Goal: Task Accomplishment & Management: Manage account settings

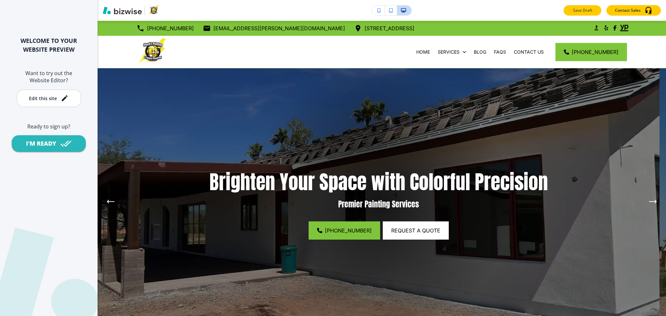
click at [579, 11] on p "Save Draft" at bounding box center [582, 10] width 21 height 6
click at [40, 101] on div "Edit this site" at bounding box center [43, 98] width 28 height 5
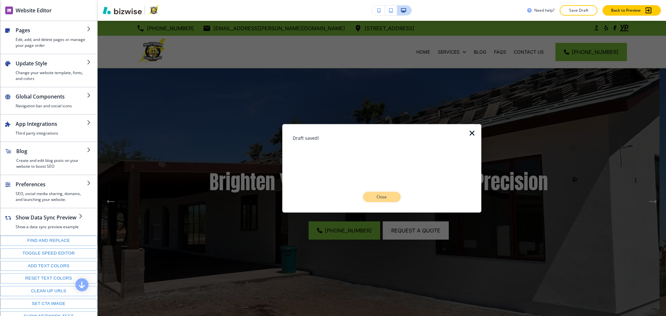
click at [380, 196] on p "Close" at bounding box center [382, 197] width 21 height 6
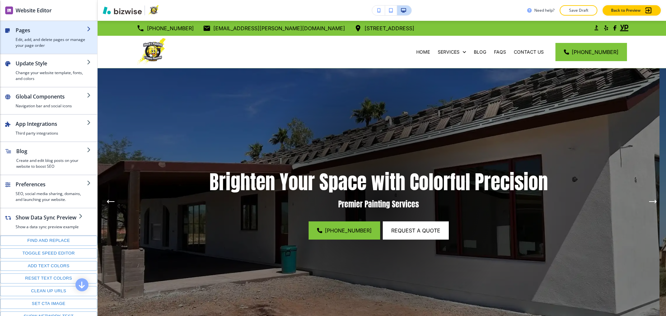
click at [21, 40] on h4 "Edit, add, and delete pages or manage your page order" at bounding box center [51, 43] width 71 height 12
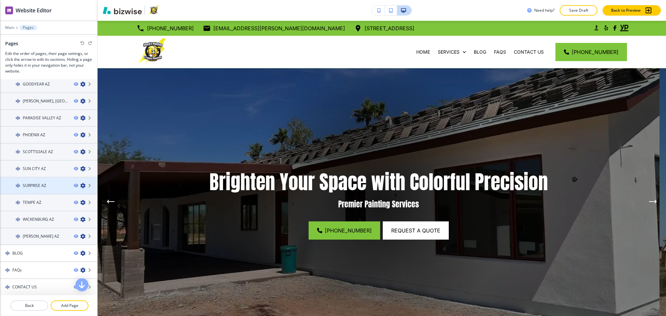
scroll to position [173, 0]
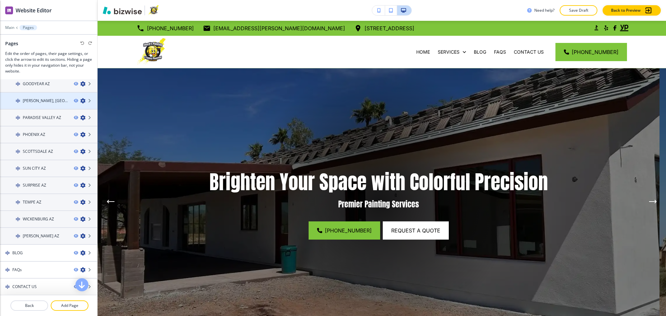
click at [46, 98] on h4 "[PERSON_NAME], [GEOGRAPHIC_DATA]" at bounding box center [46, 101] width 46 height 6
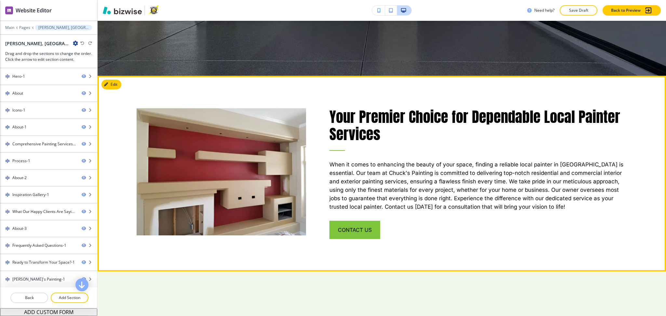
scroll to position [260, 0]
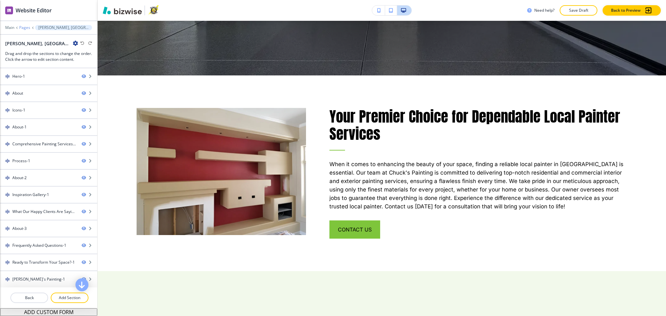
click at [25, 26] on p "Pages" at bounding box center [24, 27] width 11 height 5
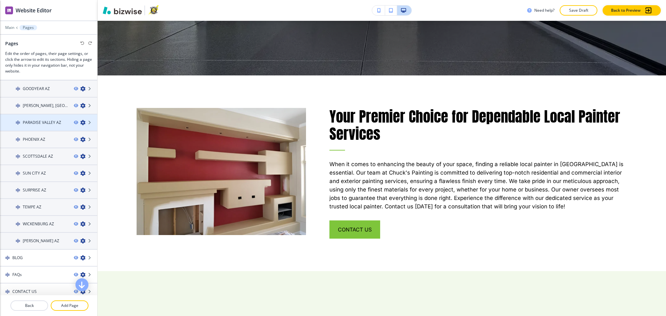
scroll to position [168, 0]
click at [40, 121] on h4 "PARADISE VALLEY AZ" at bounding box center [42, 124] width 38 height 6
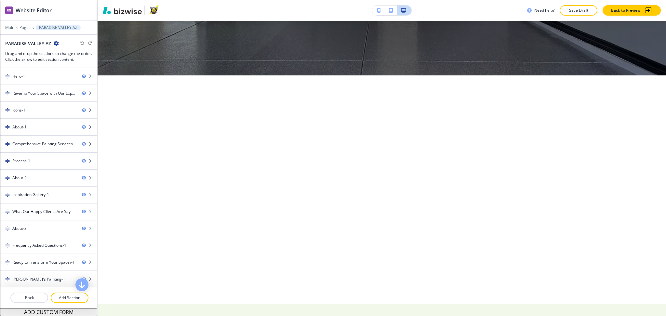
scroll to position [0, 0]
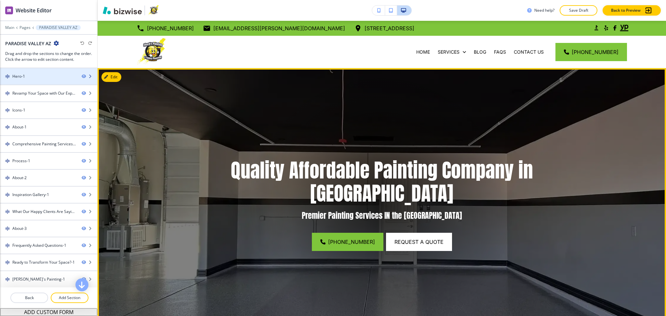
click at [38, 81] on div at bounding box center [48, 81] width 97 height 5
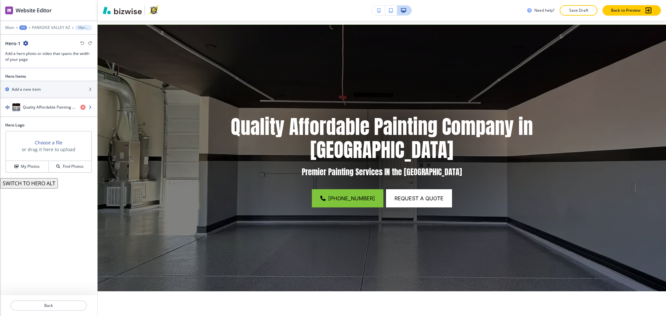
scroll to position [47, 0]
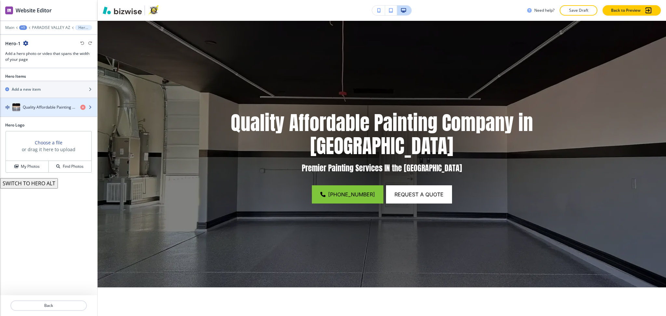
click at [42, 109] on h4 "Quality Affordable Painting Company in Avondale" at bounding box center [49, 107] width 52 height 6
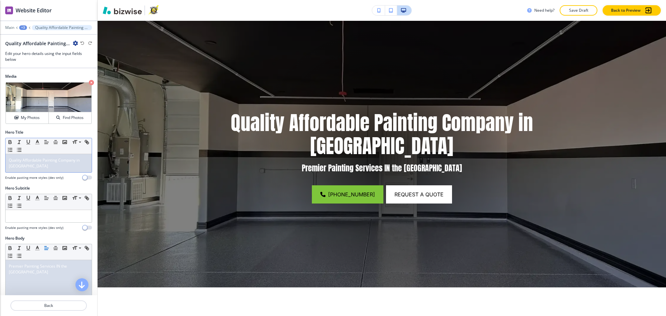
click at [42, 166] on p "Quality Affordable Painting Company in Avondale" at bounding box center [49, 163] width 80 height 12
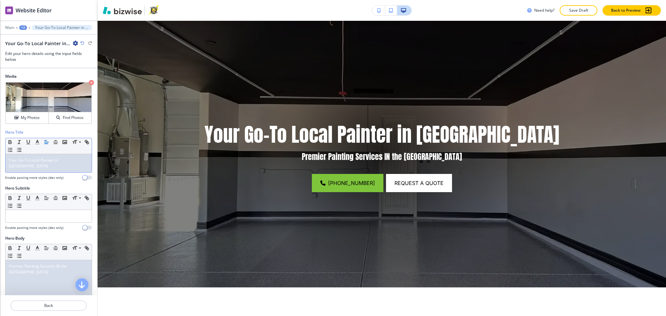
click at [42, 165] on p "Your Go-To Local Painter in Paradise Valley" at bounding box center [49, 163] width 80 height 12
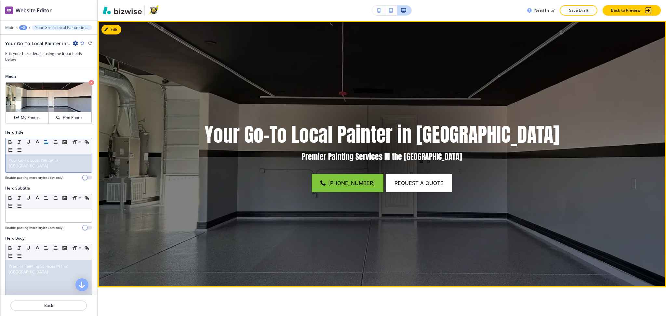
click at [258, 94] on img at bounding box center [382, 154] width 569 height 267
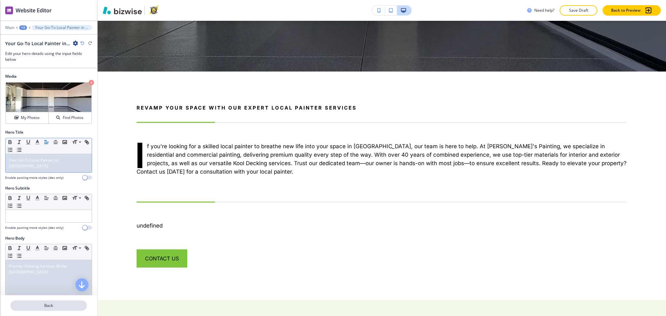
scroll to position [0, 0]
click at [55, 307] on p "Back" at bounding box center [48, 306] width 75 height 6
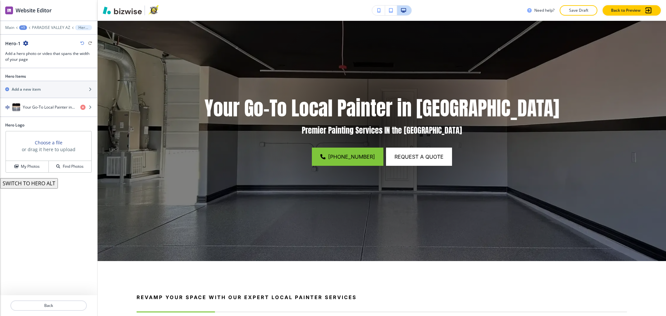
scroll to position [47, 0]
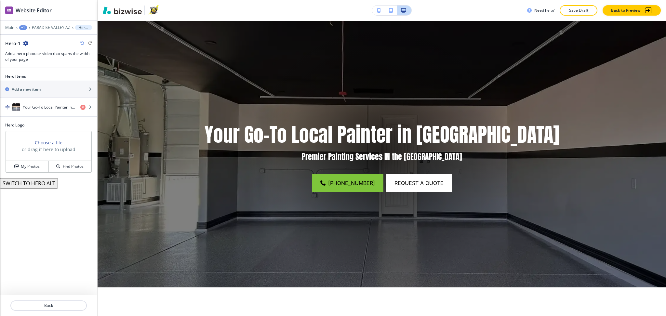
click at [55, 307] on p "Back" at bounding box center [48, 306] width 75 height 6
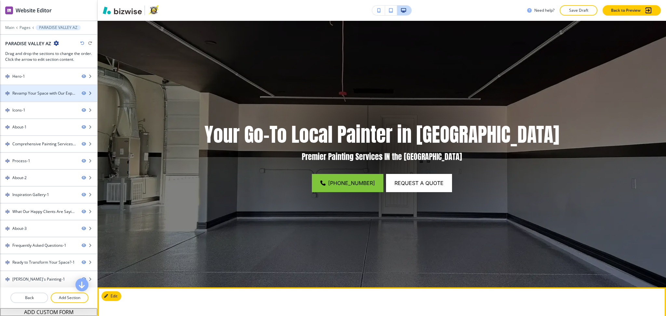
click at [33, 94] on div "Revamp Your Space with Our Expert Local Painter Services" at bounding box center [44, 93] width 64 height 6
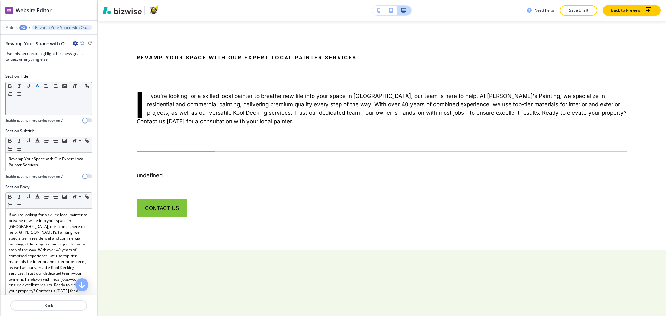
scroll to position [314, 0]
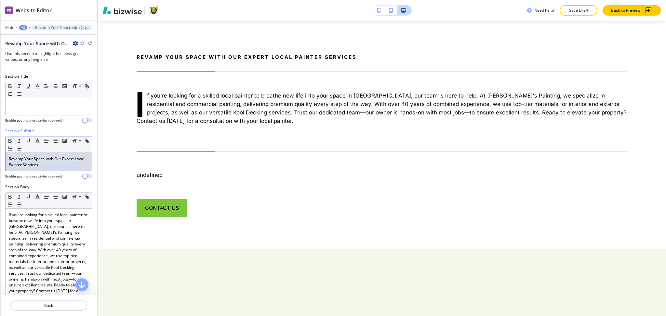
click at [55, 160] on p "Revamp Your Space with Our Expert Local Painter Services" at bounding box center [49, 162] width 80 height 12
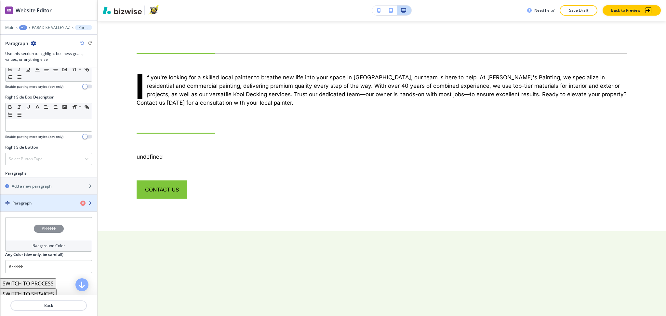
click at [25, 206] on h4 "Paragraph" at bounding box center [21, 203] width 19 height 6
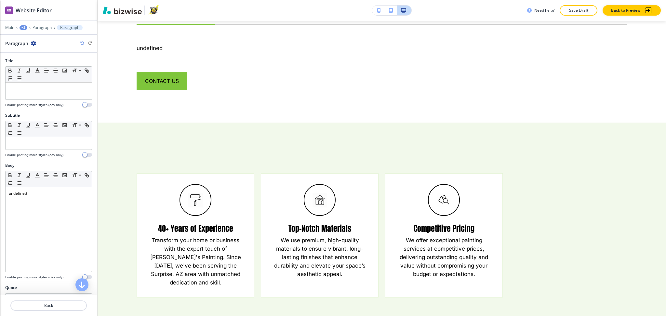
scroll to position [426, 0]
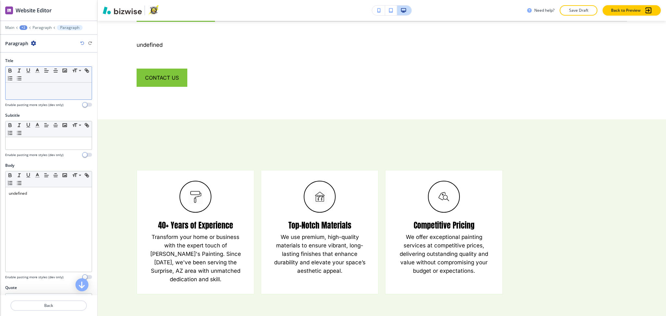
click at [53, 90] on p at bounding box center [49, 89] width 80 height 6
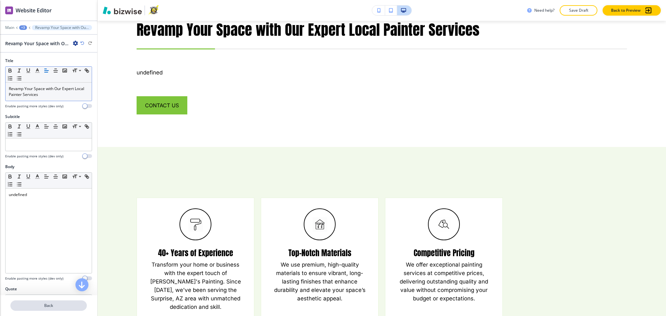
click at [44, 304] on p "Back" at bounding box center [48, 306] width 75 height 6
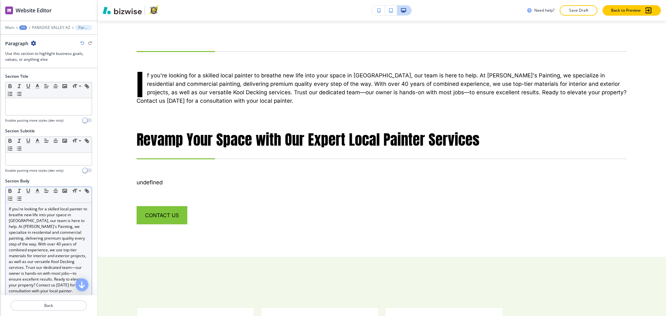
click at [36, 220] on p "If you're looking for a skilled local painter to breathe new life into your spa…" at bounding box center [49, 250] width 80 height 88
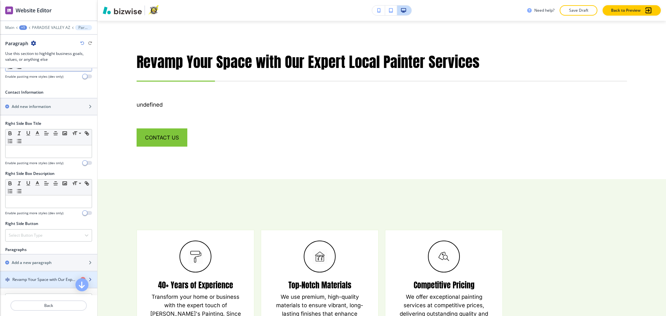
scroll to position [217, 0]
click at [38, 277] on h4 "Revamp Your Space with Our Expert Local Painter Services" at bounding box center [43, 280] width 63 height 6
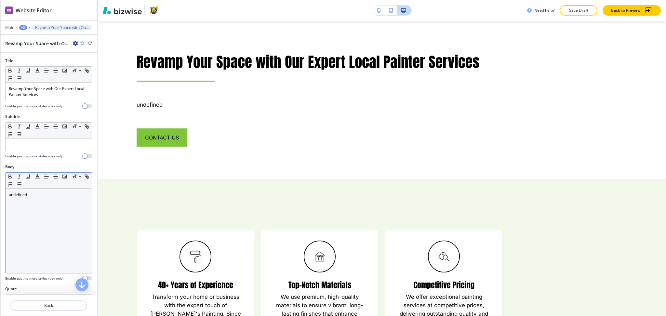
scroll to position [346, 0]
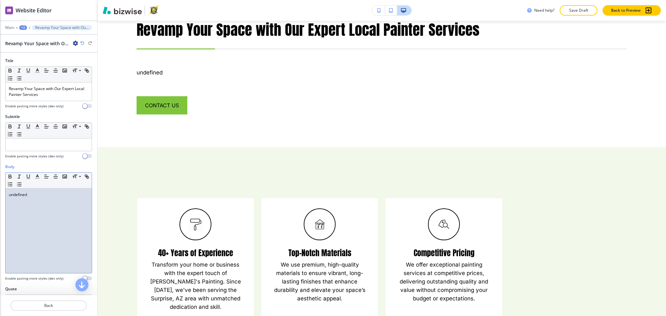
click at [43, 228] on div "undefined" at bounding box center [49, 231] width 86 height 85
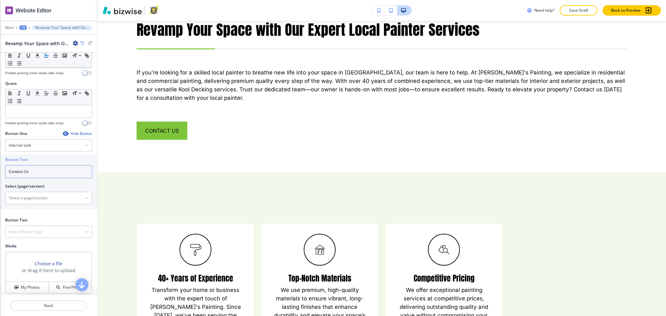
drag, startPoint x: 30, startPoint y: 175, endPoint x: 0, endPoint y: 164, distance: 31.4
click at [0, 164] on div "Button Text Contact Us Select (page/section) HOME HOME | Hero HOME | About HOME…" at bounding box center [48, 181] width 97 height 55
click at [22, 203] on \(page\/section\) "Manual Input" at bounding box center [45, 197] width 79 height 11
paste \(page\/section\) "Contact Us"
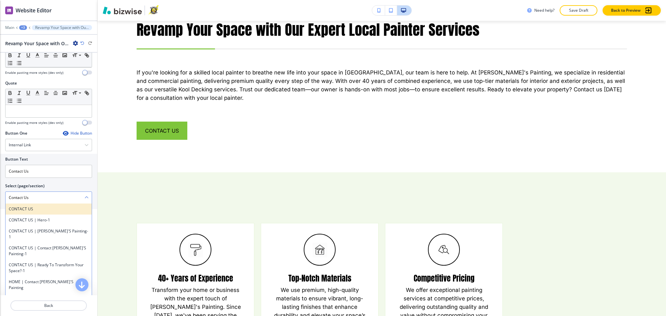
click at [24, 212] on h4 "CONTACT US" at bounding box center [49, 209] width 80 height 6
type \(page\/section\) "CONTACT US"
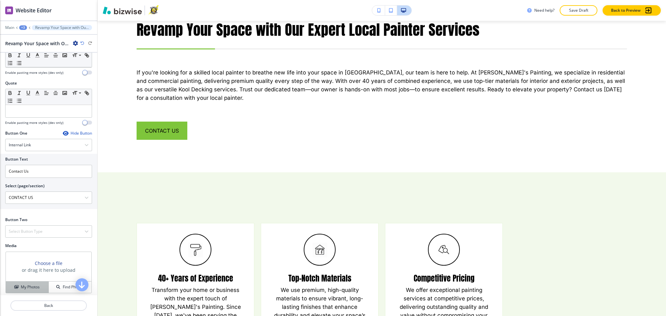
click at [32, 290] on h4 "My Photos" at bounding box center [30, 287] width 19 height 6
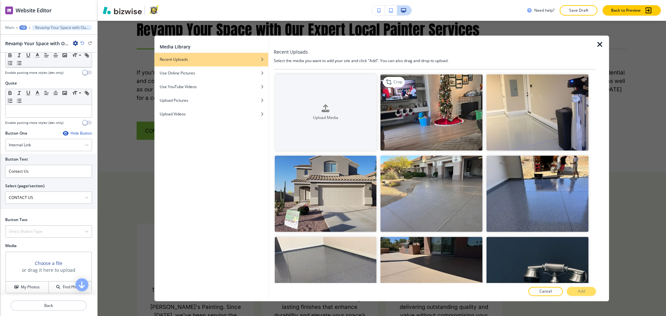
click at [465, 109] on img "button" at bounding box center [432, 112] width 102 height 76
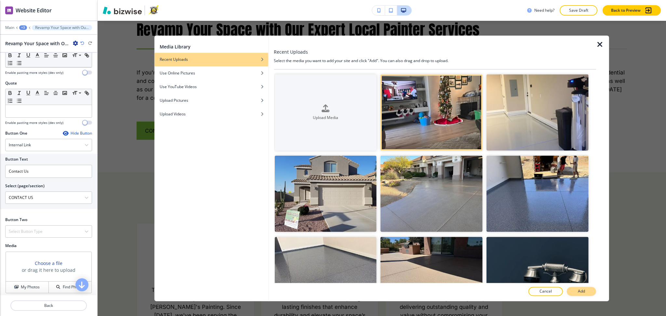
click at [584, 289] on p "Add" at bounding box center [581, 292] width 7 height 6
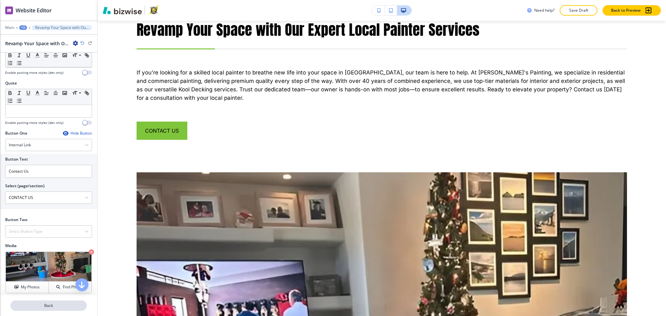
click at [43, 307] on p "Back" at bounding box center [48, 306] width 75 height 6
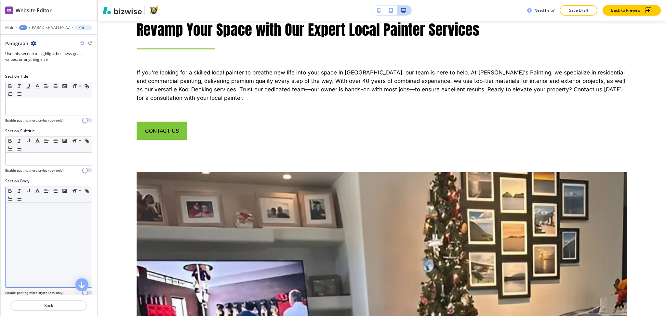
scroll to position [314, 0]
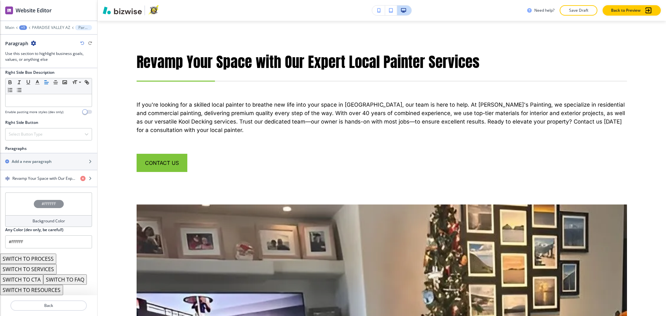
click at [42, 274] on button "SWITCH TO SERVICES" at bounding box center [28, 269] width 57 height 10
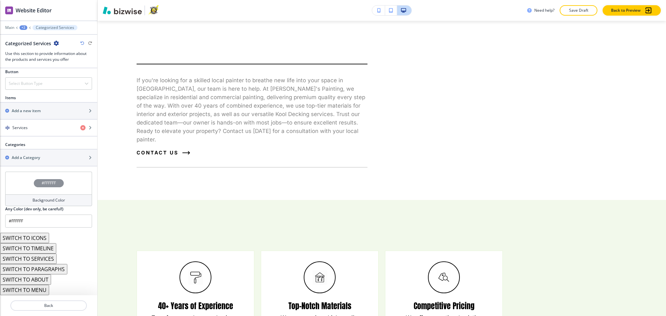
click at [36, 285] on button "SWITCH TO ABOUT" at bounding box center [25, 280] width 51 height 10
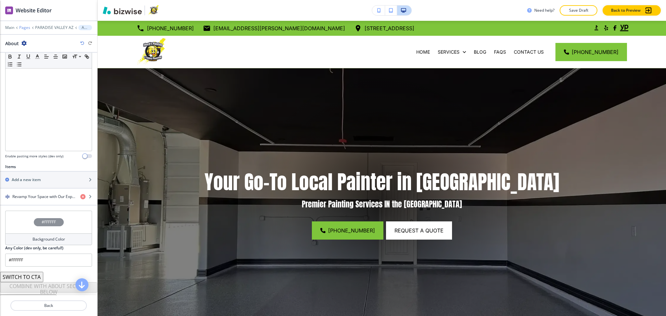
scroll to position [120, 0]
click at [27, 27] on p "Pages" at bounding box center [24, 27] width 11 height 5
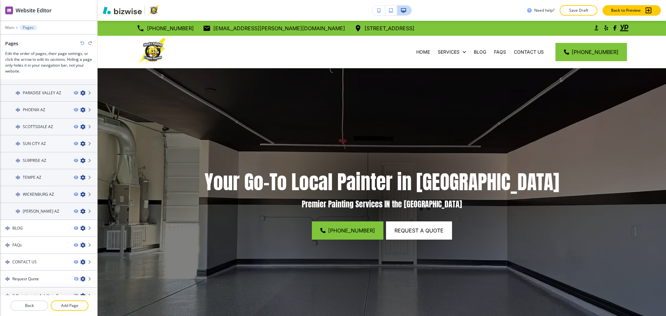
scroll to position [200, 0]
click at [42, 111] on div at bounding box center [48, 113] width 97 height 5
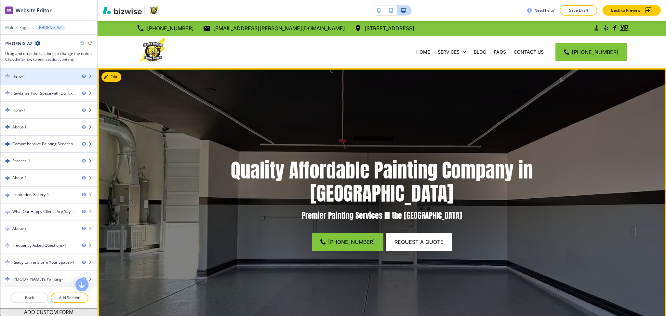
click at [28, 75] on div "Hero-1" at bounding box center [38, 77] width 76 height 6
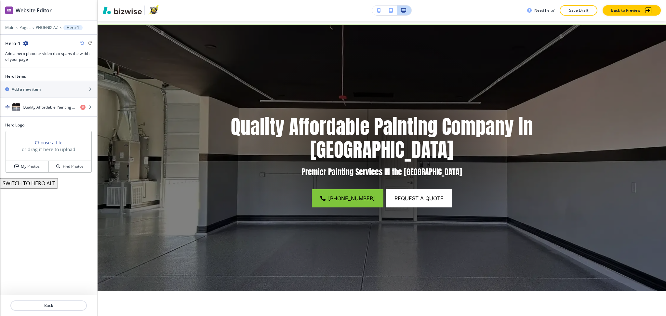
scroll to position [47, 0]
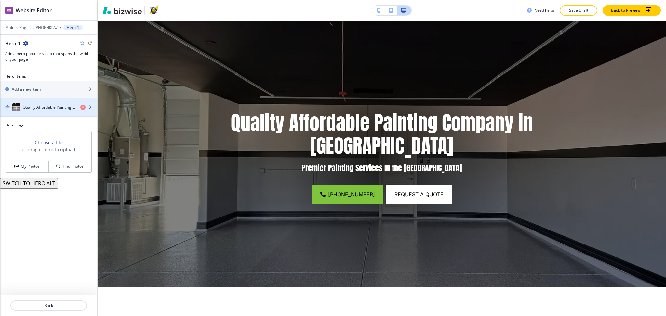
click at [42, 107] on h4 "Quality Affordable Painting Company in Avondale" at bounding box center [49, 107] width 52 height 6
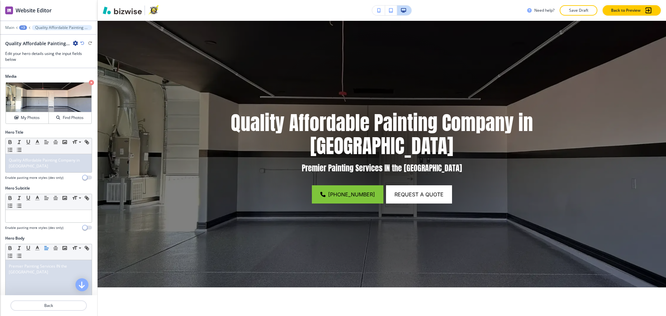
click at [40, 174] on div at bounding box center [48, 174] width 87 height 3
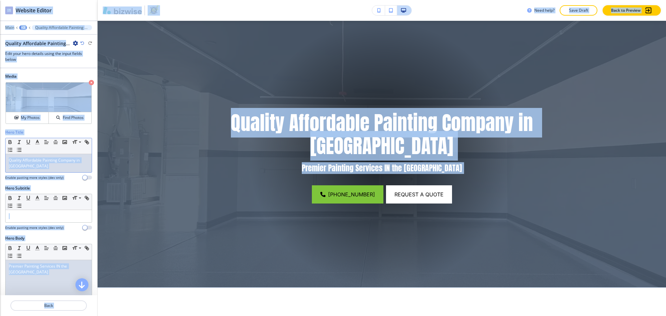
click at [39, 170] on div "Quality Affordable Painting Company in Avondale" at bounding box center [49, 163] width 86 height 18
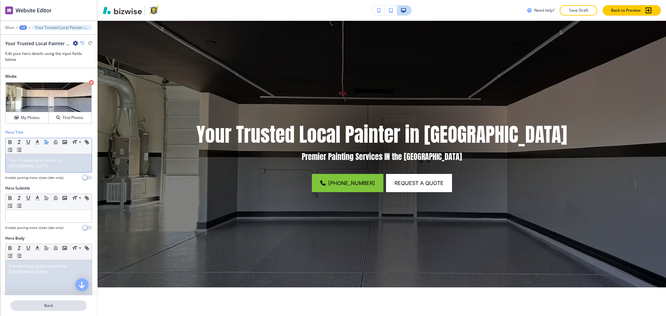
click at [59, 306] on p "Back" at bounding box center [48, 306] width 75 height 6
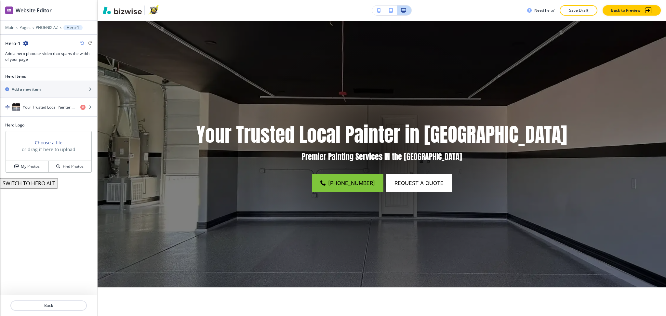
click at [59, 306] on p "Back" at bounding box center [48, 306] width 75 height 6
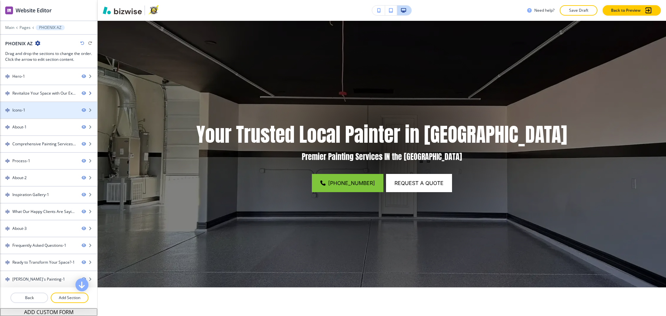
click at [35, 91] on div "Revitalize Your Space with Our Expert Local Painter Services" at bounding box center [44, 93] width 64 height 6
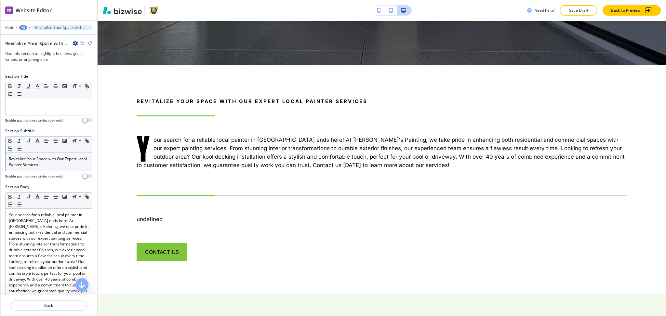
scroll to position [314, 0]
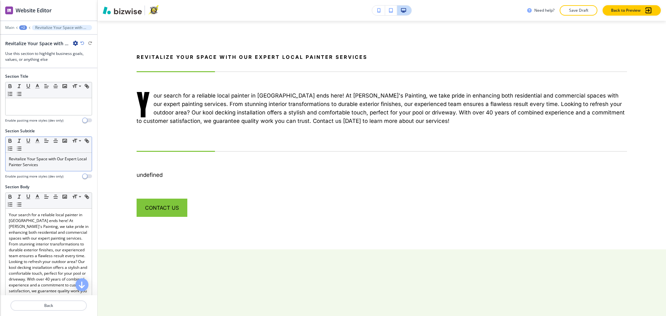
click at [36, 157] on p "Revitalize Your Space with Our Expert Local Painter Services" at bounding box center [49, 162] width 80 height 12
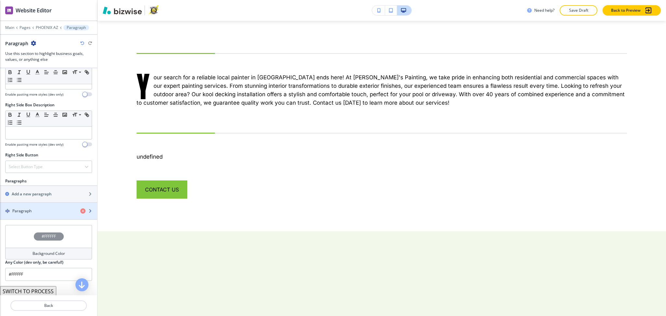
scroll to position [302, 0]
click at [30, 218] on div "button" at bounding box center [48, 214] width 97 height 5
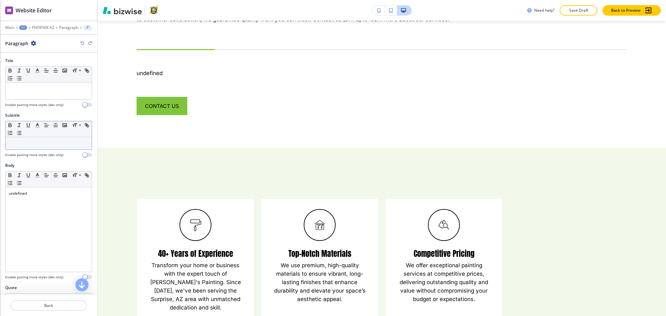
scroll to position [426, 0]
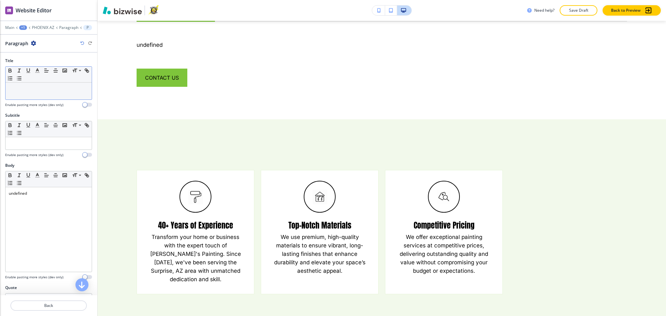
click at [40, 86] on p at bounding box center [49, 89] width 80 height 6
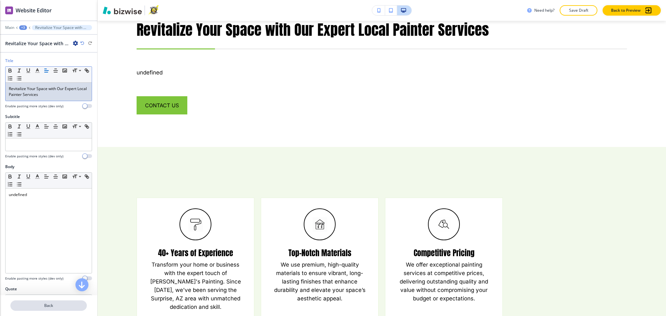
click at [42, 302] on button "Back" at bounding box center [48, 306] width 76 height 10
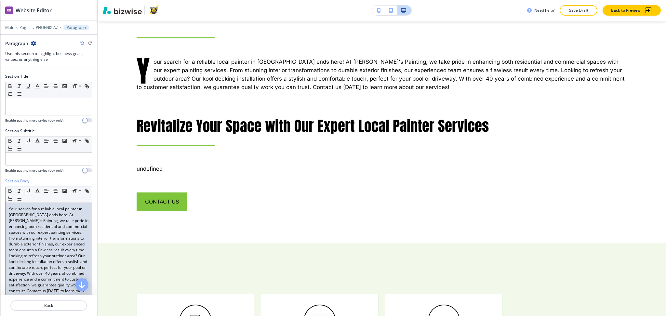
click at [39, 266] on p "Your search for a reliable local painter in Phoenix ends here! At Chuck's Paint…" at bounding box center [49, 253] width 80 height 94
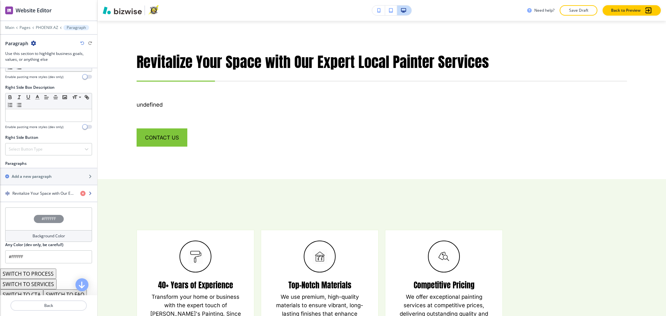
scroll to position [303, 0]
click at [32, 195] on h4 "Revitalize Your Space with Our Expert Local Painter Services" at bounding box center [43, 193] width 63 height 6
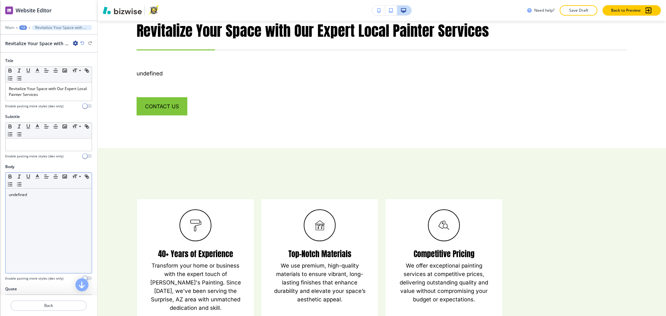
scroll to position [346, 0]
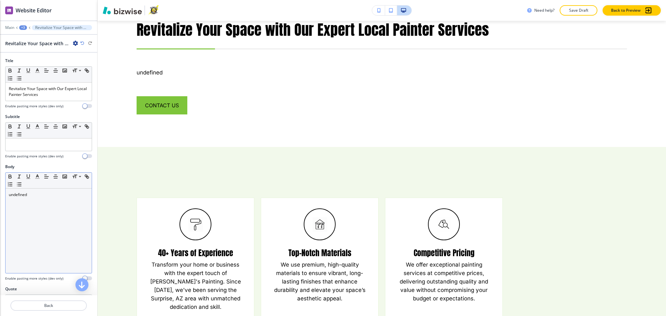
click at [38, 206] on div "undefined" at bounding box center [49, 231] width 86 height 85
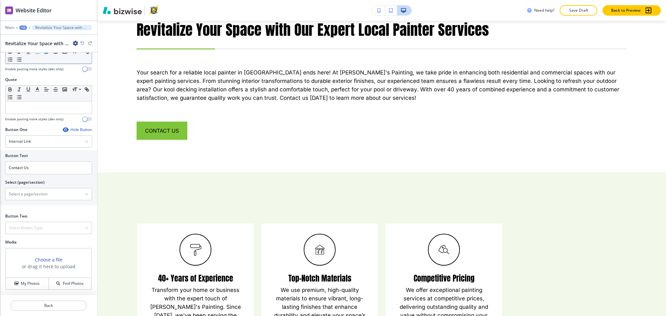
scroll to position [237, 0]
drag, startPoint x: 40, startPoint y: 164, endPoint x: 0, endPoint y: 161, distance: 40.1
click at [0, 161] on div "Button Text Contact Us Select (page/section) HOME HOME | Hero HOME | About HOME…" at bounding box center [48, 177] width 97 height 55
click at [27, 194] on \(page\/section\) "Manual Input" at bounding box center [45, 194] width 79 height 11
paste \(page\/section\) "Contact Us"
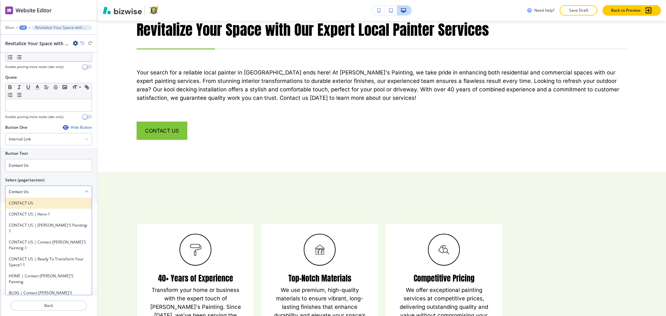
click at [18, 205] on h4 "CONTACT US" at bounding box center [49, 203] width 80 height 6
type \(page\/section\) "CONTACT US"
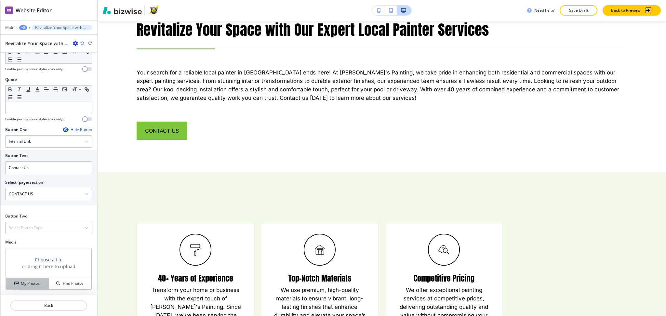
click at [26, 284] on h4 "My Photos" at bounding box center [30, 284] width 19 height 6
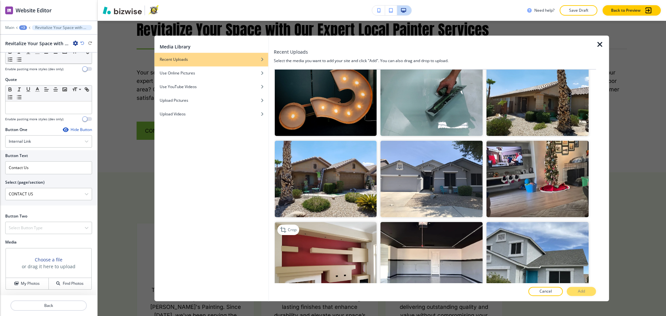
scroll to position [260, 0]
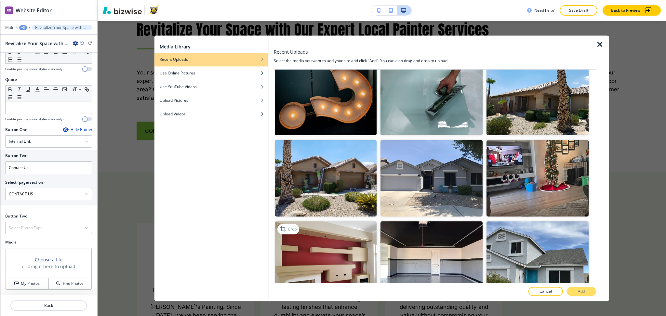
click at [355, 235] on img "button" at bounding box center [326, 260] width 102 height 76
click at [595, 292] on button "Add" at bounding box center [581, 291] width 29 height 9
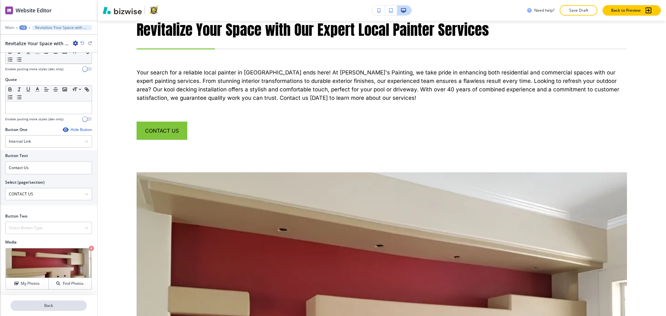
click at [50, 304] on p "Back" at bounding box center [48, 306] width 75 height 6
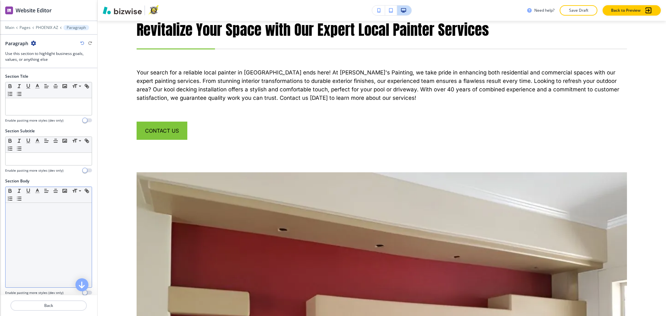
scroll to position [314, 0]
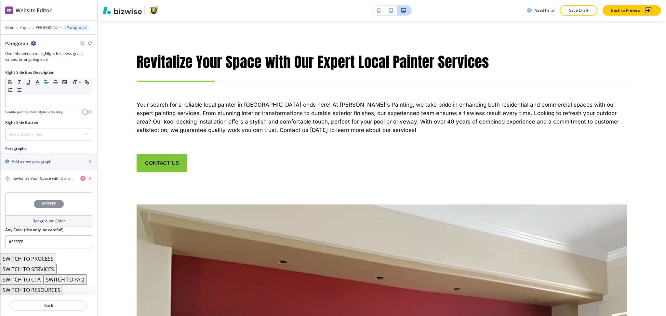
click at [40, 268] on button "SWITCH TO SERVICES" at bounding box center [28, 269] width 57 height 10
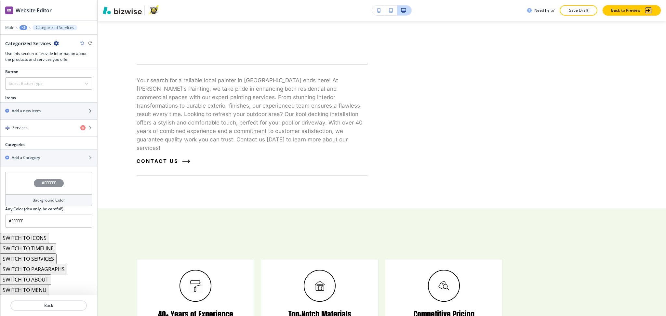
click at [40, 278] on button "SWITCH TO ABOUT" at bounding box center [25, 280] width 51 height 10
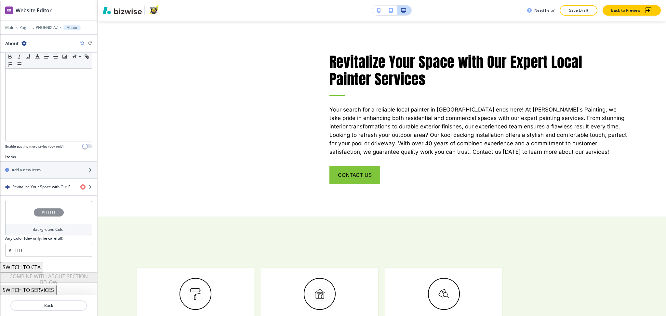
scroll to position [131, 0]
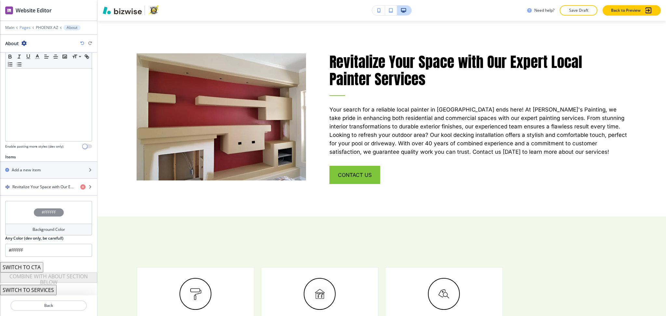
click at [21, 29] on p "Pages" at bounding box center [25, 27] width 11 height 5
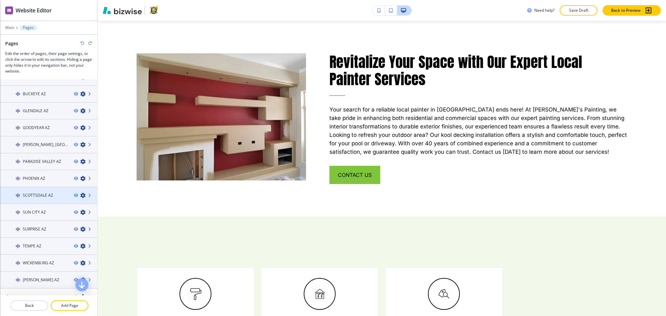
scroll to position [130, 0]
click at [35, 192] on h4 "SCOTTSDALE AZ" at bounding box center [38, 195] width 30 height 6
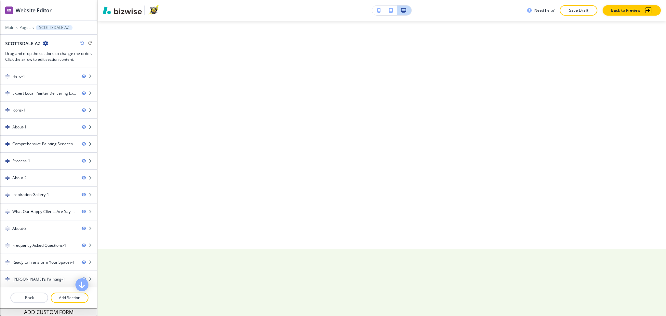
scroll to position [0, 0]
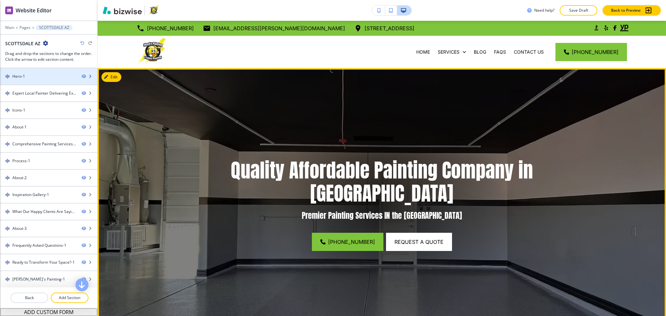
click at [43, 74] on div "Hero-1" at bounding box center [38, 77] width 76 height 6
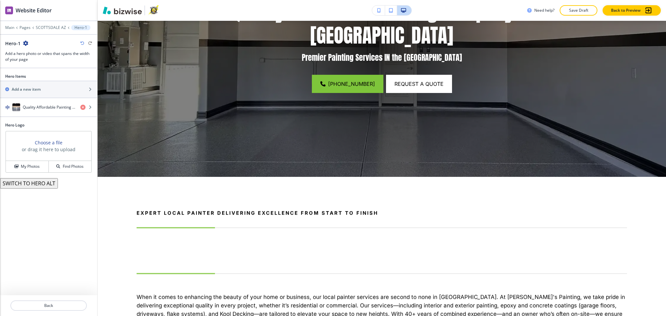
scroll to position [158, 0]
click at [41, 30] on div "Main Pages SCOTTSDALE AZ Hero-1" at bounding box center [48, 27] width 87 height 5
click at [41, 28] on p "SCOTTSDALE AZ" at bounding box center [51, 27] width 30 height 5
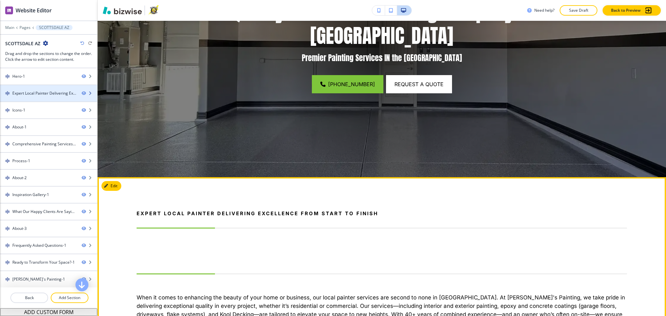
click at [32, 94] on div "Expert Local Painter Delivering Excellence from Start to Finish" at bounding box center [44, 93] width 64 height 6
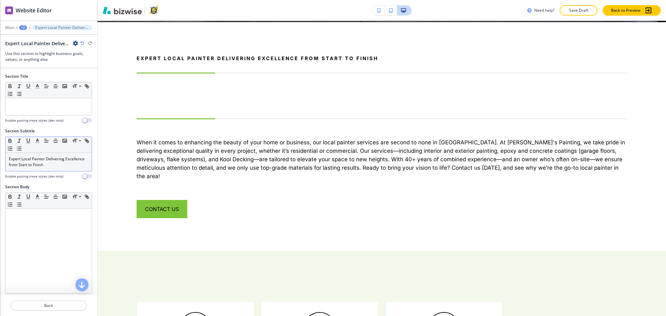
scroll to position [314, 0]
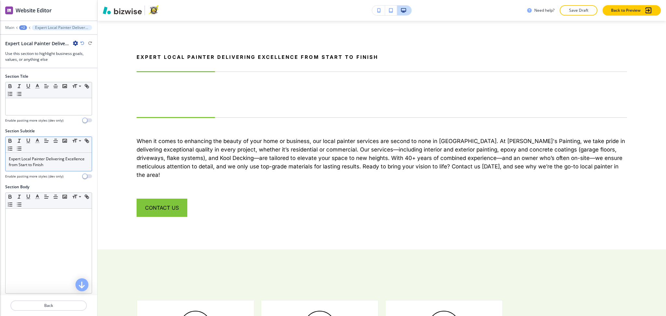
click at [42, 161] on p "Expert Local Painter Delivering Excellence from Start to Finish" at bounding box center [49, 162] width 80 height 12
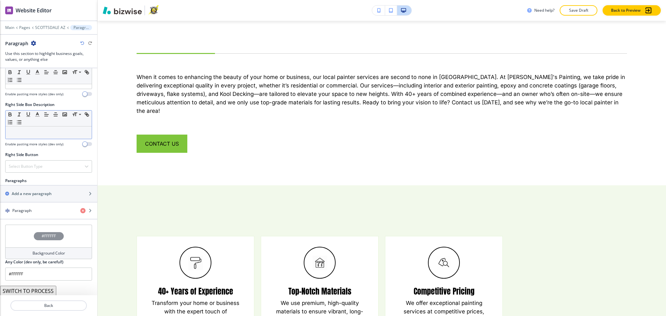
scroll to position [318, 0]
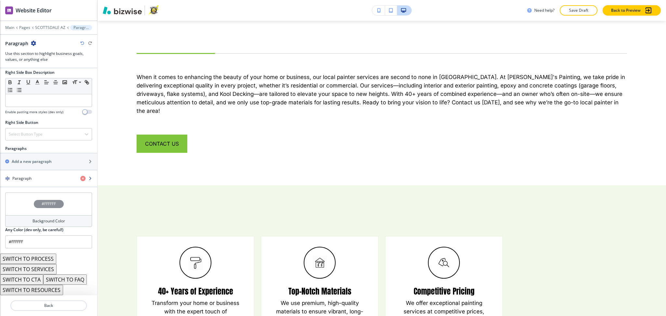
click at [34, 178] on div "Paragraph" at bounding box center [37, 179] width 75 height 6
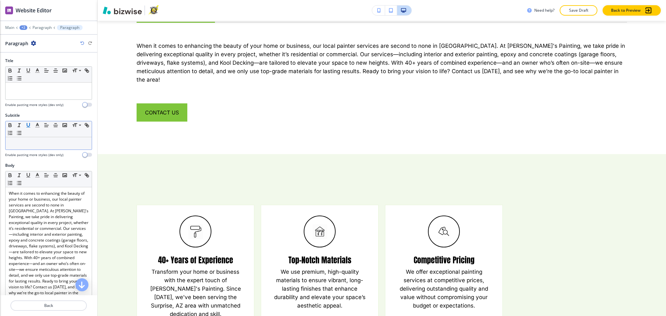
scroll to position [346, 0]
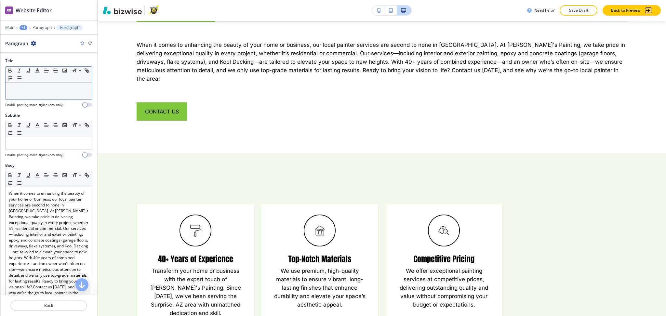
click at [28, 95] on div at bounding box center [49, 91] width 86 height 17
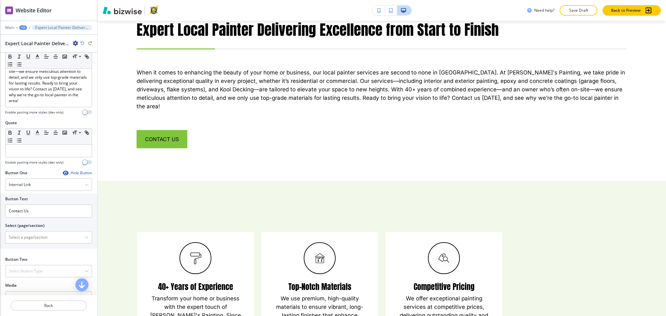
scroll to position [243, 0]
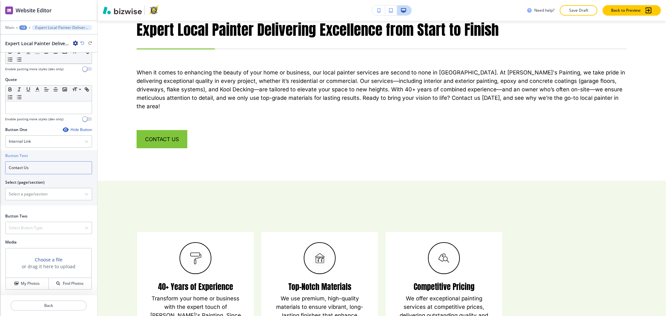
drag, startPoint x: 43, startPoint y: 167, endPoint x: 2, endPoint y: 153, distance: 43.3
click at [0, 152] on div "Button Text Contact Us Select (page/section) HOME HOME | Hero HOME | About HOME…" at bounding box center [48, 177] width 97 height 55
click at [32, 193] on \(page\/section\) "Manual Input" at bounding box center [45, 194] width 79 height 11
paste \(page\/section\) "Contact Us"
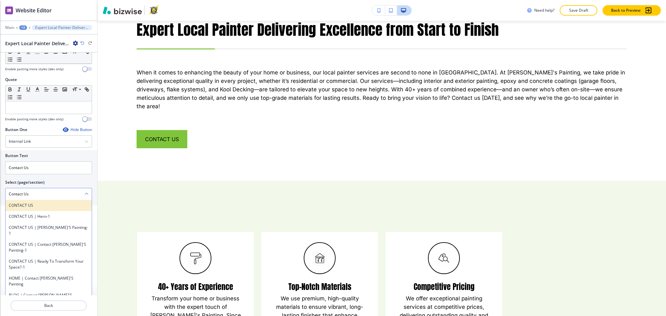
click at [18, 205] on h4 "CONTACT US" at bounding box center [49, 206] width 80 height 6
type \(page\/section\) "CONTACT US"
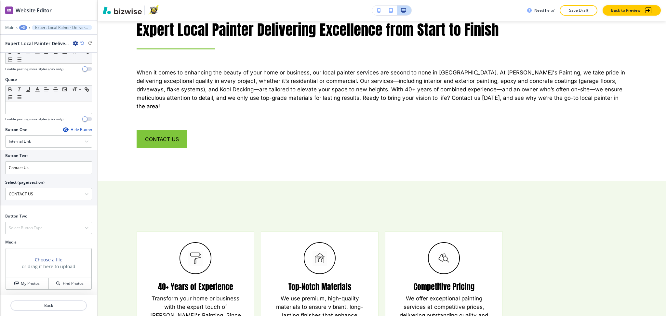
click at [31, 276] on div "Choose a file or drag it here to upload" at bounding box center [49, 264] width 86 height 30
click at [31, 281] on h4 "My Photos" at bounding box center [30, 284] width 19 height 6
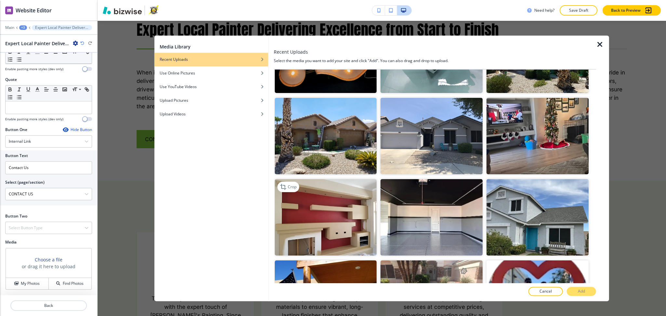
click at [339, 206] on img "button" at bounding box center [326, 218] width 102 height 76
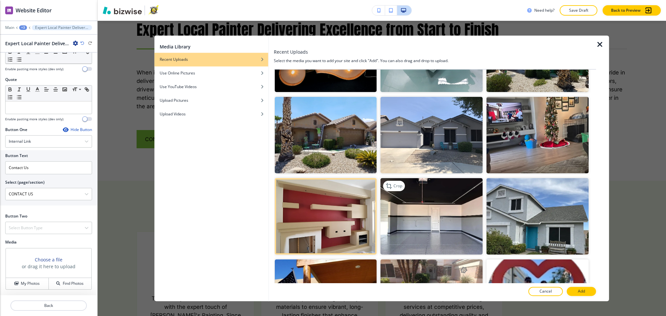
scroll to position [304, 0]
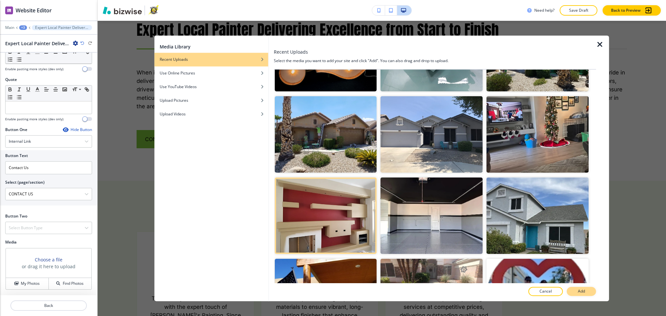
click at [591, 291] on button "Add" at bounding box center [581, 291] width 29 height 9
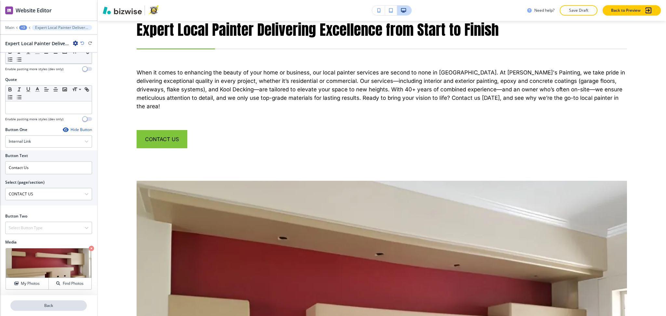
click at [50, 302] on button "Back" at bounding box center [48, 306] width 76 height 10
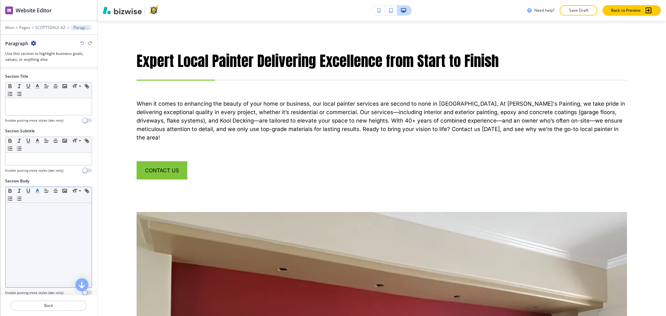
scroll to position [314, 0]
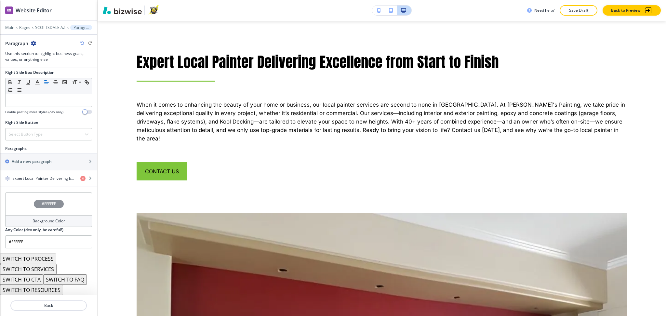
click at [35, 272] on button "SWITCH TO SERVICES" at bounding box center [28, 269] width 57 height 10
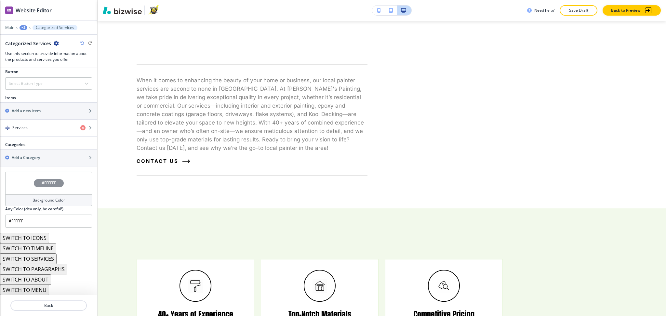
click at [40, 280] on button "SWITCH TO ABOUT" at bounding box center [25, 280] width 51 height 10
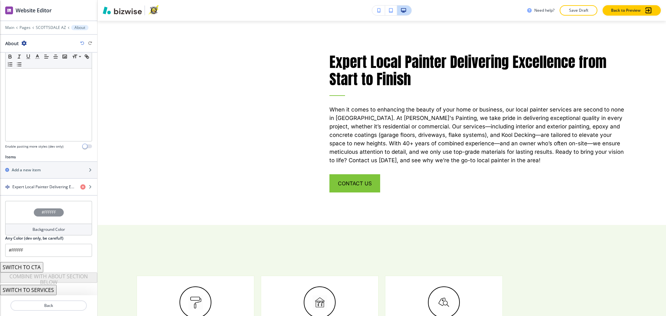
scroll to position [131, 0]
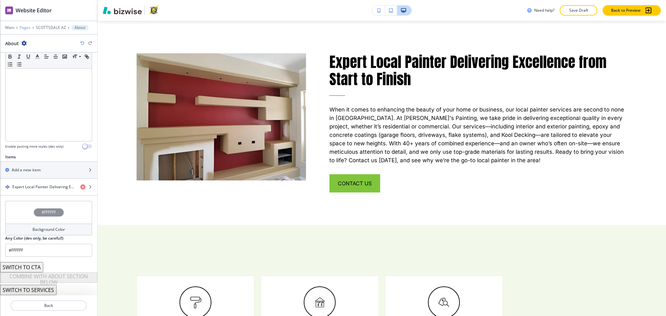
click at [24, 27] on p "Pages" at bounding box center [25, 27] width 11 height 5
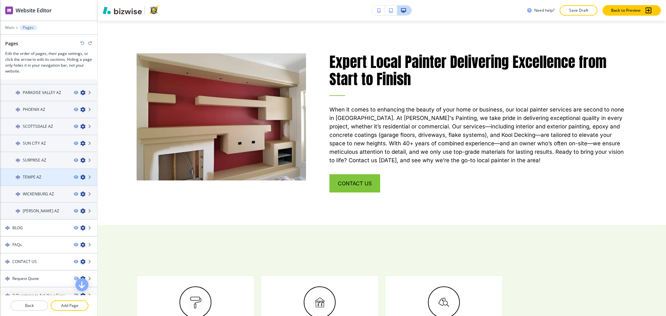
scroll to position [200, 0]
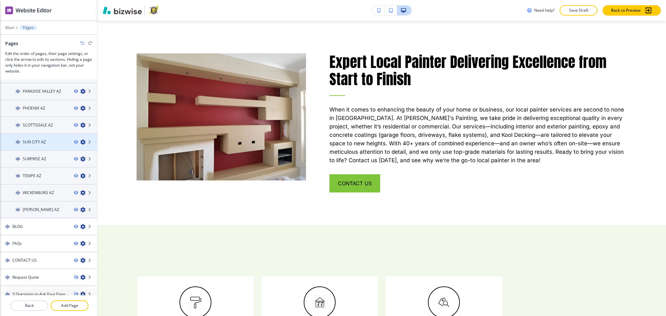
click at [33, 134] on div at bounding box center [48, 136] width 97 height 5
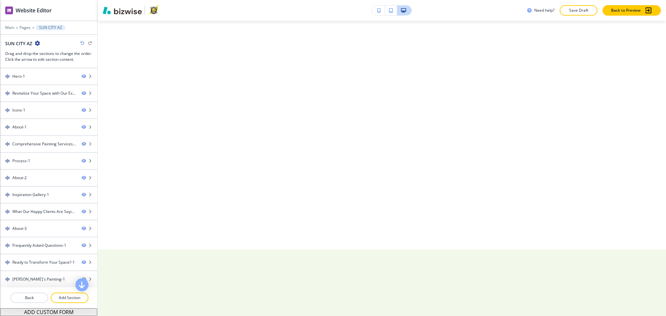
scroll to position [0, 0]
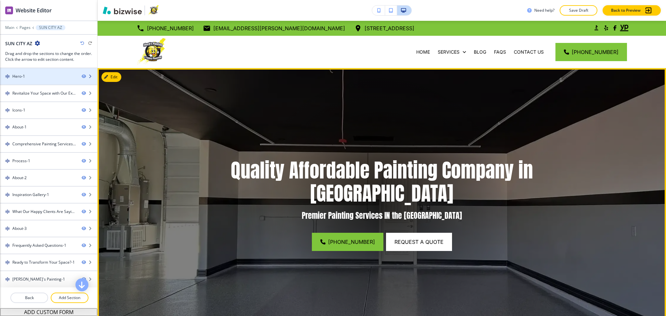
click at [26, 76] on div "Hero-1" at bounding box center [38, 77] width 76 height 6
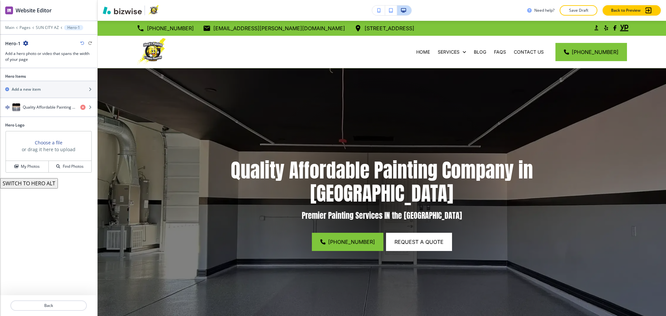
scroll to position [47, 0]
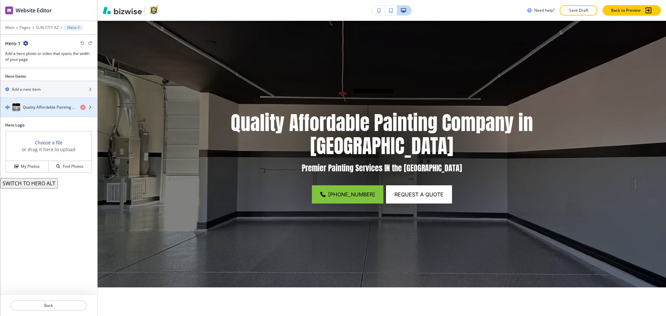
click at [38, 111] on div "Quality Affordable Painting Company in Avondale" at bounding box center [37, 107] width 75 height 8
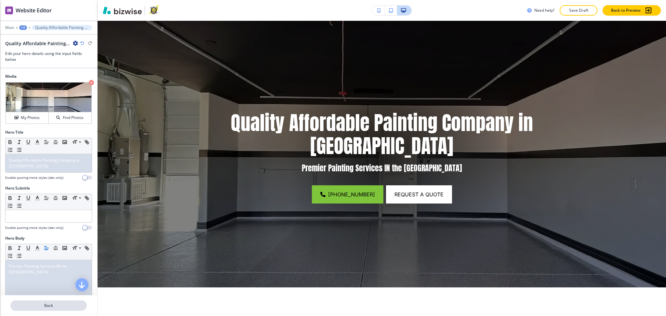
click at [47, 308] on p "Back" at bounding box center [48, 306] width 75 height 6
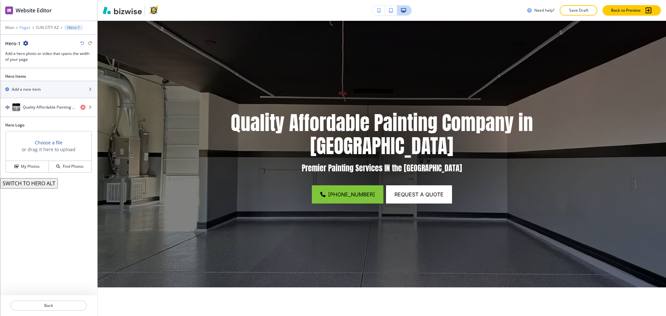
click at [21, 26] on p "Pages" at bounding box center [25, 27] width 11 height 5
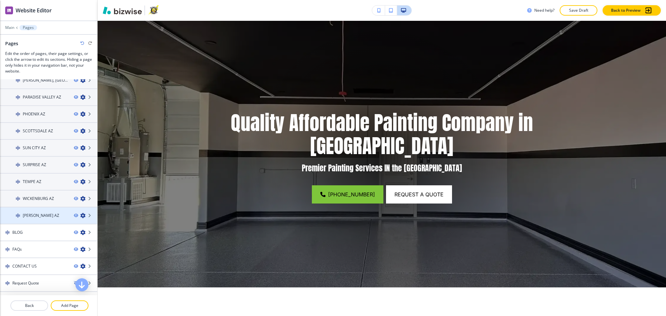
scroll to position [200, 0]
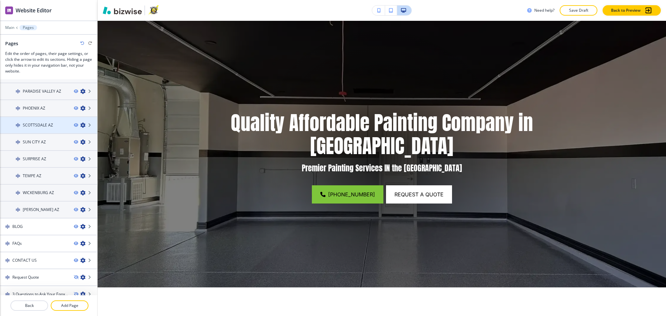
click at [41, 122] on h4 "SCOTTSDALE AZ" at bounding box center [38, 125] width 30 height 6
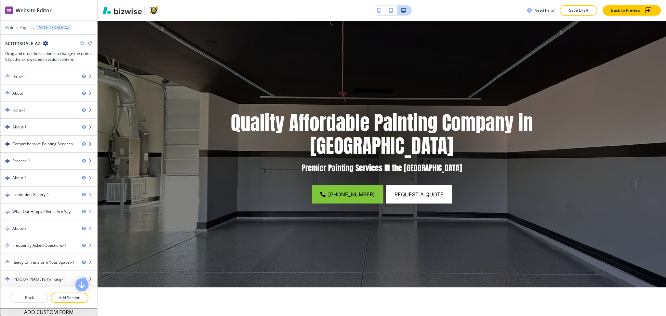
scroll to position [0, 0]
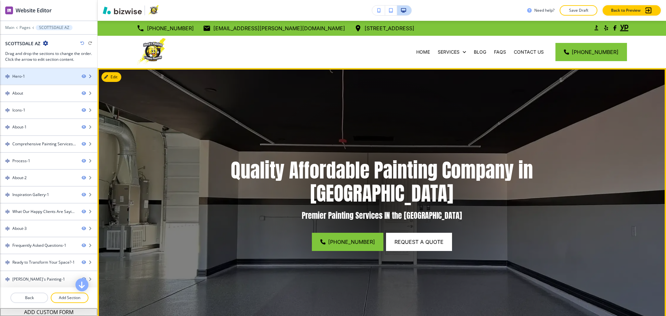
click at [29, 74] on div "Hero-1" at bounding box center [38, 77] width 76 height 6
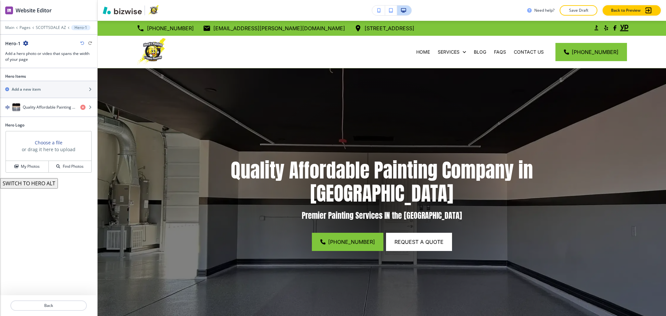
scroll to position [47, 0]
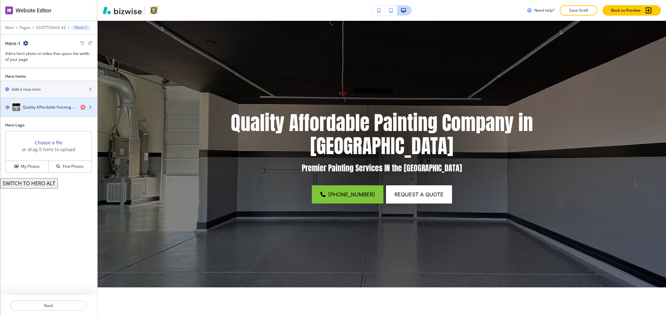
click at [40, 109] on h4 "Quality Affordable Painting Company in Avondale" at bounding box center [49, 107] width 52 height 6
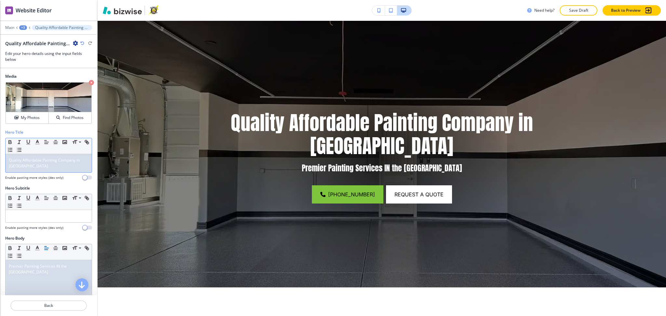
click at [32, 169] on div "Quality Affordable Painting Company in Avondale" at bounding box center [49, 163] width 86 height 18
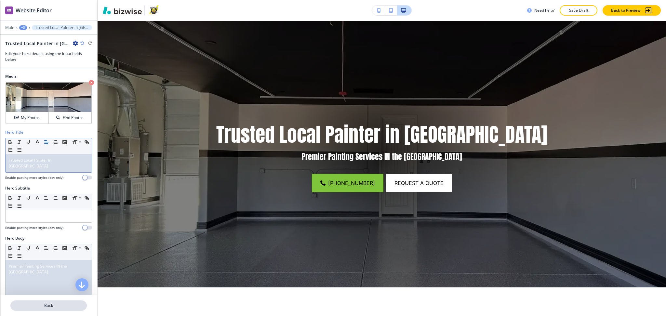
click at [49, 305] on p "Back" at bounding box center [48, 306] width 75 height 6
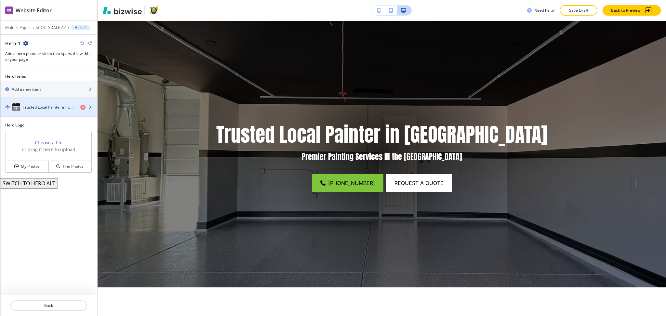
click at [43, 104] on h4 "Trusted Local Painter in Scottsdale" at bounding box center [49, 107] width 52 height 6
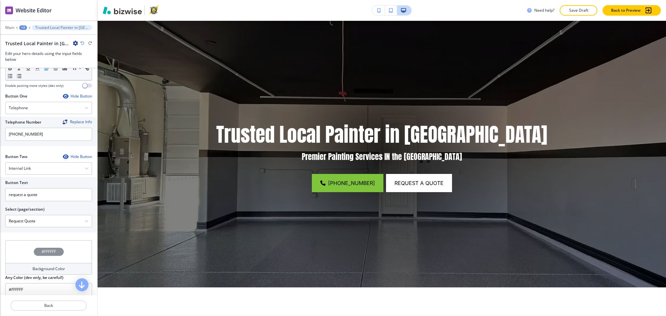
scroll to position [269, 0]
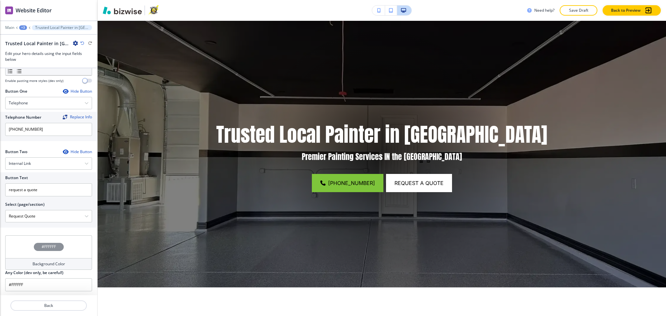
click at [50, 311] on div at bounding box center [48, 313] width 97 height 5
click at [50, 310] on button "Back" at bounding box center [48, 306] width 76 height 10
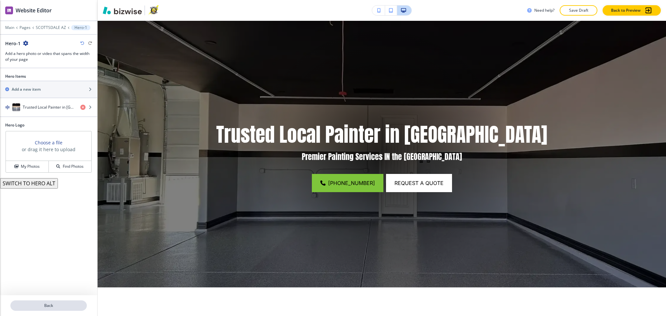
click at [48, 307] on p "Back" at bounding box center [48, 306] width 75 height 6
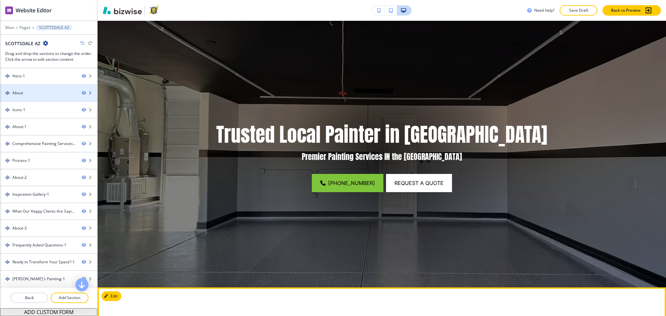
scroll to position [1, 0]
click at [24, 89] on div at bounding box center [48, 87] width 97 height 5
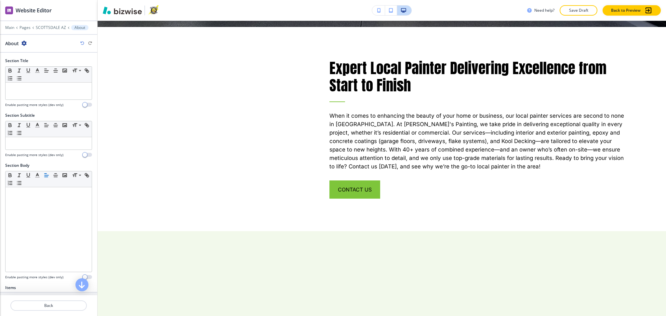
scroll to position [314, 0]
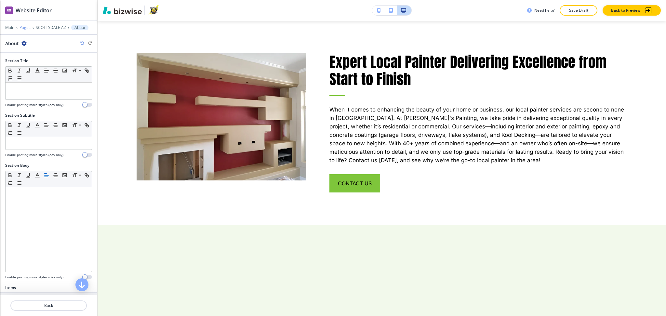
click at [24, 26] on p "Pages" at bounding box center [25, 27] width 11 height 5
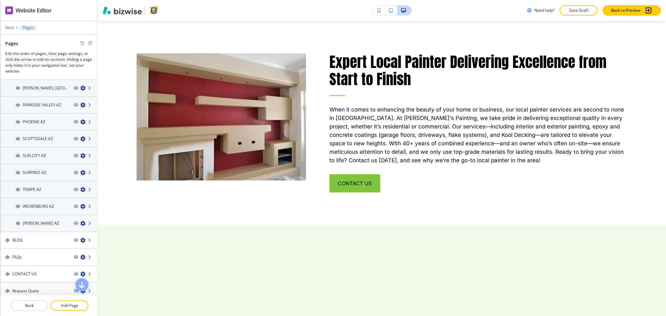
scroll to position [200, 0]
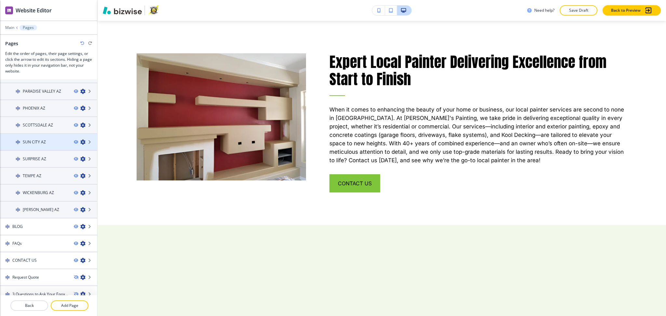
click at [31, 139] on h4 "SUN CITY AZ" at bounding box center [34, 142] width 23 height 6
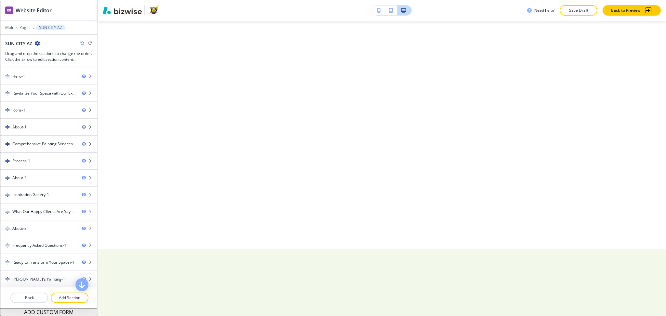
scroll to position [0, 0]
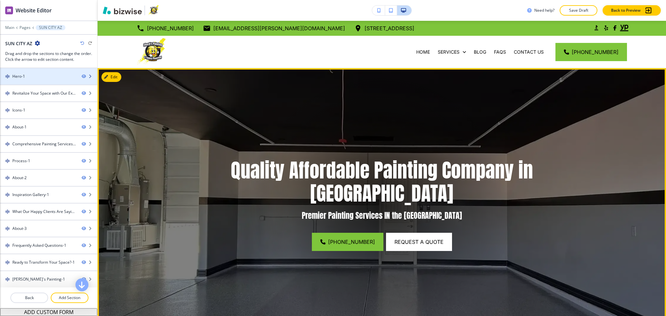
click at [30, 78] on div "Hero-1" at bounding box center [38, 77] width 76 height 6
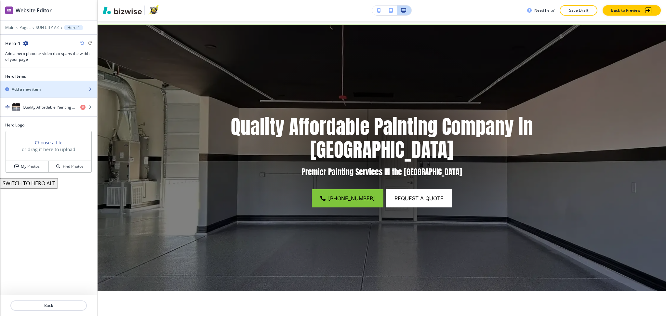
scroll to position [47, 0]
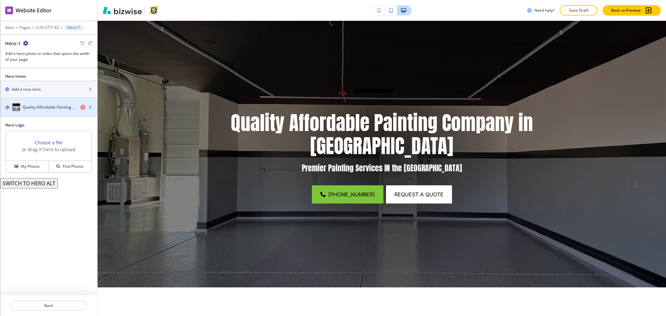
click at [37, 112] on div "button" at bounding box center [48, 113] width 97 height 5
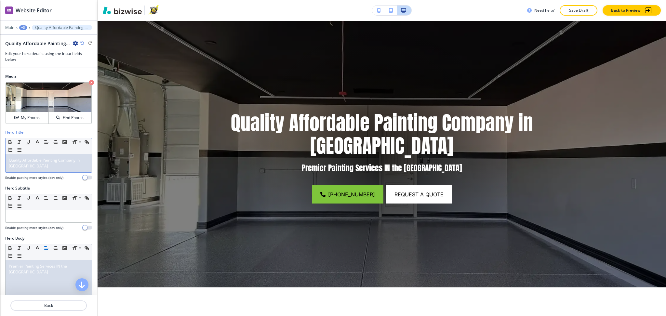
click at [48, 165] on p "Quality Affordable Painting Company in Avondale" at bounding box center [49, 163] width 80 height 12
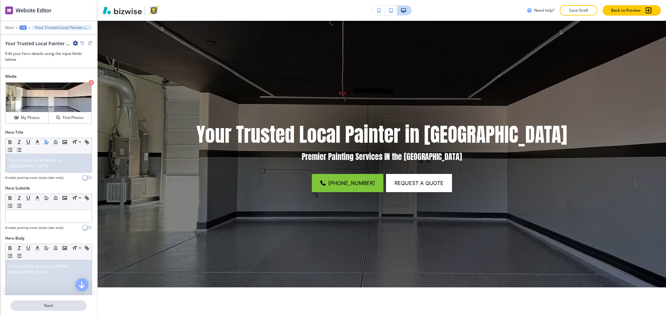
click at [55, 308] on p "Back" at bounding box center [48, 306] width 75 height 6
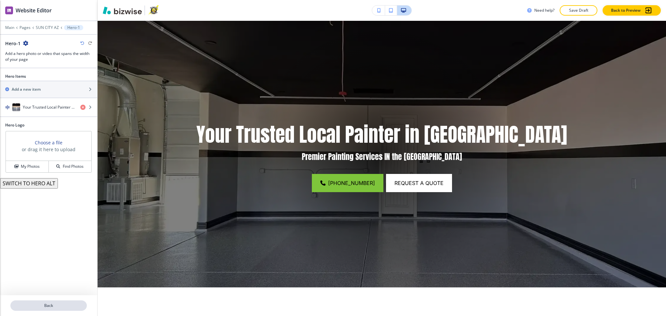
click at [55, 306] on p "Back" at bounding box center [48, 306] width 75 height 6
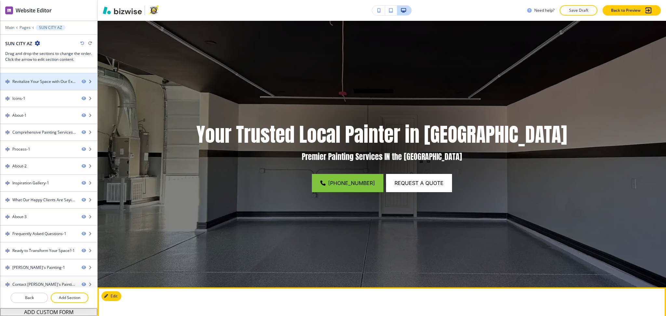
scroll to position [15, 0]
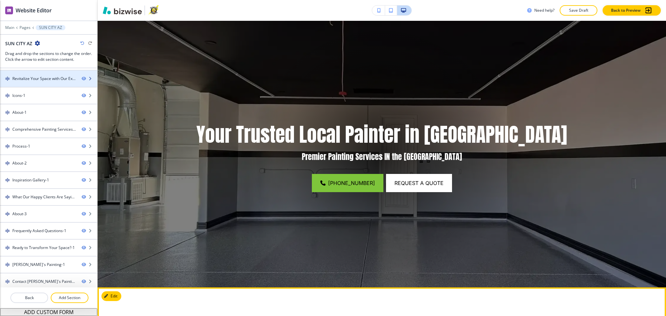
click at [34, 78] on div "Revitalize Your Space with Our Expert Local Painter Services" at bounding box center [44, 79] width 64 height 6
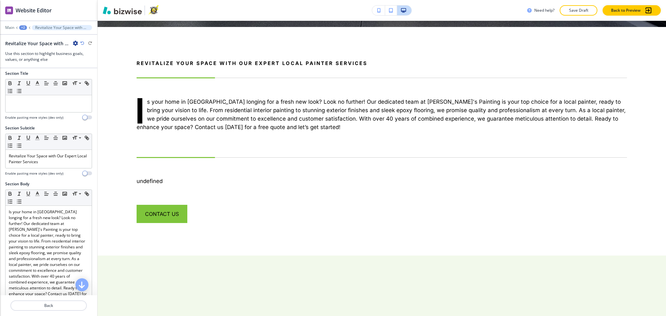
scroll to position [314, 0]
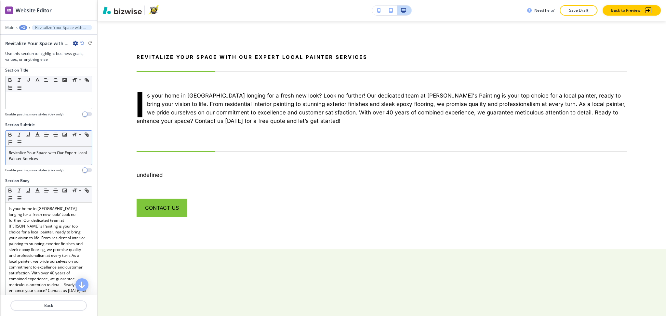
click at [35, 153] on p "Revitalize Your Space with Our Expert Local Painter Services" at bounding box center [49, 156] width 80 height 12
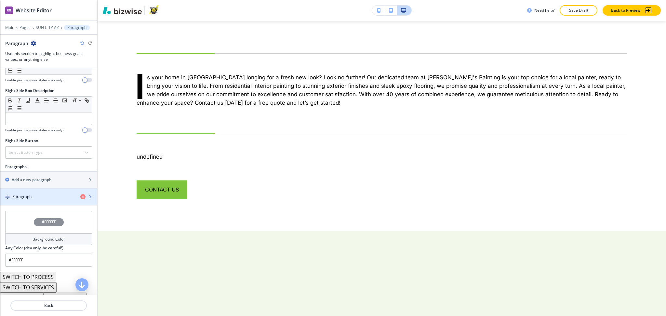
scroll to position [316, 0]
click at [28, 199] on h4 "Paragraph" at bounding box center [21, 196] width 19 height 6
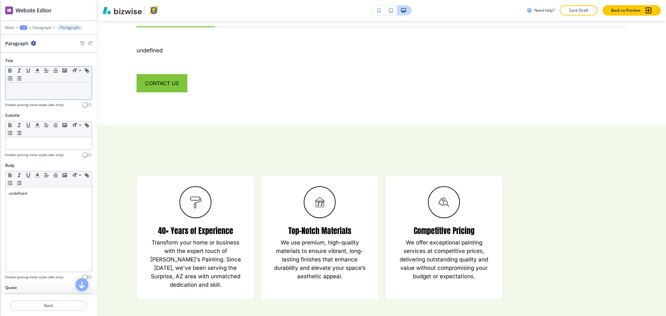
scroll to position [426, 0]
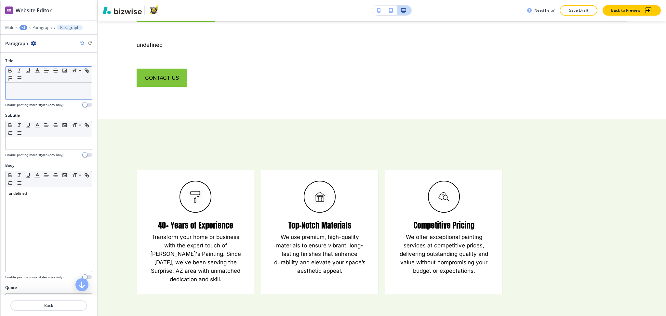
click at [38, 89] on p at bounding box center [49, 89] width 80 height 6
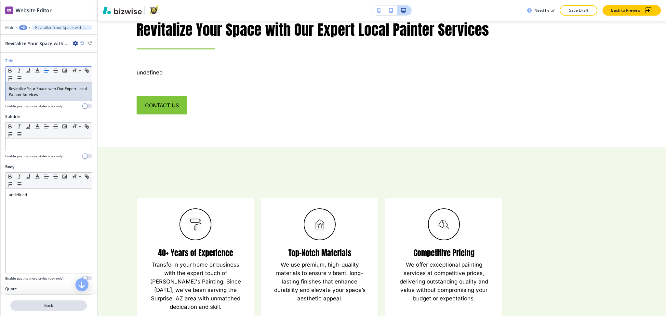
click at [54, 304] on p "Back" at bounding box center [48, 306] width 75 height 6
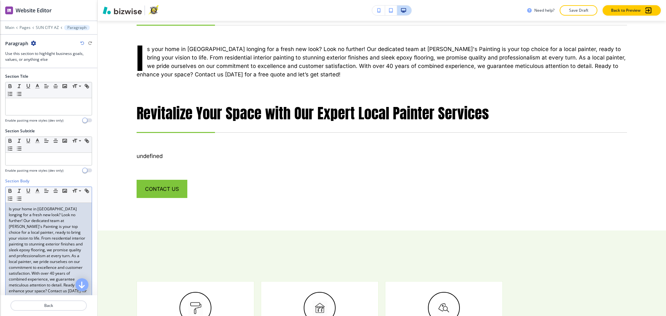
scroll to position [314, 0]
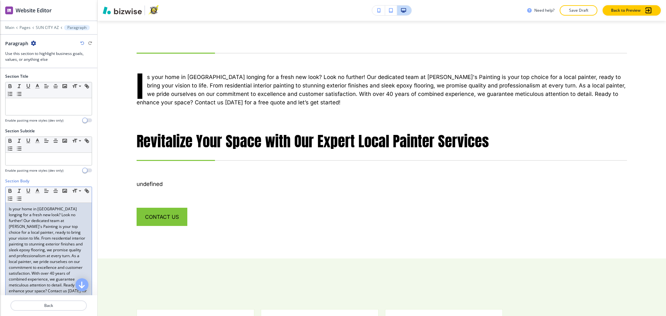
click at [45, 231] on p "Is your home in Sun City longing for a fresh new look? Look no further! Our ded…" at bounding box center [49, 253] width 80 height 94
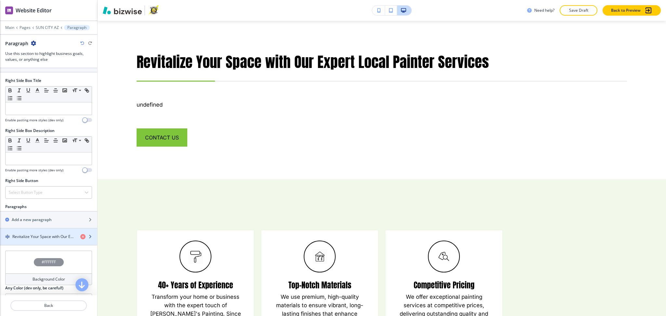
scroll to position [260, 0]
click at [47, 236] on h4 "Revitalize Your Space with Our Expert Local Painter Services" at bounding box center [43, 237] width 63 height 6
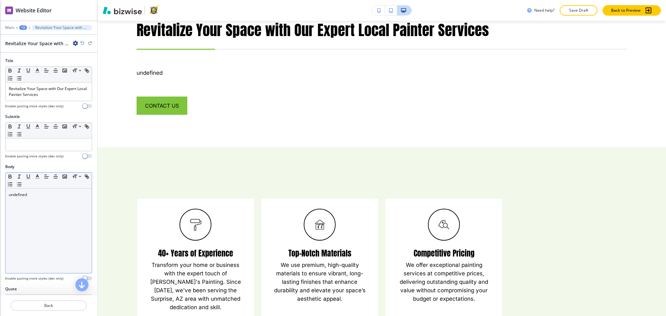
scroll to position [346, 0]
click at [40, 198] on div "undefined" at bounding box center [49, 231] width 86 height 85
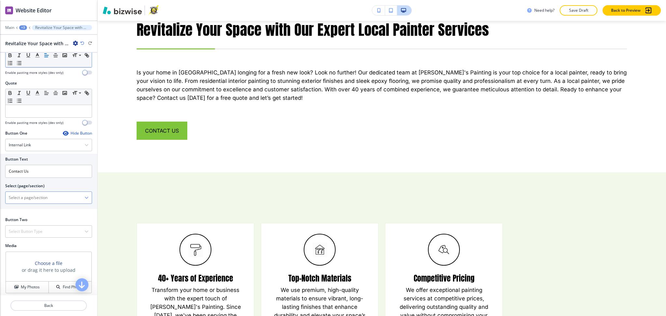
scroll to position [231, 0]
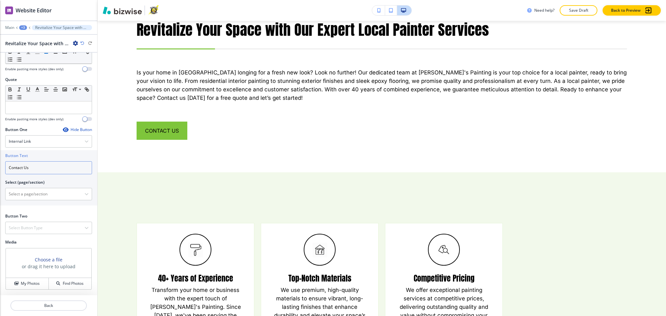
drag, startPoint x: 31, startPoint y: 172, endPoint x: 0, endPoint y: 171, distance: 31.3
click at [0, 171] on div "Button Text Contact Us Select (page/section) HOME HOME | Hero HOME | About HOME…" at bounding box center [48, 177] width 97 height 55
click at [22, 191] on \(page\/section\) "Manual Input" at bounding box center [45, 194] width 79 height 11
paste \(page\/section\) "Contact Us"
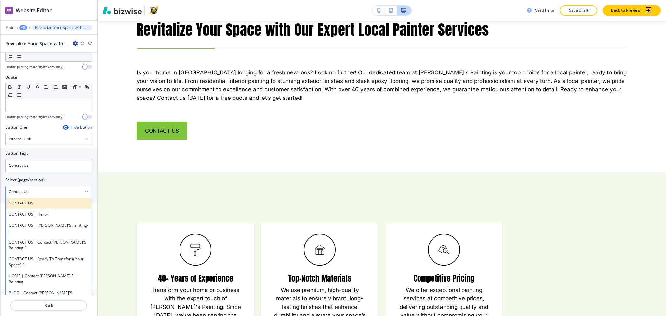
click at [20, 202] on div "CONTACT US" at bounding box center [49, 203] width 86 height 11
type \(page\/section\) "CONTACT US"
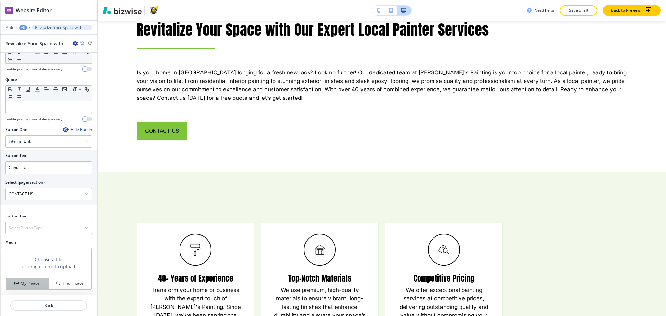
click at [27, 283] on h4 "My Photos" at bounding box center [30, 284] width 19 height 6
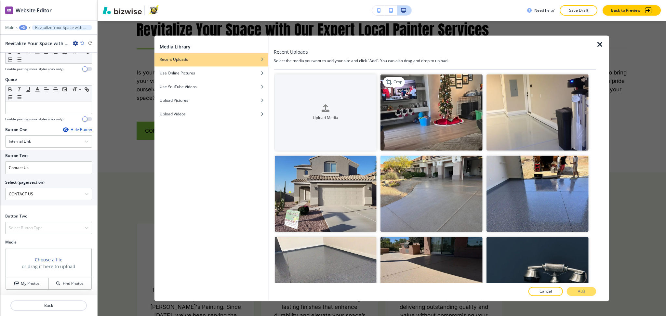
click at [428, 116] on img "button" at bounding box center [432, 112] width 102 height 76
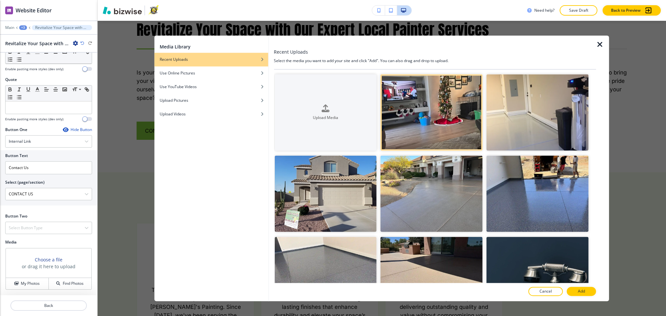
drag, startPoint x: 577, startPoint y: 289, endPoint x: 554, endPoint y: 289, distance: 22.8
click at [577, 290] on button "Add" at bounding box center [581, 291] width 29 height 9
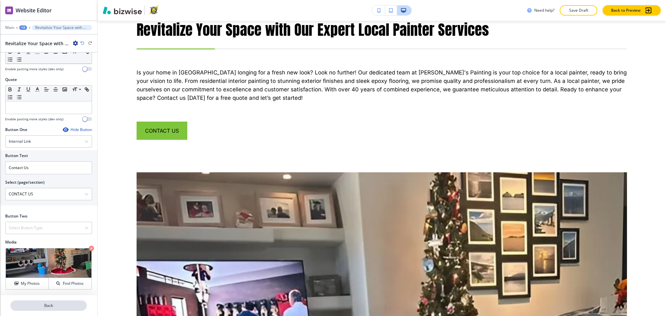
click at [57, 307] on p "Back" at bounding box center [48, 306] width 75 height 6
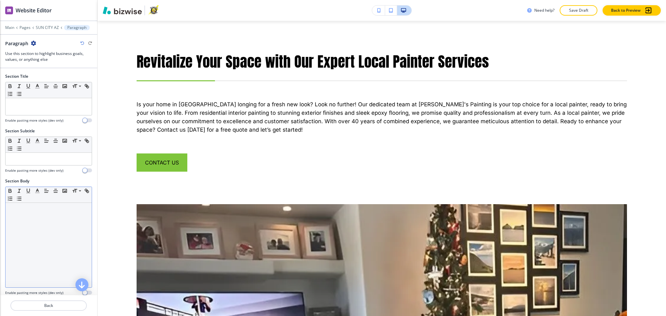
scroll to position [314, 0]
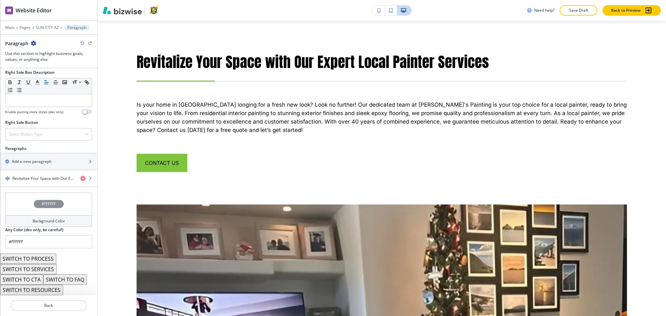
click at [45, 271] on button "SWITCH TO SERVICES" at bounding box center [28, 269] width 57 height 10
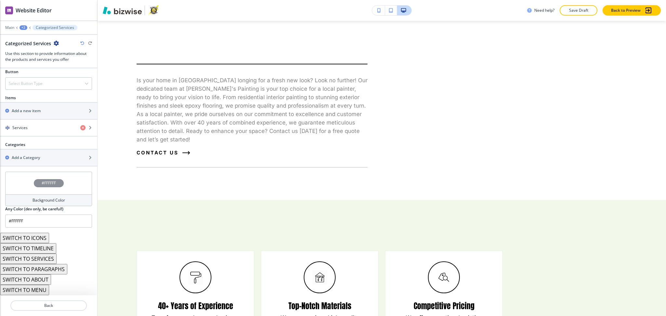
click at [45, 281] on button "SWITCH TO ABOUT" at bounding box center [25, 280] width 51 height 10
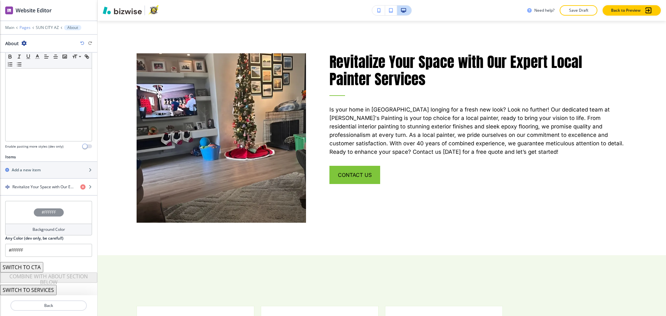
click at [25, 27] on p "Pages" at bounding box center [25, 27] width 11 height 5
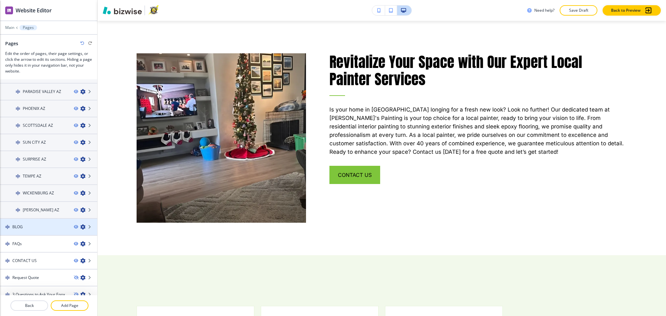
scroll to position [200, 0]
click at [39, 156] on h4 "SURPRISE AZ" at bounding box center [34, 159] width 23 height 6
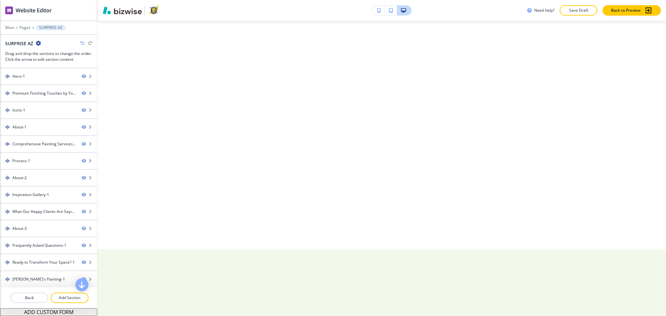
scroll to position [0, 0]
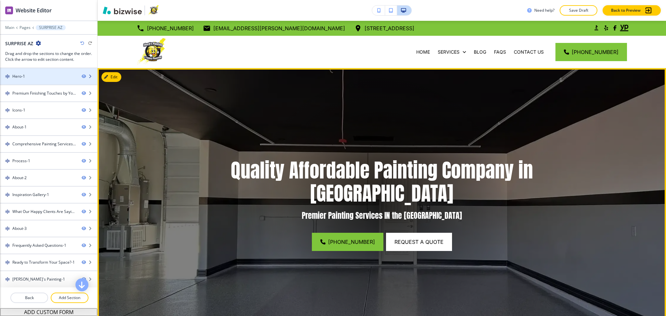
click at [35, 77] on div "Hero-1" at bounding box center [38, 77] width 76 height 6
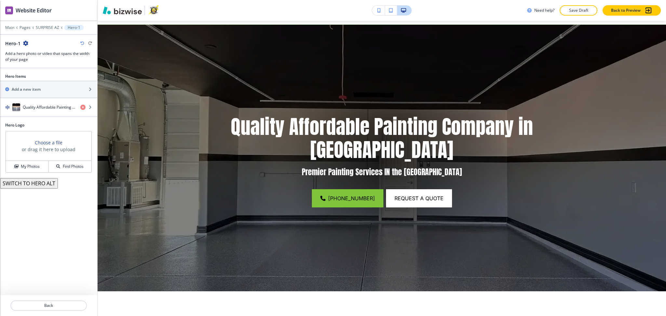
scroll to position [47, 0]
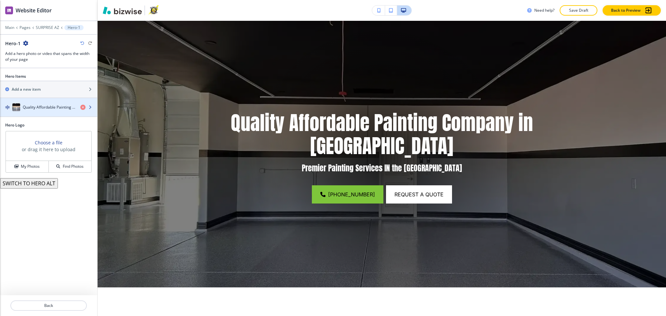
click at [39, 109] on h4 "Quality Affordable Painting Company in Avondale" at bounding box center [49, 107] width 52 height 6
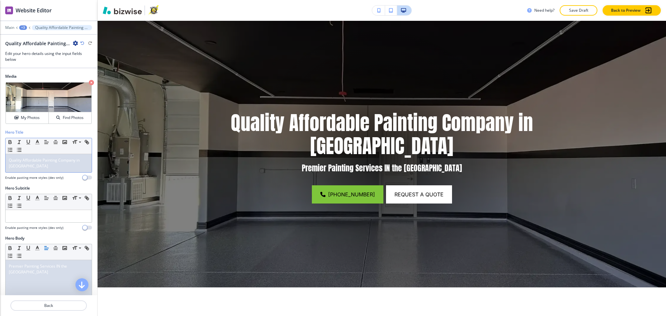
click at [39, 163] on p "Quality Affordable Painting Company in Avondale" at bounding box center [49, 163] width 80 height 12
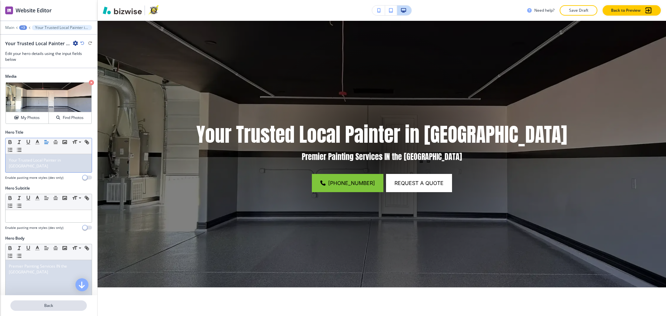
click at [57, 307] on p "Back" at bounding box center [48, 306] width 75 height 6
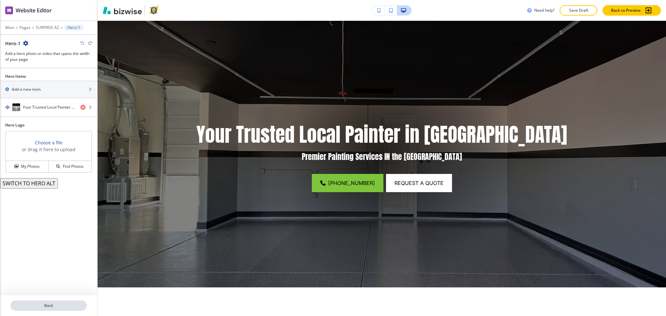
click at [47, 303] on p "Back" at bounding box center [48, 306] width 75 height 6
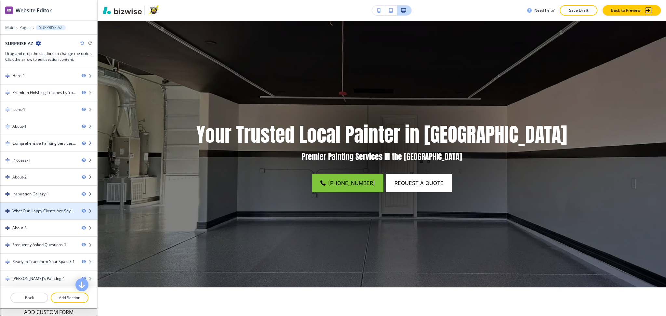
scroll to position [1, 0]
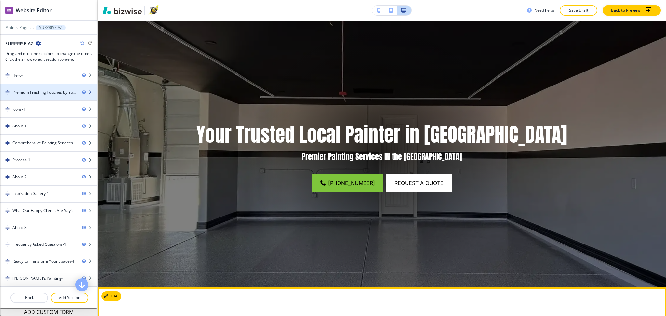
click at [34, 93] on div "Premium Finishing Touches by Your Local Painter Expert" at bounding box center [44, 92] width 64 height 6
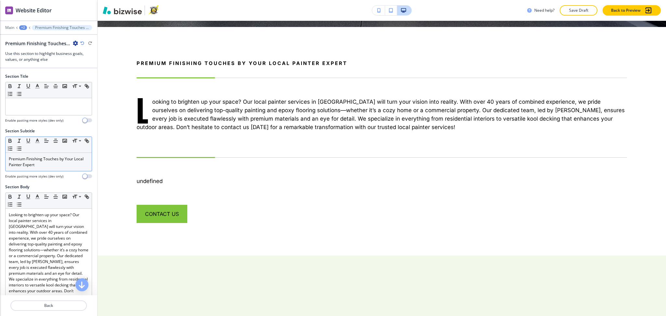
scroll to position [314, 0]
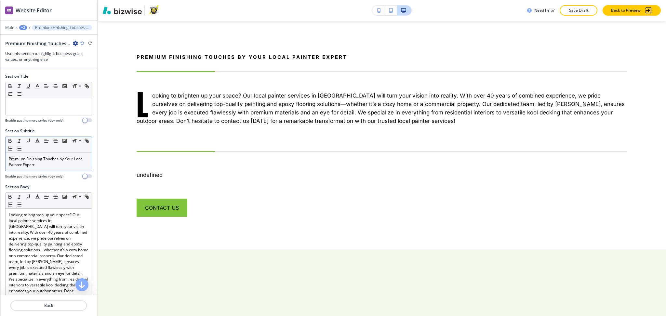
click at [36, 162] on p "Premium Finishing Touches by Your Local Painter Expert" at bounding box center [49, 162] width 80 height 12
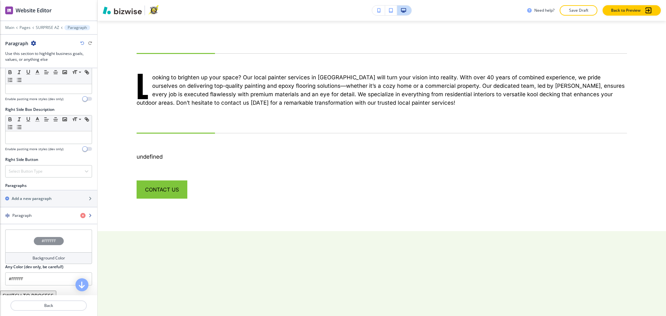
scroll to position [303, 0]
click at [34, 220] on div "button" at bounding box center [48, 220] width 97 height 5
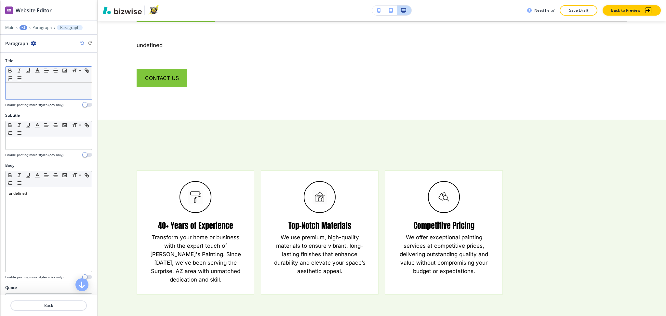
scroll to position [426, 0]
click at [38, 96] on div at bounding box center [49, 91] width 86 height 17
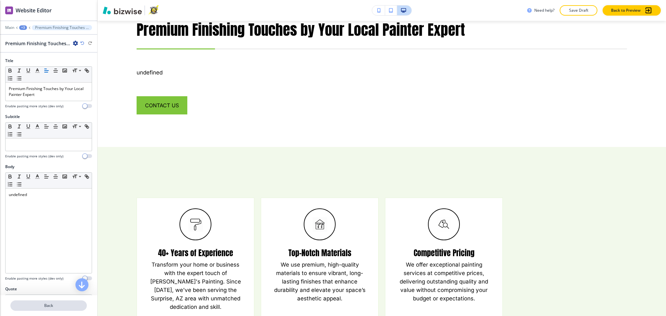
click at [45, 307] on p "Back" at bounding box center [48, 306] width 75 height 6
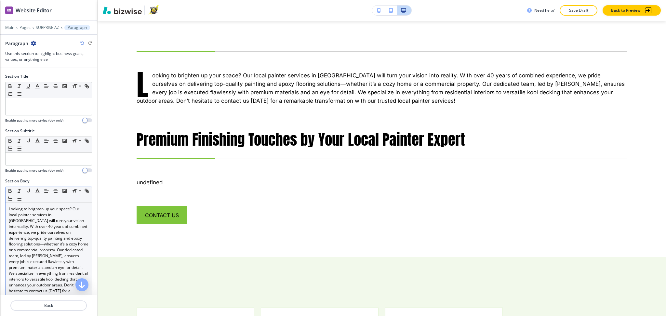
click at [45, 244] on p "Looking to brighten up your space? Our local painter services in Surprise will …" at bounding box center [49, 256] width 80 height 100
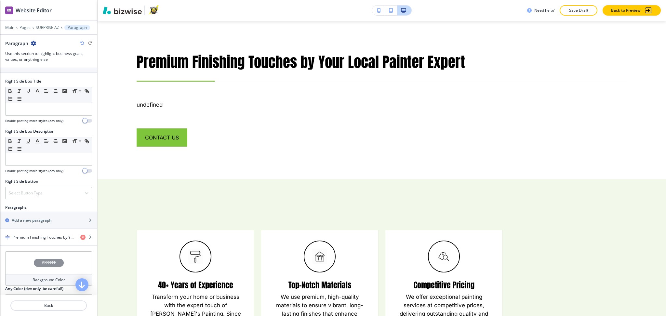
scroll to position [259, 0]
click at [30, 242] on div "button" at bounding box center [48, 242] width 97 height 5
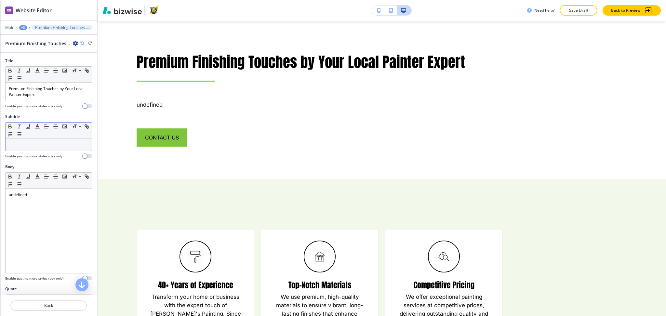
scroll to position [346, 0]
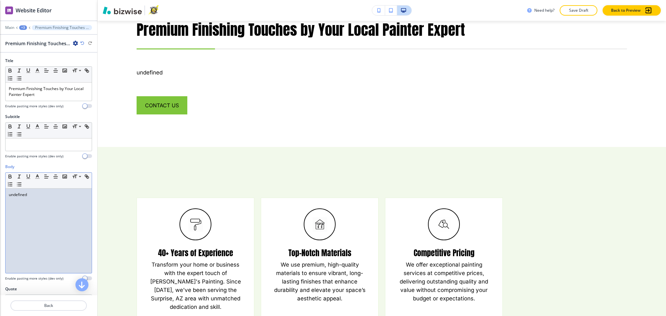
click at [41, 227] on div "undefined" at bounding box center [49, 231] width 86 height 85
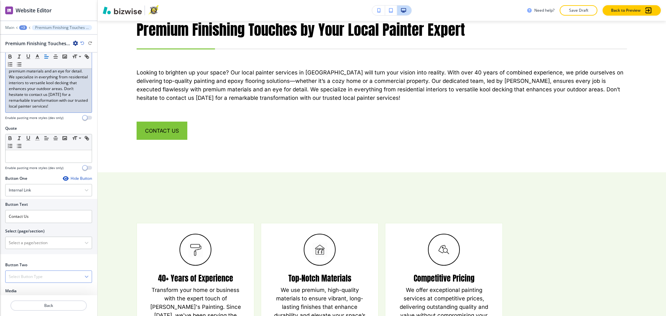
scroll to position [231, 0]
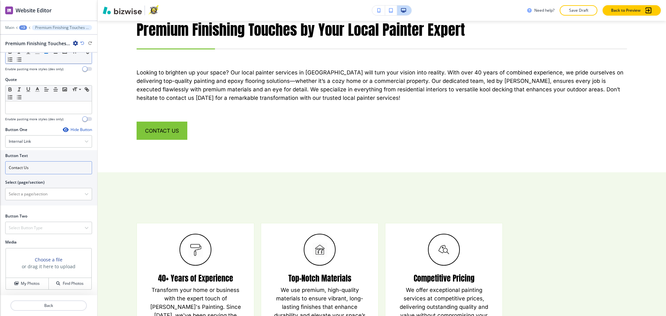
drag, startPoint x: 34, startPoint y: 169, endPoint x: 0, endPoint y: 164, distance: 34.3
click at [0, 164] on div "Button Text Contact Us Select (page/section) HOME HOME | Hero HOME | About HOME…" at bounding box center [48, 177] width 97 height 55
click at [20, 193] on \(page\/section\) "Manual Input" at bounding box center [45, 194] width 79 height 11
paste \(page\/section\) "Contact Us"
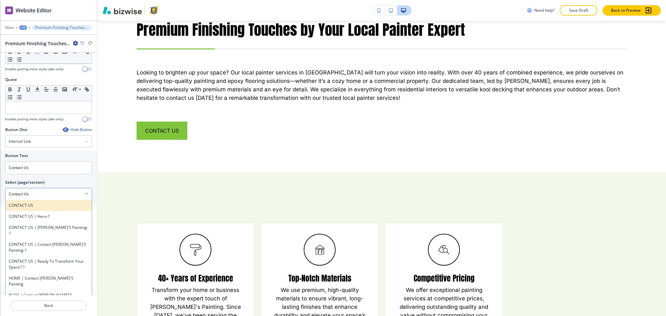
click at [15, 204] on h4 "CONTACT US" at bounding box center [49, 206] width 80 height 6
type \(page\/section\) "CONTACT US"
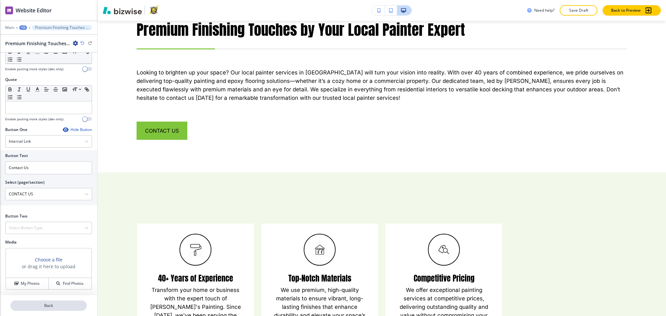
click at [59, 308] on p "Back" at bounding box center [48, 306] width 75 height 6
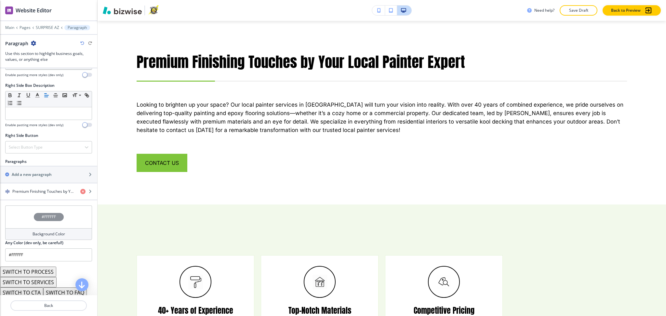
scroll to position [318, 0]
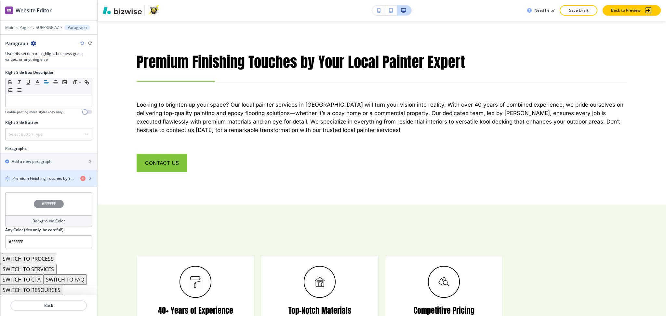
click at [29, 180] on h4 "Premium Finishing Touches by Your Local Painter Expert" at bounding box center [43, 179] width 63 height 6
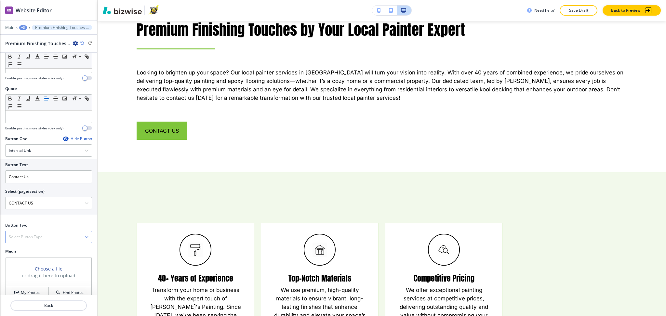
scroll to position [0, 0]
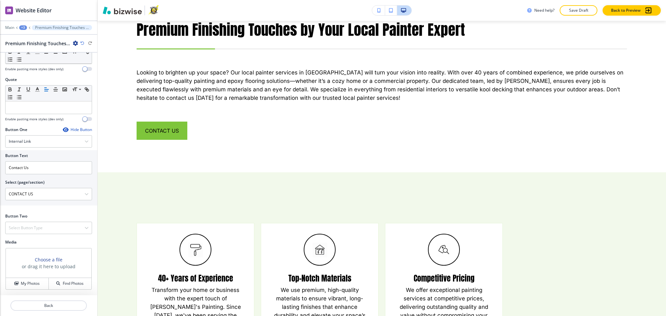
click at [22, 292] on div "Media Choose a file or drag it here to upload My Photos Find Photos" at bounding box center [48, 267] width 97 height 56
click at [22, 291] on div "Media Choose a file or drag it here to upload My Photos Find Photos" at bounding box center [48, 267] width 97 height 56
click at [28, 284] on h4 "My Photos" at bounding box center [30, 284] width 19 height 6
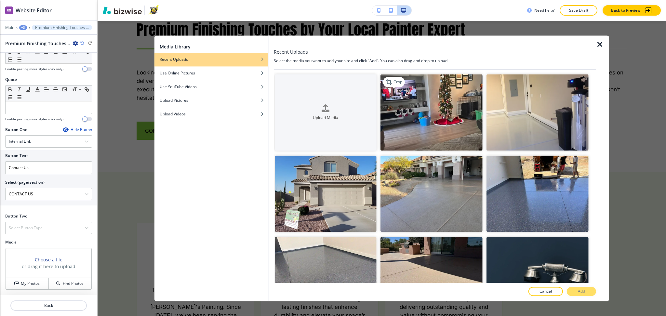
click at [444, 123] on img "button" at bounding box center [432, 112] width 102 height 76
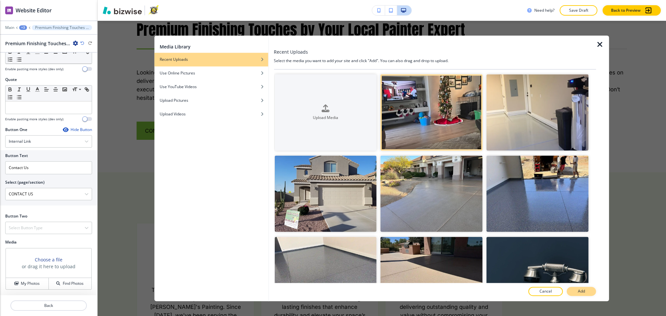
click at [576, 295] on button "Add" at bounding box center [581, 291] width 29 height 9
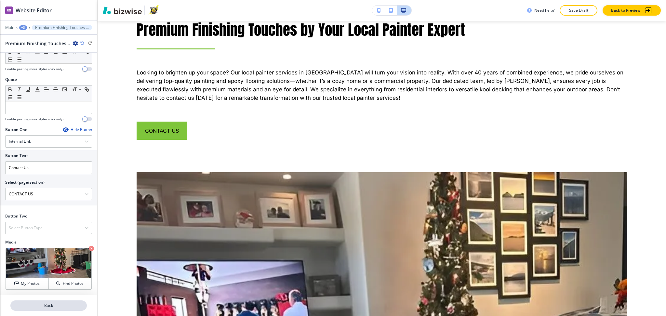
click at [52, 304] on p "Back" at bounding box center [48, 306] width 75 height 6
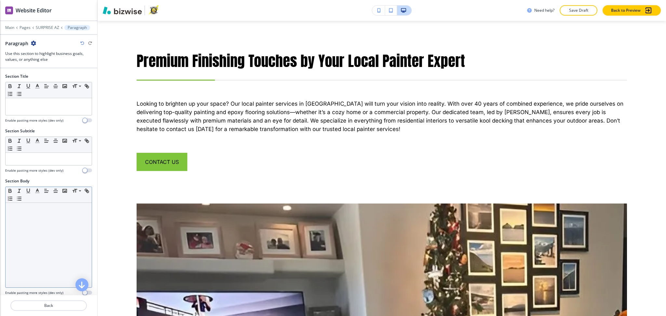
scroll to position [314, 0]
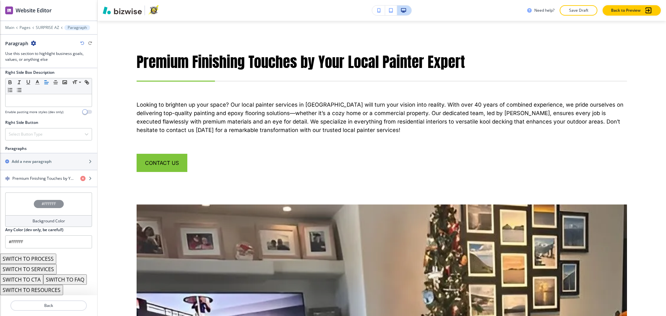
click at [45, 269] on button "SWITCH TO SERVICES" at bounding box center [28, 269] width 57 height 10
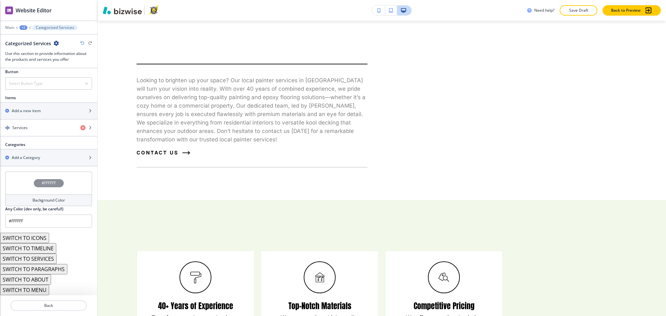
click at [44, 282] on button "SWITCH TO ABOUT" at bounding box center [25, 280] width 51 height 10
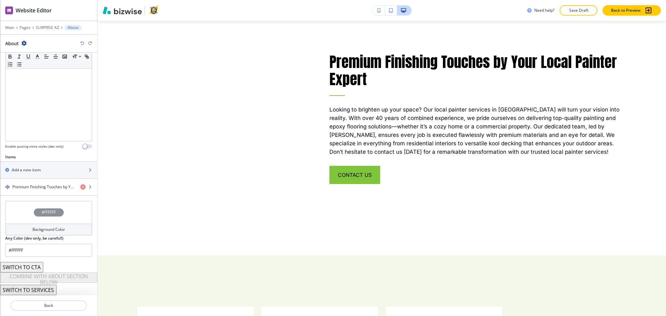
scroll to position [131, 0]
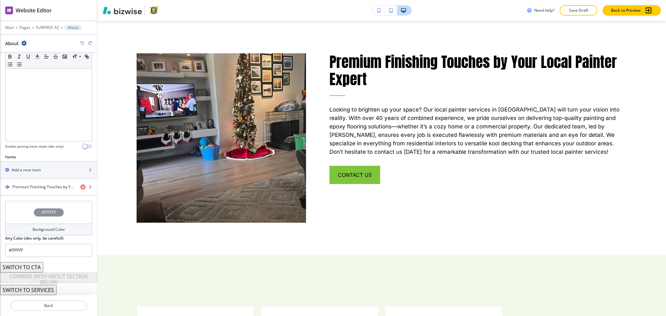
click at [25, 23] on div at bounding box center [48, 23] width 97 height 4
click at [23, 25] on div "Main Pages SURPRISE AZ About" at bounding box center [48, 27] width 87 height 5
click at [26, 29] on p "Pages" at bounding box center [25, 27] width 11 height 5
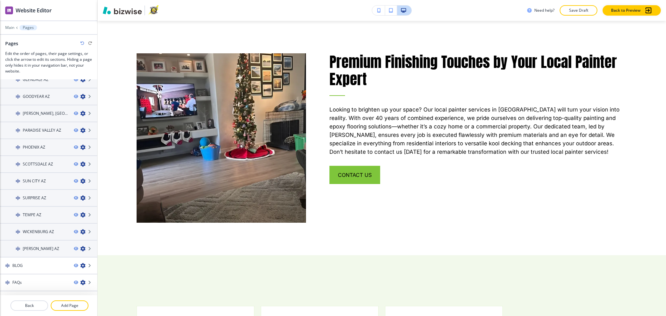
scroll to position [200, 0]
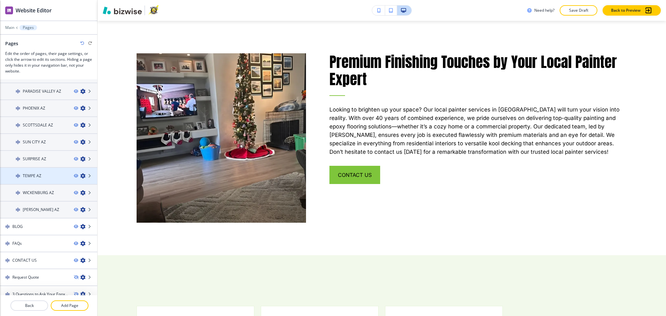
click at [38, 168] on div at bounding box center [48, 170] width 97 height 5
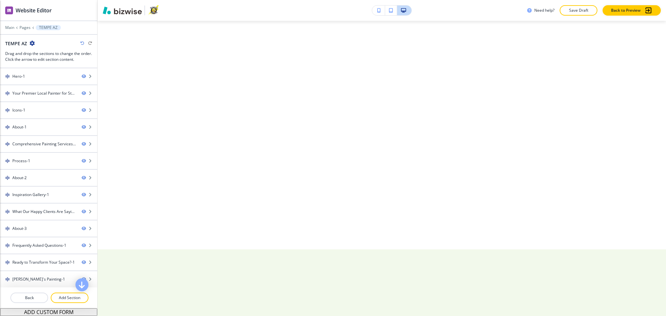
scroll to position [0, 0]
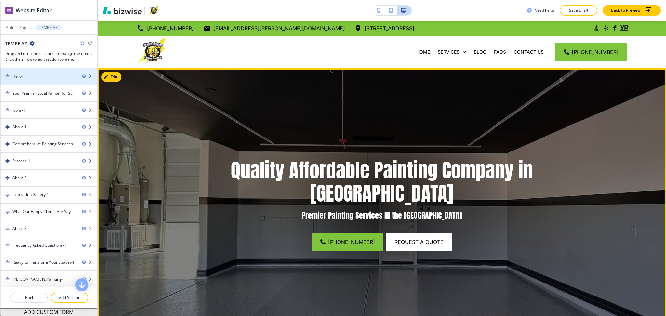
click at [35, 72] on div at bounding box center [48, 70] width 97 height 5
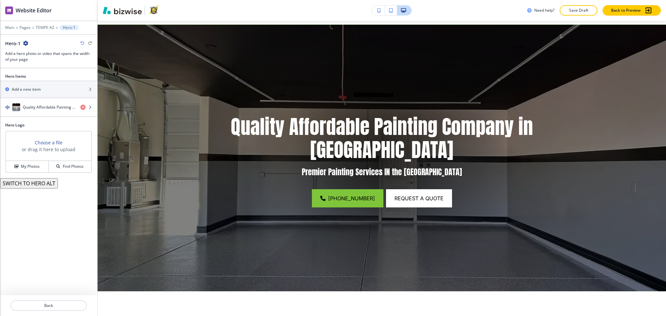
scroll to position [47, 0]
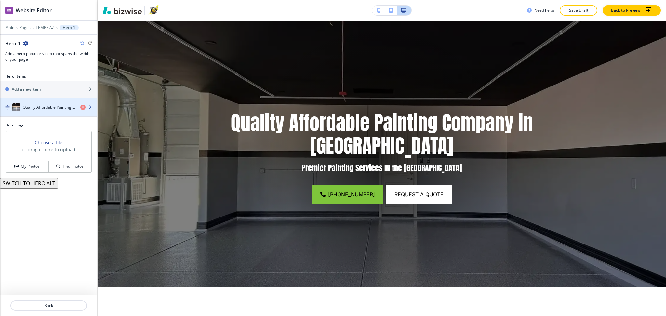
click at [40, 105] on h4 "Quality Affordable Painting Company in Avondale" at bounding box center [49, 107] width 52 height 6
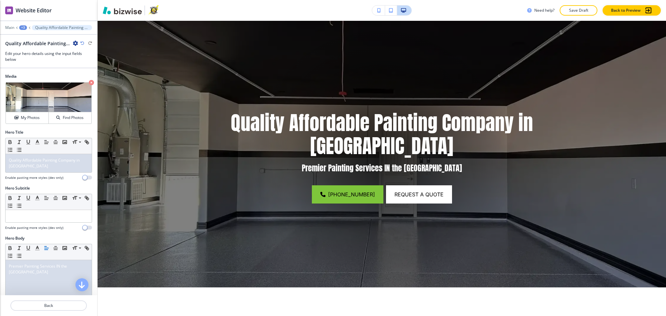
click at [42, 176] on h4 "Enable pasting more styles (dev only)" at bounding box center [34, 177] width 58 height 5
click at [42, 172] on div "Quality Affordable Painting Company in Avondale" at bounding box center [49, 163] width 86 height 18
paste div
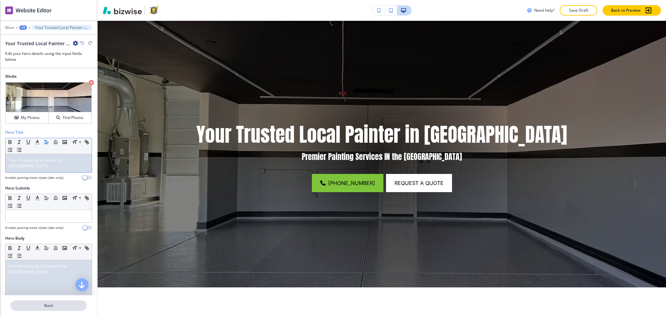
click at [34, 308] on p "Back" at bounding box center [48, 306] width 75 height 6
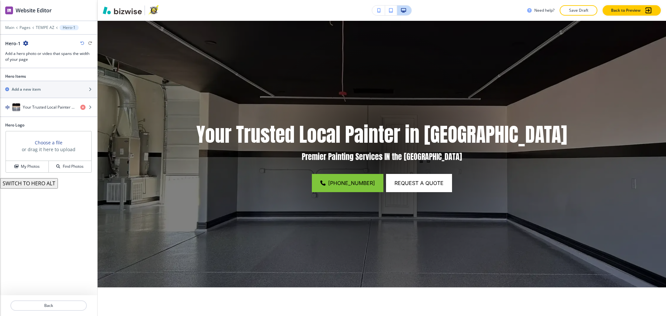
click at [34, 308] on p "Back" at bounding box center [48, 306] width 75 height 6
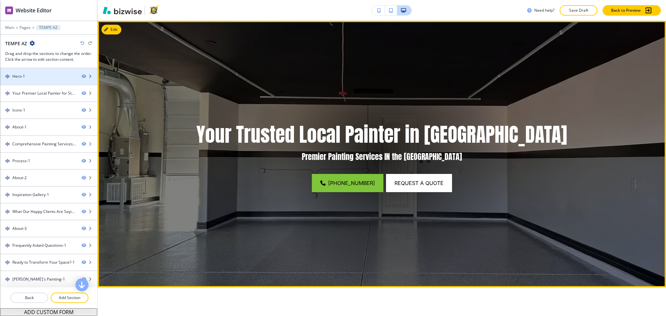
click at [47, 84] on div at bounding box center [48, 81] width 97 height 5
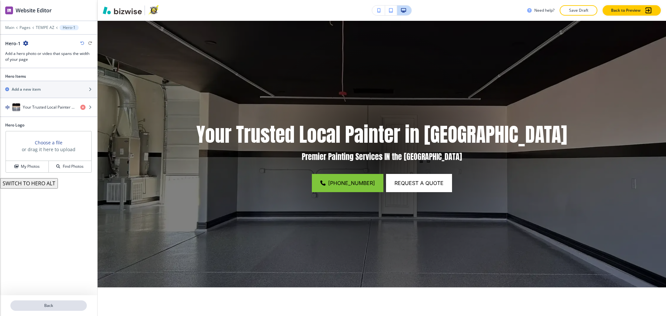
click at [62, 310] on button "Back" at bounding box center [48, 306] width 76 height 10
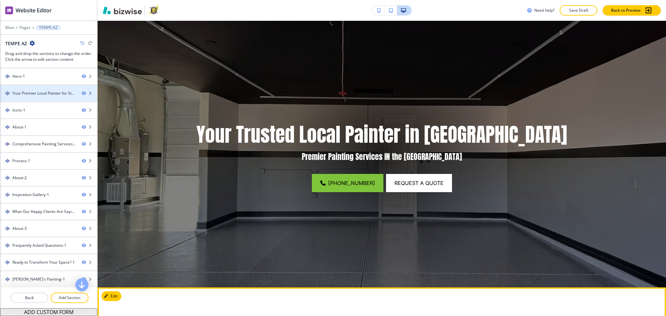
click at [33, 90] on div "Your Premier Local Painter for Stunning, Matchless Finishes" at bounding box center [44, 93] width 64 height 6
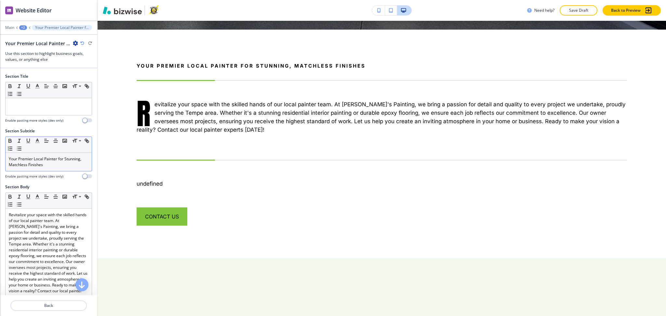
scroll to position [314, 0]
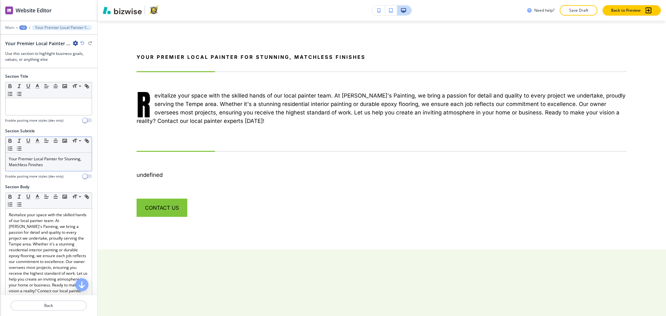
drag, startPoint x: 43, startPoint y: 152, endPoint x: 45, endPoint y: 155, distance: 3.5
click at [44, 154] on div "Small Normal Large Huge Your Premier Local Painter for Stunning, Matchless Fini…" at bounding box center [48, 154] width 87 height 35
click at [48, 160] on p "Your Premier Local Painter for Stunning, Matchless Finishes" at bounding box center [49, 162] width 80 height 12
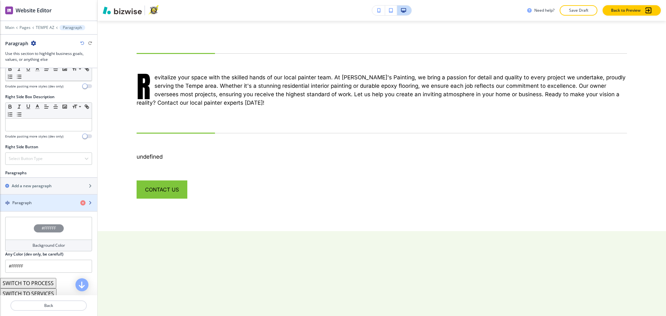
scroll to position [303, 0]
click at [30, 207] on div "button" at bounding box center [48, 208] width 97 height 5
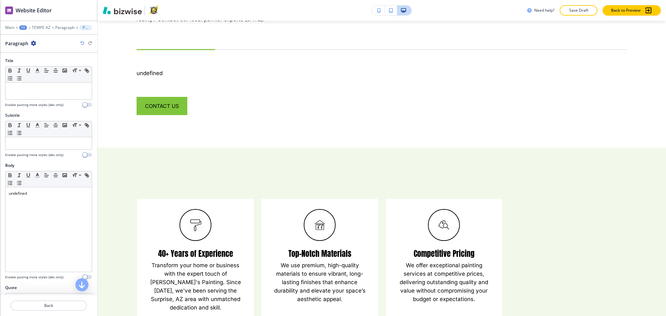
scroll to position [426, 0]
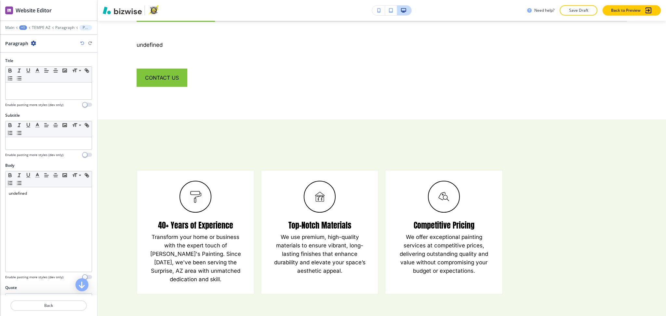
click at [33, 104] on h4 "Enable pasting more styles (dev only)" at bounding box center [34, 104] width 58 height 5
click at [34, 98] on div at bounding box center [49, 91] width 86 height 17
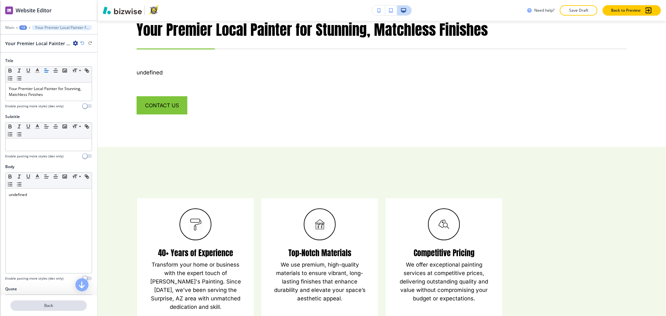
click at [46, 307] on p "Back" at bounding box center [48, 306] width 75 height 6
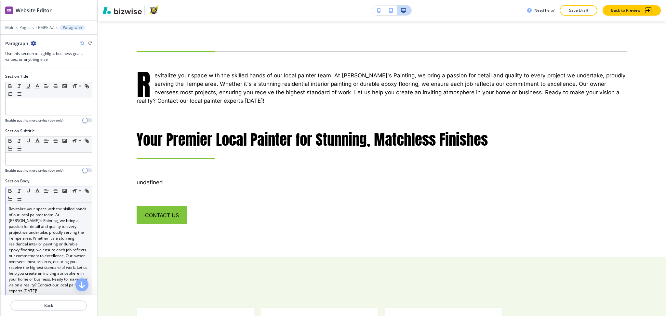
click at [42, 273] on p "Revitalize your space with the skilled hands of our local painter team. At Chuc…" at bounding box center [49, 250] width 80 height 88
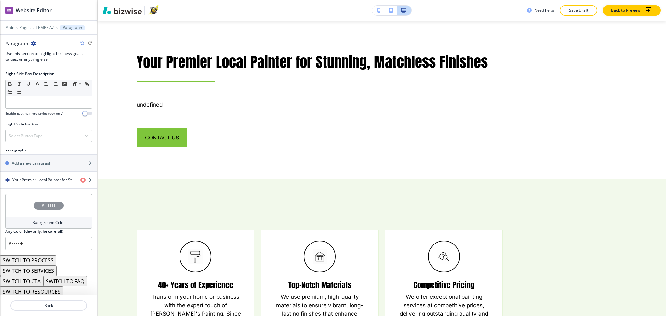
scroll to position [318, 0]
click at [35, 180] on h4 "Your Premier Local Painter for Stunning, Matchless Finishes" at bounding box center [43, 179] width 63 height 6
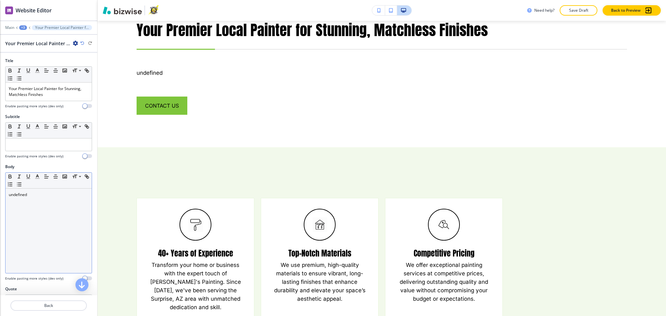
scroll to position [346, 0]
click at [42, 205] on div "undefined" at bounding box center [49, 231] width 86 height 85
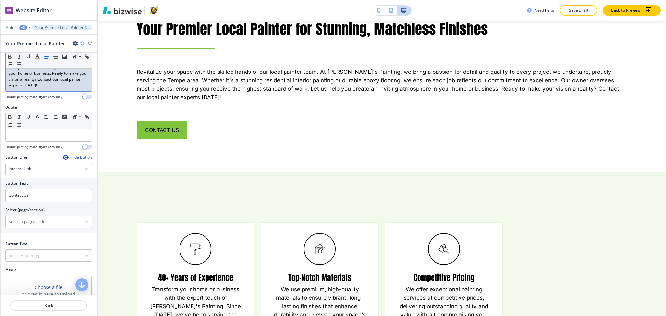
scroll to position [220, 0]
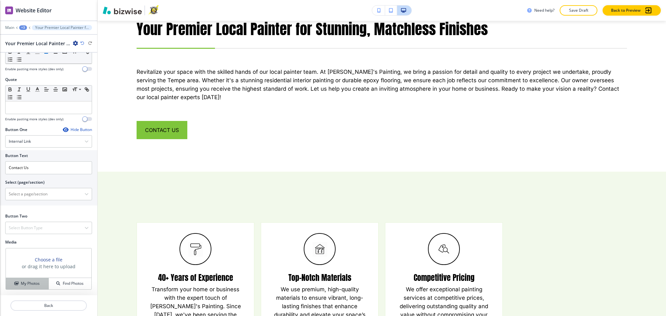
click at [29, 287] on button "My Photos" at bounding box center [27, 283] width 43 height 11
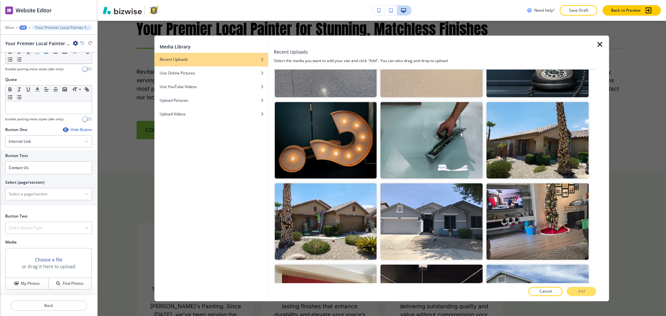
scroll to position [217, 0]
click at [365, 261] on div at bounding box center [326, 263] width 102 height 4
click at [371, 265] on img "button" at bounding box center [326, 303] width 102 height 76
click at [585, 289] on p "Add" at bounding box center [581, 292] width 7 height 6
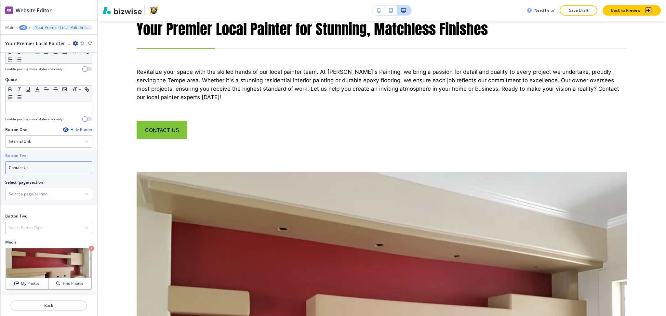
drag, startPoint x: 40, startPoint y: 169, endPoint x: 0, endPoint y: 168, distance: 40.4
click at [0, 168] on div "Button Text Contact Us Select (page/section) HOME HOME | Hero HOME | About HOME…" at bounding box center [48, 177] width 97 height 55
click at [24, 197] on \(page\/section\) "Manual Input" at bounding box center [45, 194] width 79 height 11
paste \(page\/section\) "Contact Us"
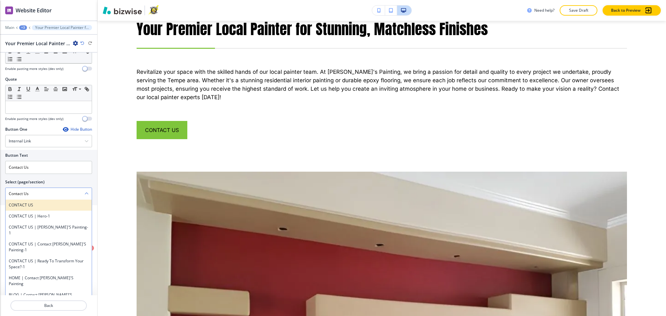
click at [21, 201] on div "CONTACT US" at bounding box center [49, 205] width 86 height 11
type \(page\/section\) "CONTACT US"
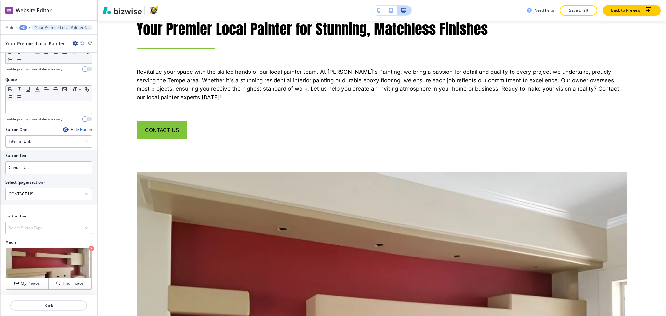
click at [64, 312] on div at bounding box center [48, 313] width 97 height 5
click at [64, 305] on p "Back" at bounding box center [48, 306] width 75 height 6
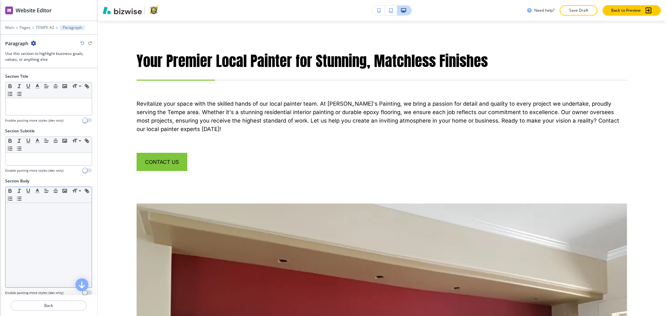
scroll to position [314, 0]
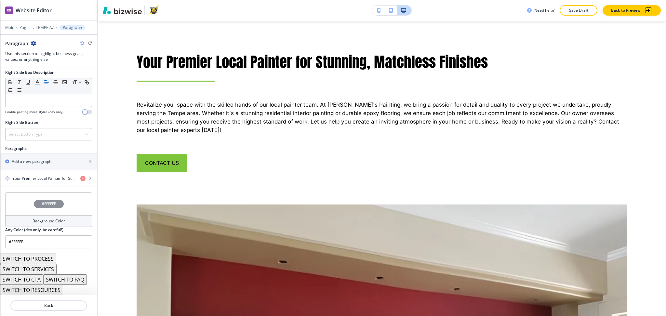
click at [48, 268] on button "SWITCH TO SERVICES" at bounding box center [28, 269] width 57 height 10
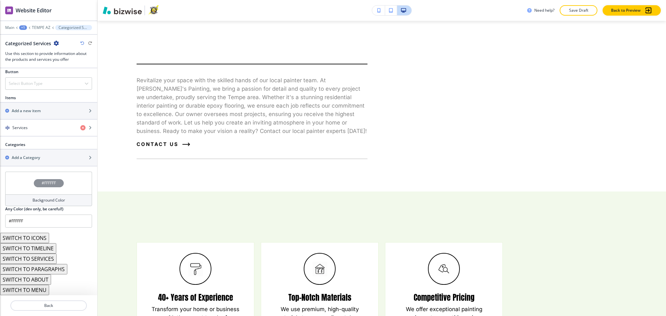
click at [39, 279] on button "SWITCH TO ABOUT" at bounding box center [25, 280] width 51 height 10
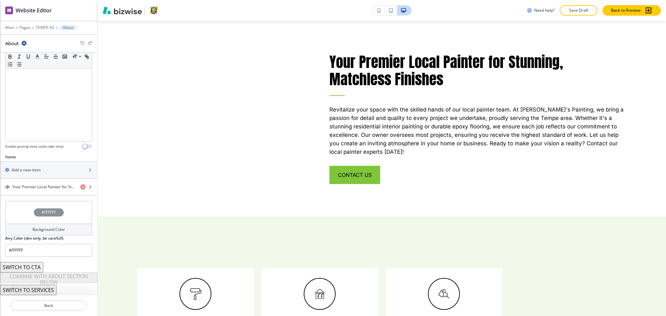
scroll to position [131, 0]
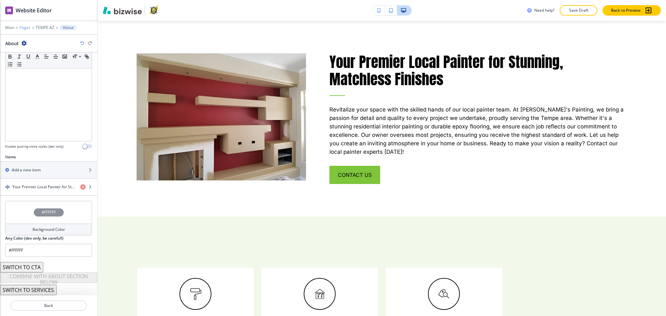
click at [22, 28] on p "Pages" at bounding box center [25, 27] width 11 height 5
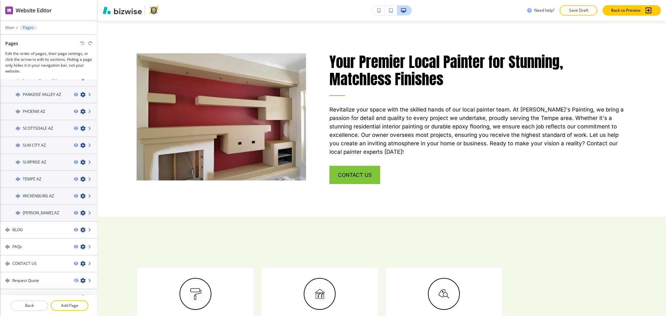
scroll to position [200, 0]
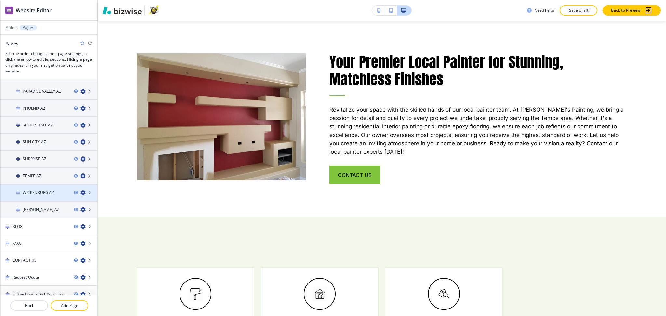
click at [43, 190] on h4 "WICKENBURG AZ" at bounding box center [38, 193] width 31 height 6
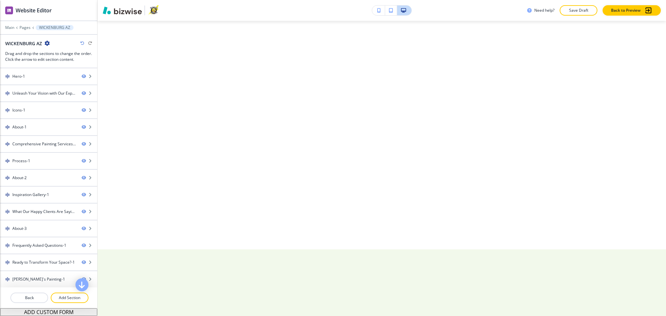
scroll to position [0, 0]
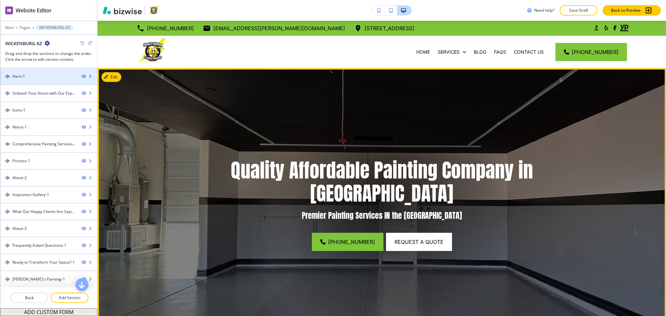
click at [35, 74] on div "Hero-1" at bounding box center [38, 77] width 76 height 6
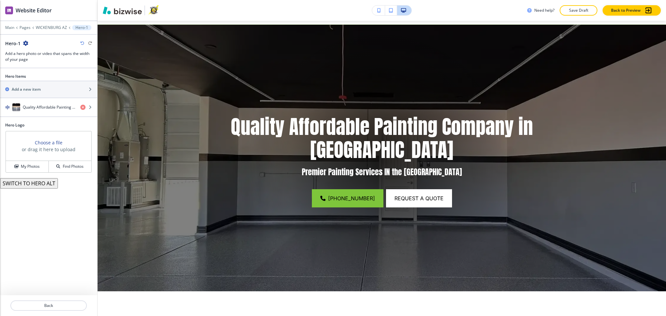
scroll to position [47, 0]
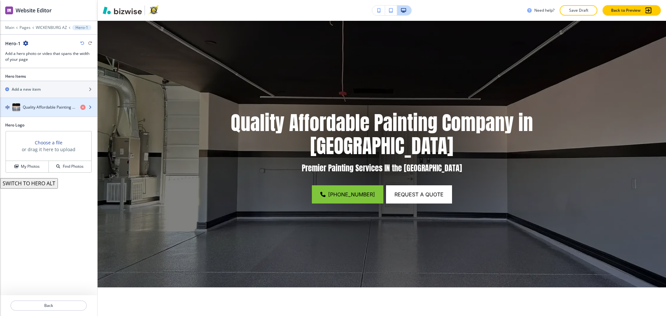
click at [38, 111] on div "Quality Affordable Painting Company in Avondale" at bounding box center [37, 107] width 75 height 8
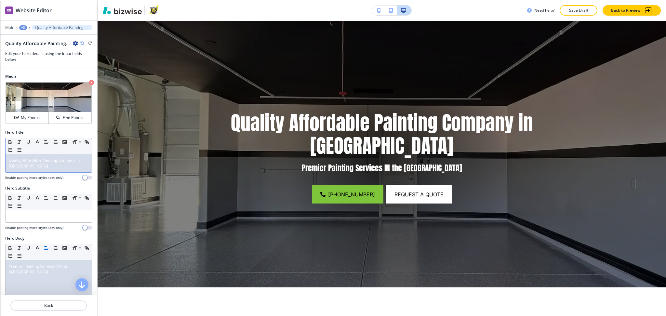
click at [45, 168] on p "Quality Affordable Painting Company in Avondale" at bounding box center [49, 163] width 80 height 12
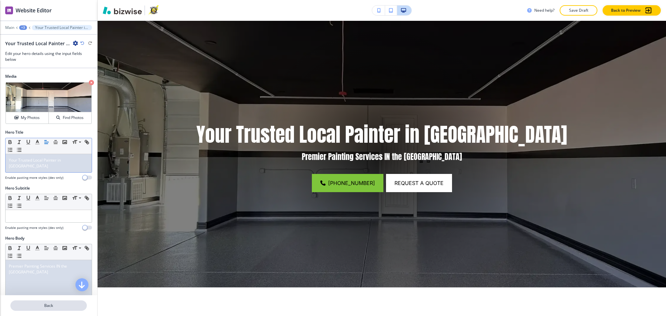
click at [37, 304] on button "Back" at bounding box center [48, 306] width 76 height 10
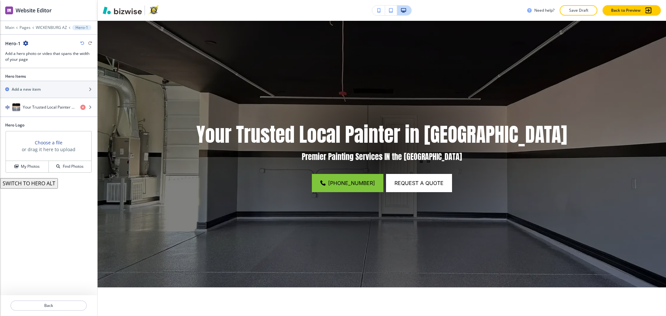
click at [37, 304] on p "Back" at bounding box center [48, 306] width 75 height 6
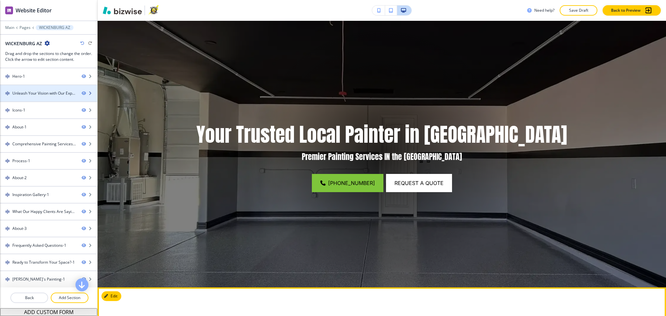
click at [36, 91] on div "Unleash Your Vision with Our Expert Local Painter Services" at bounding box center [44, 93] width 64 height 6
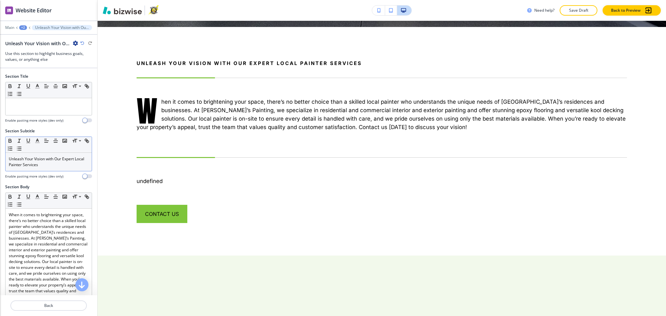
scroll to position [314, 0]
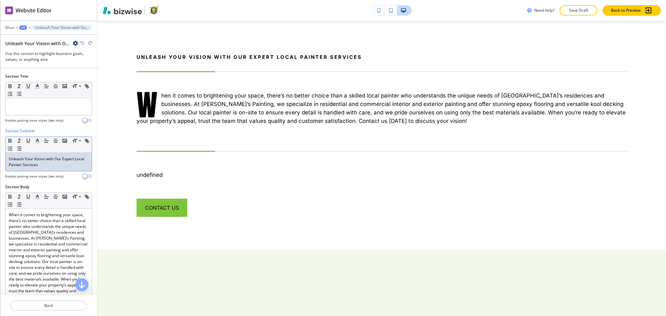
click at [48, 161] on p "Unleash Your Vision with Our Expert Local Painter Services" at bounding box center [49, 162] width 80 height 12
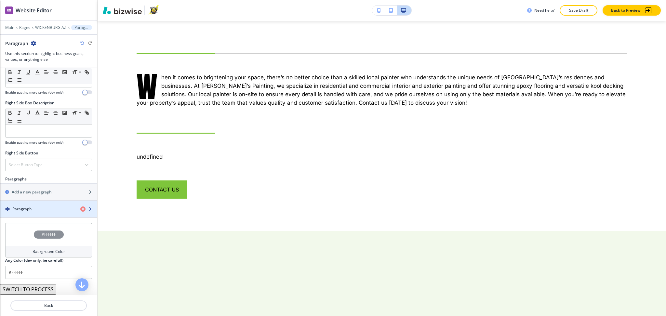
scroll to position [303, 0]
click at [36, 212] on div "Paragraph" at bounding box center [37, 209] width 75 height 6
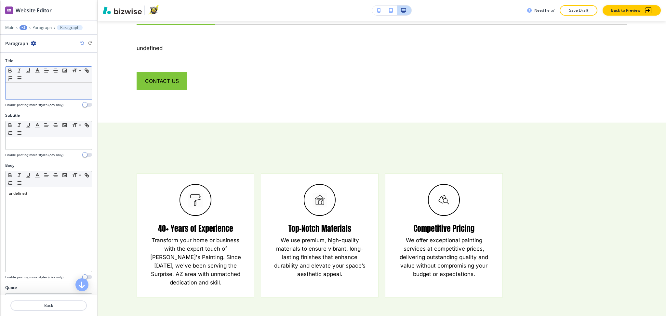
click at [40, 87] on p at bounding box center [49, 89] width 80 height 6
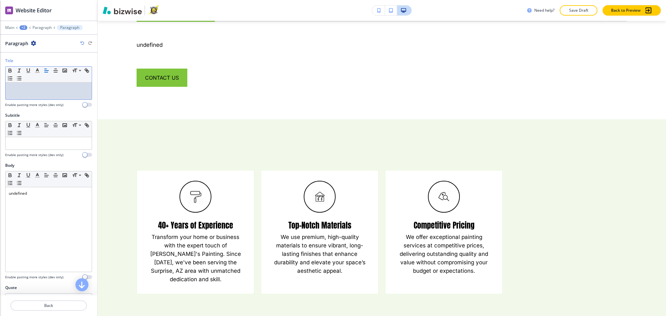
paste div
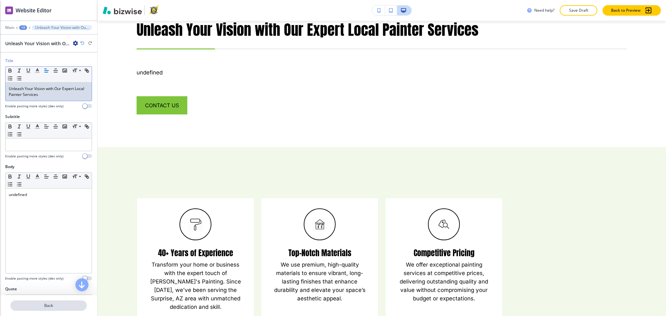
click at [40, 304] on p "Back" at bounding box center [48, 306] width 75 height 6
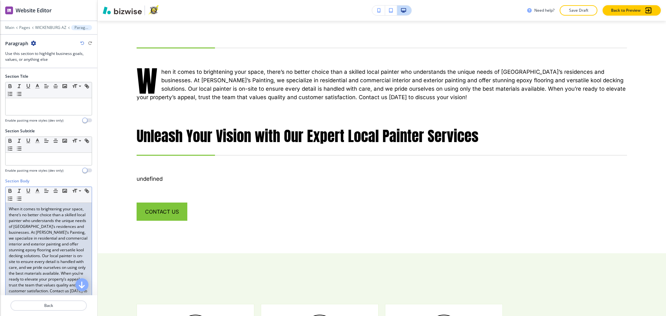
click at [42, 249] on p "When it comes to brightening your space, there’s no better choice than a skille…" at bounding box center [49, 253] width 80 height 94
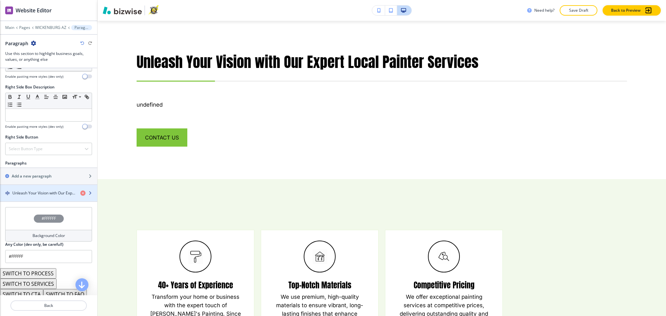
scroll to position [304, 0]
click at [47, 195] on h4 "Unleash Your Vision with Our Expert Local Painter Services" at bounding box center [43, 193] width 63 height 6
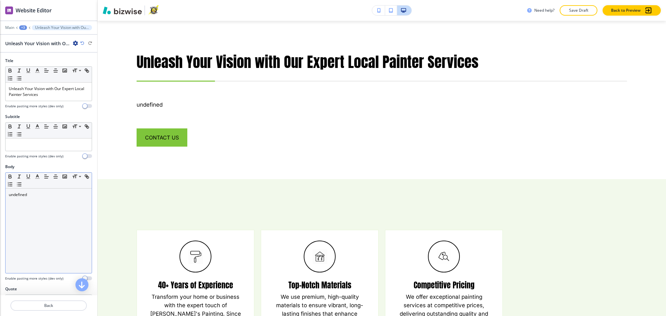
scroll to position [346, 0]
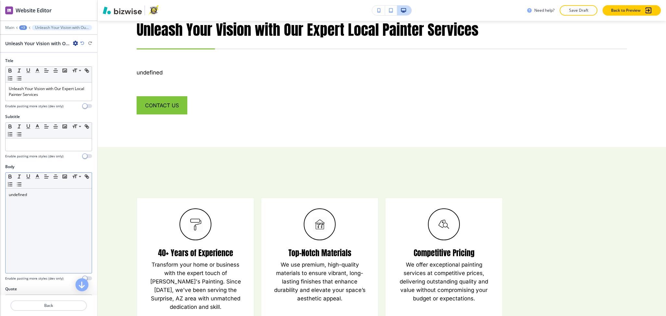
drag, startPoint x: 46, startPoint y: 185, endPoint x: 46, endPoint y: 189, distance: 3.9
click at [46, 187] on div "Small Normal Large Huge" at bounding box center [49, 181] width 86 height 16
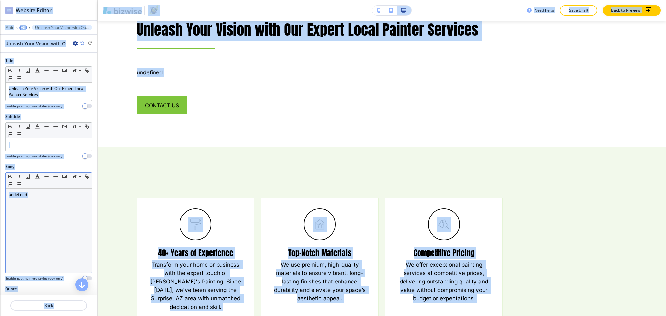
click at [46, 208] on div "undefined" at bounding box center [49, 231] width 86 height 85
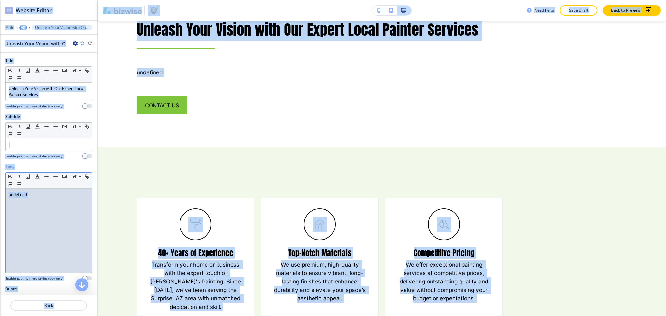
click at [46, 247] on div "undefined" at bounding box center [49, 231] width 86 height 85
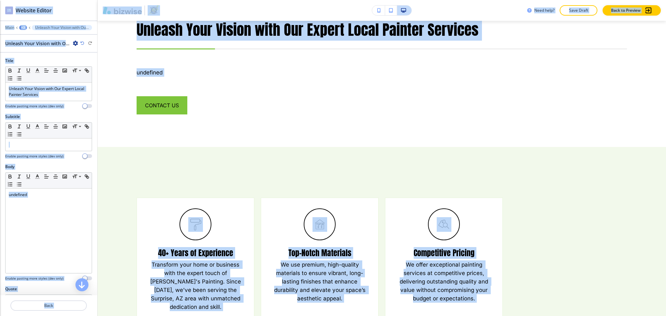
click at [2, 185] on div "Body Small Normal Large Huge undefined Enable pasting more styles (dev only)" at bounding box center [48, 225] width 97 height 122
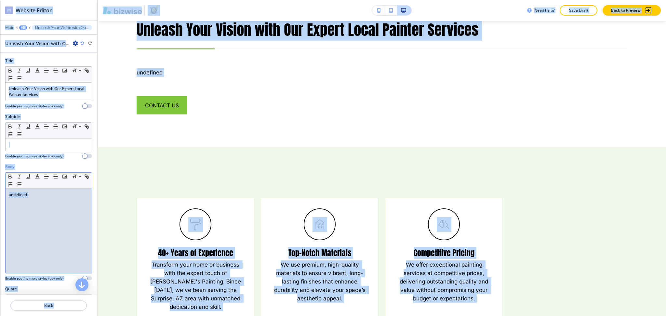
click at [14, 197] on p "undefined" at bounding box center [49, 195] width 80 height 6
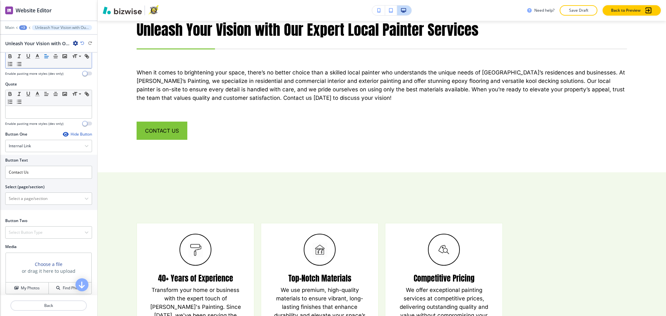
scroll to position [231, 0]
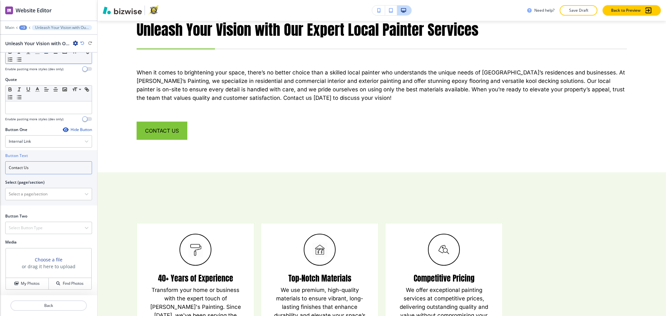
drag, startPoint x: 31, startPoint y: 164, endPoint x: 0, endPoint y: 164, distance: 31.2
click at [0, 164] on div "Button Text Contact Us Select (page/section) HOME HOME | Hero HOME | About HOME…" at bounding box center [48, 177] width 97 height 55
click at [12, 187] on div at bounding box center [48, 186] width 87 height 3
click at [14, 190] on \(page\/section\) "Manual Input" at bounding box center [45, 194] width 79 height 11
paste \(page\/section\) "Contact Us"
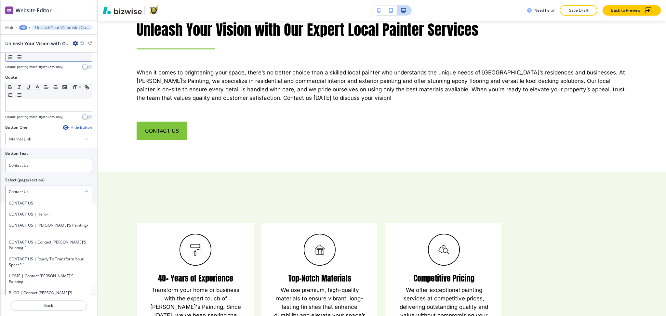
click at [17, 197] on \(page\/section\) "Contact Us" at bounding box center [45, 191] width 79 height 11
click at [20, 205] on h4 "CONTACT US" at bounding box center [49, 203] width 80 height 6
type \(page\/section\) "CONTACT US"
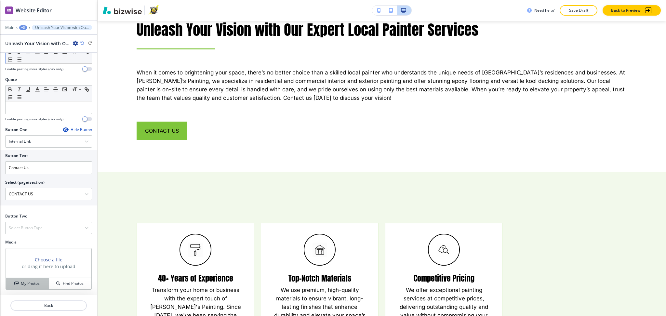
click at [27, 282] on h4 "My Photos" at bounding box center [30, 284] width 19 height 6
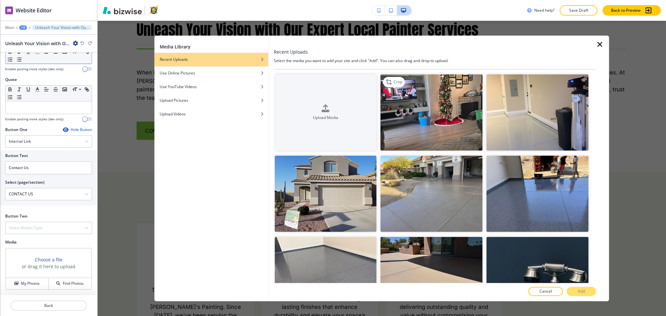
click at [460, 125] on img "button" at bounding box center [432, 112] width 102 height 76
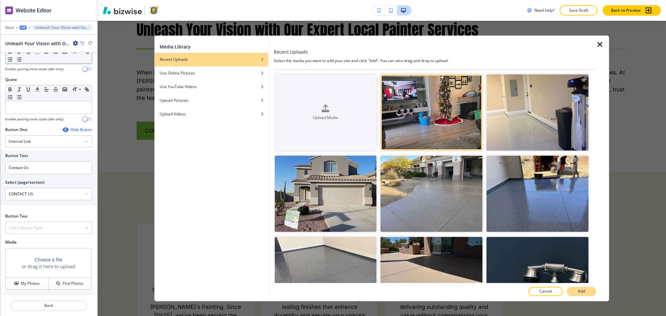
click at [579, 292] on p "Add" at bounding box center [581, 292] width 7 height 6
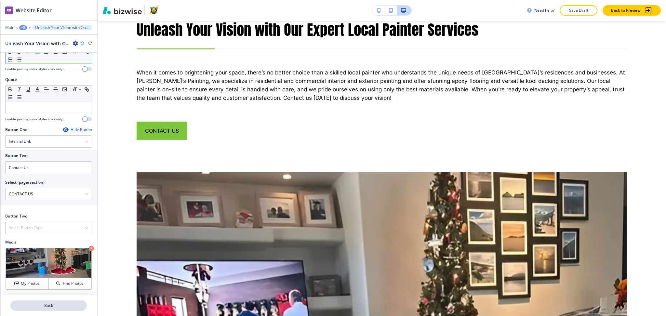
click at [42, 306] on p "Back" at bounding box center [48, 306] width 75 height 6
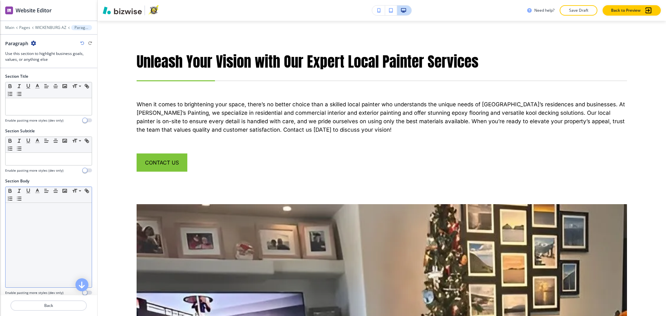
scroll to position [314, 0]
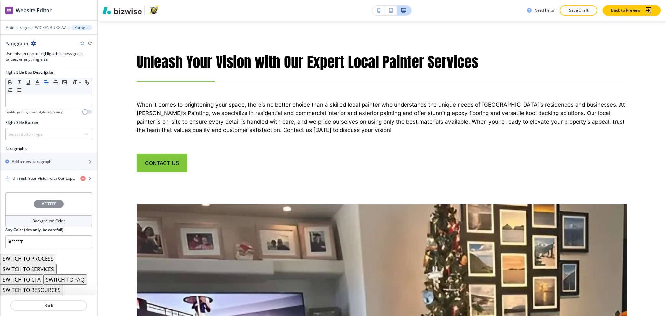
click at [39, 267] on button "SWITCH TO SERVICES" at bounding box center [28, 269] width 57 height 10
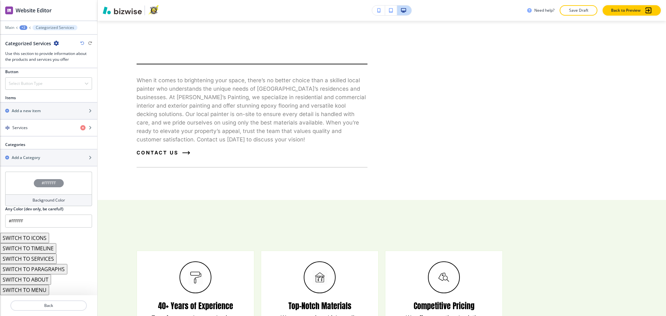
click at [43, 280] on button "SWITCH TO ABOUT" at bounding box center [25, 280] width 51 height 10
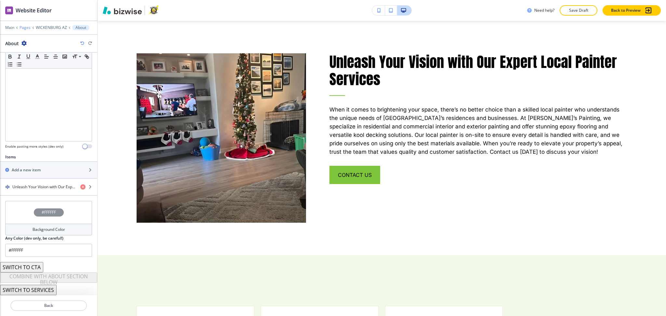
click at [25, 26] on p "Pages" at bounding box center [25, 27] width 11 height 5
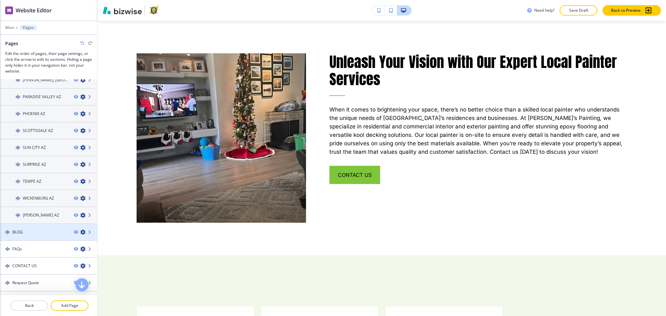
scroll to position [200, 0]
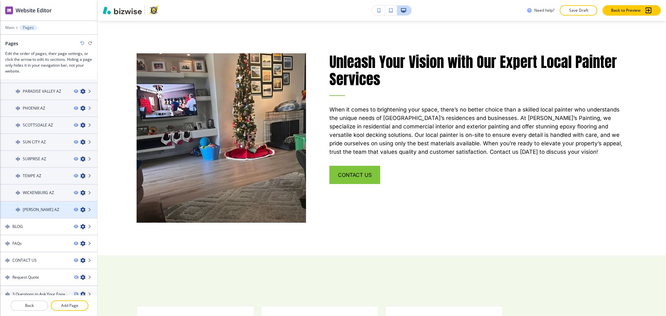
click at [44, 213] on div at bounding box center [48, 215] width 97 height 5
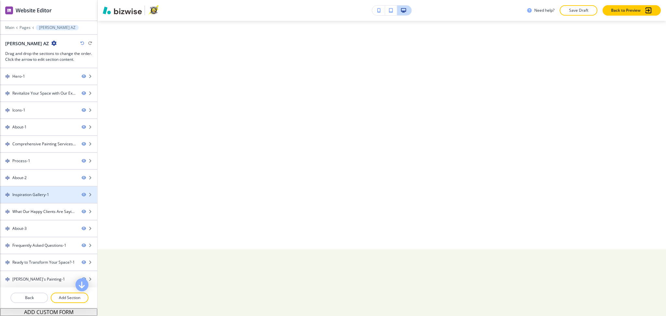
scroll to position [0, 0]
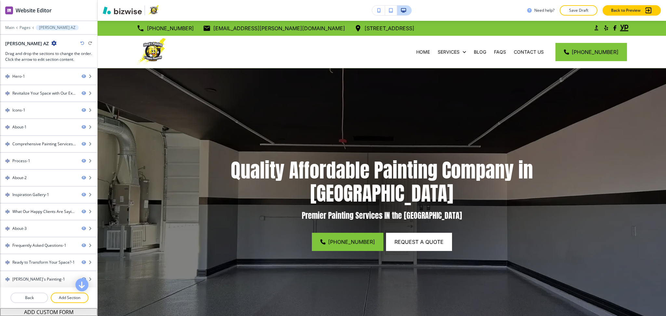
click at [51, 43] on icon "button" at bounding box center [53, 43] width 5 height 5
click at [28, 25] on p "Pages" at bounding box center [25, 27] width 11 height 5
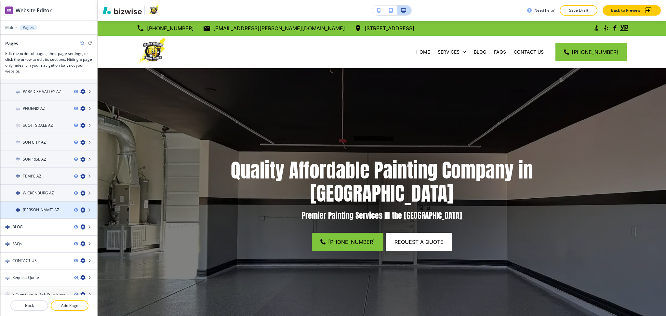
scroll to position [200, 0]
click at [44, 190] on h4 "WICKENBURG AZ" at bounding box center [38, 193] width 31 height 6
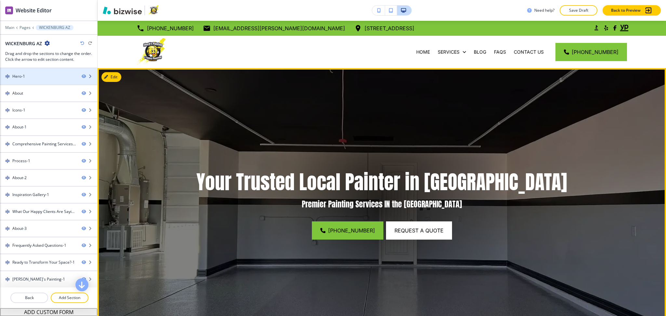
click at [34, 72] on div at bounding box center [48, 70] width 97 height 5
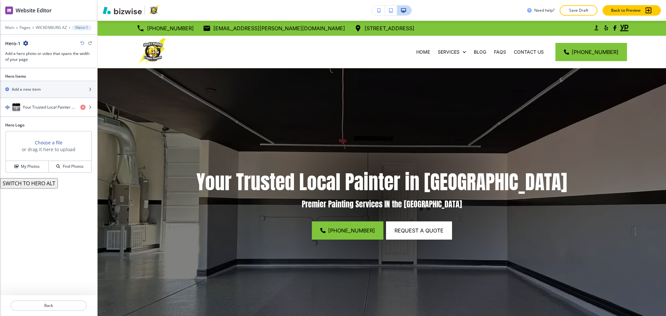
scroll to position [47, 0]
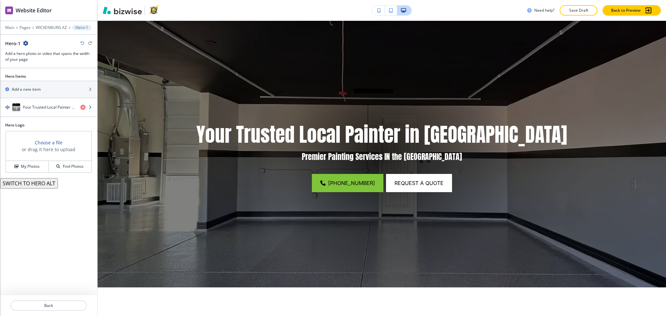
click at [40, 111] on div "button" at bounding box center [48, 113] width 97 height 5
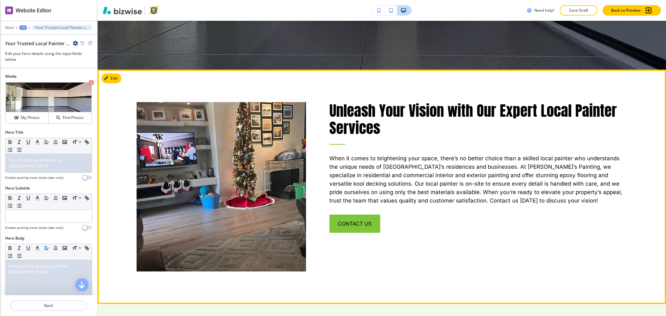
scroll to position [265, 0]
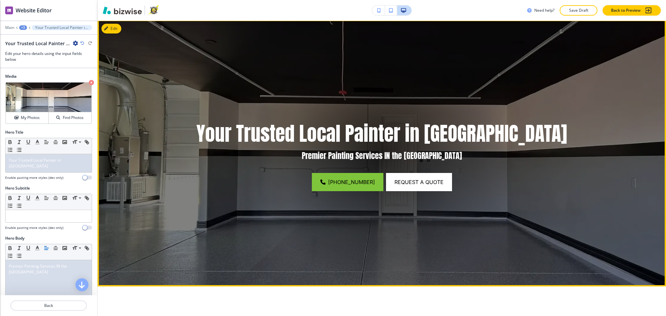
click at [404, 137] on span "Your Trusted Local Painter in [GEOGRAPHIC_DATA]" at bounding box center [381, 134] width 371 height 30
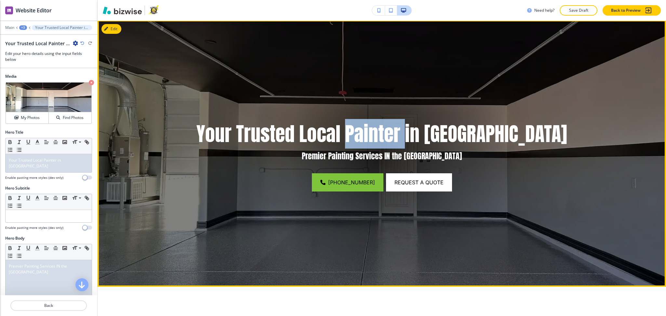
click at [404, 137] on span "Your Trusted Local Painter in [GEOGRAPHIC_DATA]" at bounding box center [381, 134] width 371 height 30
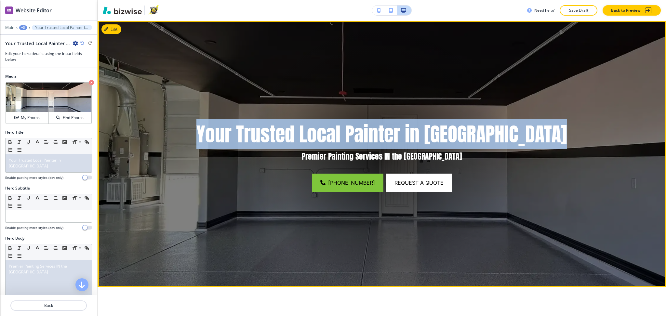
click at [404, 137] on span "Your Trusted Local Painter in Wickenburg" at bounding box center [381, 134] width 371 height 30
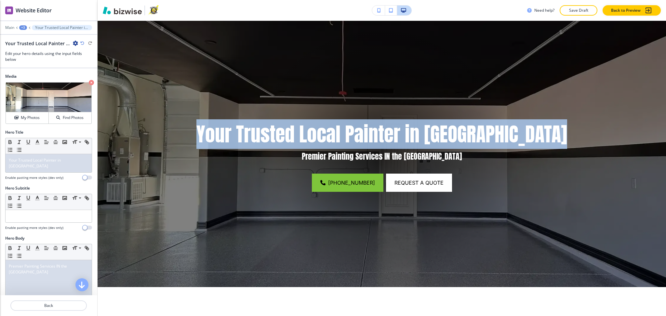
copy span "Your Trusted Local Painter in Wickenburg"
click at [24, 27] on div "+3" at bounding box center [23, 27] width 8 height 5
click at [30, 38] on p "Pages" at bounding box center [39, 38] width 33 height 6
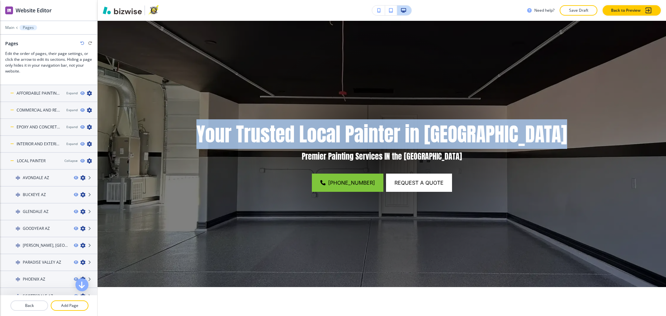
scroll to position [200, 0]
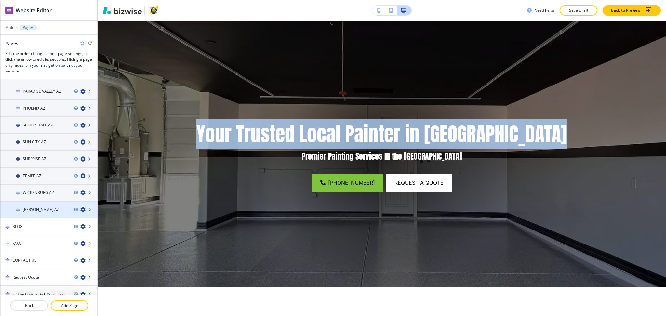
click at [40, 207] on h4 "WITTMANN AZ" at bounding box center [41, 210] width 36 height 6
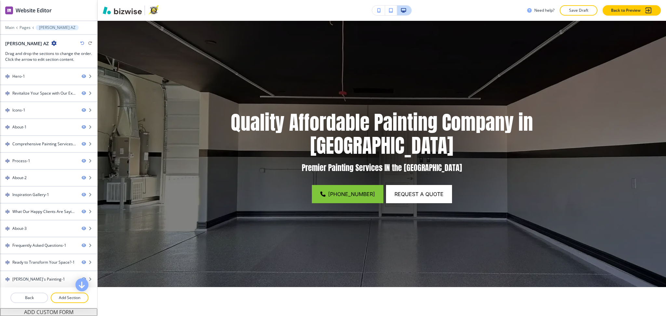
scroll to position [0, 0]
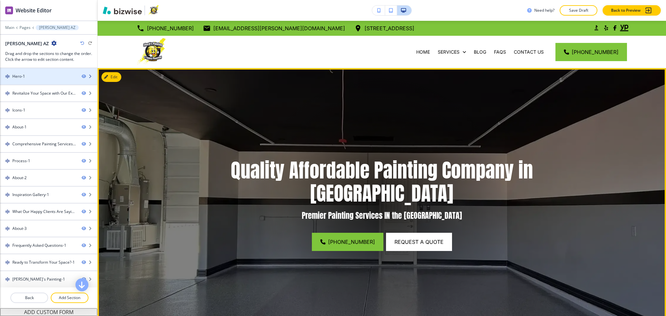
click at [37, 75] on div "Hero-1" at bounding box center [38, 77] width 76 height 6
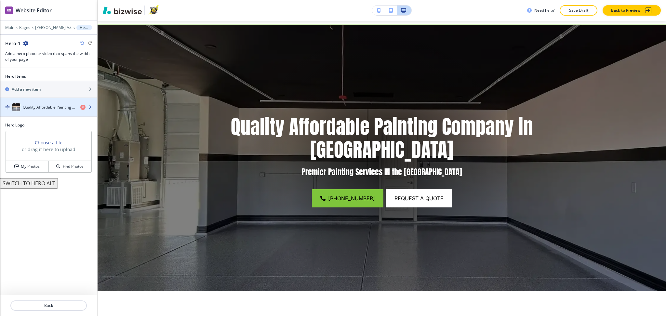
scroll to position [47, 0]
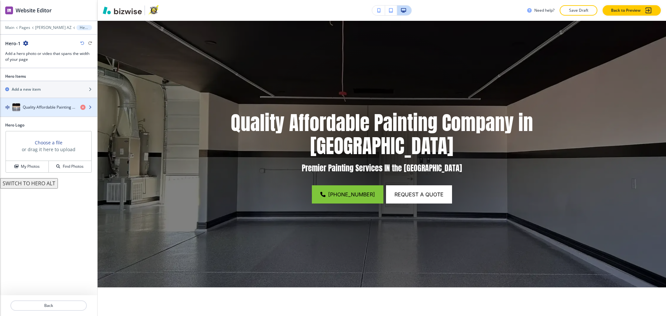
click at [41, 108] on h4 "Quality Affordable Painting Company in Avondale" at bounding box center [49, 107] width 52 height 6
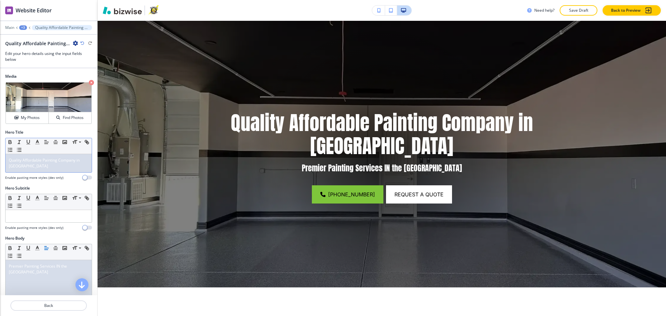
click at [39, 166] on p "Quality Affordable Painting Company in Avondale" at bounding box center [49, 163] width 80 height 12
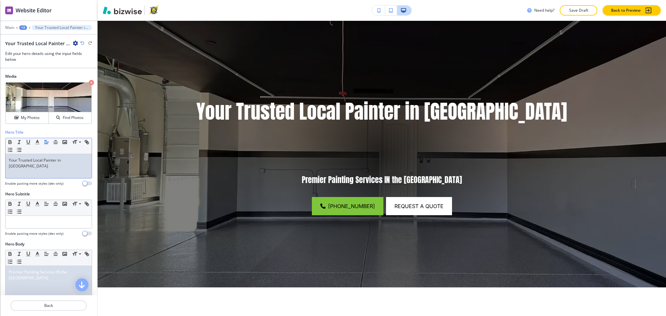
scroll to position [0, 0]
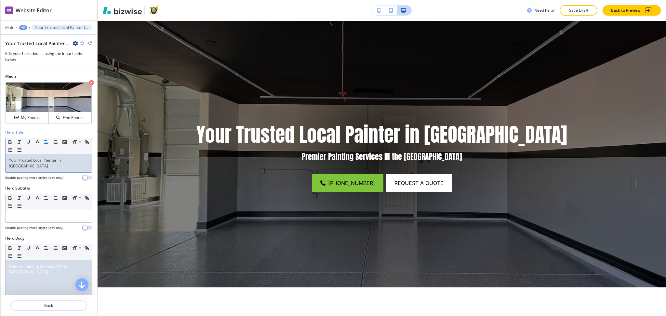
click at [19, 164] on p "Your Trusted Local Painter in Wickenburg" at bounding box center [49, 163] width 80 height 12
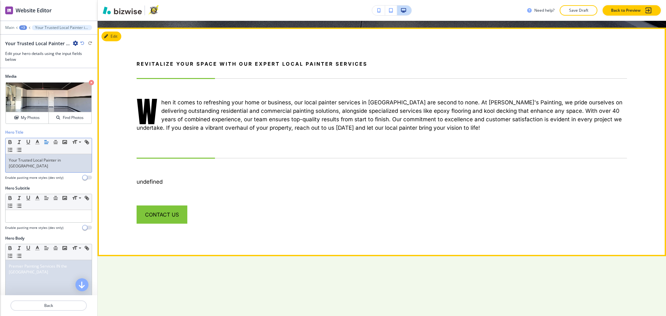
scroll to position [308, 0]
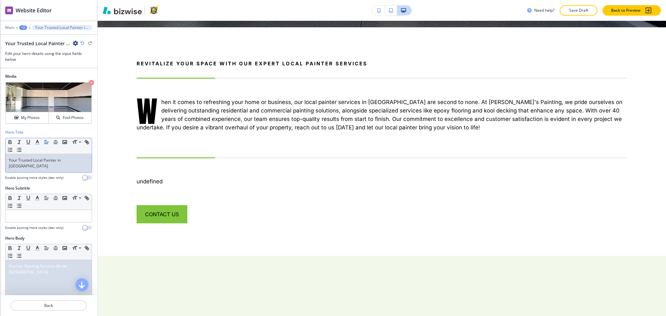
click at [66, 161] on p "Your Trusted Local Painter in Whitmann" at bounding box center [49, 163] width 80 height 12
click at [48, 305] on p "Back" at bounding box center [48, 306] width 75 height 6
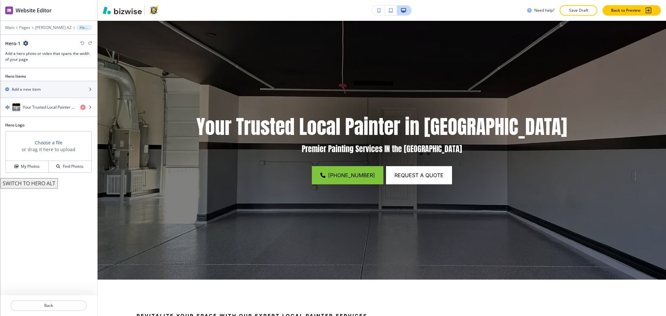
scroll to position [47, 0]
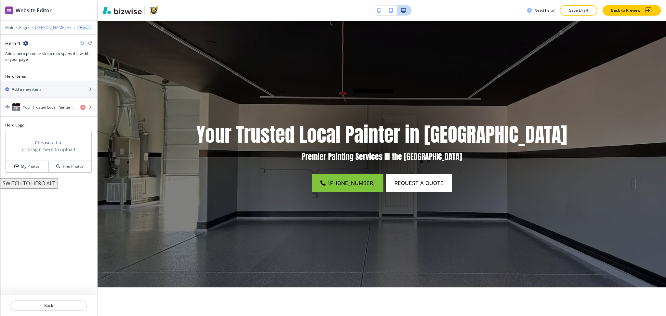
click at [43, 28] on p "WITTMANN AZ" at bounding box center [53, 27] width 36 height 5
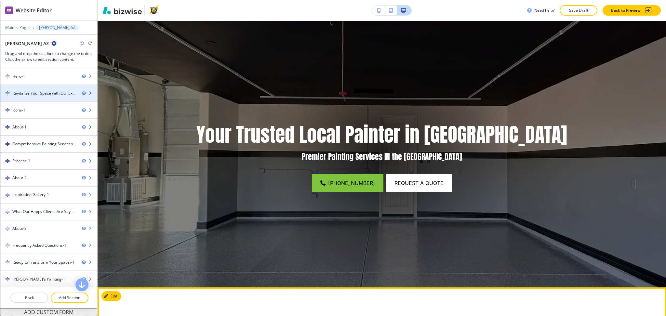
click at [37, 98] on div at bounding box center [48, 98] width 97 height 5
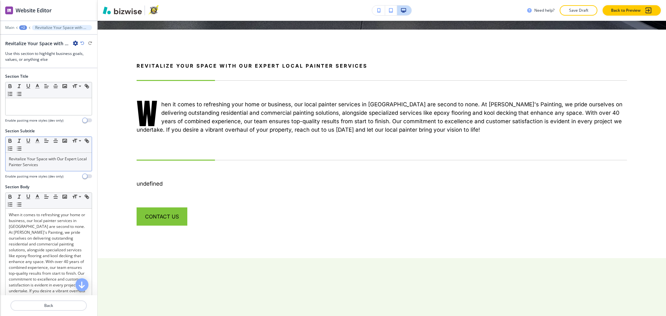
scroll to position [314, 0]
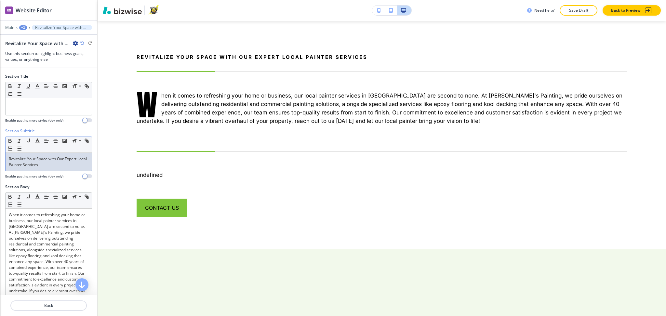
click at [45, 166] on p "Revitalize Your Space with Our Expert Local Painter Services" at bounding box center [49, 162] width 80 height 12
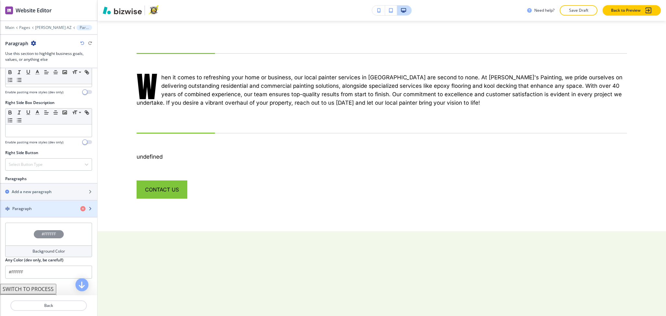
click at [41, 217] on div "button" at bounding box center [48, 214] width 97 height 5
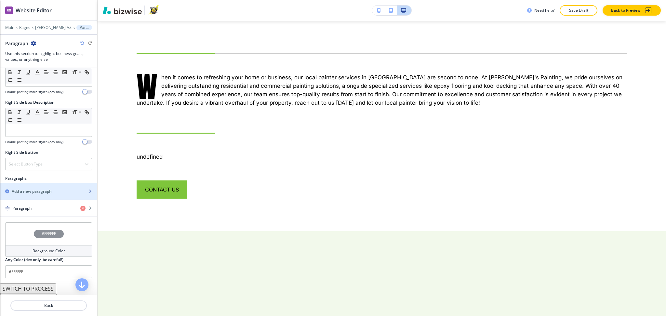
scroll to position [304, 0]
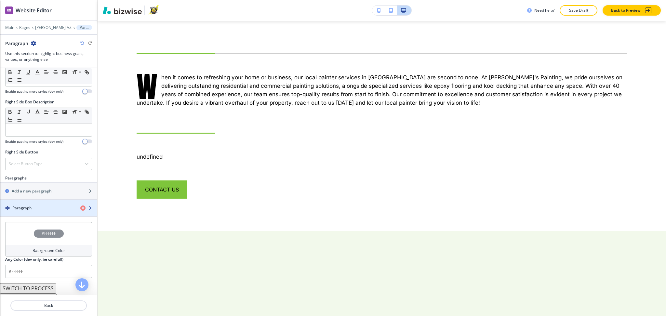
click at [37, 211] on div "Paragraph" at bounding box center [37, 208] width 75 height 6
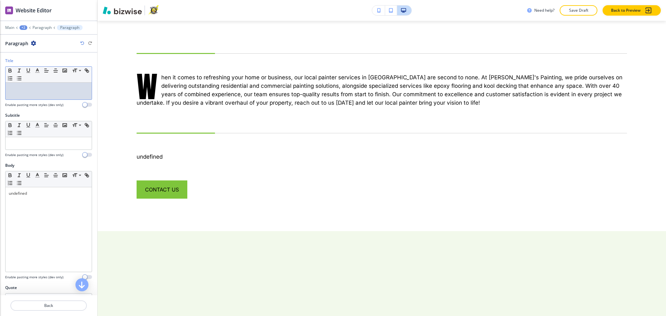
click at [44, 85] on div at bounding box center [49, 91] width 86 height 17
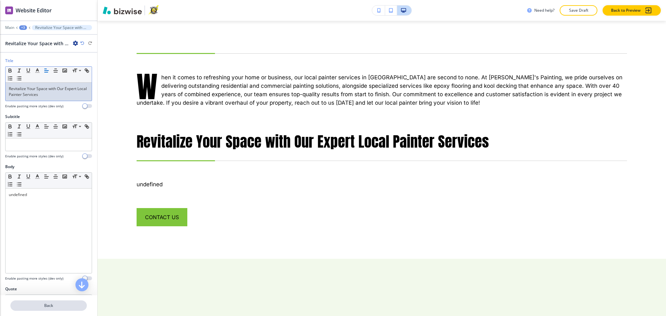
click at [52, 309] on button "Back" at bounding box center [48, 306] width 76 height 10
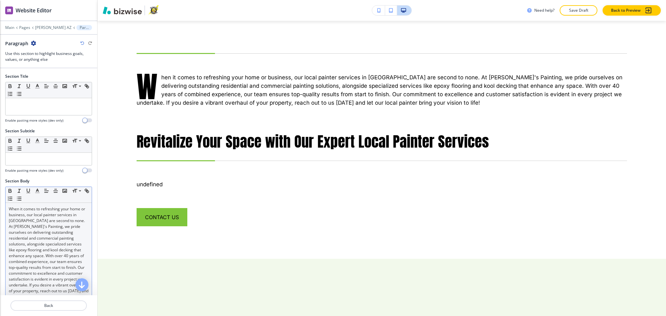
click at [45, 212] on p "When it comes to refreshing your home or business, our local painter services i…" at bounding box center [49, 253] width 80 height 94
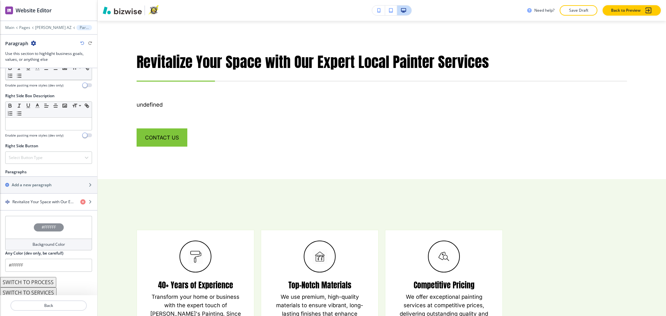
scroll to position [318, 0]
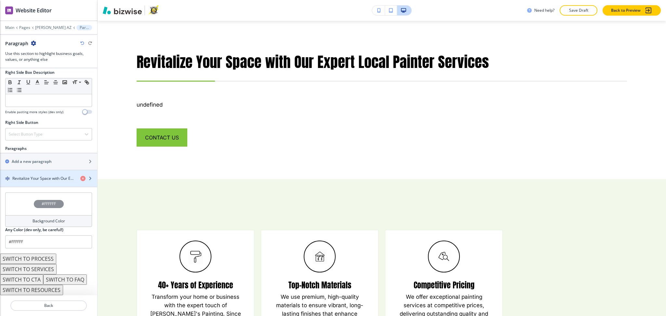
click at [32, 181] on h4 "Revitalize Your Space with Our Expert Local Painter Services" at bounding box center [43, 179] width 63 height 6
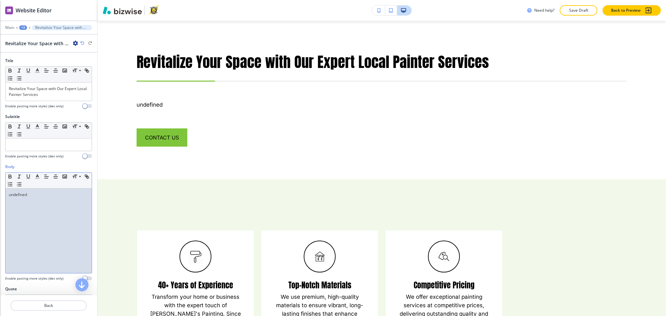
click at [51, 207] on div "undefined" at bounding box center [49, 231] width 86 height 85
paste div
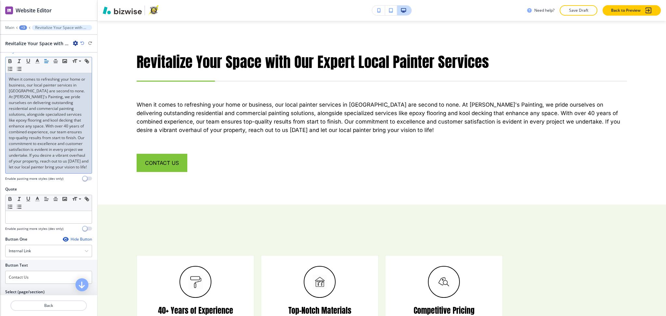
scroll to position [237, 0]
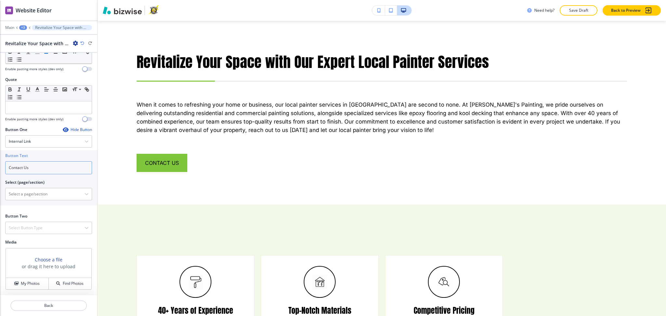
drag, startPoint x: 19, startPoint y: 164, endPoint x: 0, endPoint y: 151, distance: 22.7
click at [0, 151] on div "Button Text Contact Us Select (page/section) HOME HOME | Hero HOME | About HOME…" at bounding box center [48, 177] width 97 height 55
click at [28, 195] on \(page\/section\) "Manual Input" at bounding box center [45, 194] width 79 height 11
paste \(page\/section\) "Contact Us"
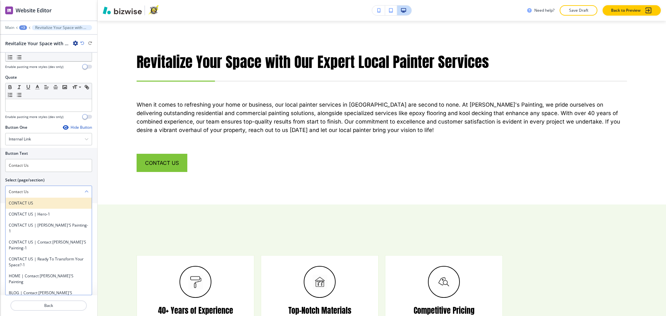
click at [17, 204] on h4 "CONTACT US" at bounding box center [49, 203] width 80 height 6
type \(page\/section\) "CONTACT US"
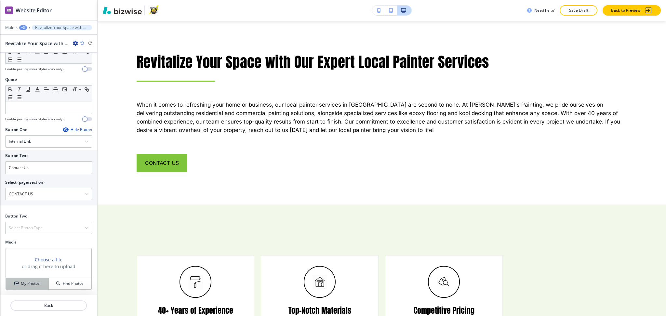
click at [26, 281] on h4 "My Photos" at bounding box center [30, 284] width 19 height 6
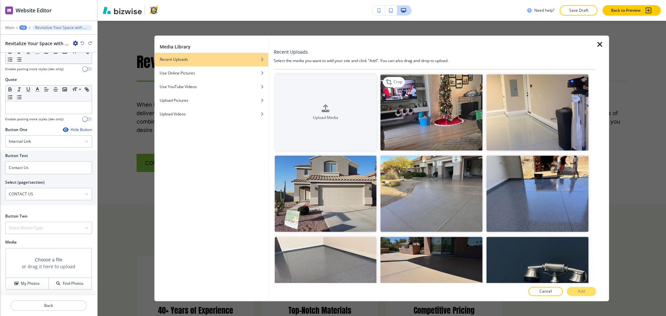
click at [408, 127] on img "button" at bounding box center [432, 112] width 102 height 76
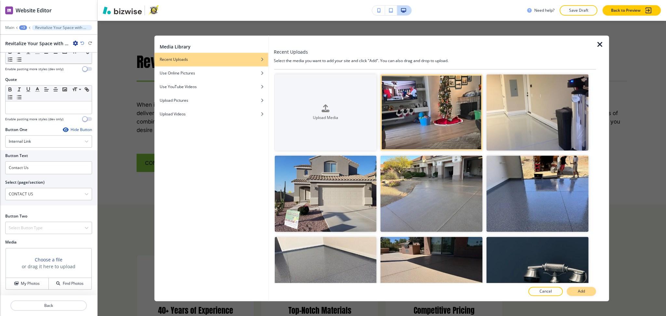
click at [580, 294] on p "Add" at bounding box center [581, 292] width 7 height 6
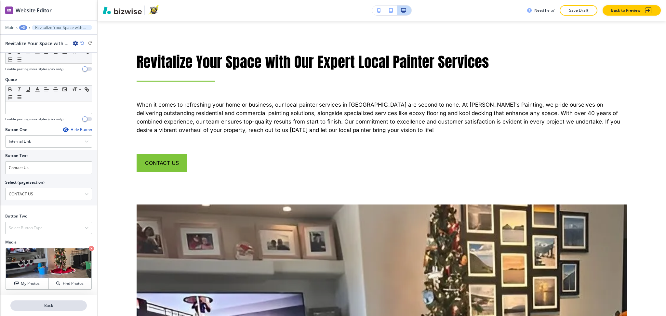
click at [38, 307] on p "Back" at bounding box center [48, 306] width 75 height 6
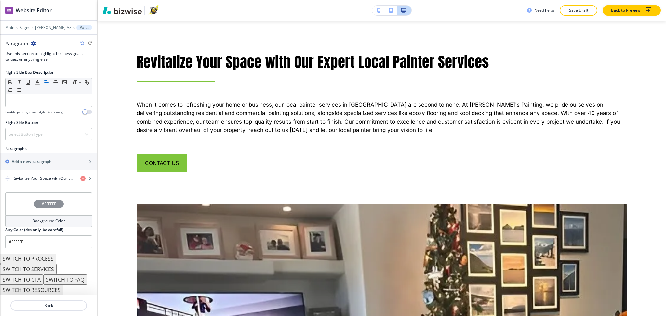
click at [43, 268] on button "SWITCH TO SERVICES" at bounding box center [28, 269] width 57 height 10
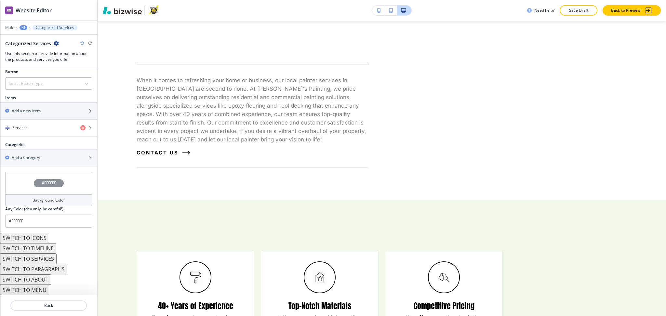
click at [45, 282] on button "SWITCH TO ABOUT" at bounding box center [25, 280] width 51 height 10
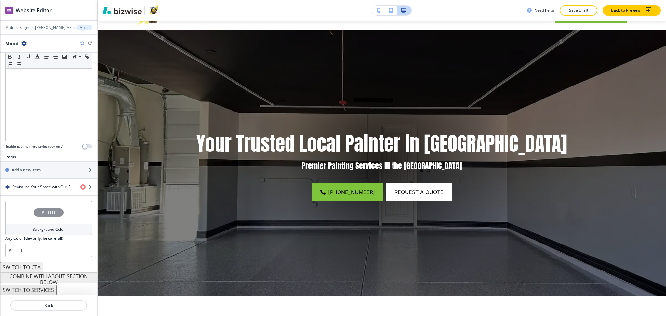
scroll to position [0, 0]
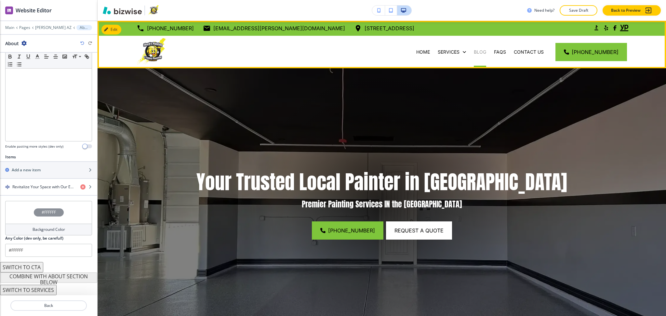
click at [483, 52] on p "BLOG" at bounding box center [480, 52] width 12 height 7
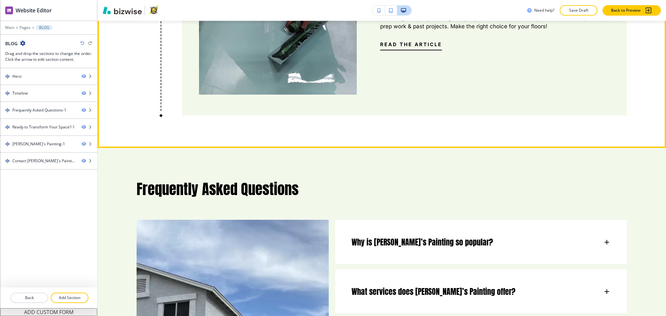
scroll to position [433, 0]
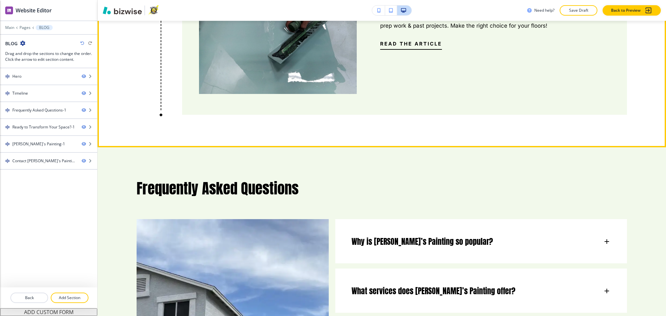
click at [409, 46] on span "Read the Article" at bounding box center [411, 44] width 62 height 8
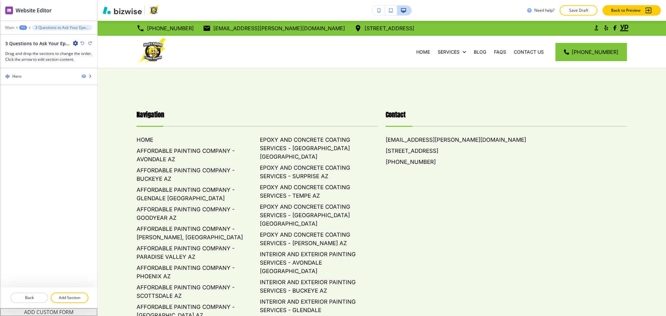
scroll to position [0, 0]
click at [65, 299] on p "Add Section" at bounding box center [69, 298] width 36 height 6
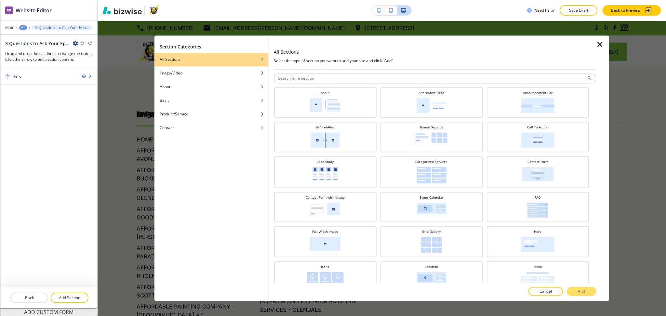
click at [48, 74] on div "Hero" at bounding box center [38, 77] width 76 height 6
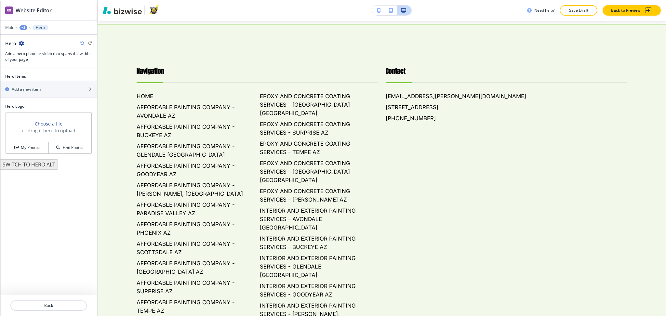
scroll to position [47, 0]
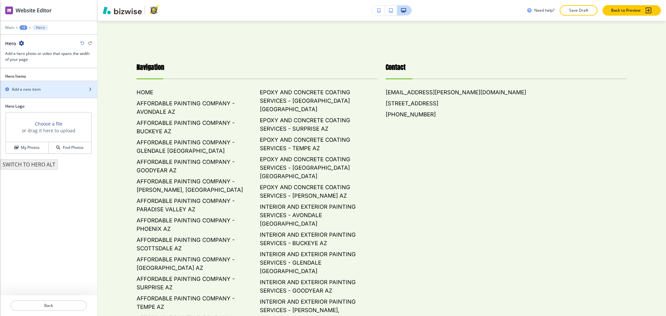
click at [27, 81] on div "button" at bounding box center [48, 83] width 97 height 5
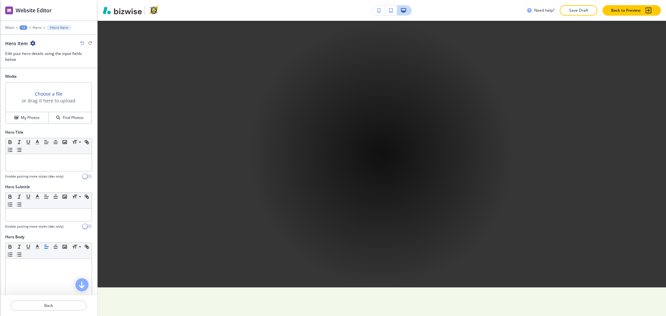
scroll to position [314, 0]
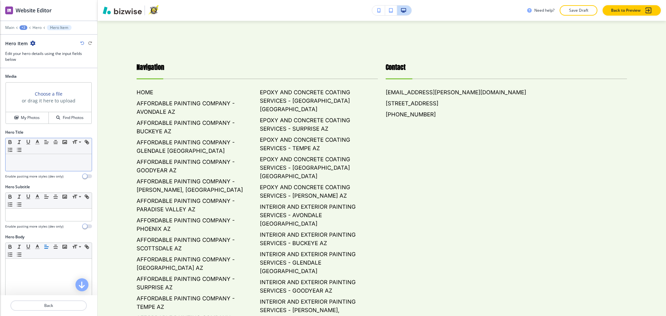
click at [44, 161] on p at bounding box center [49, 160] width 80 height 6
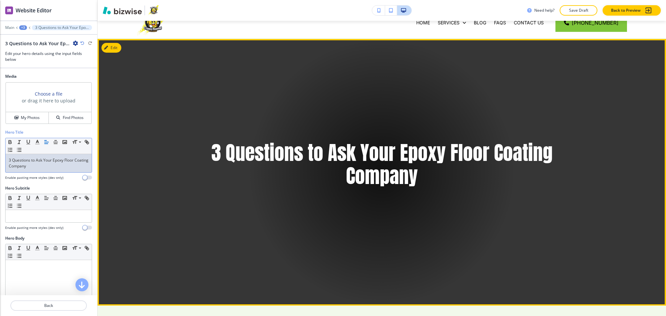
scroll to position [0, 0]
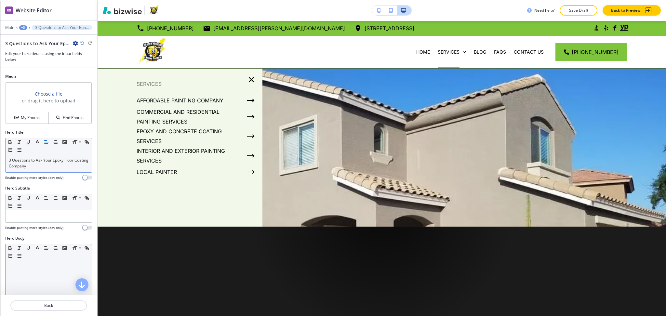
click at [28, 270] on div at bounding box center [49, 302] width 86 height 85
drag, startPoint x: 72, startPoint y: 276, endPoint x: 153, endPoint y: 231, distance: 93.3
click at [71, 276] on div at bounding box center [49, 302] width 86 height 85
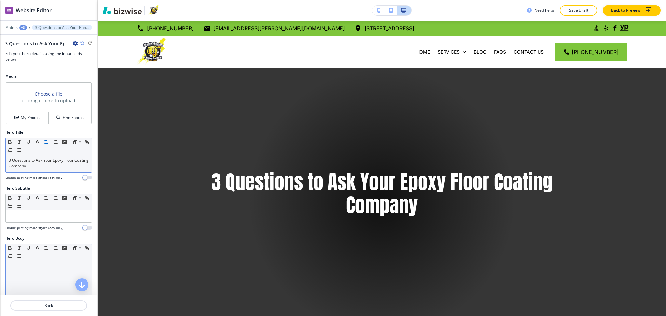
click at [55, 271] on div at bounding box center [49, 302] width 86 height 85
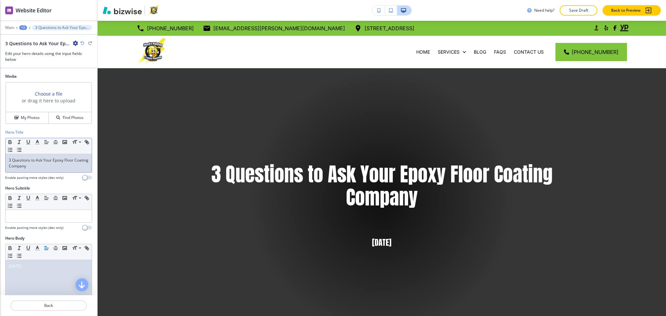
click at [61, 169] on div "3 Questions to Ask Your Epoxy Floor Coating Company" at bounding box center [49, 163] width 86 height 18
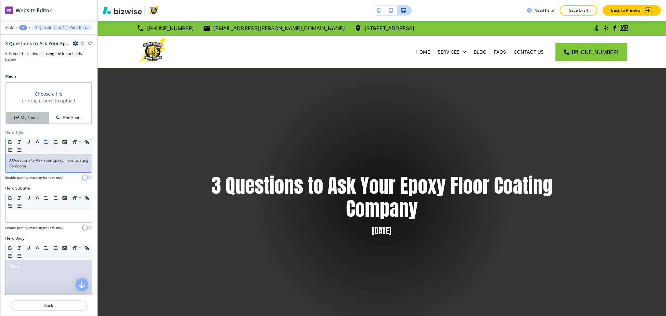
click at [16, 116] on icon "button" at bounding box center [16, 118] width 4 height 4
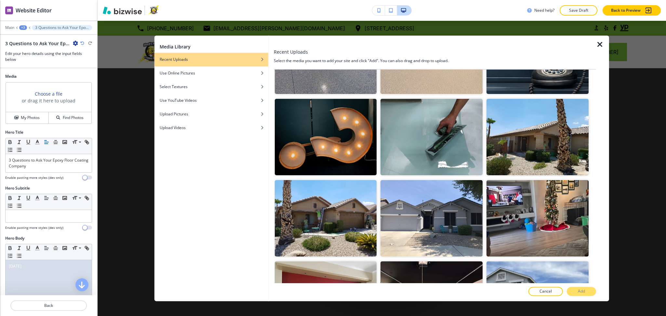
scroll to position [219, 0]
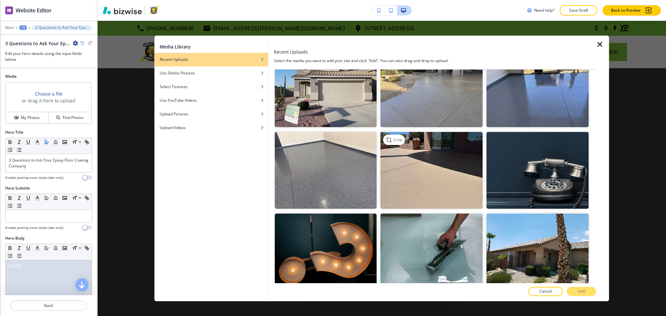
click at [409, 177] on img "button" at bounding box center [432, 170] width 102 height 76
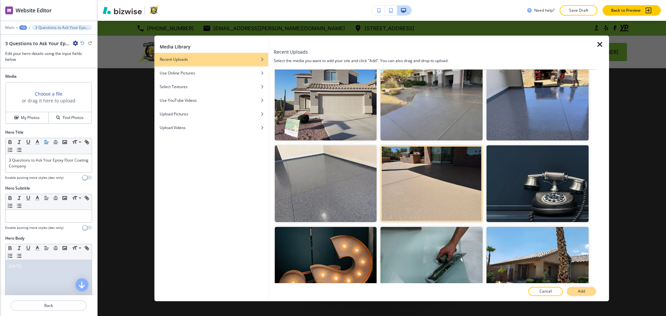
scroll to position [91, 0]
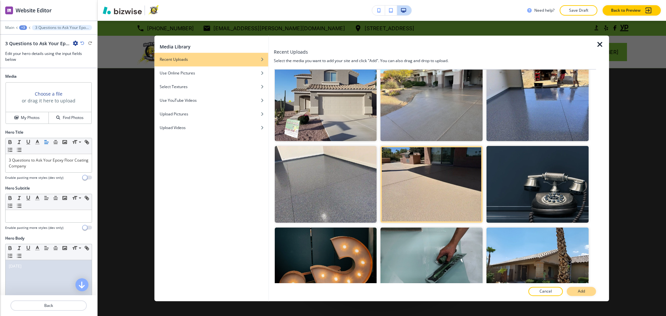
click at [585, 289] on p "Add" at bounding box center [581, 292] width 7 height 6
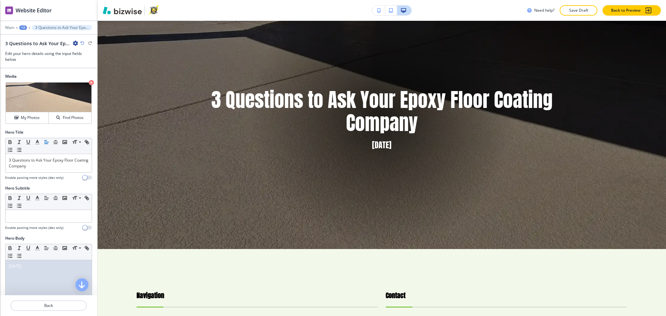
scroll to position [0, 0]
click at [29, 117] on h4 "My Photos" at bounding box center [30, 118] width 19 height 6
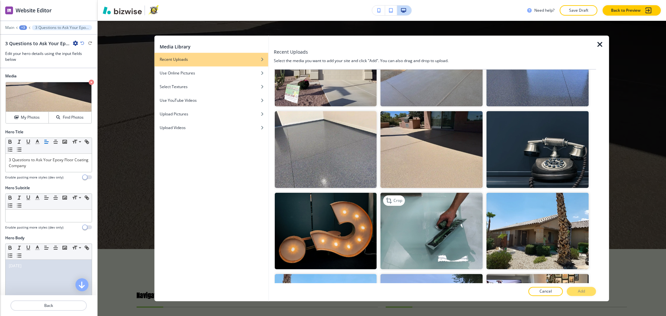
click at [407, 226] on img "button" at bounding box center [432, 231] width 102 height 76
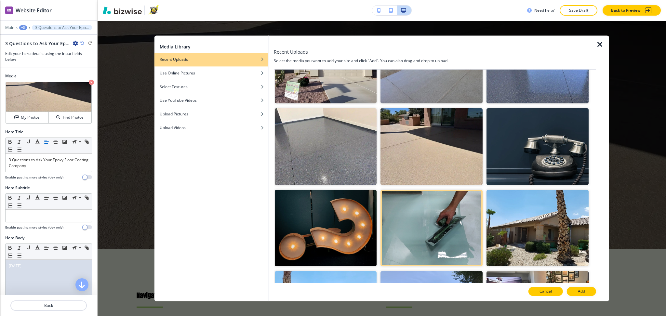
scroll to position [129, 0]
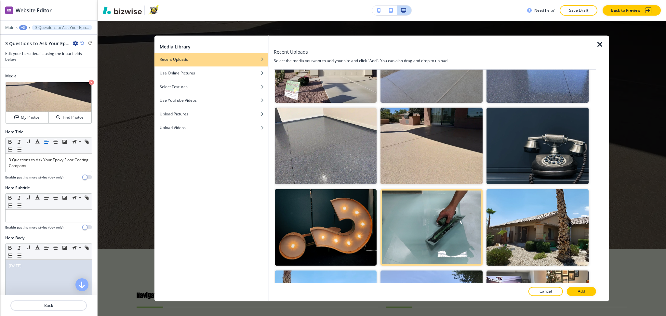
click at [573, 292] on button "Add" at bounding box center [581, 291] width 29 height 9
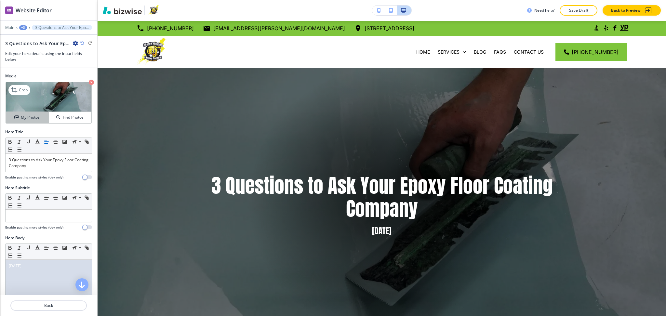
scroll to position [0, 0]
click at [33, 117] on h4 "My Photos" at bounding box center [30, 118] width 19 height 6
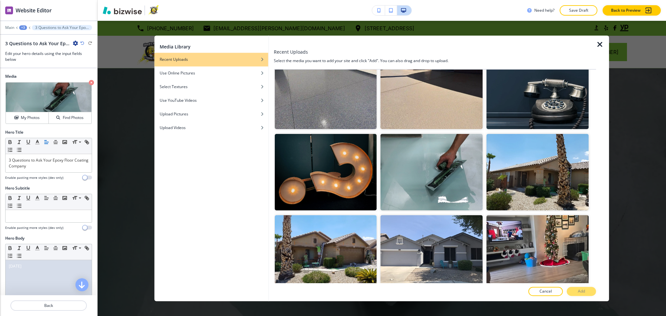
click at [345, 106] on img "button" at bounding box center [326, 91] width 102 height 76
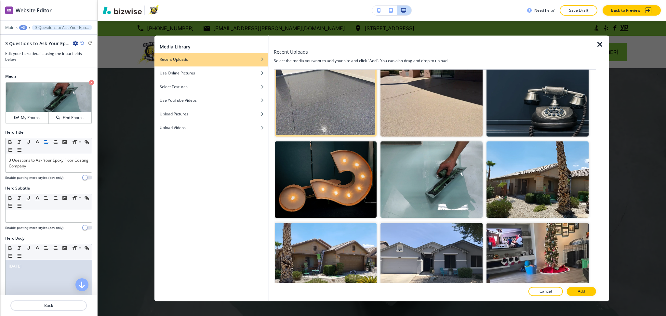
scroll to position [176, 0]
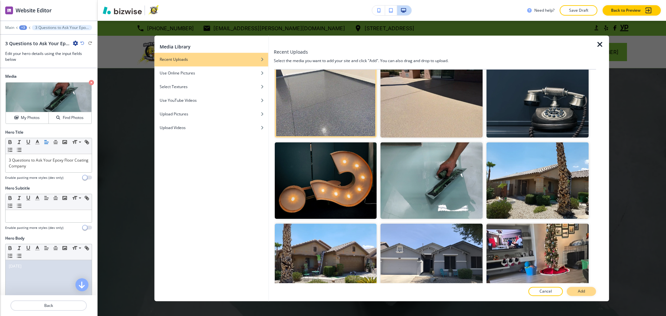
click at [576, 292] on button "Add" at bounding box center [581, 291] width 29 height 9
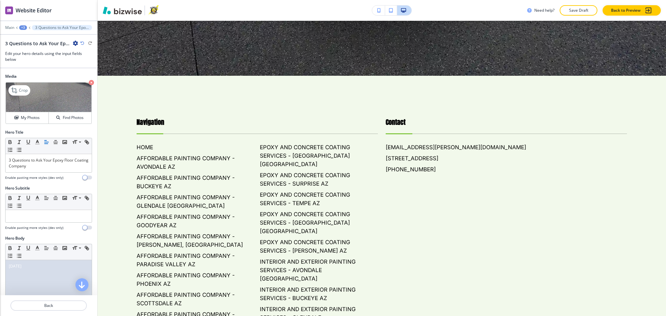
scroll to position [260, 0]
click at [23, 26] on div "+3" at bounding box center [23, 27] width 8 height 5
click at [34, 50] on p "3 Questions to Ask Your Epoxy Floor Coating Company" at bounding box center [39, 50] width 33 height 6
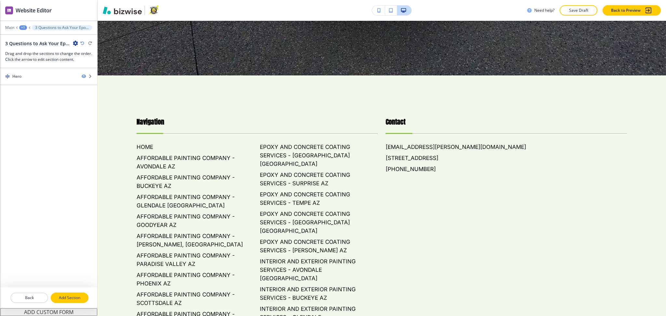
click at [74, 301] on p "Add Section" at bounding box center [69, 298] width 36 height 6
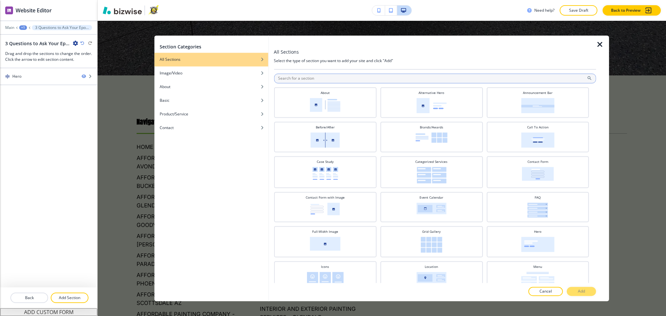
click at [347, 80] on input "text" at bounding box center [435, 79] width 322 height 10
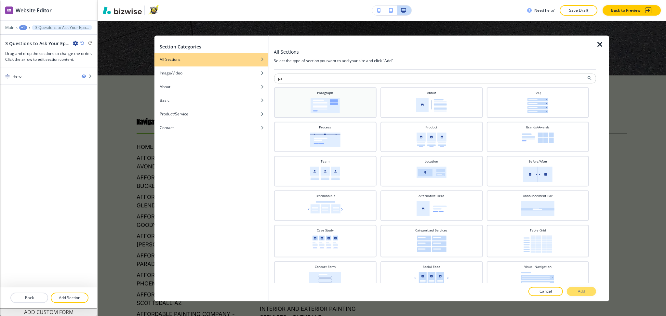
type input "pa"
click at [338, 99] on img at bounding box center [325, 105] width 29 height 15
click at [583, 289] on p "Add" at bounding box center [581, 292] width 7 height 6
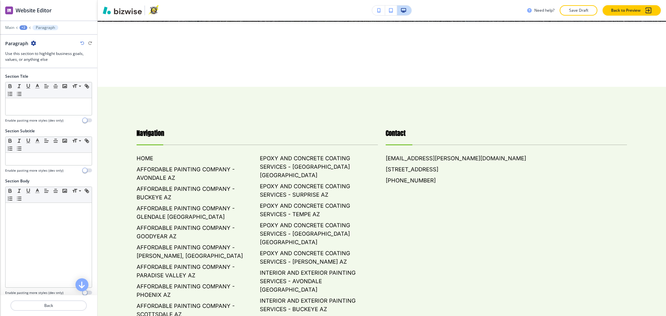
scroll to position [314, 0]
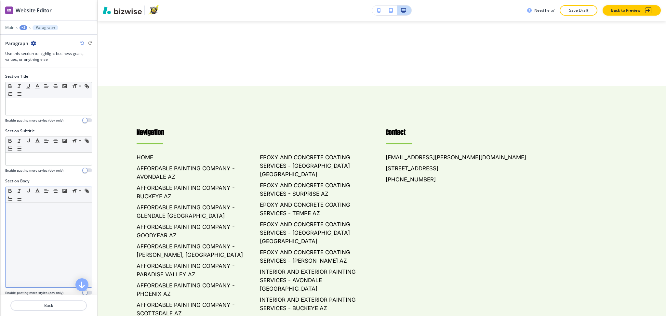
click at [64, 223] on div at bounding box center [49, 245] width 86 height 85
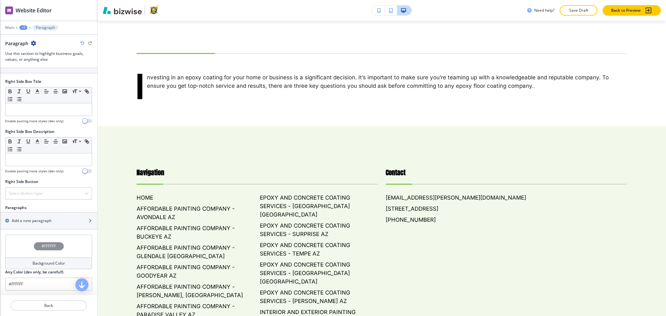
scroll to position [259, 0]
click at [38, 221] on h2 "Add a new paragraph" at bounding box center [32, 220] width 40 height 6
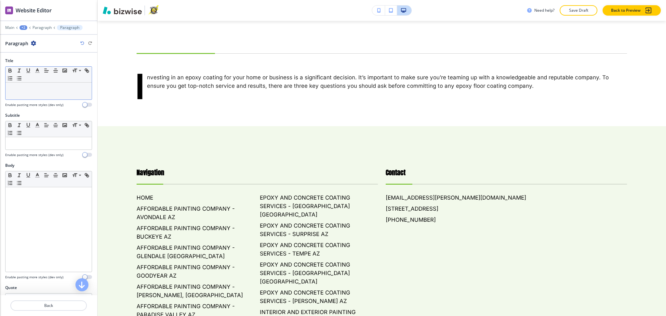
click at [53, 94] on div at bounding box center [49, 91] width 86 height 17
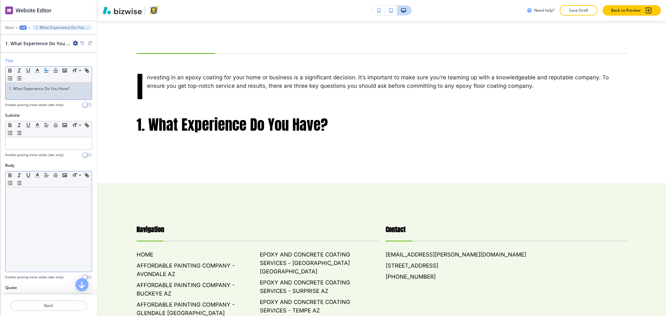
click at [42, 213] on div at bounding box center [49, 229] width 86 height 85
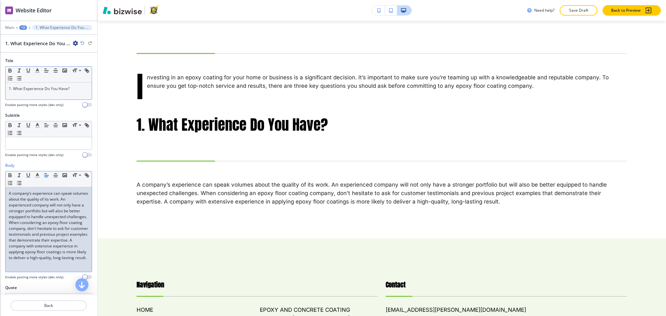
click at [79, 88] on p "1. What Experience Do You Have?" at bounding box center [49, 89] width 80 height 6
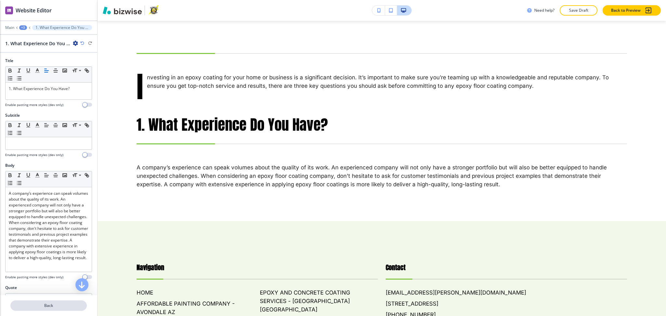
click at [50, 307] on p "Back" at bounding box center [48, 306] width 75 height 6
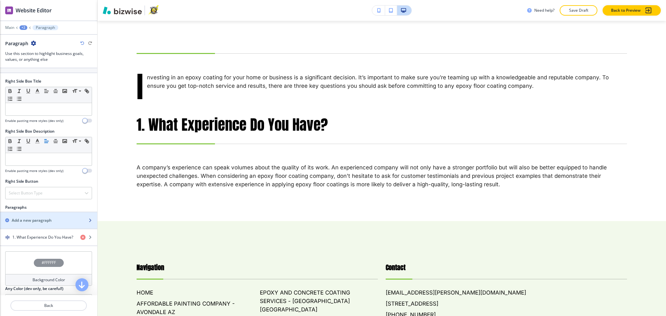
scroll to position [259, 0]
click at [35, 221] on h2 "Add a new paragraph" at bounding box center [32, 220] width 40 height 6
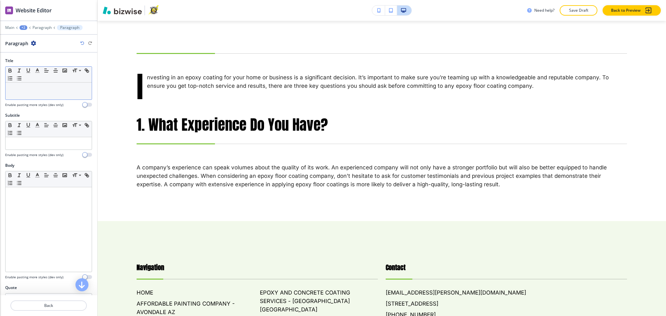
click at [66, 94] on div at bounding box center [49, 91] width 86 height 17
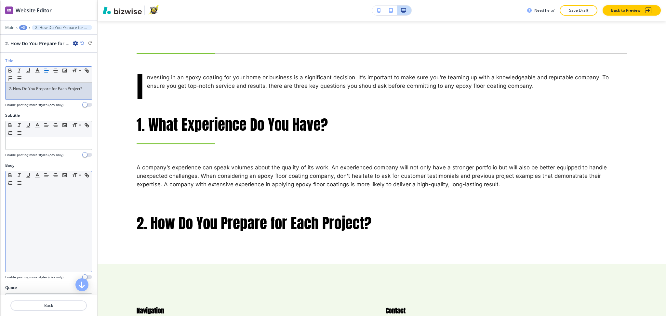
click at [44, 208] on div at bounding box center [49, 229] width 86 height 85
paste div
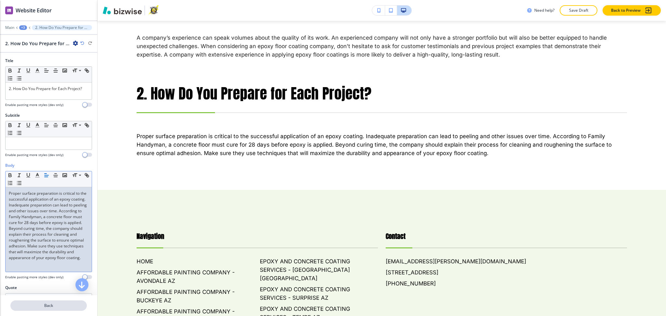
click at [56, 307] on p "Back" at bounding box center [48, 306] width 75 height 6
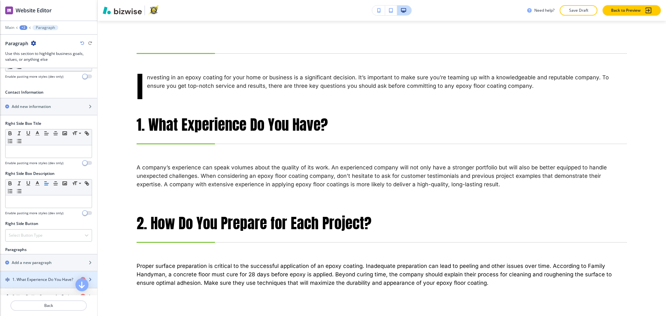
scroll to position [217, 0]
click at [27, 279] on h4 "1. What Experience Do You Have?" at bounding box center [42, 280] width 61 height 6
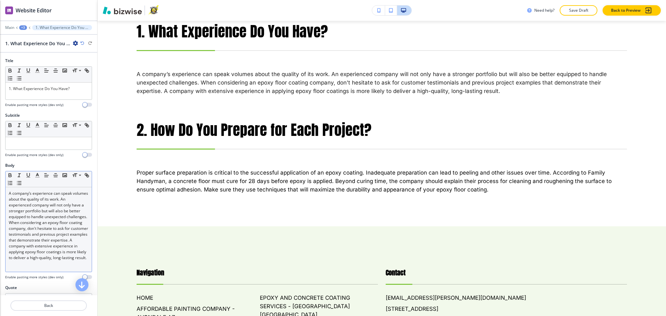
scroll to position [409, 0]
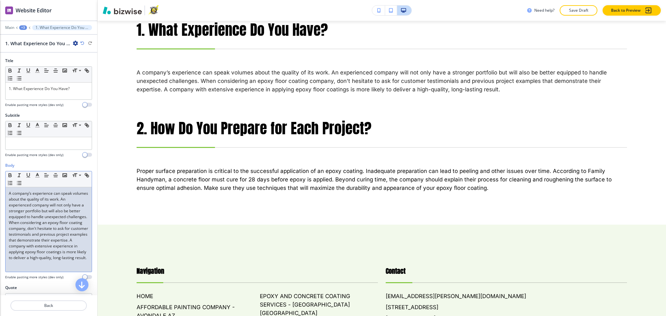
click at [73, 261] on p "A company’s experience can speak volumes about the quality of its work. An expe…" at bounding box center [49, 226] width 80 height 70
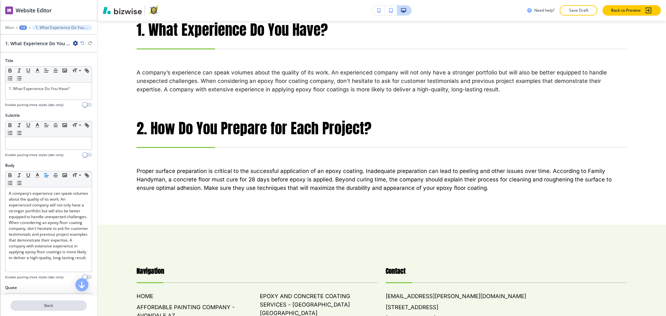
click at [63, 304] on p "Back" at bounding box center [48, 306] width 75 height 6
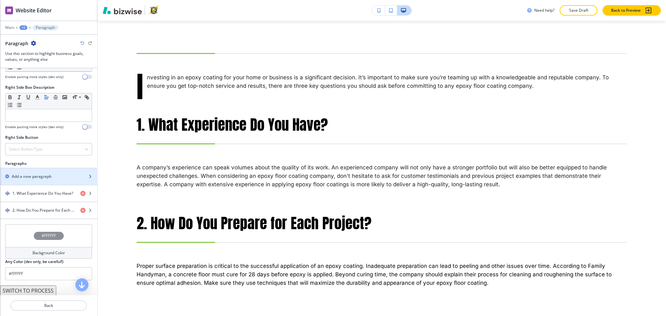
scroll to position [303, 0]
click at [21, 176] on h2 "Add a new paragraph" at bounding box center [32, 176] width 40 height 6
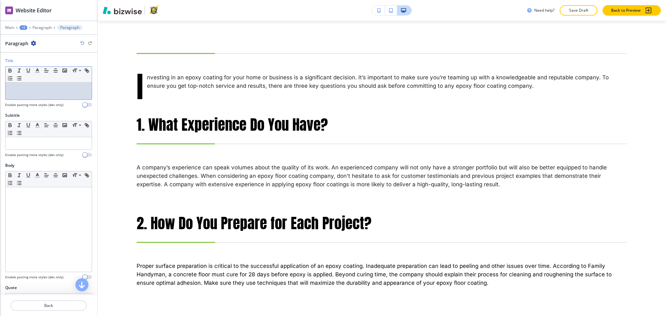
click at [63, 95] on div at bounding box center [49, 91] width 86 height 17
paste div
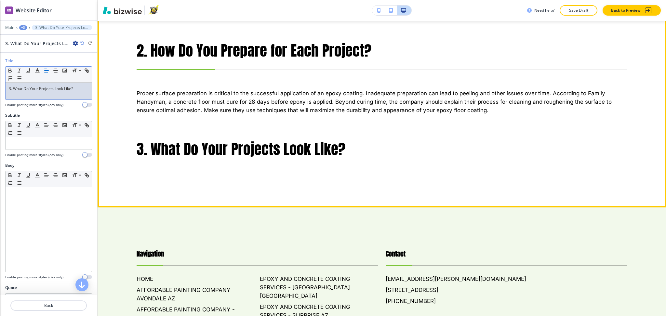
scroll to position [487, 0]
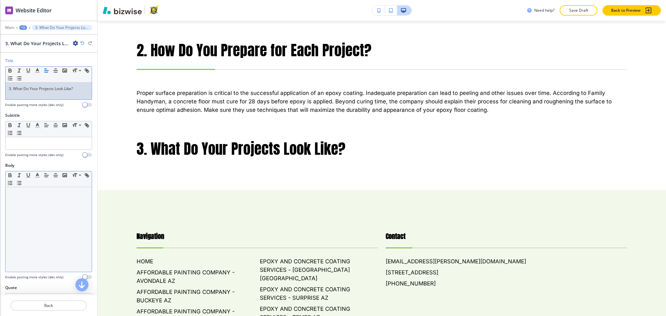
click at [68, 198] on div at bounding box center [49, 229] width 86 height 85
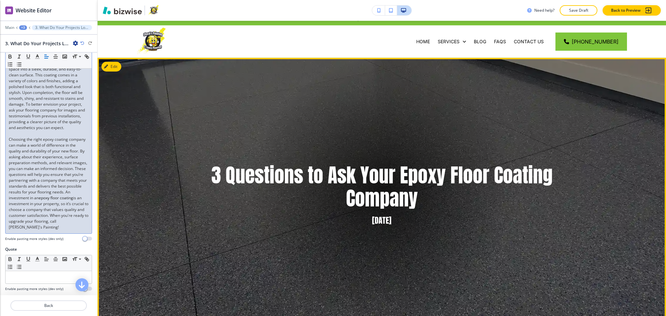
scroll to position [0, 0]
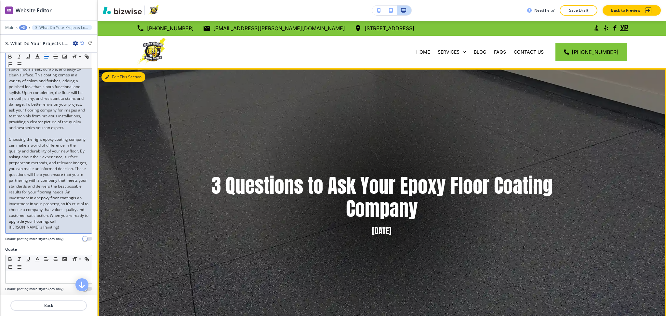
click at [121, 76] on button "Edit This Section" at bounding box center [124, 77] width 44 height 10
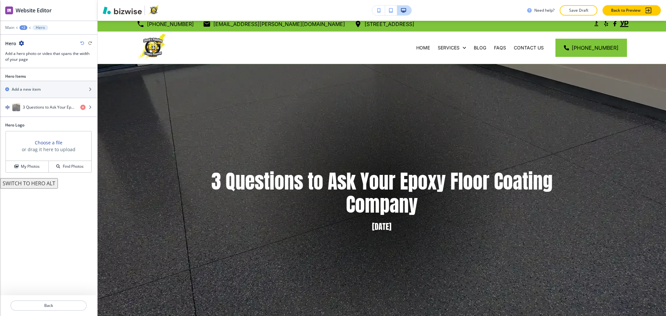
scroll to position [4, 0]
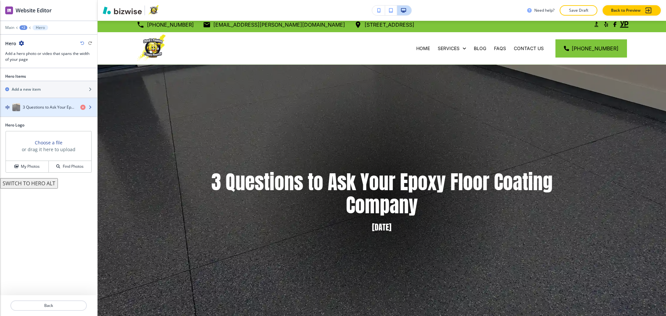
click at [25, 106] on h4 "3 Questions to Ask Your Epoxy Floor Coating Company" at bounding box center [49, 107] width 52 height 6
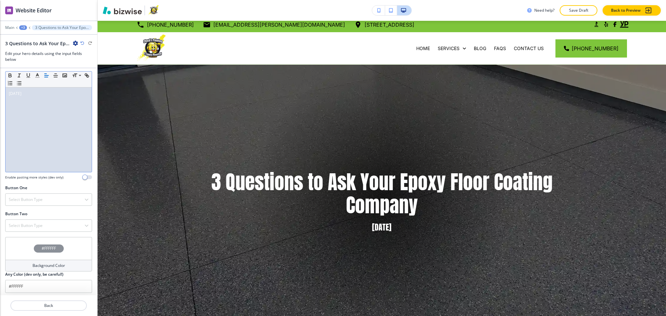
scroll to position [176, 0]
click at [26, 196] on h4 "Select Button Type" at bounding box center [26, 197] width 34 height 6
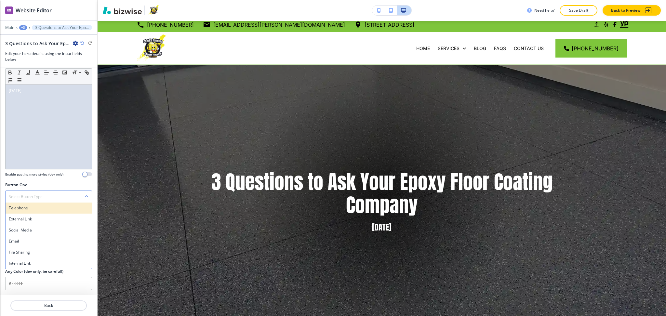
click at [27, 209] on h4 "Telephone" at bounding box center [49, 208] width 80 height 6
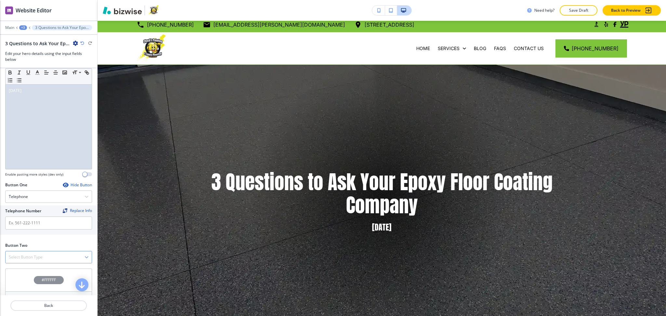
click at [38, 252] on div "Select Button Type" at bounding box center [49, 257] width 86 height 12
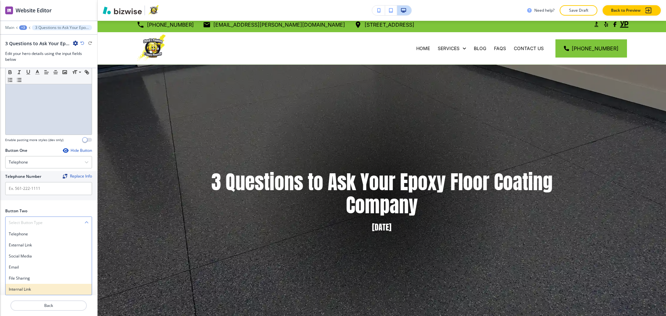
click at [27, 291] on h4 "Internal Link" at bounding box center [49, 290] width 80 height 6
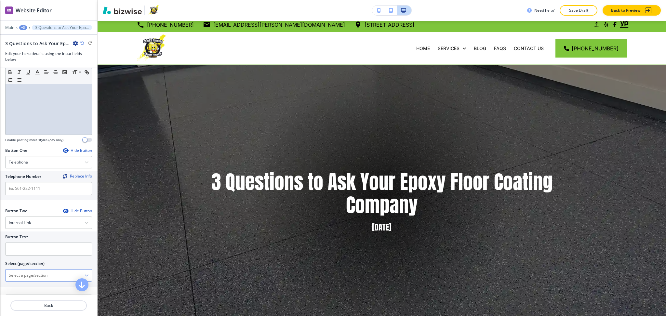
click at [28, 276] on \(page\/section\) "Manual Input" at bounding box center [45, 275] width 79 height 11
type \(page\/section\) "CONTACT US"
drag, startPoint x: 38, startPoint y: 277, endPoint x: 0, endPoint y: 272, distance: 38.5
click at [0, 272] on div "Button Text Select (page/section) CONTACT US CONTACT US CONTACT US | Hero-1 CON…" at bounding box center [48, 259] width 97 height 55
click at [23, 287] on h4 "CONTACT US" at bounding box center [49, 287] width 80 height 6
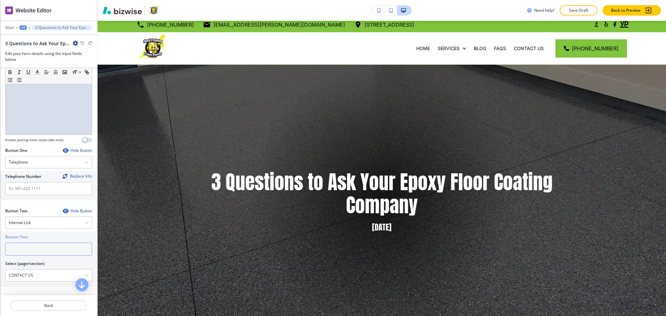
click at [14, 250] on input "text" at bounding box center [48, 249] width 87 height 13
paste input "CONTACT US"
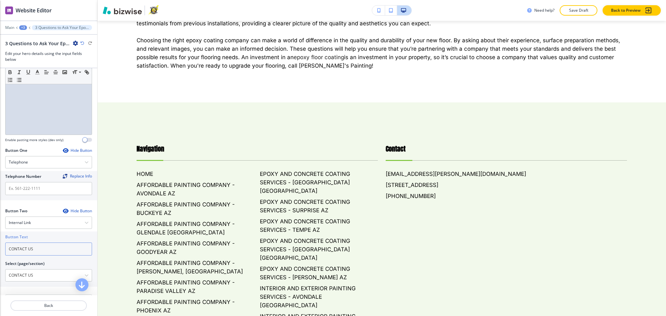
scroll to position [670, 0]
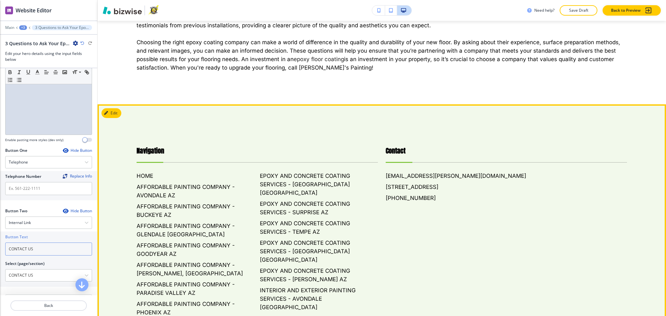
type input "CONTACT US"
drag, startPoint x: 378, startPoint y: 200, endPoint x: 424, endPoint y: 203, distance: 46.3
copy h6 "(623) 451-9186"
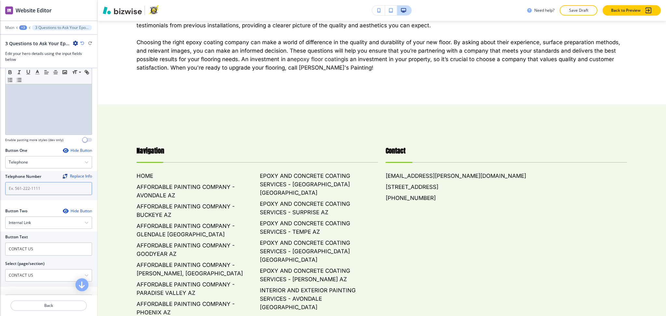
click at [47, 188] on input "text" at bounding box center [48, 188] width 87 height 13
paste input "(623) 451-9186"
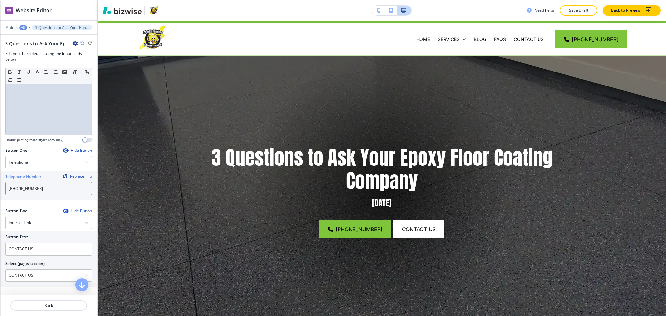
scroll to position [0, 0]
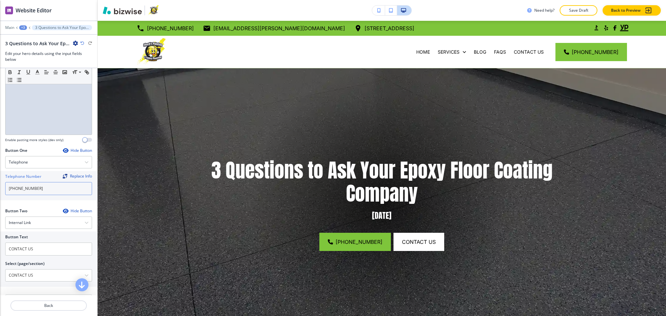
type input "(623) 451-9186"
click at [6, 27] on p "Main" at bounding box center [9, 27] width 9 height 5
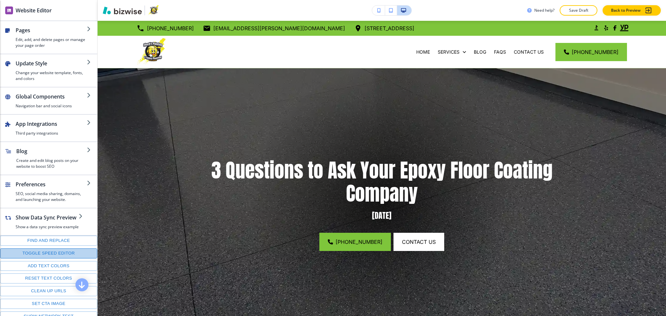
click at [54, 259] on button "Toggle speed editor" at bounding box center [48, 254] width 97 height 10
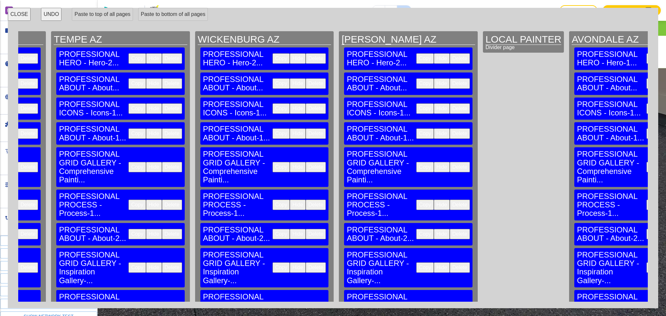
scroll to position [0, 8683]
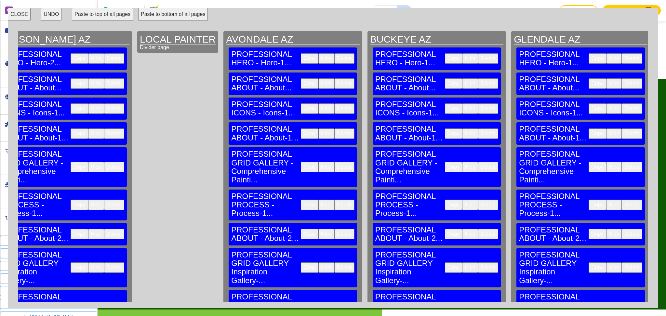
scroll to position [754, 0]
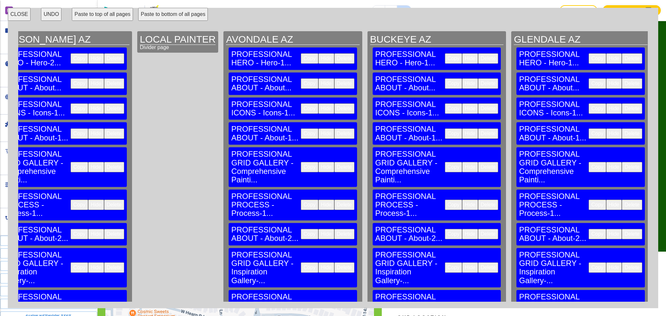
click at [20, 12] on button "CLOSE" at bounding box center [19, 14] width 23 height 13
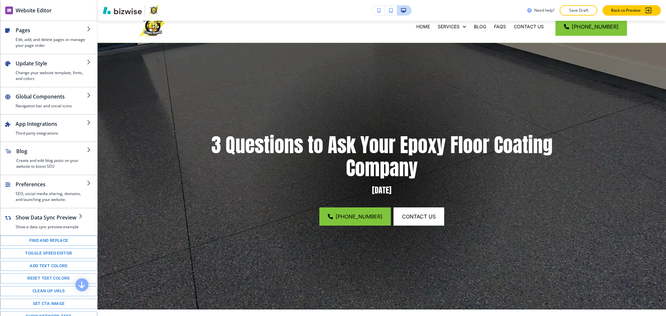
scroll to position [0, 0]
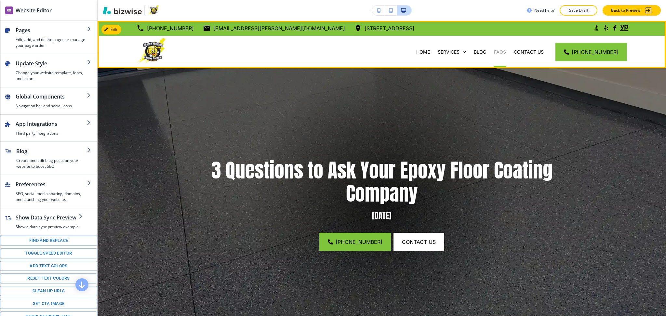
click at [506, 50] on p "FAQs" at bounding box center [500, 52] width 12 height 7
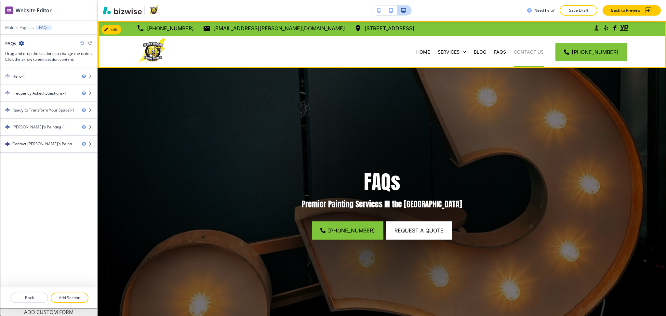
click at [539, 50] on p "CONTACT US" at bounding box center [529, 52] width 30 height 7
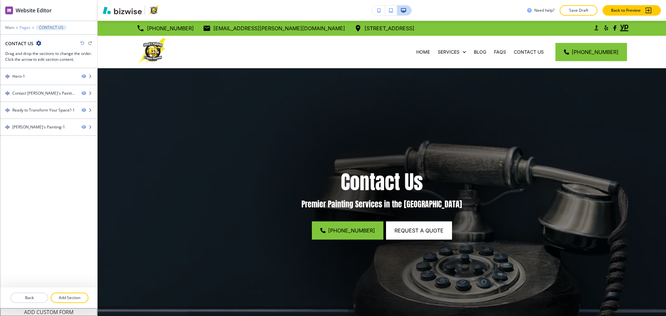
click at [21, 28] on p "Pages" at bounding box center [25, 27] width 11 height 5
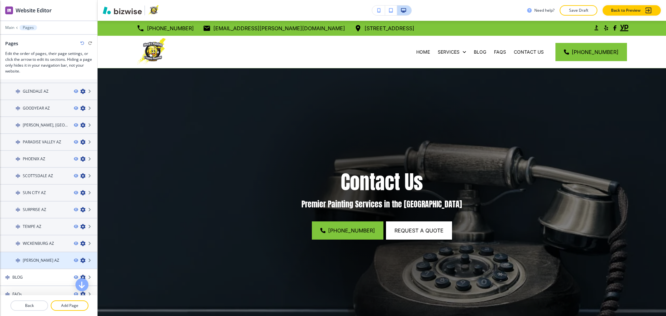
scroll to position [200, 0]
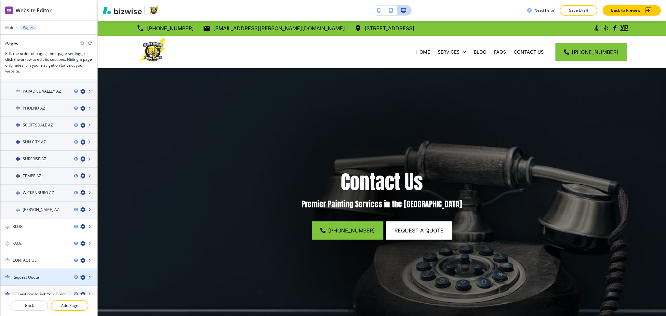
click at [29, 280] on div at bounding box center [48, 282] width 97 height 5
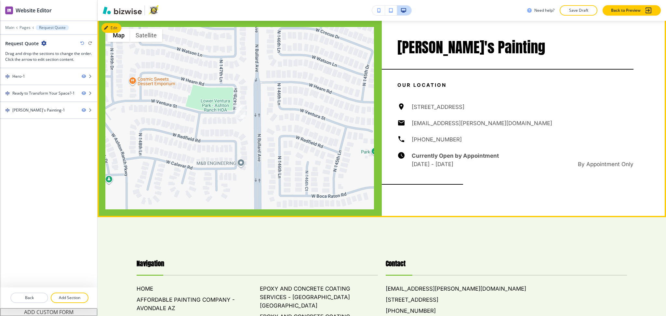
scroll to position [549, 0]
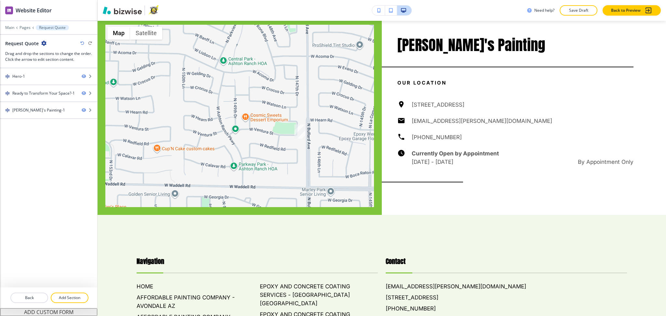
click at [48, 315] on button "ADD CUSTOM FORM" at bounding box center [48, 312] width 97 height 8
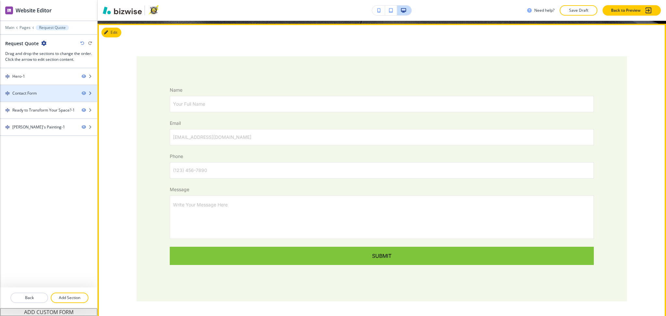
scroll to position [314, 0]
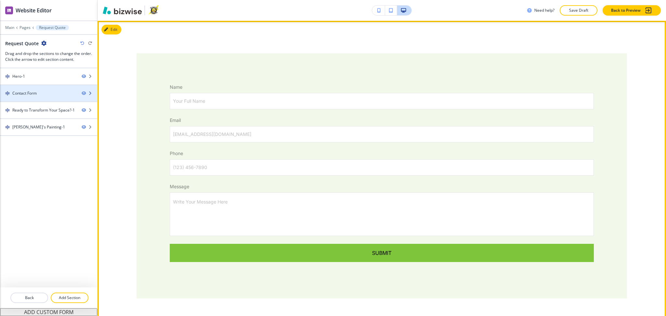
click at [38, 91] on div "Contact Form" at bounding box center [38, 93] width 76 height 6
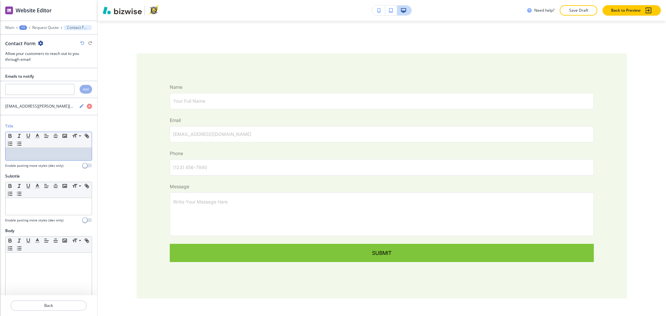
click at [43, 152] on p at bounding box center [49, 154] width 80 height 6
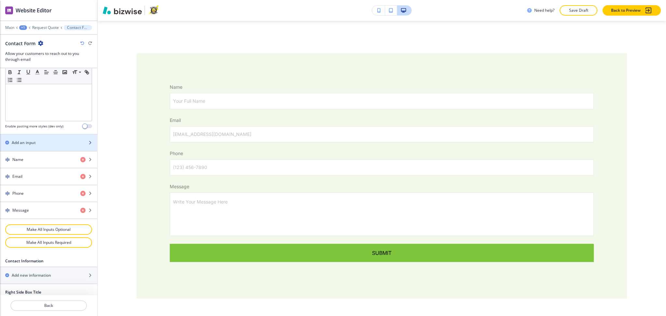
scroll to position [217, 0]
click at [38, 275] on h2 "Add new information" at bounding box center [31, 275] width 39 height 6
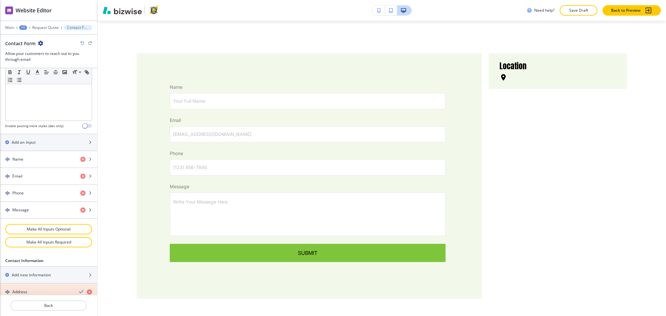
click at [87, 292] on icon "button" at bounding box center [89, 292] width 5 height 5
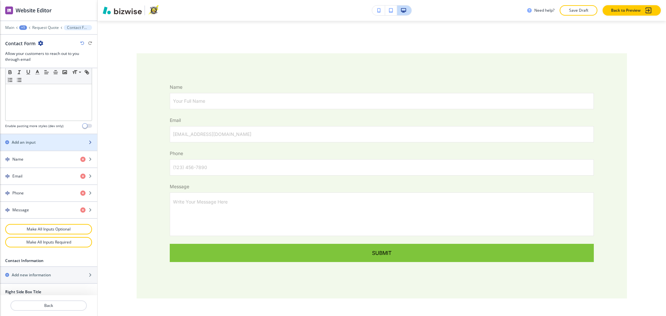
click at [32, 140] on h2 "Add an input" at bounding box center [24, 143] width 24 height 6
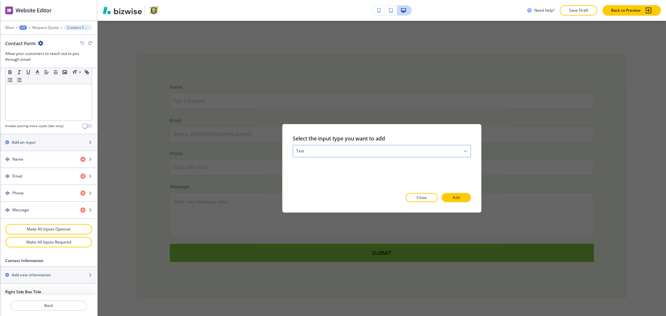
click at [324, 151] on div "text" at bounding box center [382, 151] width 178 height 12
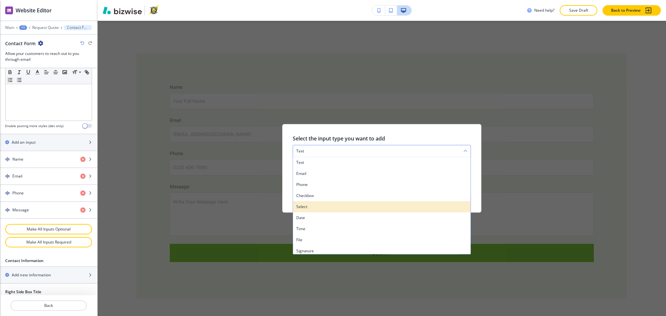
click at [309, 206] on h4 "select" at bounding box center [381, 207] width 171 height 6
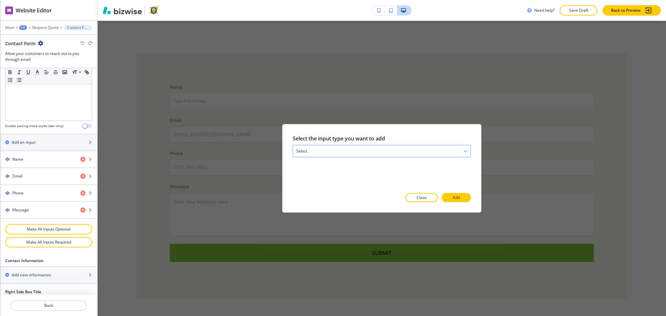
click at [351, 152] on div "select" at bounding box center [382, 151] width 178 height 12
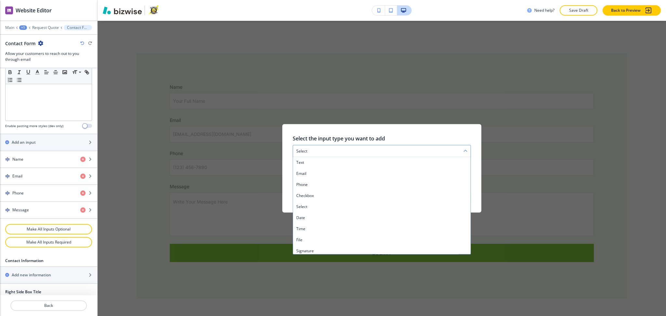
click at [335, 151] on div "select" at bounding box center [382, 151] width 178 height 12
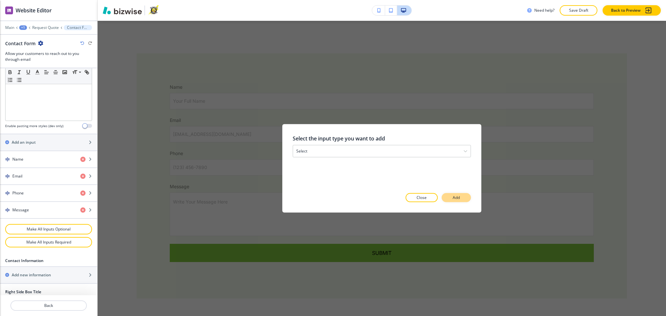
click at [449, 195] on button "Add" at bounding box center [456, 197] width 29 height 9
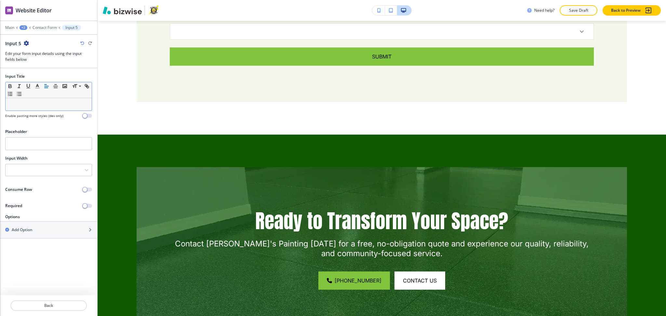
scroll to position [537, 0]
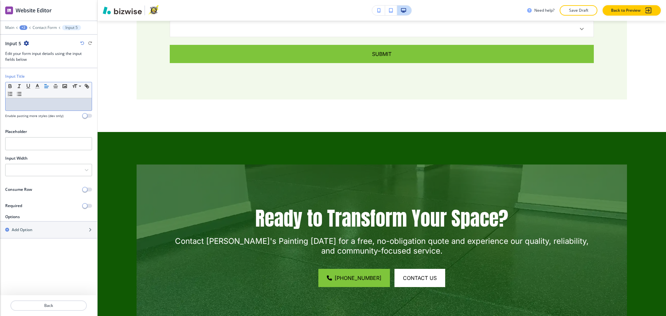
click at [28, 106] on p at bounding box center [49, 105] width 80 height 6
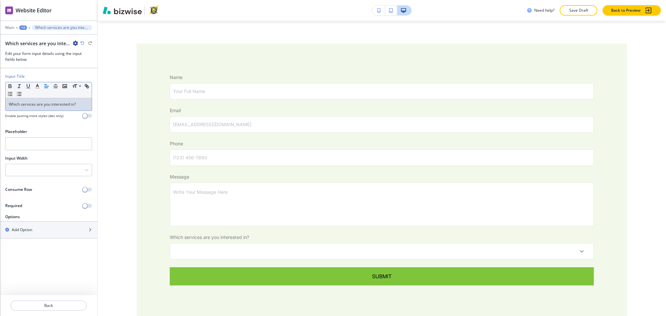
scroll to position [324, 0]
click at [30, 231] on h2 "Add Option" at bounding box center [22, 230] width 21 height 6
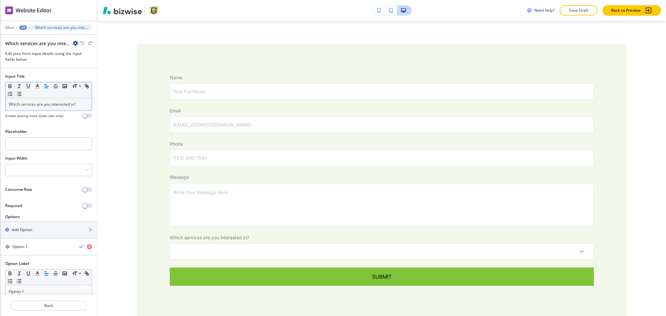
scroll to position [21, 0]
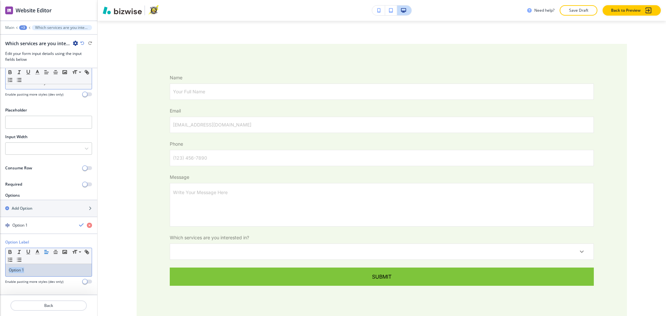
drag, startPoint x: 36, startPoint y: 270, endPoint x: 0, endPoint y: 265, distance: 36.1
click at [0, 265] on div "Option Label Small Normal Large Huge Option 1 Enable pasting more styles (dev o…" at bounding box center [48, 264] width 97 height 50
click at [79, 225] on icon "button" at bounding box center [81, 225] width 5 height 5
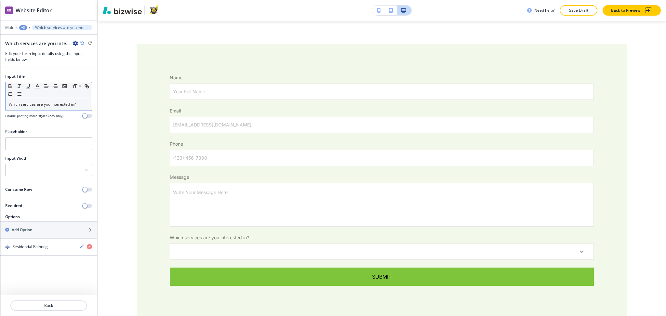
scroll to position [0, 0]
click at [34, 230] on div "Add Option" at bounding box center [41, 230] width 83 height 6
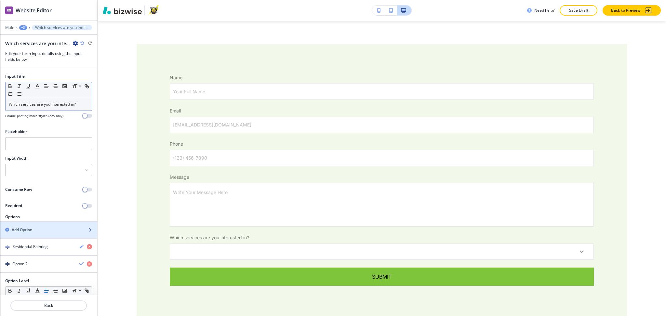
scroll to position [39, 0]
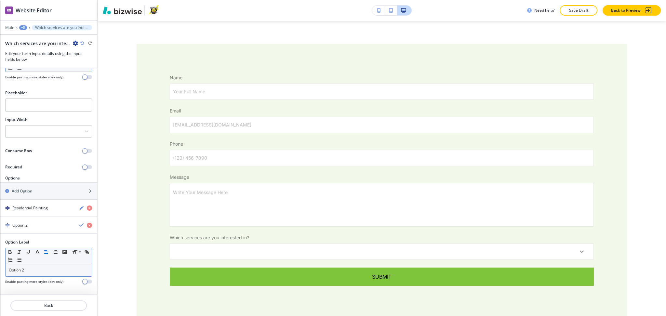
click at [61, 270] on p "Option 2" at bounding box center [49, 270] width 80 height 6
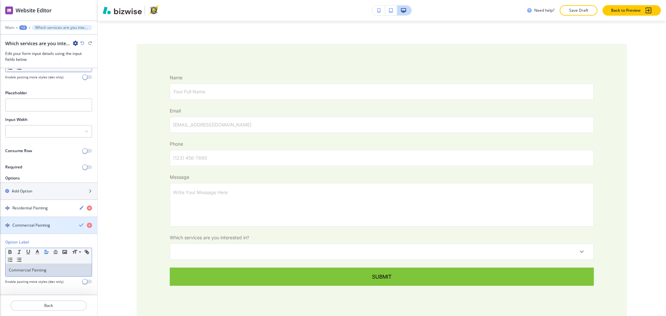
click at [79, 224] on icon "button" at bounding box center [81, 225] width 5 height 5
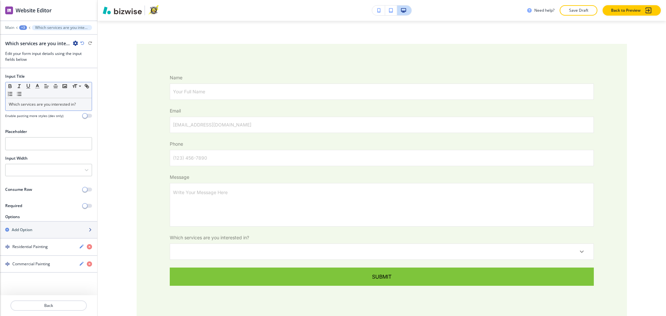
click at [37, 231] on div "Add Option" at bounding box center [41, 230] width 83 height 6
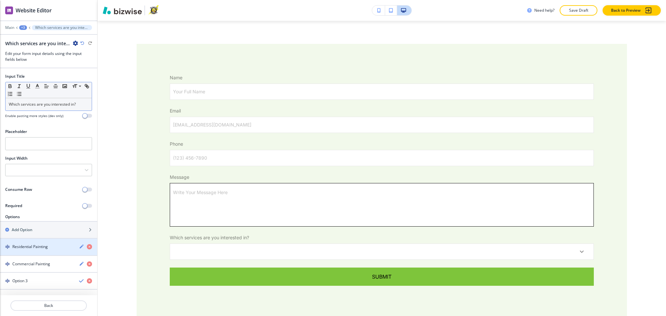
scroll to position [56, 0]
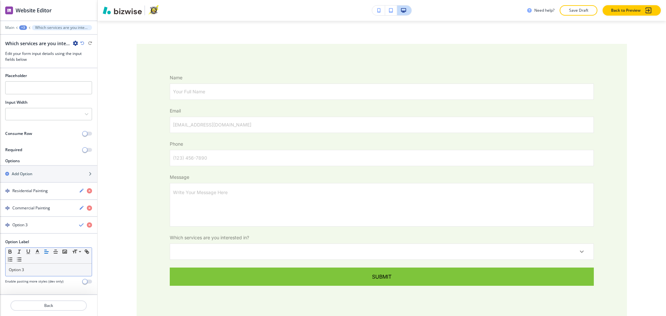
click at [67, 273] on p "Option 3" at bounding box center [49, 270] width 80 height 6
click at [79, 224] on icon "button" at bounding box center [81, 225] width 5 height 5
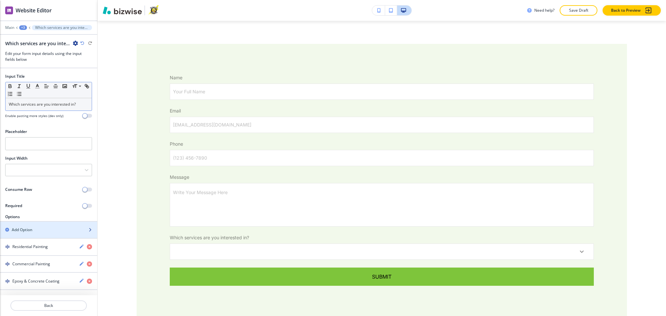
drag, startPoint x: 44, startPoint y: 227, endPoint x: 42, endPoint y: 230, distance: 3.3
click at [44, 227] on div "Add Option" at bounding box center [41, 230] width 83 height 6
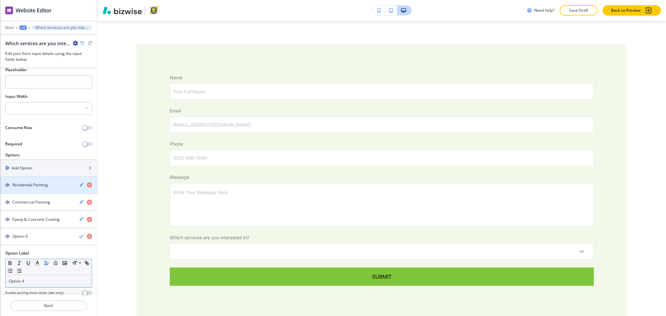
scroll to position [74, 0]
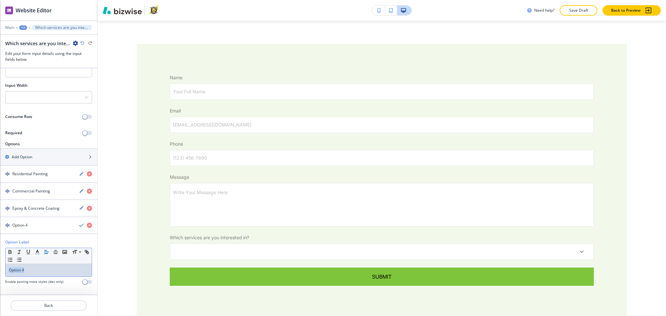
drag, startPoint x: 42, startPoint y: 272, endPoint x: 3, endPoint y: 272, distance: 38.4
click at [0, 273] on div "Option Label Small Normal Large Huge Option 4 Enable pasting more styles (dev o…" at bounding box center [48, 264] width 97 height 50
click at [79, 225] on icon "button" at bounding box center [81, 225] width 5 height 5
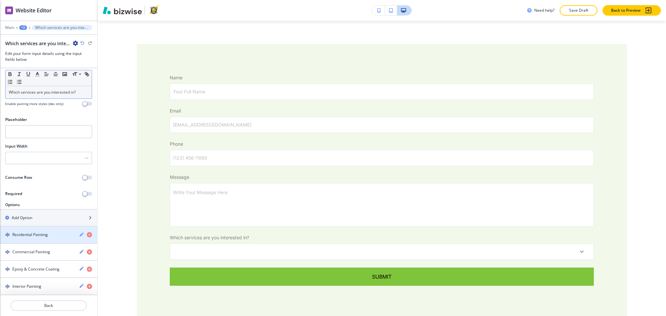
click at [24, 212] on div "button" at bounding box center [48, 212] width 97 height 5
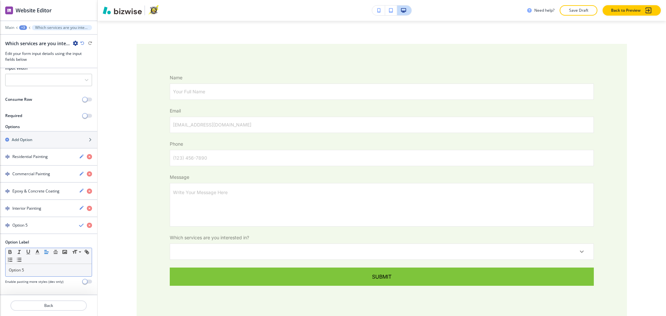
scroll to position [91, 0]
drag, startPoint x: 36, startPoint y: 271, endPoint x: 0, endPoint y: 271, distance: 35.8
click at [0, 271] on div "Option Label Small Normal Large Huge Option 5 Enable pasting more styles (dev o…" at bounding box center [48, 264] width 97 height 50
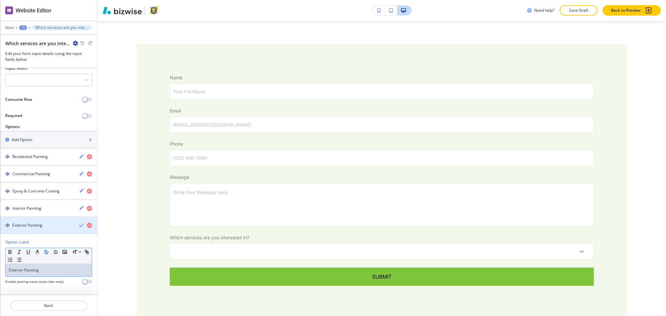
click at [79, 225] on icon "button" at bounding box center [81, 225] width 5 height 5
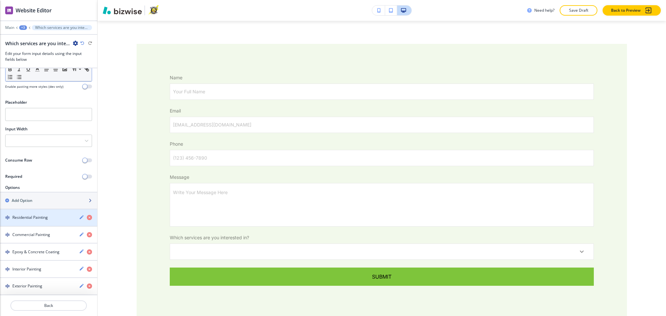
click at [24, 199] on h2 "Add Option" at bounding box center [22, 201] width 21 height 6
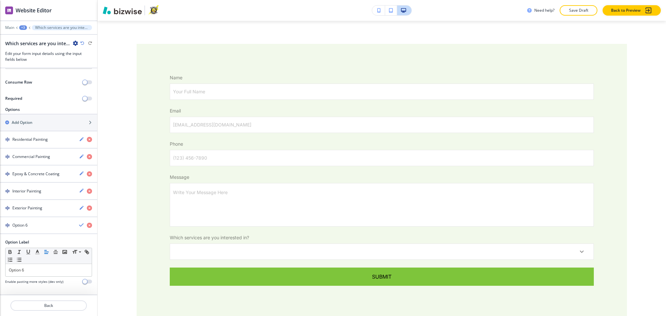
scroll to position [108, 0]
drag, startPoint x: 39, startPoint y: 269, endPoint x: 0, endPoint y: 267, distance: 39.4
click at [0, 267] on div "Option Label Small Normal Large Huge Option 6 Enable pasting more styles (dev o…" at bounding box center [48, 264] width 97 height 50
click at [79, 225] on icon "button" at bounding box center [81, 225] width 5 height 5
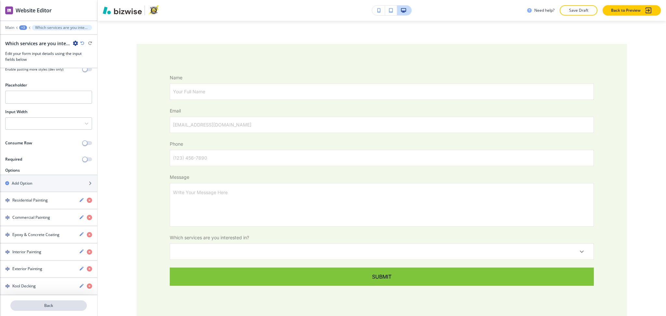
click at [51, 305] on p "Back" at bounding box center [48, 306] width 75 height 6
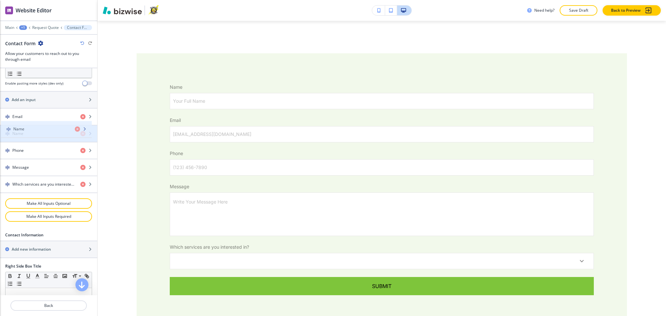
scroll to position [260, 0]
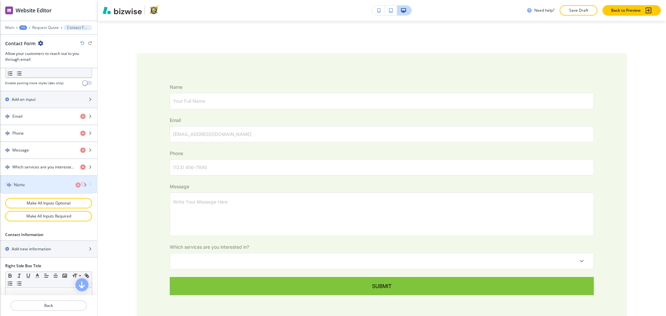
drag, startPoint x: 31, startPoint y: 119, endPoint x: 33, endPoint y: 187, distance: 68.0
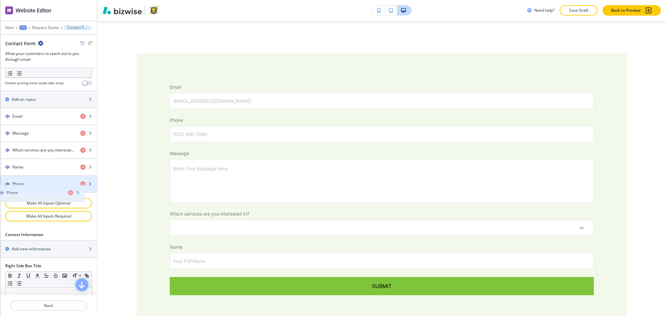
drag, startPoint x: 29, startPoint y: 130, endPoint x: 23, endPoint y: 190, distance: 59.5
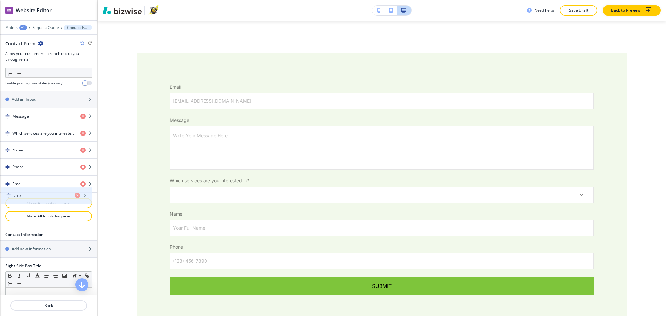
drag, startPoint x: 25, startPoint y: 115, endPoint x: 26, endPoint y: 194, distance: 79.1
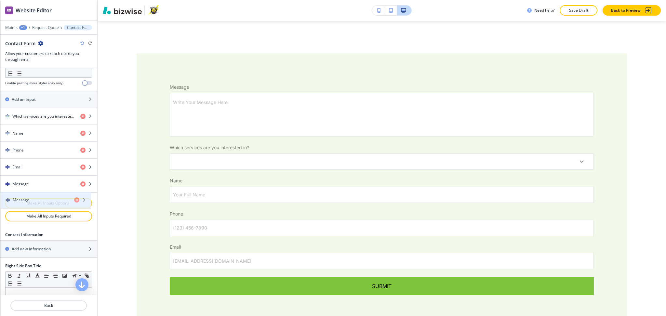
drag, startPoint x: 32, startPoint y: 114, endPoint x: 33, endPoint y: 197, distance: 83.3
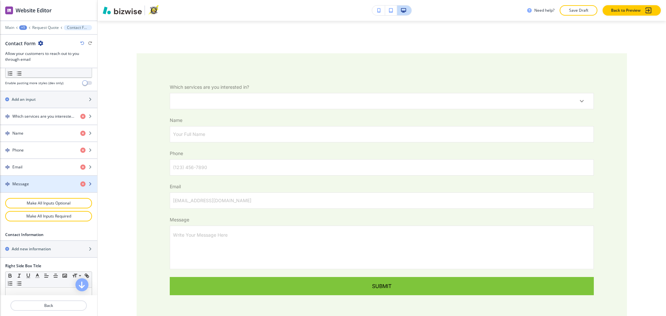
click at [32, 185] on div "Message" at bounding box center [37, 184] width 75 height 6
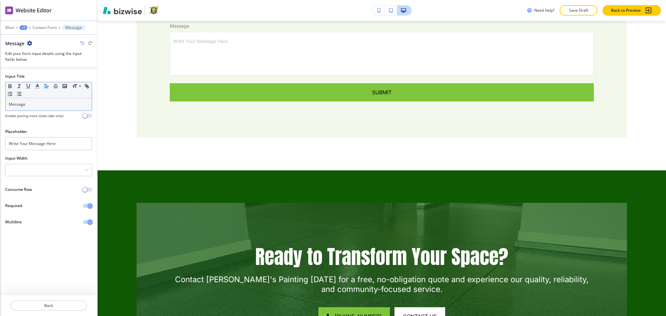
scroll to position [510, 0]
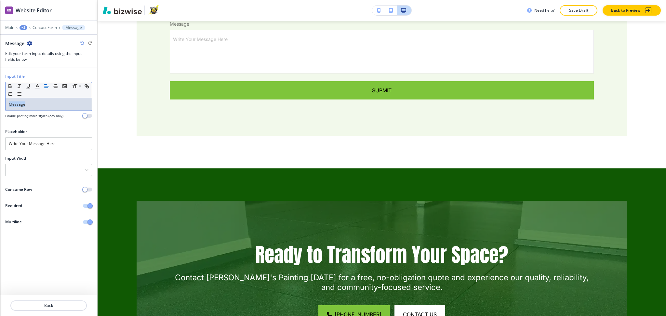
drag, startPoint x: 34, startPoint y: 105, endPoint x: 0, endPoint y: 95, distance: 34.8
click at [0, 96] on div "Input Title Small Normal Large Huge Message Enable pasting more styles (dev onl…" at bounding box center [48, 99] width 97 height 50
drag, startPoint x: 65, startPoint y: 145, endPoint x: 0, endPoint y: 141, distance: 65.2
click at [0, 140] on div "Placeholder Write Your Message Here" at bounding box center [48, 142] width 97 height 27
click at [21, 147] on input "text" at bounding box center [48, 143] width 87 height 13
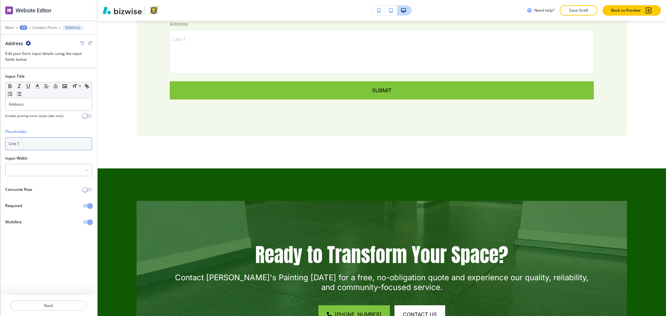
type input "Line 1"
click at [89, 222] on span "button" at bounding box center [90, 222] width 5 height 5
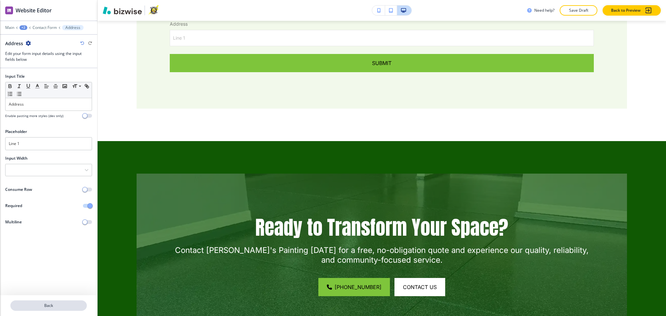
click at [50, 310] on button "Back" at bounding box center [48, 306] width 76 height 10
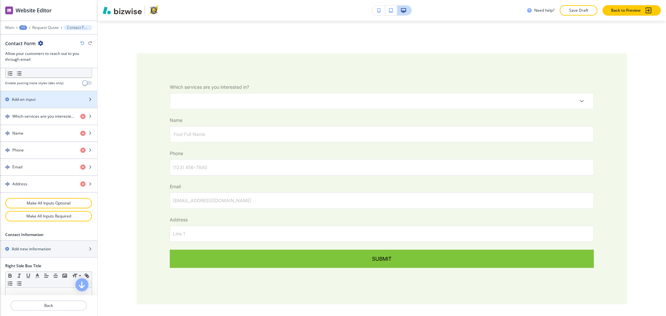
scroll to position [260, 0]
click at [23, 99] on h2 "Add an input" at bounding box center [24, 99] width 24 height 6
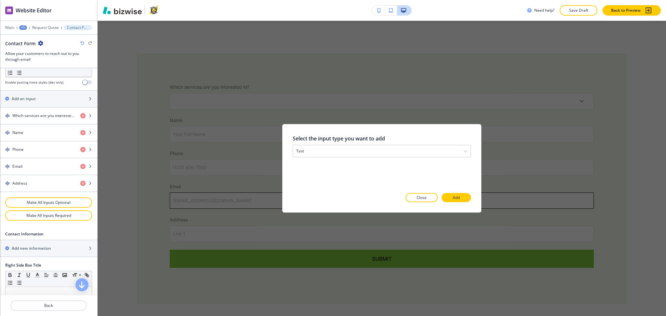
click at [467, 198] on button "Add" at bounding box center [456, 197] width 29 height 9
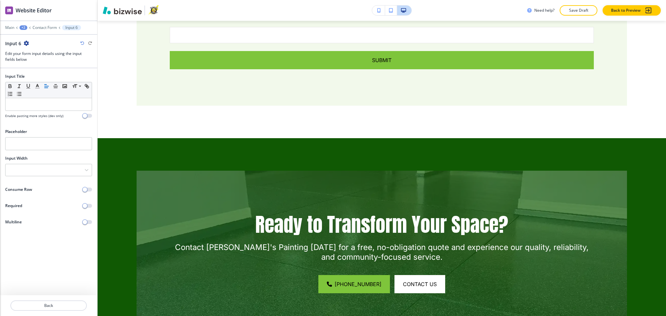
scroll to position [543, 0]
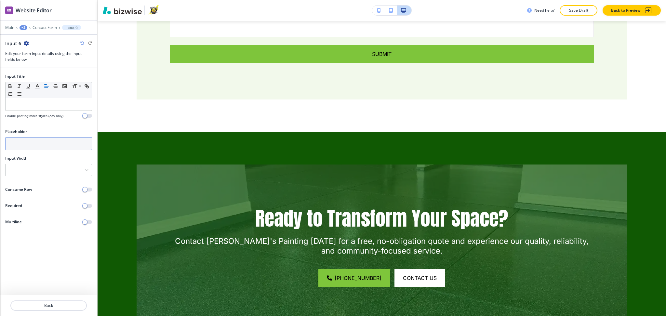
click at [34, 144] on input "text" at bounding box center [48, 143] width 87 height 13
type input "o"
type input "Line 2"
click at [54, 308] on p "Back" at bounding box center [48, 306] width 75 height 6
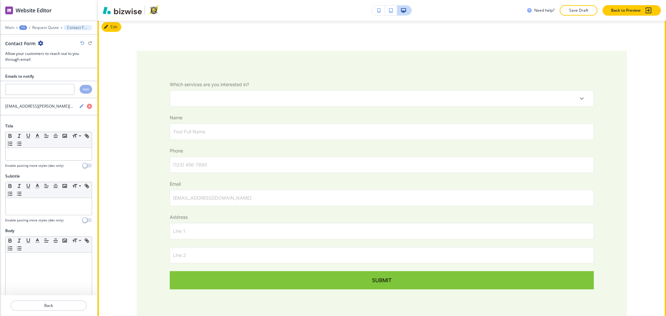
scroll to position [314, 0]
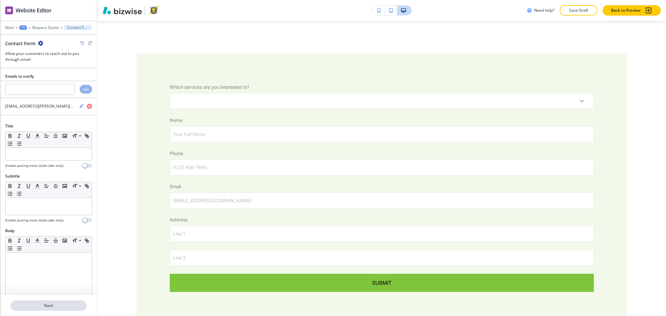
click at [47, 308] on p "Back" at bounding box center [48, 306] width 75 height 6
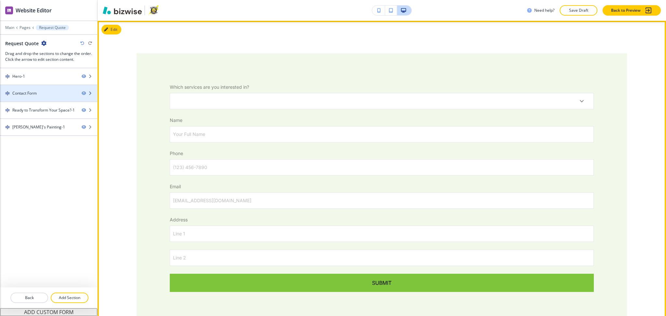
click at [30, 90] on div "Contact Form" at bounding box center [24, 93] width 24 height 6
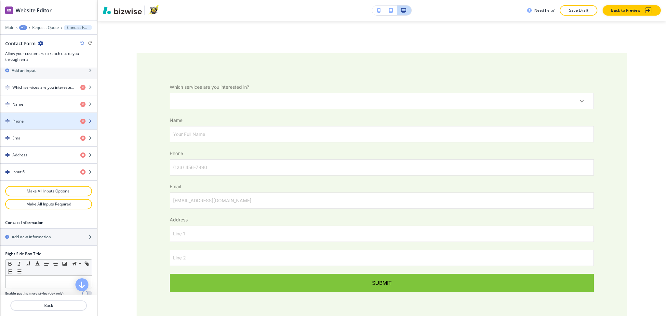
scroll to position [0, 0]
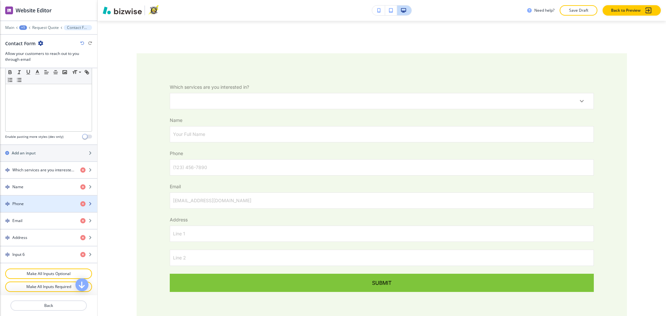
click at [28, 201] on div "Phone" at bounding box center [37, 204] width 75 height 6
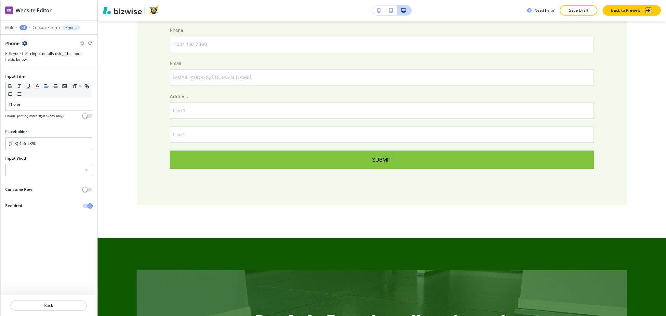
scroll to position [444, 0]
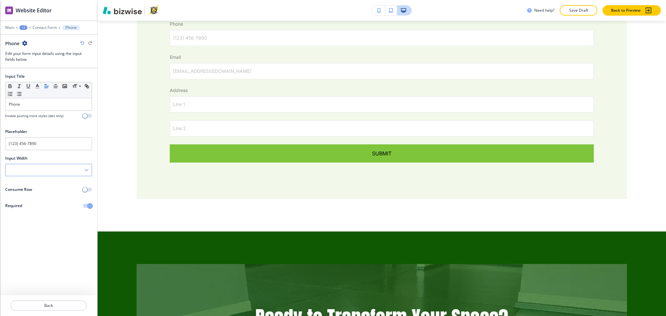
click at [59, 174] on div at bounding box center [49, 170] width 86 height 12
click at [19, 201] on h4 "50%" at bounding box center [49, 204] width 80 height 6
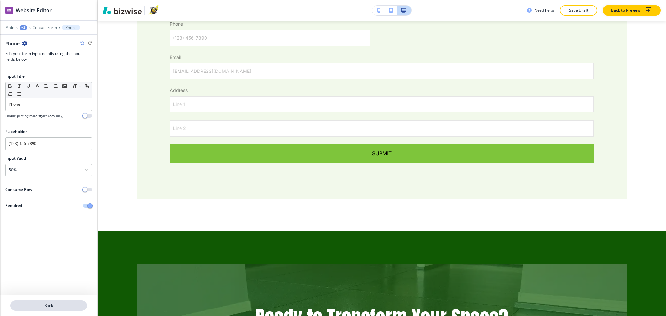
click at [45, 305] on p "Back" at bounding box center [48, 306] width 75 height 6
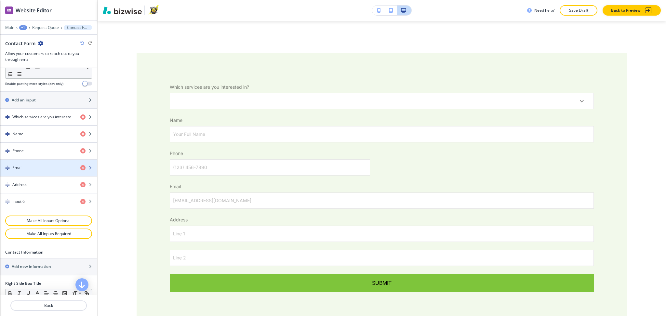
scroll to position [260, 0]
click at [33, 168] on div "Email" at bounding box center [37, 167] width 75 height 6
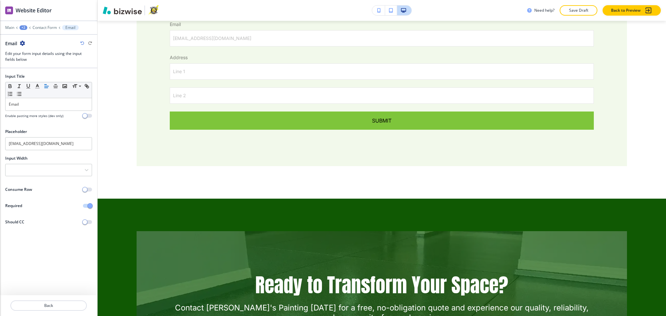
scroll to position [477, 0]
click at [61, 164] on div at bounding box center [49, 170] width 86 height 12
click at [33, 201] on h4 "50%" at bounding box center [49, 204] width 80 height 6
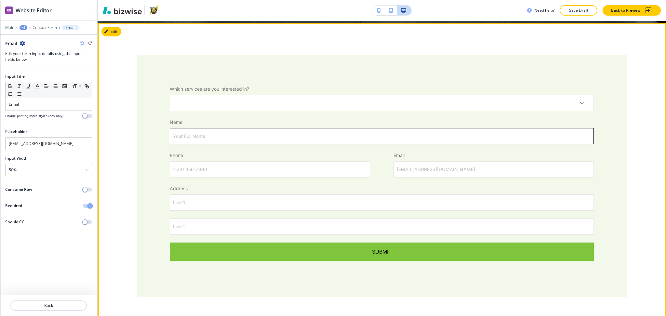
click at [330, 141] on input "Your Full Name" at bounding box center [382, 137] width 424 height 16
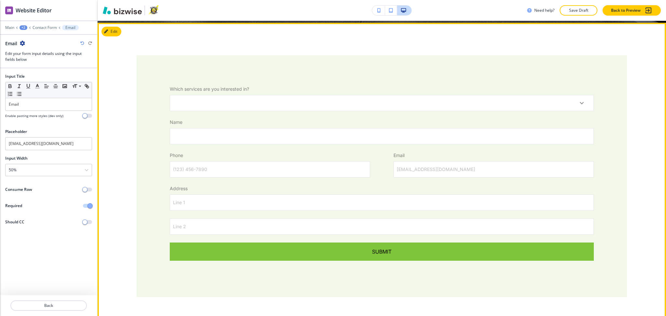
scroll to position [312, 0]
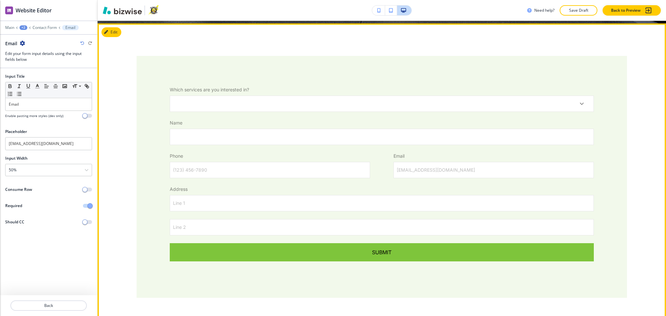
click at [382, 161] on div "Email email@example.com email@example.com" at bounding box center [494, 165] width 224 height 25
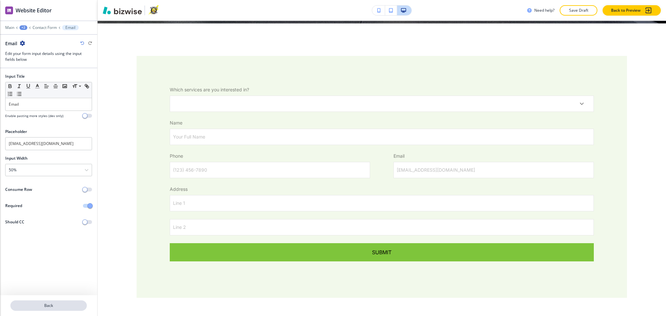
click at [48, 304] on p "Back" at bounding box center [48, 306] width 75 height 6
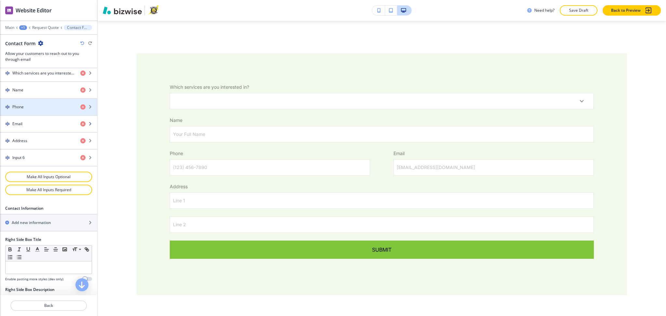
scroll to position [303, 0]
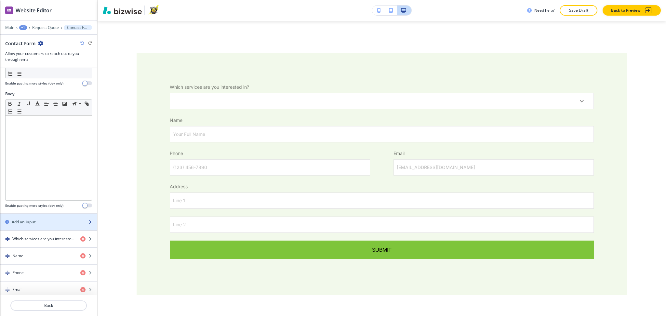
click at [37, 222] on div "Add an input" at bounding box center [41, 222] width 83 height 6
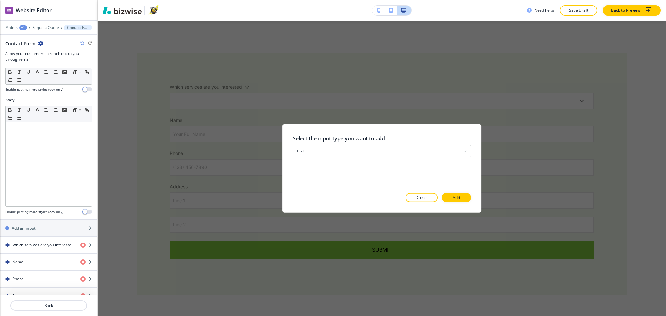
scroll to position [130, 0]
click at [458, 193] on button "Add" at bounding box center [456, 197] width 29 height 9
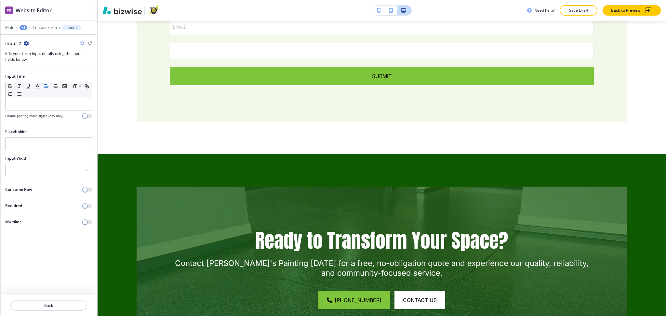
scroll to position [534, 0]
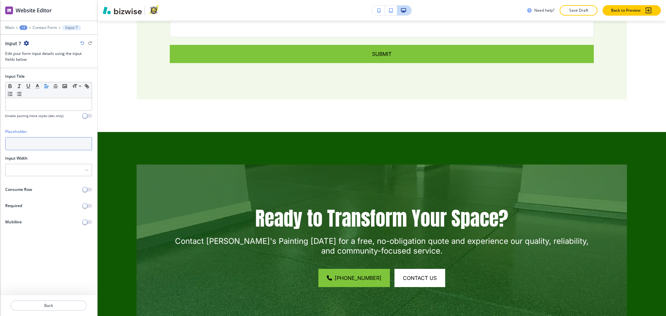
click at [35, 143] on input "text" at bounding box center [48, 143] width 87 height 13
type input "City"
click at [51, 168] on div at bounding box center [49, 170] width 86 height 12
click at [44, 192] on h4 "33%" at bounding box center [49, 193] width 80 height 6
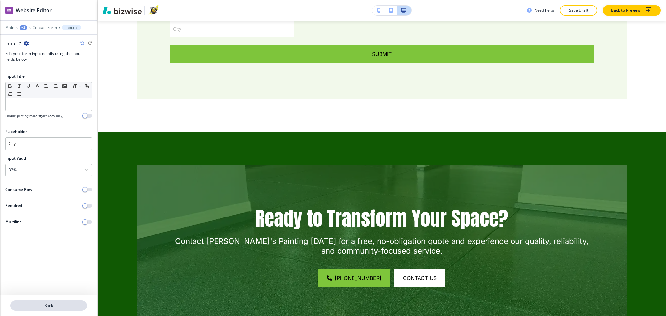
click at [54, 305] on p "Back" at bounding box center [48, 306] width 75 height 6
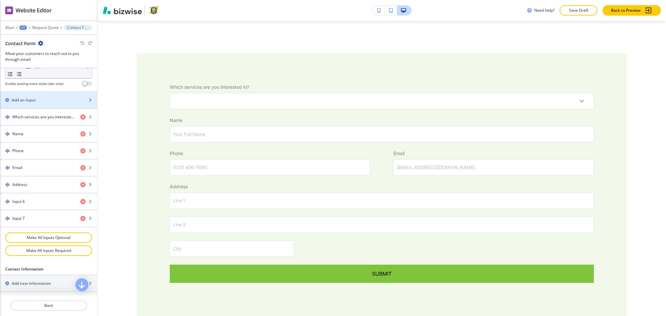
scroll to position [259, 0]
click at [24, 99] on h2 "Add an input" at bounding box center [24, 100] width 24 height 6
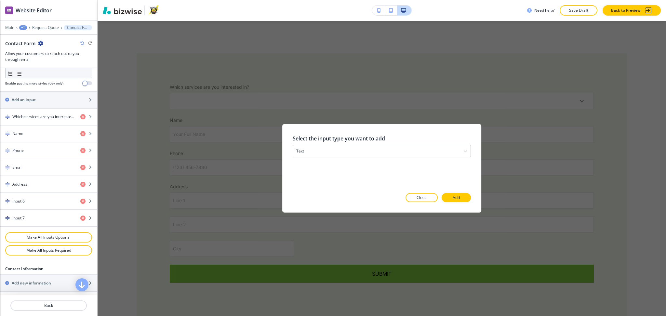
click at [454, 199] on p "Add" at bounding box center [456, 198] width 7 height 6
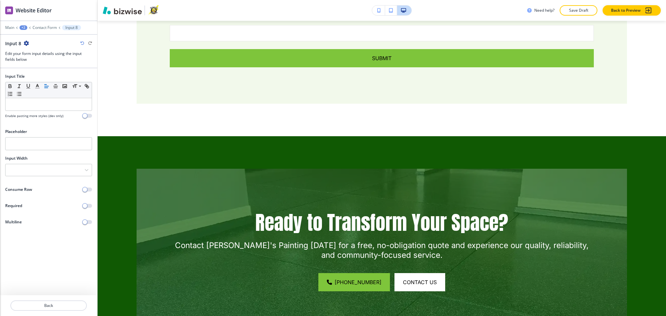
scroll to position [558, 0]
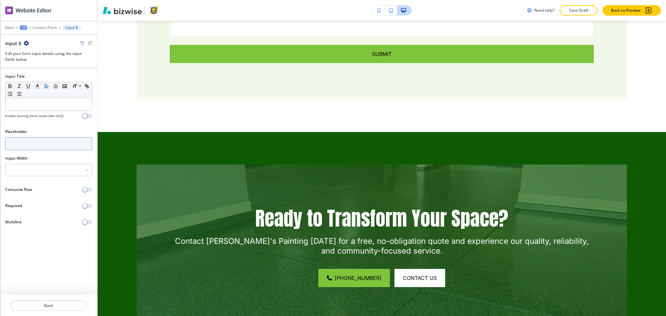
click at [22, 145] on input "text" at bounding box center [48, 143] width 87 height 13
type input "State"
click at [69, 173] on div at bounding box center [49, 170] width 86 height 12
click at [30, 196] on div "33%" at bounding box center [49, 192] width 86 height 11
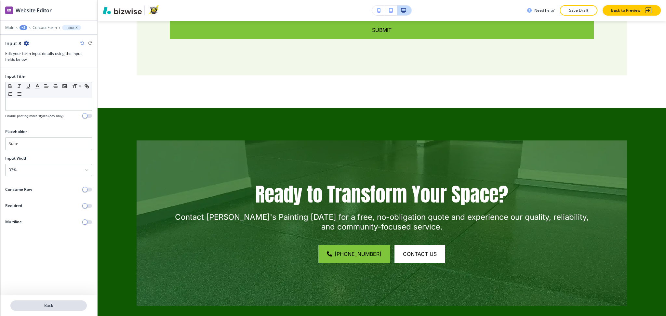
click at [48, 304] on p "Back" at bounding box center [48, 306] width 75 height 6
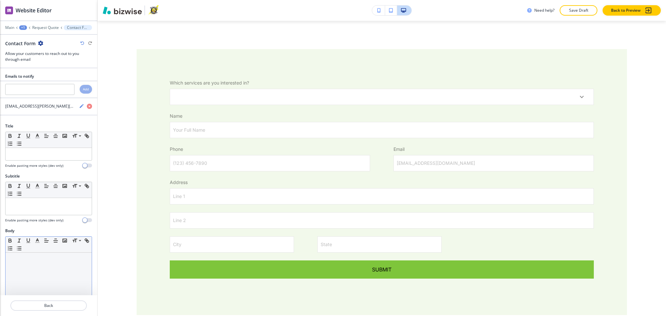
scroll to position [314, 0]
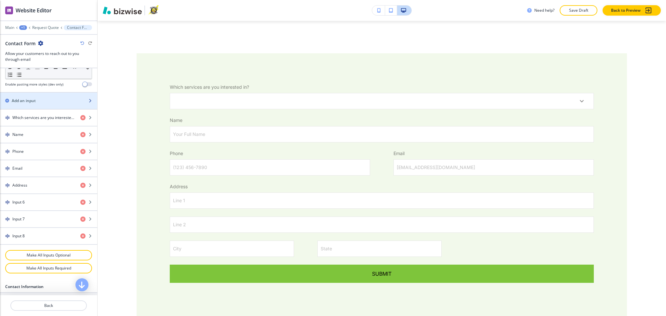
click at [37, 102] on div "Add an input" at bounding box center [41, 101] width 83 height 6
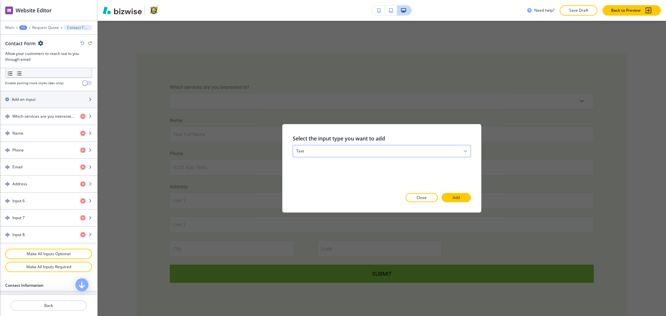
scroll to position [260, 0]
click at [461, 196] on button "Add" at bounding box center [456, 197] width 29 height 9
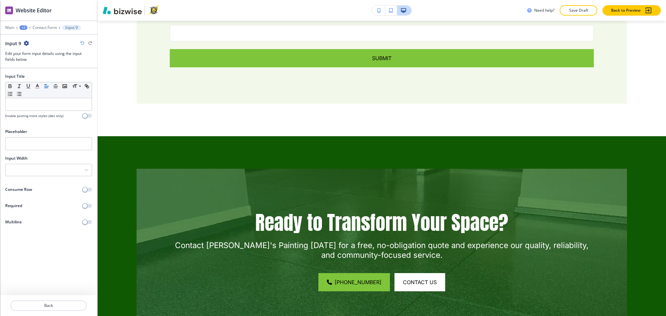
scroll to position [558, 0]
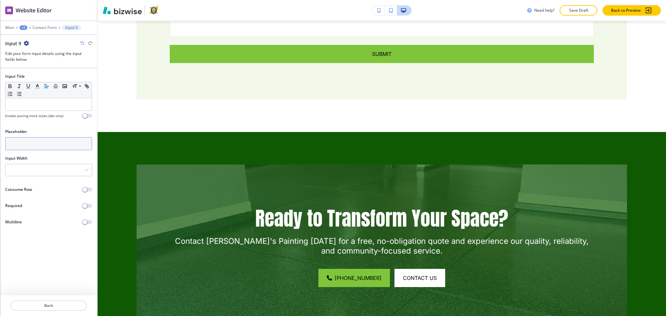
click at [26, 141] on input "text" at bounding box center [48, 143] width 87 height 13
type input "X"
type input "Zipcode"
click at [45, 171] on div at bounding box center [49, 170] width 86 height 12
click at [39, 192] on h4 "33%" at bounding box center [49, 193] width 80 height 6
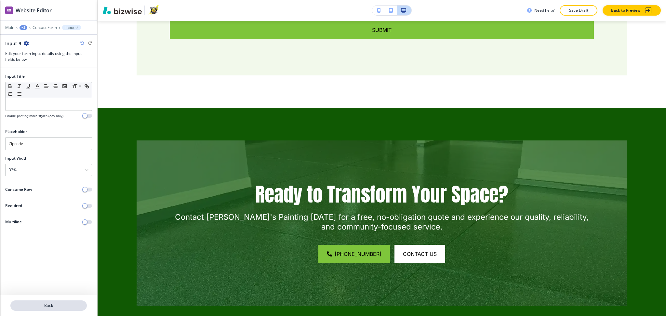
click at [47, 307] on p "Back" at bounding box center [48, 306] width 75 height 6
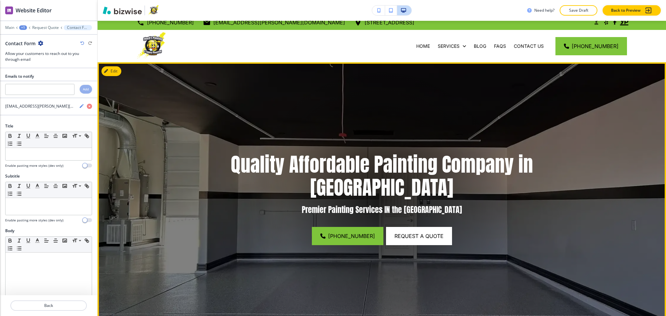
scroll to position [0, 0]
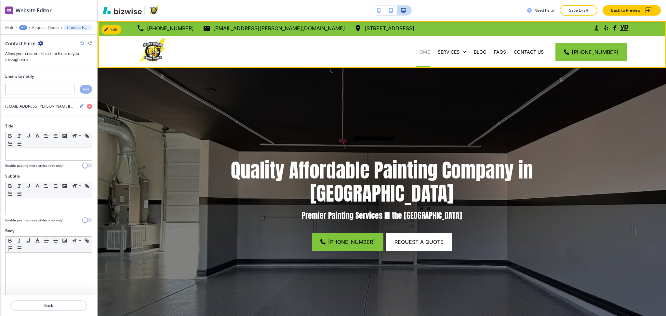
click at [429, 49] on p "HOME" at bounding box center [423, 52] width 14 height 7
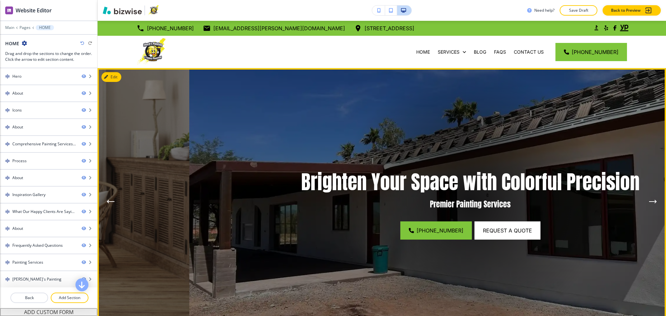
drag, startPoint x: 216, startPoint y: 180, endPoint x: 262, endPoint y: 171, distance: 46.5
click at [290, 172] on p "Brighten Your Space with Colorful Precision" at bounding box center [470, 181] width 410 height 23
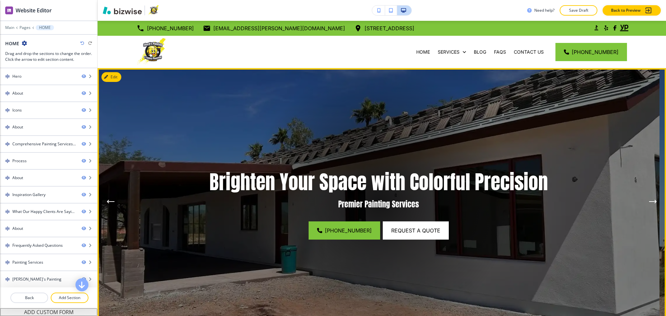
click at [230, 181] on p "Brighten Your Space with Colorful Precision" at bounding box center [379, 181] width 410 height 23
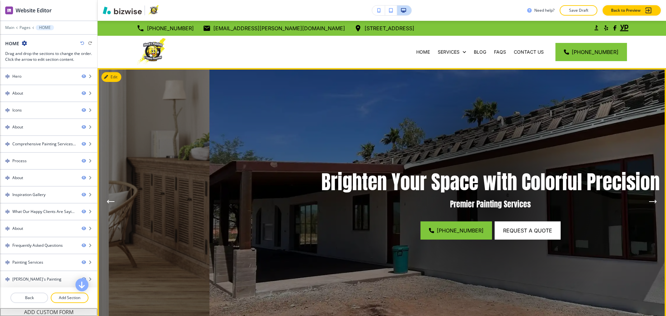
drag, startPoint x: 212, startPoint y: 177, endPoint x: 287, endPoint y: 187, distance: 75.5
click at [287, 187] on p "Brighten Your Space with Colorful Precision" at bounding box center [491, 181] width 410 height 23
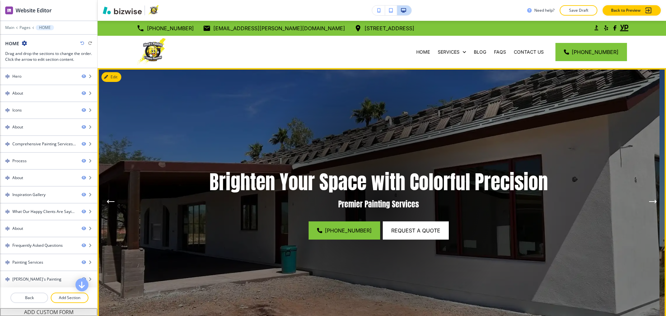
click at [394, 183] on p "Brighten Your Space with Colorful Precision" at bounding box center [379, 181] width 410 height 23
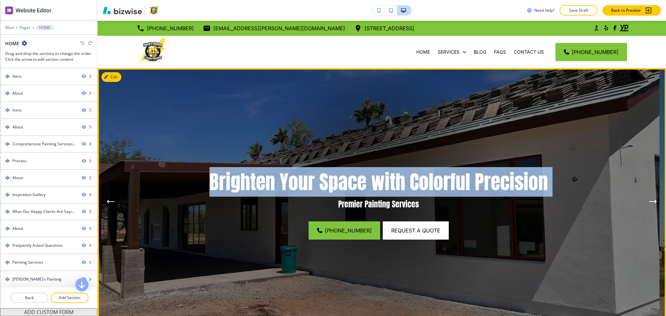
click at [394, 183] on p "Brighten Your Space with Colorful Precision" at bounding box center [379, 181] width 410 height 23
copy p "Brighten Your Space with Colorful Precision"
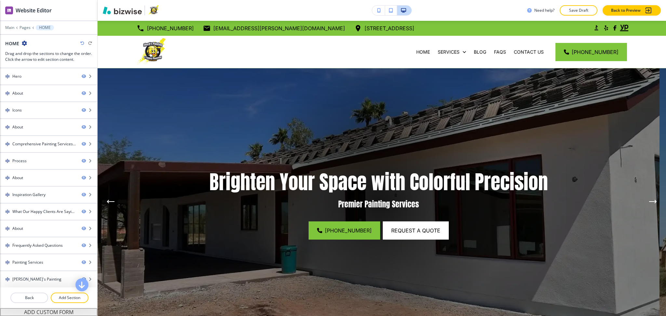
click at [26, 25] on div at bounding box center [48, 23] width 97 height 4
click at [24, 28] on p "Pages" at bounding box center [25, 27] width 11 height 5
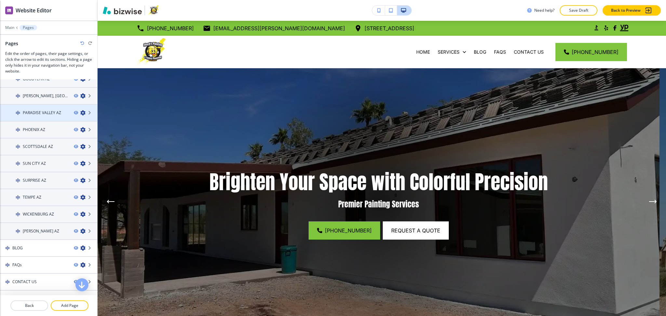
scroll to position [200, 0]
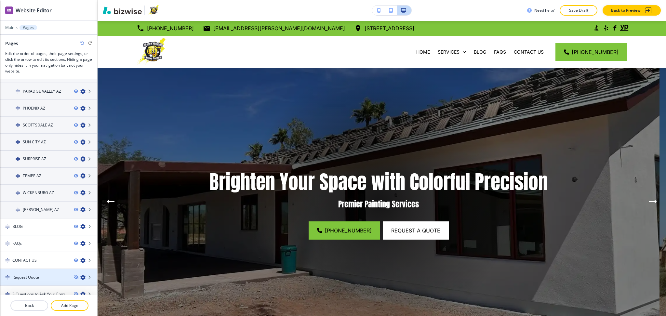
click at [37, 275] on h4 "Request Quote" at bounding box center [25, 278] width 27 height 6
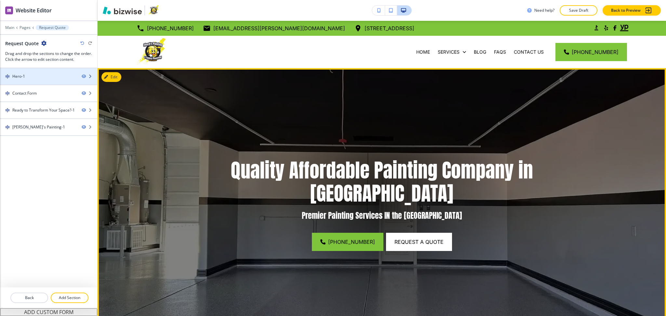
click at [38, 77] on div "Hero-1" at bounding box center [38, 77] width 76 height 6
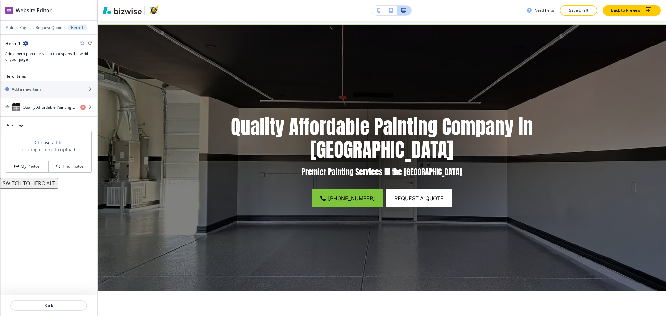
scroll to position [47, 0]
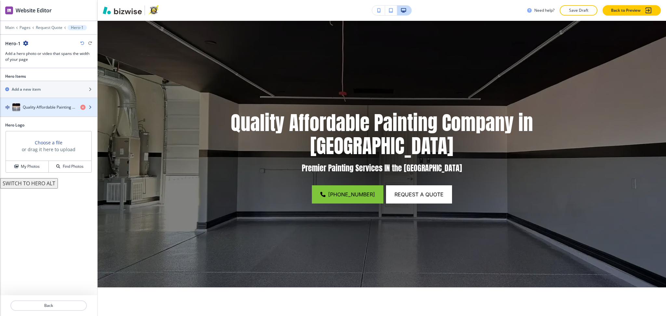
click at [55, 113] on div "button" at bounding box center [48, 113] width 97 height 5
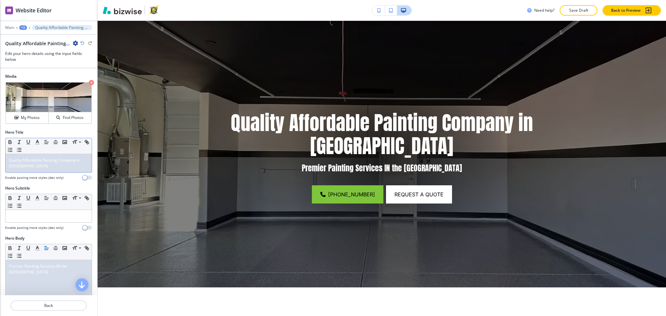
click at [56, 166] on p "Quality Affordable Painting Company in Avondale" at bounding box center [49, 163] width 80 height 12
drag, startPoint x: 77, startPoint y: 160, endPoint x: 81, endPoint y: 172, distance: 12.5
click at [81, 172] on div "Quality Affordable Painting Company in Avondale" at bounding box center [49, 163] width 86 height 18
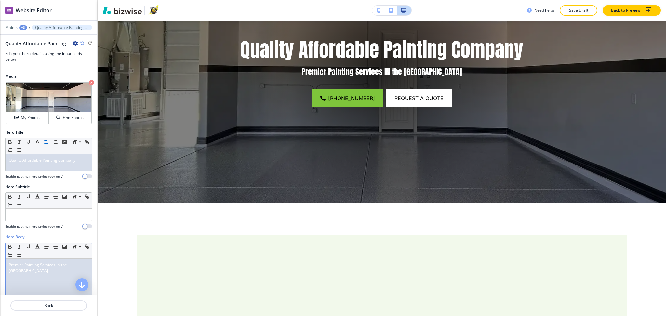
scroll to position [0, 0]
drag, startPoint x: 58, startPoint y: 275, endPoint x: 55, endPoint y: 268, distance: 7.8
click at [55, 268] on div "Premier Painting Services IN the Greater Phoenix Area" at bounding box center [49, 301] width 86 height 85
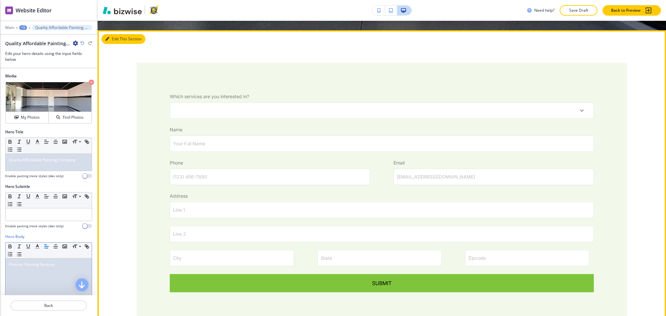
click at [117, 40] on button "Edit This Section" at bounding box center [124, 39] width 44 height 10
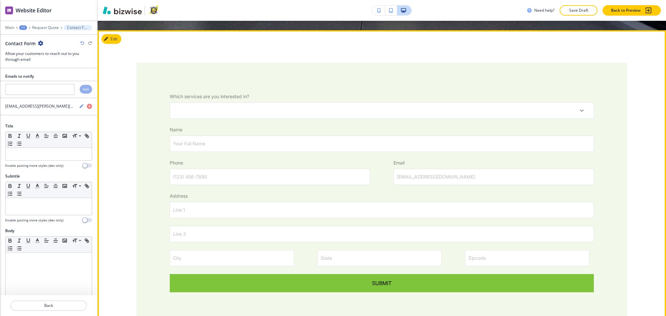
scroll to position [314, 0]
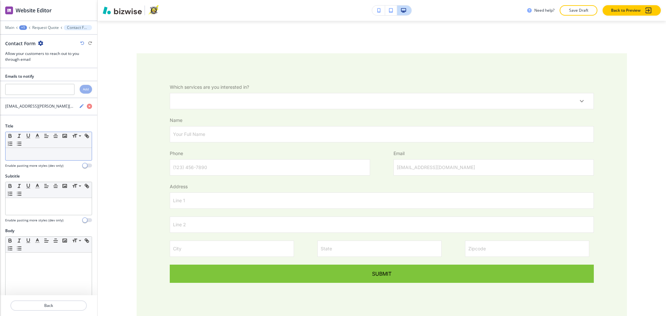
click at [42, 156] on p at bounding box center [49, 154] width 80 height 6
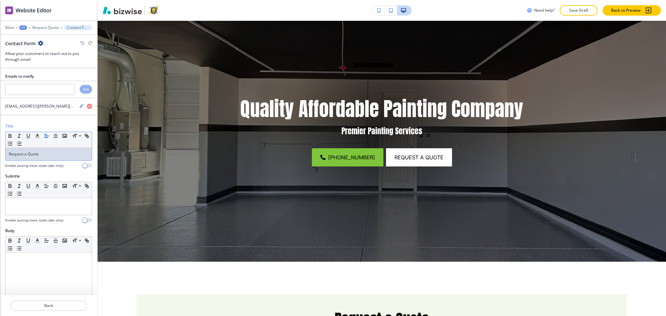
scroll to position [0, 0]
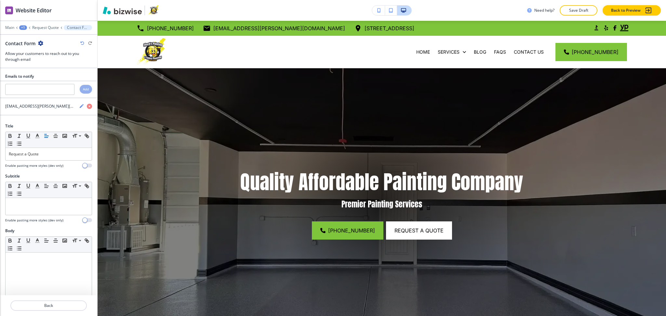
click at [21, 28] on div "+1" at bounding box center [23, 27] width 8 height 5
click at [26, 36] on p "Pages" at bounding box center [39, 38] width 33 height 6
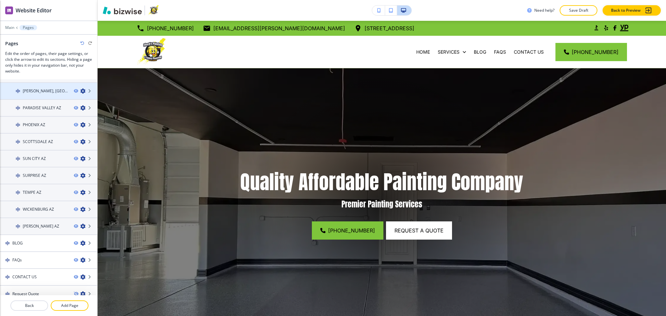
scroll to position [200, 0]
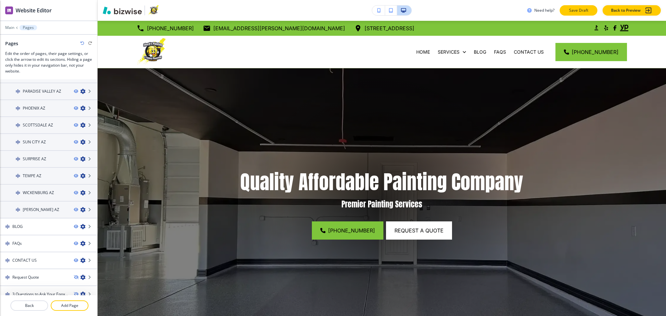
click at [570, 11] on p "Save Draft" at bounding box center [578, 10] width 21 height 6
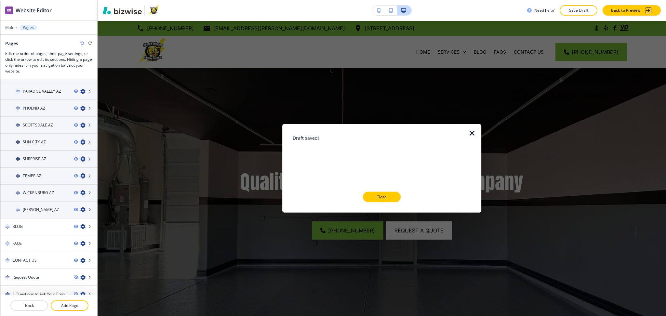
click at [473, 134] on icon "button" at bounding box center [472, 133] width 8 height 8
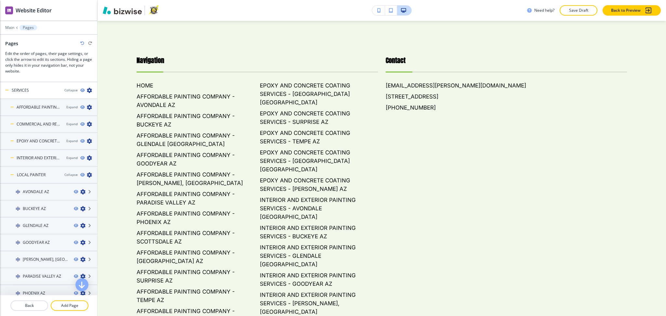
scroll to position [0, 0]
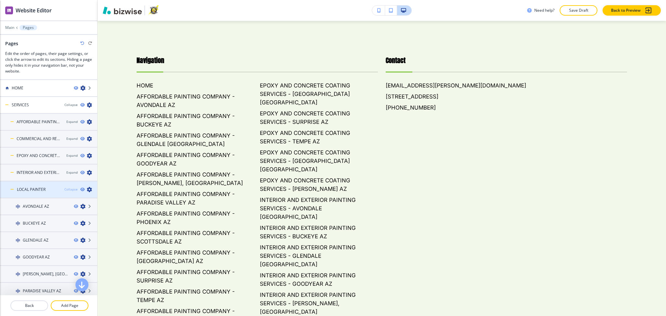
click at [65, 189] on div "Collapse" at bounding box center [70, 189] width 13 height 5
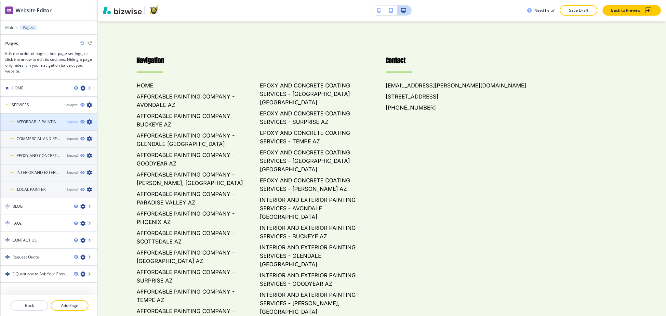
click at [66, 119] on div "Expand" at bounding box center [71, 121] width 11 height 5
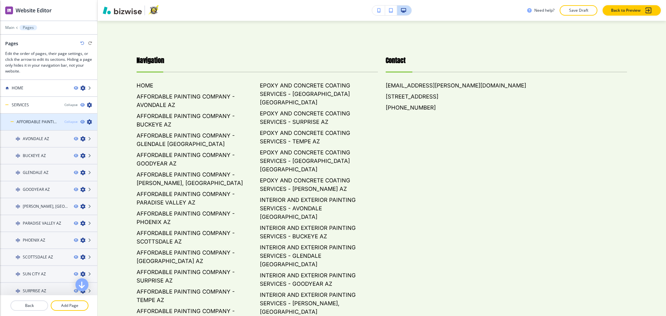
click at [65, 119] on div "Collapse" at bounding box center [70, 121] width 13 height 5
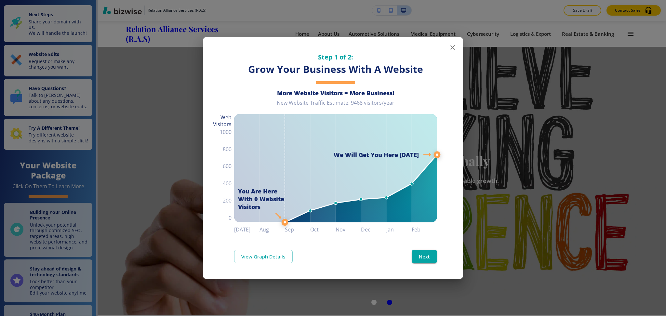
click at [452, 51] on icon "button" at bounding box center [453, 48] width 8 height 8
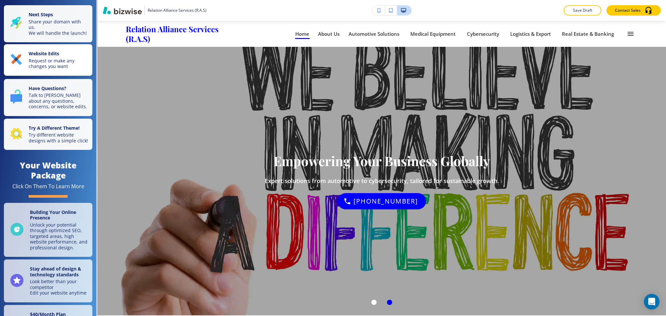
click at [49, 63] on p "Request or make any changes you want" at bounding box center [59, 63] width 60 height 11
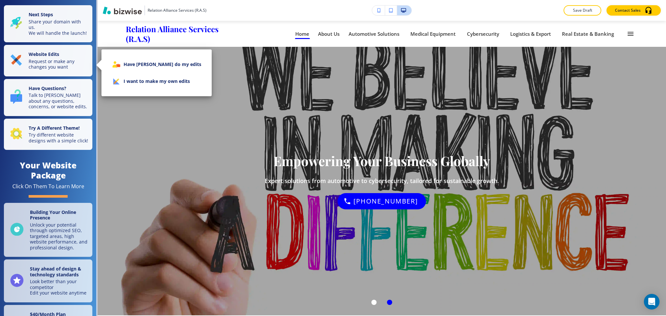
click at [136, 80] on li "I want to make my own edits" at bounding box center [157, 81] width 100 height 17
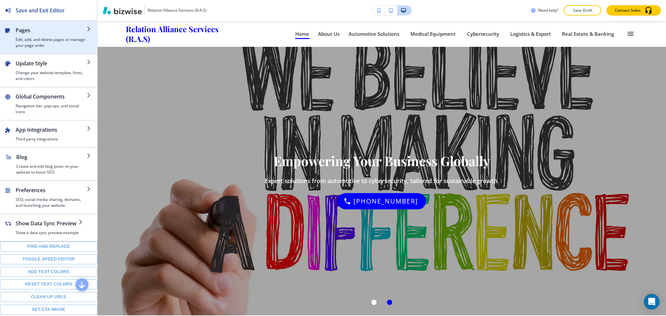
click at [37, 39] on h4 "Edit, add, and delete pages or manage your page order" at bounding box center [51, 43] width 71 height 12
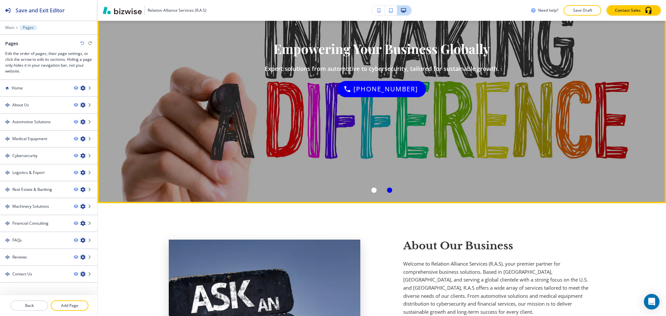
scroll to position [130, 0]
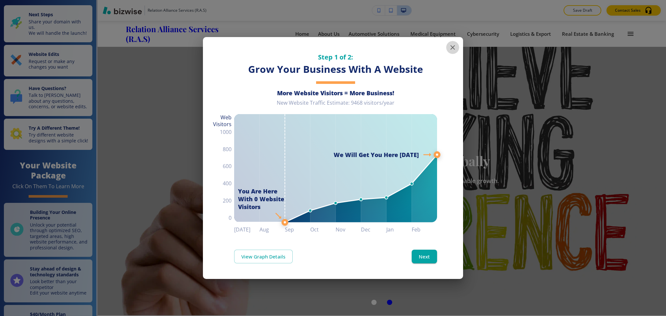
click at [453, 48] on icon "button" at bounding box center [453, 48] width 8 height 8
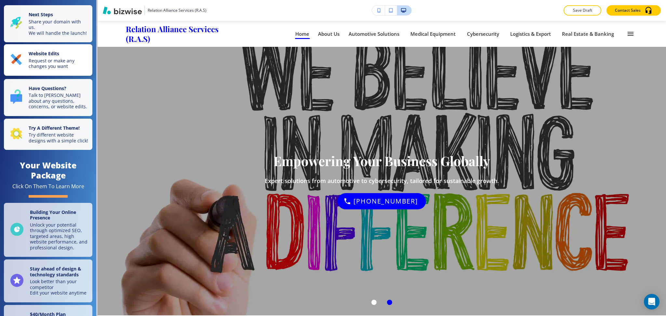
click at [47, 68] on p "Request or make any changes you want" at bounding box center [59, 63] width 60 height 11
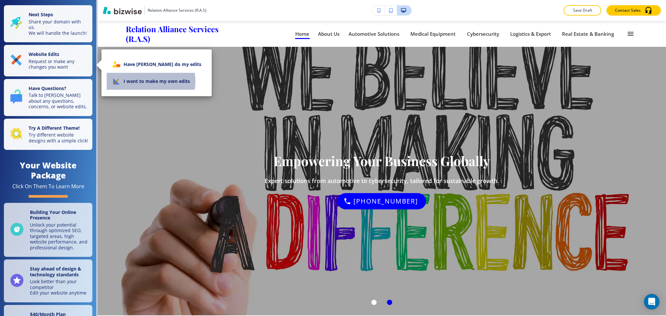
click at [147, 81] on li "I want to make my own edits" at bounding box center [157, 81] width 100 height 17
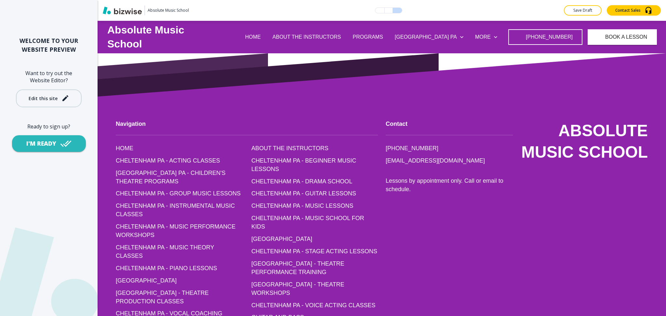
click at [38, 102] on div "Edit this site" at bounding box center [49, 98] width 41 height 8
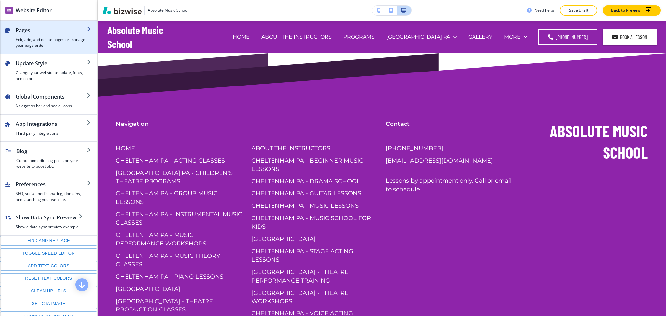
click at [40, 28] on h2 "Pages" at bounding box center [51, 30] width 71 height 8
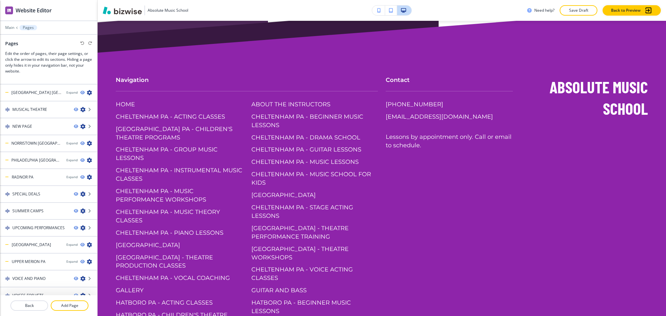
scroll to position [150, 0]
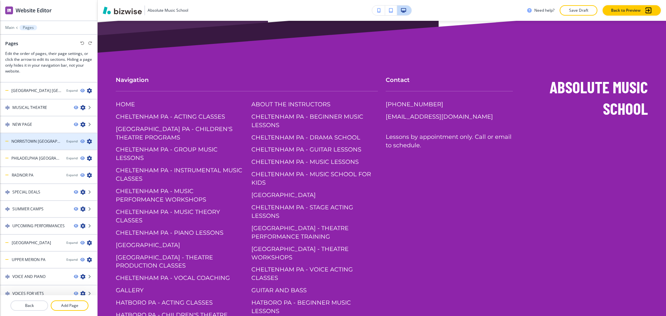
click at [63, 144] on div at bounding box center [48, 146] width 97 height 5
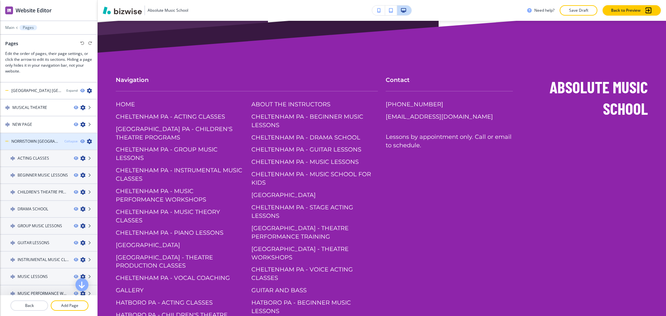
click at [65, 139] on div "Collapse" at bounding box center [70, 141] width 13 height 5
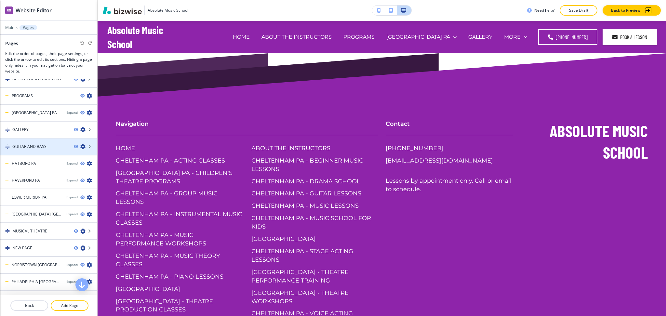
scroll to position [0, 0]
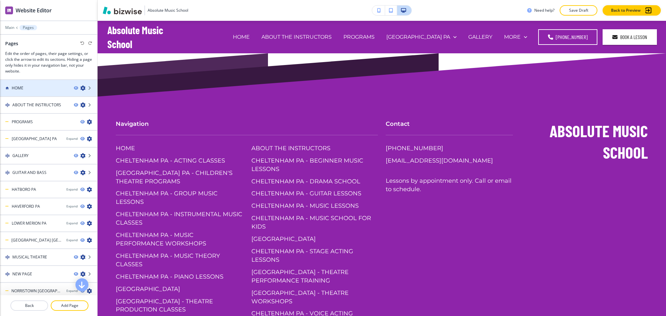
click at [40, 91] on div at bounding box center [48, 93] width 97 height 5
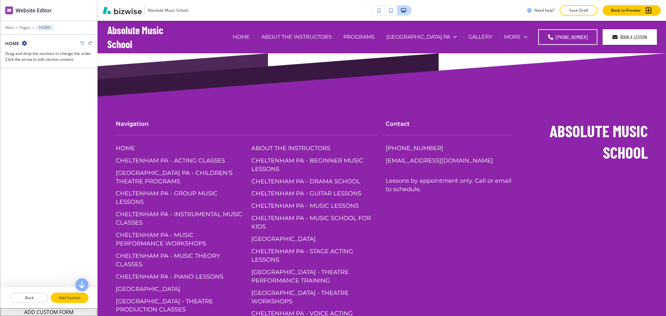
click at [68, 296] on p "Add Section" at bounding box center [69, 298] width 36 height 6
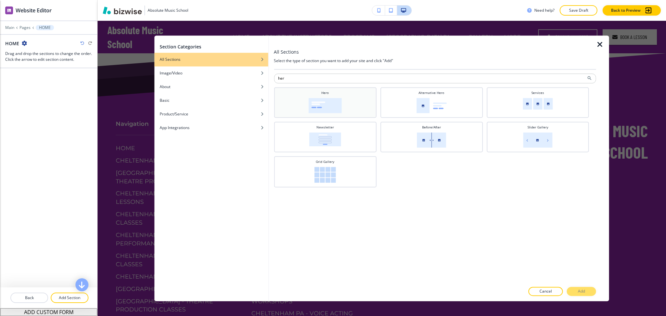
type input "her"
click at [316, 102] on img at bounding box center [325, 105] width 33 height 15
click at [574, 294] on button "Add" at bounding box center [581, 291] width 29 height 9
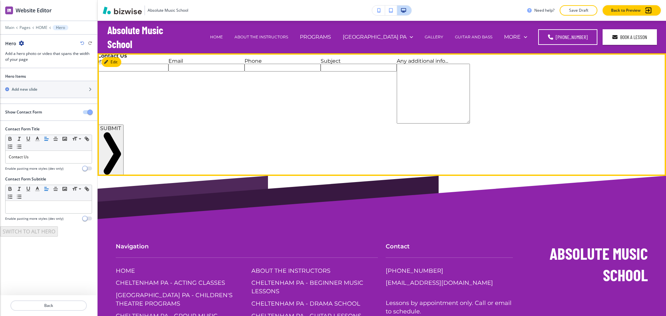
scroll to position [33, 0]
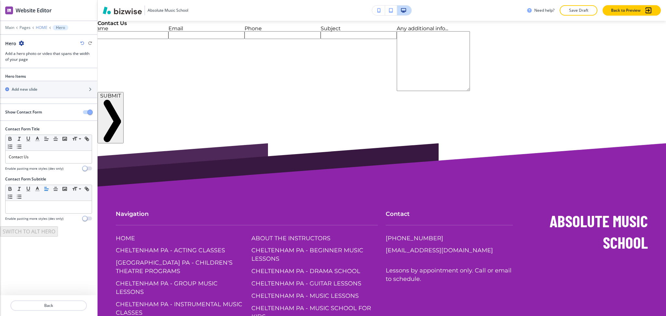
click at [40, 27] on p "HOME" at bounding box center [42, 27] width 12 height 5
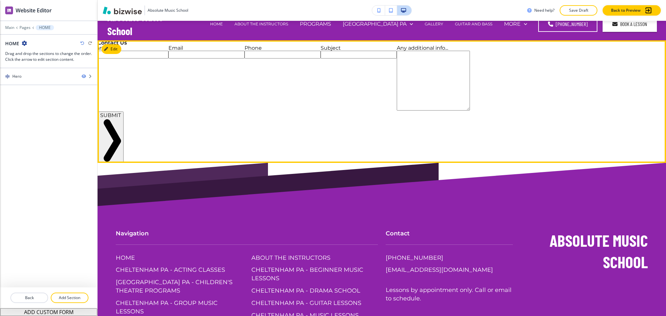
scroll to position [0, 0]
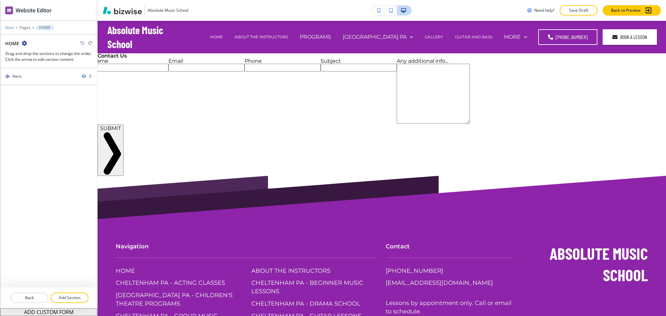
click at [10, 27] on p "Main" at bounding box center [9, 27] width 9 height 5
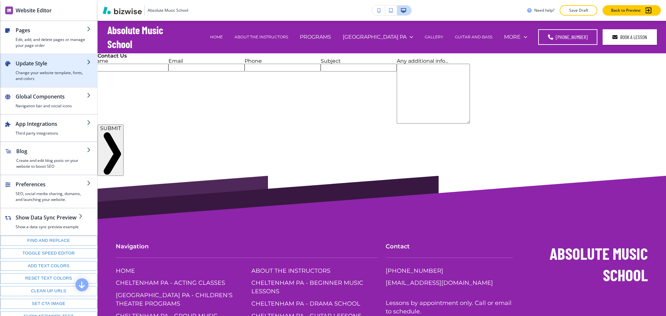
click at [35, 71] on h4 "Change your website template, fonts, and colors" at bounding box center [51, 76] width 71 height 12
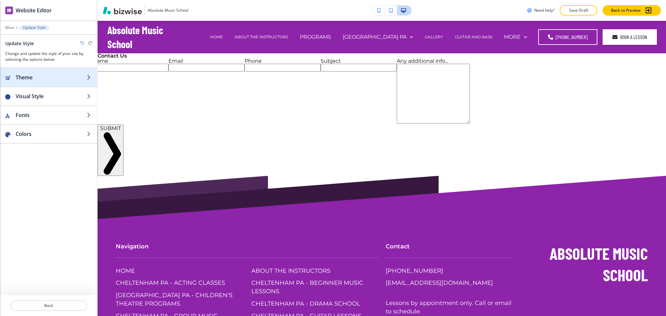
click at [32, 75] on h2 "Theme" at bounding box center [51, 78] width 71 height 8
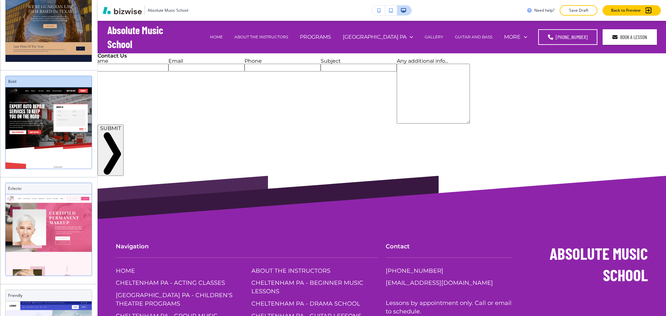
scroll to position [436, 0]
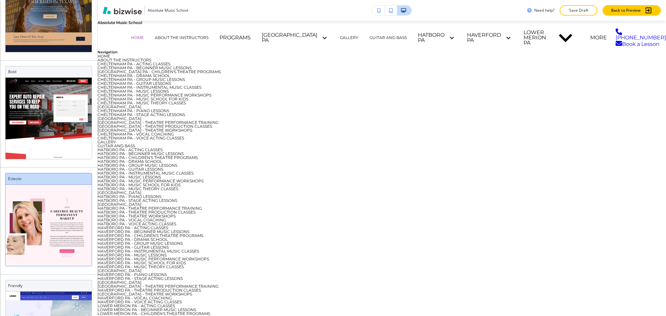
scroll to position [70, 0]
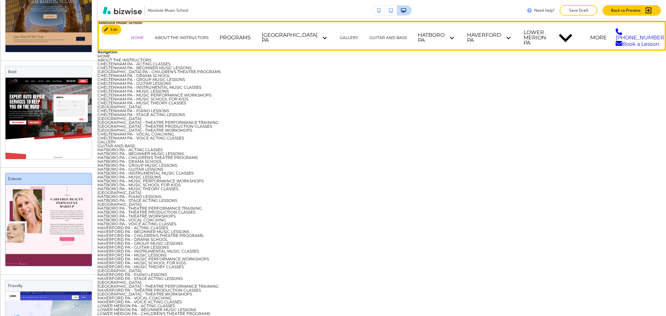
click at [318, 38] on span "CHELTENHAM PA" at bounding box center [290, 38] width 56 height 10
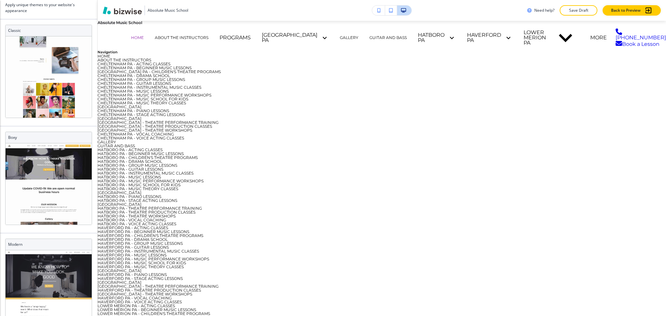
scroll to position [0, 0]
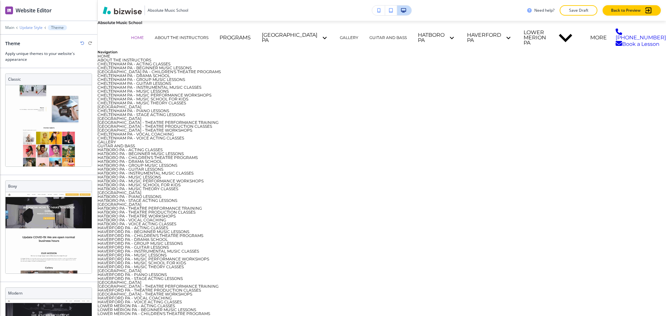
click at [26, 29] on div "Main Update Style Theme" at bounding box center [48, 27] width 87 height 5
click at [7, 25] on div "Main Update Style Theme" at bounding box center [48, 27] width 87 height 5
click at [10, 26] on p "Main" at bounding box center [9, 27] width 9 height 5
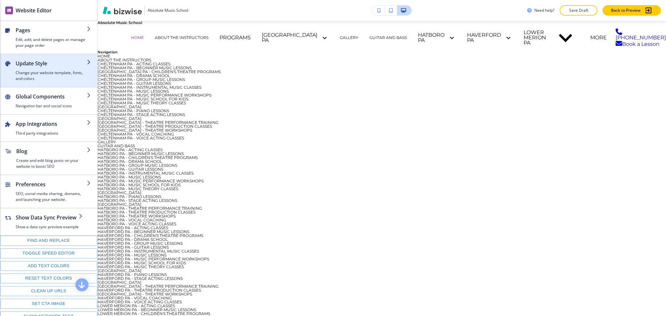
click at [33, 65] on h2 "Update Style" at bounding box center [51, 64] width 71 height 8
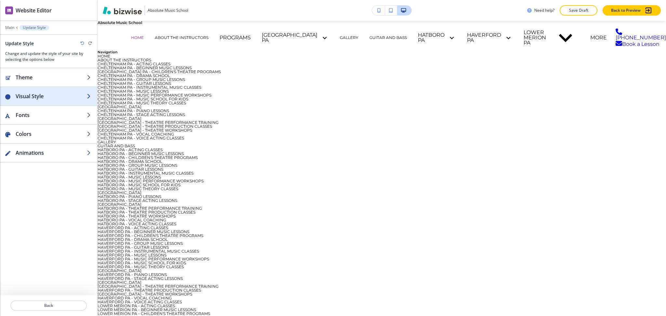
click at [39, 99] on h2 "Visual Style" at bounding box center [51, 96] width 71 height 8
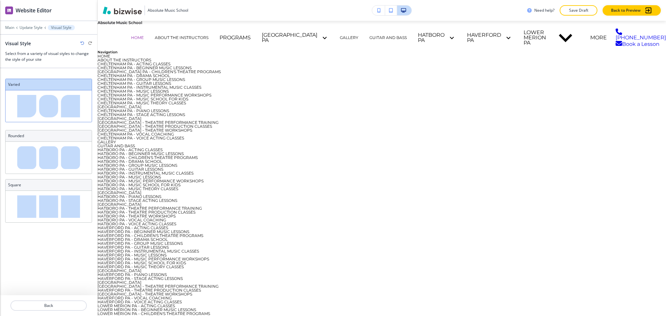
click at [28, 22] on div at bounding box center [48, 23] width 97 height 4
click at [30, 26] on p "Update Style" at bounding box center [31, 27] width 23 height 5
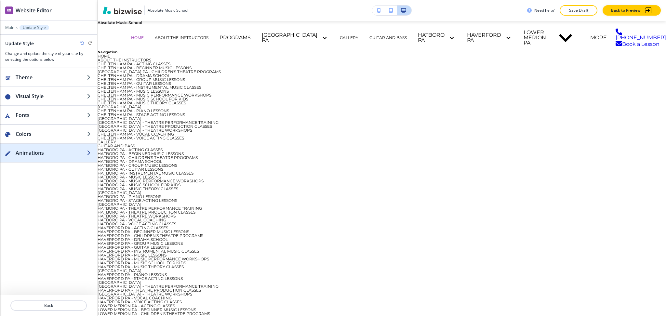
click at [43, 150] on h2 "Animations" at bounding box center [51, 153] width 71 height 8
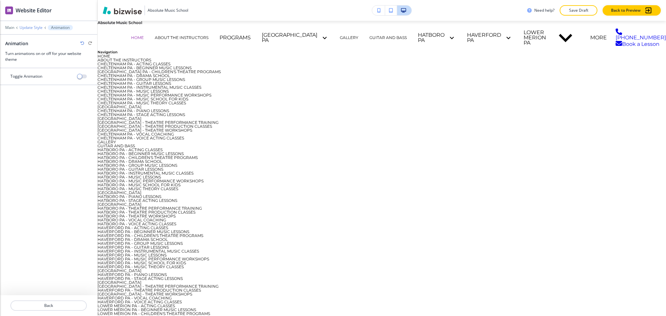
click at [29, 26] on p "Update Style" at bounding box center [31, 27] width 23 height 5
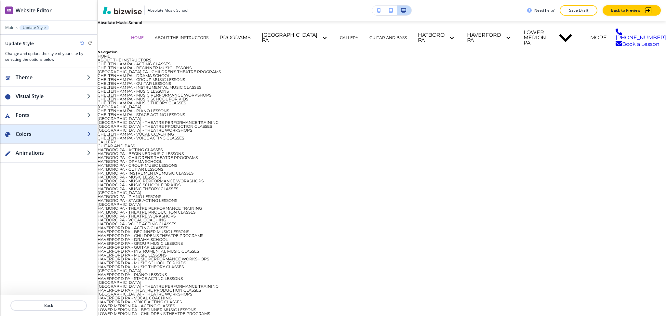
click at [39, 132] on h2 "Colors" at bounding box center [51, 134] width 71 height 8
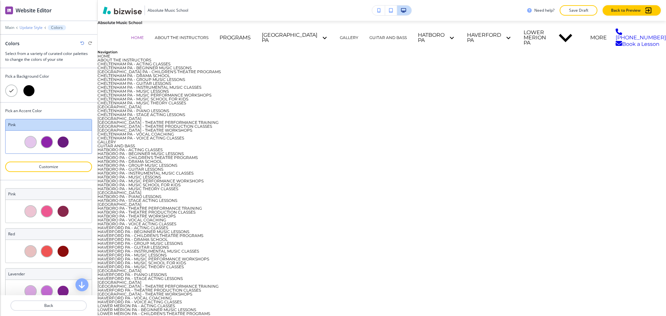
click at [37, 28] on p "Update Style" at bounding box center [31, 27] width 23 height 5
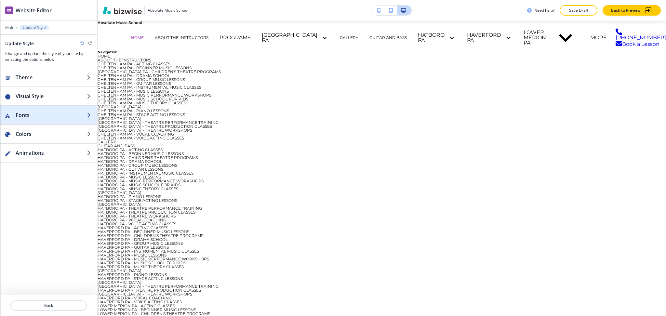
click at [37, 116] on h2 "Fonts" at bounding box center [51, 115] width 71 height 8
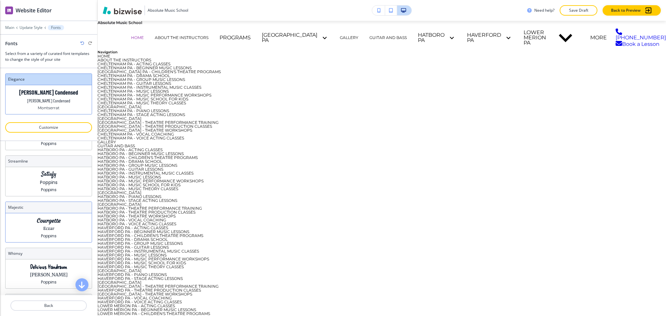
scroll to position [86, 0]
click at [55, 176] on div "Satisfy Poppins Poppins" at bounding box center [49, 181] width 86 height 29
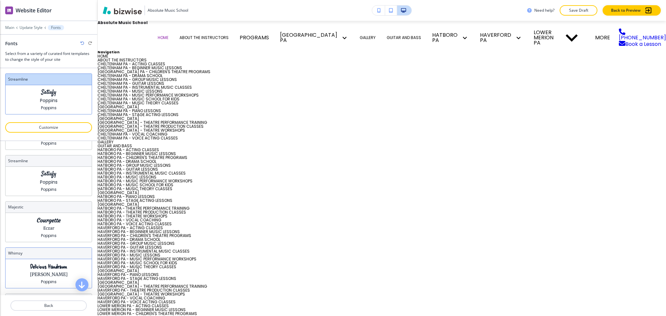
click at [57, 276] on p "Merriweather" at bounding box center [49, 274] width 38 height 7
click at [98, 60] on div at bounding box center [98, 60] width 0 height 0
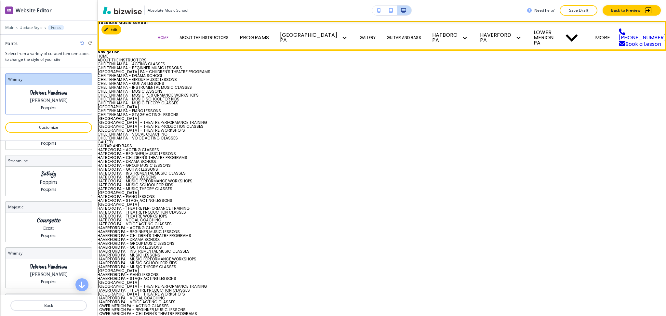
click at [229, 37] on span "ABOUT THE INSTRUCTORS" at bounding box center [204, 38] width 49 height 4
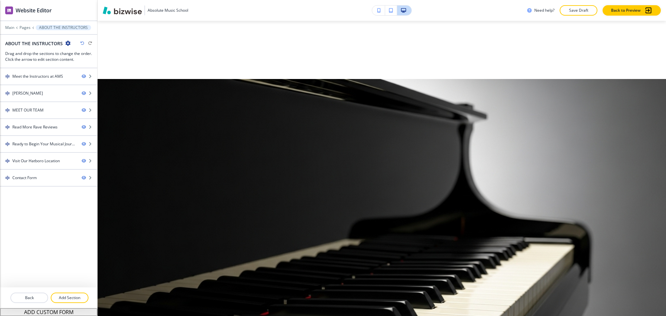
scroll to position [346, 0]
click at [12, 25] on p "Main" at bounding box center [9, 27] width 9 height 5
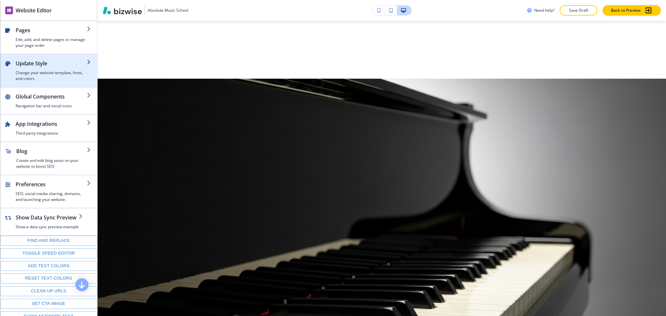
click at [34, 66] on h2 "Update Style" at bounding box center [51, 64] width 71 height 8
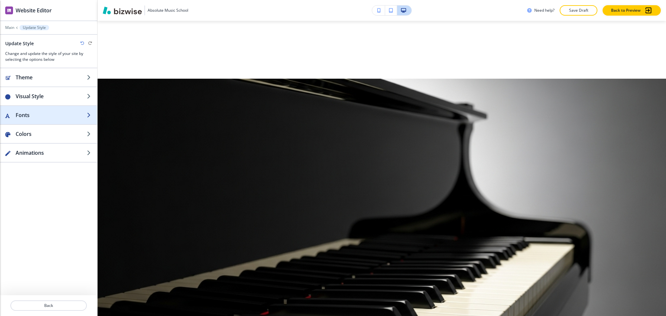
click at [33, 120] on div "button" at bounding box center [48, 121] width 97 height 5
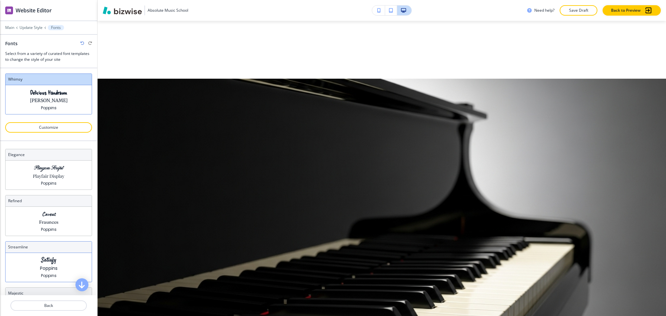
click at [56, 277] on div "Satisfy Poppins Poppins" at bounding box center [49, 267] width 86 height 29
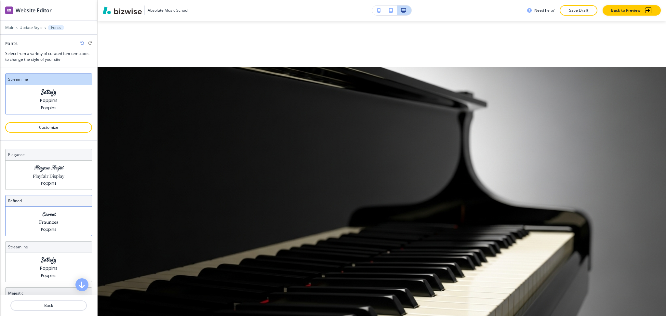
click at [69, 206] on div "refined" at bounding box center [49, 201] width 86 height 11
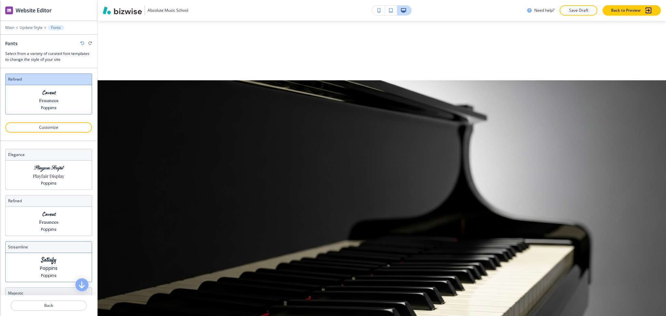
click at [57, 253] on div "Satisfy Poppins Poppins" at bounding box center [49, 267] width 86 height 29
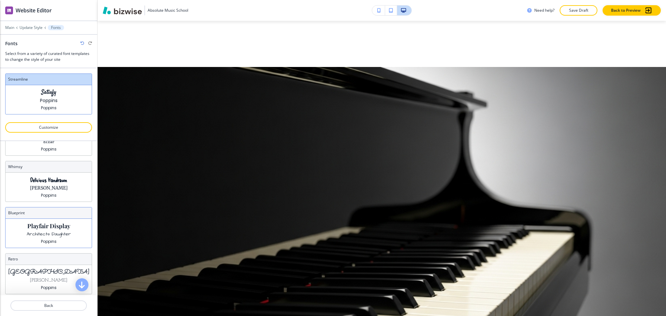
scroll to position [173, 0]
click at [54, 240] on div "Playfair Display Architects Daughter Poppins" at bounding box center [49, 233] width 86 height 29
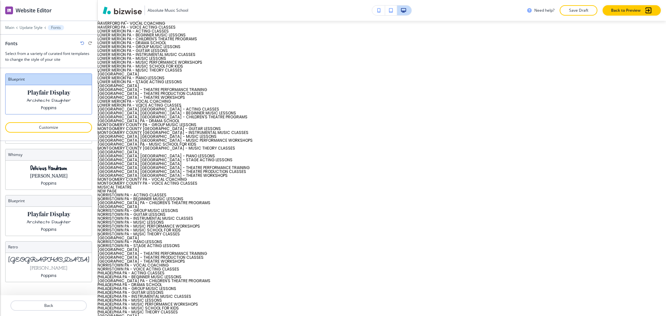
scroll to position [1081, 0]
click at [11, 27] on p "Main" at bounding box center [9, 27] width 9 height 5
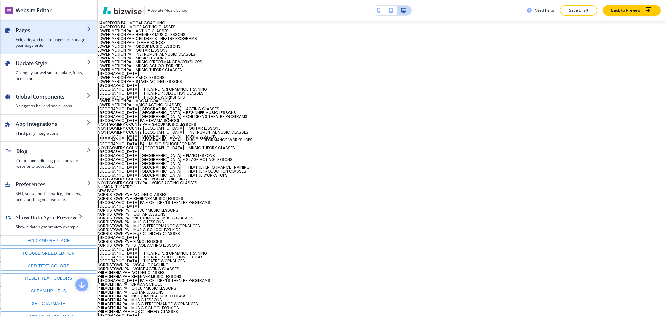
click at [22, 45] on h4 "Edit, add, and delete pages or manage your page order" at bounding box center [51, 43] width 71 height 12
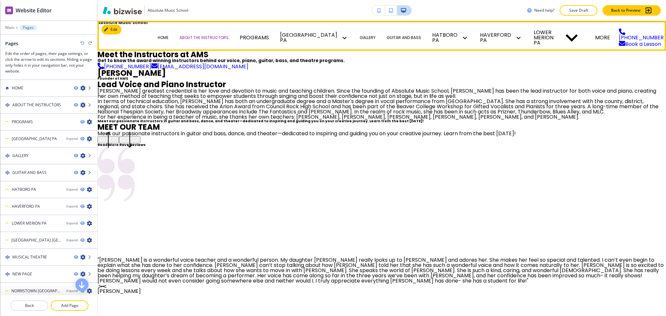
scroll to position [0, 0]
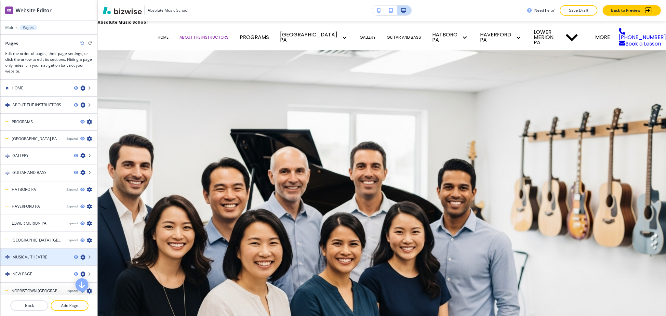
click at [25, 257] on h4 "MUSICAL THEATRE" at bounding box center [29, 257] width 35 height 6
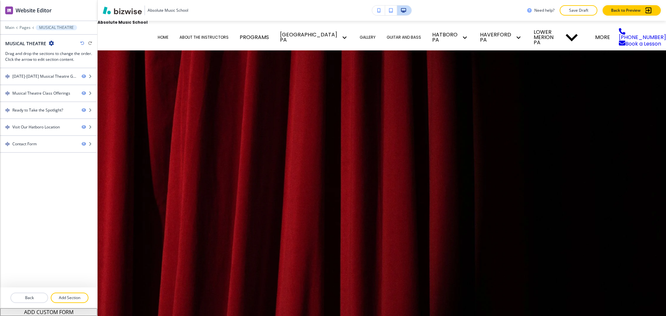
scroll to position [0, 0]
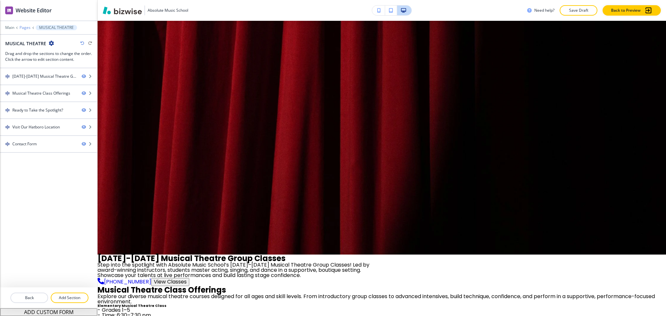
click at [20, 27] on p "Pages" at bounding box center [25, 27] width 11 height 5
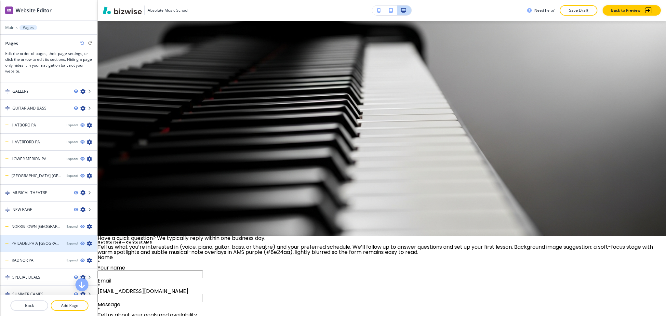
scroll to position [64, 0]
click at [60, 305] on p "Add Page" at bounding box center [69, 306] width 36 height 6
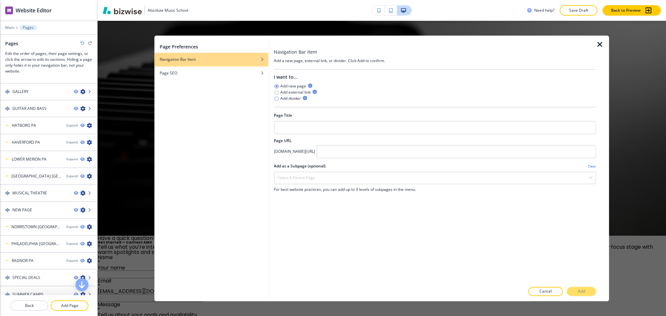
click at [279, 96] on icon "button" at bounding box center [276, 98] width 5 height 5
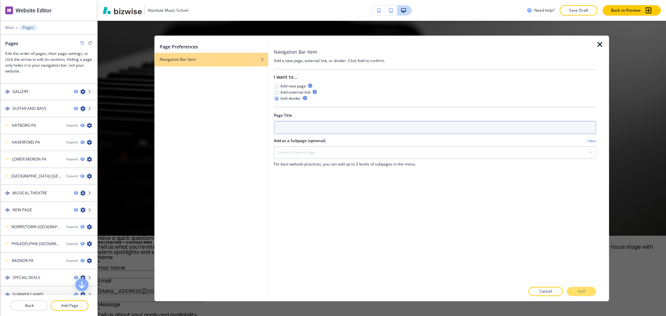
click at [364, 121] on input "text" at bounding box center [435, 127] width 322 height 13
type input "S"
type input "PROGRAMS"
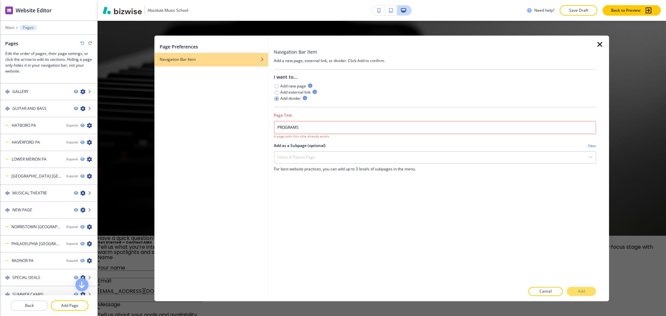
click at [603, 41] on icon "button" at bounding box center [600, 45] width 8 height 8
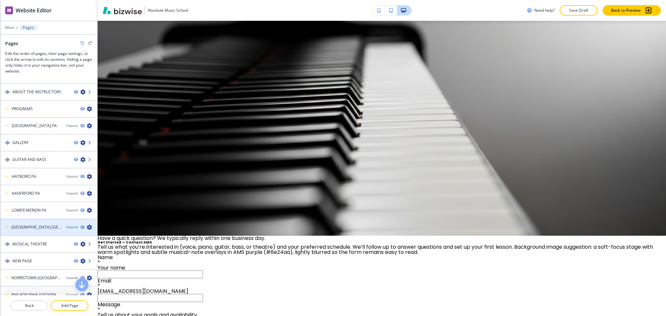
scroll to position [0, 0]
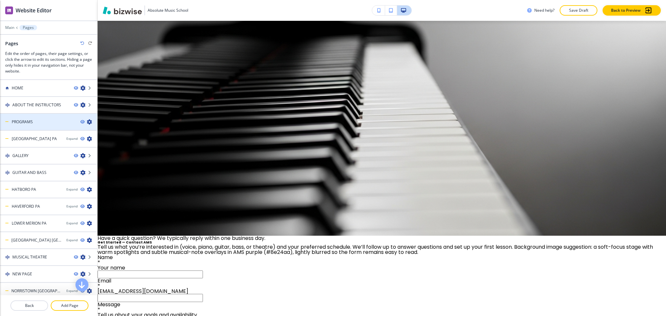
click at [40, 119] on div "PROGRAMS" at bounding box center [37, 122] width 75 height 6
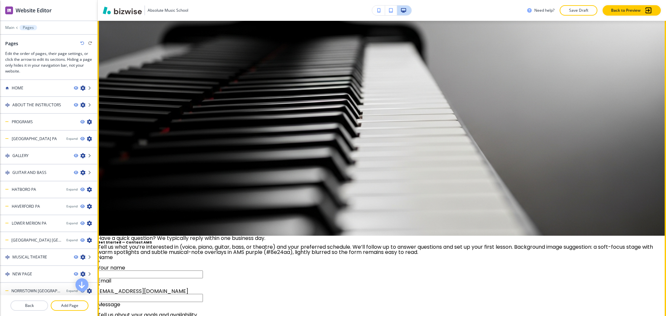
click at [320, 241] on h6 "Get Started — Contact AMS" at bounding box center [382, 243] width 569 height 4
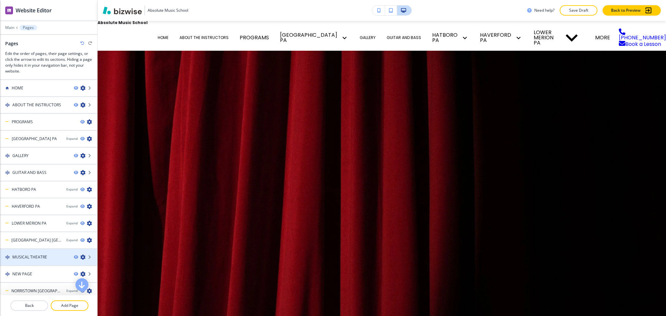
click at [80, 255] on icon "button" at bounding box center [82, 257] width 5 height 5
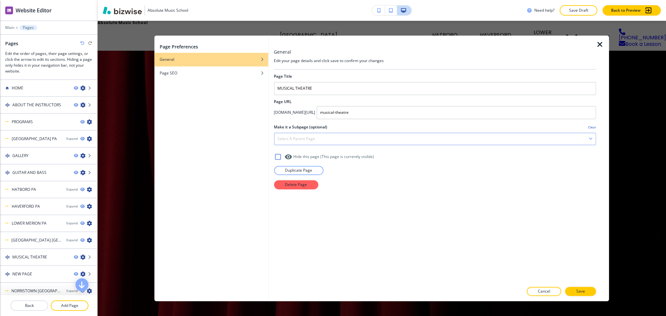
click at [346, 138] on div "Select a parent page" at bounding box center [435, 139] width 322 height 12
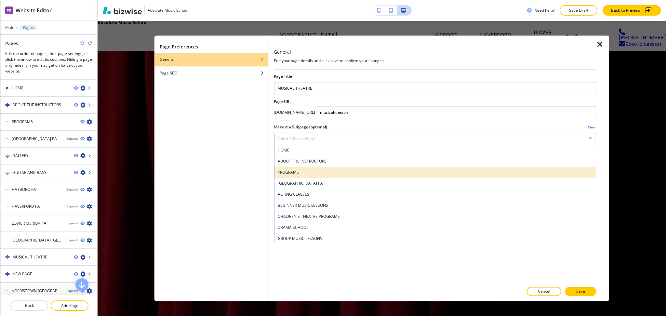
click at [300, 174] on h4 "PROGRAMS" at bounding box center [434, 172] width 315 height 6
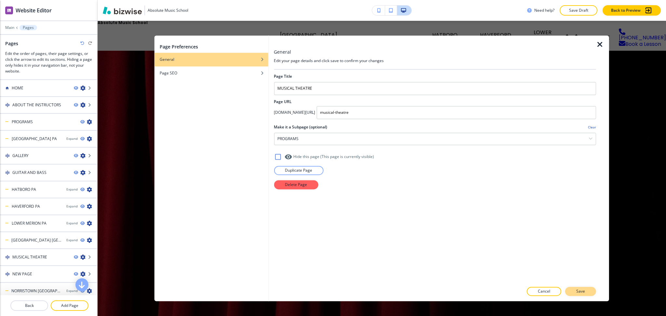
click at [581, 292] on p "Save" at bounding box center [580, 292] width 9 height 6
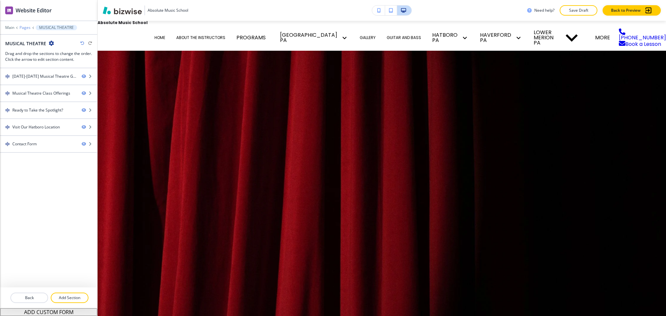
click at [24, 28] on p "Pages" at bounding box center [25, 27] width 11 height 5
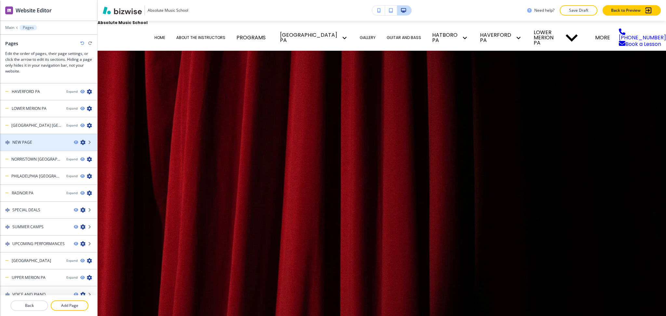
scroll to position [133, 0]
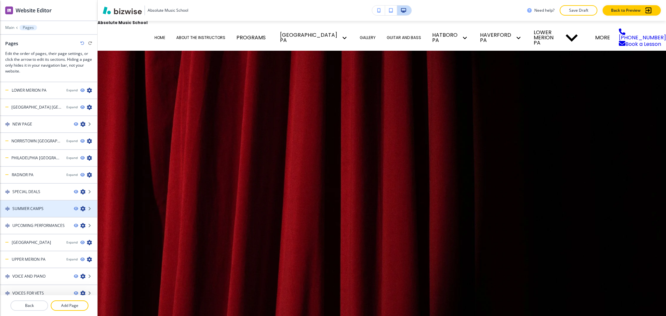
click at [80, 206] on icon "button" at bounding box center [82, 208] width 5 height 5
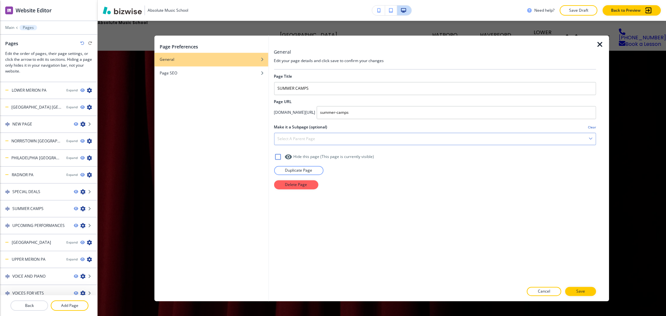
click at [355, 134] on div "Select a parent page" at bounding box center [435, 139] width 322 height 12
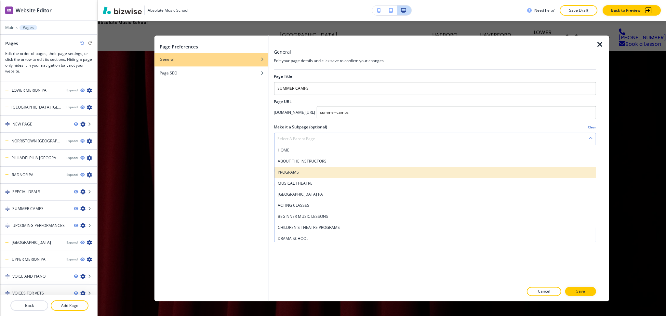
click at [319, 171] on h4 "PROGRAMS" at bounding box center [434, 172] width 315 height 6
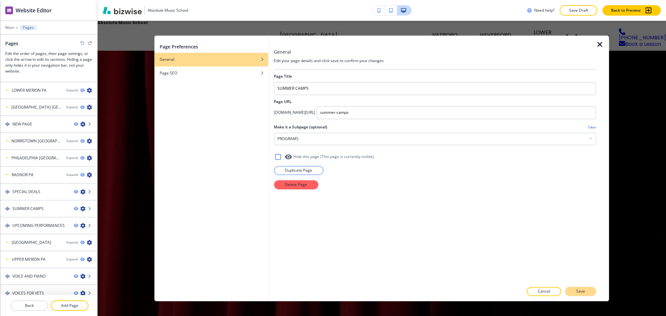
click at [574, 291] on button "Save" at bounding box center [580, 291] width 31 height 9
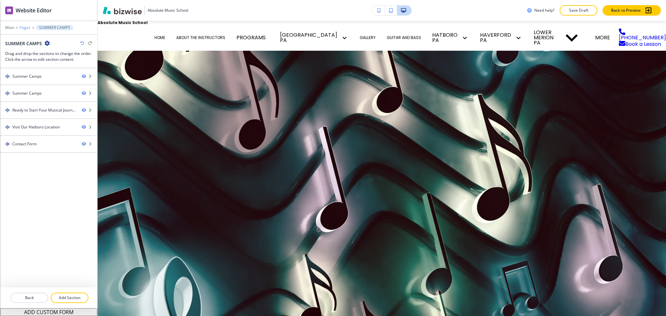
click at [24, 27] on p "Pages" at bounding box center [25, 27] width 11 height 5
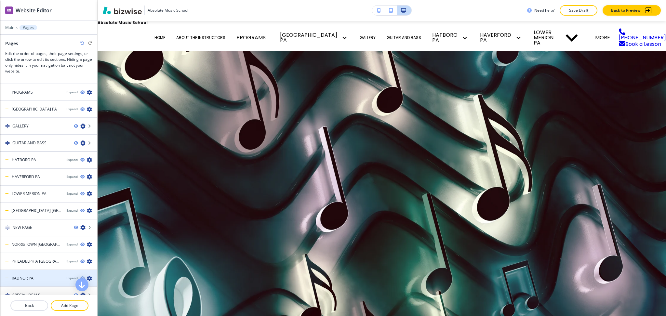
scroll to position [116, 0]
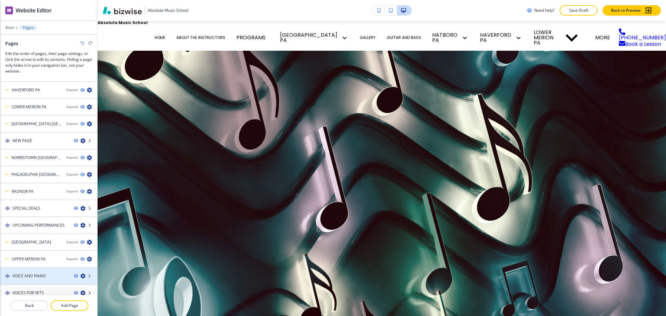
click at [80, 274] on icon "button" at bounding box center [82, 276] width 5 height 5
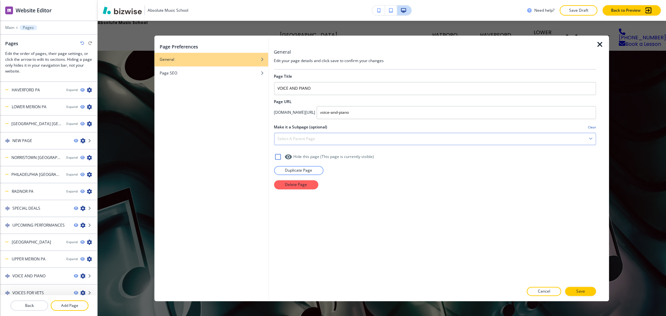
click at [293, 144] on div "Select a parent page" at bounding box center [435, 139] width 322 height 12
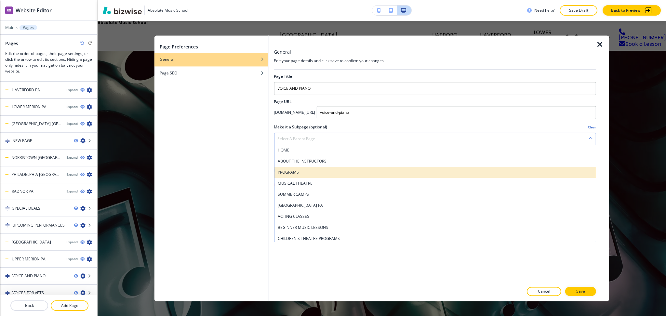
click at [294, 172] on h4 "PROGRAMS" at bounding box center [434, 172] width 315 height 6
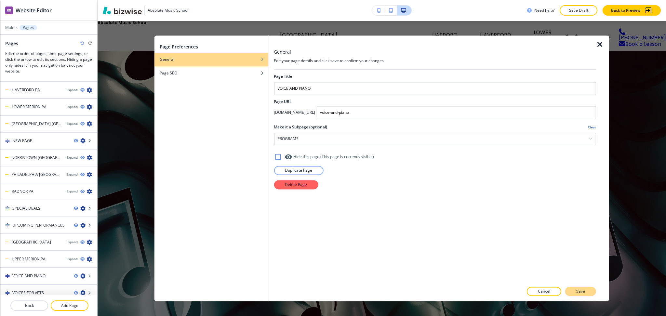
click at [577, 293] on p "Save" at bounding box center [580, 292] width 9 height 6
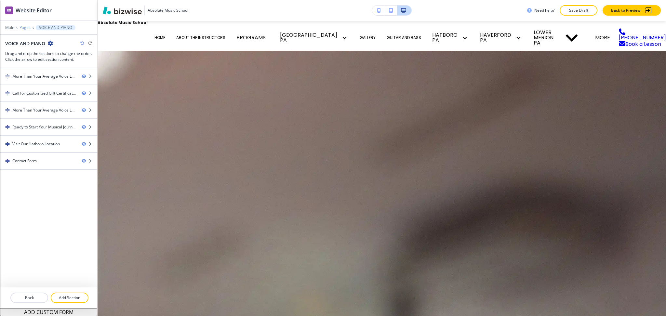
click at [25, 27] on p "Pages" at bounding box center [25, 27] width 11 height 5
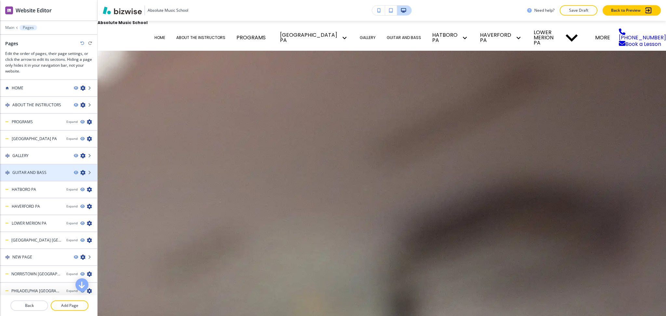
click at [80, 171] on icon "button" at bounding box center [82, 172] width 5 height 5
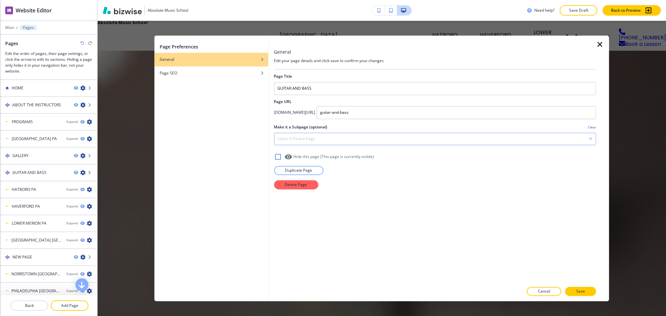
click at [290, 142] on div "Select a parent page" at bounding box center [435, 139] width 322 height 12
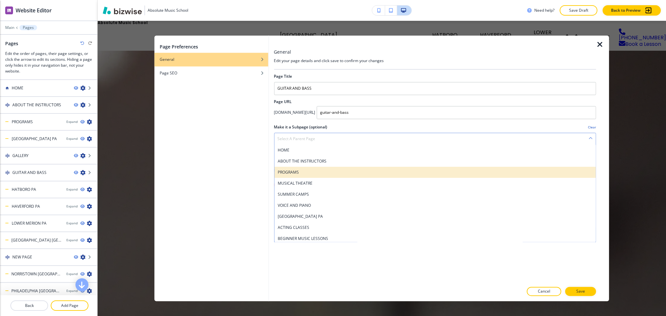
click at [316, 174] on h4 "PROGRAMS" at bounding box center [434, 172] width 315 height 6
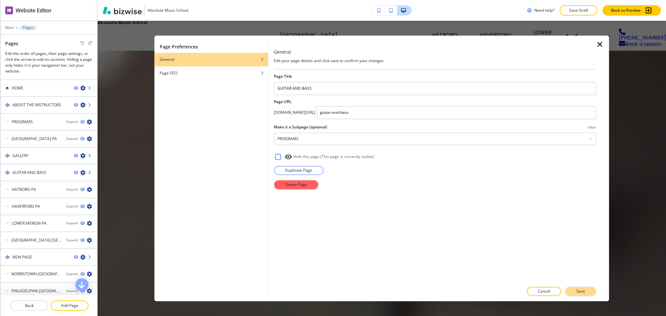
click at [582, 292] on p "Save" at bounding box center [580, 292] width 9 height 6
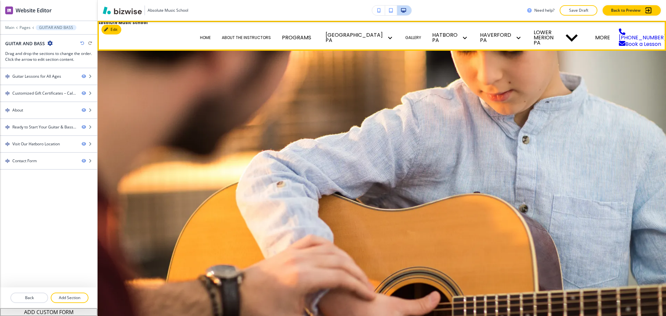
click at [271, 40] on span "ABOUT THE INSTRUCTORS" at bounding box center [246, 38] width 49 height 4
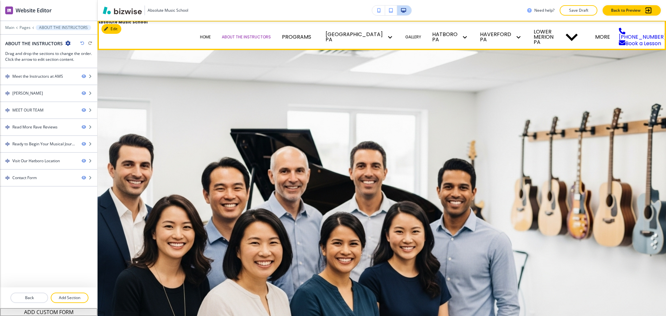
scroll to position [0, 0]
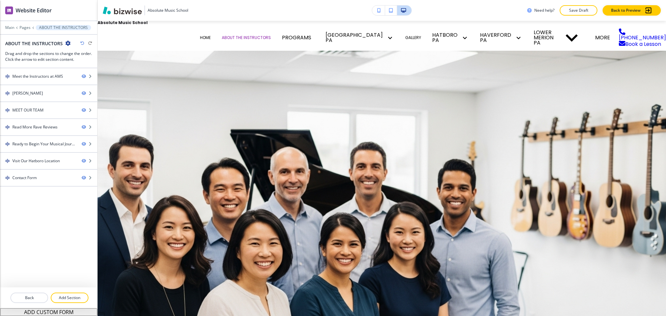
click at [67, 43] on icon "button" at bounding box center [67, 43] width 5 height 5
click at [102, 56] on p "Edit Page Settings" at bounding box center [85, 55] width 33 height 6
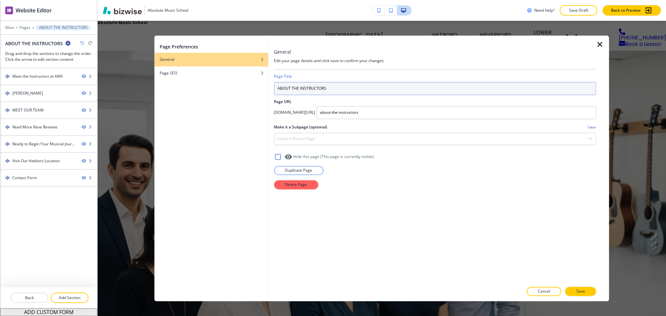
drag, startPoint x: 298, startPoint y: 85, endPoint x: 238, endPoint y: 78, distance: 60.6
click at [244, 80] on div "Page Preferences General Page SEO General Edit your page details and click save…" at bounding box center [382, 168] width 455 height 266
type input "OUR INSTRUCTORS"
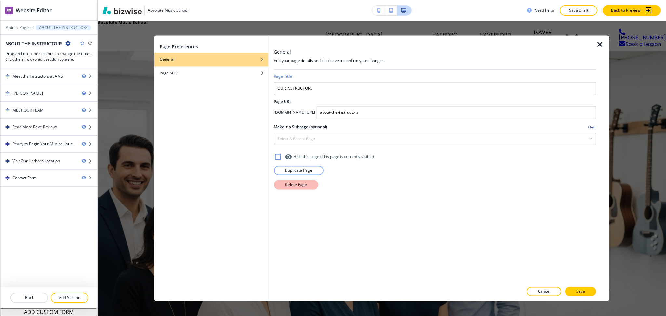
click at [300, 188] on button "Delete Page" at bounding box center [296, 184] width 44 height 9
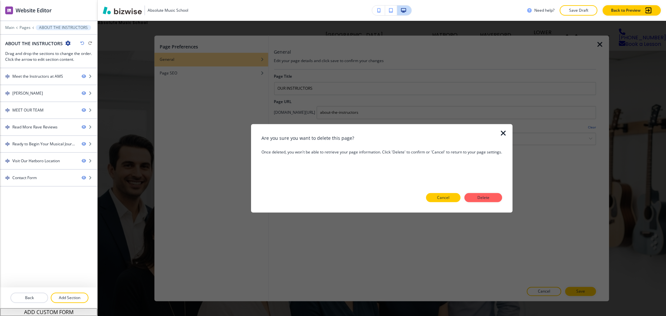
click at [432, 200] on button "Cancel" at bounding box center [443, 197] width 34 height 9
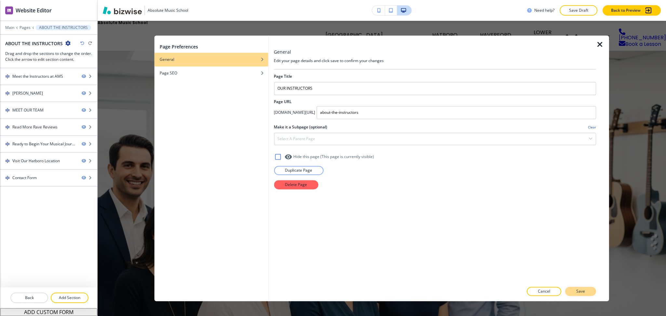
click at [584, 294] on p "Save" at bounding box center [580, 292] width 9 height 6
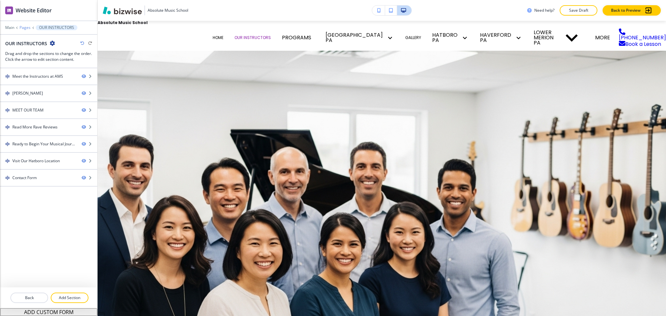
click at [27, 25] on p "Pages" at bounding box center [25, 27] width 11 height 5
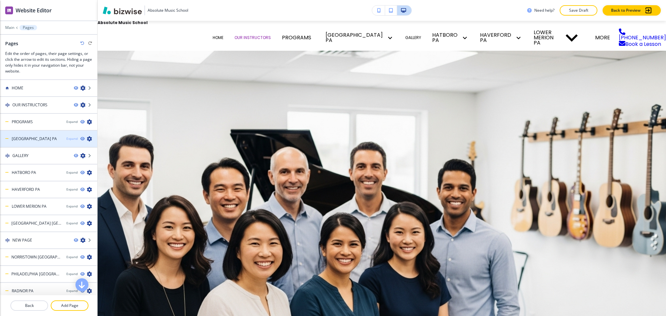
click at [66, 136] on div "Expand" at bounding box center [71, 138] width 11 height 5
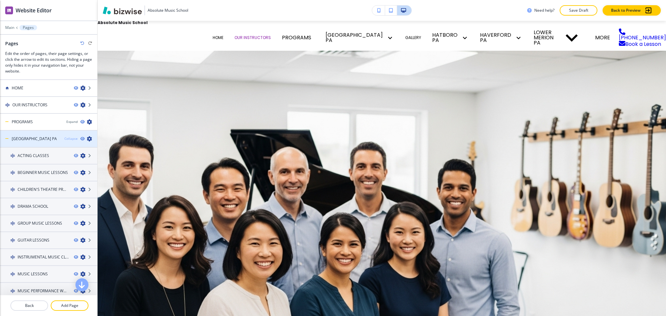
click at [66, 137] on div "Collapse" at bounding box center [70, 138] width 13 height 5
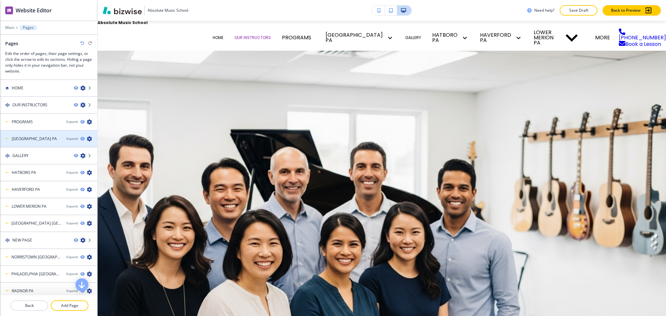
click at [87, 137] on icon "button" at bounding box center [89, 138] width 5 height 5
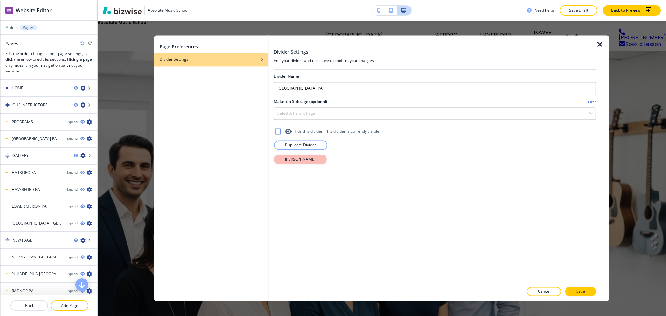
click at [291, 160] on p "[PERSON_NAME]" at bounding box center [300, 159] width 31 height 6
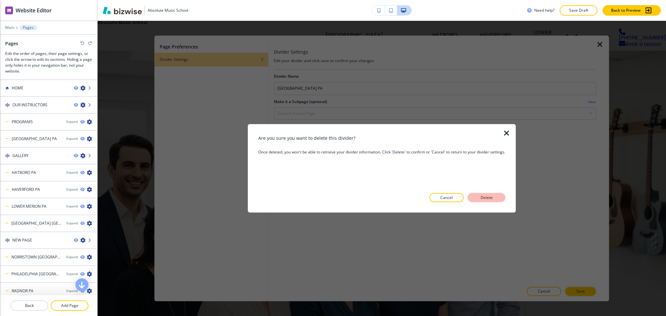
click at [494, 196] on p "Delete" at bounding box center [487, 198] width 16 height 6
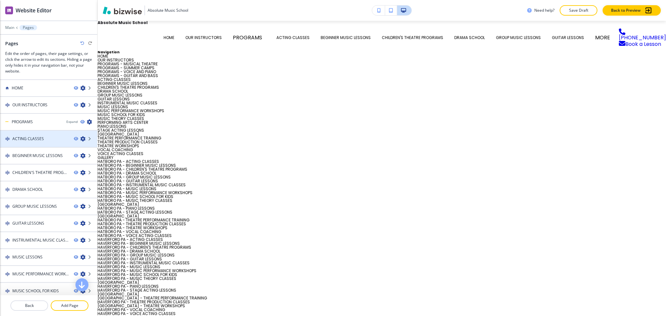
click at [80, 138] on icon "button" at bounding box center [82, 138] width 5 height 5
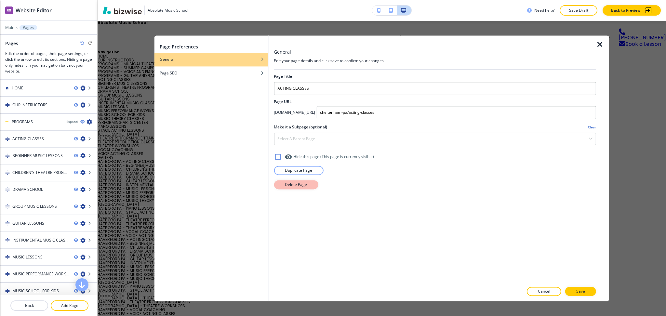
click at [277, 186] on button "Delete Page" at bounding box center [296, 184] width 44 height 9
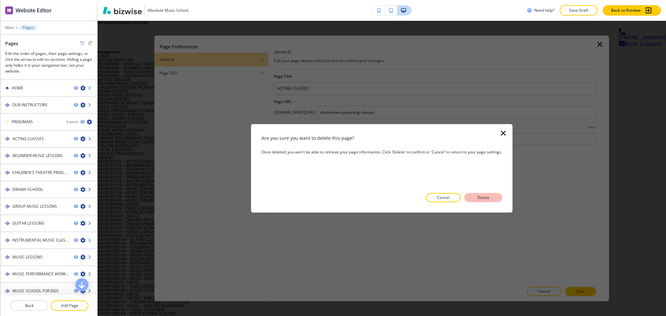
click at [475, 196] on button "Delete" at bounding box center [484, 197] width 38 height 9
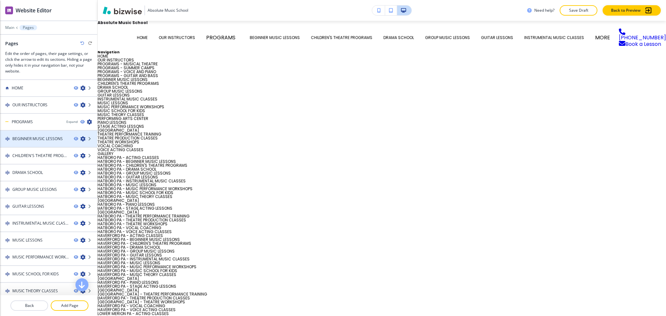
click at [80, 137] on icon "button" at bounding box center [82, 138] width 5 height 5
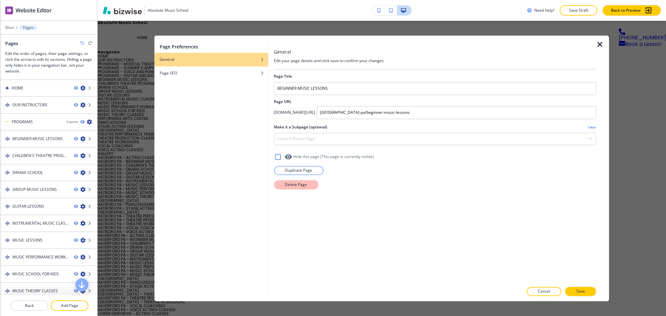
click at [301, 187] on p "Delete Page" at bounding box center [296, 185] width 22 height 6
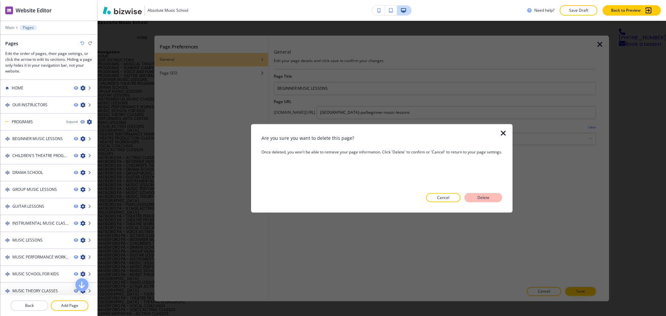
click at [483, 196] on p "Delete" at bounding box center [484, 198] width 16 height 6
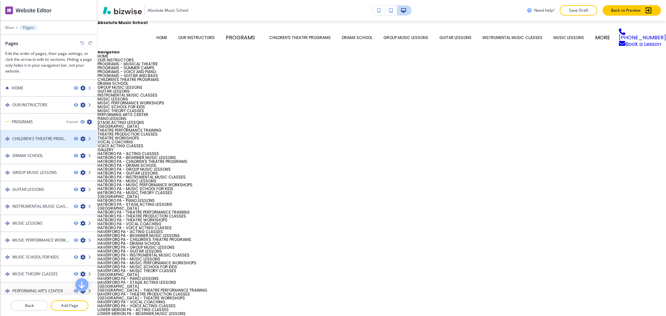
click at [28, 141] on h4 "CHILDREN'S THEATRE PROGRAMS" at bounding box center [40, 139] width 56 height 6
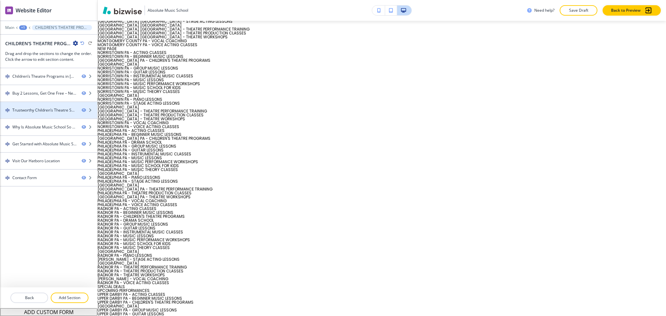
scroll to position [1257, 0]
click at [75, 43] on icon "button" at bounding box center [75, 43] width 5 height 5
click at [84, 58] on button "Edit Page Settings" at bounding box center [94, 55] width 42 height 12
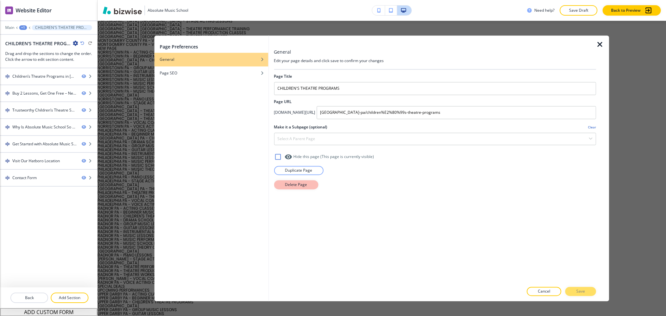
click at [294, 185] on p "Delete Page" at bounding box center [296, 185] width 22 height 6
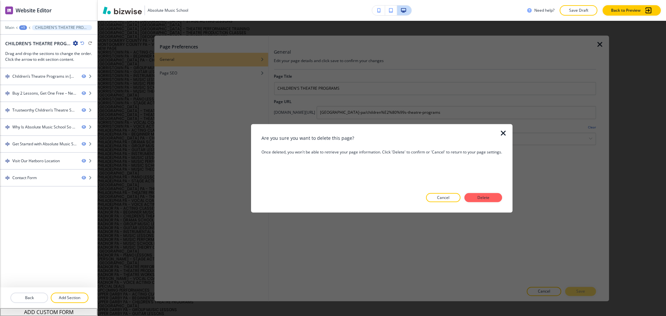
click at [483, 200] on p "Delete" at bounding box center [484, 198] width 16 height 6
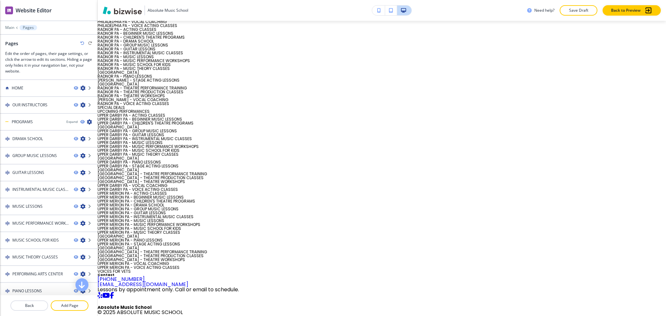
scroll to position [0, 0]
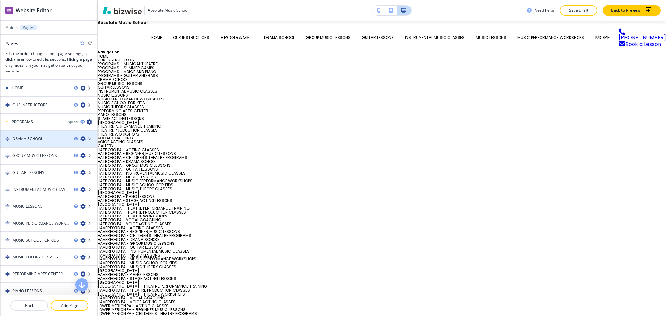
click at [80, 137] on icon "button" at bounding box center [82, 138] width 5 height 5
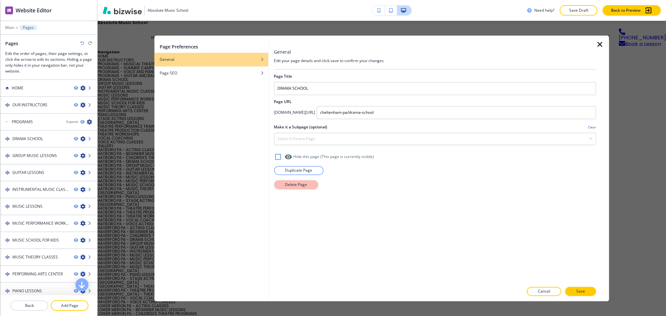
click at [290, 183] on p "Delete Page" at bounding box center [296, 185] width 22 height 6
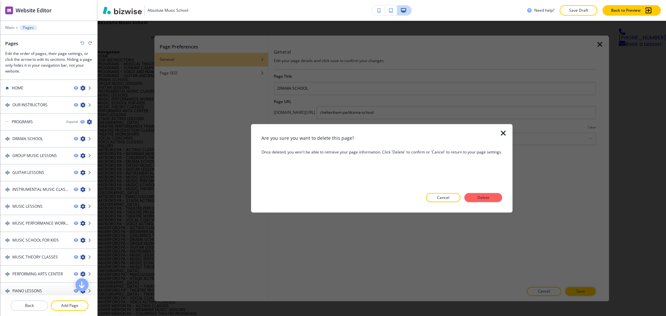
click at [485, 202] on div at bounding box center [382, 207] width 241 height 10
click at [495, 196] on button "Delete" at bounding box center [484, 197] width 38 height 9
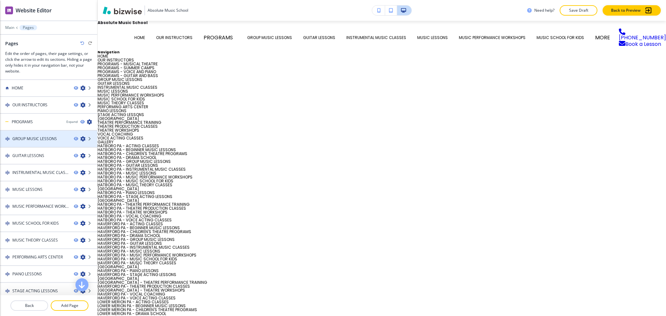
click at [80, 136] on icon "button" at bounding box center [82, 138] width 5 height 5
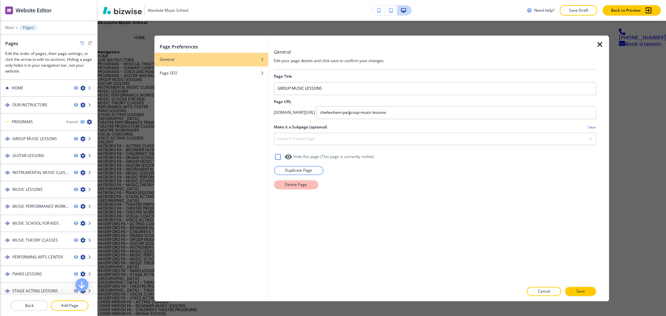
click at [294, 183] on p "Delete Page" at bounding box center [296, 185] width 22 height 6
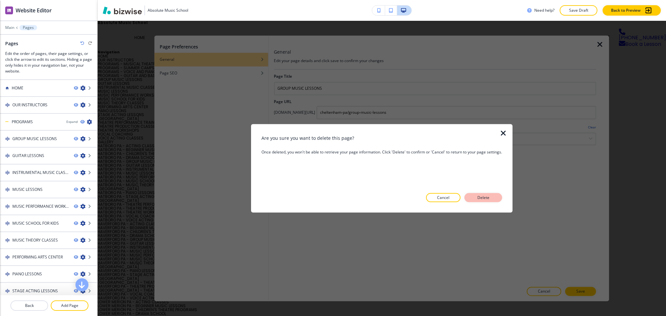
click at [475, 196] on button "Delete" at bounding box center [484, 197] width 38 height 9
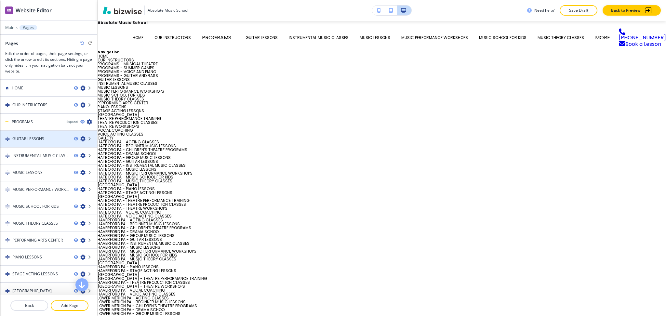
click at [80, 137] on icon "button" at bounding box center [82, 138] width 5 height 5
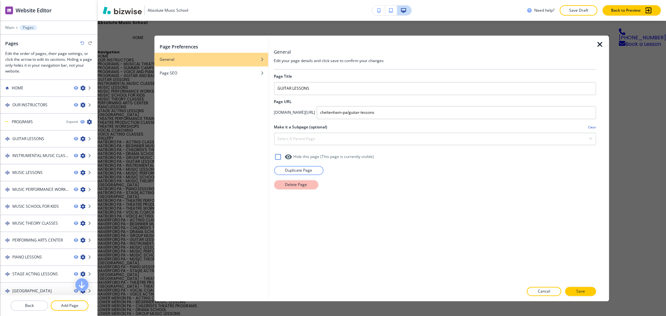
click at [292, 188] on button "Delete Page" at bounding box center [296, 184] width 44 height 9
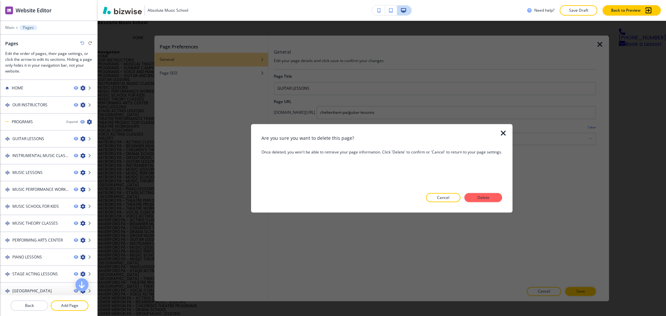
click at [471, 198] on button "Delete" at bounding box center [484, 197] width 38 height 9
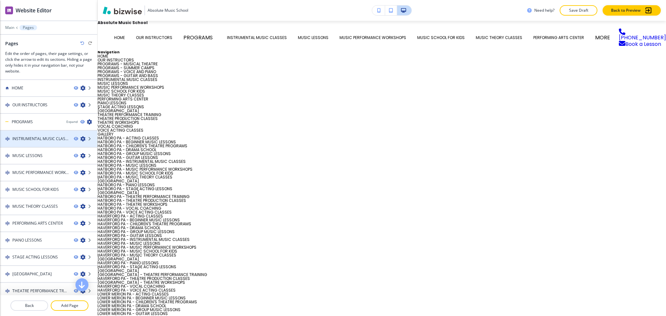
click at [80, 138] on icon "button" at bounding box center [82, 138] width 5 height 5
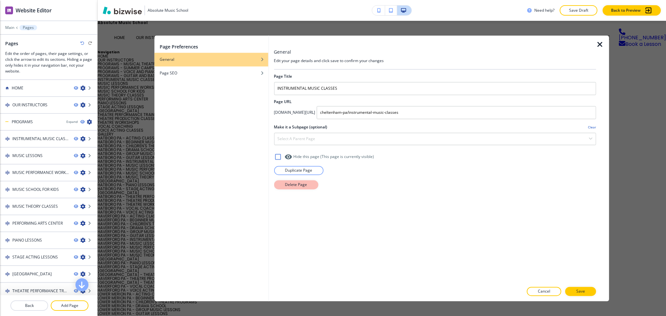
click at [285, 183] on p "Delete Page" at bounding box center [296, 185] width 22 height 6
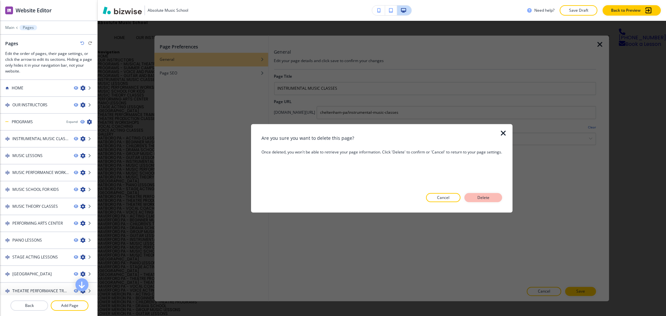
click at [484, 195] on p "Delete" at bounding box center [484, 198] width 16 height 6
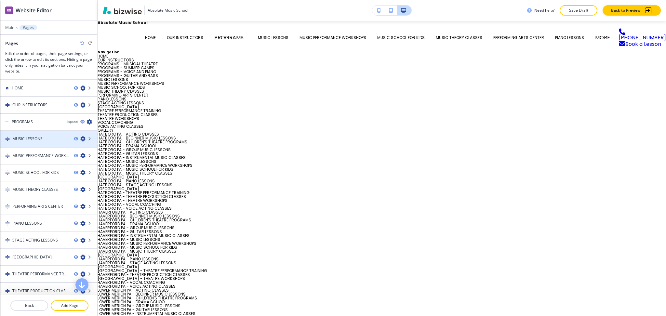
click at [80, 137] on icon "button" at bounding box center [82, 138] width 5 height 5
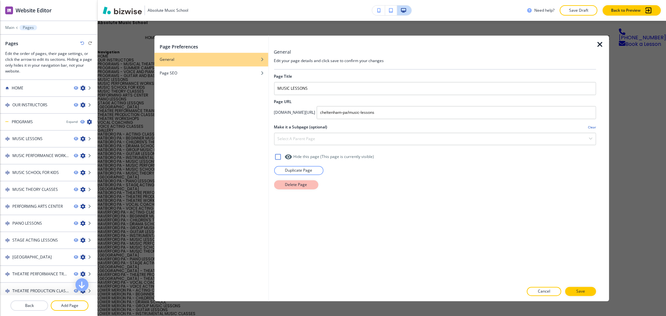
click at [316, 184] on button "Delete Page" at bounding box center [296, 184] width 44 height 9
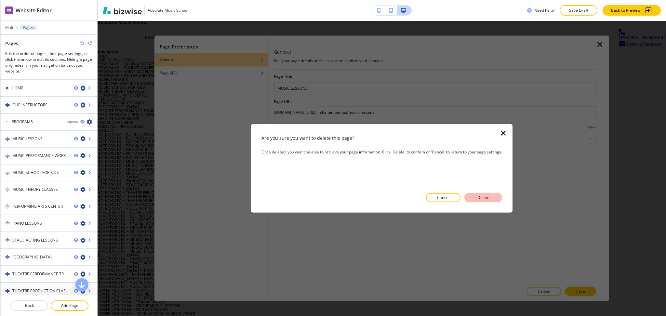
click at [498, 195] on button "Delete" at bounding box center [484, 197] width 38 height 9
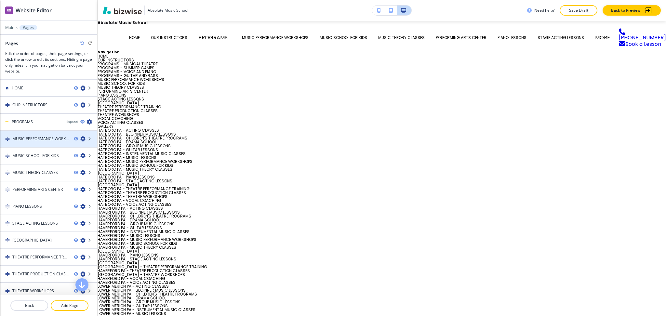
click at [80, 136] on icon "button" at bounding box center [82, 138] width 5 height 5
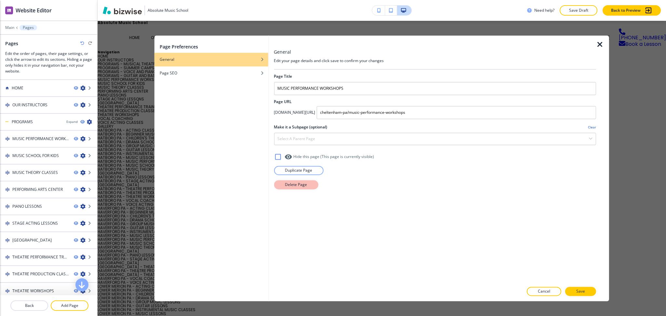
click at [298, 188] on button "Delete Page" at bounding box center [296, 184] width 44 height 9
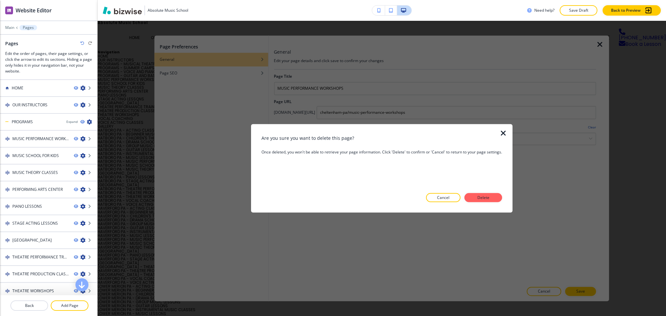
drag, startPoint x: 490, startPoint y: 200, endPoint x: 356, endPoint y: 185, distance: 135.2
click at [490, 200] on p "Delete" at bounding box center [484, 198] width 16 height 6
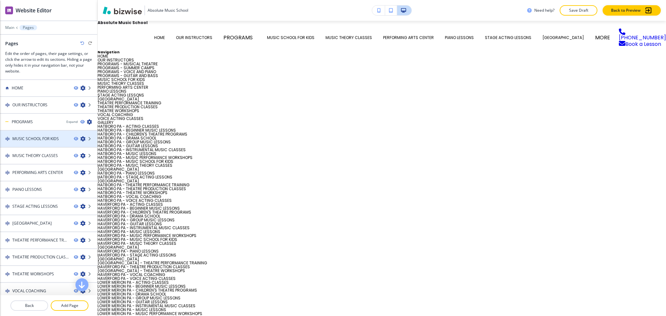
click at [80, 137] on icon "button" at bounding box center [82, 138] width 5 height 5
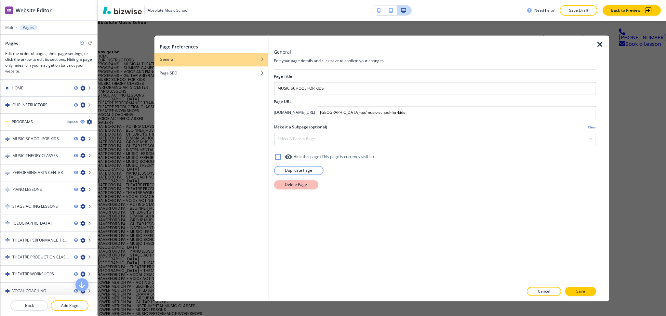
click at [308, 189] on button "Delete Page" at bounding box center [296, 184] width 44 height 9
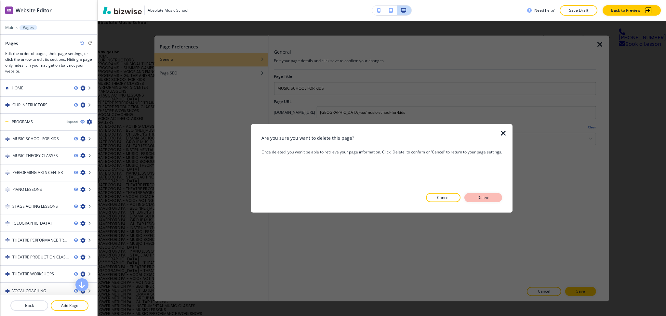
click at [483, 193] on button "Delete" at bounding box center [484, 197] width 38 height 9
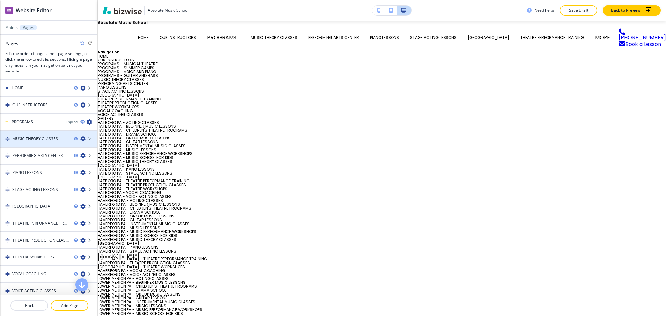
click at [80, 138] on icon "button" at bounding box center [82, 138] width 5 height 5
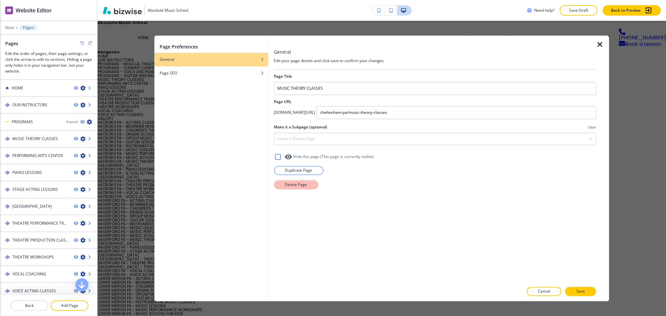
click at [282, 185] on button "Delete Page" at bounding box center [296, 184] width 44 height 9
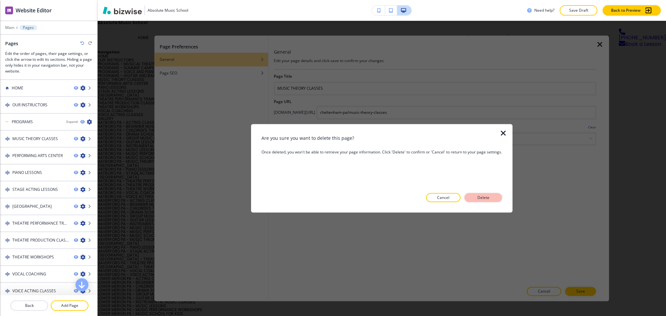
click at [487, 200] on p "Delete" at bounding box center [484, 198] width 16 height 6
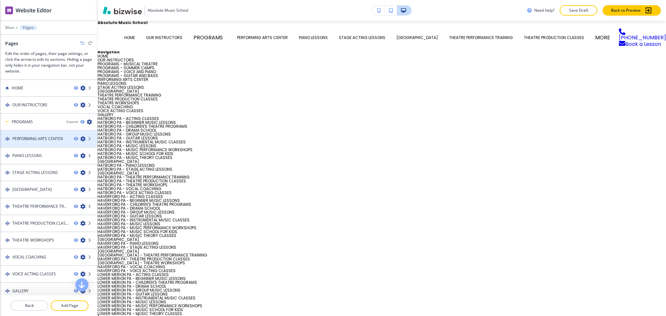
click at [79, 140] on div at bounding box center [85, 138] width 23 height 5
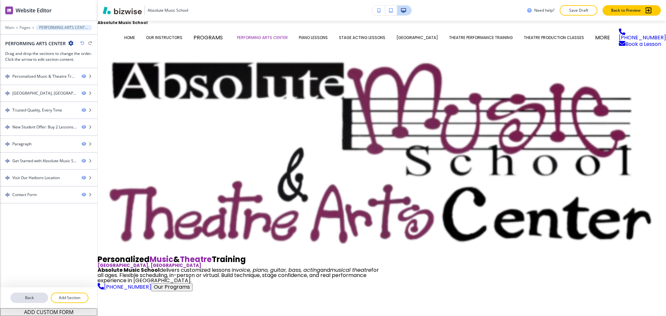
click at [38, 296] on p "Back" at bounding box center [29, 298] width 36 height 6
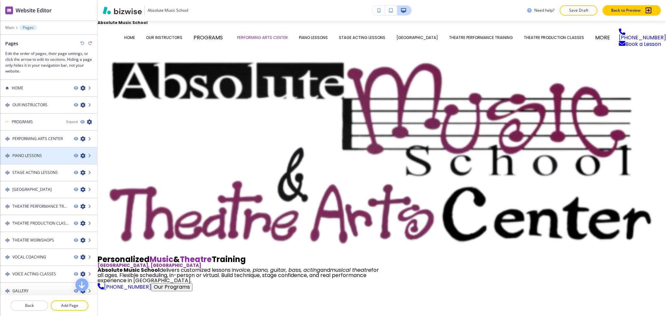
click at [80, 155] on icon "button" at bounding box center [82, 155] width 5 height 5
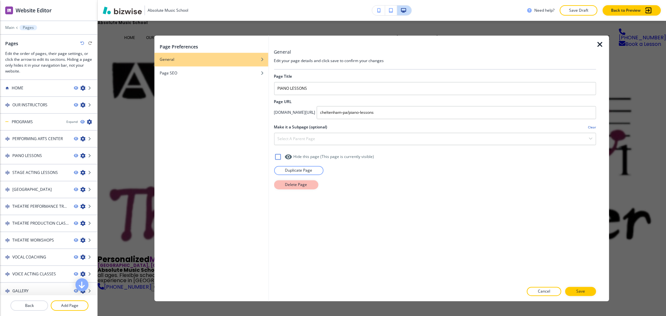
click at [296, 184] on p "Delete Page" at bounding box center [296, 185] width 22 height 6
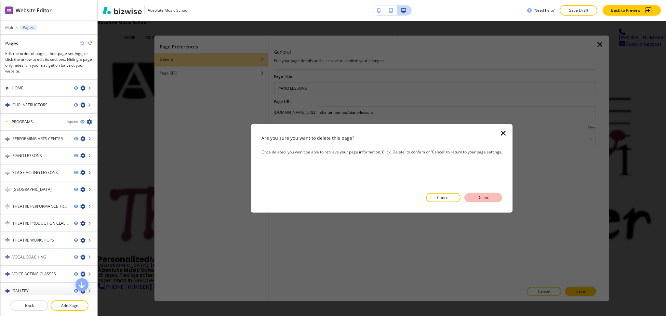
click at [482, 199] on p "Delete" at bounding box center [484, 198] width 16 height 6
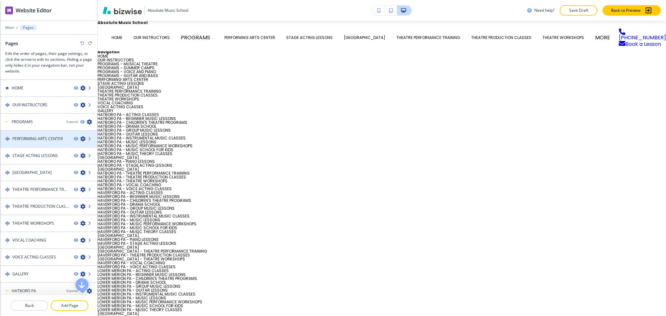
click at [80, 140] on icon "button" at bounding box center [82, 138] width 5 height 5
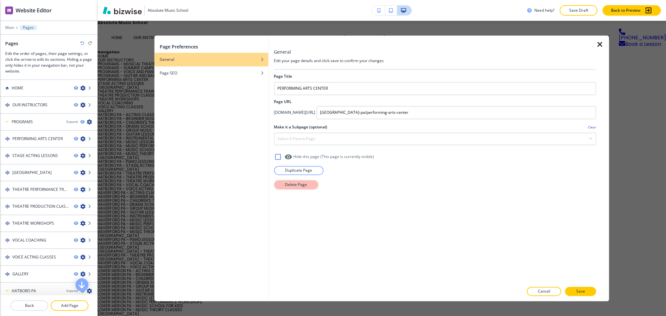
click at [284, 187] on button "Delete Page" at bounding box center [296, 184] width 44 height 9
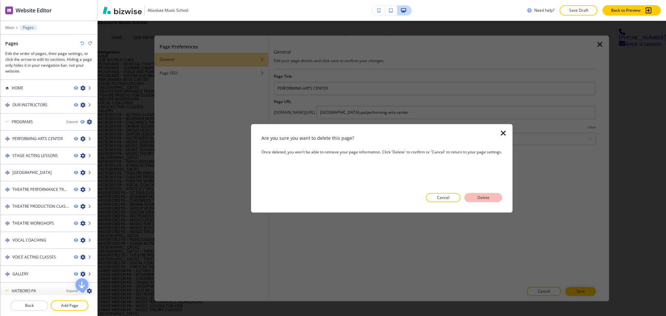
click at [482, 197] on p "Delete" at bounding box center [484, 198] width 16 height 6
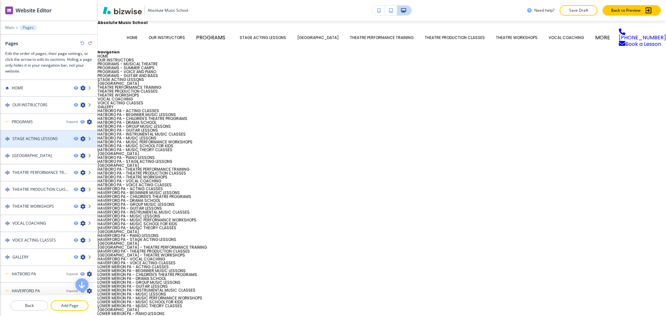
click at [80, 138] on icon "button" at bounding box center [82, 138] width 5 height 5
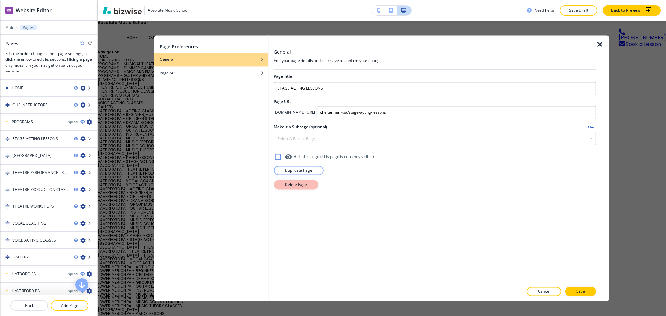
click at [293, 182] on p "Delete Page" at bounding box center [296, 185] width 22 height 6
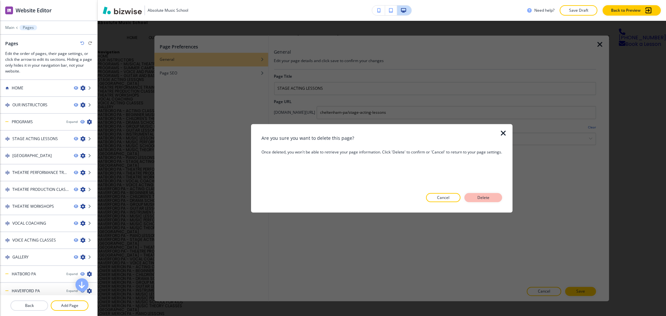
click at [471, 200] on button "Delete" at bounding box center [484, 197] width 38 height 9
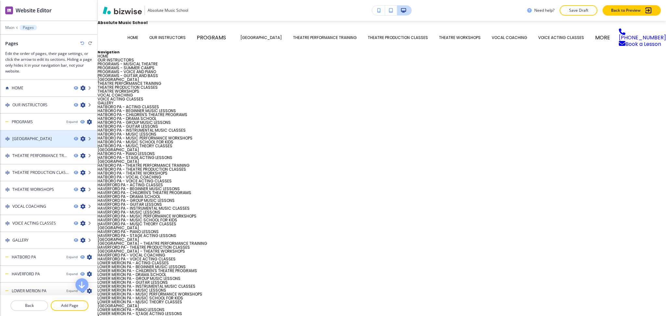
click at [80, 138] on icon "button" at bounding box center [82, 138] width 5 height 5
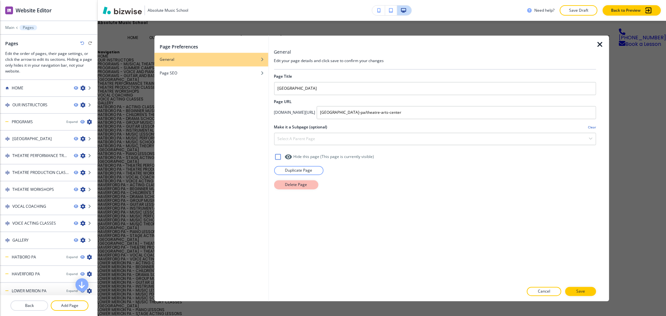
click at [282, 184] on button "Delete Page" at bounding box center [296, 184] width 44 height 9
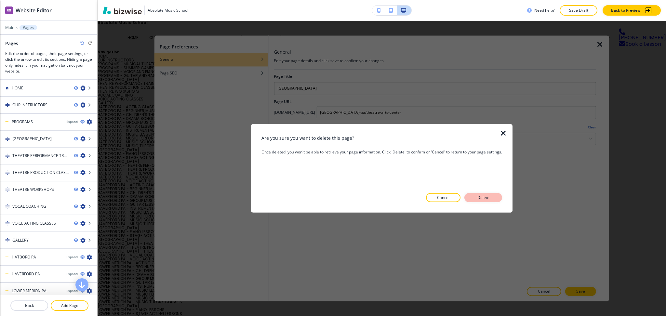
click at [486, 195] on p "Delete" at bounding box center [484, 198] width 16 height 6
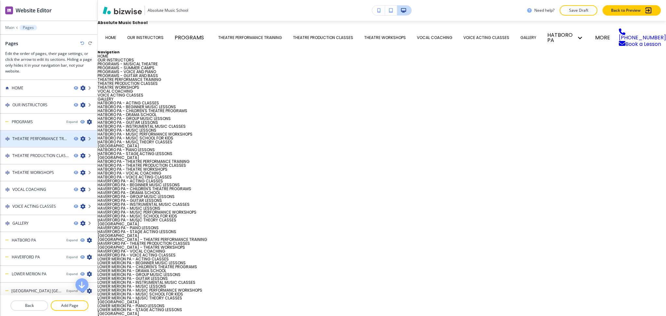
click at [80, 136] on icon "button" at bounding box center [82, 138] width 5 height 5
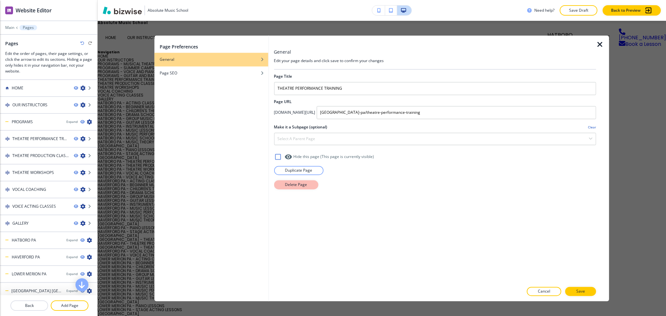
click at [291, 183] on p "Delete Page" at bounding box center [296, 185] width 22 height 6
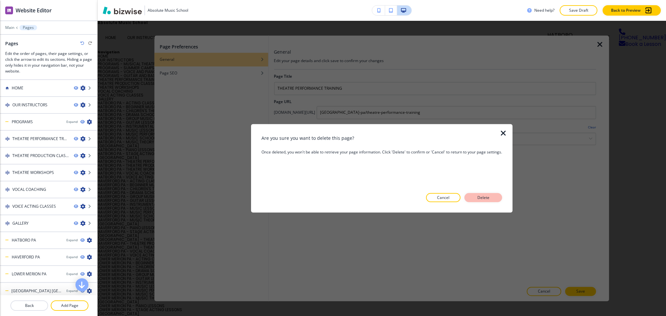
click at [483, 196] on p "Delete" at bounding box center [484, 198] width 16 height 6
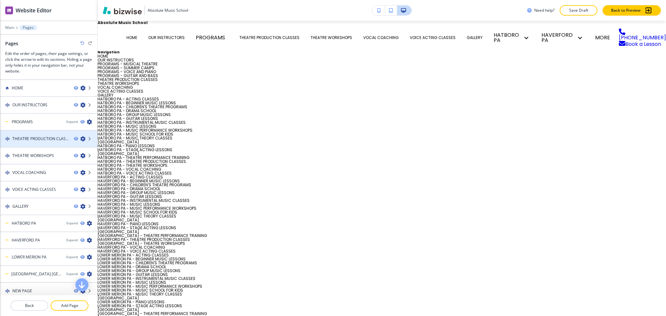
click at [80, 140] on icon "button" at bounding box center [82, 138] width 5 height 5
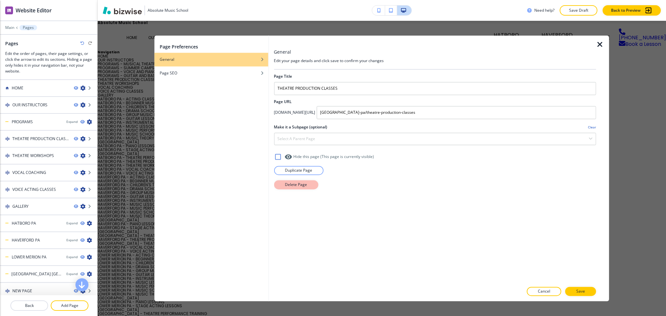
click at [286, 184] on p "Delete Page" at bounding box center [296, 185] width 22 height 6
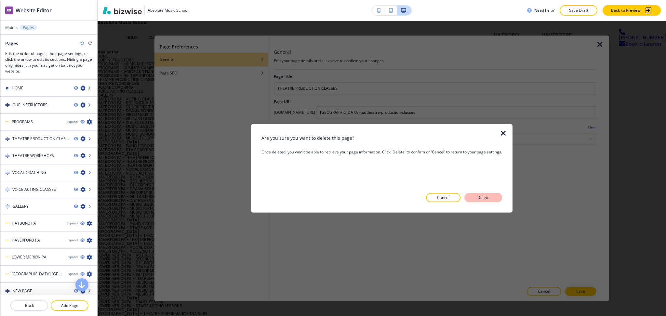
click at [487, 198] on p "Delete" at bounding box center [484, 198] width 16 height 6
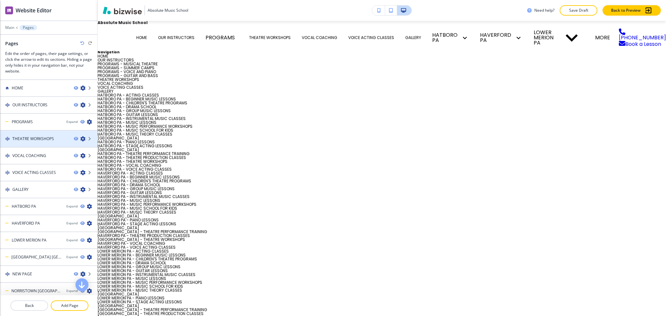
click at [80, 141] on icon "button" at bounding box center [82, 138] width 5 height 5
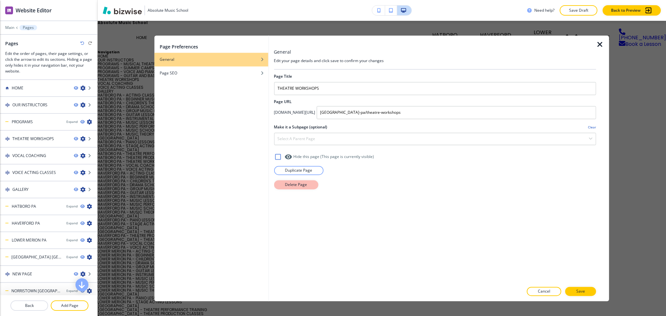
click at [296, 183] on p "Delete Page" at bounding box center [296, 185] width 22 height 6
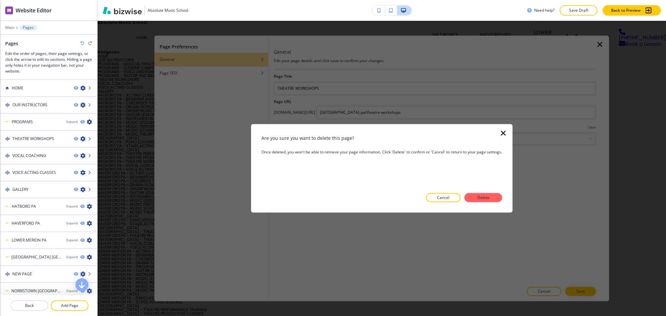
click at [486, 203] on div at bounding box center [382, 207] width 241 height 10
click at [483, 198] on p "Delete" at bounding box center [484, 198] width 16 height 6
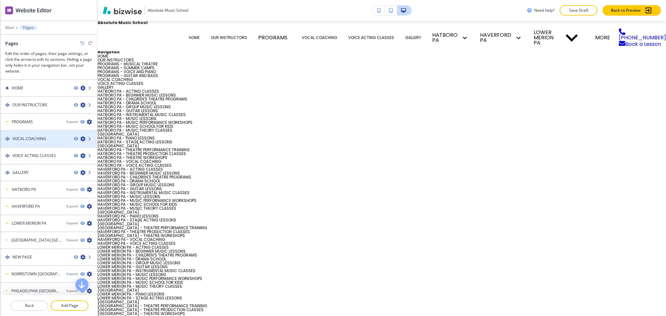
click at [80, 140] on icon "button" at bounding box center [82, 138] width 5 height 5
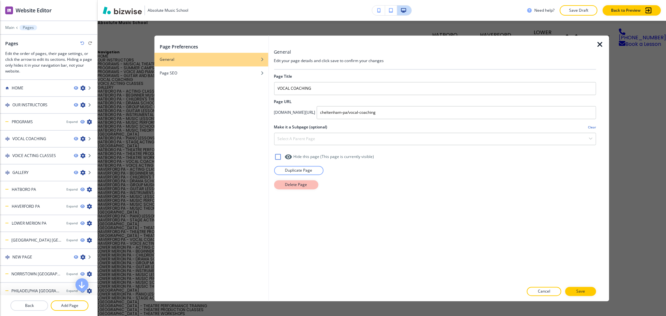
click at [288, 185] on p "Delete Page" at bounding box center [296, 185] width 22 height 6
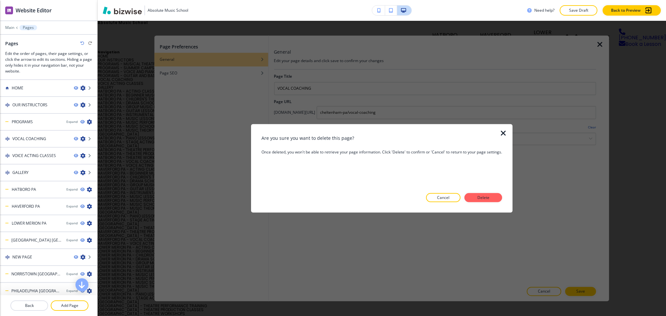
click at [474, 199] on button "Delete" at bounding box center [484, 197] width 38 height 9
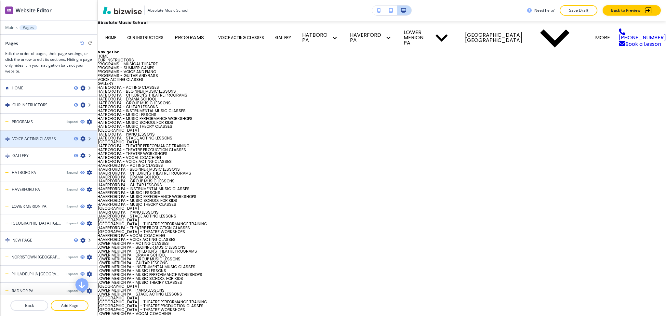
click at [80, 138] on icon "button" at bounding box center [82, 138] width 5 height 5
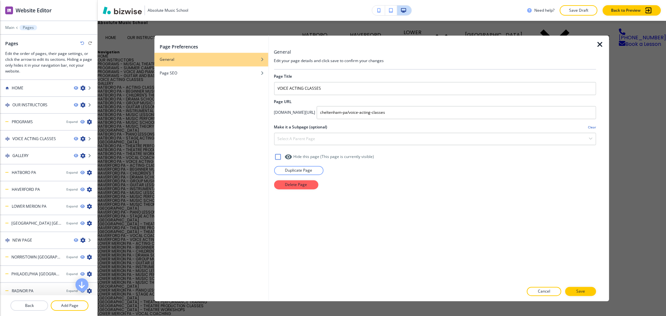
click at [601, 46] on icon "button" at bounding box center [600, 45] width 8 height 8
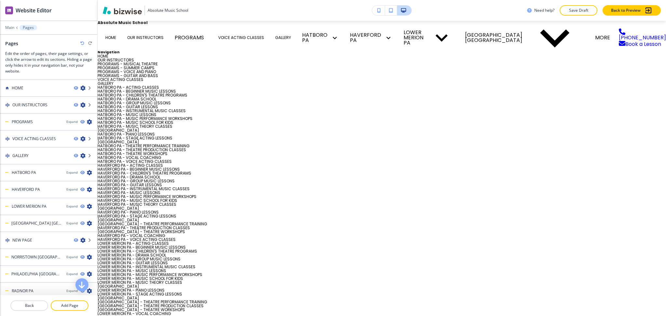
click at [80, 43] on icon "button" at bounding box center [82, 43] width 4 height 4
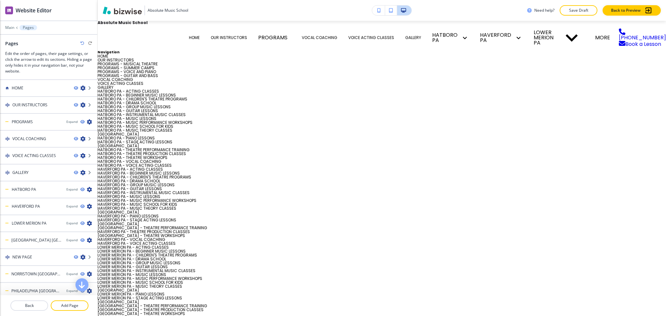
click at [81, 43] on icon "button" at bounding box center [82, 43] width 4 height 4
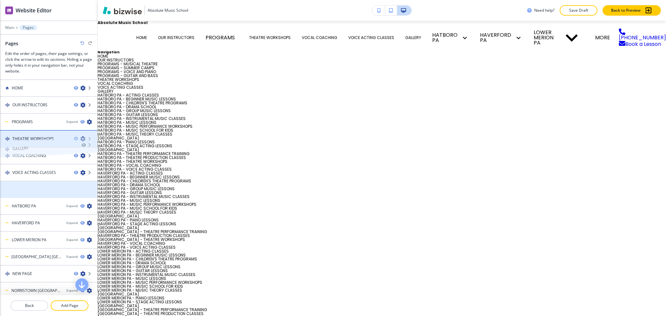
drag, startPoint x: 32, startPoint y: 188, endPoint x: 32, endPoint y: 132, distance: 55.6
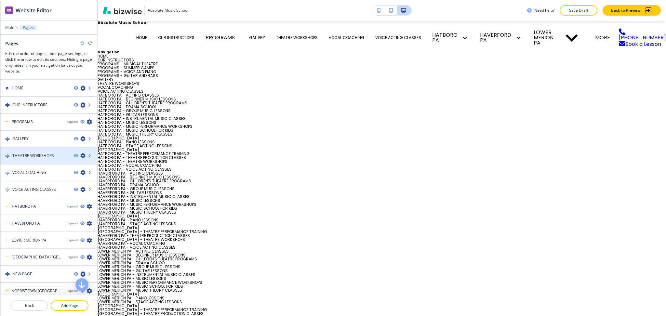
click at [80, 154] on icon "button" at bounding box center [82, 155] width 5 height 5
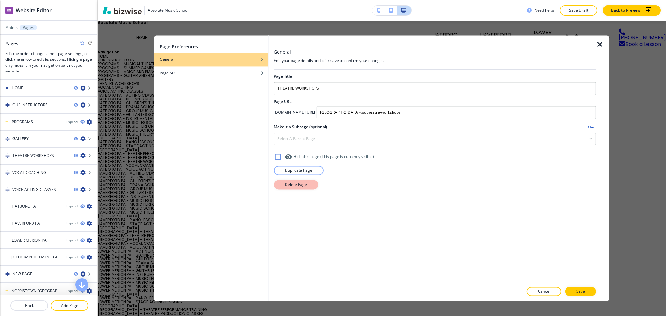
click at [287, 184] on p "Delete Page" at bounding box center [296, 185] width 22 height 6
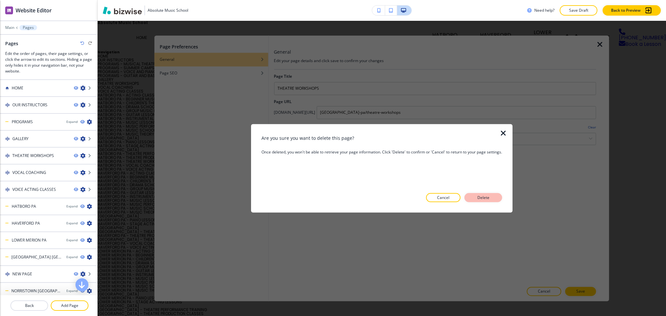
click at [502, 199] on button "Delete" at bounding box center [484, 197] width 38 height 9
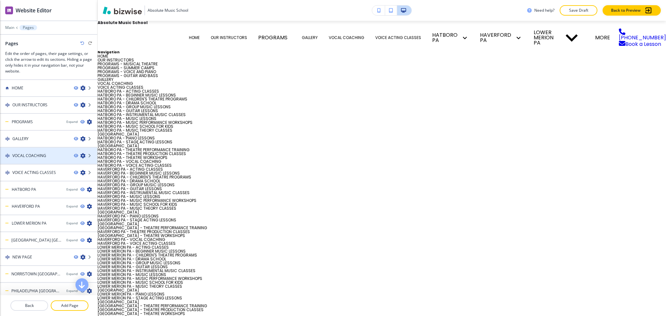
click at [80, 155] on icon "button" at bounding box center [82, 155] width 5 height 5
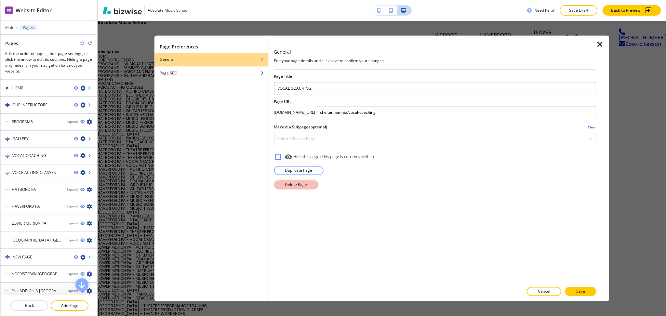
click at [298, 186] on p "Delete Page" at bounding box center [296, 185] width 22 height 6
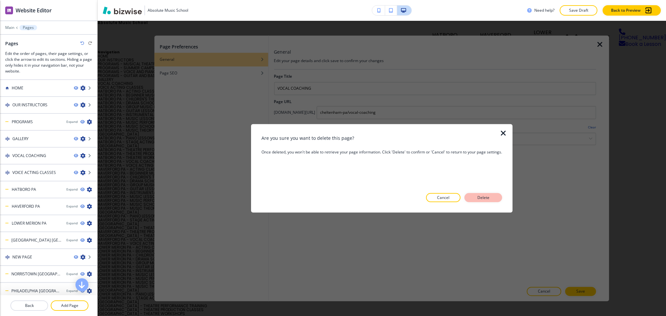
click at [483, 198] on p "Delete" at bounding box center [484, 198] width 16 height 6
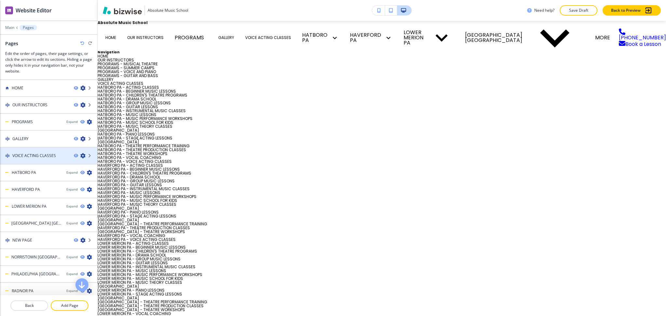
click at [80, 156] on icon "button" at bounding box center [82, 155] width 5 height 5
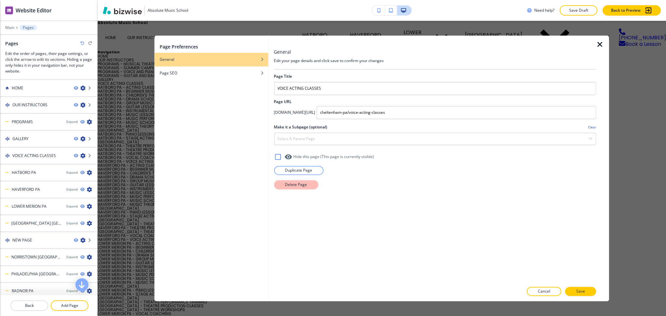
click at [288, 188] on button "Delete Page" at bounding box center [296, 184] width 44 height 9
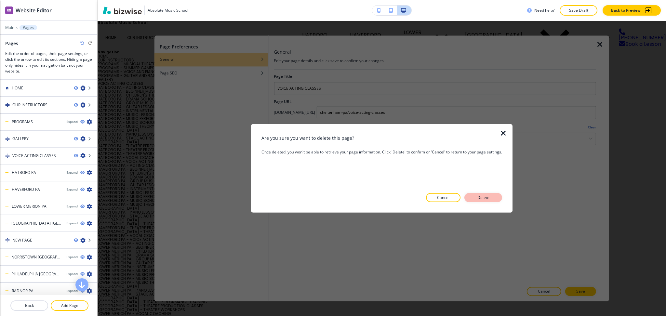
click at [485, 195] on p "Delete" at bounding box center [484, 198] width 16 height 6
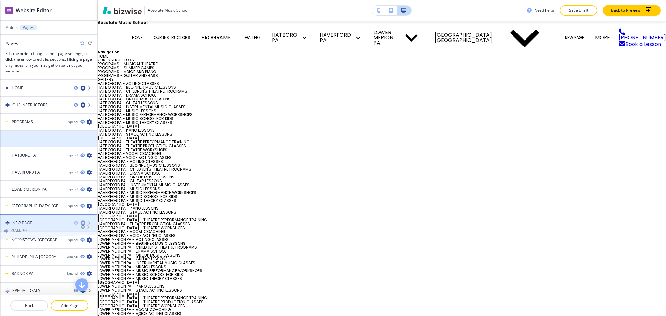
drag, startPoint x: 38, startPoint y: 137, endPoint x: 36, endPoint y: 213, distance: 76.1
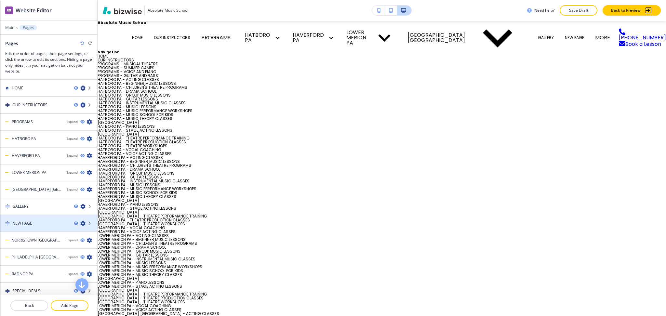
click at [36, 221] on div "NEW PAGE" at bounding box center [34, 224] width 69 height 6
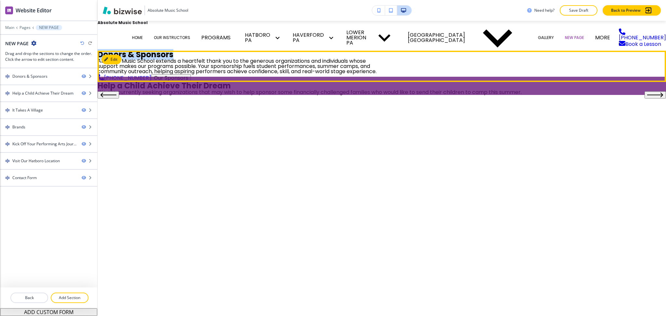
drag, startPoint x: 528, startPoint y: 136, endPoint x: 390, endPoint y: 106, distance: 141.2
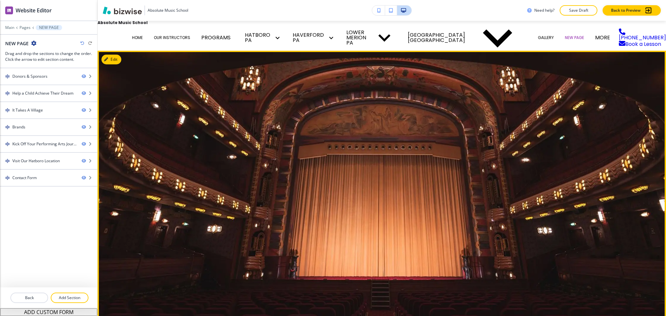
copy h1 "Donors & Sponsors"
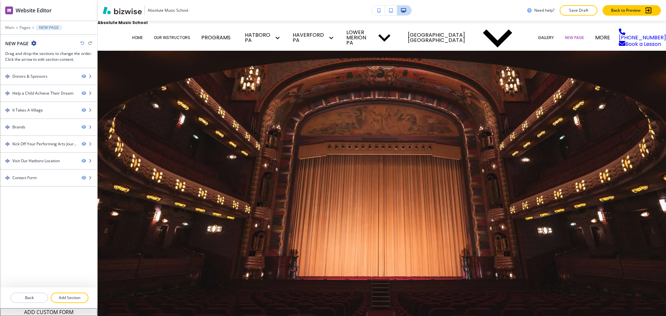
click at [34, 41] on icon "button" at bounding box center [33, 43] width 5 height 5
click at [47, 52] on p "Edit Page Settings" at bounding box center [51, 55] width 33 height 6
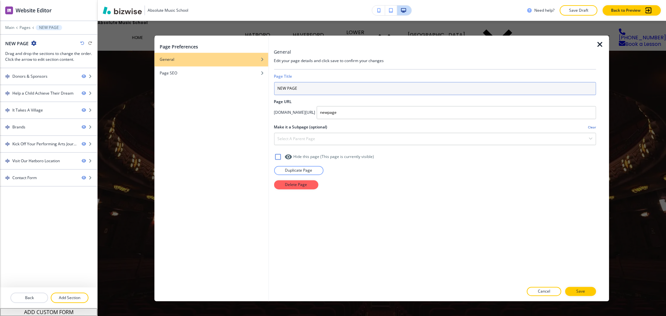
paste input "Donors & Sponsors"
drag, startPoint x: 301, startPoint y: 84, endPoint x: 266, endPoint y: 81, distance: 34.9
click at [266, 81] on div "Page Preferences General Page SEO General Edit your page details and click save…" at bounding box center [382, 168] width 455 height 266
type input "Donors & Sponsors"
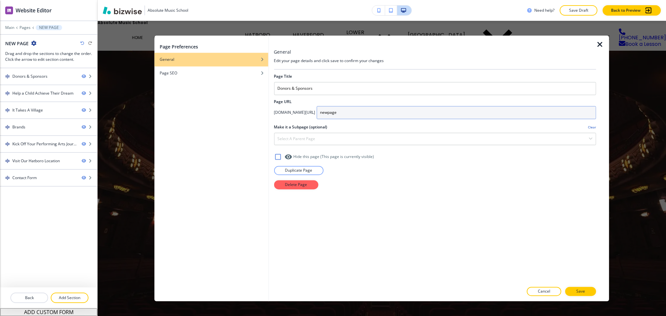
click at [389, 112] on input "newpage" at bounding box center [457, 112] width 280 height 13
drag, startPoint x: 388, startPoint y: 116, endPoint x: 344, endPoint y: 107, distance: 45.6
click at [344, 107] on div "app.bizwise.com/preview?id=92lhl6fzfnn6/ newpage" at bounding box center [435, 112] width 322 height 13
paste input "Donors & Sponsors"
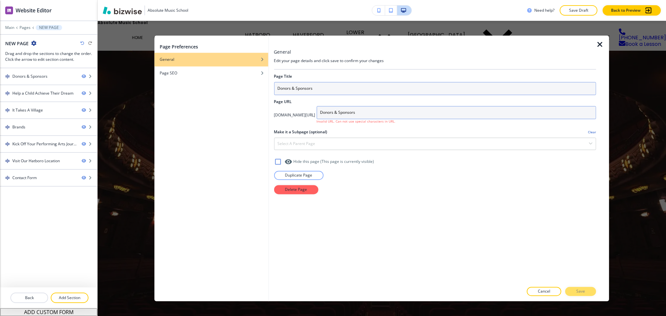
type input "Donors & Sponsors"
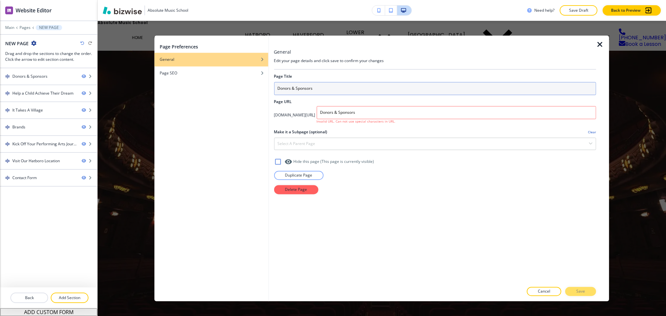
click at [289, 88] on input "Donors & Sponsors" at bounding box center [435, 88] width 322 height 13
drag, startPoint x: 315, startPoint y: 90, endPoint x: 249, endPoint y: 88, distance: 66.4
click at [253, 89] on div "Page Preferences General Page SEO General Edit your page details and click save…" at bounding box center [382, 168] width 455 height 266
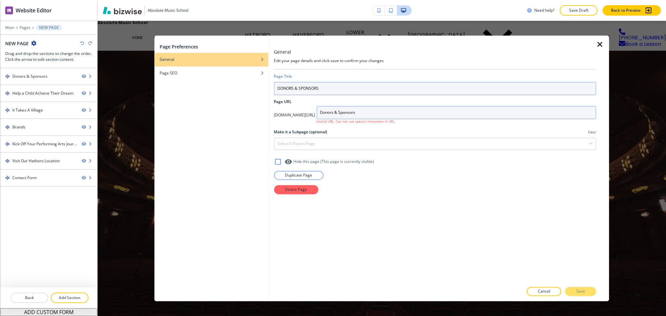
type input "DONORS & SPONSORS"
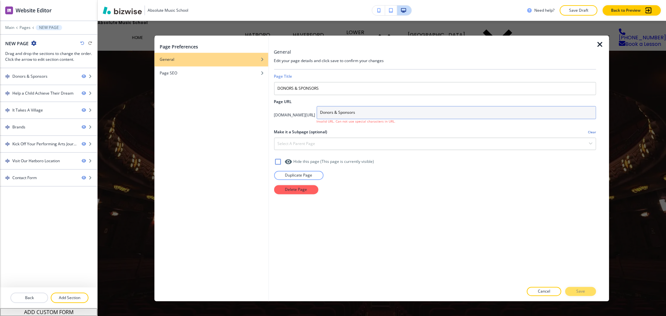
click at [359, 110] on input "Donors & Sponsors" at bounding box center [457, 112] width 280 height 13
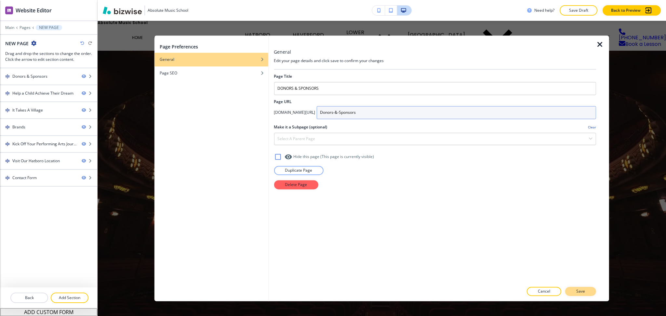
type input "Donors-&-Sponsors"
click at [580, 293] on p "Save" at bounding box center [580, 292] width 9 height 6
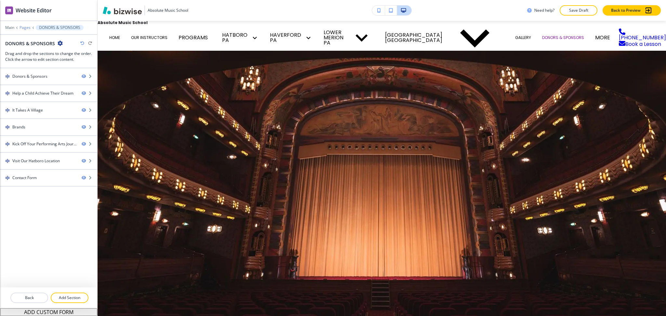
click at [21, 29] on p "Pages" at bounding box center [25, 27] width 11 height 5
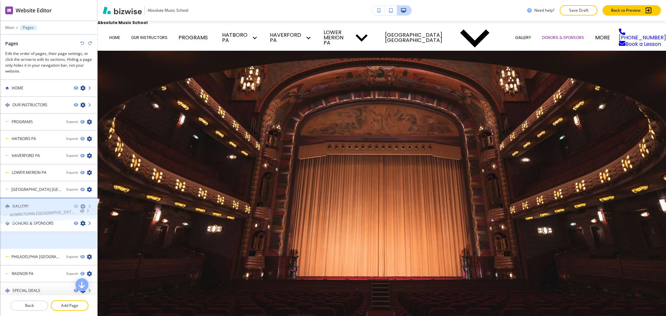
drag, startPoint x: 37, startPoint y: 240, endPoint x: 34, endPoint y: 201, distance: 39.8
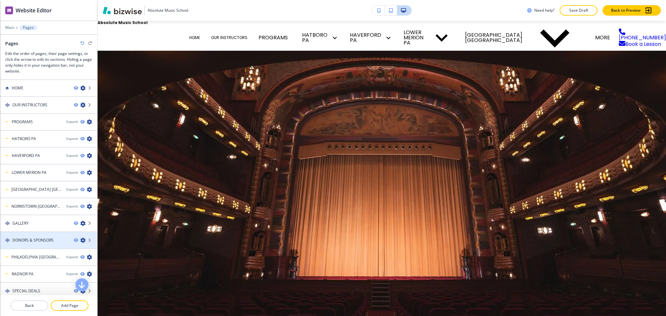
click at [30, 240] on h4 "DONORS & SPONSORS" at bounding box center [32, 240] width 41 height 6
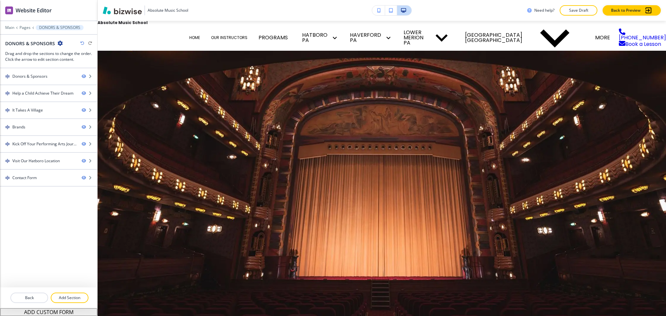
click at [28, 292] on div at bounding box center [48, 290] width 97 height 5
click at [29, 296] on p "Back" at bounding box center [29, 298] width 36 height 6
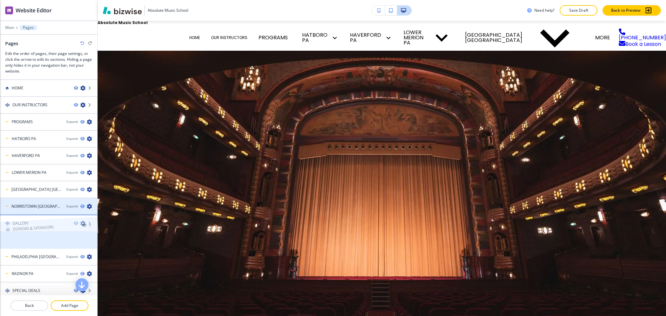
drag, startPoint x: 20, startPoint y: 240, endPoint x: 21, endPoint y: 210, distance: 29.9
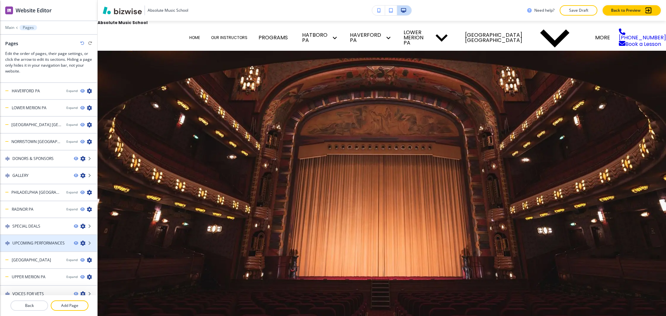
scroll to position [67, 0]
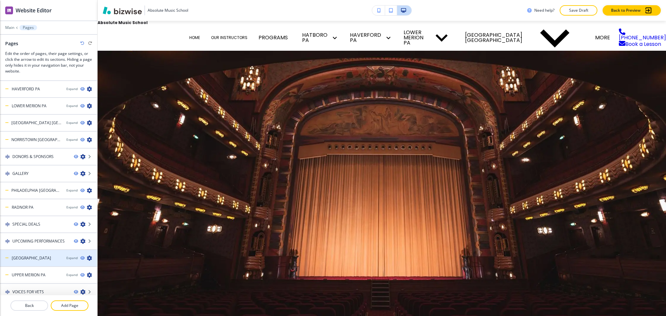
click at [87, 256] on icon "button" at bounding box center [89, 258] width 5 height 5
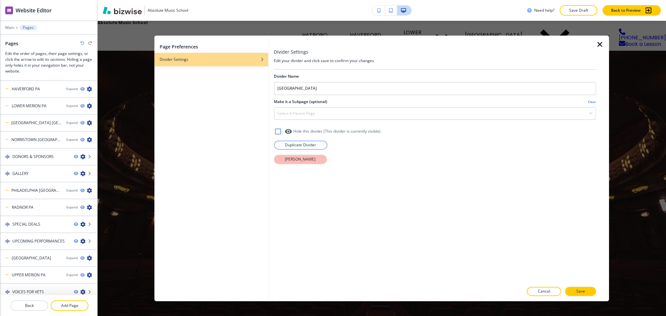
click at [303, 161] on p "[PERSON_NAME]" at bounding box center [300, 159] width 31 height 6
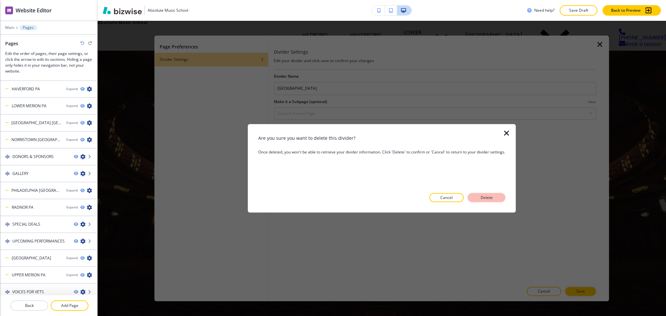
click at [498, 198] on button "Delete" at bounding box center [487, 197] width 38 height 9
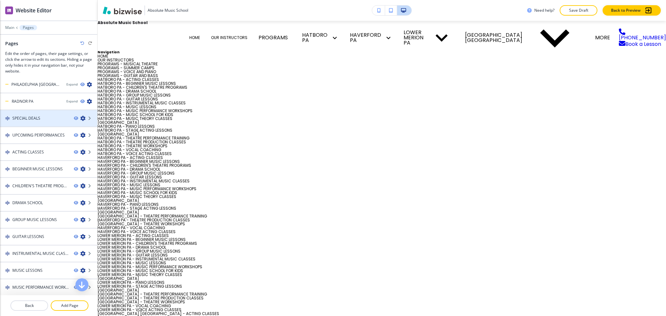
scroll to position [173, 0]
click at [80, 115] on icon "button" at bounding box center [82, 117] width 5 height 5
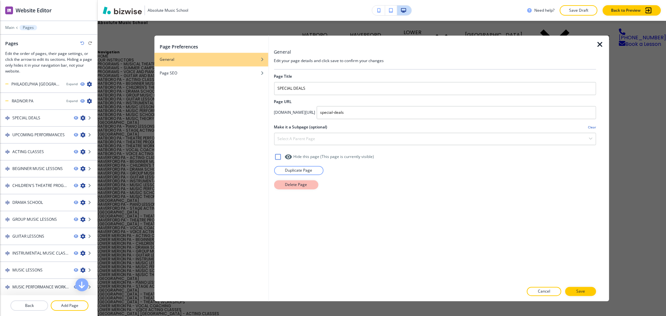
click at [290, 184] on p "Delete Page" at bounding box center [296, 185] width 22 height 6
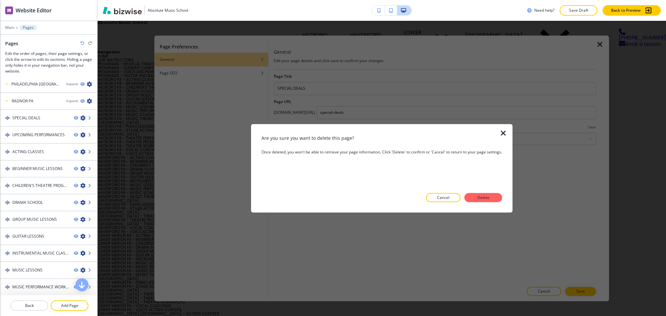
click at [487, 202] on div at bounding box center [382, 207] width 241 height 10
click at [488, 200] on p "Delete" at bounding box center [484, 198] width 16 height 6
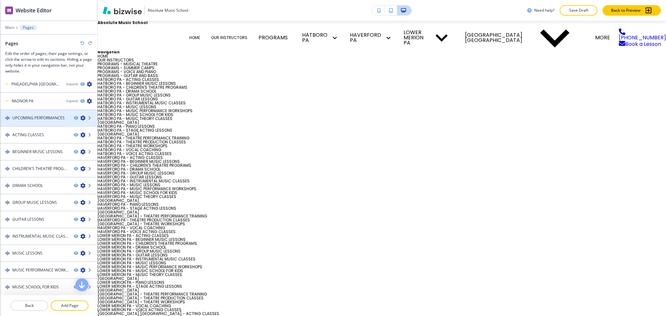
click at [80, 115] on icon "button" at bounding box center [82, 117] width 5 height 5
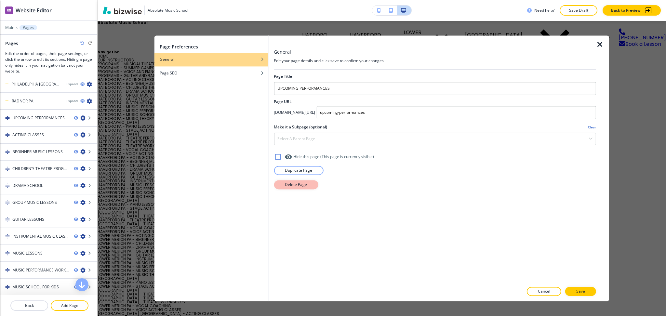
click at [295, 185] on p "Delete Page" at bounding box center [296, 185] width 22 height 6
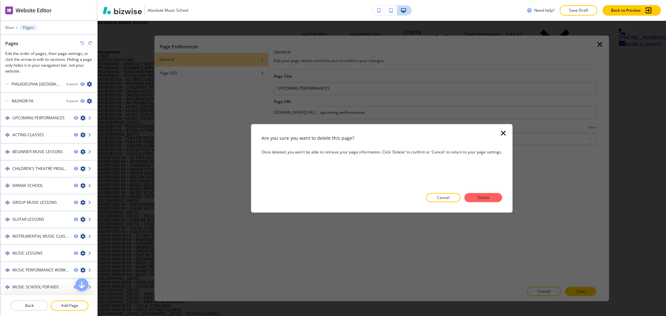
click at [483, 196] on p "Delete" at bounding box center [484, 198] width 16 height 6
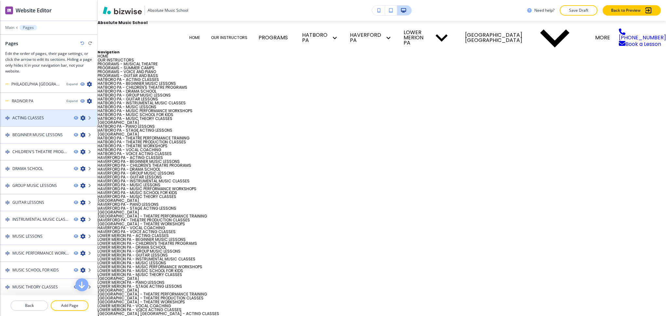
click at [80, 115] on icon "button" at bounding box center [82, 117] width 5 height 5
click at [82, 43] on icon "button" at bounding box center [82, 43] width 4 height 4
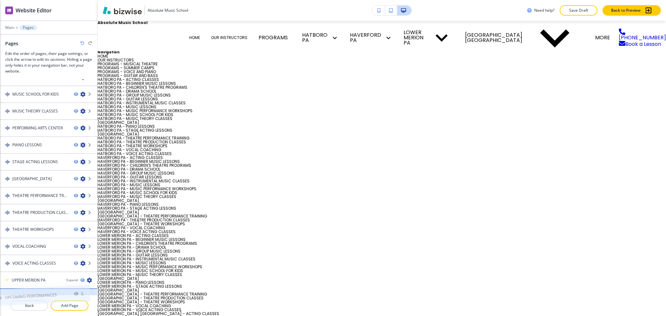
drag, startPoint x: 46, startPoint y: 113, endPoint x: 38, endPoint y: 279, distance: 166.8
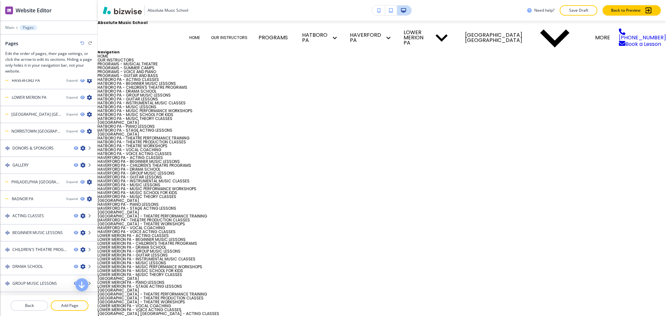
scroll to position [0, 0]
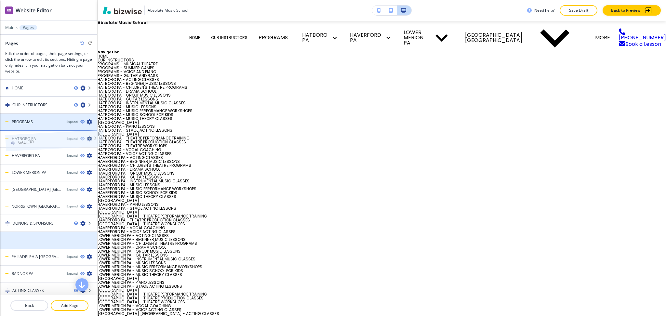
drag, startPoint x: 30, startPoint y: 240, endPoint x: 35, endPoint y: 128, distance: 112.0
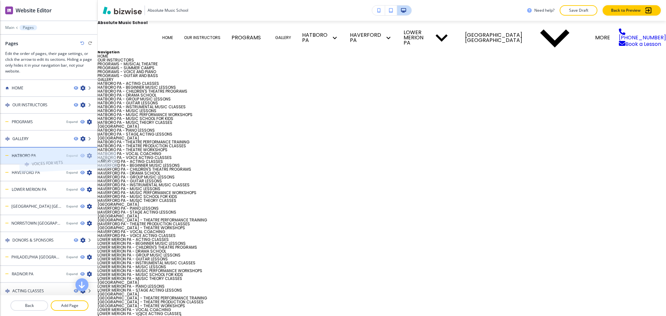
drag, startPoint x: 32, startPoint y: 288, endPoint x: 51, endPoint y: 148, distance: 141.2
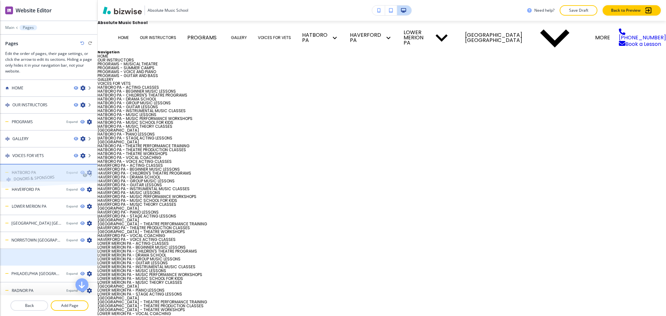
drag, startPoint x: 47, startPoint y: 255, endPoint x: 48, endPoint y: 163, distance: 91.7
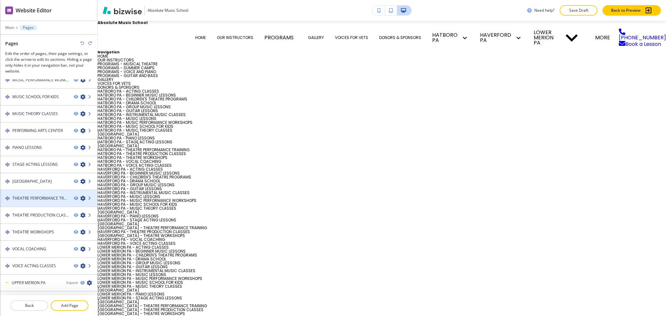
scroll to position [366, 0]
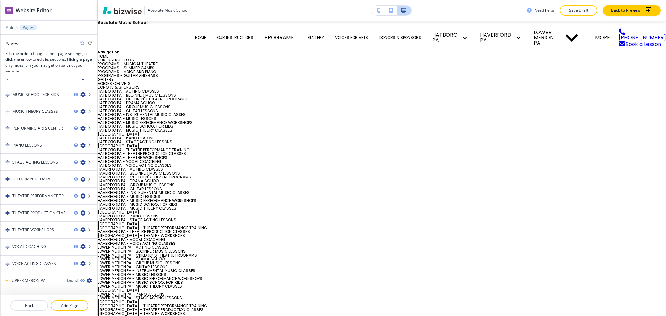
click at [82, 44] on icon "button" at bounding box center [82, 43] width 4 height 4
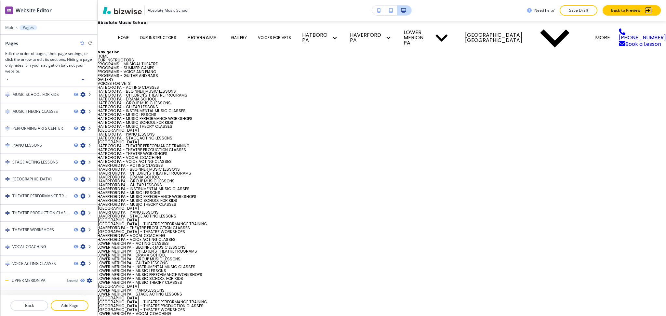
click at [82, 44] on icon "button" at bounding box center [82, 43] width 4 height 4
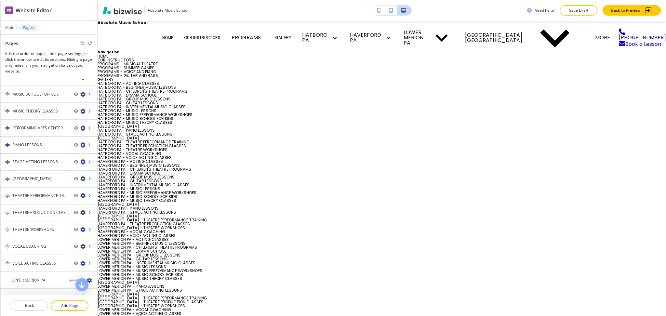
click at [82, 44] on icon "button" at bounding box center [82, 43] width 4 height 4
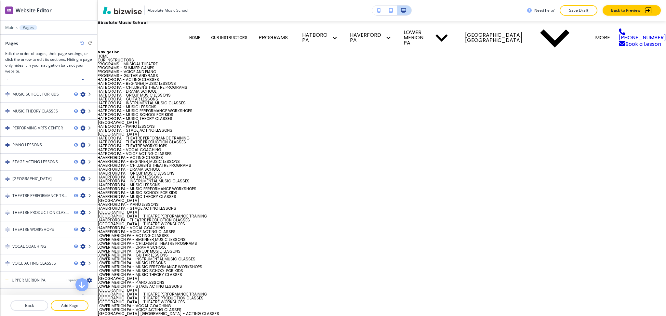
click at [82, 44] on icon "button" at bounding box center [82, 43] width 4 height 4
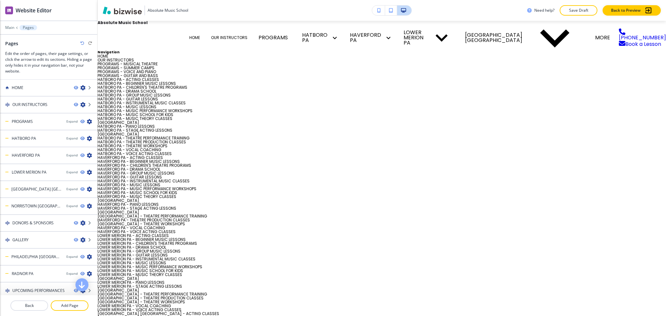
click at [82, 44] on icon "button" at bounding box center [82, 43] width 4 height 4
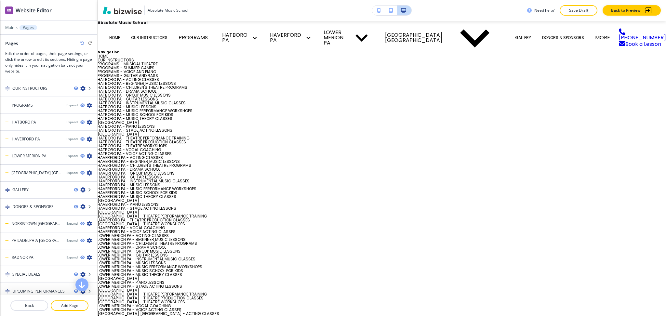
click at [82, 44] on icon "button" at bounding box center [82, 43] width 4 height 4
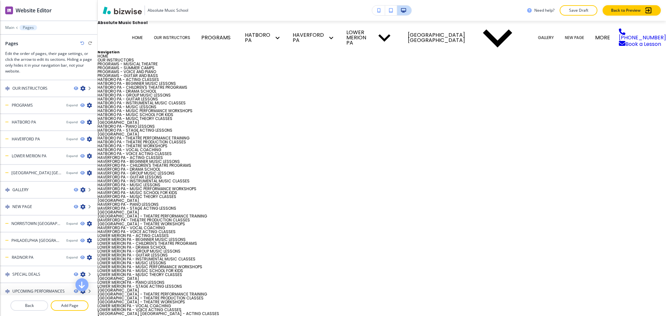
click at [82, 44] on icon "button" at bounding box center [82, 43] width 4 height 4
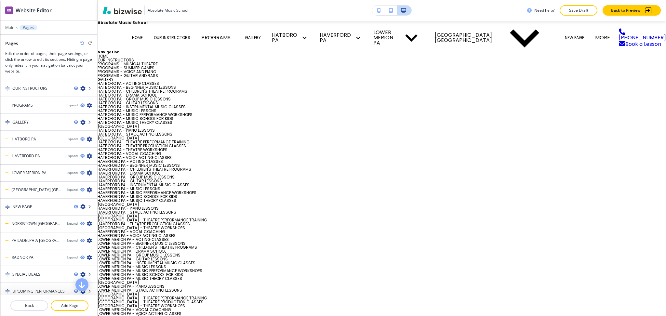
click at [82, 44] on icon "button" at bounding box center [82, 43] width 4 height 4
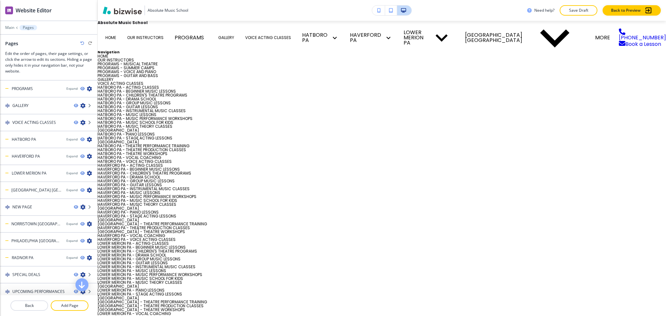
click at [82, 44] on icon "button" at bounding box center [82, 43] width 4 height 4
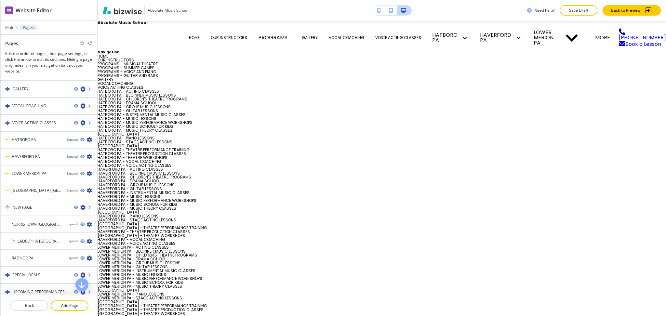
click at [82, 44] on icon "button" at bounding box center [82, 43] width 4 height 4
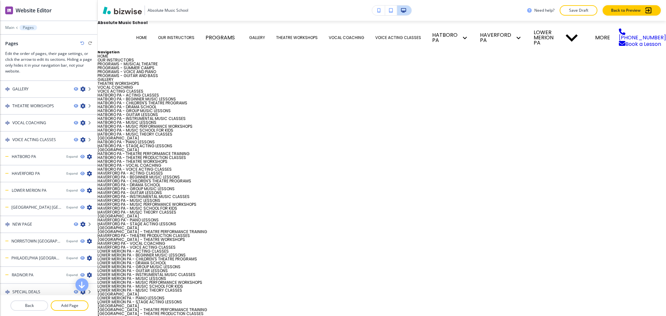
scroll to position [66, 0]
click at [82, 44] on icon "button" at bounding box center [82, 43] width 4 height 4
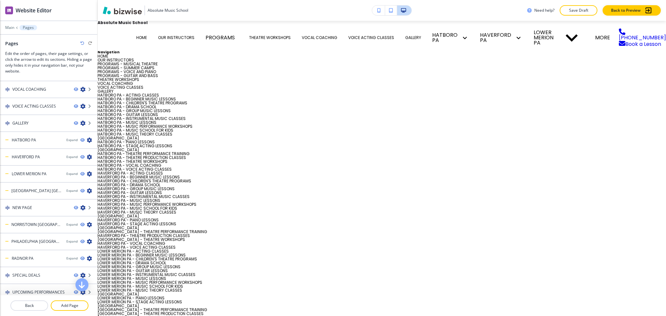
click at [82, 44] on icon "button" at bounding box center [82, 43] width 4 height 4
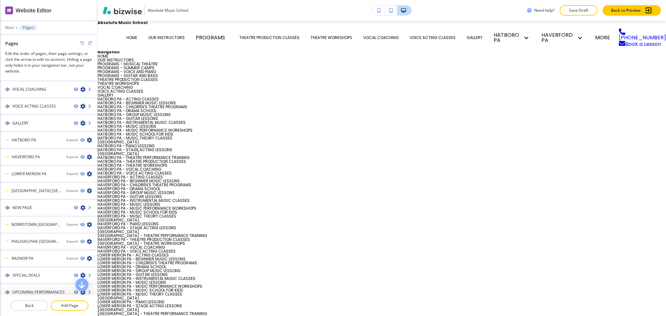
click at [82, 44] on icon "button" at bounding box center [82, 43] width 4 height 4
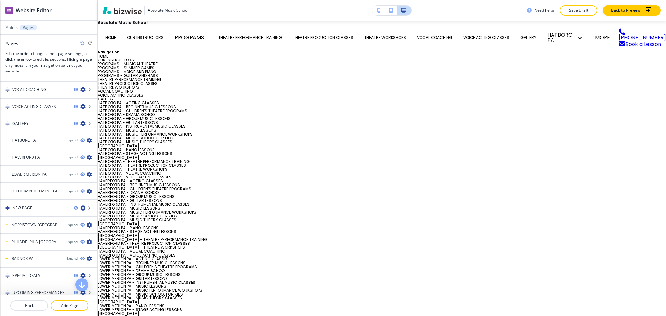
click at [82, 44] on icon "button" at bounding box center [82, 43] width 4 height 4
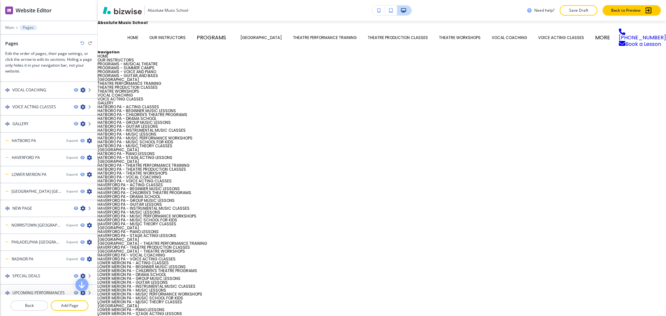
click at [82, 44] on icon "button" at bounding box center [82, 43] width 4 height 4
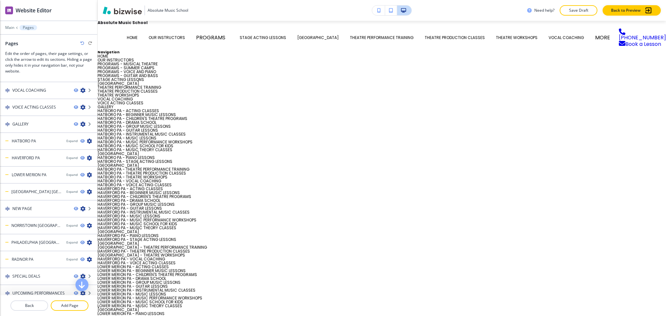
click at [82, 44] on icon "button" at bounding box center [82, 43] width 4 height 4
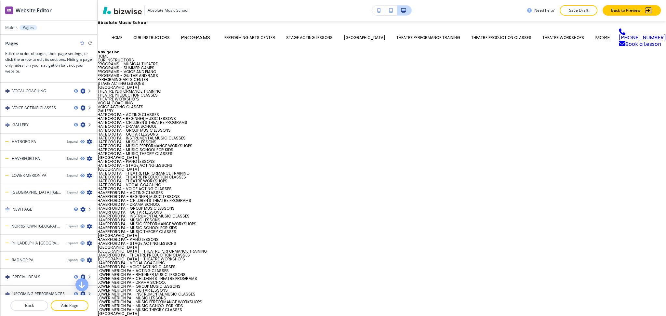
click at [82, 44] on icon "button" at bounding box center [82, 43] width 4 height 4
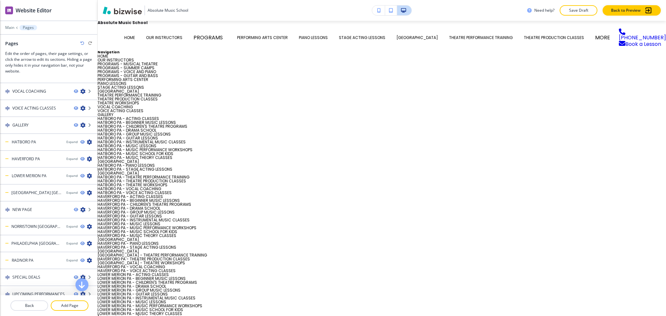
click at [82, 44] on icon "button" at bounding box center [82, 43] width 4 height 4
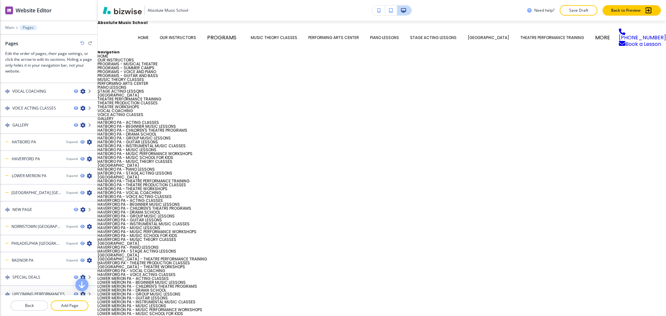
click at [82, 44] on icon "button" at bounding box center [82, 43] width 4 height 4
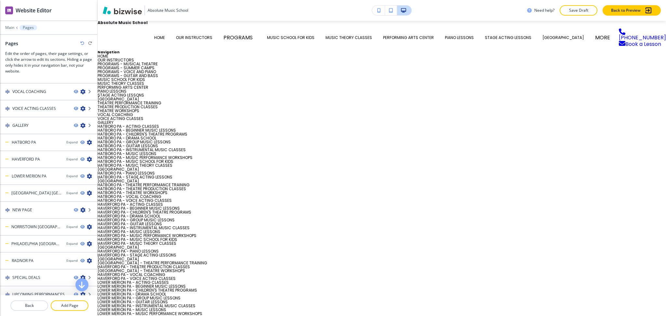
click at [82, 44] on icon "button" at bounding box center [82, 43] width 4 height 4
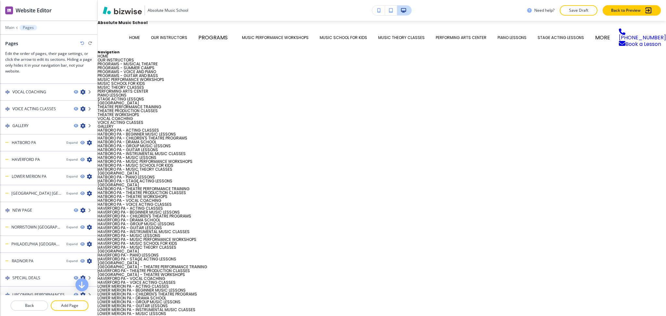
click at [82, 44] on icon "button" at bounding box center [82, 43] width 4 height 4
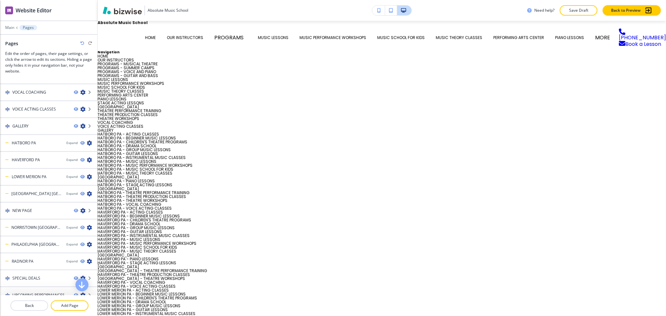
click at [82, 44] on icon "button" at bounding box center [82, 43] width 4 height 4
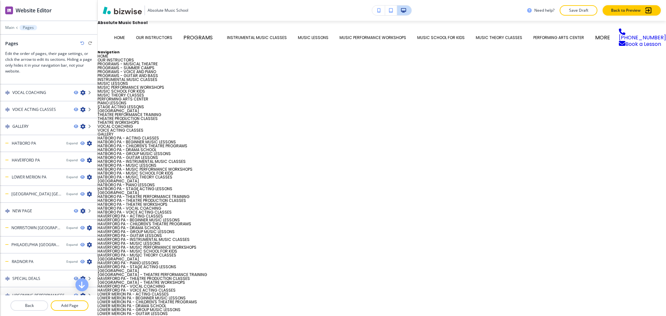
click at [82, 44] on icon "button" at bounding box center [82, 43] width 4 height 4
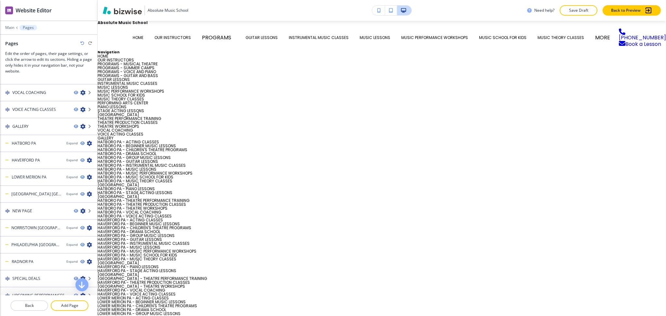
click at [82, 44] on icon "button" at bounding box center [82, 43] width 4 height 4
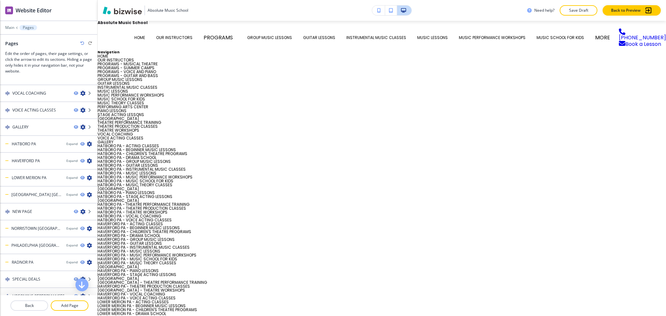
click at [82, 44] on icon "button" at bounding box center [82, 43] width 4 height 4
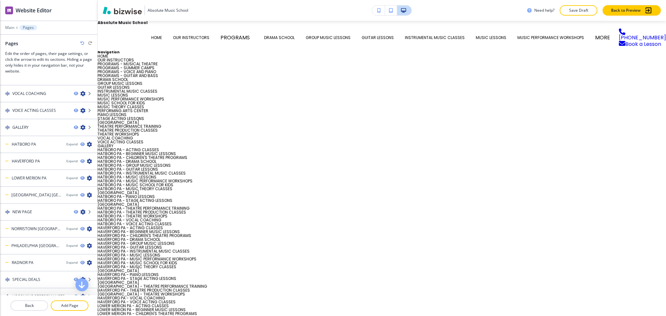
click at [82, 44] on icon "button" at bounding box center [82, 43] width 4 height 4
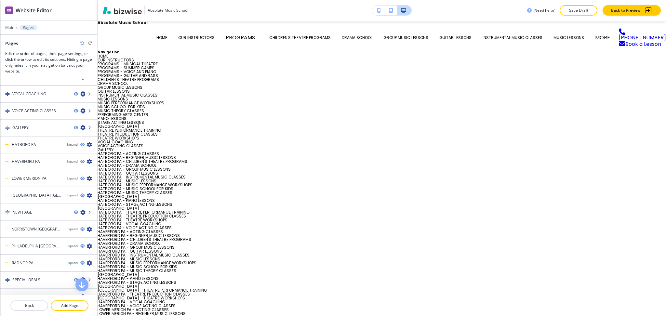
click at [82, 44] on icon "button" at bounding box center [82, 43] width 4 height 4
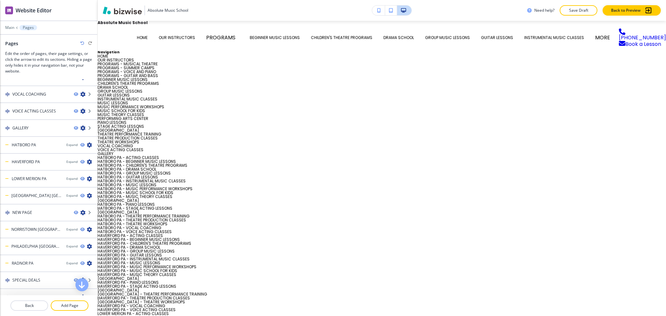
click at [82, 44] on icon "button" at bounding box center [82, 43] width 4 height 4
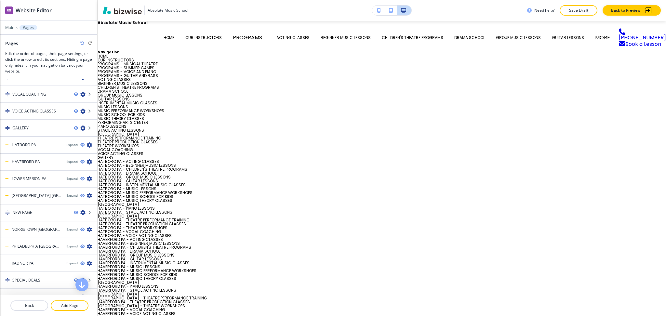
click at [82, 44] on icon "button" at bounding box center [82, 43] width 4 height 4
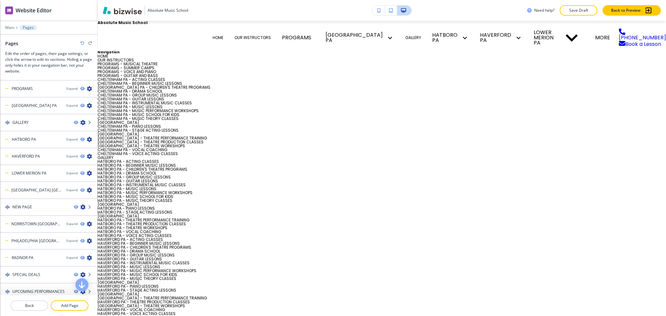
click at [82, 44] on icon "button" at bounding box center [82, 43] width 4 height 4
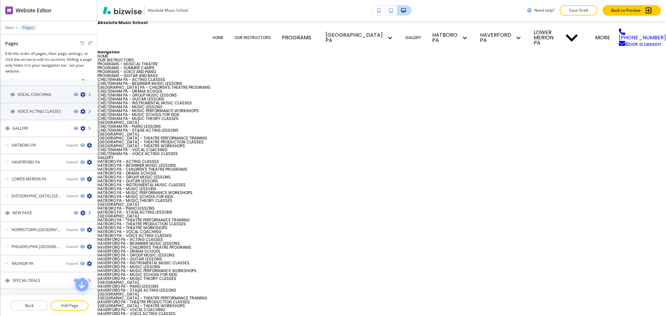
click at [82, 44] on icon "button" at bounding box center [82, 43] width 4 height 4
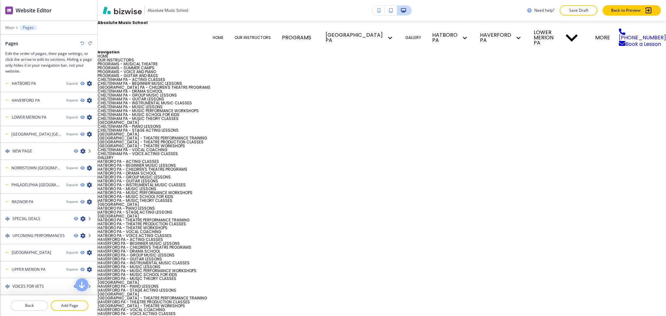
click at [82, 44] on icon "button" at bounding box center [82, 43] width 4 height 4
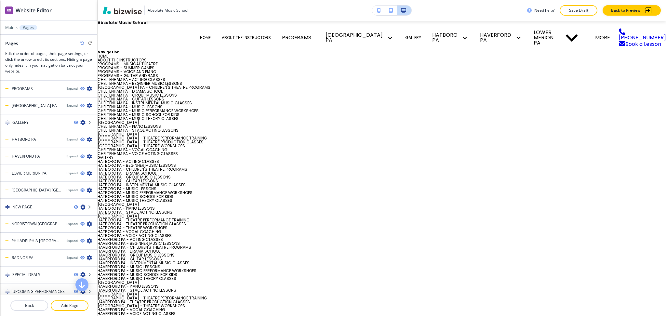
click at [82, 44] on icon "button" at bounding box center [82, 43] width 4 height 4
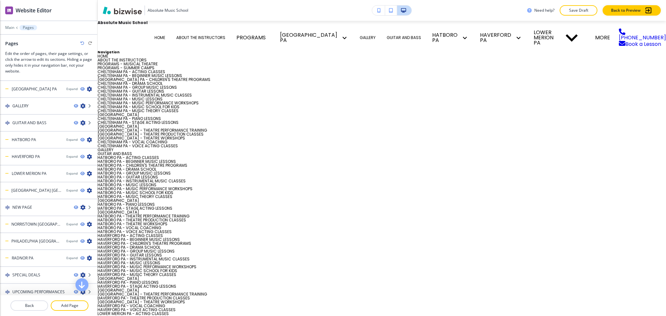
click at [82, 44] on icon "button" at bounding box center [82, 43] width 4 height 4
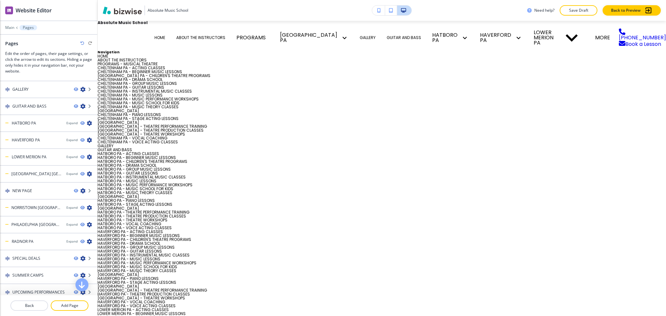
click at [82, 44] on icon "button" at bounding box center [82, 43] width 4 height 4
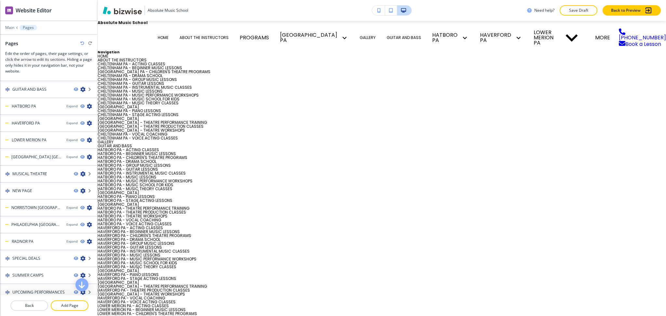
click at [82, 44] on icon "button" at bounding box center [82, 43] width 4 height 4
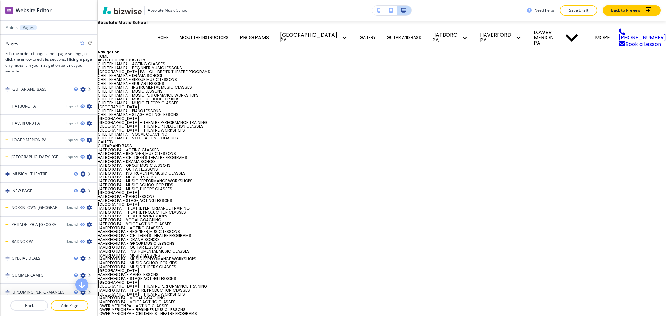
click at [82, 44] on icon "button" at bounding box center [82, 43] width 4 height 4
click at [81, 42] on icon "button" at bounding box center [82, 43] width 4 height 4
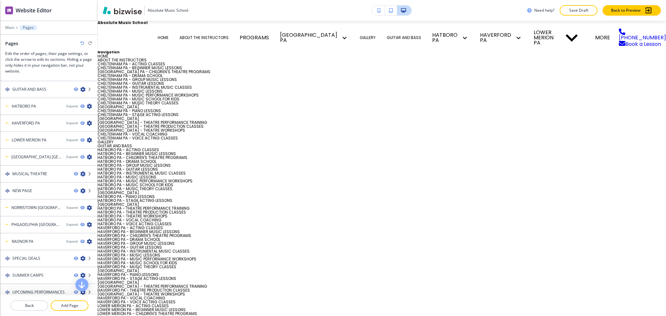
click at [81, 42] on icon "button" at bounding box center [82, 43] width 4 height 4
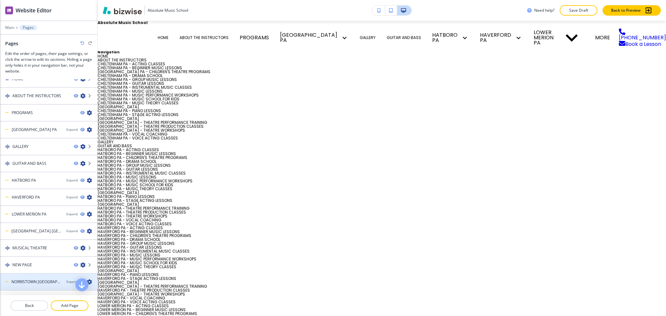
scroll to position [0, 0]
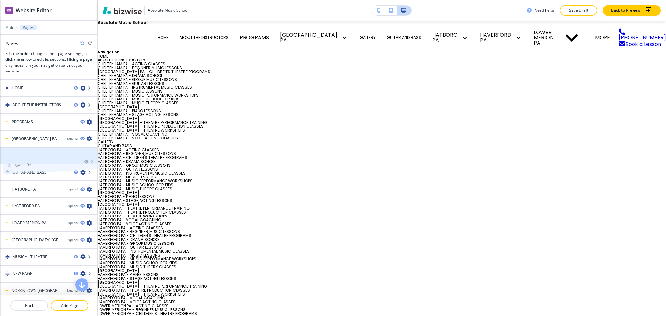
drag, startPoint x: 37, startPoint y: 154, endPoint x: 38, endPoint y: 148, distance: 5.8
click at [83, 43] on icon "button" at bounding box center [82, 43] width 4 height 4
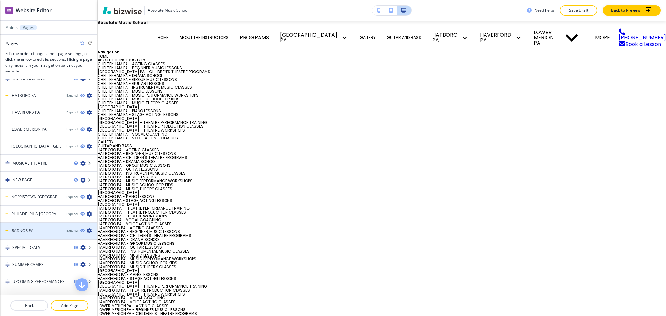
scroll to position [150, 0]
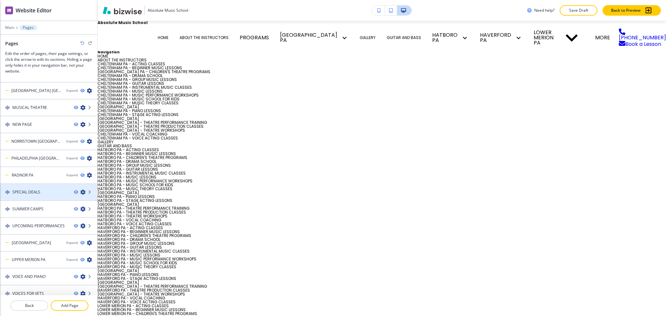
click at [80, 190] on icon "button" at bounding box center [82, 192] width 5 height 5
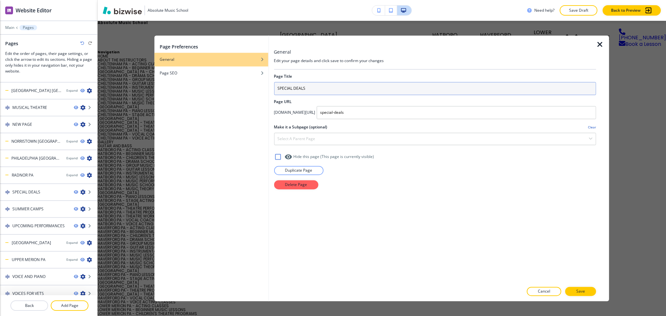
paste input "Gift Certificates & Discounts"
drag, startPoint x: 252, startPoint y: 88, endPoint x: 231, endPoint y: 89, distance: 21.6
click at [231, 89] on div "Page Preferences General Page SEO General Edit your page details and click save…" at bounding box center [382, 168] width 455 height 266
click at [319, 94] on input "Gift Certificates & Discounts" at bounding box center [435, 88] width 322 height 13
click at [320, 93] on input "Gift Certificates & Discounts" at bounding box center [435, 88] width 322 height 13
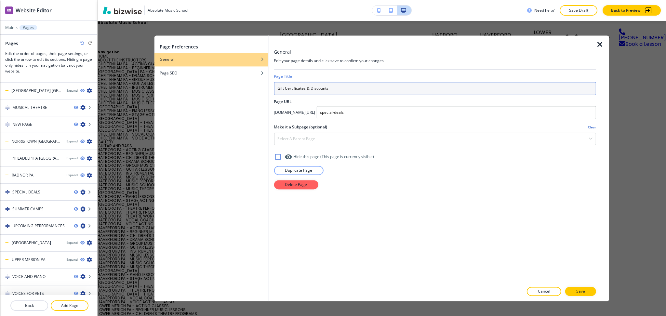
click at [320, 90] on input "Gift Certificates & Discounts" at bounding box center [435, 88] width 322 height 13
click at [294, 89] on input "Gift Certificates & DISCOUNTS" at bounding box center [435, 88] width 322 height 13
click at [280, 89] on input "Gift CERTIFICATES & DISCOUNTS" at bounding box center [435, 88] width 322 height 13
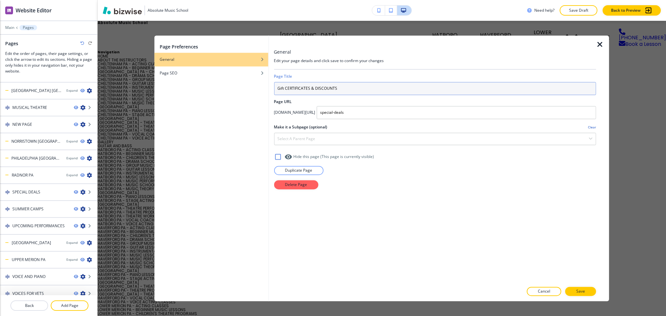
click at [280, 89] on input "Gift CERTIFICATES & DISCOUNTS" at bounding box center [435, 88] width 322 height 13
click at [282, 88] on input "GOFT CERTIFICATES & DISCOUNTS" at bounding box center [435, 88] width 322 height 13
type input "GIFT CERTIFICATES & DISCOUNTS"
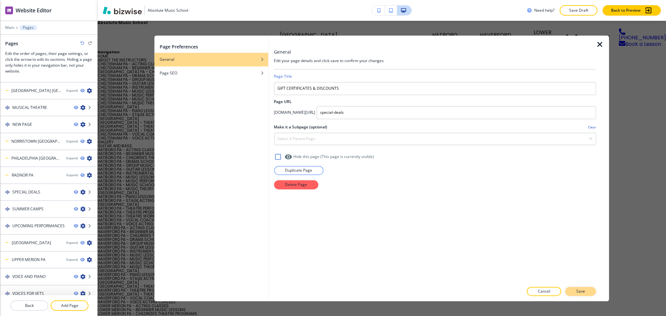
click at [581, 293] on p "Save" at bounding box center [580, 292] width 9 height 6
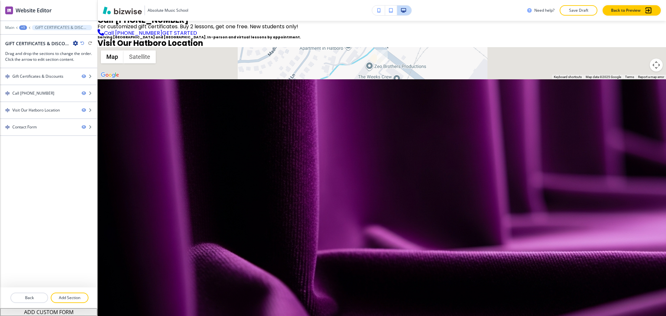
scroll to position [563, 0]
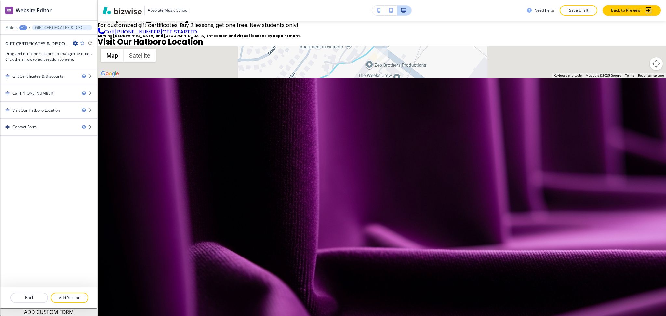
click at [18, 25] on div "Main +1 GIFT CERTIFICATES & DISCOUNTS" at bounding box center [48, 27] width 87 height 5
click at [22, 28] on div "+1" at bounding box center [23, 27] width 8 height 5
click at [29, 35] on p "Pages" at bounding box center [39, 38] width 33 height 6
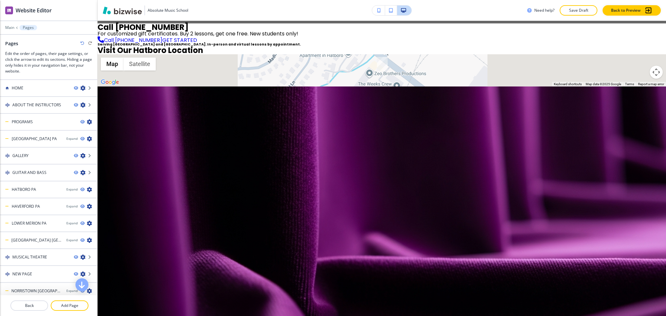
scroll to position [549, 0]
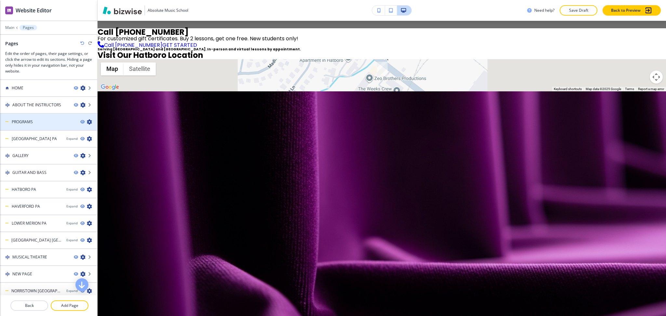
click at [16, 122] on h4 "PROGRAMS" at bounding box center [22, 122] width 21 height 6
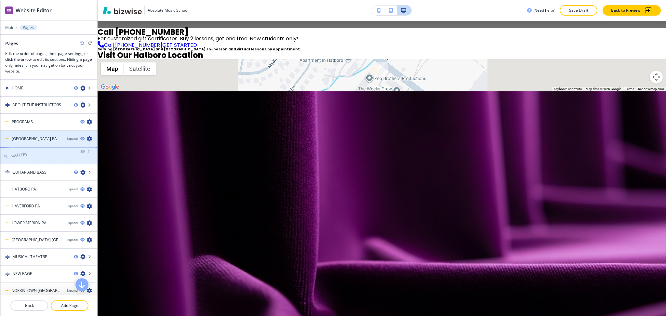
drag, startPoint x: 37, startPoint y: 153, endPoint x: 35, endPoint y: 133, distance: 20.6
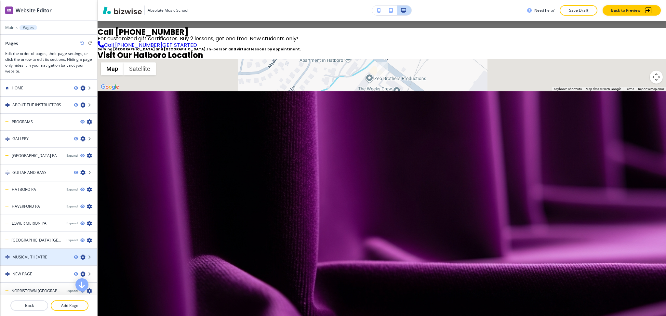
click at [80, 255] on icon "button" at bounding box center [82, 257] width 5 height 5
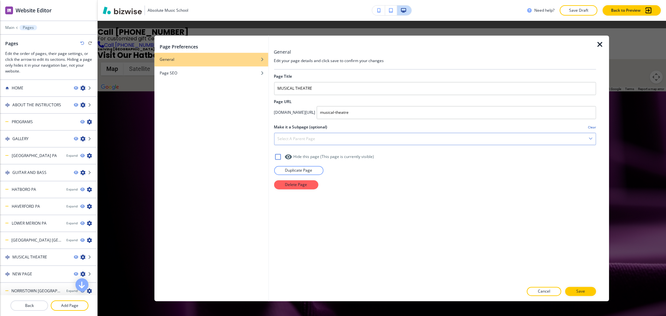
click at [282, 142] on div "Select a parent page" at bounding box center [435, 139] width 322 height 12
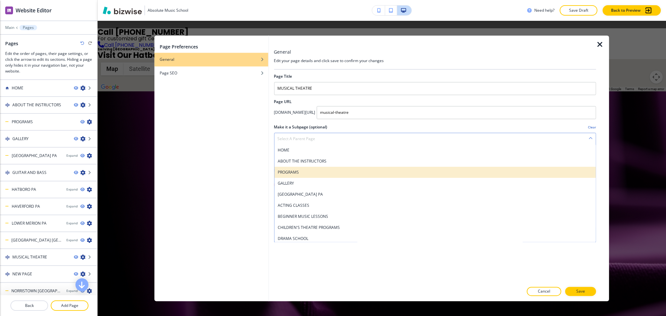
click at [296, 172] on h4 "PROGRAMS" at bounding box center [434, 172] width 315 height 6
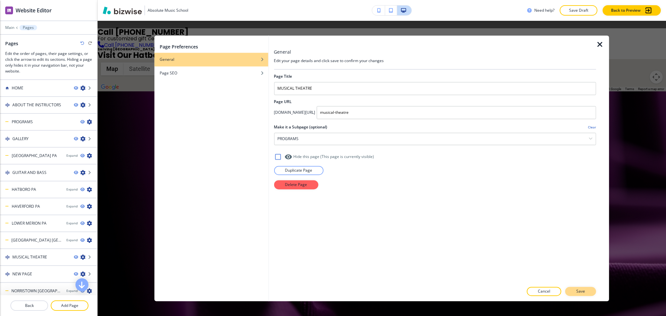
click at [583, 292] on p "Save" at bounding box center [580, 292] width 9 height 6
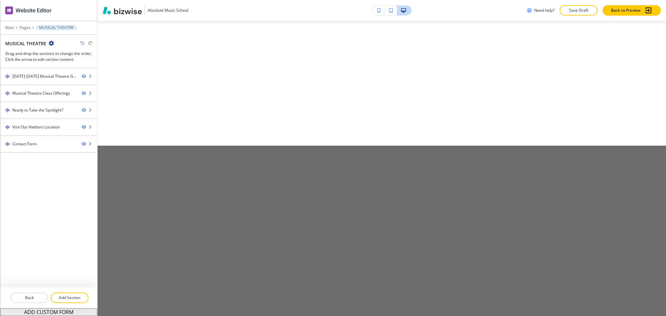
scroll to position [0, 0]
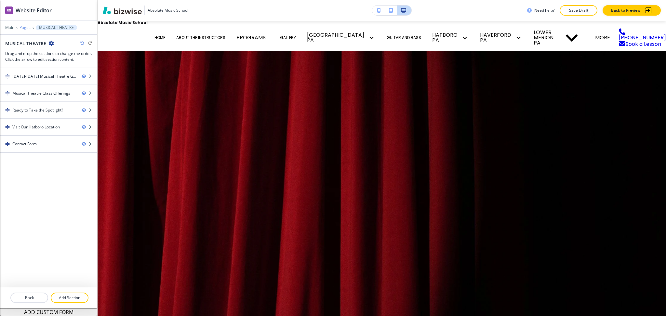
click at [24, 26] on p "Pages" at bounding box center [25, 27] width 11 height 5
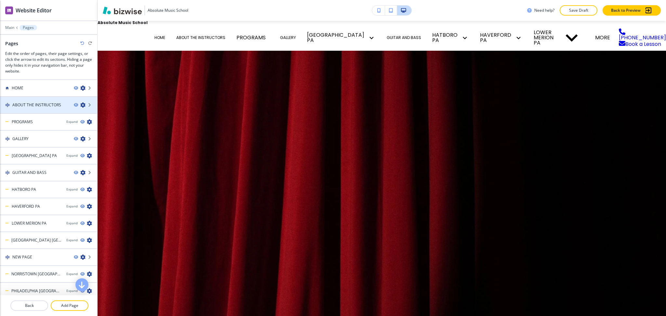
click at [80, 104] on icon "button" at bounding box center [82, 104] width 5 height 5
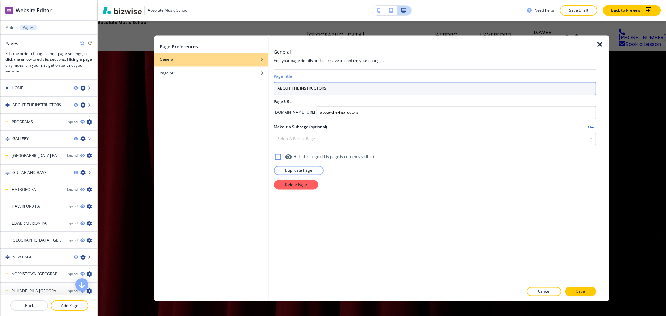
drag, startPoint x: 295, startPoint y: 89, endPoint x: 238, endPoint y: 88, distance: 57.6
click at [245, 89] on div "Page Preferences General Page SEO General Edit your page details and click save…" at bounding box center [382, 168] width 455 height 266
type input "OUR INSTRUCTORS"
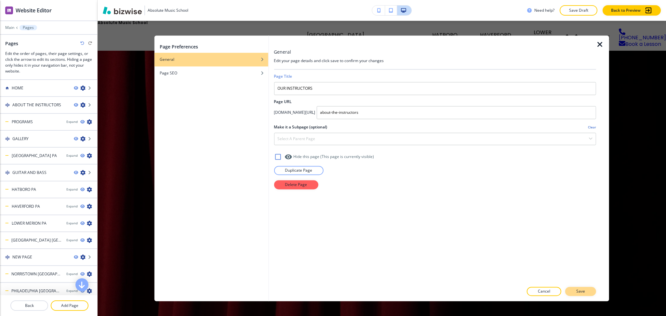
click at [584, 293] on p "Save" at bounding box center [580, 292] width 9 height 6
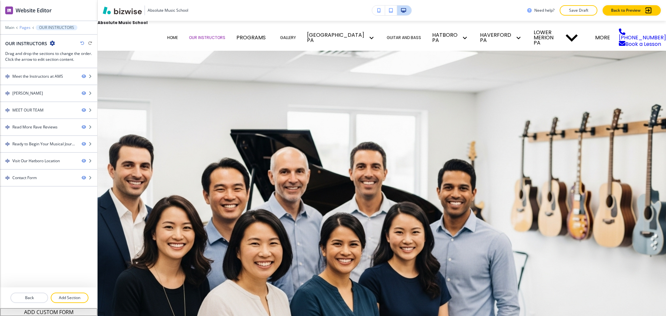
click at [25, 27] on p "Pages" at bounding box center [25, 27] width 11 height 5
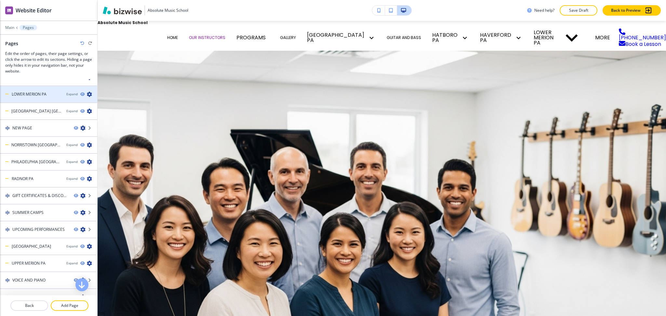
scroll to position [133, 0]
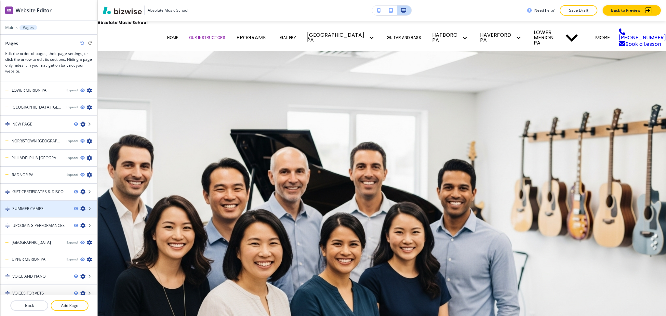
click at [80, 206] on icon "button" at bounding box center [82, 208] width 5 height 5
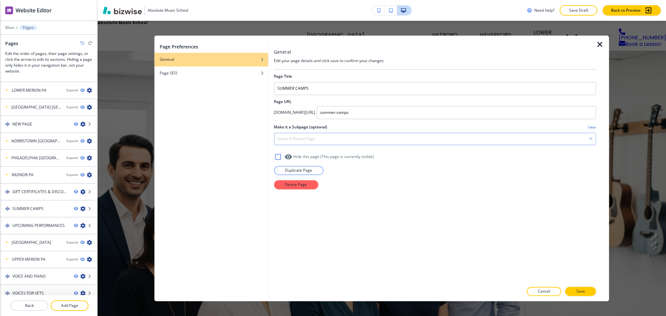
click at [345, 137] on div "Select a parent page" at bounding box center [435, 139] width 322 height 12
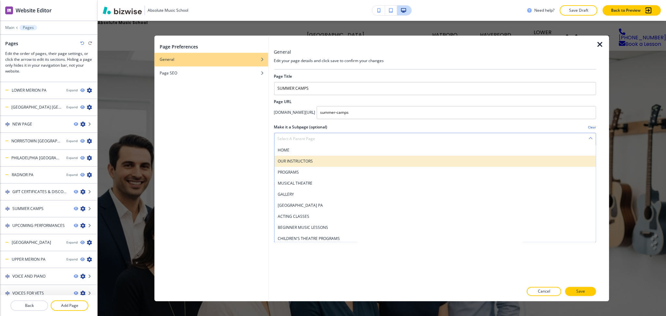
click at [313, 161] on h4 "OUR INSTRUCTORS" at bounding box center [434, 161] width 315 height 6
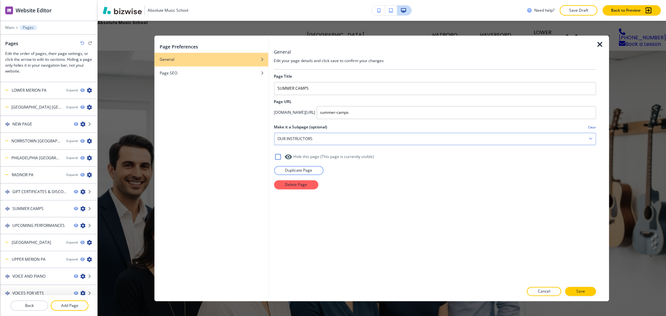
click at [325, 141] on div "OUR INSTRUCTORS" at bounding box center [435, 139] width 322 height 12
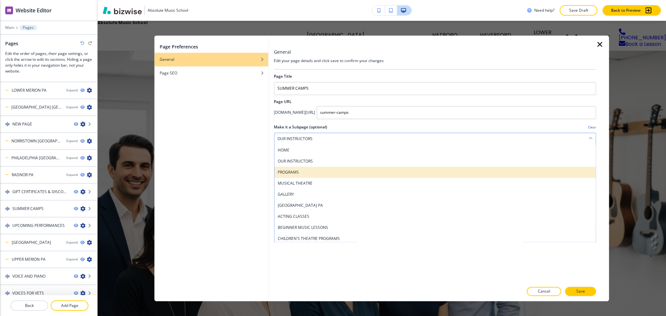
click at [301, 177] on div "PROGRAMS" at bounding box center [435, 172] width 322 height 11
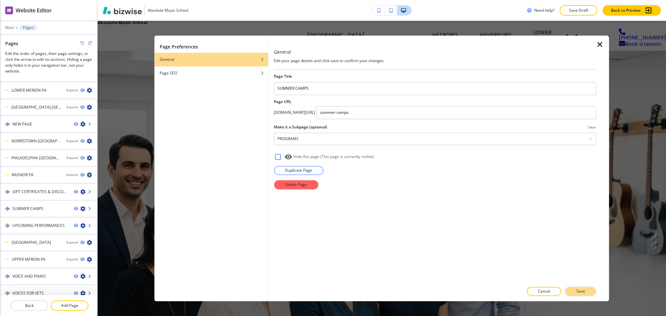
click at [581, 292] on p "Save" at bounding box center [580, 292] width 9 height 6
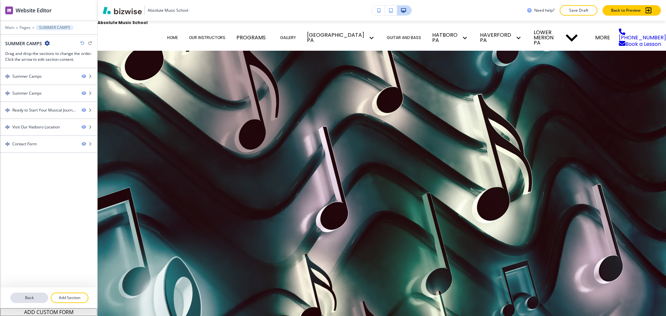
click at [30, 299] on p "Back" at bounding box center [29, 298] width 36 height 6
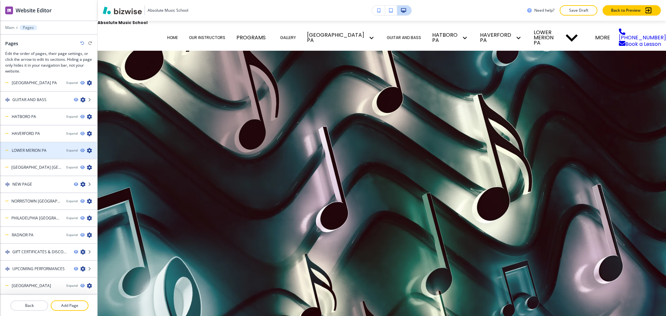
scroll to position [116, 0]
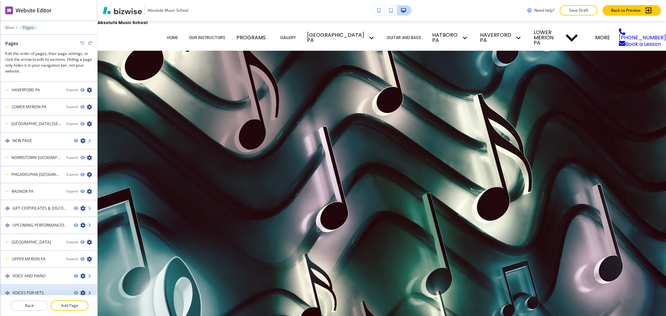
click at [80, 291] on icon "button" at bounding box center [82, 293] width 5 height 5
click at [80, 274] on icon "button" at bounding box center [82, 276] width 5 height 5
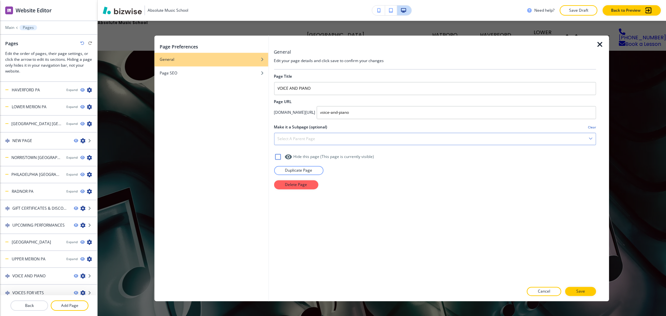
click at [313, 135] on div "Select a parent page" at bounding box center [435, 139] width 322 height 12
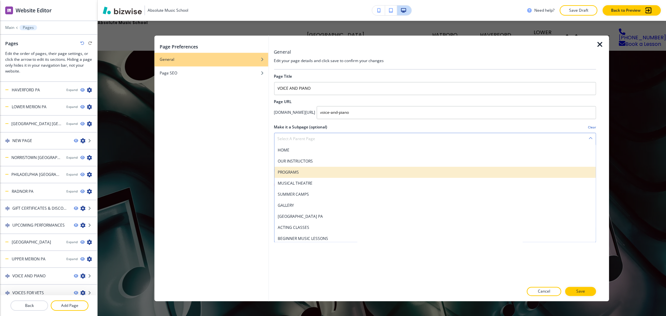
click at [307, 171] on h4 "PROGRAMS" at bounding box center [434, 172] width 315 height 6
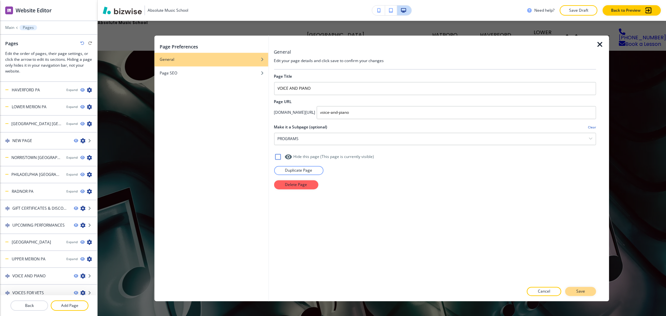
click at [581, 294] on p "Save" at bounding box center [580, 292] width 9 height 6
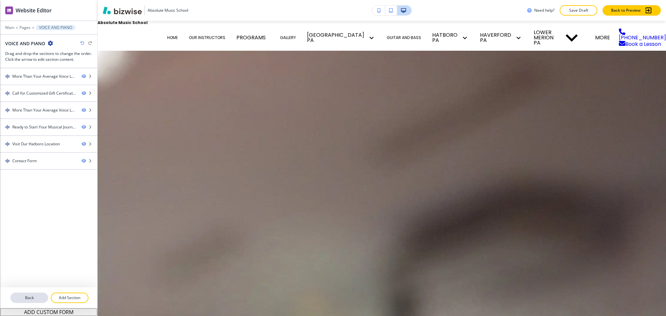
click at [31, 299] on p "Back" at bounding box center [29, 298] width 36 height 6
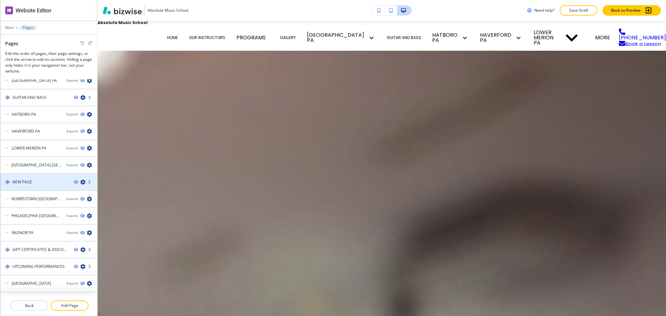
scroll to position [100, 0]
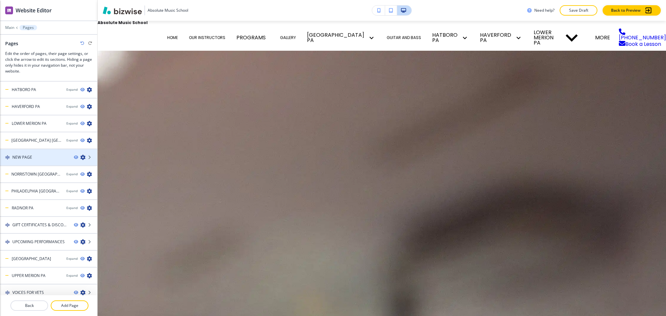
click at [80, 155] on icon "button" at bounding box center [82, 157] width 5 height 5
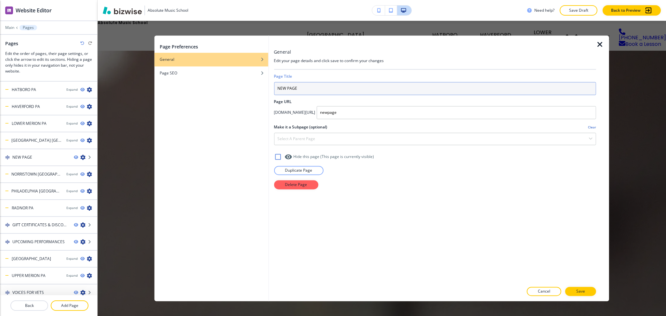
drag, startPoint x: 309, startPoint y: 86, endPoint x: 183, endPoint y: 83, distance: 126.6
click at [229, 85] on div "Page Preferences General Page SEO General Edit your page details and click save…" at bounding box center [382, 168] width 455 height 266
type input "DONORS & SPONSORS"
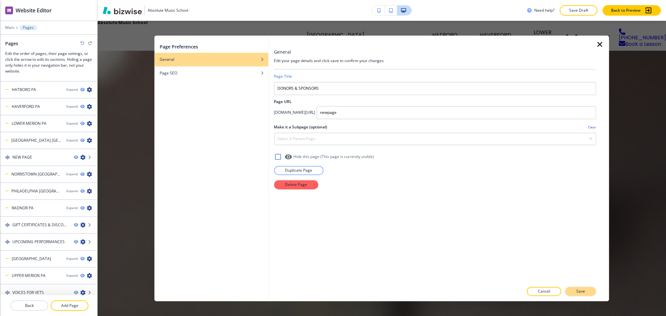
click at [586, 294] on button "Save" at bounding box center [580, 291] width 31 height 9
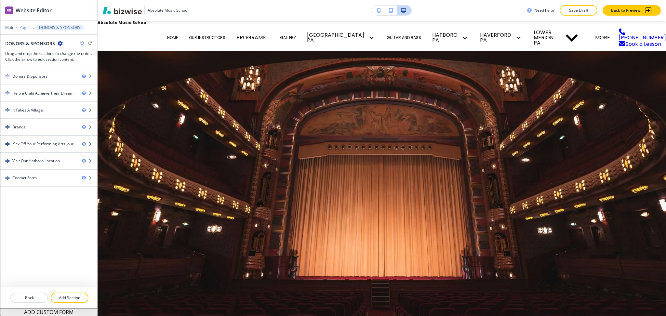
click at [21, 29] on p "Pages" at bounding box center [25, 27] width 11 height 5
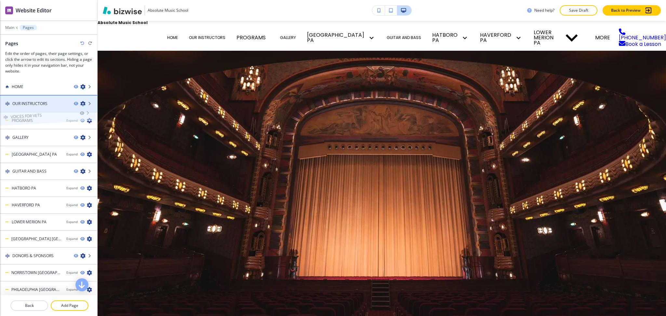
scroll to position [0, 0]
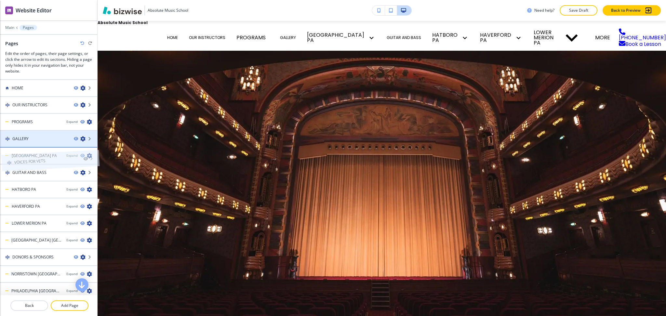
drag, startPoint x: 42, startPoint y: 287, endPoint x: 43, endPoint y: 145, distance: 141.5
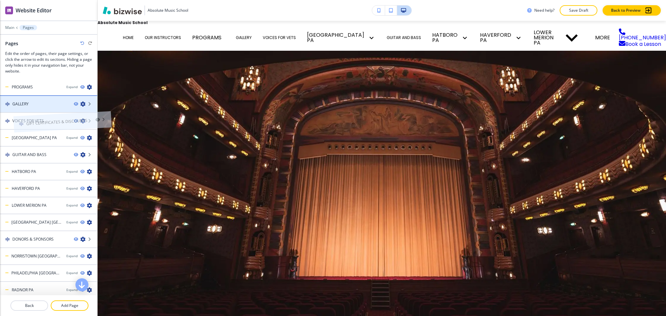
scroll to position [15, 0]
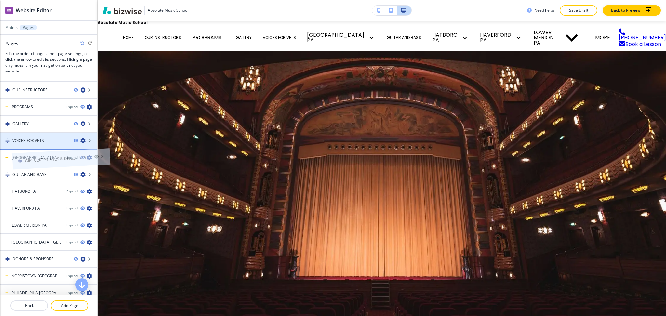
drag, startPoint x: 42, startPoint y: 239, endPoint x: 54, endPoint y: 146, distance: 94.2
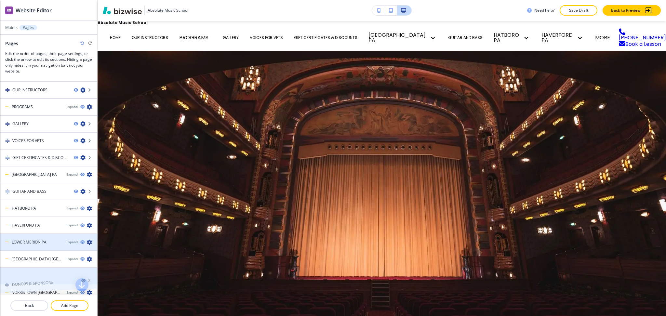
scroll to position [22, 0]
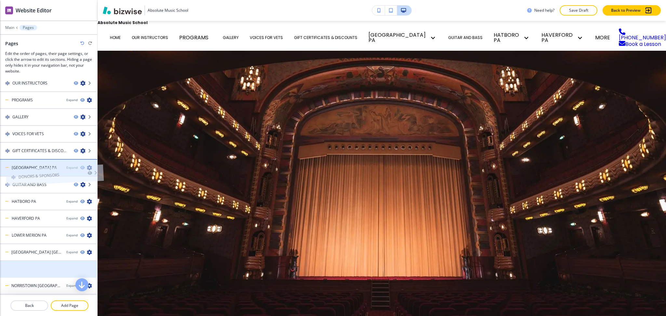
drag, startPoint x: 35, startPoint y: 269, endPoint x: 41, endPoint y: 158, distance: 111.7
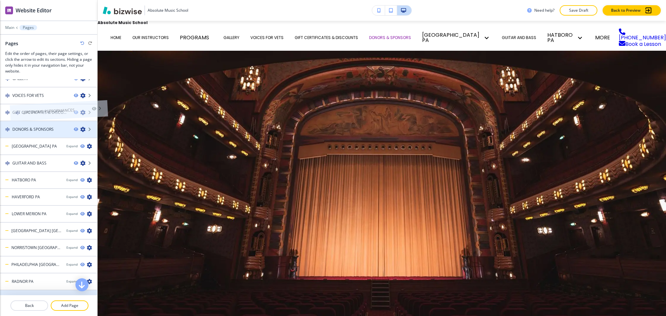
scroll to position [34, 0]
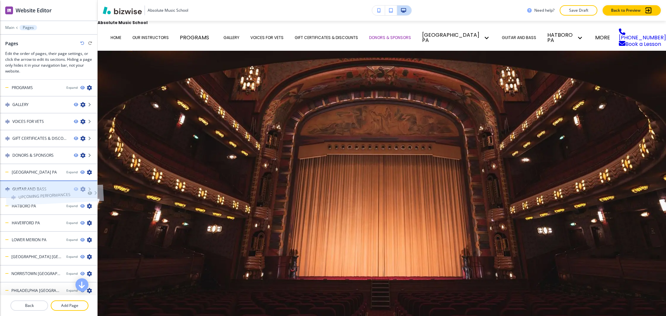
drag, startPoint x: 39, startPoint y: 254, endPoint x: 45, endPoint y: 182, distance: 72.4
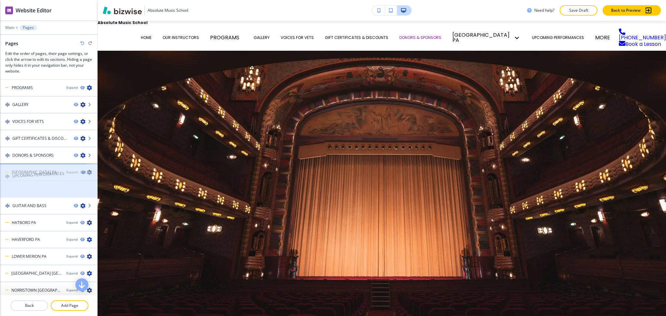
drag, startPoint x: 42, startPoint y: 189, endPoint x: 42, endPoint y: 162, distance: 27.3
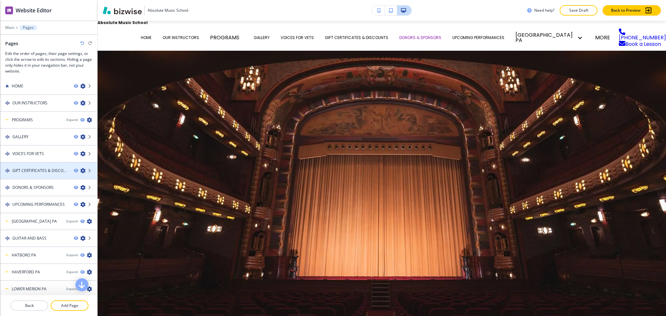
scroll to position [0, 0]
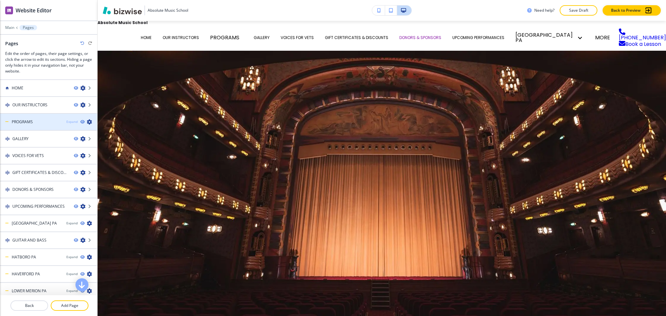
click at [66, 120] on div "Expand" at bounding box center [71, 121] width 11 height 5
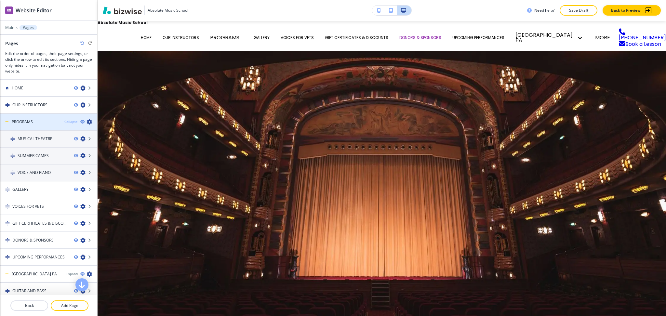
click at [64, 121] on div "Collapse" at bounding box center [70, 121] width 13 height 5
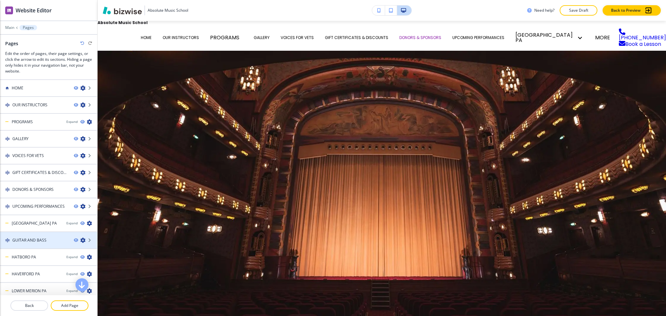
click at [80, 239] on icon "button" at bounding box center [82, 240] width 5 height 5
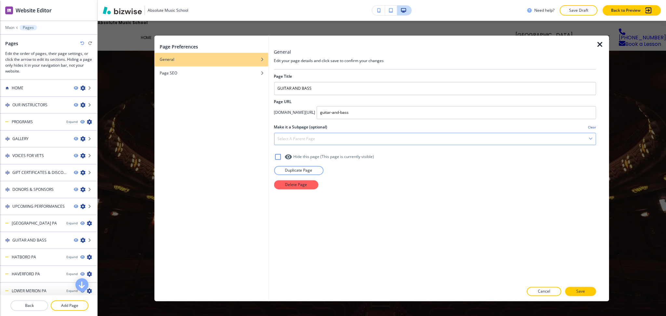
click at [312, 140] on h4 "Select a parent page" at bounding box center [296, 139] width 38 height 6
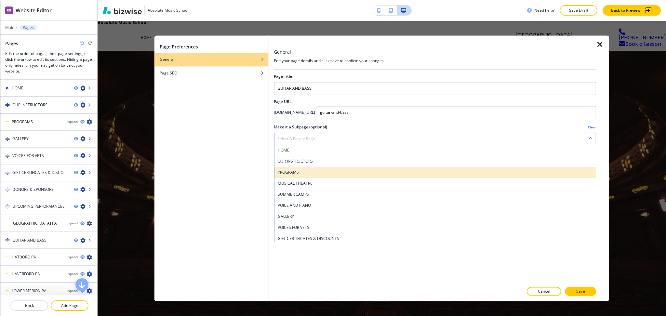
click at [300, 169] on div "PROGRAMS" at bounding box center [435, 172] width 322 height 11
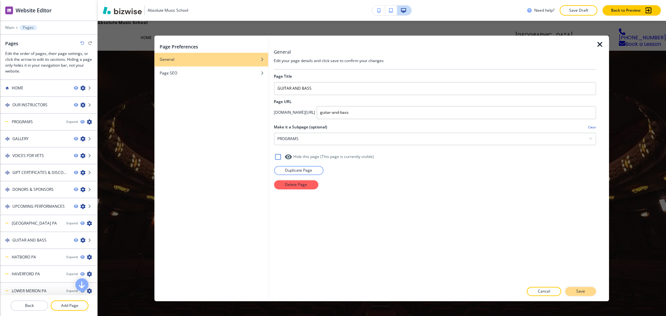
click at [578, 292] on p "Save" at bounding box center [580, 292] width 9 height 6
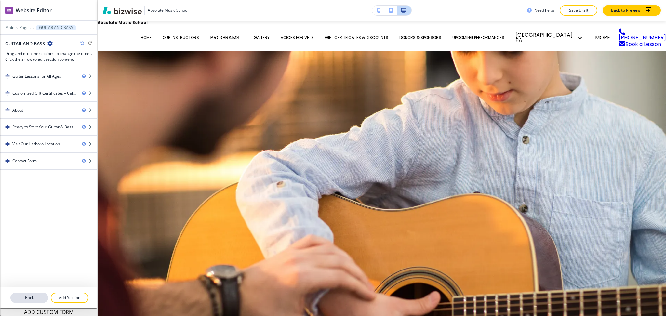
click at [24, 299] on p "Back" at bounding box center [29, 298] width 36 height 6
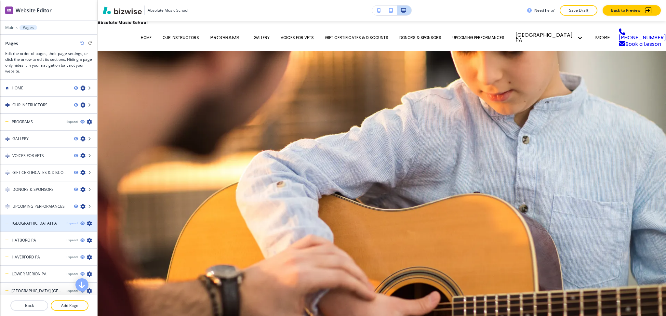
click at [66, 221] on div "Expand" at bounding box center [71, 223] width 11 height 5
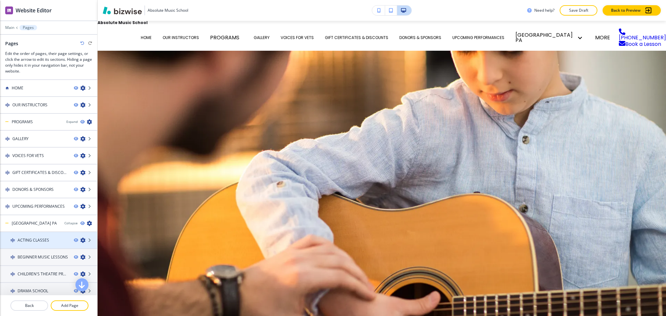
click at [80, 238] on icon "button" at bounding box center [82, 240] width 5 height 5
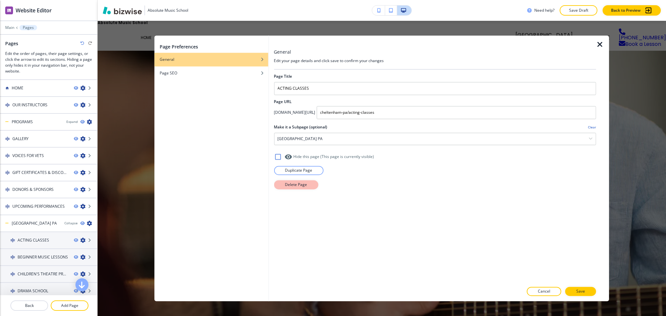
click at [300, 185] on p "Delete Page" at bounding box center [296, 185] width 22 height 6
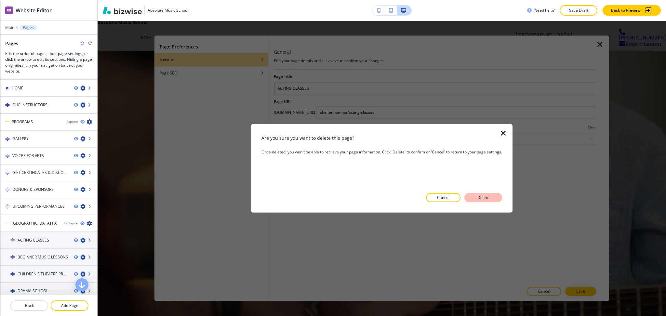
click at [479, 195] on p "Delete" at bounding box center [484, 198] width 16 height 6
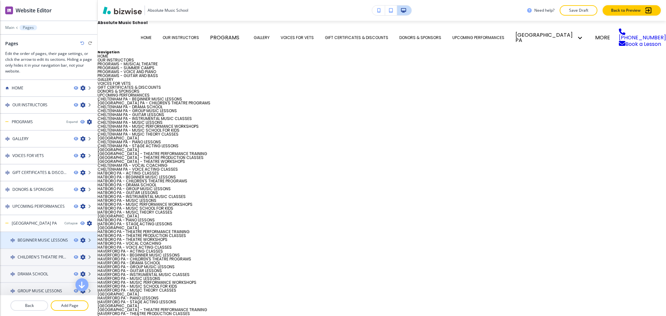
click at [80, 238] on icon "button" at bounding box center [82, 240] width 5 height 5
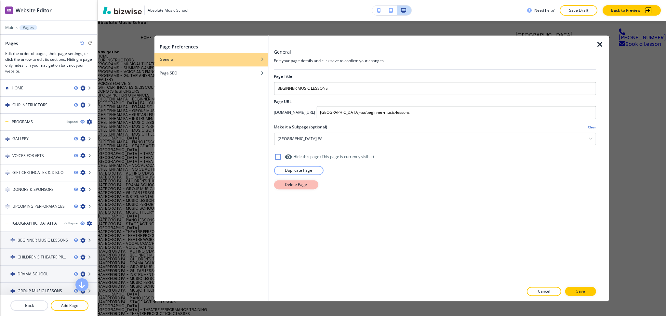
click at [294, 187] on p "Delete Page" at bounding box center [296, 185] width 22 height 6
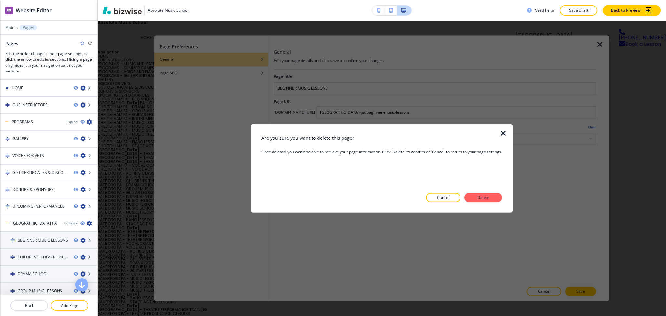
drag, startPoint x: 483, startPoint y: 198, endPoint x: 403, endPoint y: 206, distance: 80.8
click at [483, 197] on p "Delete" at bounding box center [484, 198] width 16 height 6
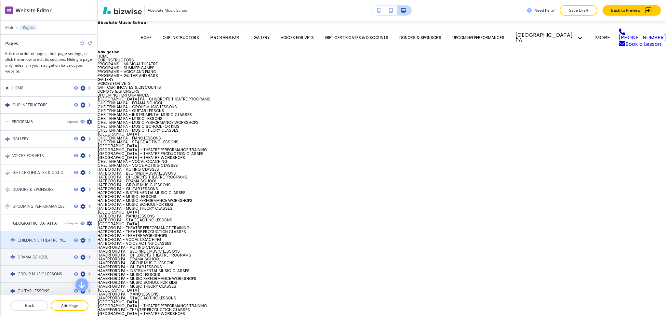
click at [80, 238] on icon "button" at bounding box center [82, 240] width 5 height 5
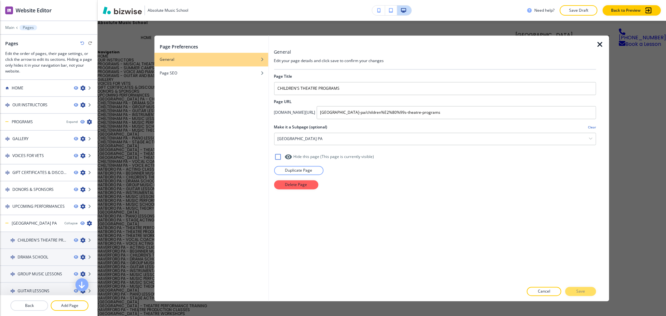
click at [295, 192] on div "Page Title CHILDREN'S THEATRE PROGRAMS Page URL app.bizwise.com/preview?id=92lh…" at bounding box center [435, 176] width 322 height 213
click at [301, 187] on p "Delete Page" at bounding box center [296, 185] width 22 height 6
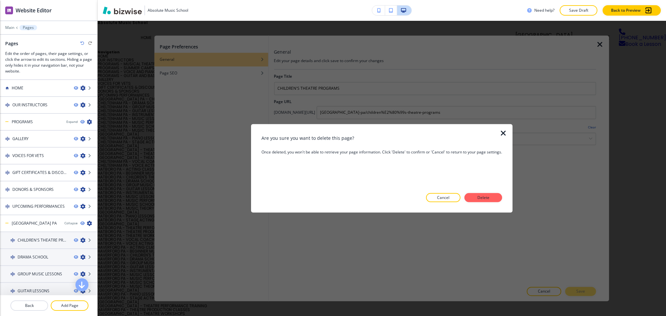
drag, startPoint x: 494, startPoint y: 199, endPoint x: 377, endPoint y: 197, distance: 117.8
click at [494, 199] on button "Delete" at bounding box center [484, 197] width 38 height 9
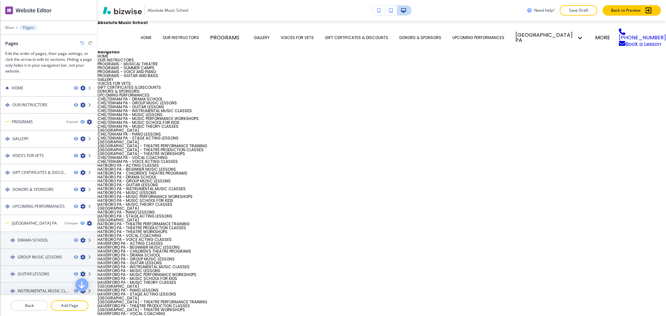
click at [80, 238] on icon "button" at bounding box center [82, 240] width 5 height 5
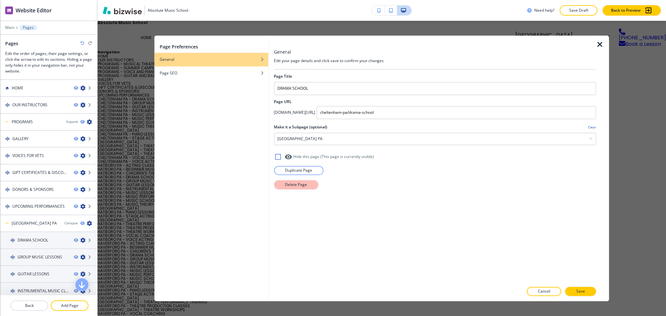
click at [283, 185] on button "Delete Page" at bounding box center [296, 184] width 44 height 9
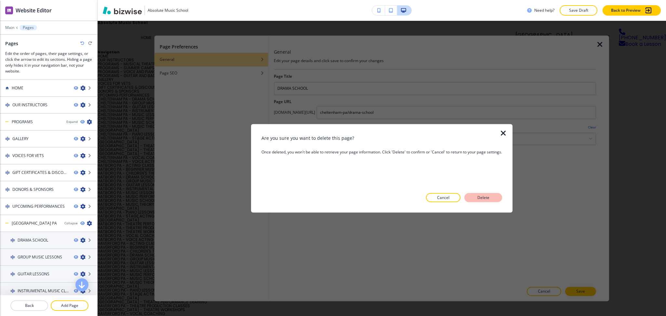
click at [489, 199] on p "Delete" at bounding box center [484, 198] width 16 height 6
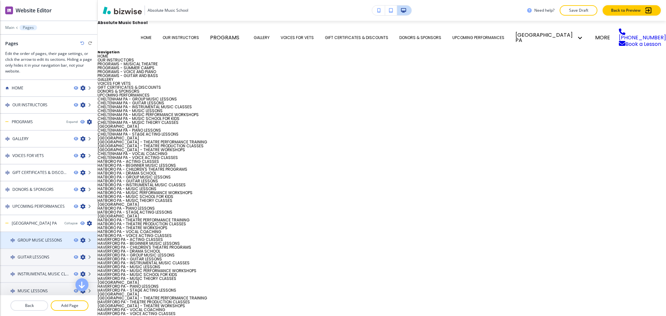
click at [80, 238] on icon "button" at bounding box center [82, 240] width 5 height 5
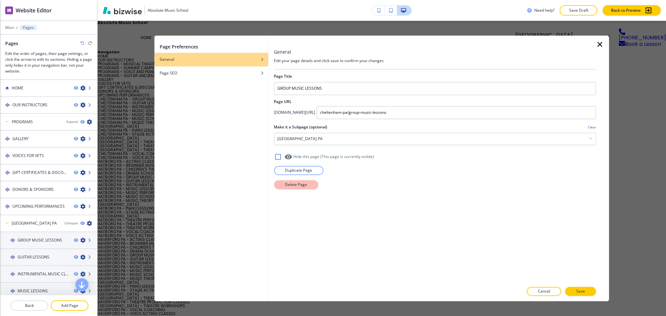
click at [286, 188] on p "Delete Page" at bounding box center [296, 185] width 22 height 6
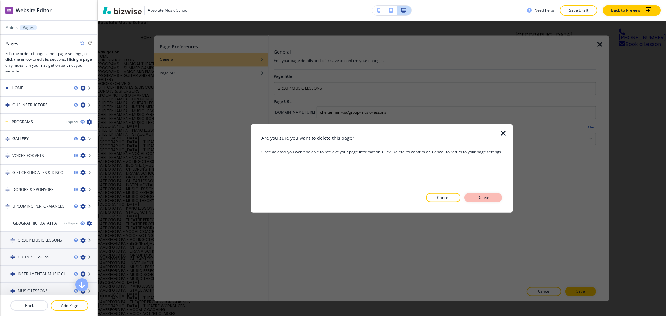
click at [479, 194] on button "Delete" at bounding box center [484, 197] width 38 height 9
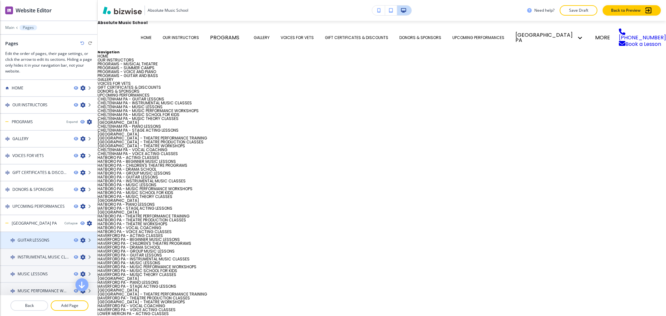
click at [80, 238] on icon "button" at bounding box center [82, 240] width 5 height 5
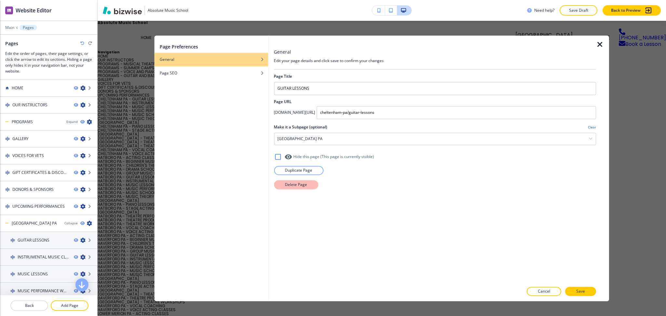
click at [294, 187] on p "Delete Page" at bounding box center [296, 185] width 22 height 6
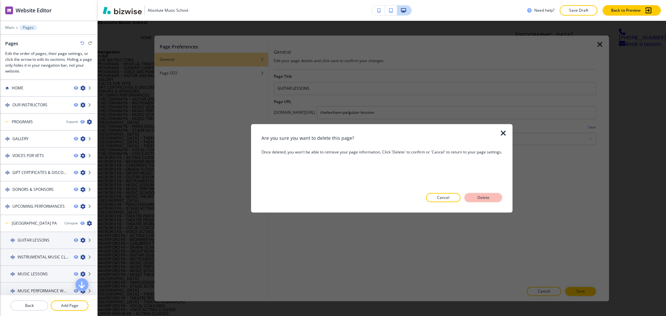
click at [483, 194] on button "Delete" at bounding box center [484, 197] width 38 height 9
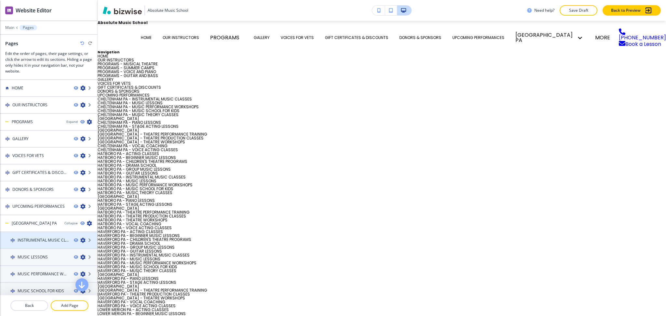
click at [80, 238] on icon "button" at bounding box center [82, 240] width 5 height 5
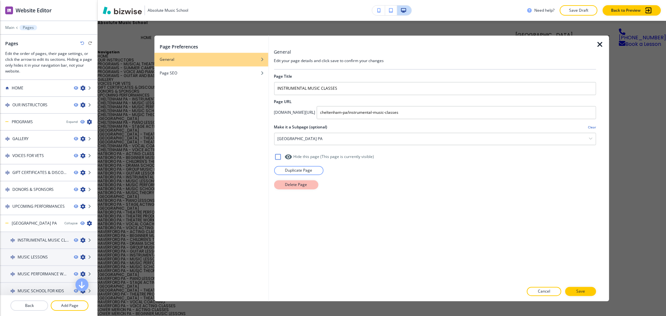
click at [307, 181] on button "Delete Page" at bounding box center [296, 184] width 44 height 9
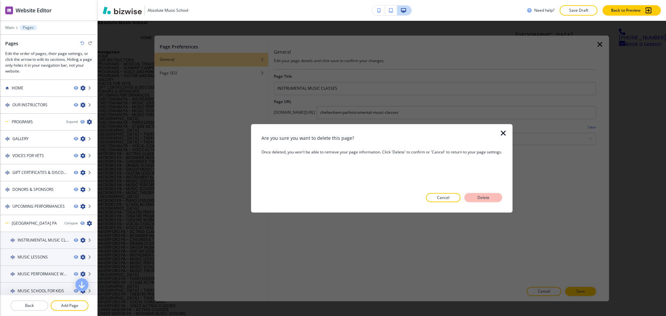
click at [478, 197] on p "Delete" at bounding box center [484, 198] width 16 height 6
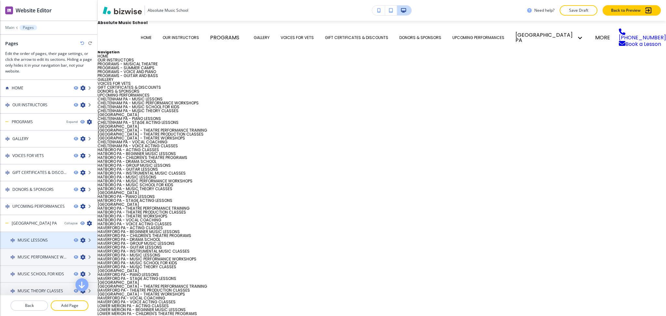
click at [80, 238] on icon "button" at bounding box center [82, 240] width 5 height 5
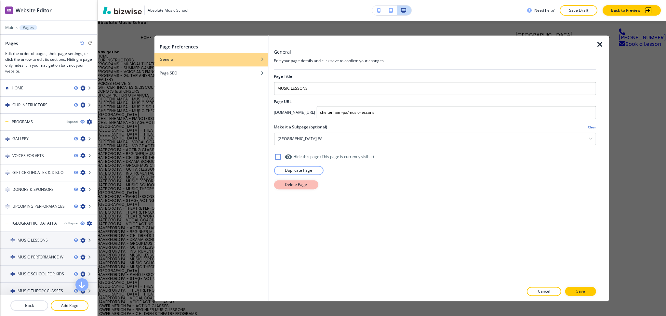
click at [299, 184] on p "Delete Page" at bounding box center [296, 185] width 22 height 6
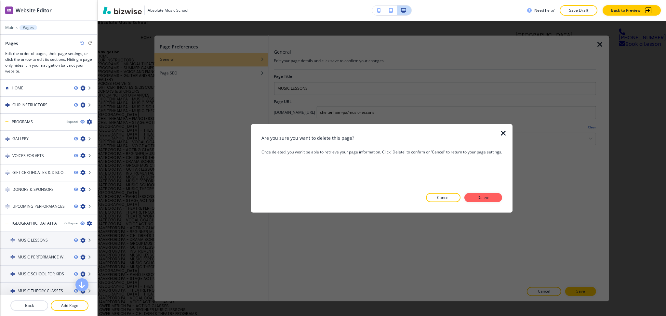
drag, startPoint x: 481, startPoint y: 200, endPoint x: 448, endPoint y: 205, distance: 33.9
click at [481, 199] on p "Delete" at bounding box center [484, 198] width 16 height 6
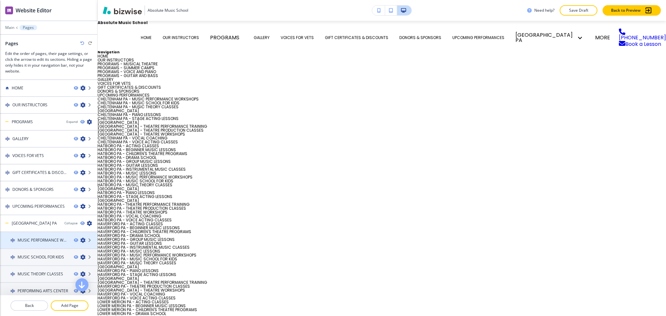
drag, startPoint x: 75, startPoint y: 237, endPoint x: 84, endPoint y: 234, distance: 9.1
click at [80, 238] on icon "button" at bounding box center [82, 240] width 5 height 5
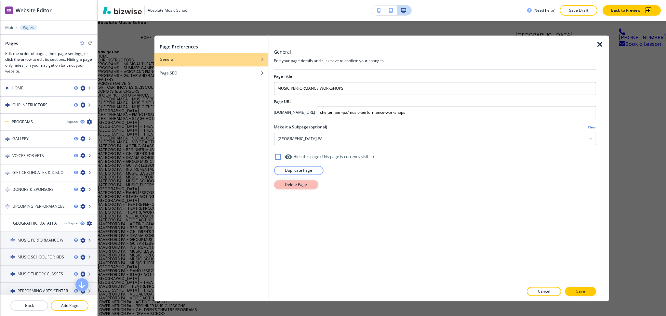
click at [287, 185] on p "Delete Page" at bounding box center [296, 185] width 22 height 6
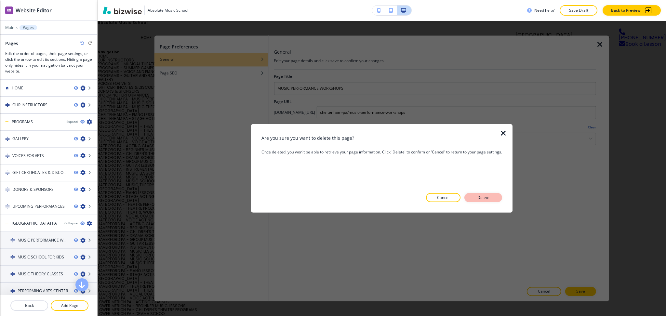
click at [487, 198] on p "Delete" at bounding box center [484, 198] width 16 height 6
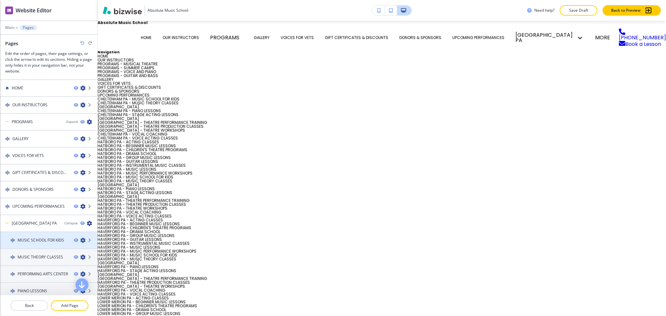
click at [79, 238] on div at bounding box center [85, 240] width 23 height 5
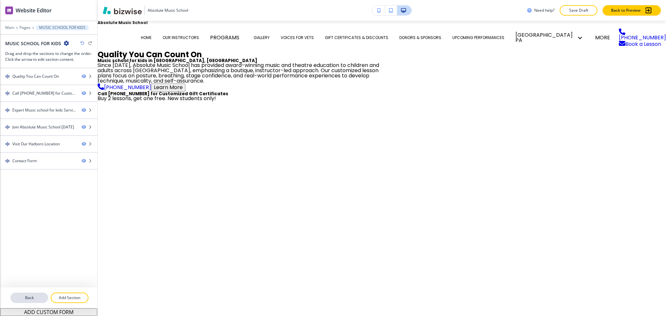
click at [29, 298] on p "Back" at bounding box center [29, 298] width 36 height 6
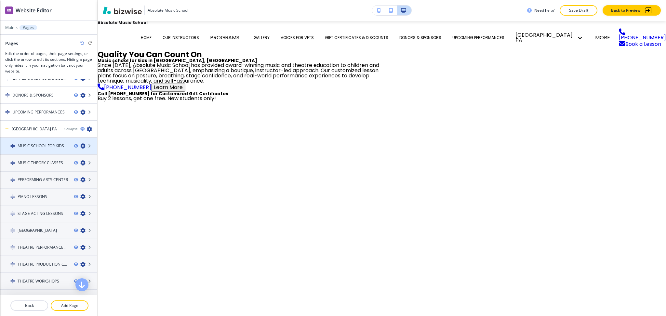
click at [80, 144] on icon "button" at bounding box center [82, 145] width 5 height 5
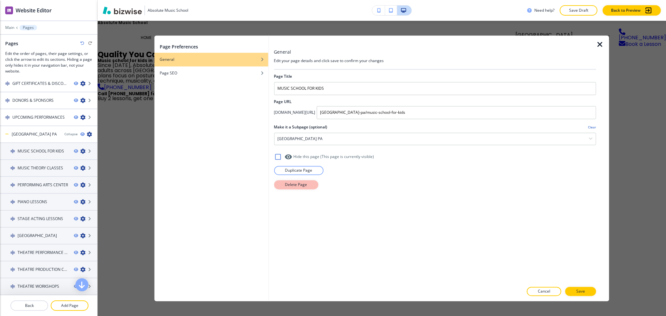
click at [283, 183] on button "Delete Page" at bounding box center [296, 184] width 44 height 9
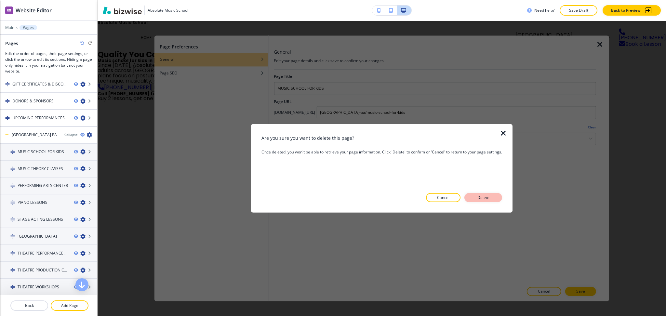
scroll to position [88, 0]
drag, startPoint x: 486, startPoint y: 197, endPoint x: 442, endPoint y: 197, distance: 43.9
click at [486, 197] on p "Delete" at bounding box center [484, 198] width 16 height 6
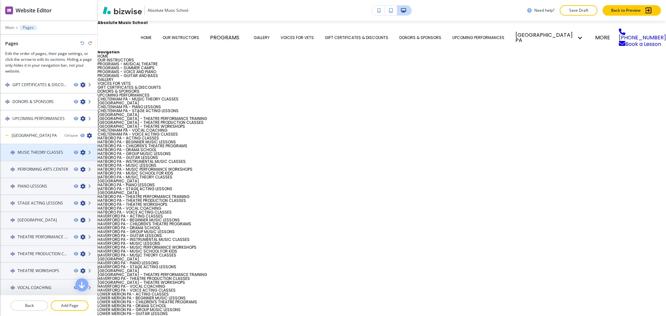
scroll to position [88, 0]
click at [80, 150] on icon "button" at bounding box center [82, 152] width 5 height 5
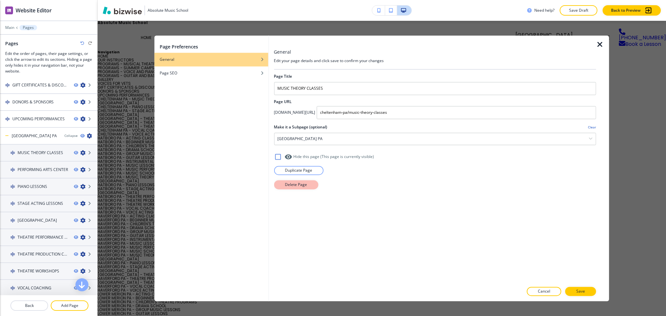
click at [295, 184] on p "Delete Page" at bounding box center [296, 185] width 22 height 6
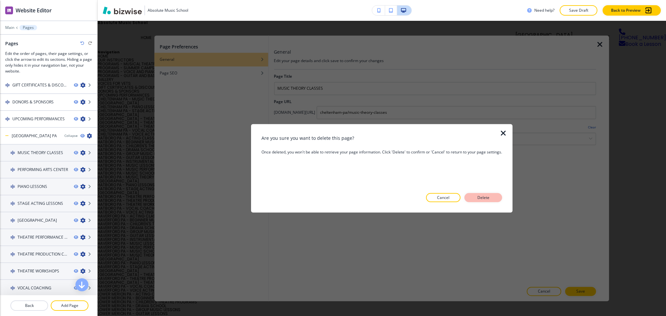
click at [482, 194] on button "Delete" at bounding box center [484, 197] width 38 height 9
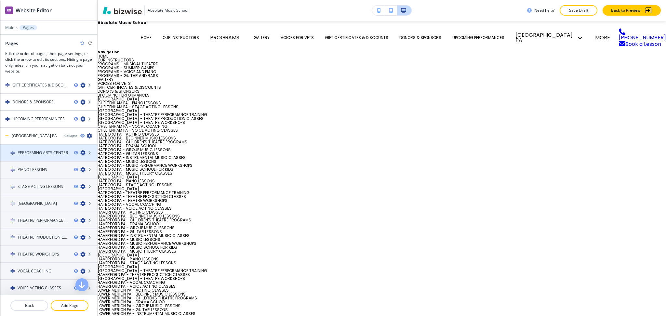
click at [80, 150] on icon "button" at bounding box center [82, 152] width 5 height 5
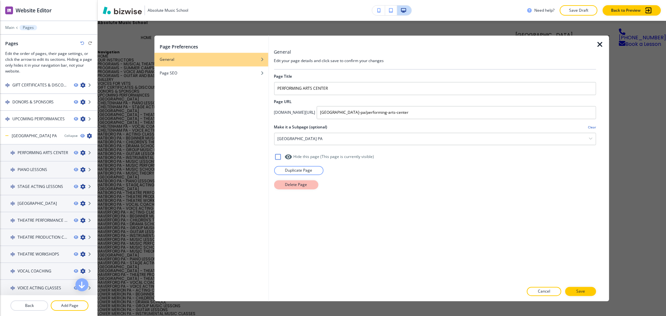
click at [285, 183] on p "Delete Page" at bounding box center [296, 185] width 22 height 6
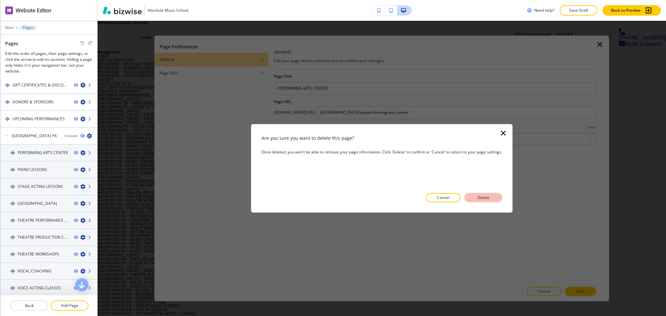
click at [499, 199] on button "Delete" at bounding box center [484, 197] width 38 height 9
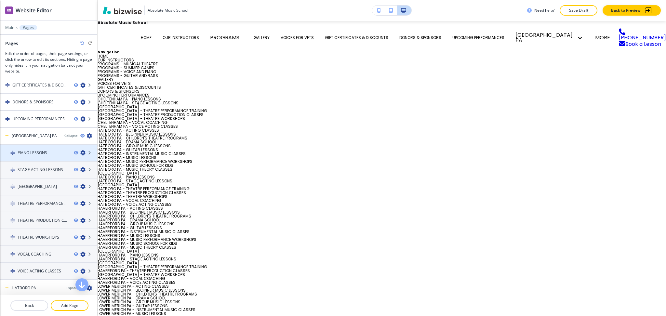
click at [80, 150] on icon "button" at bounding box center [82, 152] width 5 height 5
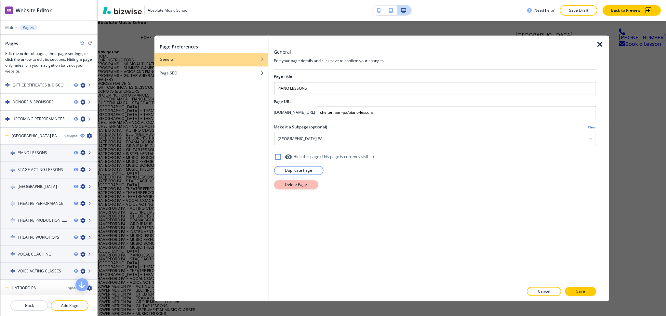
click at [278, 188] on button "Delete Page" at bounding box center [296, 184] width 44 height 9
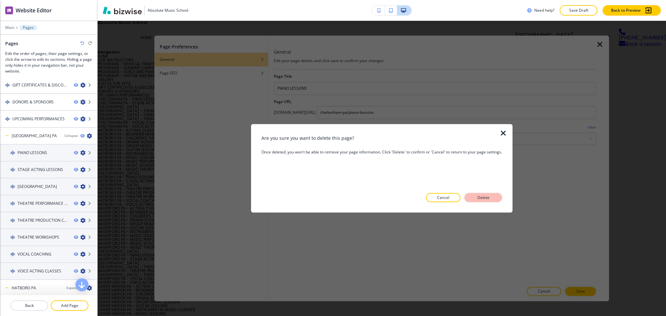
click at [488, 198] on p "Delete" at bounding box center [484, 198] width 16 height 6
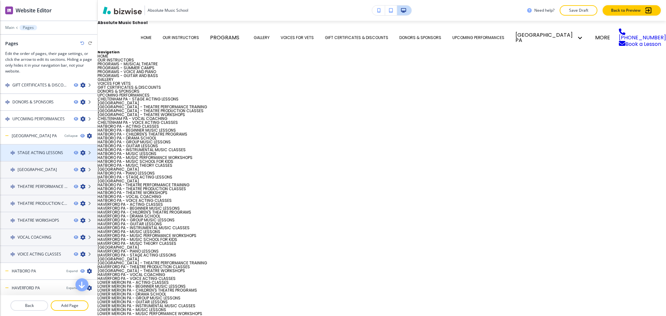
click at [80, 150] on icon "button" at bounding box center [82, 152] width 5 height 5
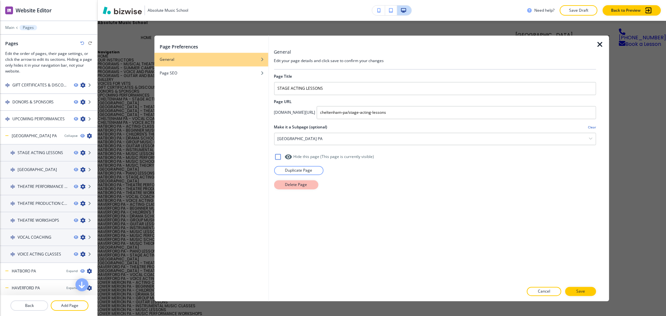
click at [304, 183] on p "Delete Page" at bounding box center [296, 185] width 22 height 6
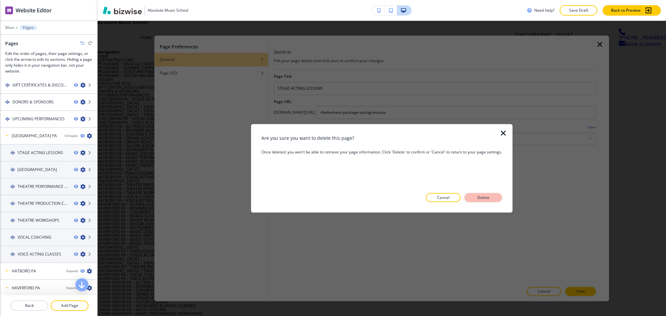
click at [490, 194] on button "Delete" at bounding box center [484, 197] width 38 height 9
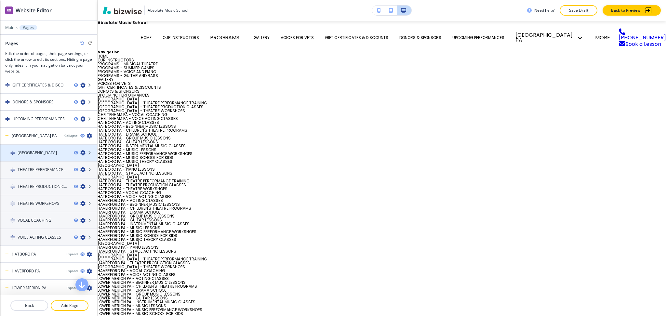
click at [80, 150] on icon "button" at bounding box center [82, 152] width 5 height 5
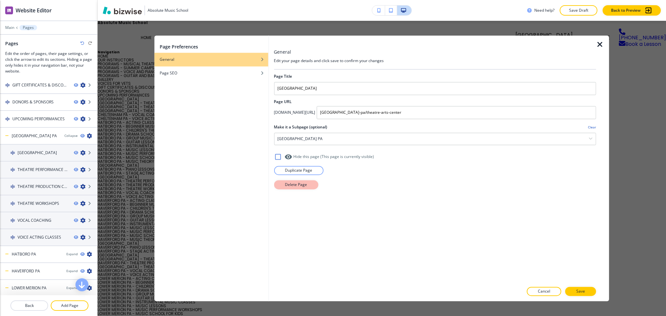
click at [290, 183] on p "Delete Page" at bounding box center [296, 185] width 22 height 6
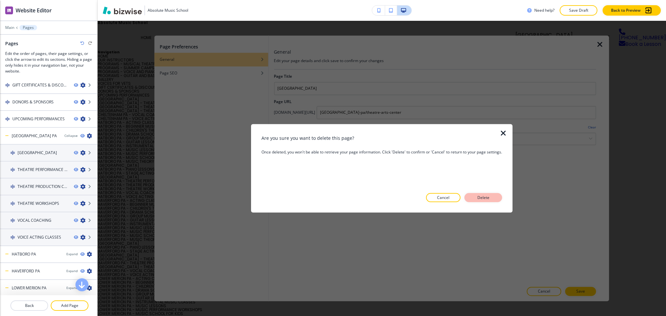
click at [483, 201] on button "Delete" at bounding box center [484, 197] width 38 height 9
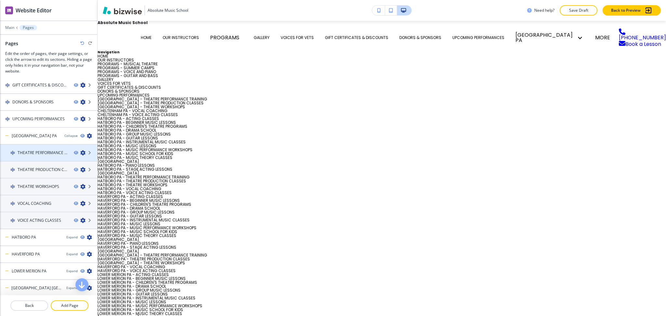
click at [80, 151] on icon "button" at bounding box center [82, 152] width 5 height 5
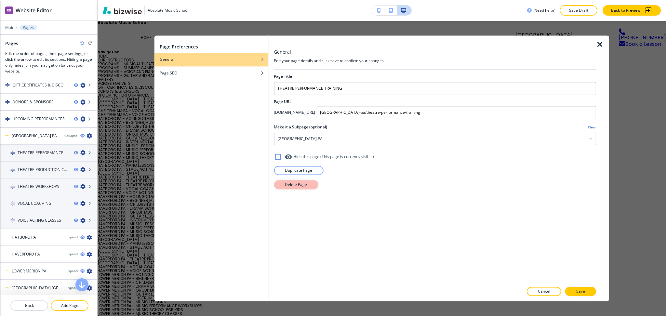
click at [296, 184] on p "Delete Page" at bounding box center [296, 185] width 22 height 6
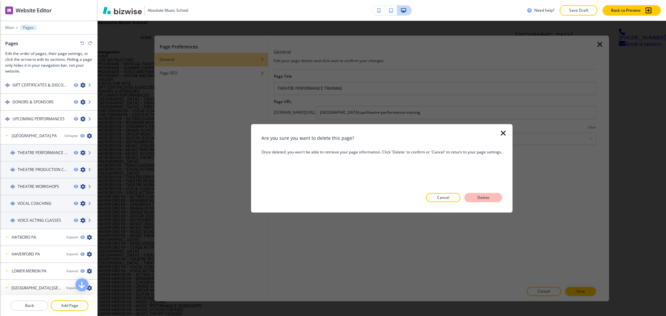
click at [495, 199] on button "Delete" at bounding box center [484, 197] width 38 height 9
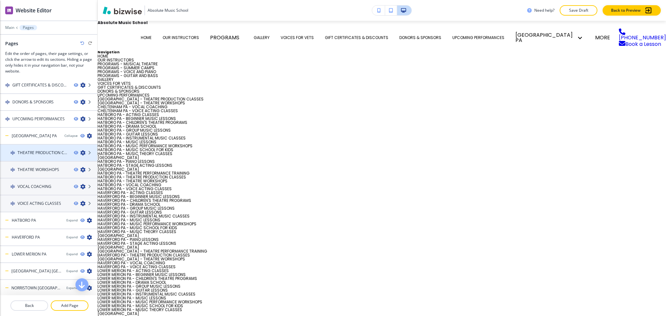
click at [80, 150] on icon "button" at bounding box center [82, 152] width 5 height 5
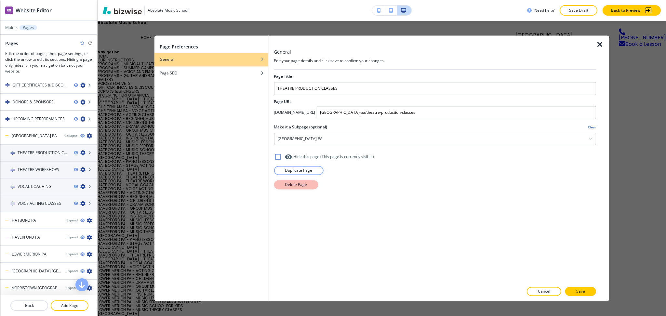
click at [291, 182] on p "Delete Page" at bounding box center [296, 185] width 22 height 6
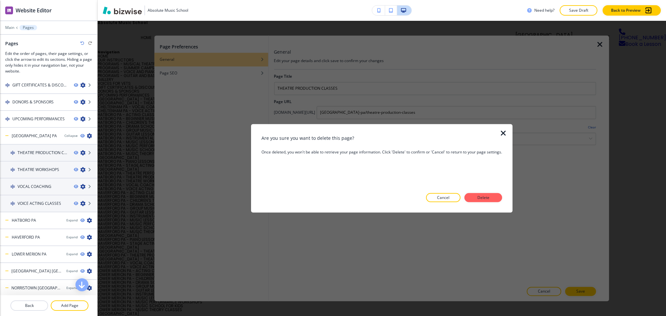
click at [484, 203] on div at bounding box center [382, 207] width 241 height 10
click at [485, 199] on p "Delete" at bounding box center [484, 198] width 16 height 6
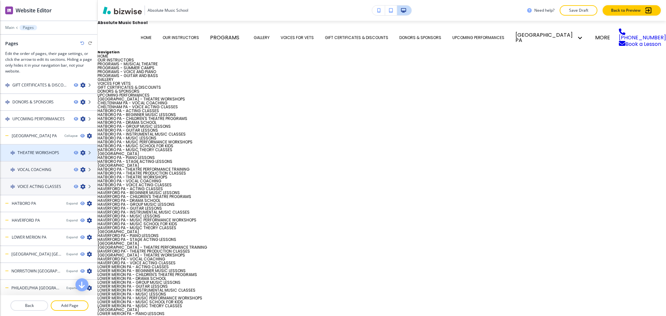
click at [80, 150] on icon "button" at bounding box center [82, 152] width 5 height 5
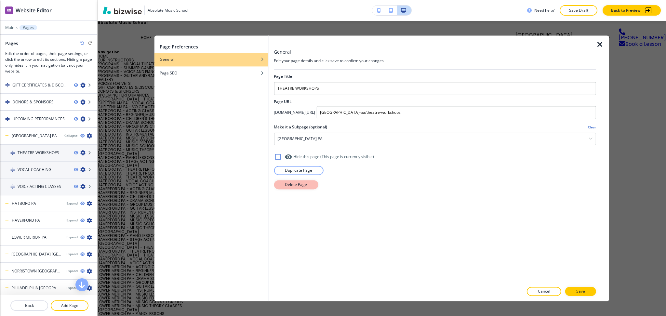
click at [291, 184] on p "Delete Page" at bounding box center [296, 185] width 22 height 6
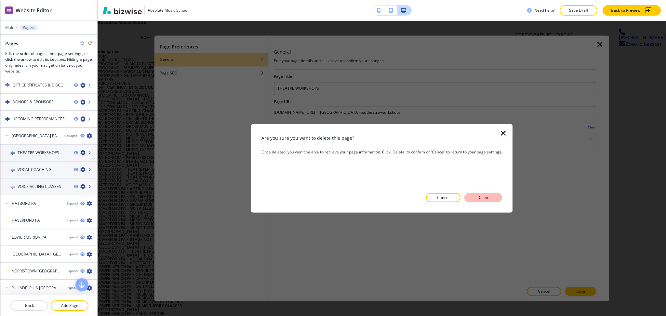
click at [482, 199] on p "Delete" at bounding box center [484, 198] width 16 height 6
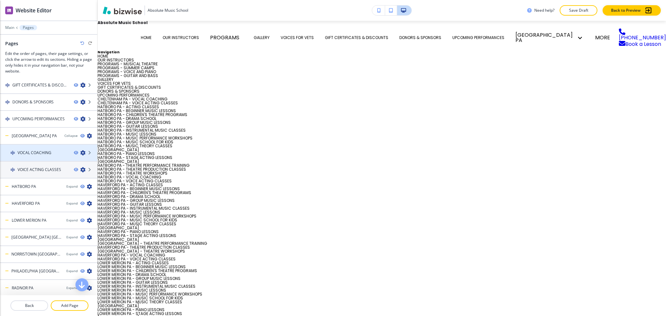
click at [80, 150] on icon "button" at bounding box center [82, 152] width 5 height 5
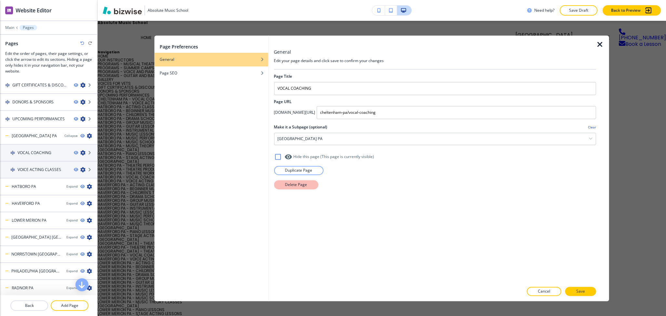
click at [301, 187] on p "Delete Page" at bounding box center [296, 185] width 22 height 6
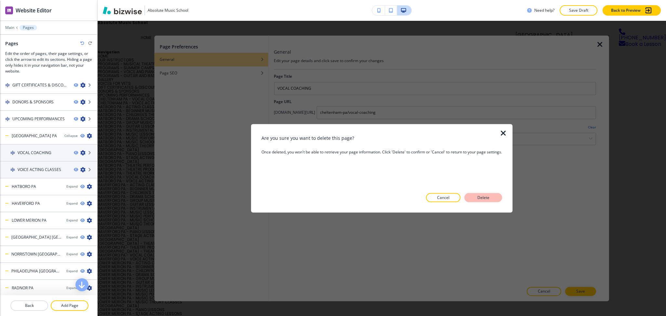
click at [493, 199] on button "Delete" at bounding box center [484, 197] width 38 height 9
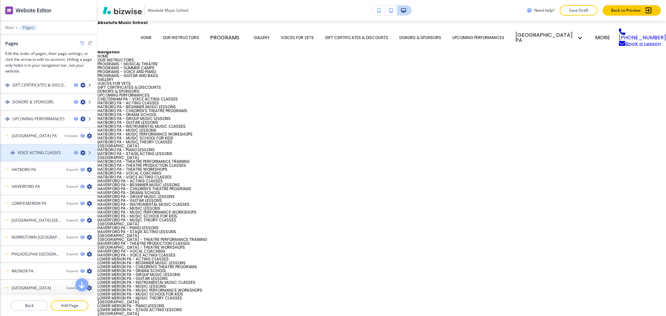
click at [80, 150] on icon "button" at bounding box center [82, 152] width 5 height 5
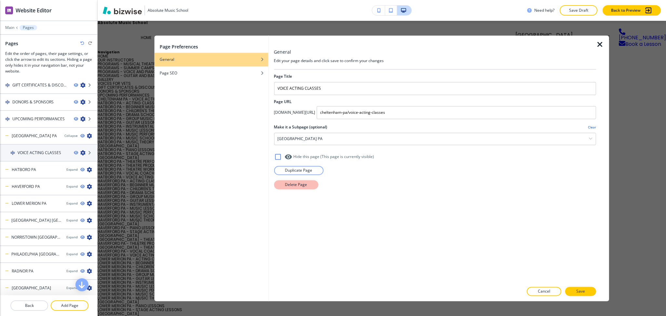
click at [290, 189] on button "Delete Page" at bounding box center [296, 184] width 44 height 9
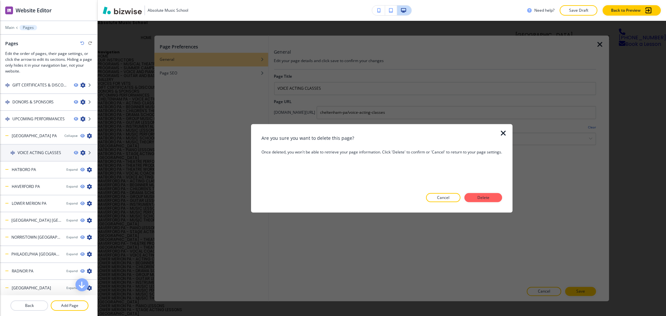
click at [500, 198] on button "Delete" at bounding box center [484, 197] width 38 height 9
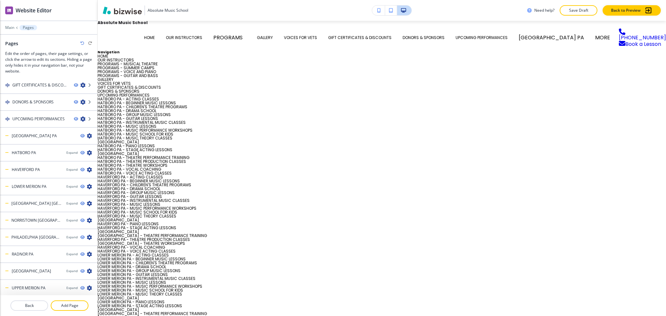
scroll to position [84, 0]
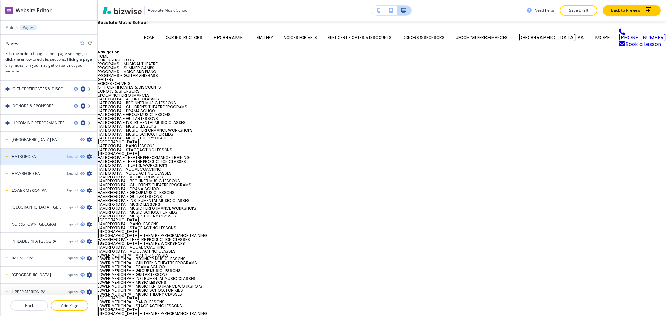
click at [66, 155] on div "Expand" at bounding box center [71, 156] width 11 height 5
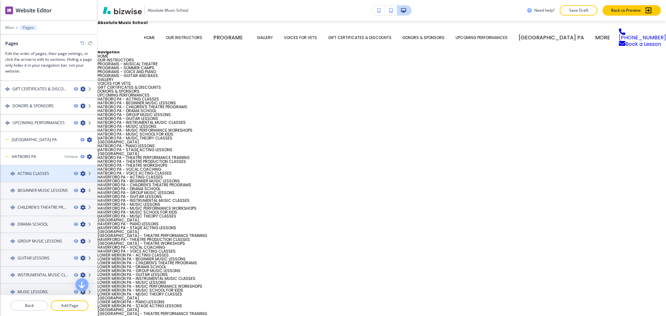
click at [80, 171] on icon "button" at bounding box center [82, 173] width 5 height 5
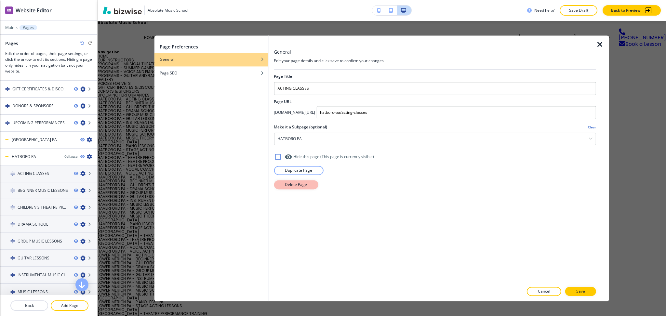
click at [302, 186] on p "Delete Page" at bounding box center [296, 185] width 22 height 6
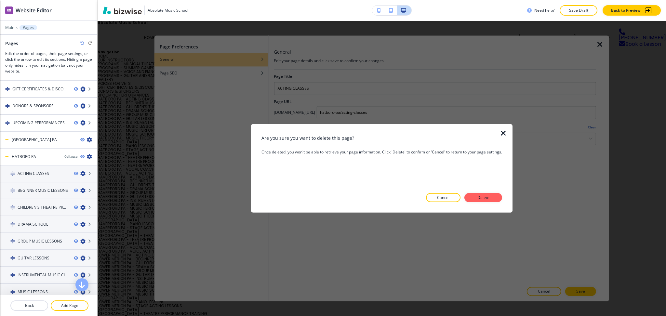
click at [509, 198] on div at bounding box center [507, 168] width 10 height 88
click at [496, 198] on button "Delete" at bounding box center [484, 197] width 38 height 9
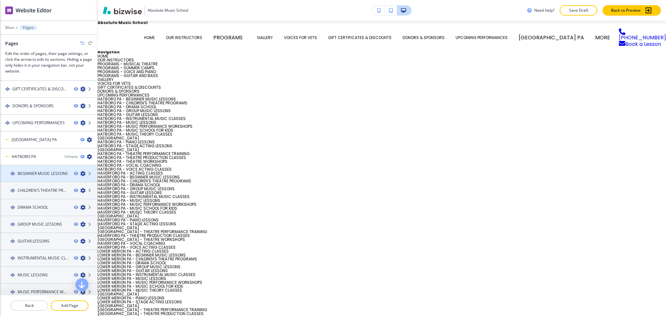
click at [80, 172] on icon "button" at bounding box center [82, 173] width 5 height 5
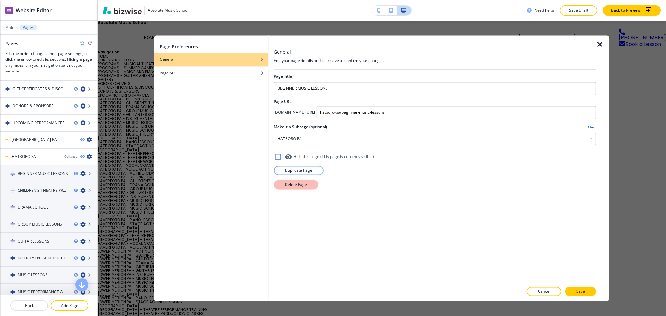
click at [302, 186] on p "Delete Page" at bounding box center [296, 185] width 22 height 6
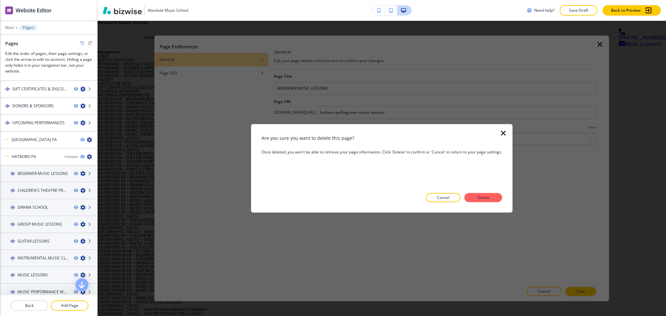
click at [476, 197] on p "Delete" at bounding box center [484, 198] width 16 height 6
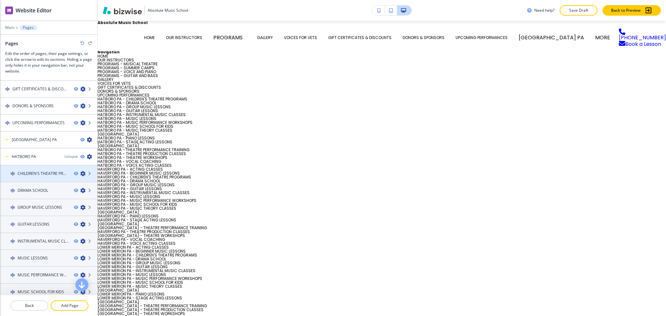
click at [80, 172] on icon "button" at bounding box center [82, 173] width 5 height 5
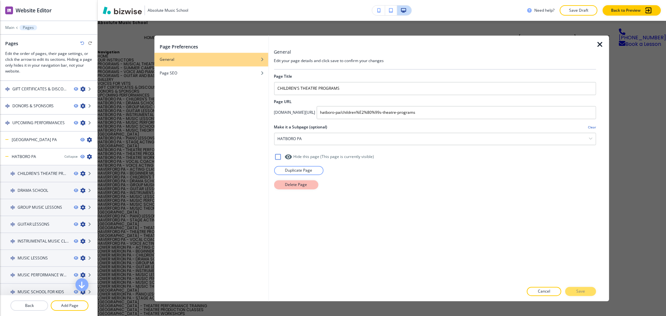
click at [309, 188] on button "Delete Page" at bounding box center [296, 184] width 44 height 9
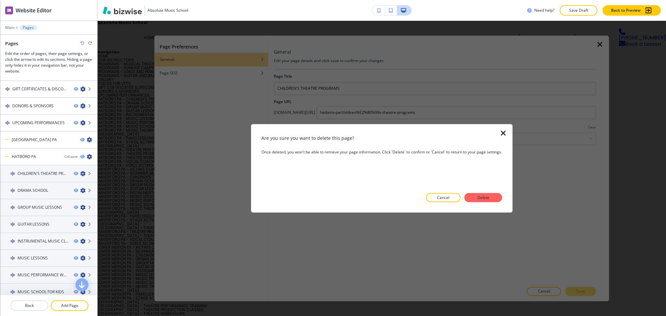
click at [501, 203] on div at bounding box center [382, 207] width 241 height 10
click at [497, 199] on button "Delete" at bounding box center [484, 197] width 38 height 9
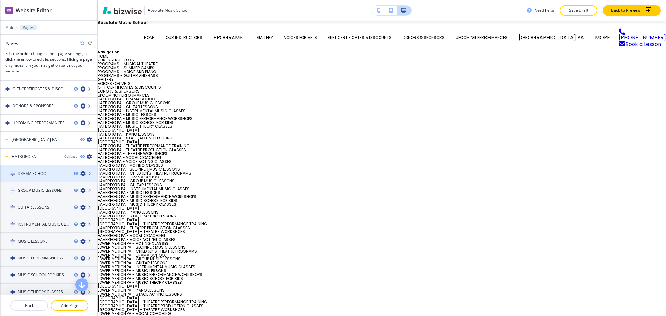
click at [80, 171] on icon "button" at bounding box center [82, 173] width 5 height 5
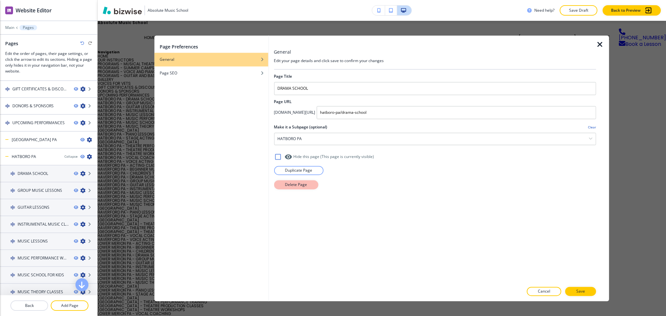
click at [284, 185] on button "Delete Page" at bounding box center [296, 184] width 44 height 9
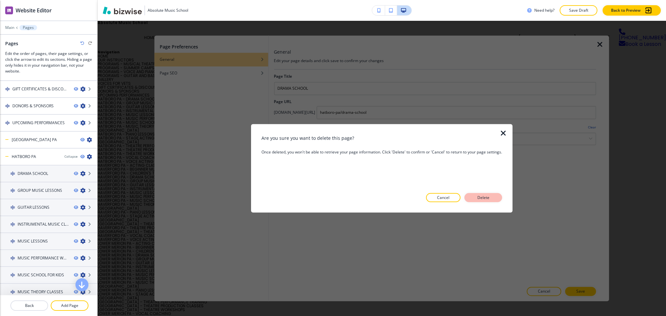
click at [489, 199] on p "Delete" at bounding box center [484, 198] width 16 height 6
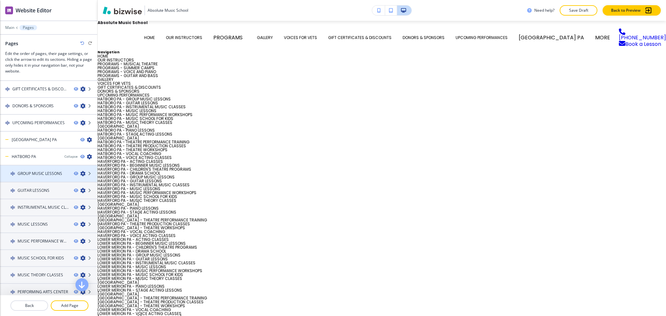
click at [80, 171] on icon "button" at bounding box center [82, 173] width 5 height 5
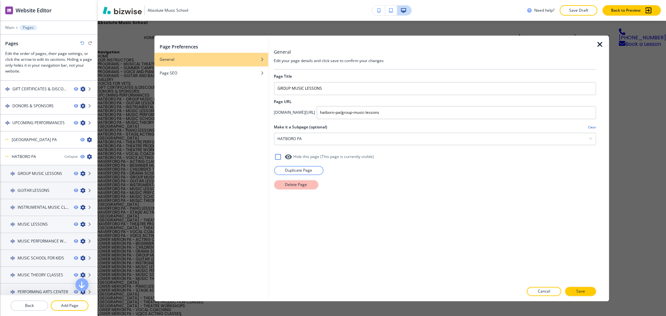
click at [299, 184] on p "Delete Page" at bounding box center [296, 185] width 22 height 6
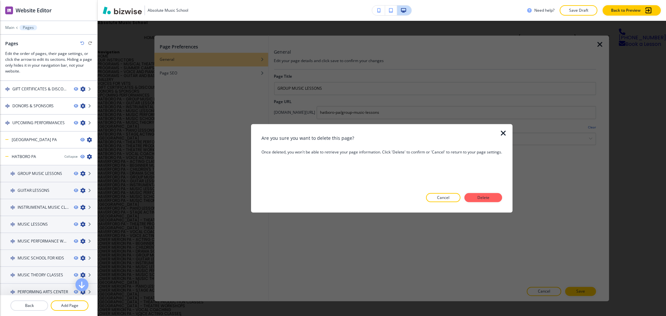
drag, startPoint x: 477, startPoint y: 196, endPoint x: 390, endPoint y: 195, distance: 86.9
click at [477, 196] on p "Delete" at bounding box center [484, 198] width 16 height 6
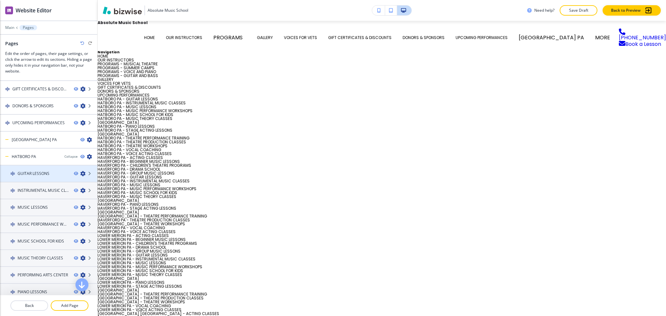
click at [80, 171] on icon "button" at bounding box center [82, 173] width 5 height 5
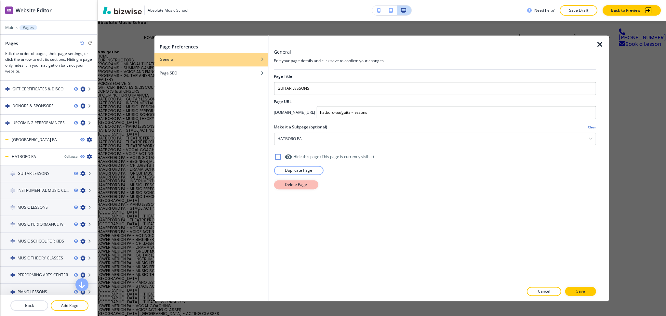
click at [283, 186] on button "Delete Page" at bounding box center [296, 184] width 44 height 9
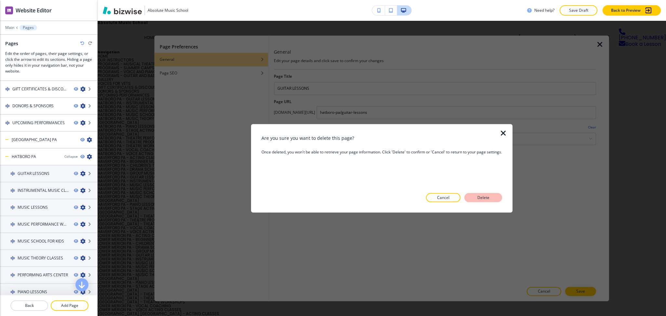
click at [486, 195] on p "Delete" at bounding box center [484, 198] width 16 height 6
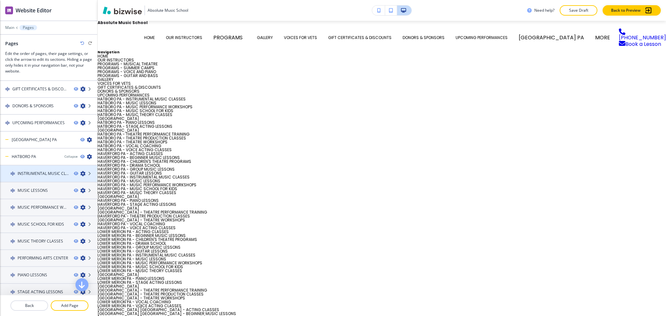
click at [80, 172] on icon "button" at bounding box center [82, 173] width 5 height 5
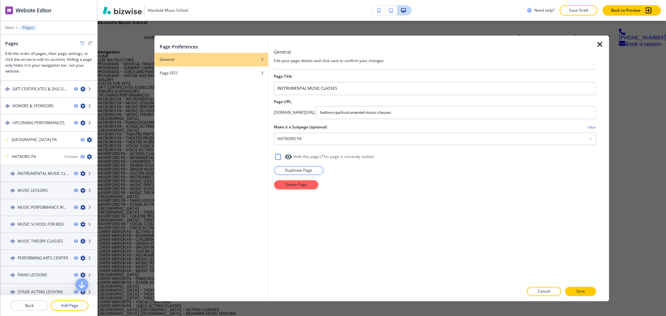
click at [288, 191] on div "Page Title INSTRUMENTAL MUSIC CLASSES Page URL app.bizwise.com/preview?id=92lhl…" at bounding box center [435, 176] width 322 height 213
click at [298, 186] on p "Delete Page" at bounding box center [296, 185] width 22 height 6
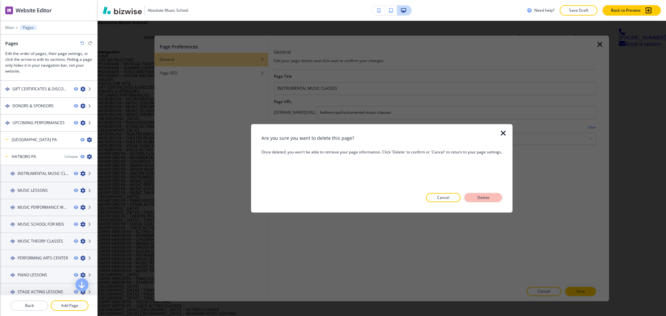
click at [485, 199] on p "Delete" at bounding box center [484, 198] width 16 height 6
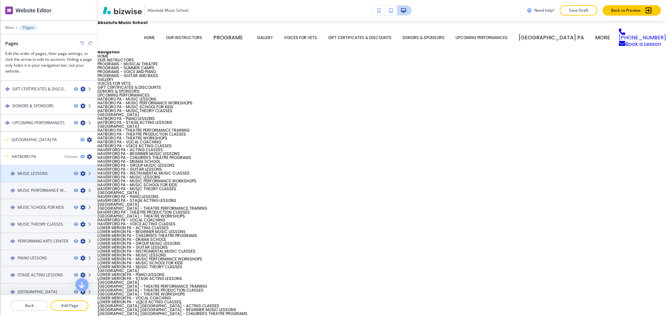
click at [80, 171] on icon "button" at bounding box center [82, 173] width 5 height 5
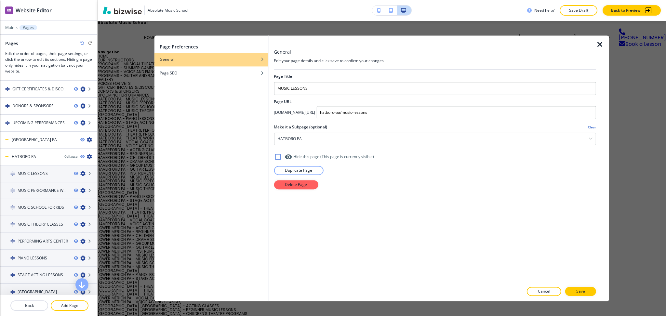
click at [302, 180] on div at bounding box center [435, 177] width 322 height 5
click at [304, 185] on p "Delete Page" at bounding box center [296, 185] width 22 height 6
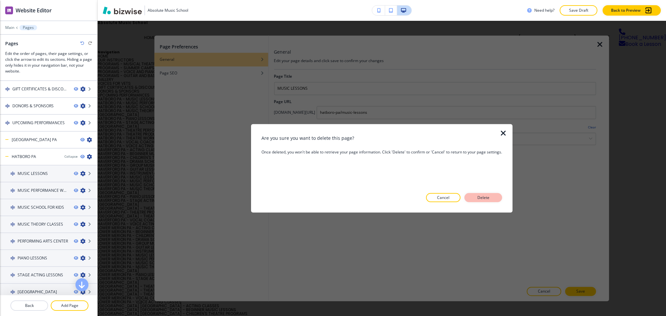
click at [477, 196] on p "Delete" at bounding box center [484, 198] width 16 height 6
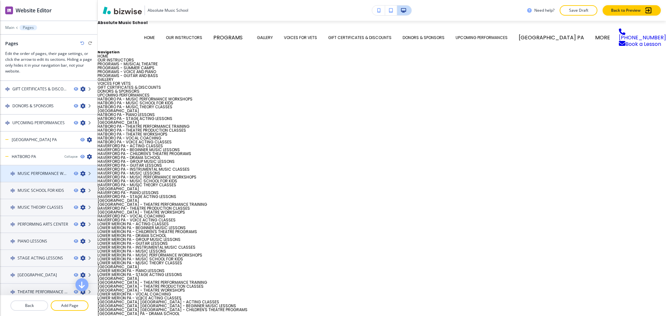
click at [80, 171] on icon "button" at bounding box center [82, 173] width 5 height 5
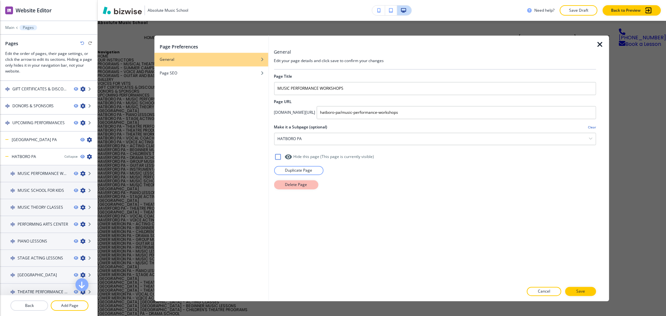
click at [295, 185] on p "Delete Page" at bounding box center [296, 185] width 22 height 6
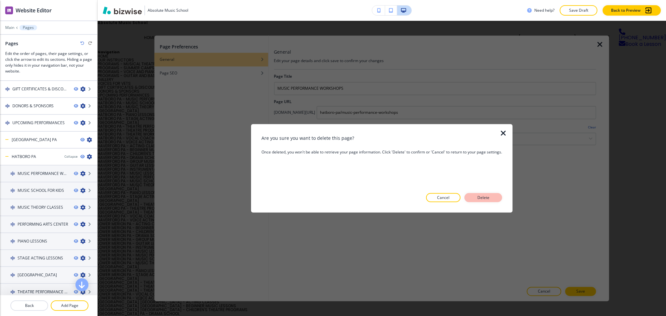
click at [491, 194] on button "Delete" at bounding box center [484, 197] width 38 height 9
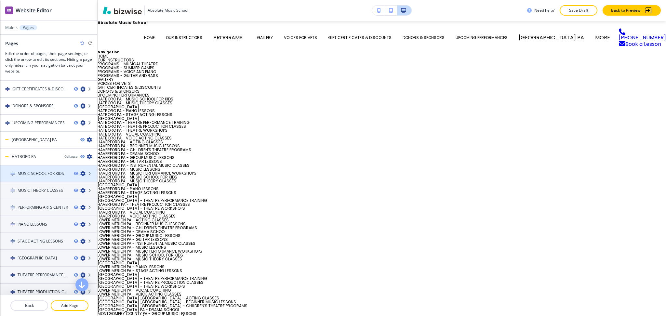
click at [80, 171] on icon "button" at bounding box center [82, 173] width 5 height 5
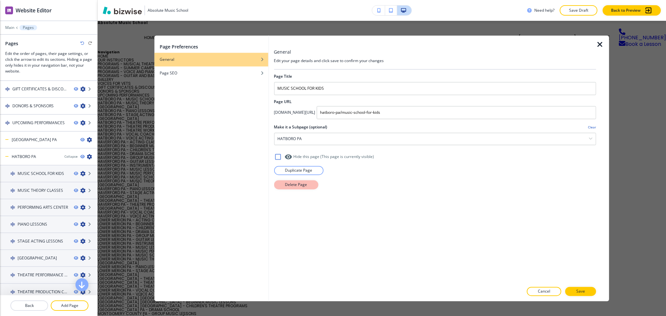
click at [299, 187] on p "Delete Page" at bounding box center [296, 185] width 22 height 6
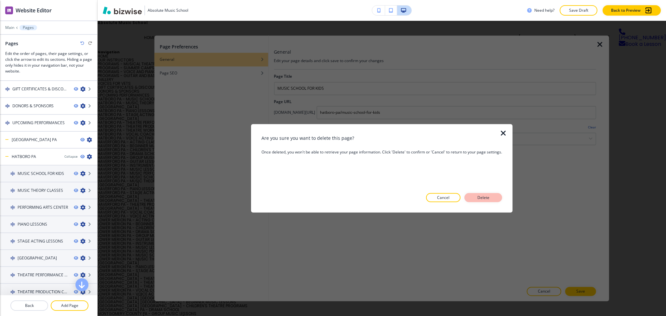
click at [487, 199] on p "Delete" at bounding box center [484, 198] width 16 height 6
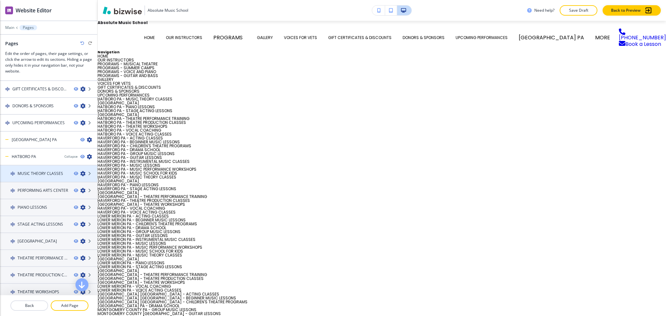
click at [80, 171] on icon "button" at bounding box center [82, 173] width 5 height 5
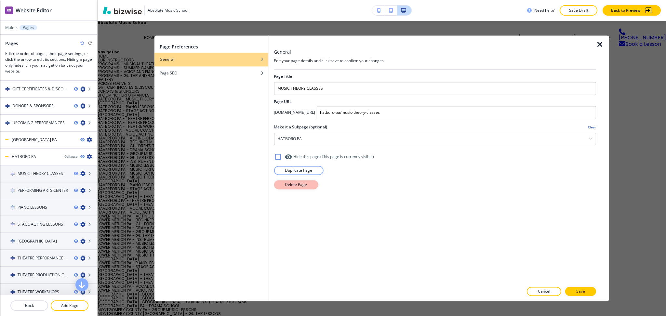
click at [287, 183] on p "Delete Page" at bounding box center [296, 185] width 22 height 6
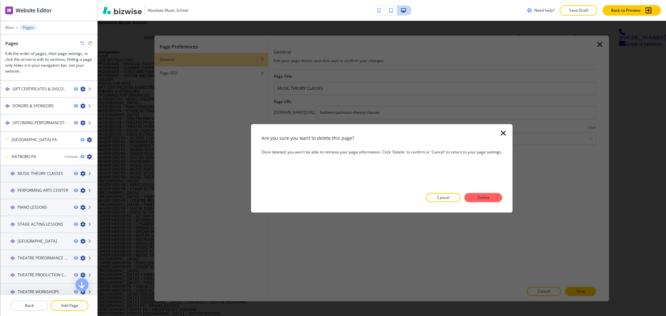
click at [488, 199] on p "Delete" at bounding box center [484, 198] width 16 height 6
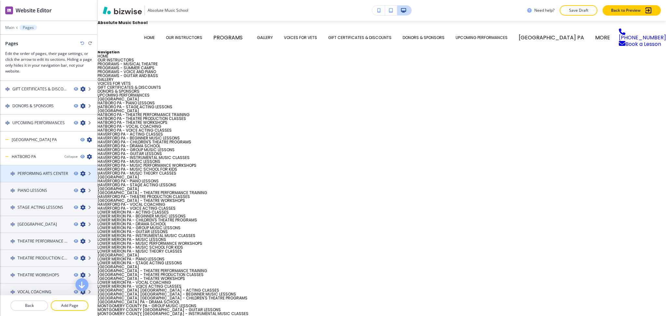
click at [80, 171] on icon "button" at bounding box center [82, 173] width 5 height 5
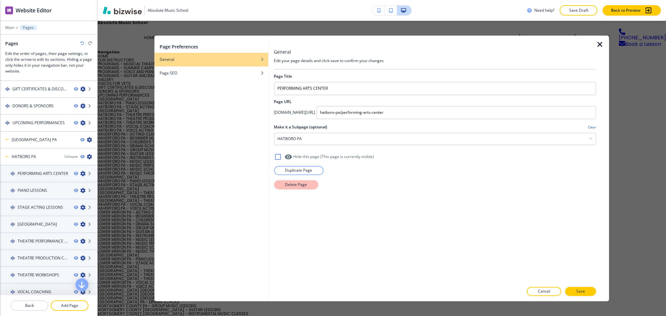
click at [289, 183] on p "Delete Page" at bounding box center [296, 185] width 22 height 6
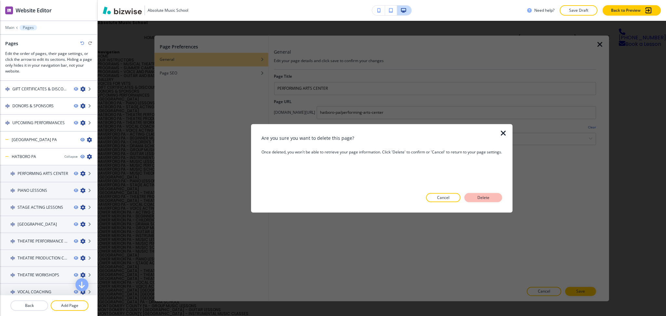
click at [473, 198] on button "Delete" at bounding box center [484, 197] width 38 height 9
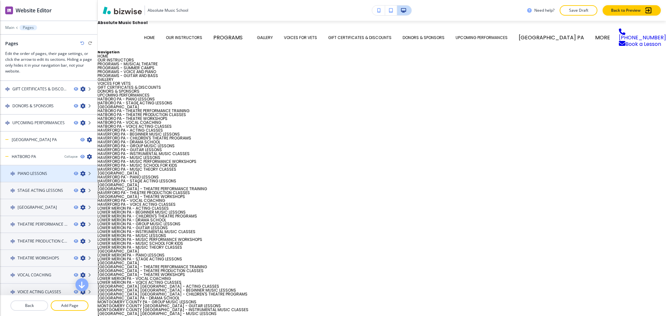
click at [80, 171] on icon "button" at bounding box center [82, 173] width 5 height 5
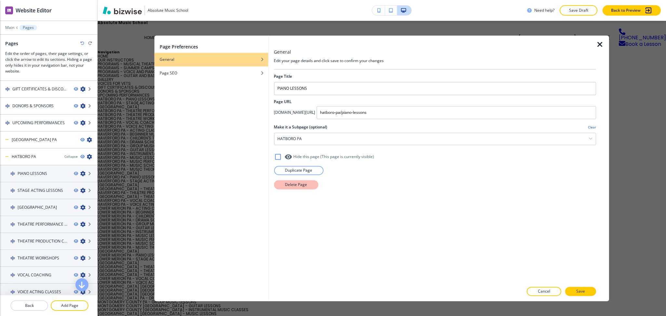
click at [276, 186] on button "Delete Page" at bounding box center [296, 184] width 44 height 9
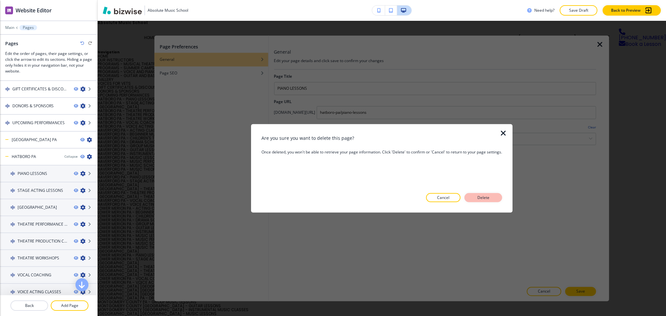
click at [496, 197] on button "Delete" at bounding box center [484, 197] width 38 height 9
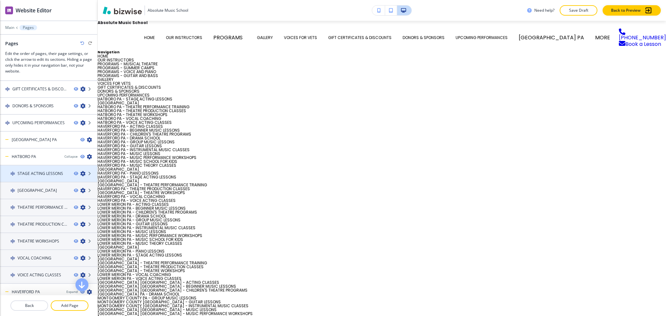
click at [80, 171] on icon "button" at bounding box center [82, 173] width 5 height 5
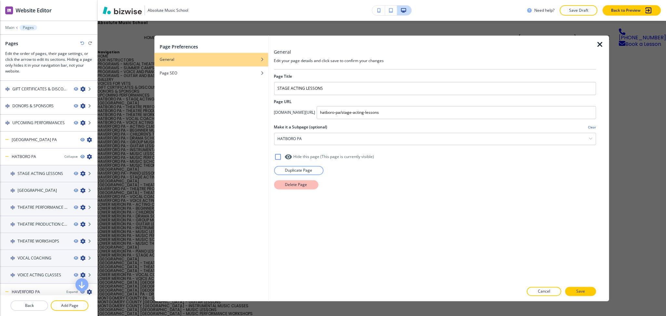
click at [298, 183] on p "Delete Page" at bounding box center [296, 185] width 22 height 6
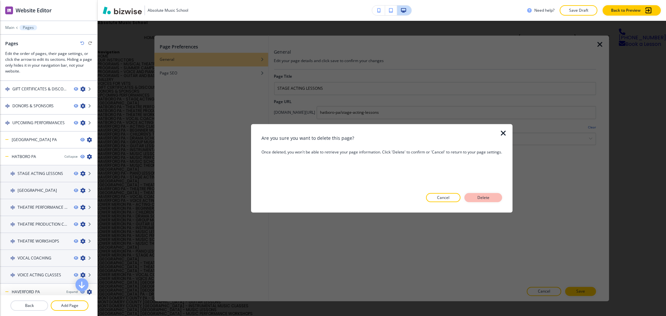
click at [497, 198] on button "Delete" at bounding box center [484, 197] width 38 height 9
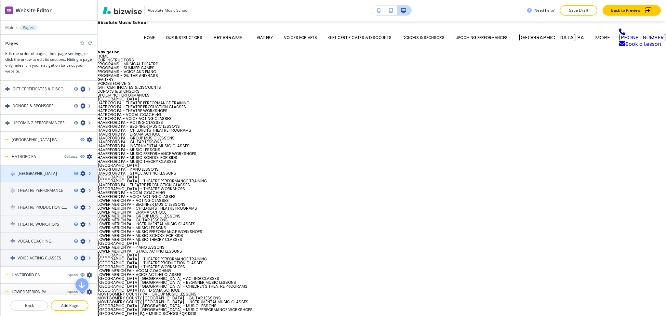
click at [80, 171] on icon "button" at bounding box center [82, 173] width 5 height 5
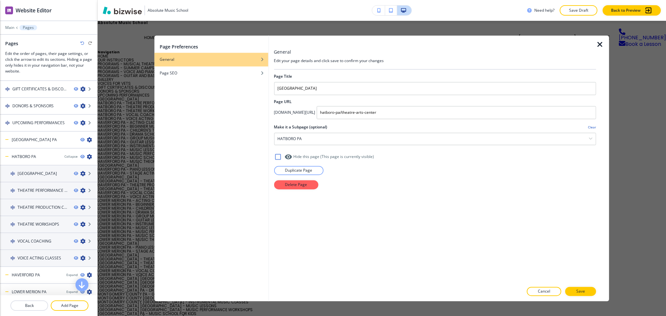
click at [283, 191] on div "Page Title THEATRE ARTS CENTER Page URL app.bizwise.com/preview?id=92lhl6fzfnn6…" at bounding box center [435, 176] width 322 height 213
click at [293, 188] on p "Delete Page" at bounding box center [296, 185] width 22 height 6
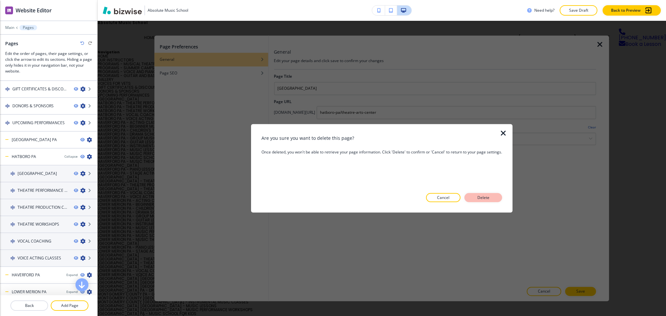
click at [477, 195] on p "Delete" at bounding box center [484, 198] width 16 height 6
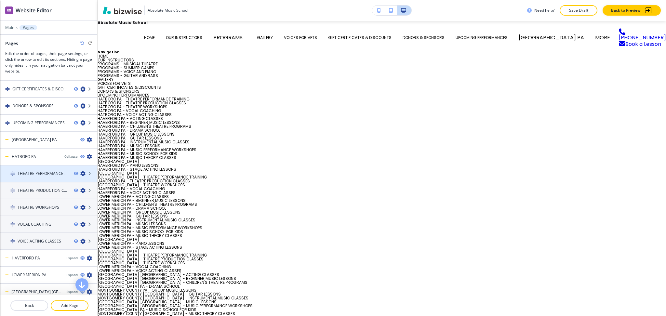
click at [80, 171] on icon "button" at bounding box center [82, 173] width 5 height 5
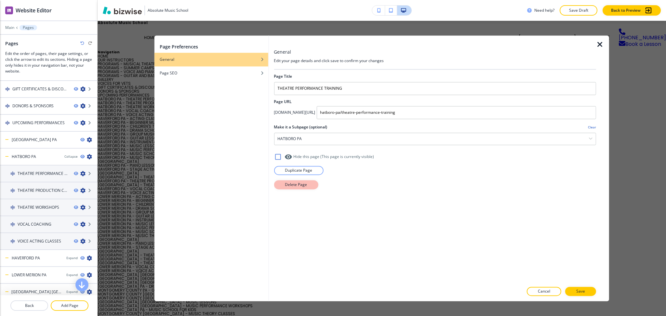
click at [280, 187] on button "Delete Page" at bounding box center [296, 184] width 44 height 9
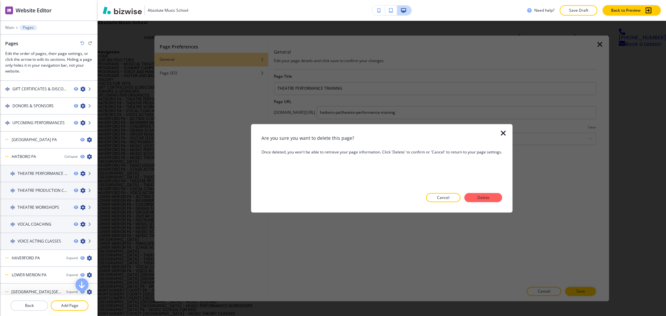
click at [473, 198] on button "Delete" at bounding box center [484, 197] width 38 height 9
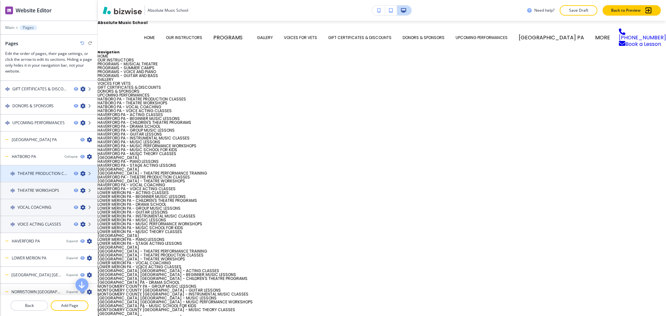
click at [80, 171] on icon "button" at bounding box center [82, 173] width 5 height 5
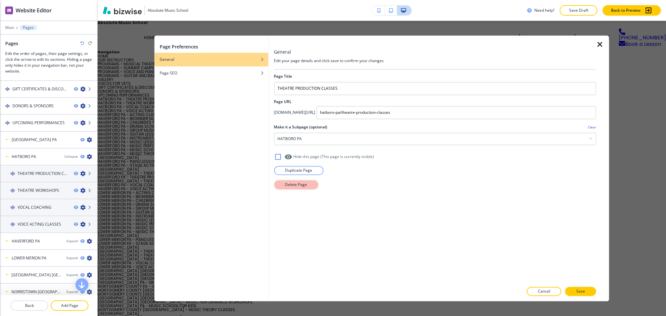
click at [288, 183] on p "Delete Page" at bounding box center [296, 185] width 22 height 6
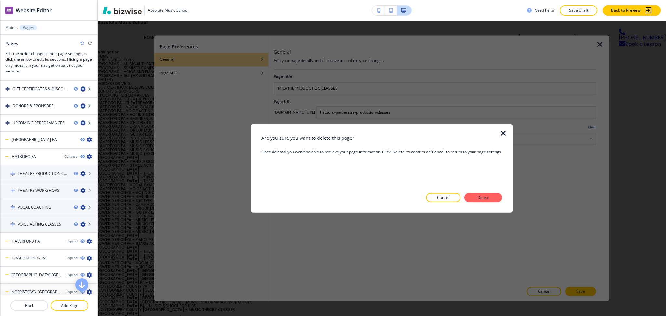
click at [471, 195] on button "Delete" at bounding box center [484, 197] width 38 height 9
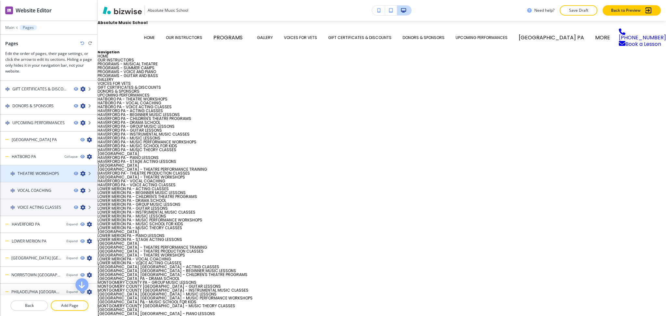
click at [80, 171] on icon "button" at bounding box center [82, 173] width 5 height 5
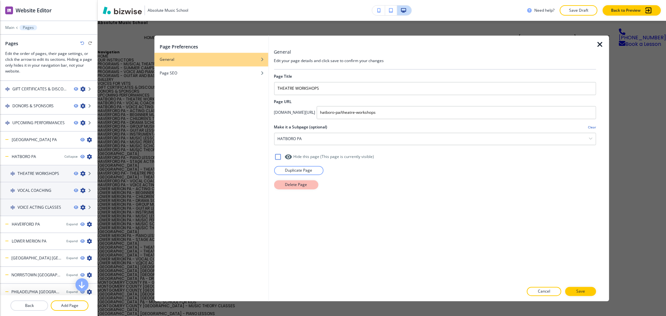
click at [280, 183] on button "Delete Page" at bounding box center [296, 184] width 44 height 9
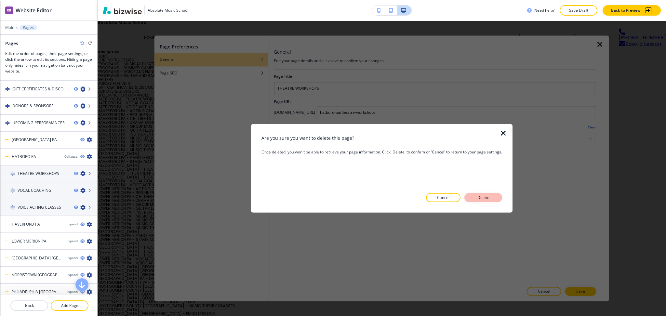
click at [487, 194] on button "Delete" at bounding box center [484, 197] width 38 height 9
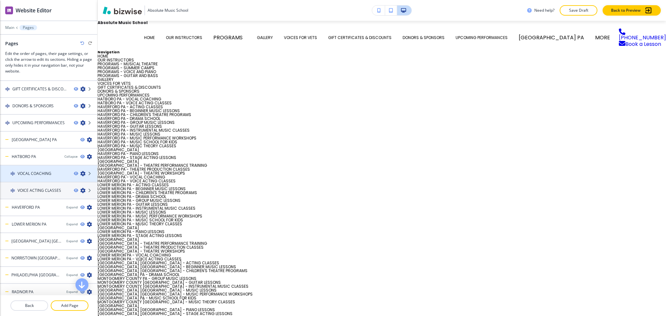
click at [80, 171] on icon "button" at bounding box center [82, 173] width 5 height 5
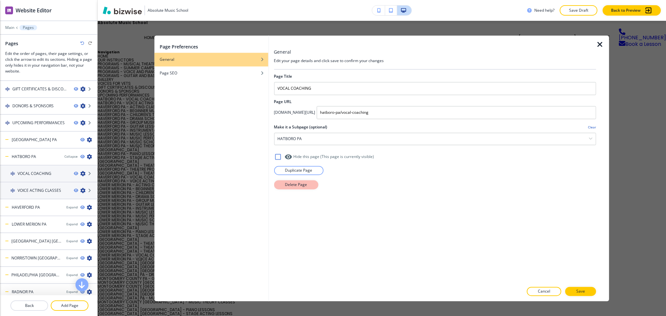
click at [289, 185] on p "Delete Page" at bounding box center [296, 185] width 22 height 6
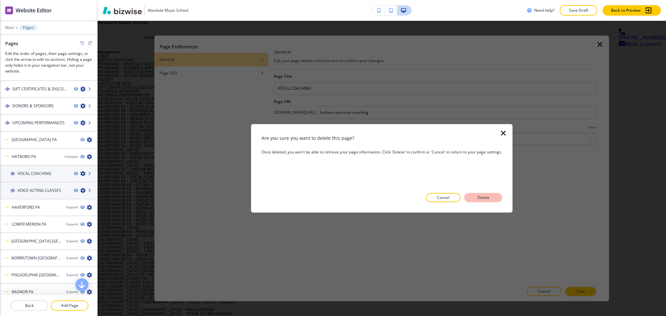
click at [474, 197] on button "Delete" at bounding box center [484, 197] width 38 height 9
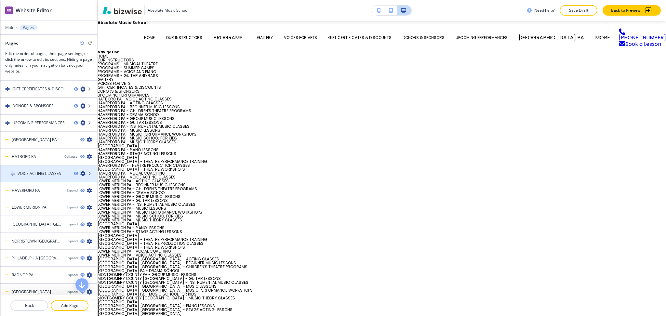
click at [80, 171] on icon "button" at bounding box center [82, 173] width 5 height 5
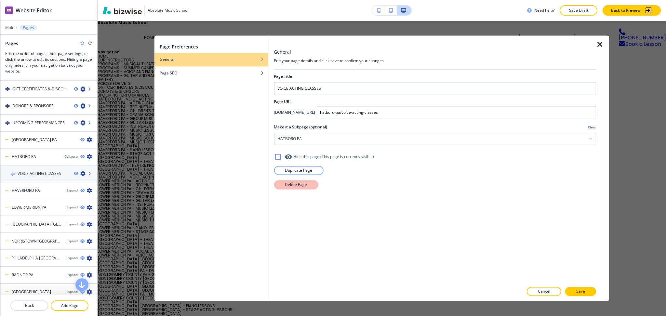
click at [281, 186] on button "Delete Page" at bounding box center [296, 184] width 44 height 9
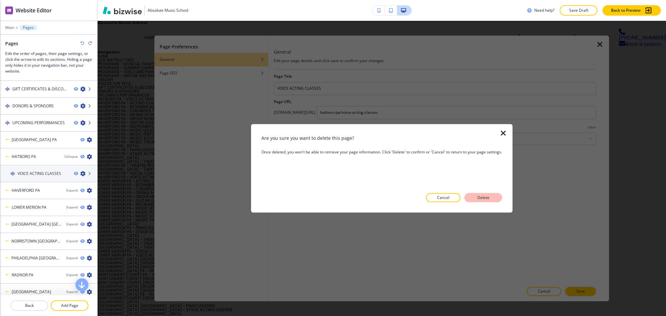
click at [489, 195] on p "Delete" at bounding box center [484, 198] width 16 height 6
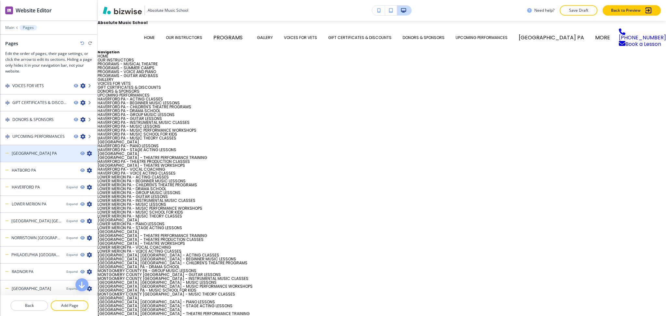
scroll to position [70, 0]
click at [87, 153] on icon "button" at bounding box center [89, 153] width 5 height 5
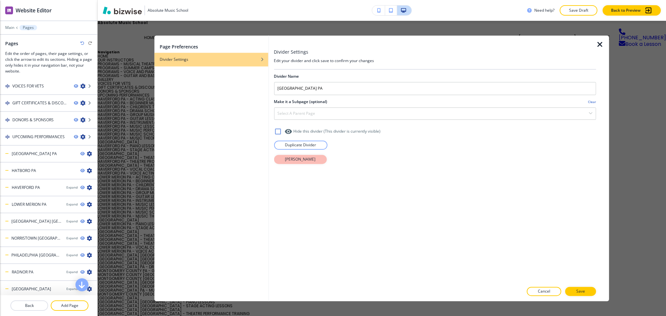
click at [304, 162] on p "[PERSON_NAME]" at bounding box center [300, 159] width 31 height 6
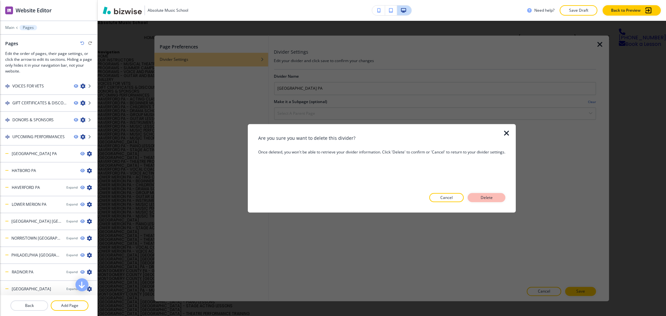
click at [486, 198] on p "Delete" at bounding box center [487, 198] width 16 height 6
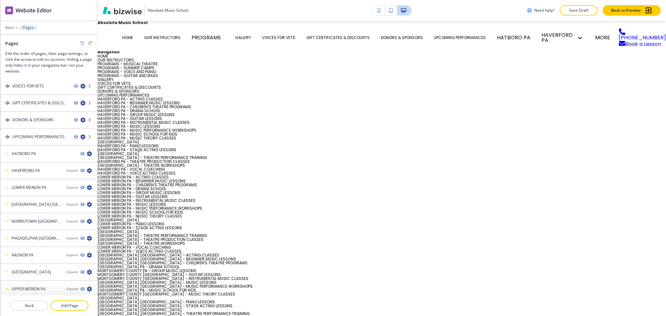
scroll to position [67, 0]
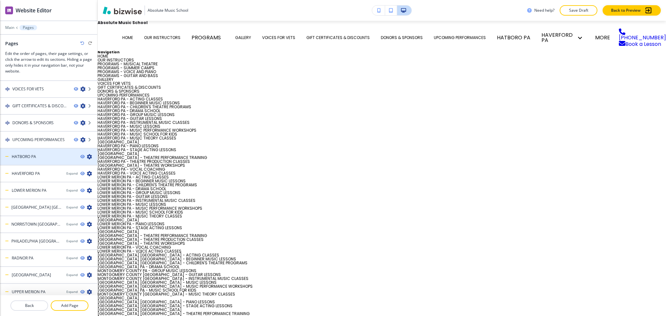
click at [87, 154] on icon "button" at bounding box center [89, 156] width 5 height 5
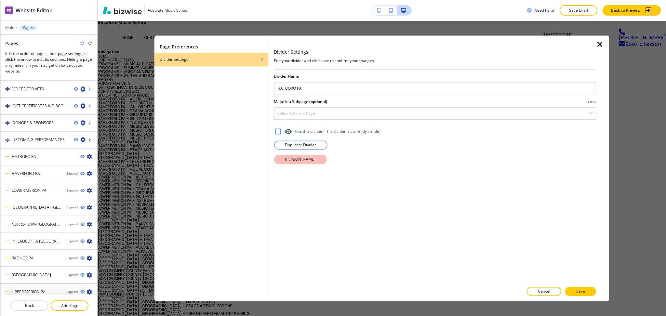
click at [301, 159] on p "[PERSON_NAME]" at bounding box center [300, 159] width 31 height 6
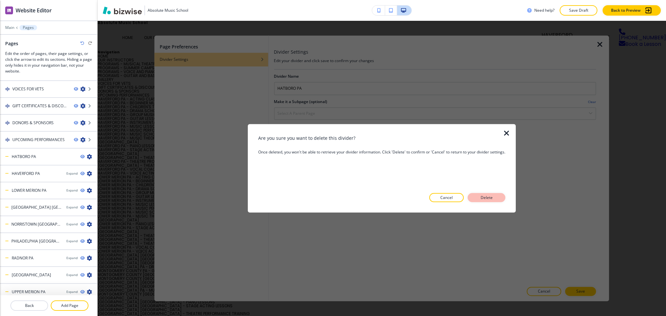
click at [488, 196] on p "Delete" at bounding box center [487, 198] width 16 height 6
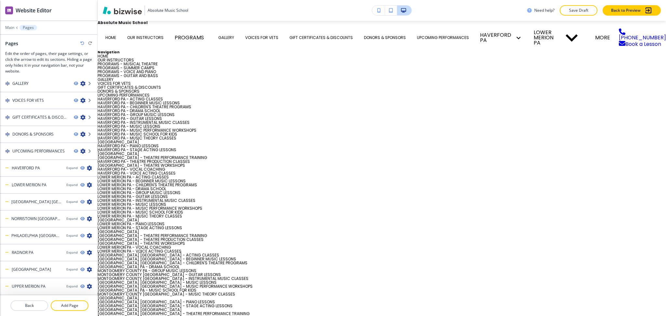
scroll to position [50, 0]
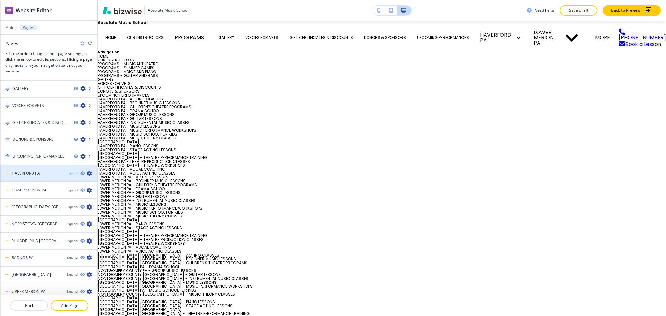
click at [69, 171] on div "Expand" at bounding box center [71, 173] width 11 height 5
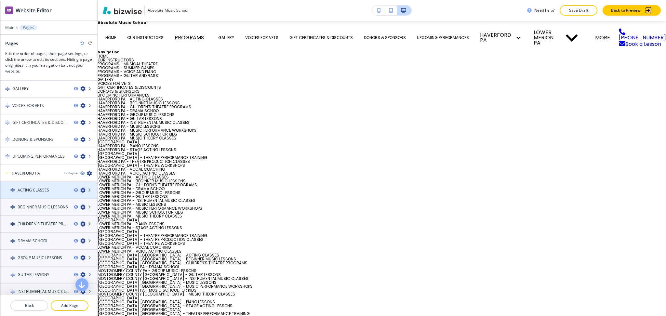
scroll to position [52, 0]
click at [80, 186] on icon "button" at bounding box center [82, 188] width 5 height 5
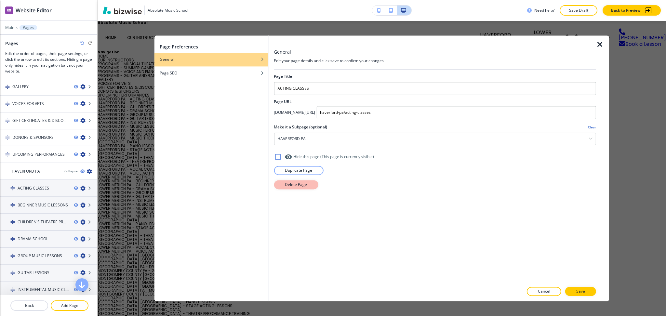
click at [284, 183] on button "Delete Page" at bounding box center [296, 184] width 44 height 9
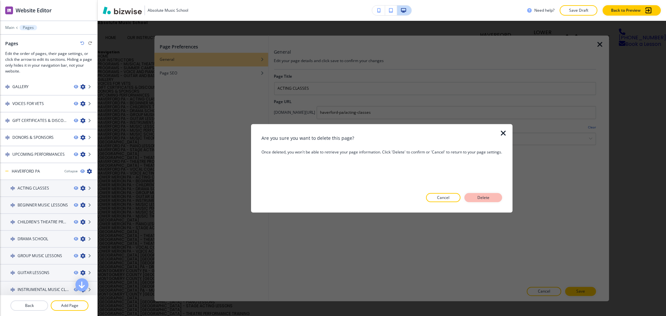
click at [485, 197] on p "Delete" at bounding box center [484, 198] width 16 height 6
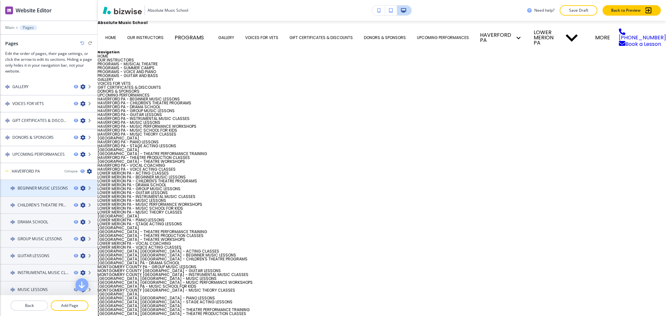
click at [80, 186] on icon "button" at bounding box center [82, 188] width 5 height 5
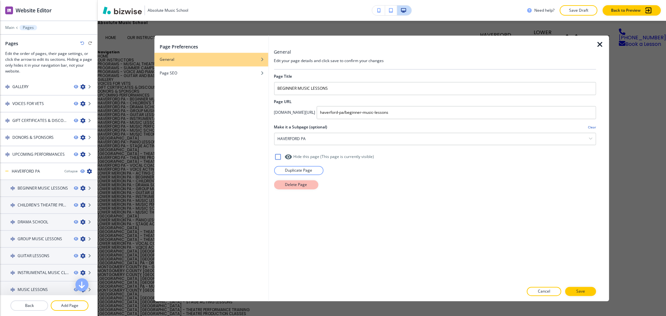
click at [285, 185] on p "Delete Page" at bounding box center [296, 185] width 22 height 6
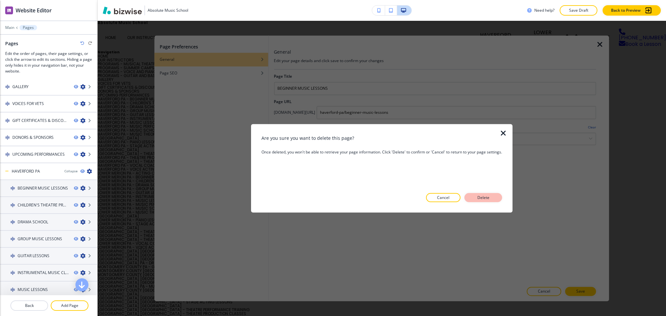
click at [475, 196] on button "Delete" at bounding box center [484, 197] width 38 height 9
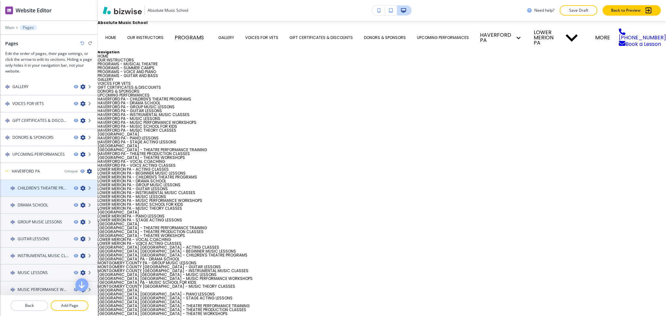
click at [80, 186] on icon "button" at bounding box center [82, 188] width 5 height 5
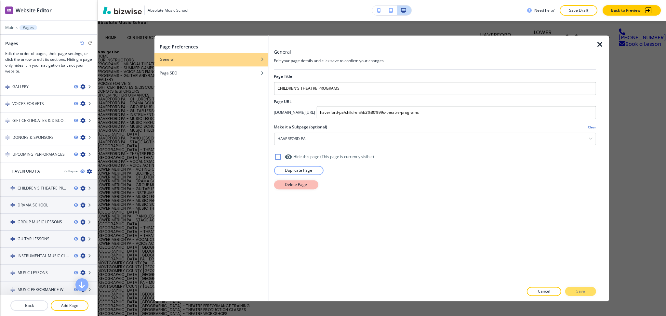
click at [293, 185] on p "Delete Page" at bounding box center [296, 185] width 22 height 6
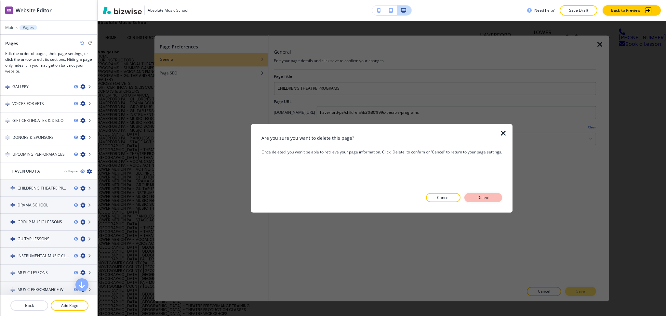
click at [487, 198] on p "Delete" at bounding box center [484, 198] width 16 height 6
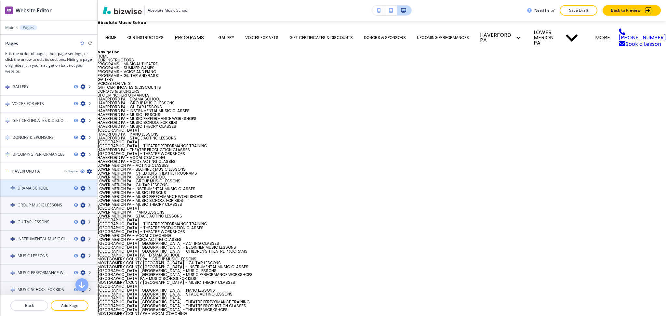
click at [80, 186] on icon "button" at bounding box center [82, 188] width 5 height 5
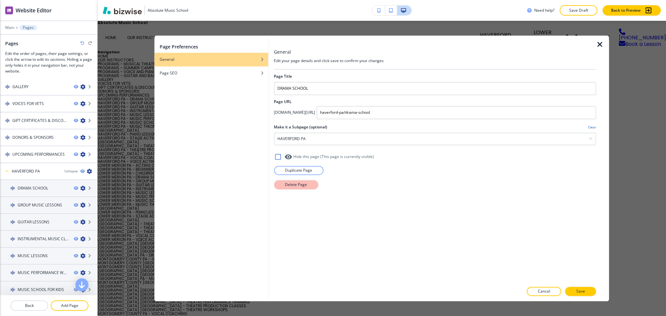
click at [287, 183] on p "Delete Page" at bounding box center [296, 185] width 22 height 6
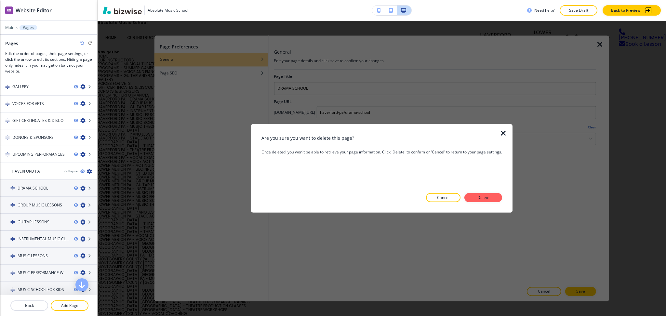
drag, startPoint x: 483, startPoint y: 199, endPoint x: 479, endPoint y: 197, distance: 4.1
click at [483, 199] on p "Delete" at bounding box center [484, 198] width 16 height 6
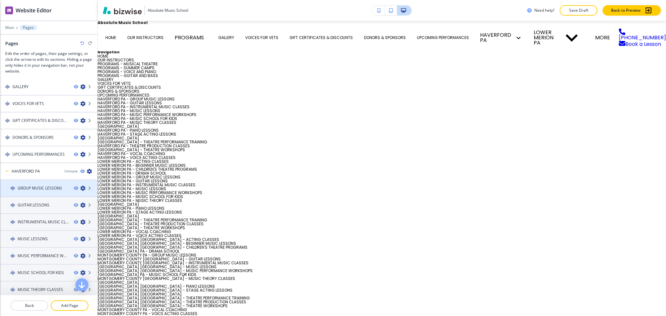
click at [80, 186] on icon "button" at bounding box center [82, 188] width 5 height 5
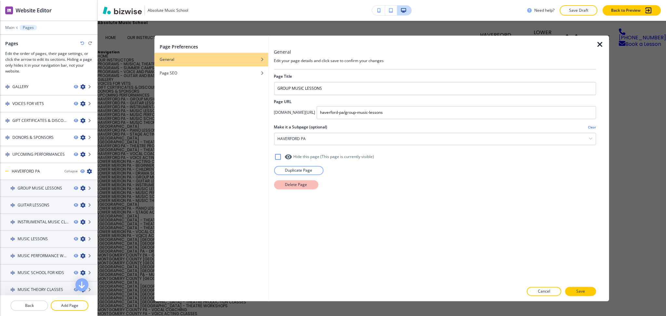
click at [288, 185] on p "Delete Page" at bounding box center [296, 185] width 22 height 6
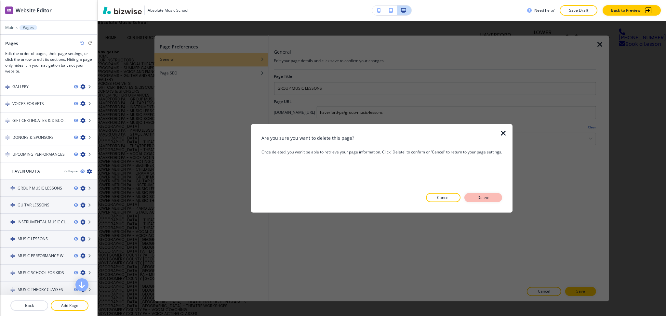
click at [486, 195] on p "Delete" at bounding box center [484, 198] width 16 height 6
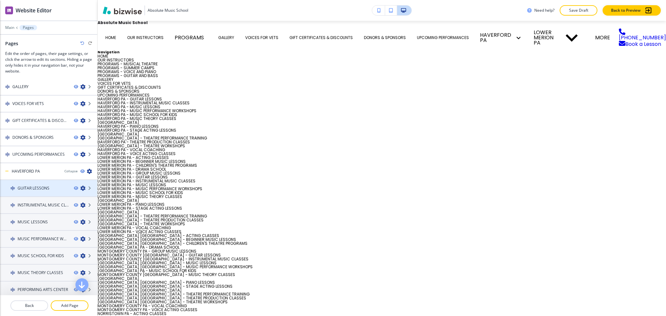
click at [80, 186] on icon "button" at bounding box center [82, 188] width 5 height 5
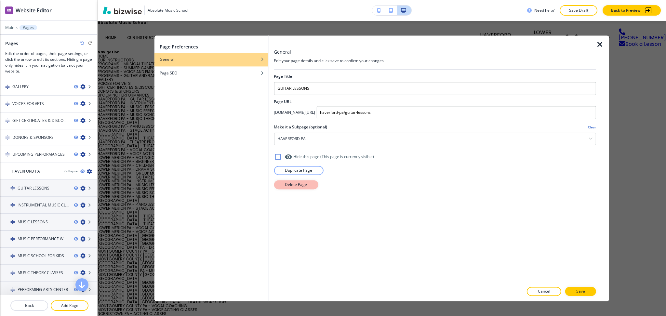
click at [287, 187] on p "Delete Page" at bounding box center [296, 185] width 22 height 6
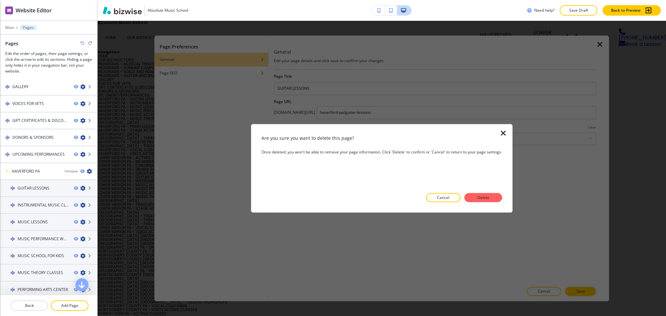
click at [474, 194] on button "Delete" at bounding box center [484, 197] width 38 height 9
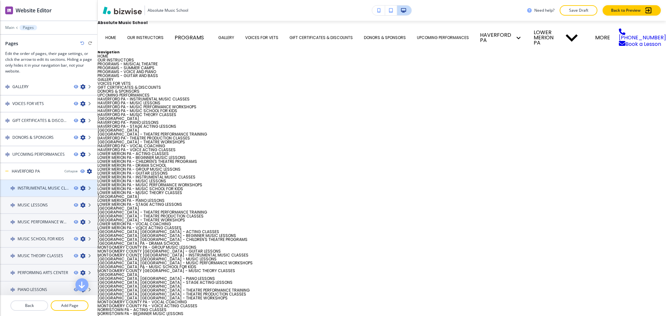
click at [80, 186] on icon "button" at bounding box center [82, 188] width 5 height 5
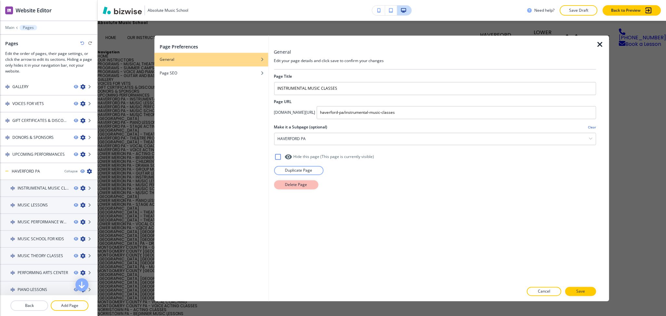
click at [292, 186] on p "Delete Page" at bounding box center [296, 185] width 22 height 6
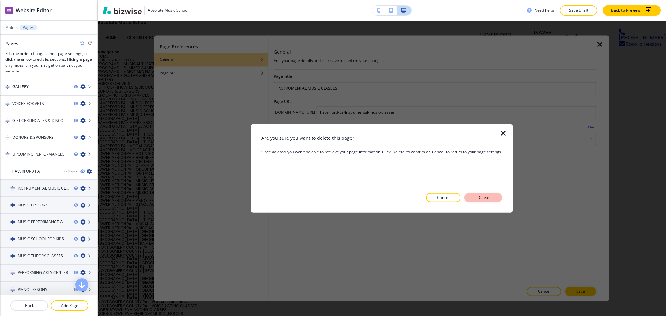
click at [487, 193] on button "Delete" at bounding box center [484, 197] width 38 height 9
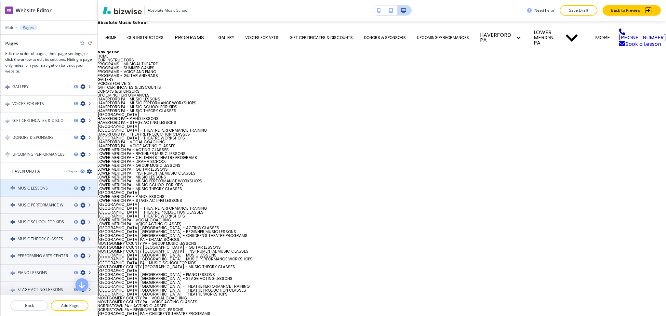
click at [80, 186] on icon "button" at bounding box center [82, 188] width 5 height 5
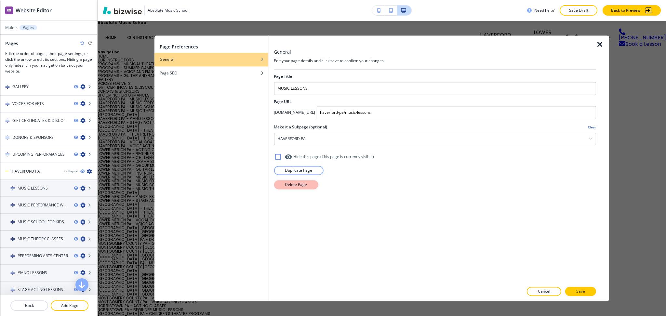
click at [277, 184] on button "Delete Page" at bounding box center [296, 184] width 44 height 9
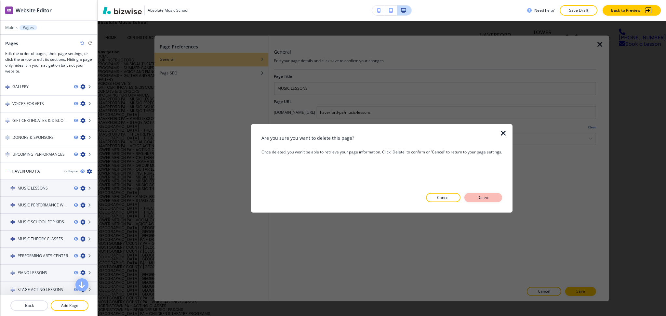
click at [485, 196] on p "Delete" at bounding box center [484, 198] width 16 height 6
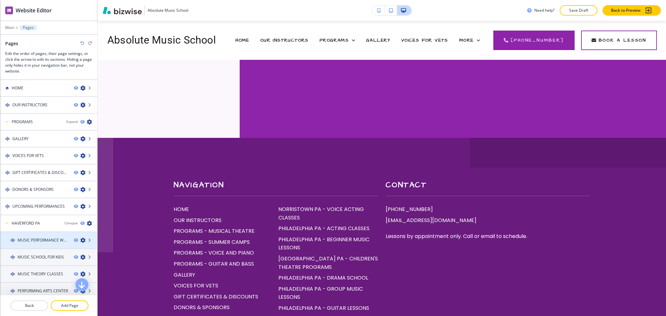
scroll to position [52, 0]
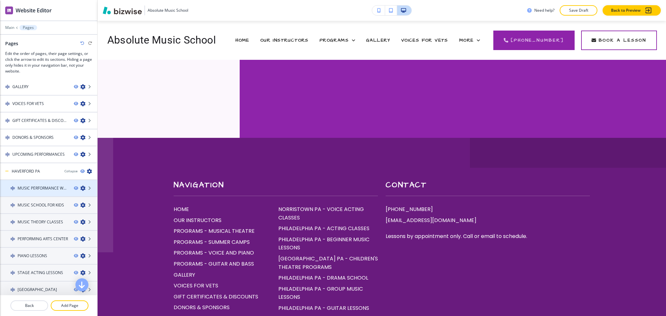
click at [80, 186] on icon "button" at bounding box center [82, 188] width 5 height 5
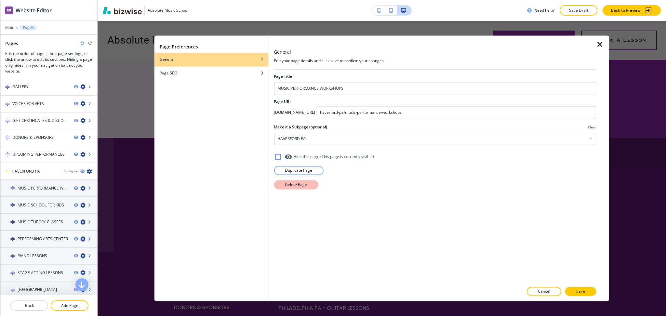
click at [291, 185] on p "Delete Page" at bounding box center [296, 185] width 22 height 6
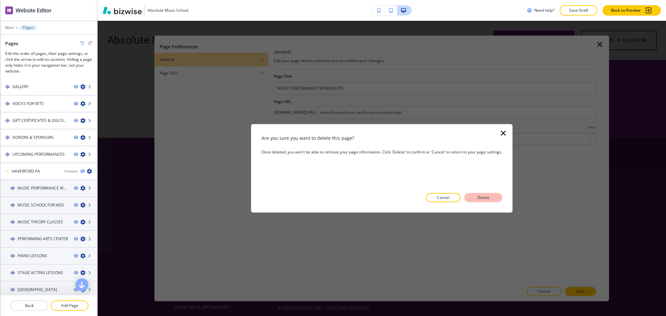
click at [493, 197] on button "Delete" at bounding box center [484, 197] width 38 height 9
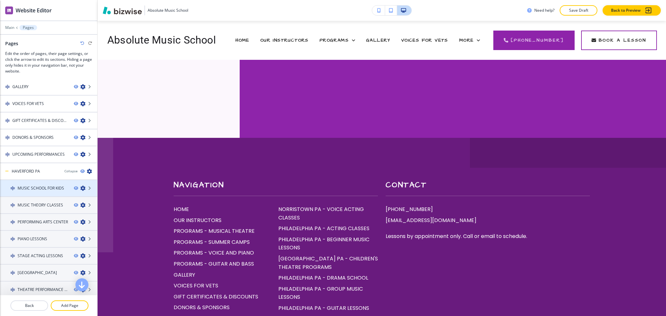
click at [80, 186] on icon "button" at bounding box center [82, 188] width 5 height 5
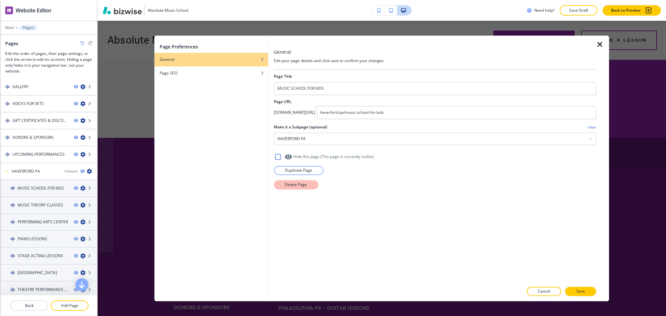
click at [286, 188] on button "Delete Page" at bounding box center [296, 184] width 44 height 9
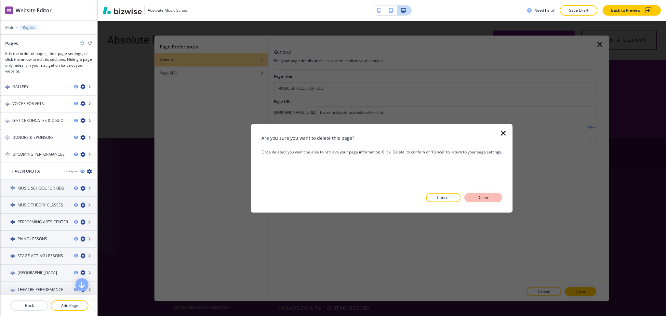
click at [483, 196] on p "Delete" at bounding box center [484, 198] width 16 height 6
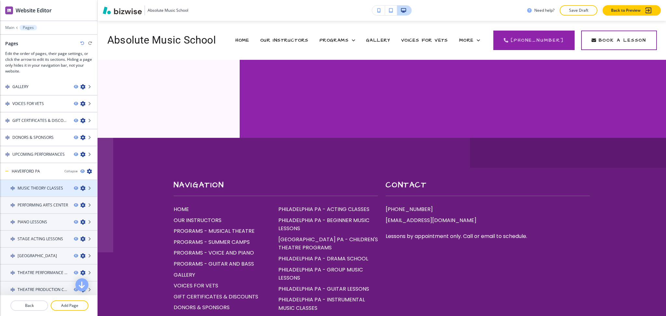
click at [80, 186] on icon "button" at bounding box center [82, 188] width 5 height 5
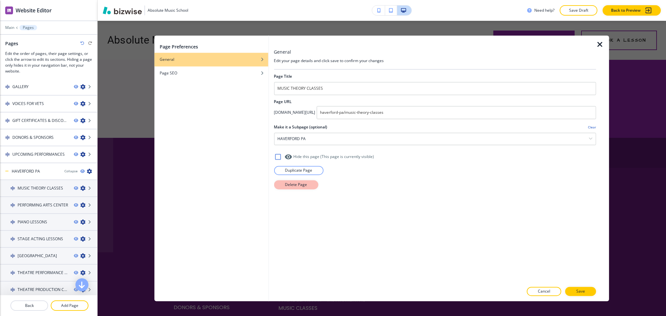
click at [296, 184] on p "Delete Page" at bounding box center [296, 185] width 22 height 6
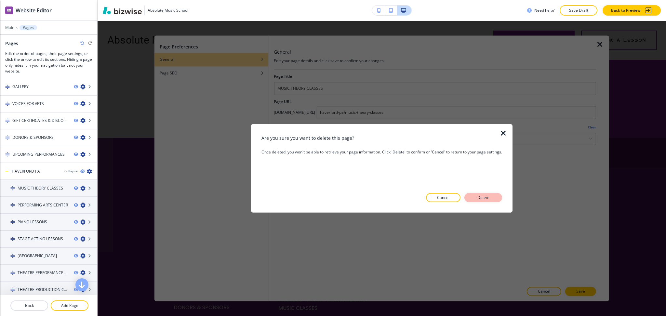
click at [484, 198] on p "Delete" at bounding box center [484, 198] width 16 height 6
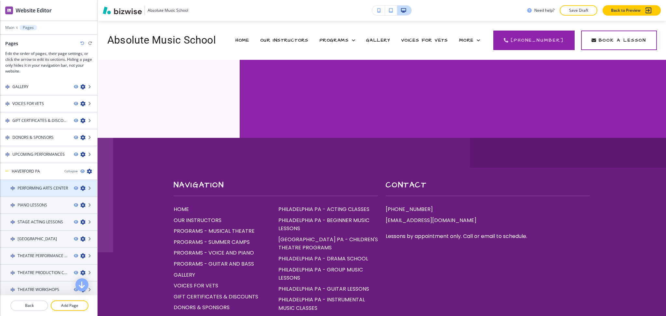
click at [80, 186] on icon "button" at bounding box center [82, 188] width 5 height 5
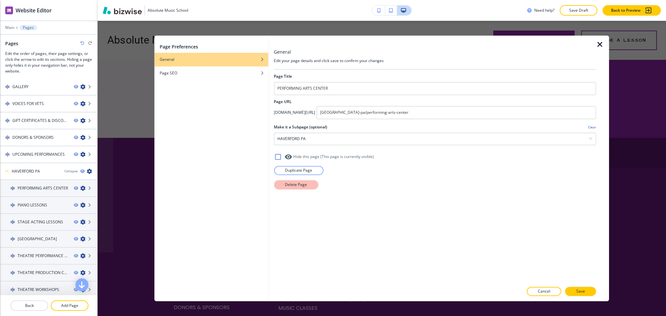
click at [277, 187] on button "Delete Page" at bounding box center [296, 184] width 44 height 9
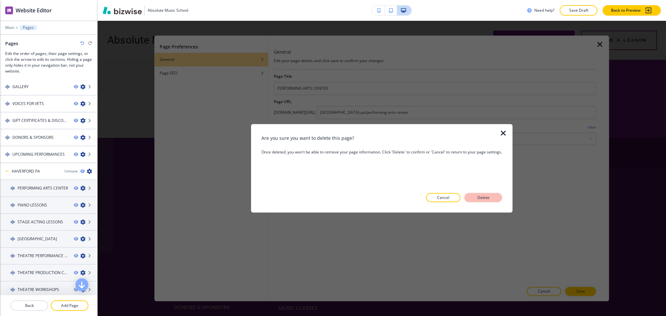
click at [485, 198] on p "Delete" at bounding box center [484, 198] width 16 height 6
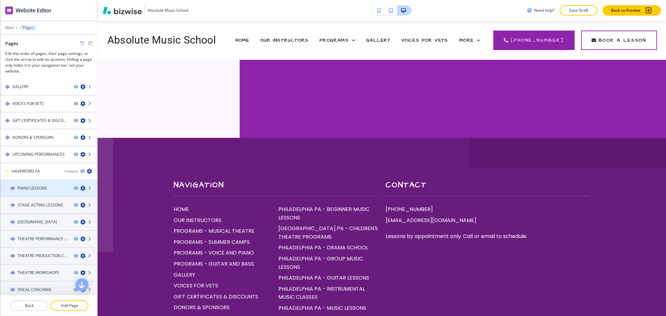
click at [80, 186] on icon "button" at bounding box center [82, 188] width 5 height 5
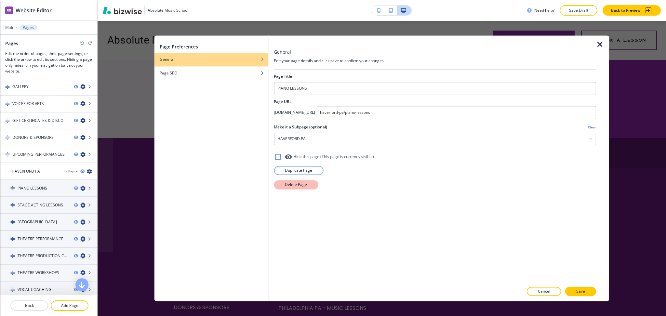
click at [292, 184] on p "Delete Page" at bounding box center [296, 185] width 22 height 6
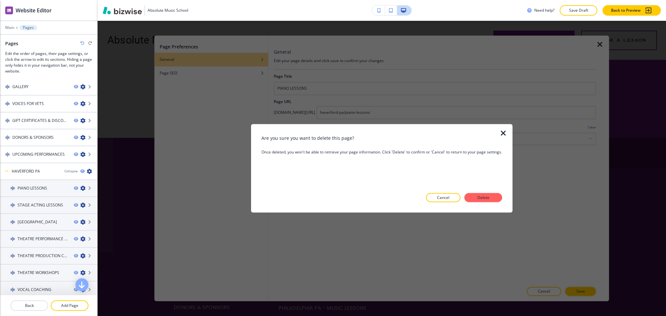
click at [495, 199] on button "Delete" at bounding box center [484, 197] width 38 height 9
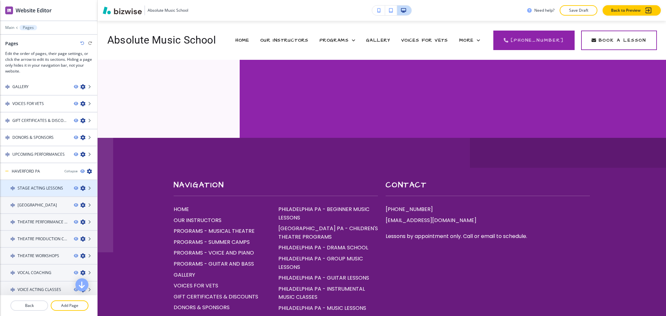
click at [80, 186] on icon "button" at bounding box center [82, 188] width 5 height 5
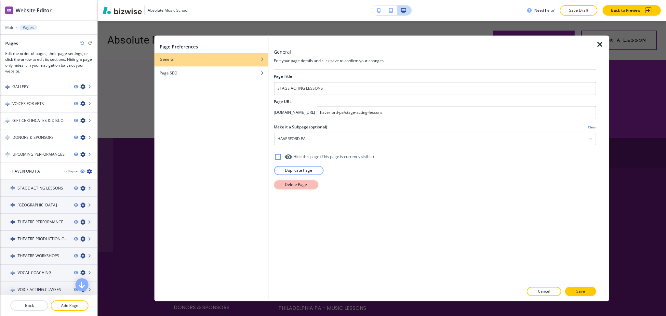
click at [283, 188] on button "Delete Page" at bounding box center [296, 184] width 44 height 9
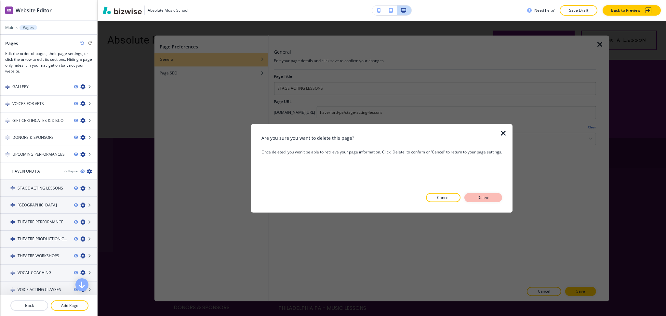
click at [489, 198] on p "Delete" at bounding box center [484, 198] width 16 height 6
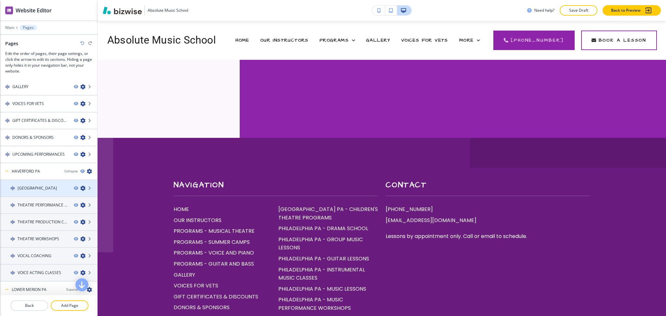
click at [80, 186] on icon "button" at bounding box center [82, 188] width 5 height 5
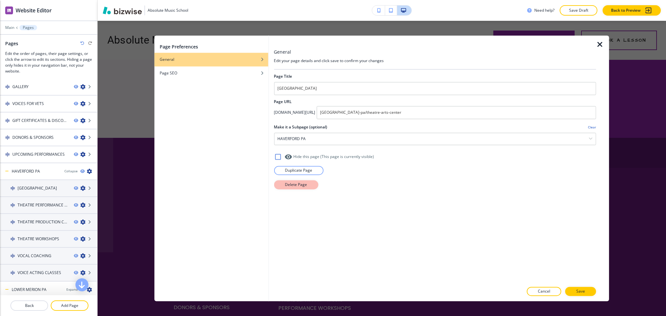
click at [291, 188] on button "Delete Page" at bounding box center [296, 184] width 44 height 9
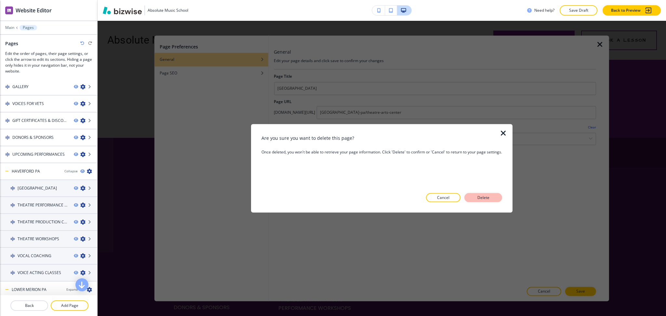
click at [467, 196] on button "Delete" at bounding box center [484, 197] width 38 height 9
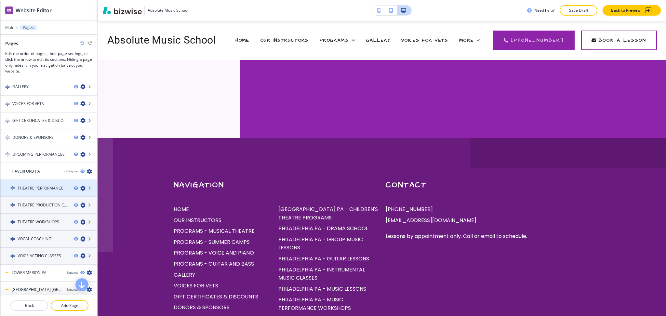
click at [80, 187] on icon "button" at bounding box center [82, 188] width 5 height 5
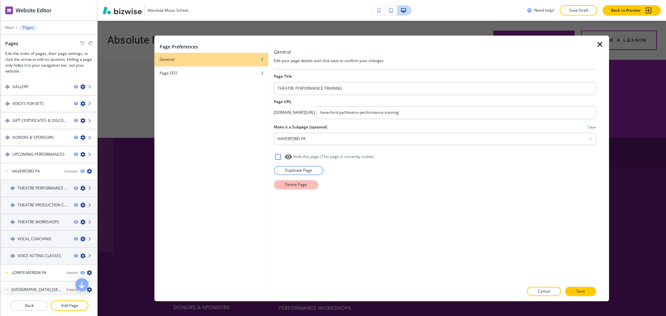
click at [307, 185] on button "Delete Page" at bounding box center [296, 184] width 44 height 9
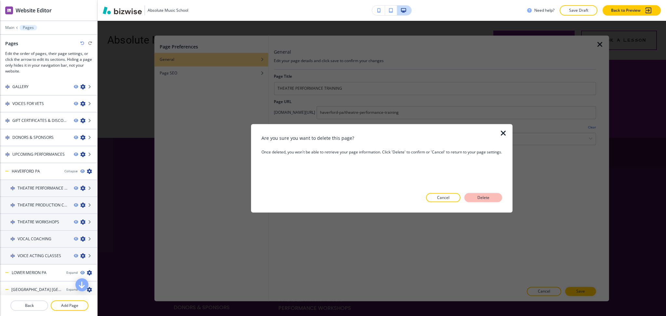
click at [477, 196] on p "Delete" at bounding box center [484, 198] width 16 height 6
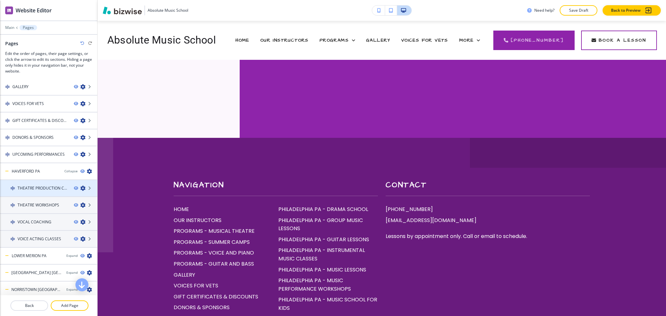
click at [80, 186] on icon "button" at bounding box center [82, 188] width 5 height 5
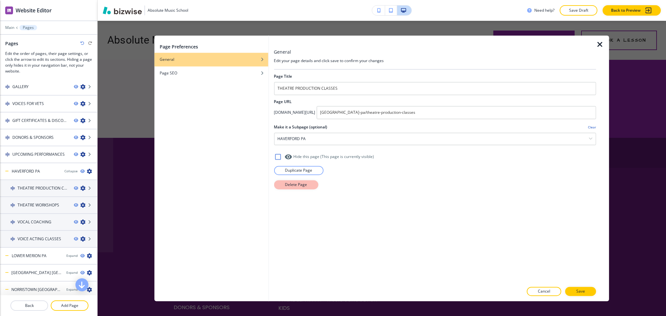
click at [288, 185] on p "Delete Page" at bounding box center [296, 185] width 22 height 6
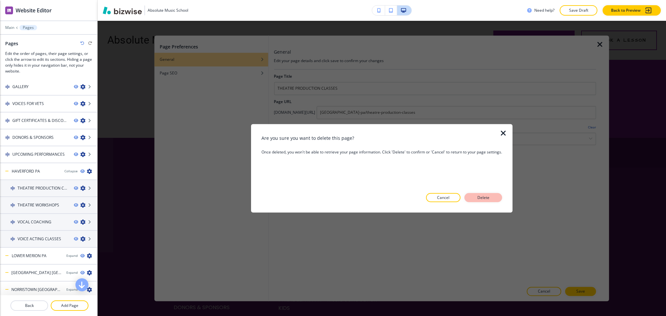
click at [481, 195] on p "Delete" at bounding box center [484, 198] width 16 height 6
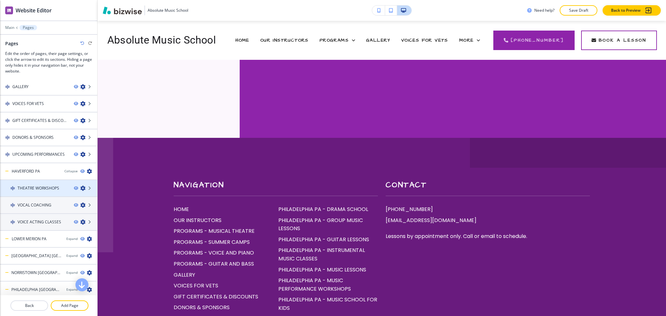
click at [80, 186] on icon "button" at bounding box center [82, 188] width 5 height 5
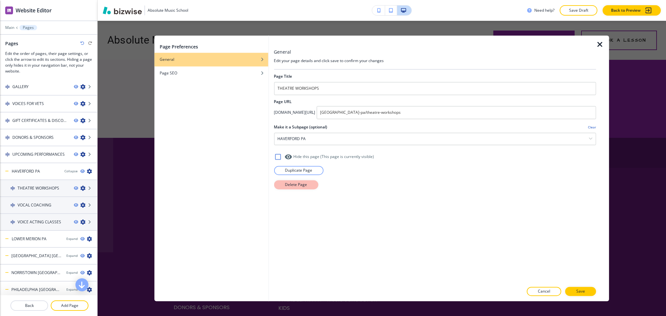
click at [288, 185] on p "Delete Page" at bounding box center [296, 185] width 22 height 6
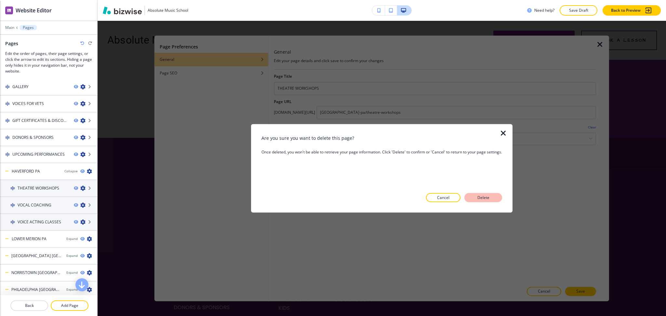
click at [476, 200] on p "Delete" at bounding box center [484, 198] width 16 height 6
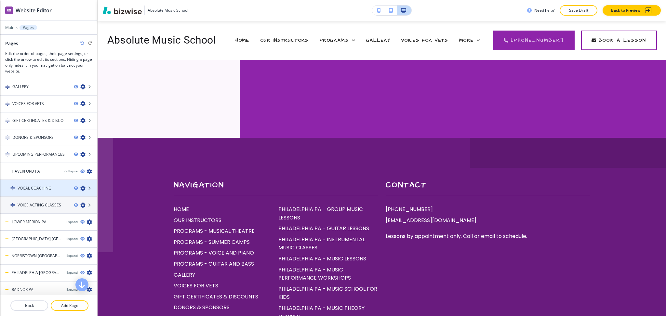
click at [80, 186] on icon "button" at bounding box center [82, 188] width 5 height 5
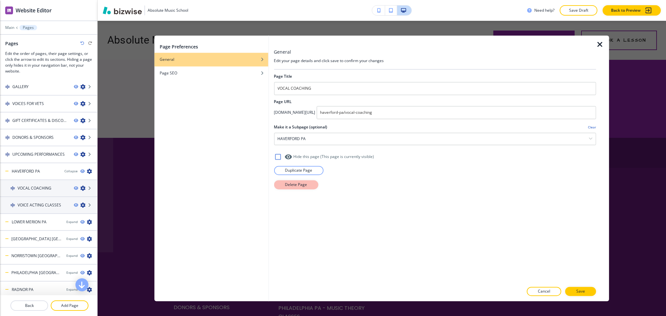
click at [291, 185] on p "Delete Page" at bounding box center [296, 185] width 22 height 6
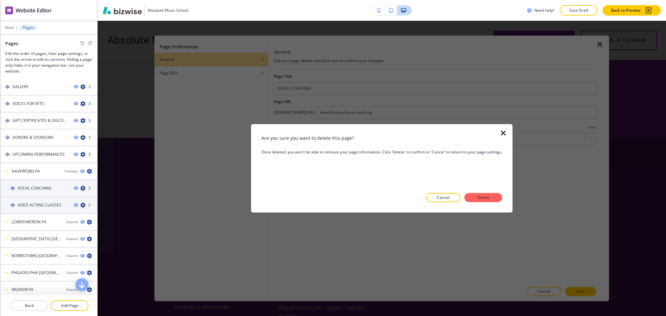
drag, startPoint x: 470, startPoint y: 199, endPoint x: 465, endPoint y: 199, distance: 4.9
click at [471, 199] on button "Delete" at bounding box center [484, 197] width 38 height 9
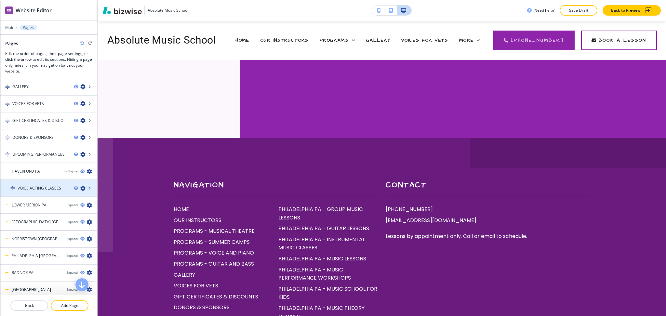
click at [80, 186] on icon "button" at bounding box center [82, 188] width 5 height 5
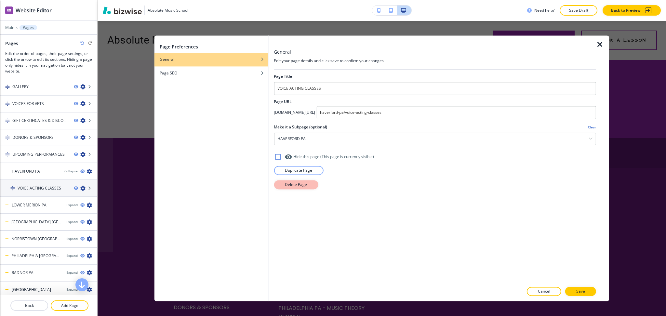
click at [291, 185] on p "Delete Page" at bounding box center [296, 185] width 22 height 6
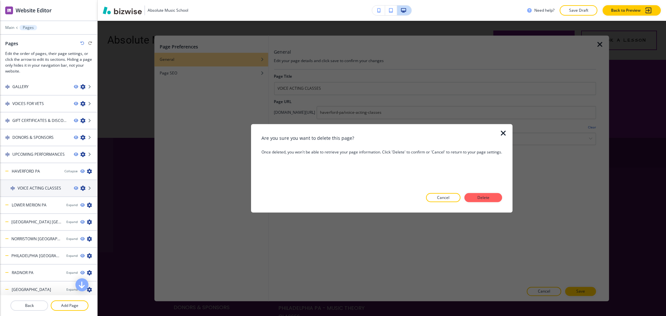
click at [472, 197] on button "Delete" at bounding box center [484, 197] width 38 height 9
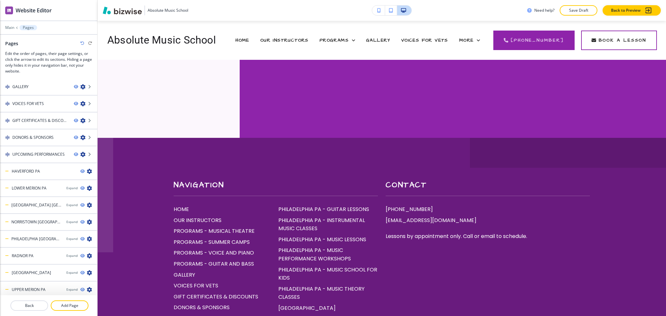
scroll to position [50, 0]
click at [66, 188] on div "Expand" at bounding box center [71, 190] width 11 height 5
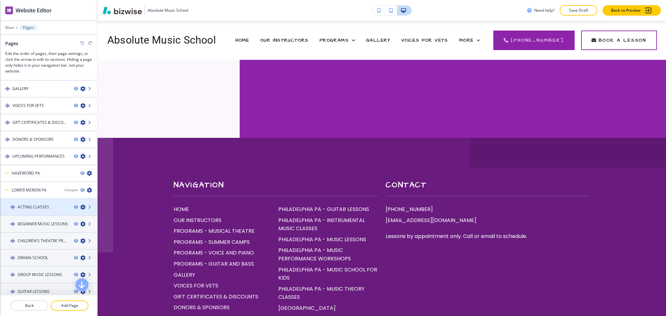
click at [80, 205] on icon "button" at bounding box center [82, 207] width 5 height 5
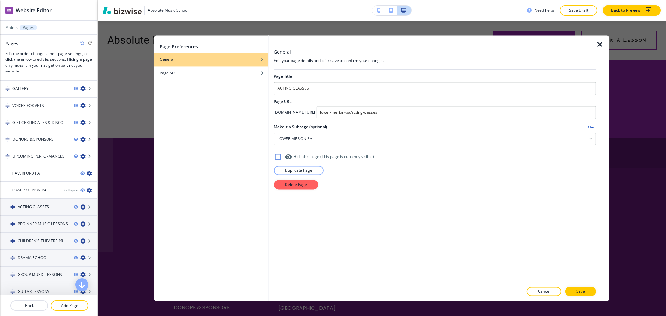
click at [284, 180] on div at bounding box center [435, 177] width 322 height 5
click at [283, 187] on button "Delete Page" at bounding box center [296, 184] width 44 height 9
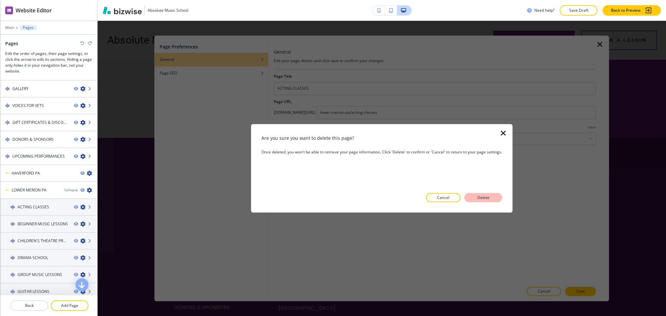
click at [488, 193] on button "Delete" at bounding box center [484, 197] width 38 height 9
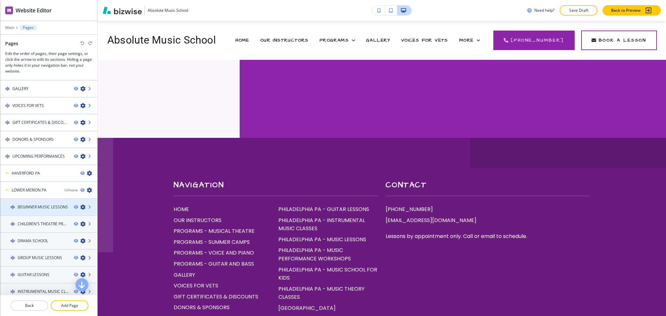
click at [80, 205] on icon "button" at bounding box center [82, 207] width 5 height 5
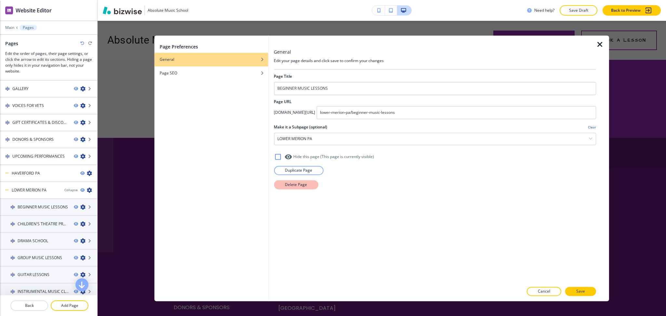
click at [276, 186] on button "Delete Page" at bounding box center [296, 184] width 44 height 9
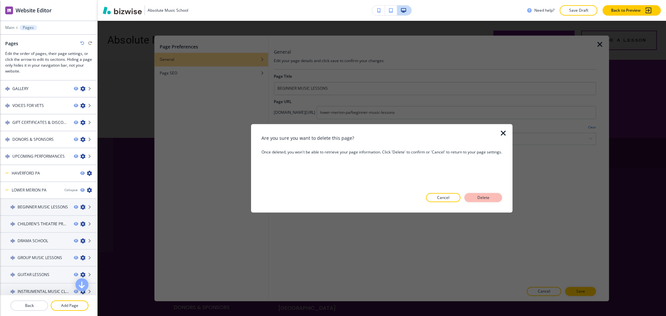
click at [493, 197] on button "Delete" at bounding box center [484, 197] width 38 height 9
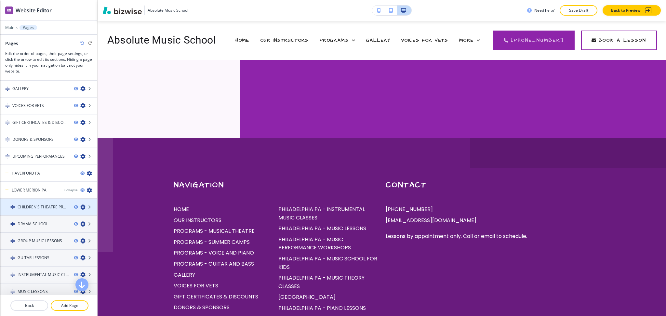
click at [80, 205] on icon "button" at bounding box center [82, 207] width 5 height 5
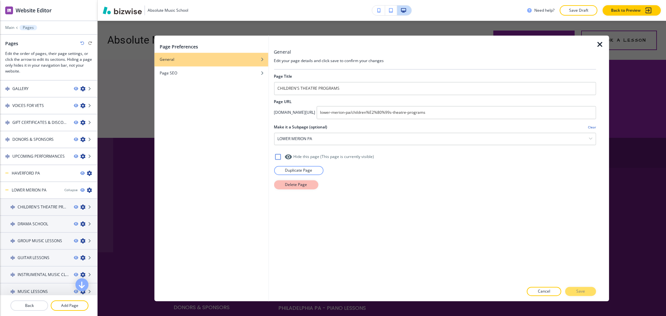
click at [278, 185] on button "Delete Page" at bounding box center [296, 184] width 44 height 9
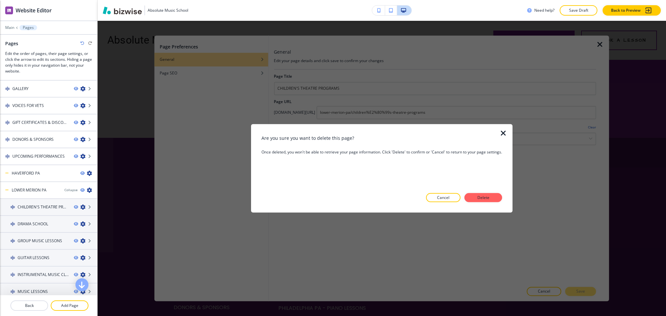
click at [485, 196] on p "Delete" at bounding box center [484, 198] width 16 height 6
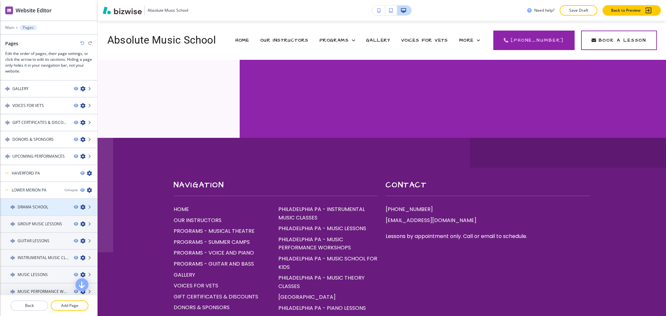
click at [80, 205] on icon "button" at bounding box center [82, 207] width 5 height 5
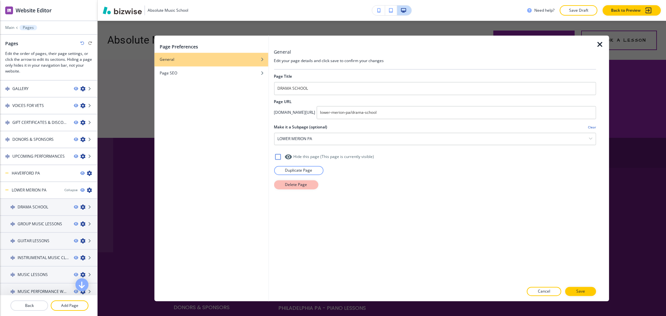
click at [289, 188] on button "Delete Page" at bounding box center [296, 184] width 44 height 9
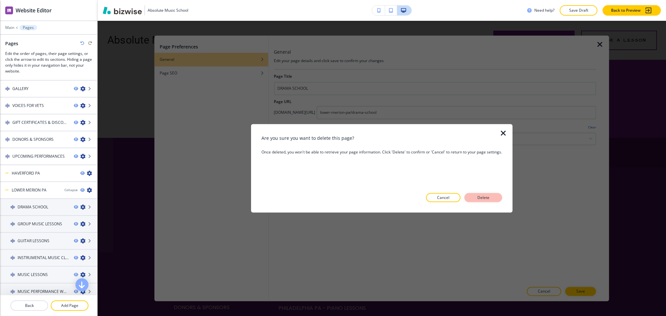
click at [487, 197] on p "Delete" at bounding box center [484, 198] width 16 height 6
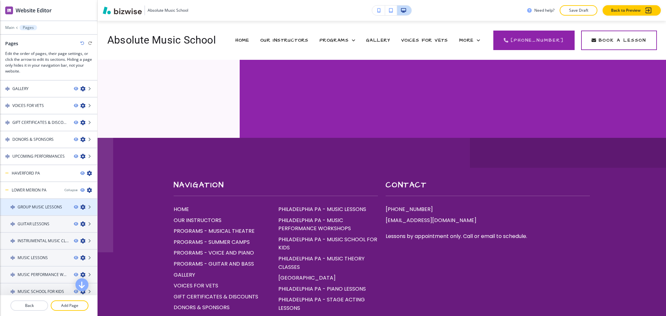
click at [80, 205] on icon "button" at bounding box center [82, 207] width 5 height 5
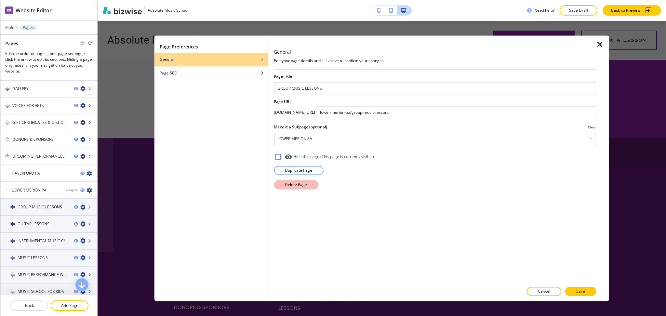
click at [283, 189] on button "Delete Page" at bounding box center [296, 184] width 44 height 9
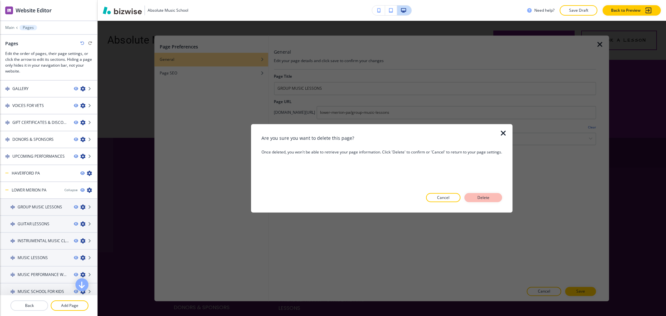
click at [475, 199] on button "Delete" at bounding box center [484, 197] width 38 height 9
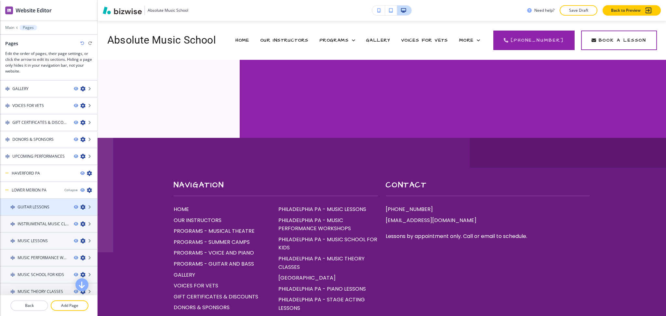
click at [80, 205] on icon "button" at bounding box center [82, 207] width 5 height 5
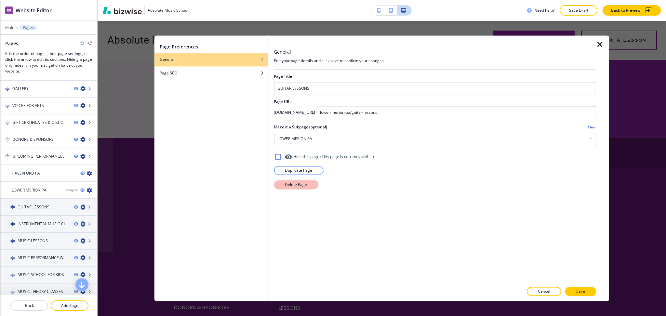
click at [301, 183] on p "Delete Page" at bounding box center [296, 185] width 22 height 6
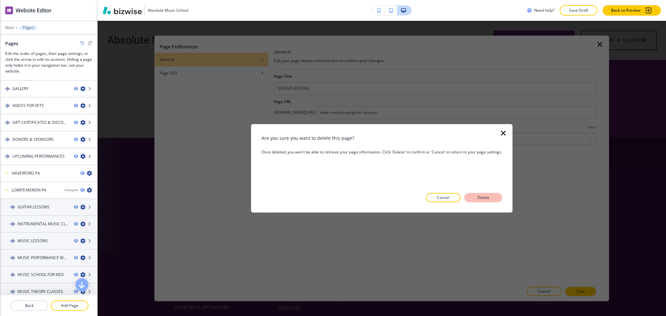
click at [474, 194] on button "Delete" at bounding box center [484, 197] width 38 height 9
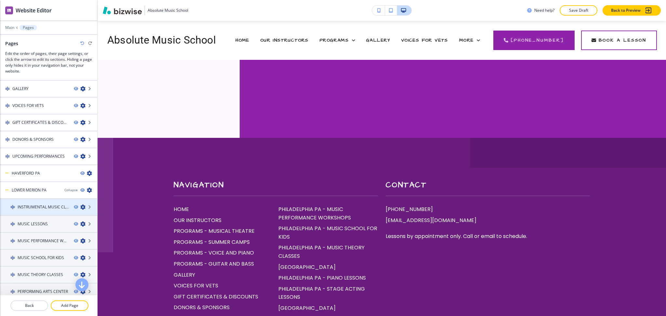
click at [80, 205] on icon "button" at bounding box center [82, 207] width 5 height 5
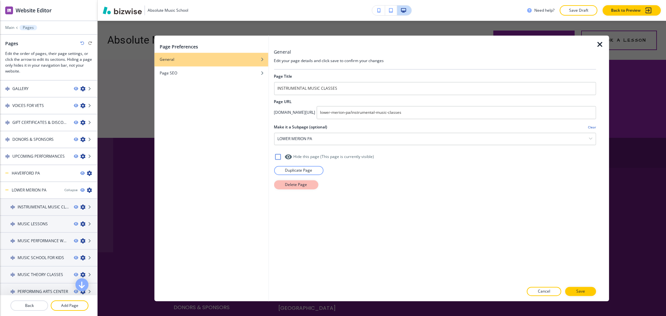
click at [298, 183] on p "Delete Page" at bounding box center [296, 185] width 22 height 6
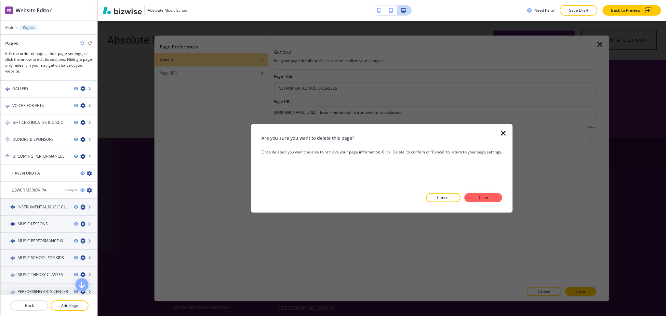
click at [476, 196] on button "Delete" at bounding box center [484, 197] width 38 height 9
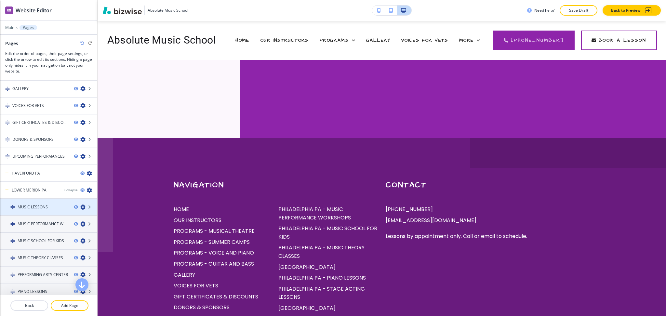
click at [80, 205] on icon "button" at bounding box center [82, 207] width 5 height 5
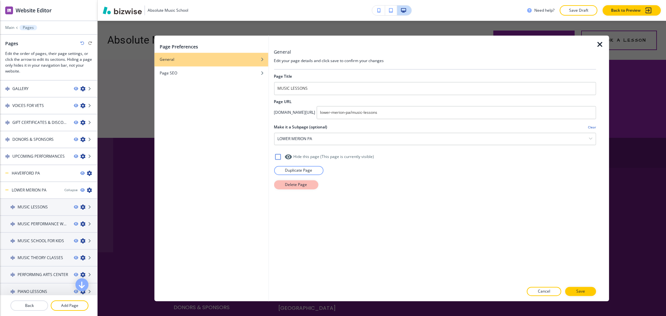
click at [301, 186] on p "Delete Page" at bounding box center [296, 185] width 22 height 6
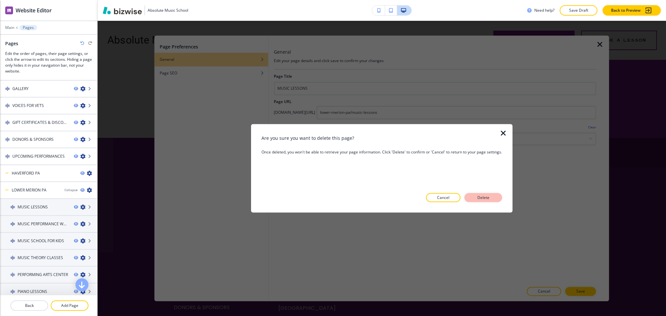
click at [479, 197] on p "Delete" at bounding box center [484, 198] width 16 height 6
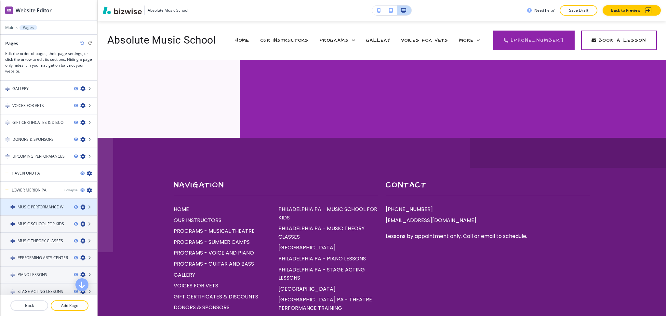
click at [80, 205] on icon "button" at bounding box center [82, 207] width 5 height 5
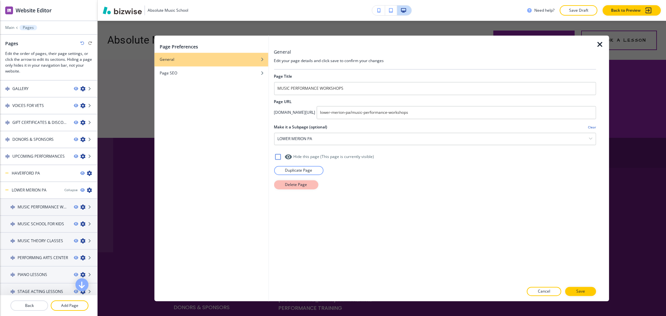
click at [296, 185] on p "Delete Page" at bounding box center [296, 185] width 22 height 6
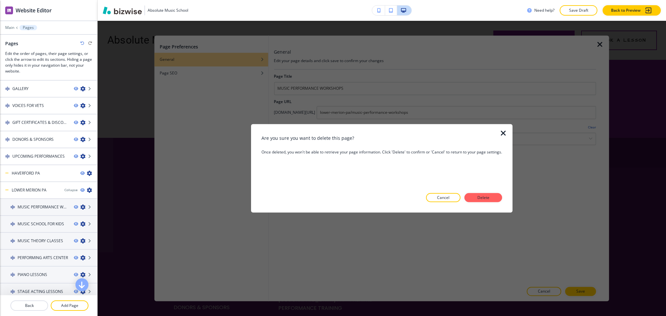
click at [499, 205] on div at bounding box center [382, 207] width 241 height 10
click at [495, 201] on button "Delete" at bounding box center [484, 197] width 38 height 9
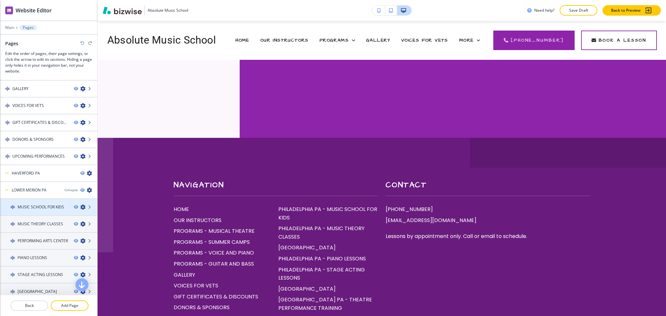
click at [80, 205] on icon "button" at bounding box center [82, 207] width 5 height 5
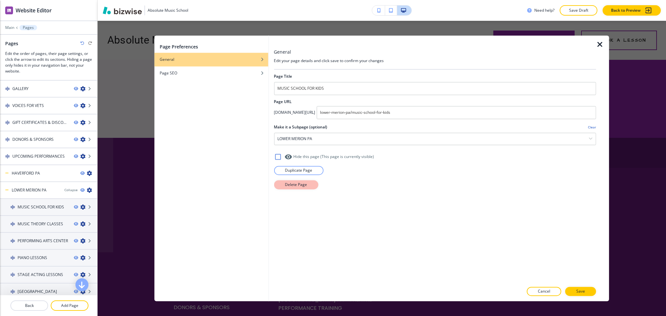
click at [283, 187] on button "Delete Page" at bounding box center [296, 184] width 44 height 9
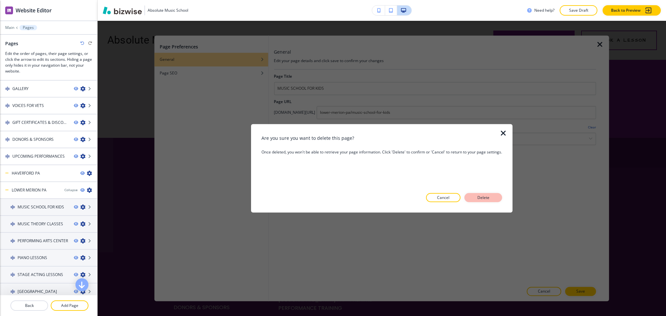
click at [468, 196] on div "Cancel Delete" at bounding box center [382, 197] width 241 height 9
click at [472, 196] on button "Delete" at bounding box center [484, 197] width 38 height 9
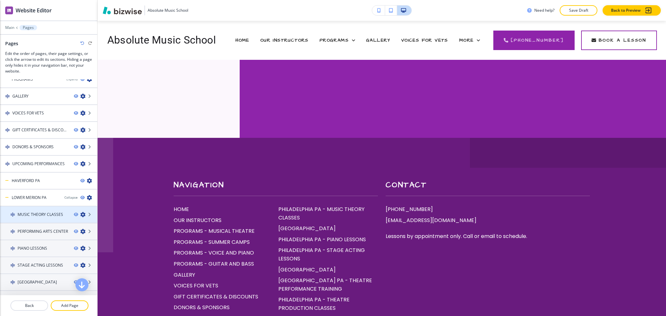
scroll to position [43, 0]
click at [80, 212] on icon "button" at bounding box center [82, 214] width 5 height 5
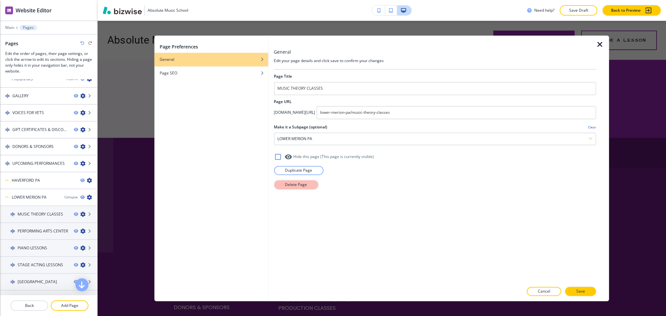
click at [292, 185] on p "Delete Page" at bounding box center [296, 185] width 22 height 6
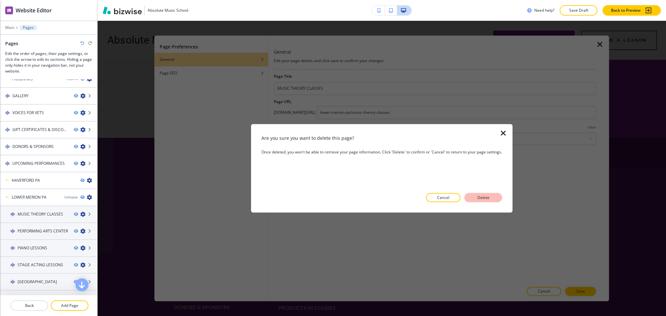
click at [487, 197] on p "Delete" at bounding box center [484, 198] width 16 height 6
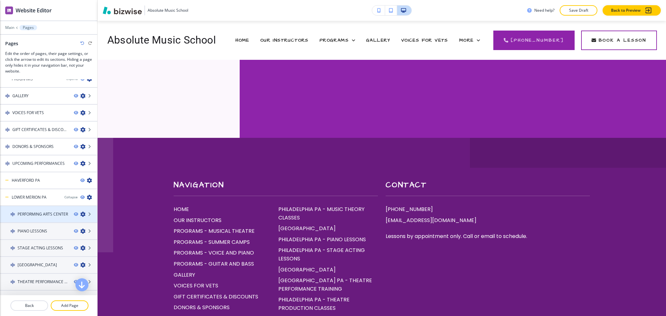
click at [80, 212] on icon "button" at bounding box center [82, 214] width 5 height 5
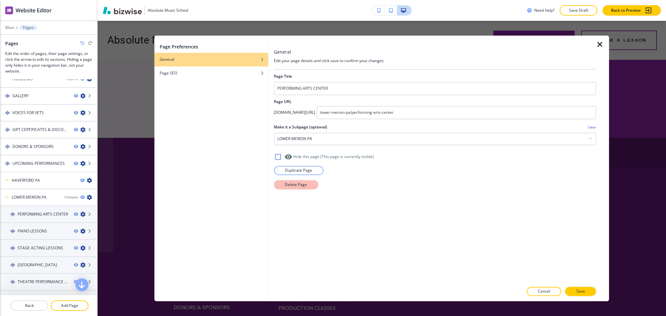
click at [282, 186] on button "Delete Page" at bounding box center [296, 184] width 44 height 9
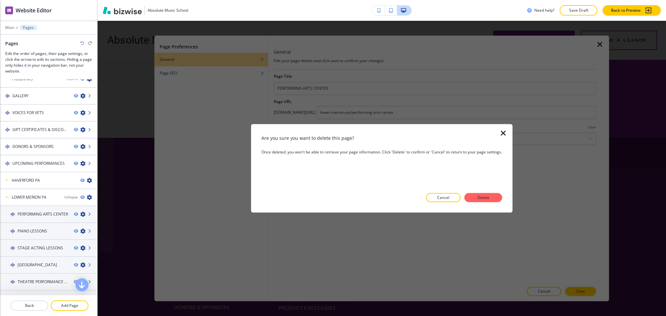
click at [491, 196] on p "Delete" at bounding box center [484, 198] width 16 height 6
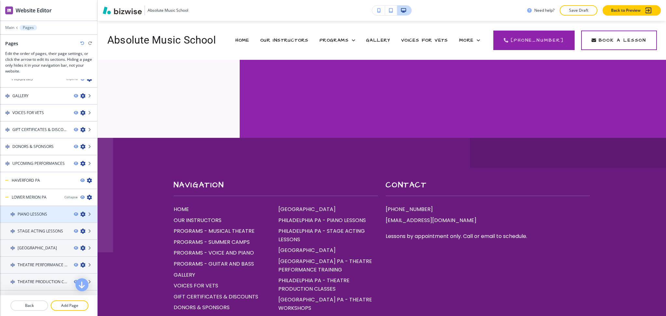
click at [80, 212] on icon "button" at bounding box center [82, 214] width 5 height 5
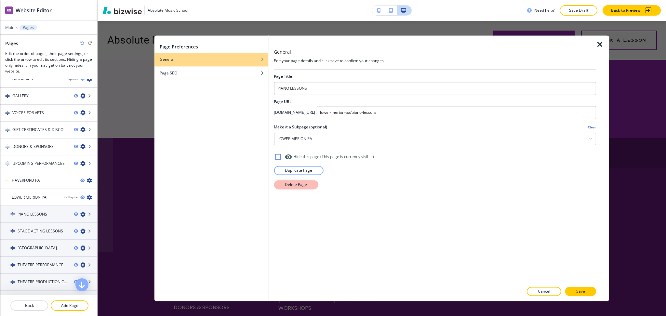
click at [289, 185] on p "Delete Page" at bounding box center [296, 185] width 22 height 6
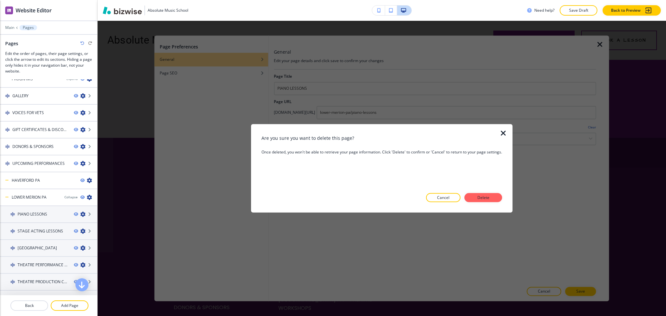
click at [481, 197] on p "Delete" at bounding box center [484, 198] width 16 height 6
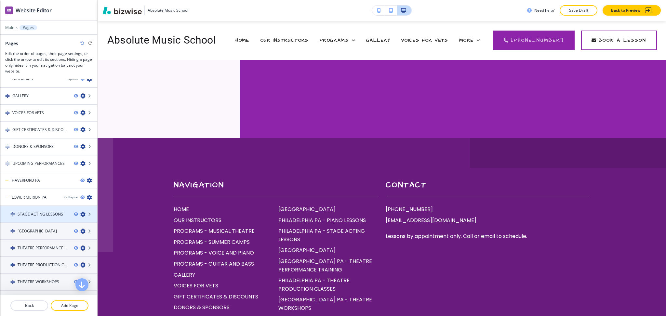
click at [80, 212] on icon "button" at bounding box center [82, 214] width 5 height 5
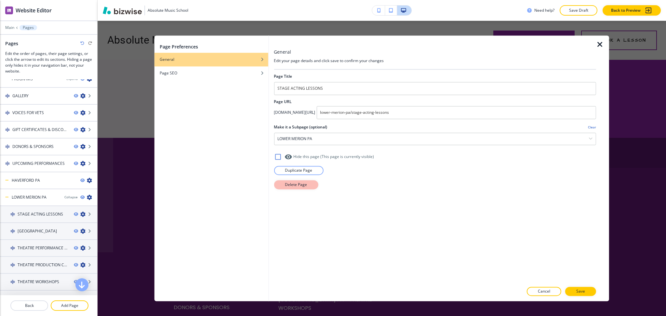
click at [285, 186] on p "Delete Page" at bounding box center [296, 185] width 22 height 6
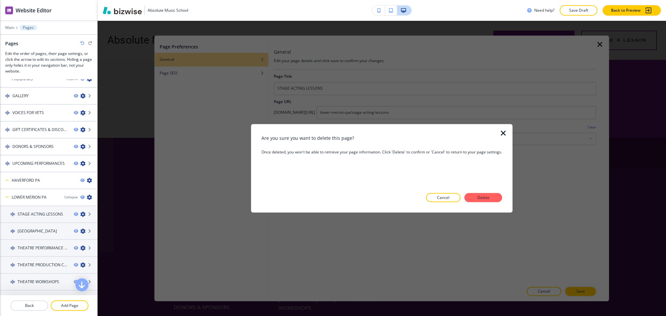
click at [474, 199] on button "Delete" at bounding box center [484, 197] width 38 height 9
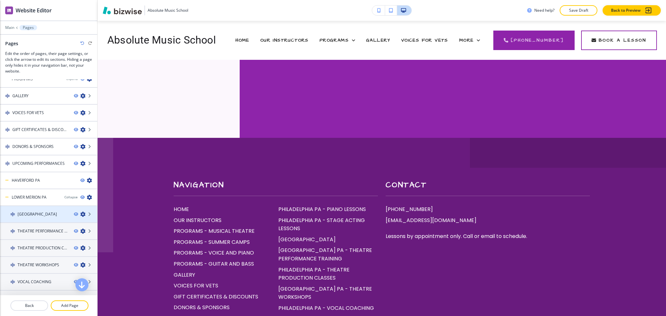
click at [80, 212] on icon "button" at bounding box center [82, 214] width 5 height 5
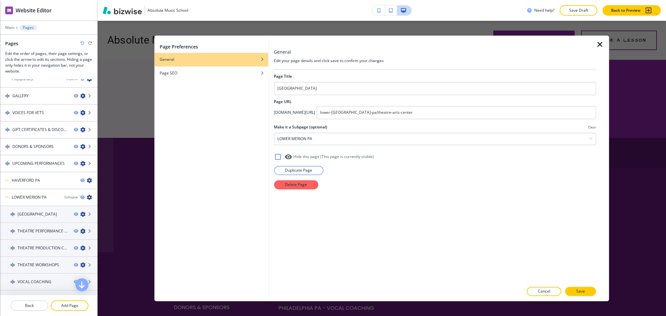
click at [318, 179] on div at bounding box center [435, 177] width 322 height 5
click at [306, 184] on p "Delete Page" at bounding box center [296, 185] width 22 height 6
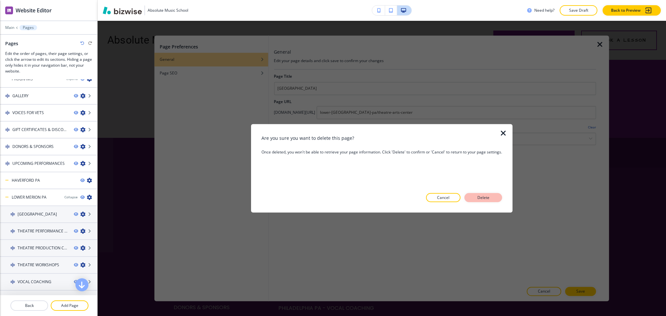
click at [479, 194] on button "Delete" at bounding box center [484, 197] width 38 height 9
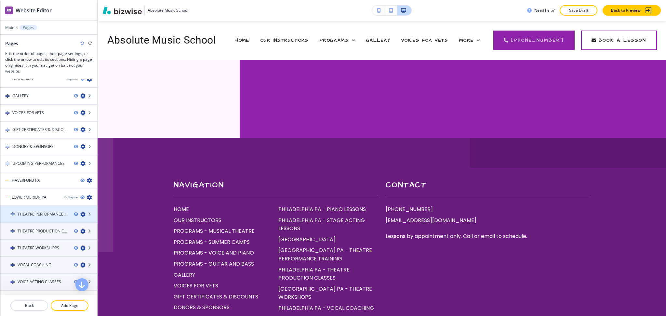
click at [80, 212] on icon "button" at bounding box center [82, 214] width 5 height 5
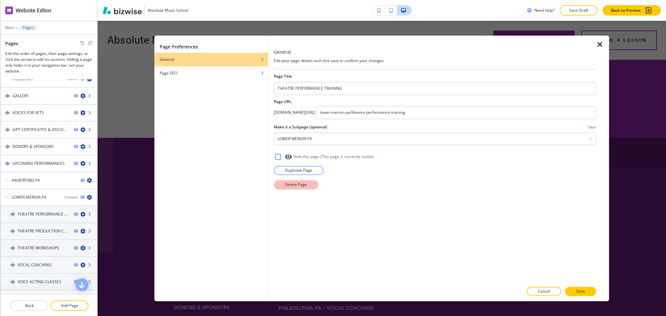
click at [284, 185] on button "Delete Page" at bounding box center [296, 184] width 44 height 9
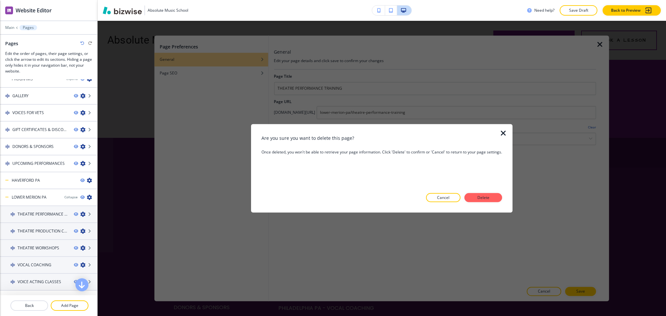
drag, startPoint x: 473, startPoint y: 195, endPoint x: 438, endPoint y: 195, distance: 34.5
click at [473, 195] on button "Delete" at bounding box center [484, 197] width 38 height 9
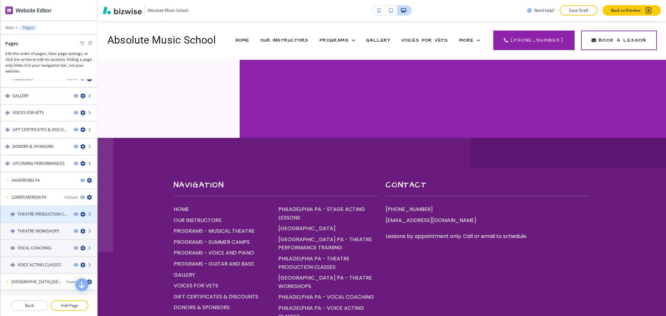
click at [80, 212] on icon "button" at bounding box center [82, 214] width 5 height 5
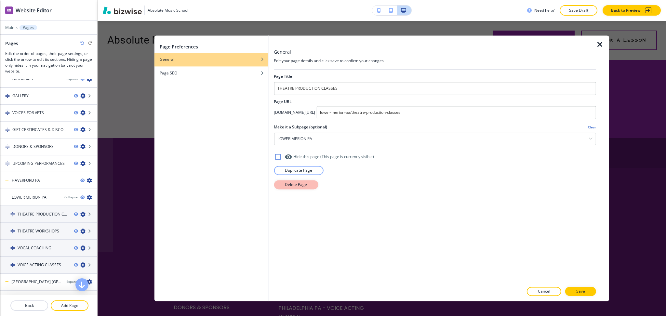
click at [289, 185] on p "Delete Page" at bounding box center [296, 185] width 22 height 6
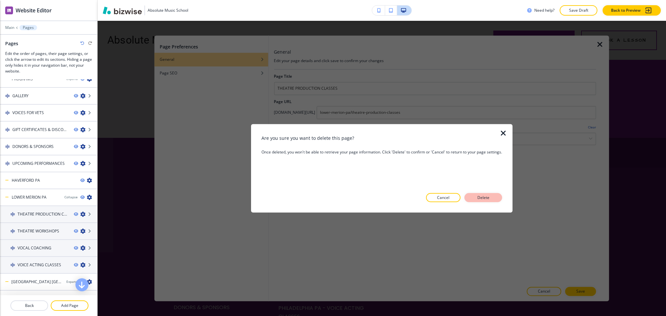
click at [493, 196] on button "Delete" at bounding box center [484, 197] width 38 height 9
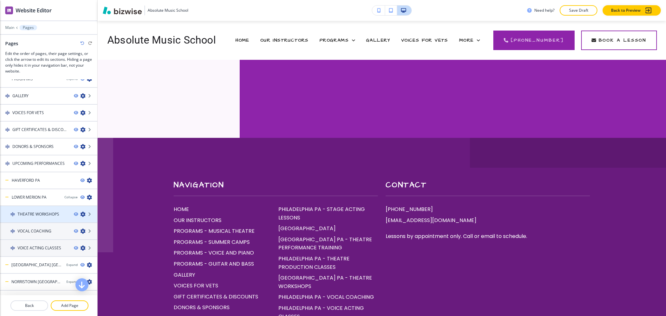
click at [80, 214] on icon "button" at bounding box center [82, 214] width 5 height 5
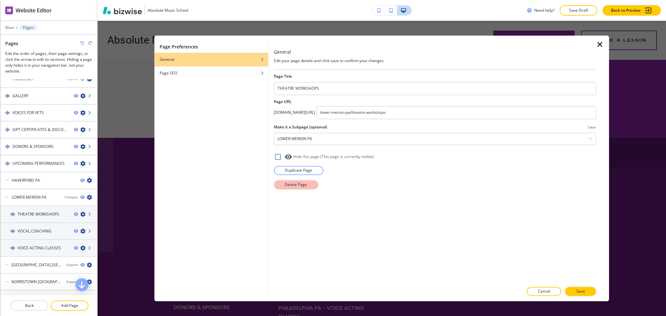
click at [292, 185] on p "Delete Page" at bounding box center [296, 185] width 22 height 6
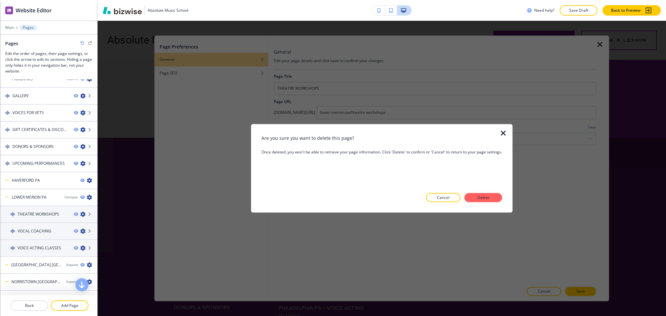
click at [482, 197] on p "Delete" at bounding box center [484, 198] width 16 height 6
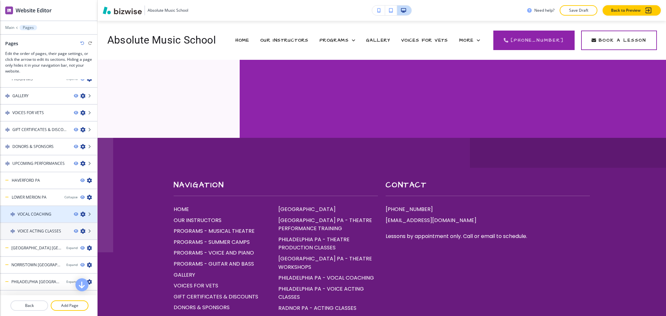
click at [76, 211] on div "VOCAL COACHING" at bounding box center [48, 214] width 97 height 6
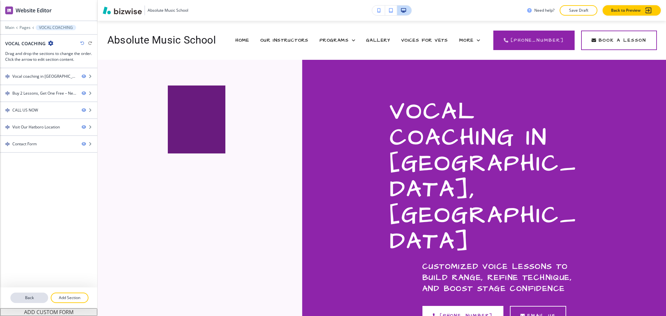
click at [25, 296] on p "Back" at bounding box center [29, 298] width 36 height 6
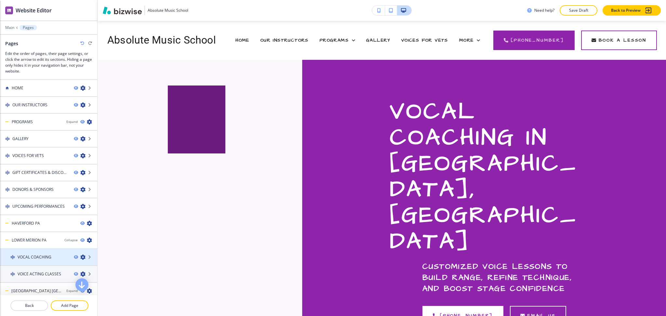
click at [80, 255] on icon "button" at bounding box center [82, 257] width 5 height 5
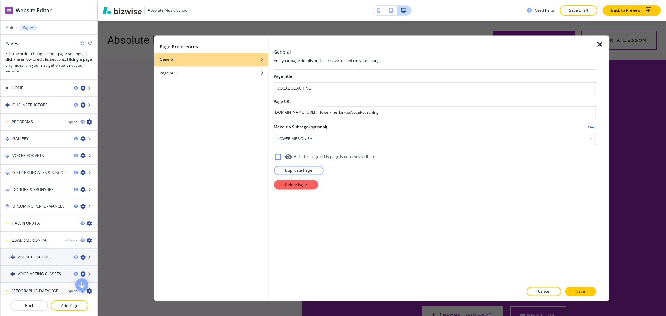
click at [311, 180] on div at bounding box center [435, 177] width 322 height 5
click at [334, 193] on div "Page Title VOCAL COACHING Page URL app.bizwise.com/preview?id=92lhl6fzfnn6/ low…" at bounding box center [435, 176] width 322 height 213
click at [305, 188] on button "Delete Page" at bounding box center [296, 184] width 44 height 9
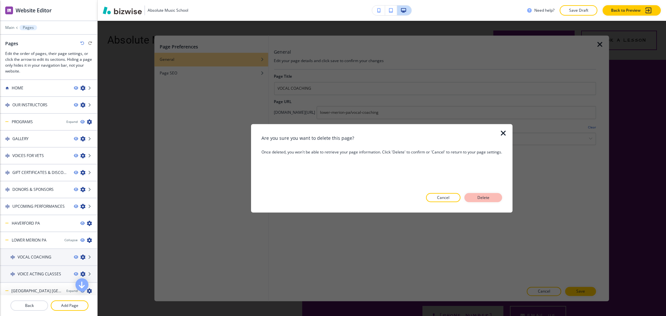
click at [492, 201] on button "Delete" at bounding box center [484, 197] width 38 height 9
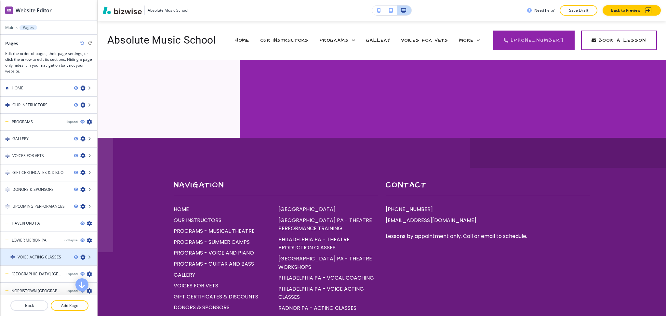
click at [80, 255] on icon "button" at bounding box center [82, 257] width 5 height 5
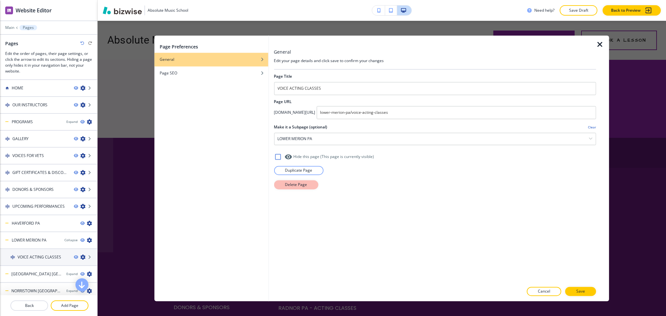
click at [277, 186] on button "Delete Page" at bounding box center [296, 184] width 44 height 9
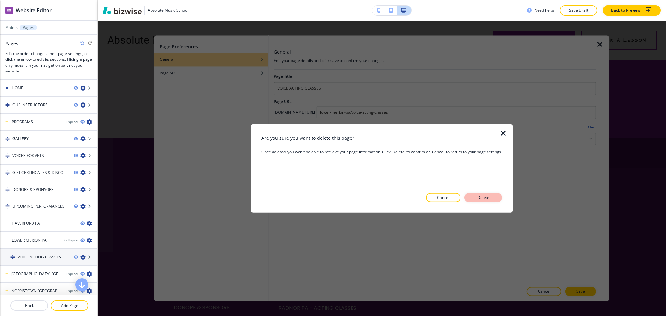
click at [479, 197] on p "Delete" at bounding box center [484, 198] width 16 height 6
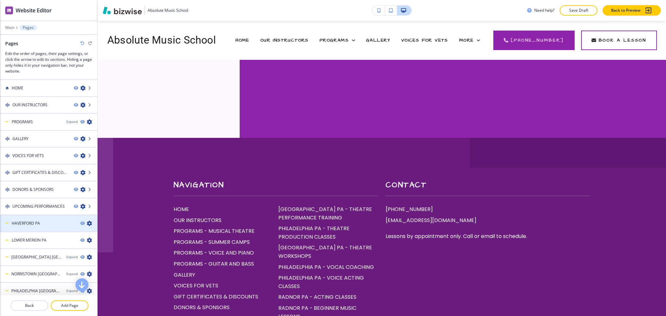
click at [87, 221] on icon "button" at bounding box center [89, 223] width 5 height 5
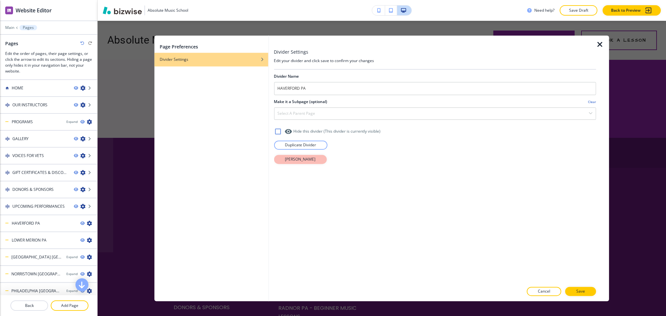
click at [278, 158] on button "Delete Divider" at bounding box center [300, 159] width 53 height 9
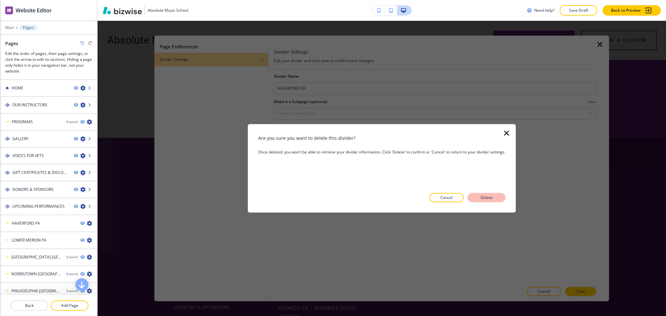
click at [477, 196] on button "Delete" at bounding box center [487, 197] width 38 height 9
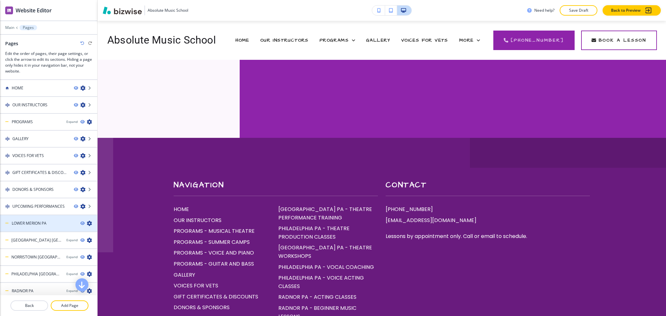
click at [87, 221] on icon "button" at bounding box center [89, 223] width 5 height 5
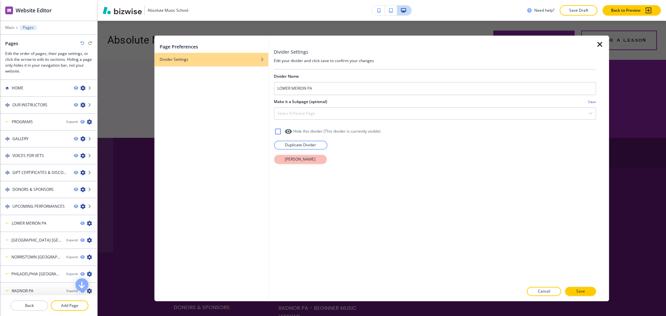
click at [306, 158] on p "Delete Divider" at bounding box center [300, 159] width 31 height 6
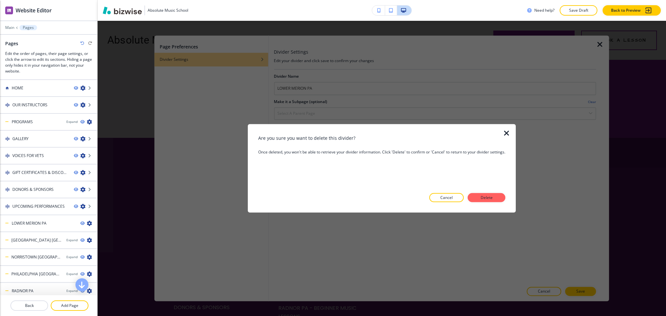
click at [480, 195] on button "Delete" at bounding box center [487, 197] width 38 height 9
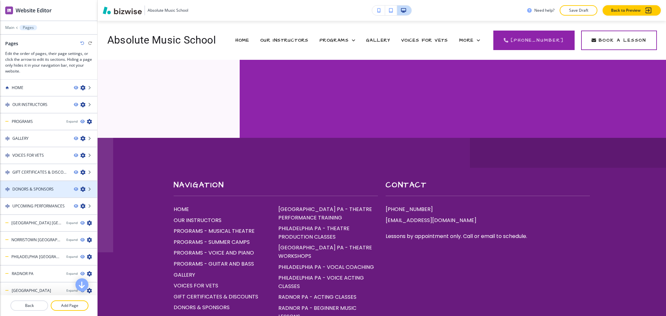
scroll to position [0, 0]
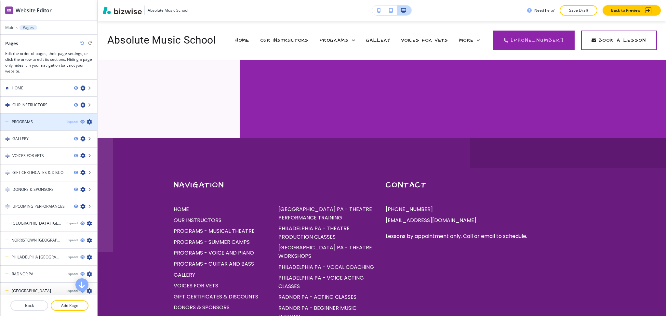
click at [67, 120] on div "Expand" at bounding box center [71, 121] width 11 height 5
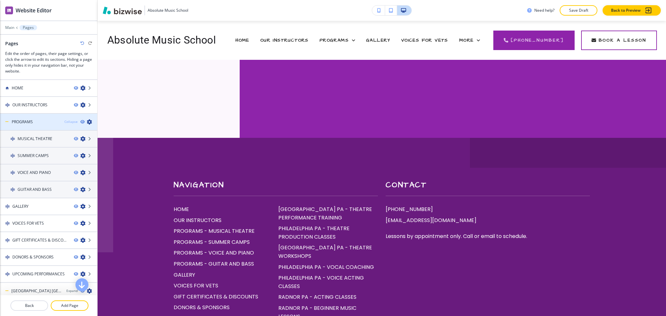
click at [66, 120] on div "Collapse" at bounding box center [70, 121] width 13 height 5
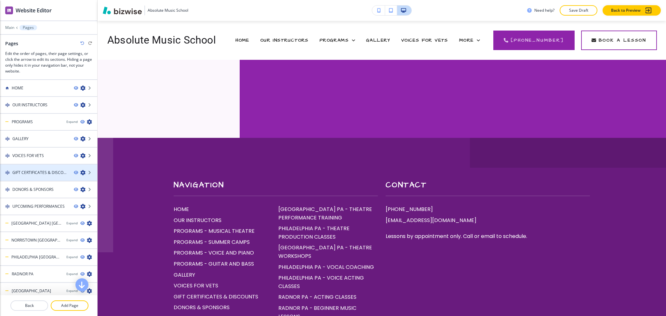
scroll to position [17, 0]
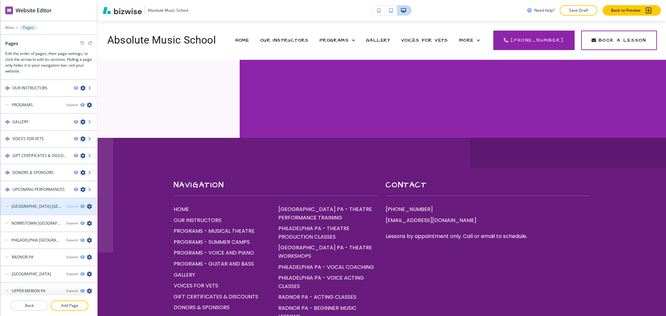
click at [68, 204] on div "Expand" at bounding box center [71, 206] width 11 height 5
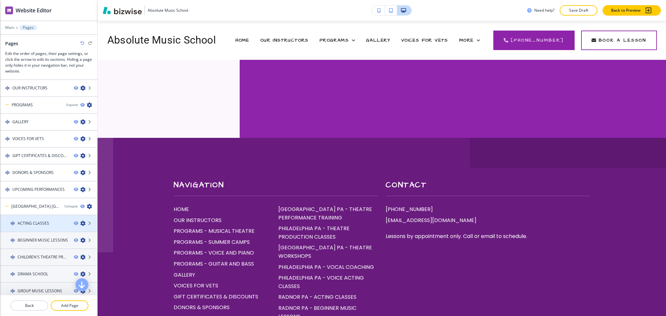
click at [80, 221] on icon "button" at bounding box center [82, 223] width 5 height 5
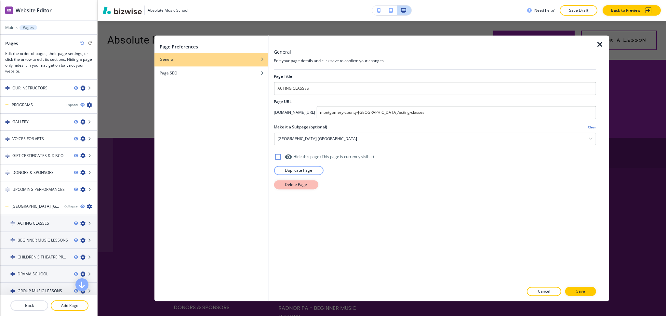
click at [301, 183] on p "Delete Page" at bounding box center [296, 185] width 22 height 6
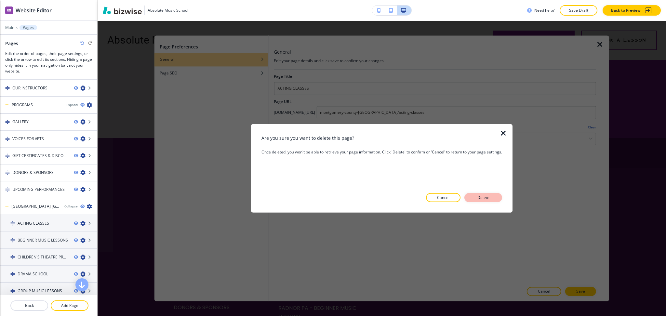
click at [491, 199] on p "Delete" at bounding box center [484, 198] width 16 height 6
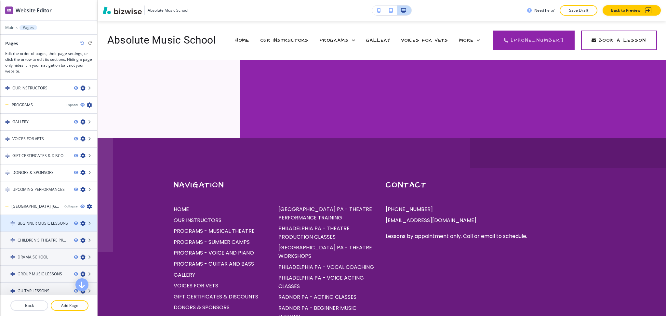
click at [80, 221] on icon "button" at bounding box center [82, 223] width 5 height 5
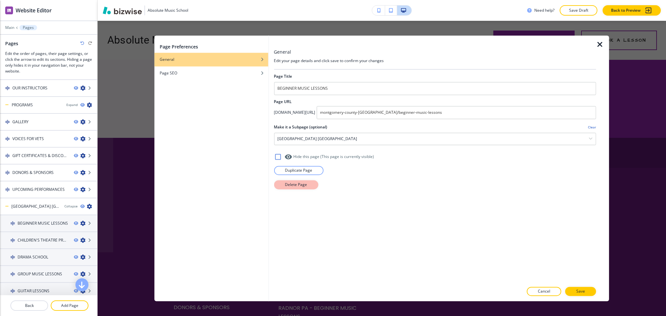
click at [286, 187] on p "Delete Page" at bounding box center [296, 185] width 22 height 6
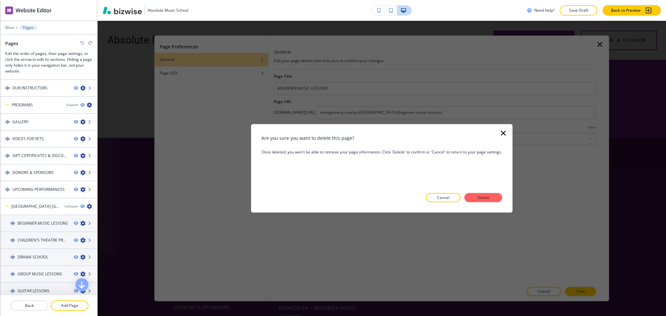
click at [480, 195] on p "Delete" at bounding box center [484, 198] width 16 height 6
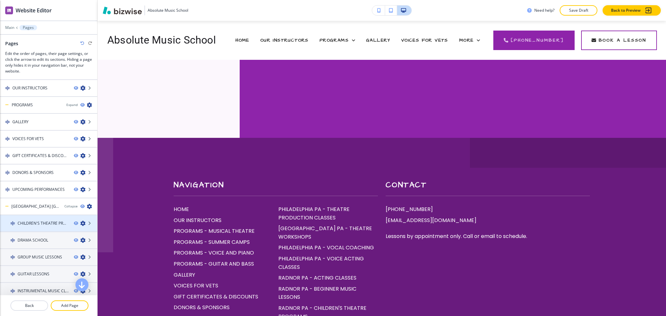
click at [80, 223] on icon "button" at bounding box center [82, 223] width 5 height 5
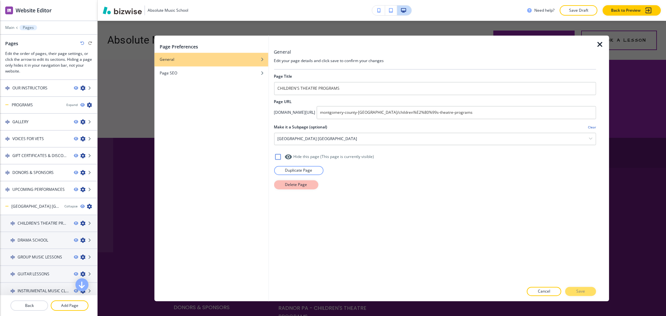
click at [283, 188] on button "Delete Page" at bounding box center [296, 184] width 44 height 9
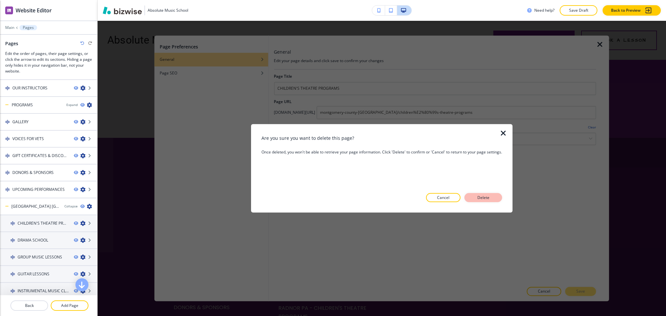
click at [492, 194] on button "Delete" at bounding box center [484, 197] width 38 height 9
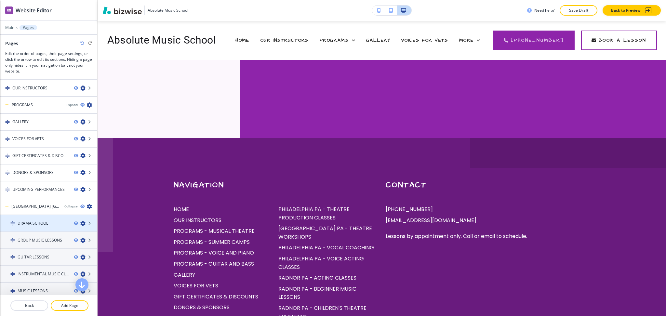
click at [80, 221] on icon "button" at bounding box center [82, 223] width 5 height 5
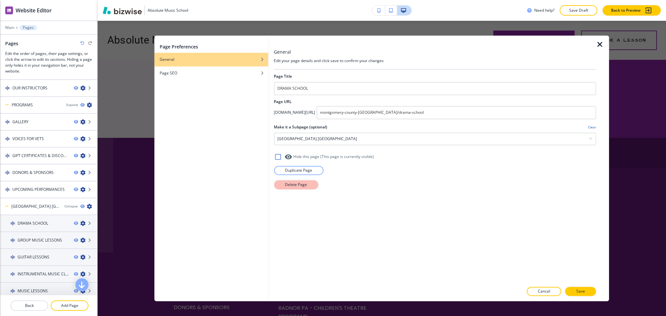
click at [313, 184] on button "Delete Page" at bounding box center [296, 184] width 44 height 9
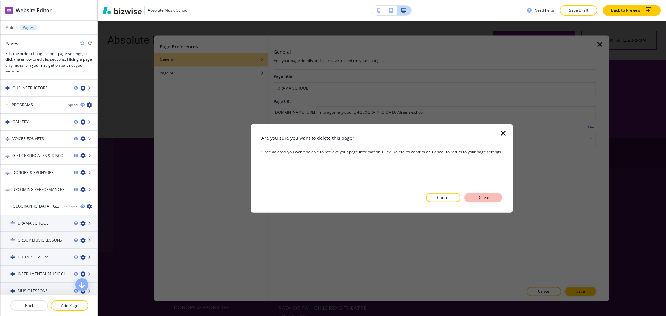
click at [480, 198] on p "Delete" at bounding box center [484, 198] width 16 height 6
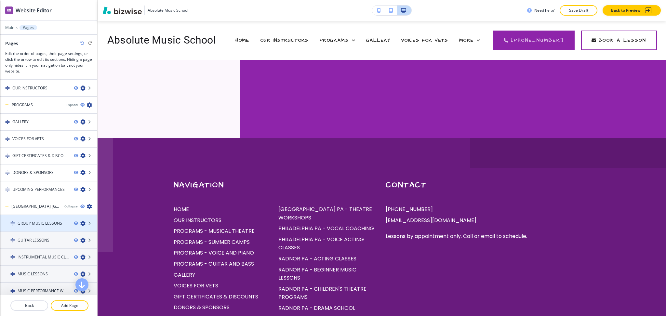
click at [80, 221] on icon "button" at bounding box center [82, 223] width 5 height 5
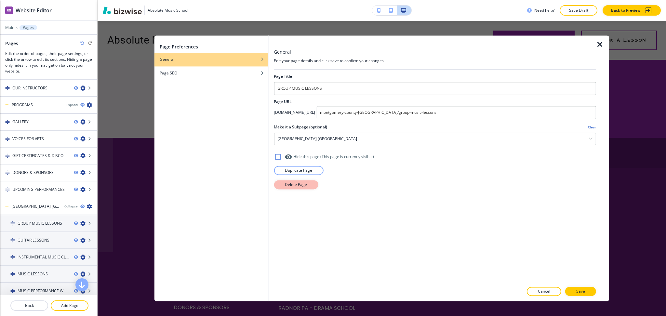
click at [284, 185] on button "Delete Page" at bounding box center [296, 184] width 44 height 9
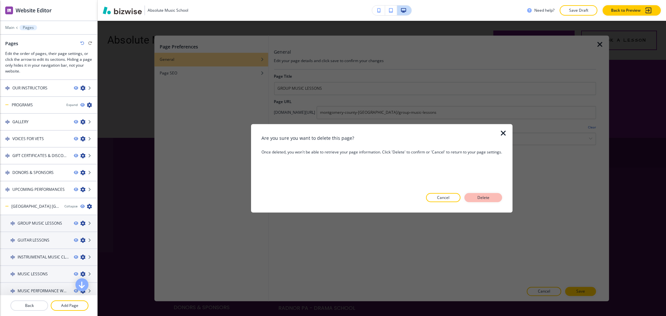
click at [483, 197] on p "Delete" at bounding box center [484, 198] width 16 height 6
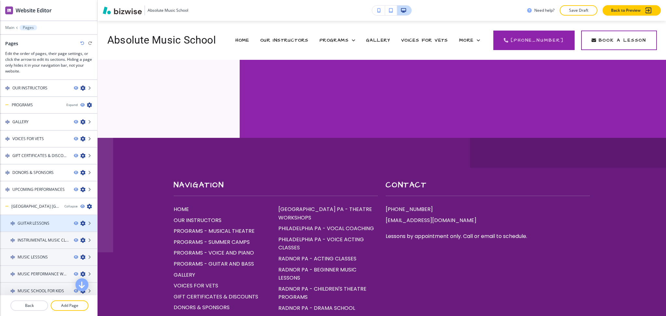
click at [80, 221] on icon "button" at bounding box center [82, 223] width 5 height 5
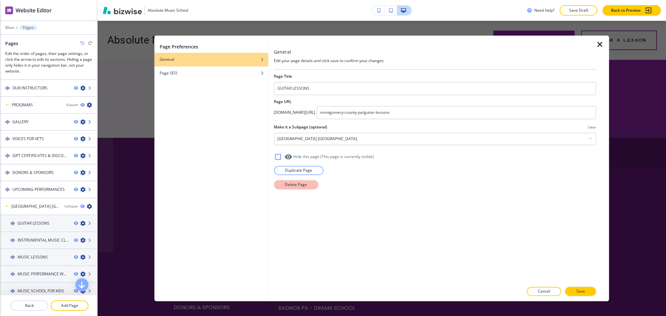
click at [293, 185] on p "Delete Page" at bounding box center [296, 185] width 22 height 6
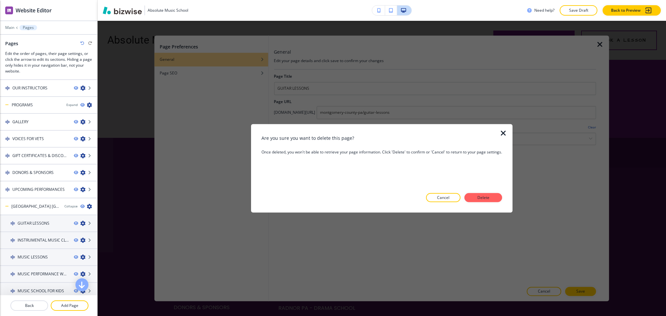
click at [474, 193] on button "Delete" at bounding box center [484, 197] width 38 height 9
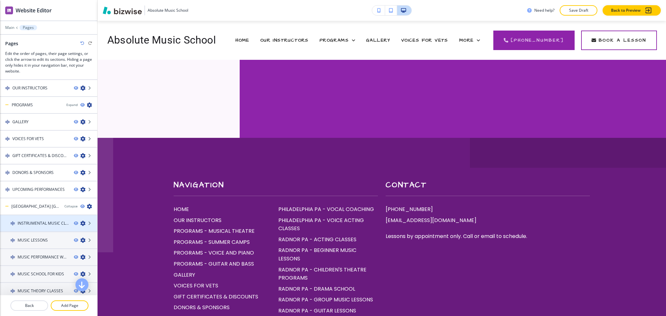
click at [80, 221] on icon "button" at bounding box center [82, 223] width 5 height 5
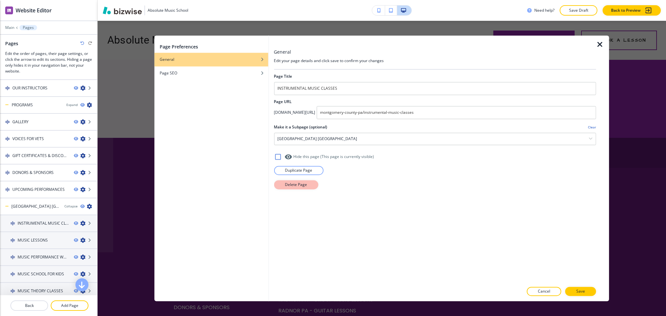
click at [287, 183] on p "Delete Page" at bounding box center [296, 185] width 22 height 6
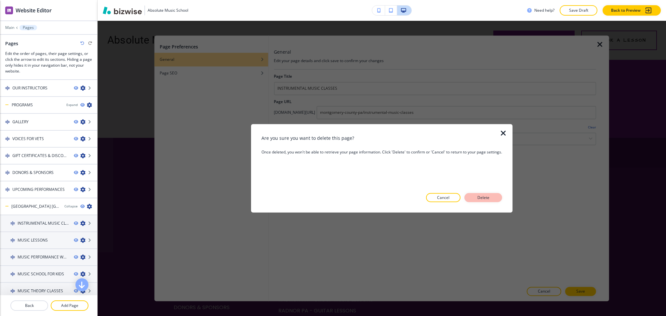
click at [484, 198] on p "Delete" at bounding box center [484, 198] width 16 height 6
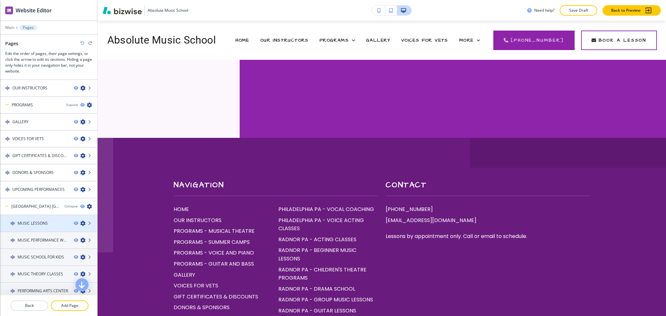
click at [80, 221] on icon "button" at bounding box center [82, 223] width 5 height 5
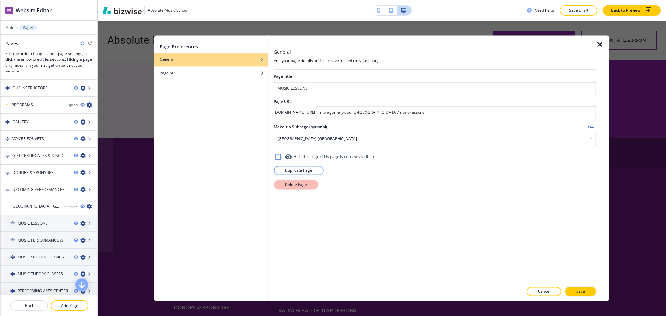
click at [279, 187] on button "Delete Page" at bounding box center [296, 184] width 44 height 9
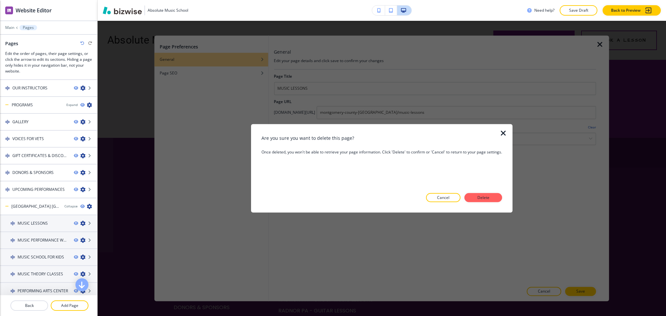
click at [492, 192] on div "Are you sure you want to delete this page? Once deleted, you won't be able to r…" at bounding box center [382, 169] width 241 height 68
click at [485, 198] on p "Delete" at bounding box center [484, 198] width 16 height 6
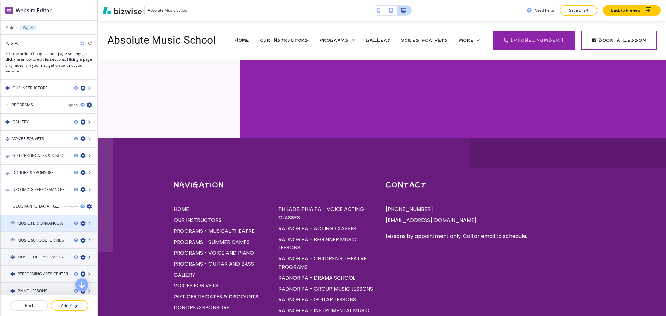
click at [80, 221] on icon "button" at bounding box center [82, 223] width 5 height 5
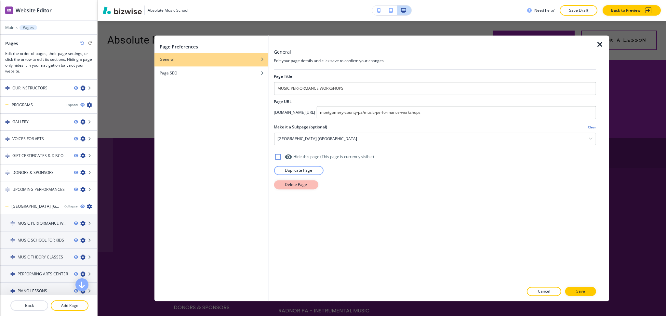
click at [278, 184] on button "Delete Page" at bounding box center [296, 184] width 44 height 9
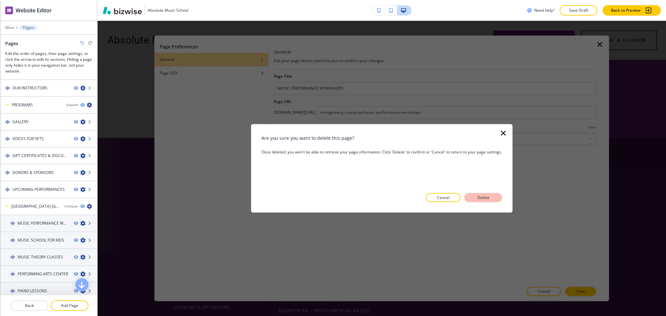
click at [488, 196] on p "Delete" at bounding box center [484, 198] width 16 height 6
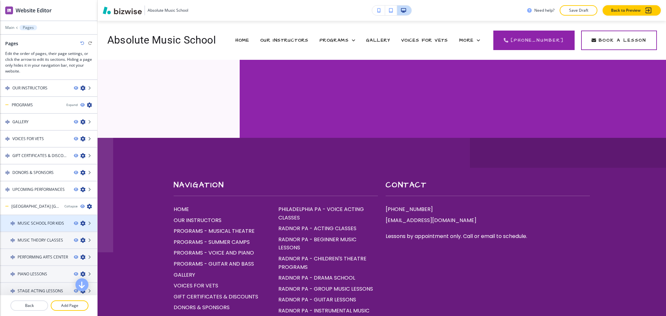
click at [80, 221] on icon "button" at bounding box center [82, 223] width 5 height 5
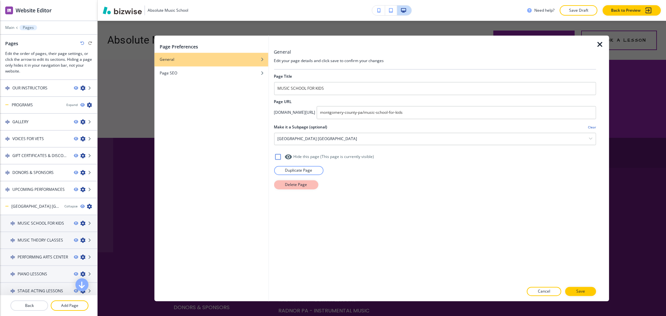
click at [294, 188] on button "Delete Page" at bounding box center [296, 184] width 44 height 9
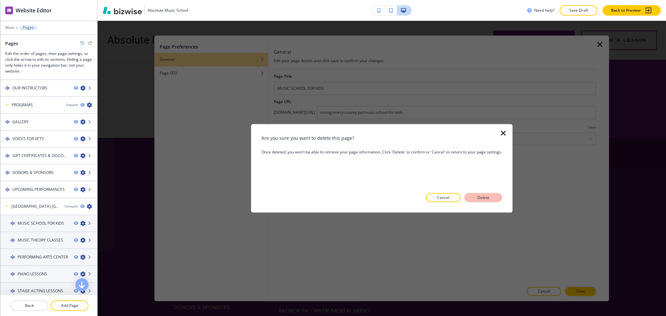
click at [487, 194] on button "Delete" at bounding box center [484, 197] width 38 height 9
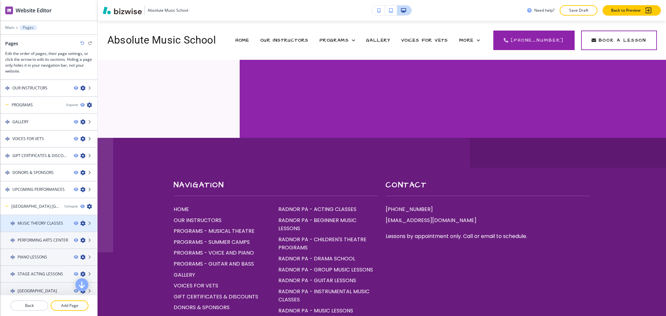
click at [80, 221] on icon "button" at bounding box center [82, 223] width 5 height 5
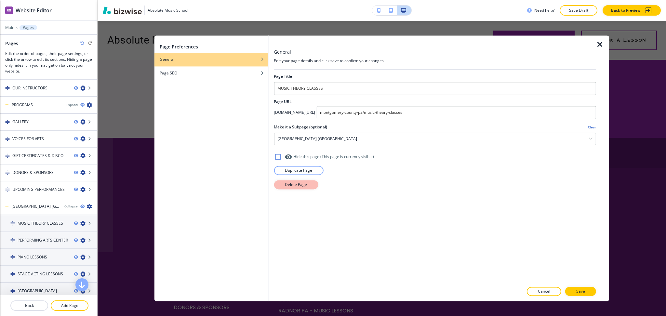
click at [287, 189] on button "Delete Page" at bounding box center [296, 184] width 44 height 9
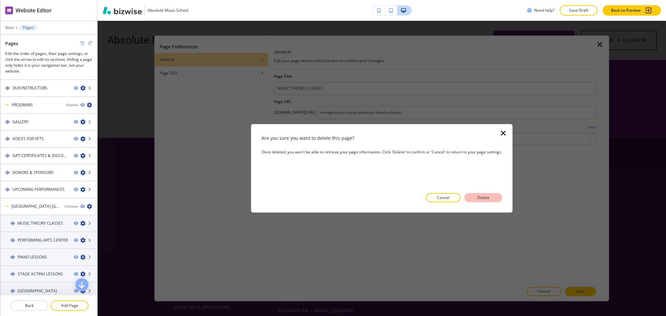
click at [481, 197] on p "Delete" at bounding box center [484, 198] width 16 height 6
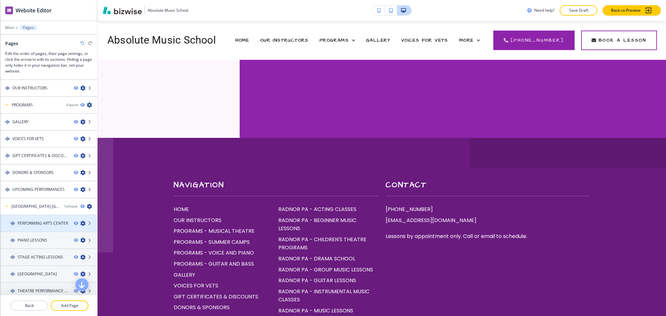
click at [80, 221] on icon "button" at bounding box center [82, 223] width 5 height 5
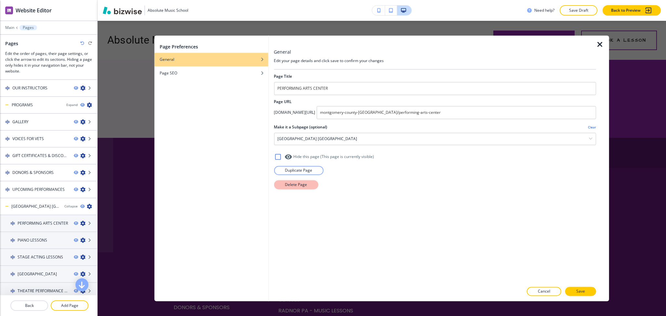
click at [294, 187] on p "Delete Page" at bounding box center [296, 185] width 22 height 6
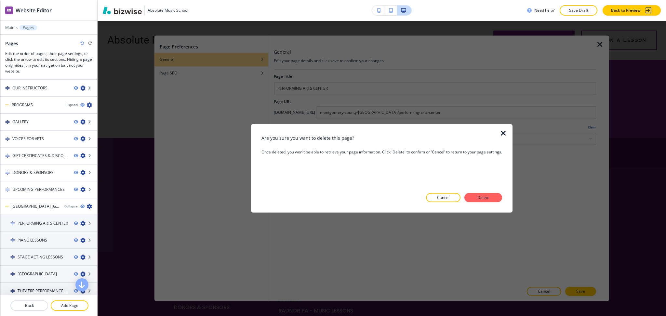
click at [478, 204] on div at bounding box center [382, 207] width 241 height 10
click at [481, 199] on p "Delete" at bounding box center [484, 198] width 16 height 6
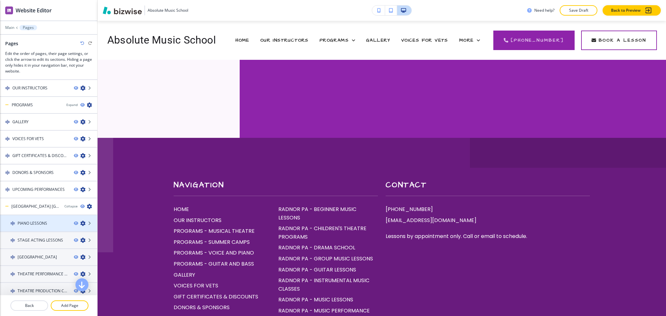
click at [80, 221] on icon "button" at bounding box center [82, 223] width 5 height 5
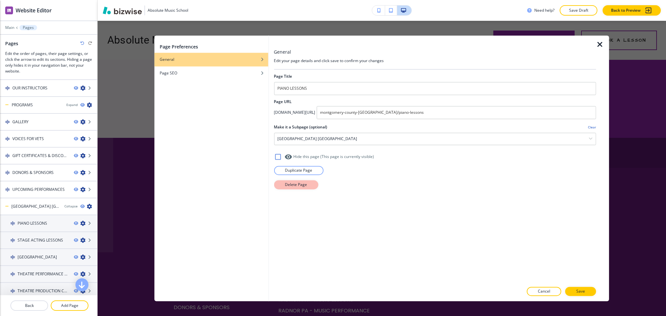
click at [288, 188] on button "Delete Page" at bounding box center [296, 184] width 44 height 9
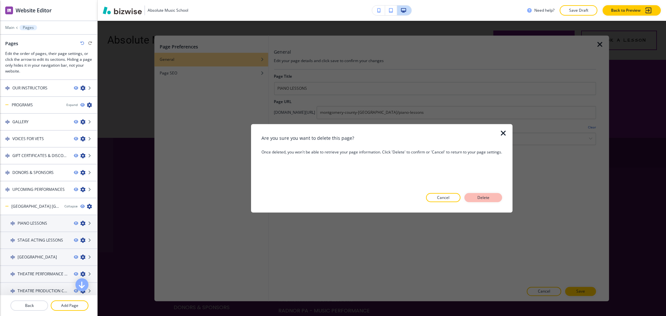
click at [485, 198] on p "Delete" at bounding box center [484, 198] width 16 height 6
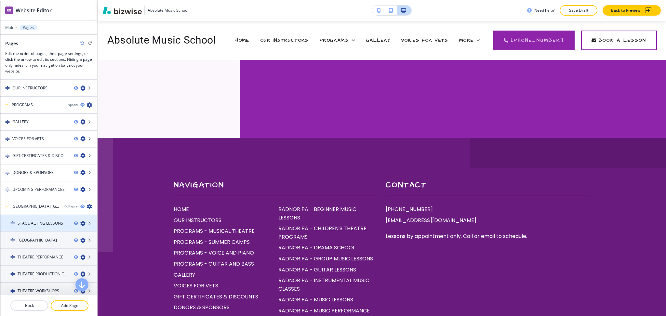
click at [80, 221] on icon "button" at bounding box center [82, 223] width 5 height 5
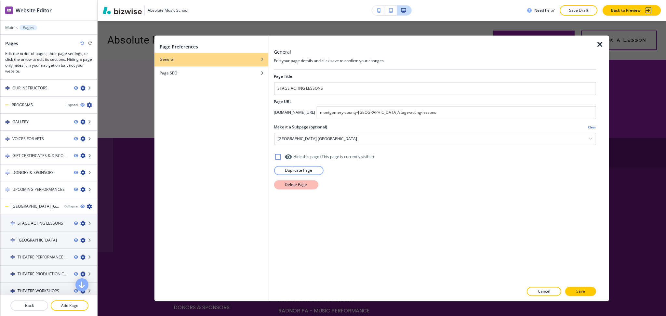
click at [289, 187] on p "Delete Page" at bounding box center [296, 185] width 22 height 6
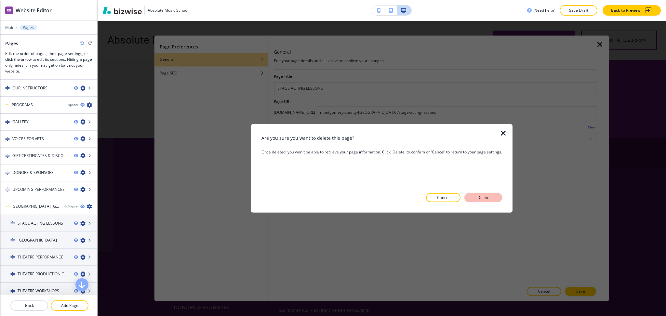
click at [476, 196] on p "Delete" at bounding box center [484, 198] width 16 height 6
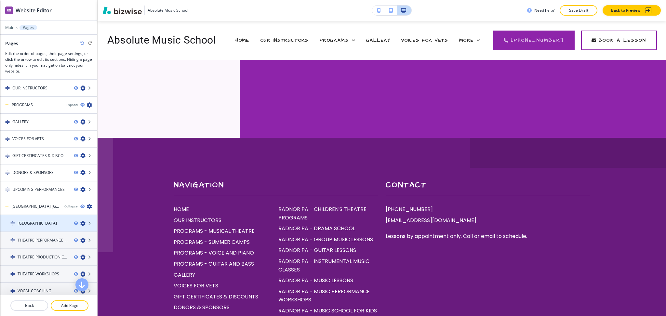
click at [80, 221] on icon "button" at bounding box center [82, 223] width 5 height 5
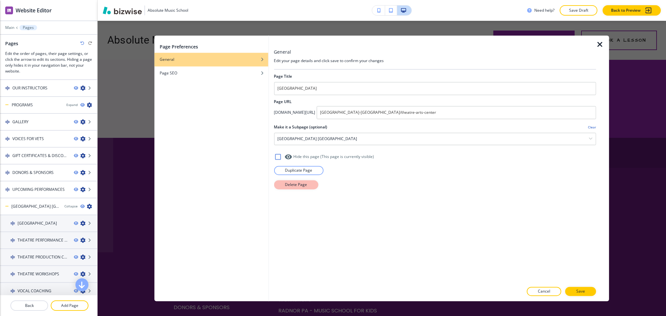
click at [281, 182] on button "Delete Page" at bounding box center [296, 184] width 44 height 9
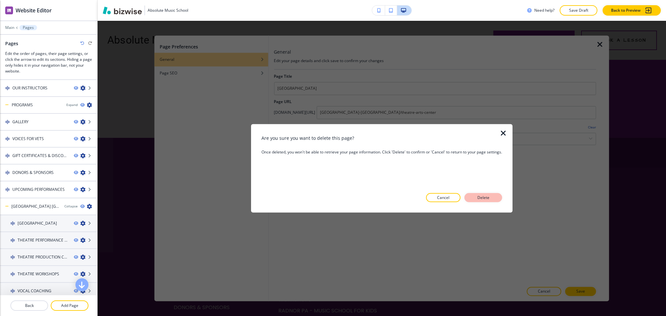
click at [475, 199] on button "Delete" at bounding box center [484, 197] width 38 height 9
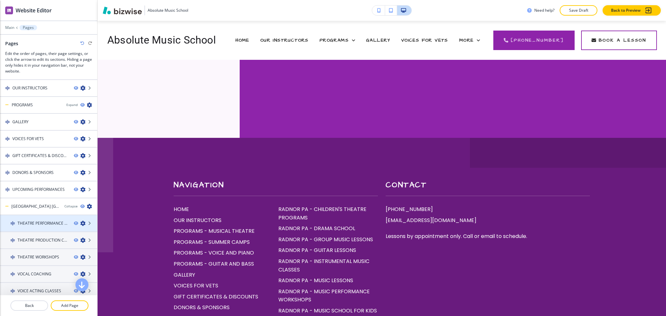
click at [80, 221] on icon "button" at bounding box center [82, 223] width 5 height 5
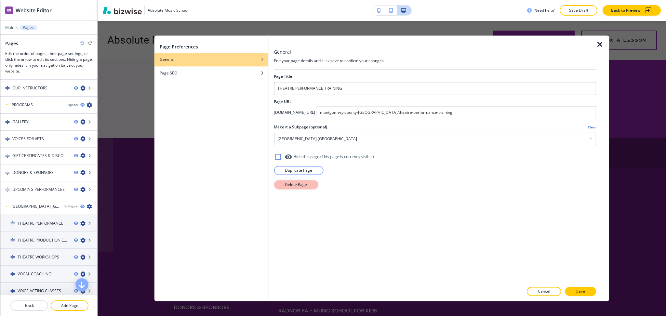
click at [288, 185] on p "Delete Page" at bounding box center [296, 185] width 22 height 6
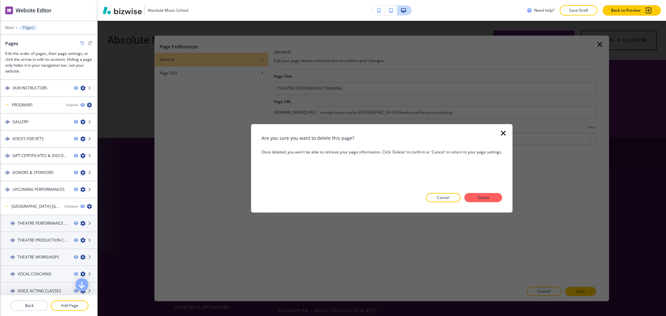
click at [479, 193] on button "Delete" at bounding box center [484, 197] width 38 height 9
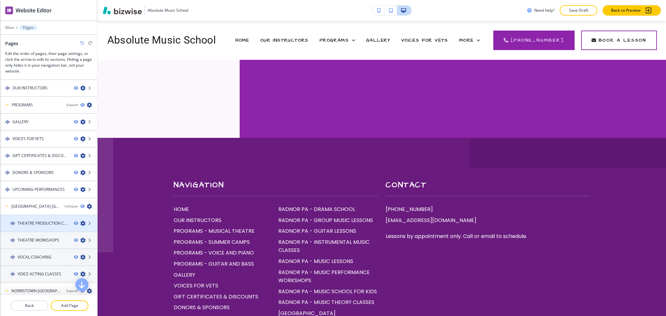
click at [80, 221] on icon "button" at bounding box center [82, 223] width 5 height 5
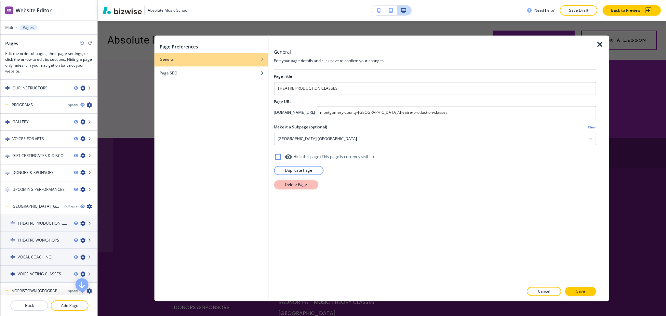
click at [287, 187] on p "Delete Page" at bounding box center [296, 185] width 22 height 6
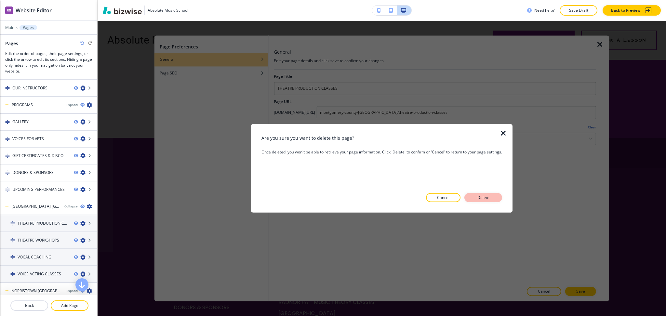
click at [485, 196] on p "Delete" at bounding box center [484, 198] width 16 height 6
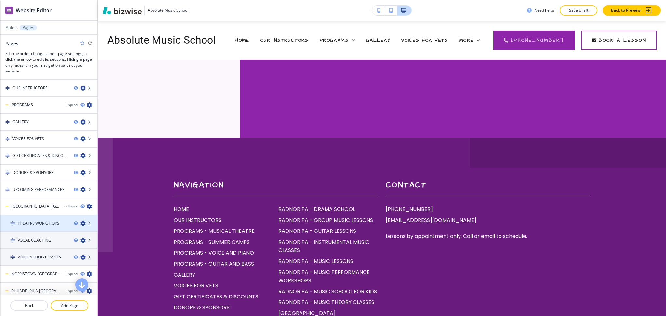
click at [80, 221] on icon "button" at bounding box center [82, 223] width 5 height 5
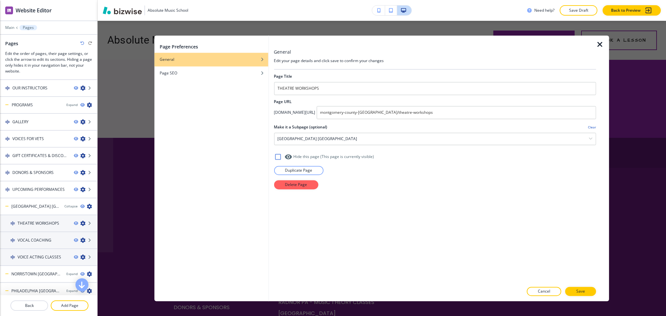
click at [273, 188] on div at bounding box center [271, 168] width 5 height 266
click at [276, 187] on button "Delete Page" at bounding box center [296, 184] width 44 height 9
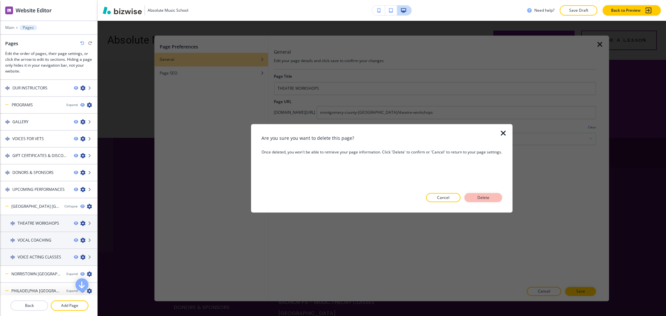
click at [481, 198] on p "Delete" at bounding box center [484, 198] width 16 height 6
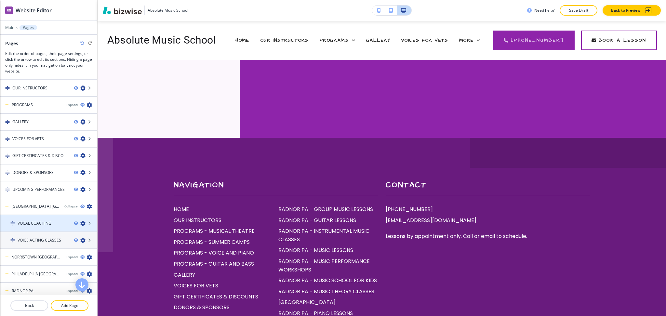
click at [80, 221] on icon "button" at bounding box center [82, 223] width 5 height 5
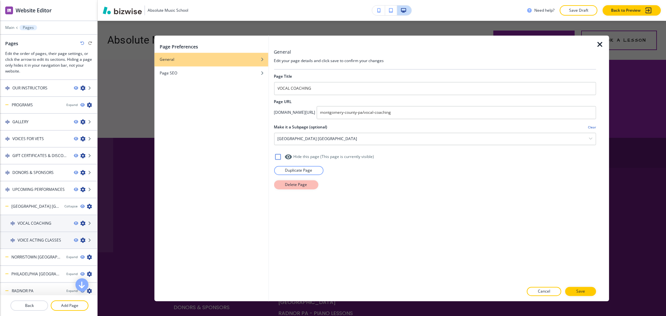
click at [298, 185] on p "Delete Page" at bounding box center [296, 185] width 22 height 6
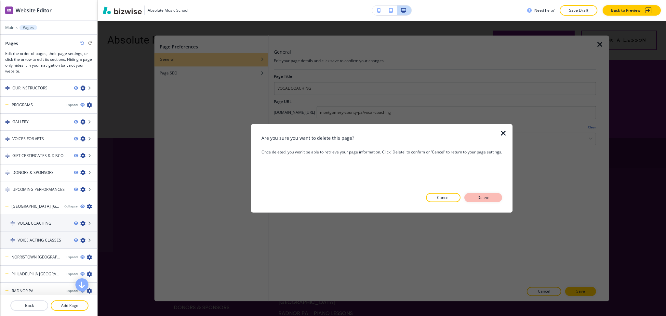
click at [486, 196] on p "Delete" at bounding box center [484, 198] width 16 height 6
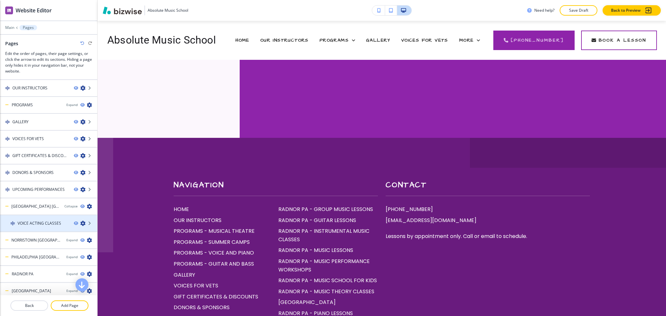
click at [80, 221] on icon "button" at bounding box center [82, 223] width 5 height 5
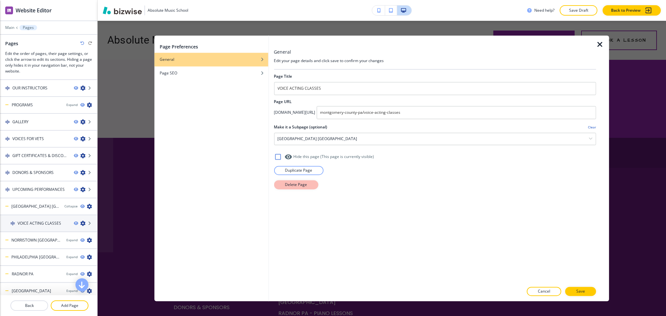
click at [298, 184] on p "Delete Page" at bounding box center [296, 185] width 22 height 6
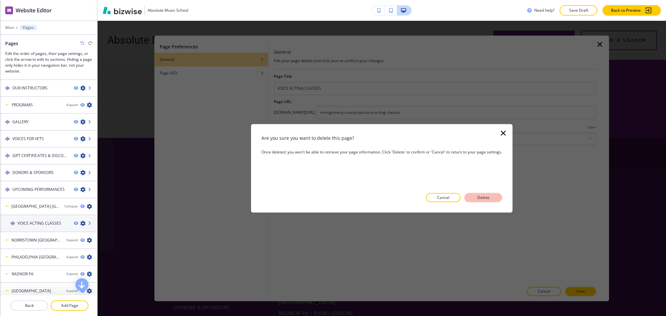
click at [481, 195] on p "Delete" at bounding box center [484, 198] width 16 height 6
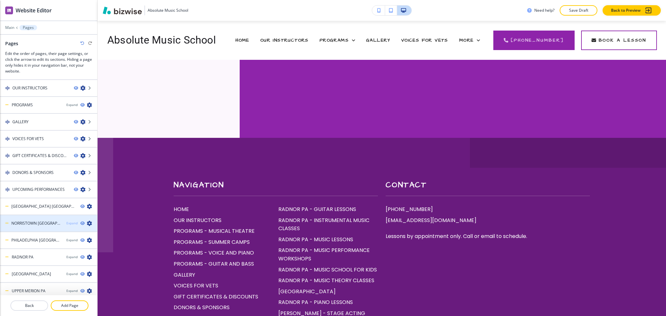
click at [66, 221] on div "Expand" at bounding box center [71, 223] width 11 height 5
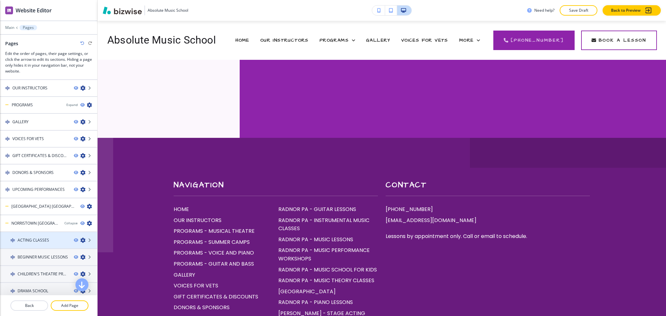
click at [80, 238] on icon "button" at bounding box center [82, 240] width 5 height 5
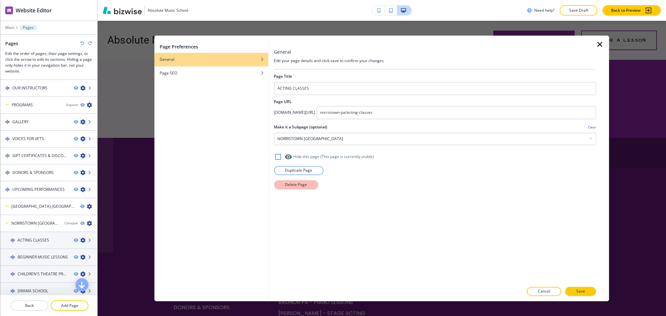
click at [302, 187] on p "Delete Page" at bounding box center [296, 185] width 22 height 6
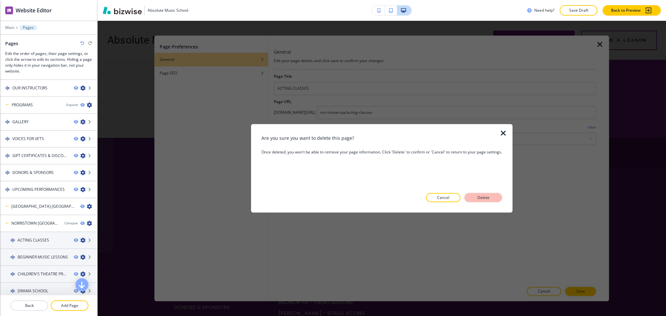
click at [498, 196] on button "Delete" at bounding box center [484, 197] width 38 height 9
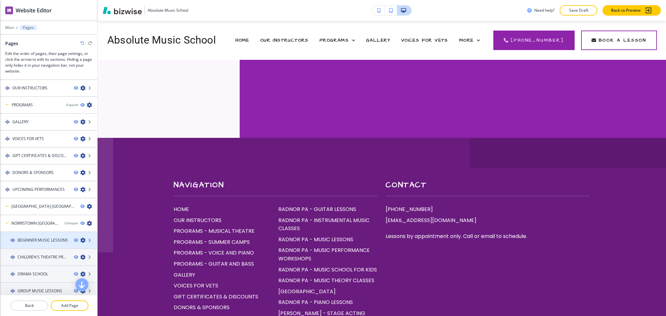
click at [80, 238] on icon "button" at bounding box center [82, 240] width 5 height 5
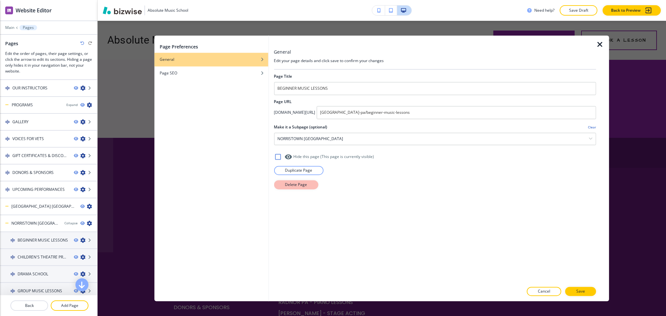
click at [300, 183] on p "Delete Page" at bounding box center [296, 185] width 22 height 6
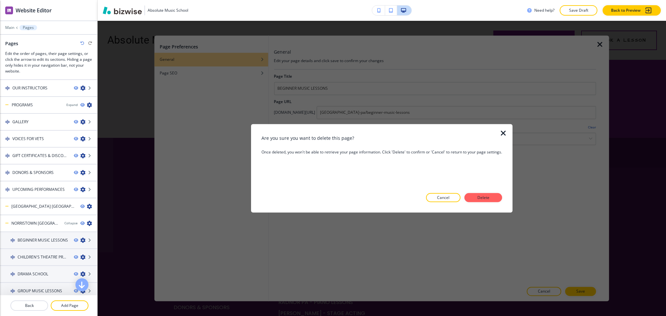
click at [486, 197] on p "Delete" at bounding box center [484, 198] width 16 height 6
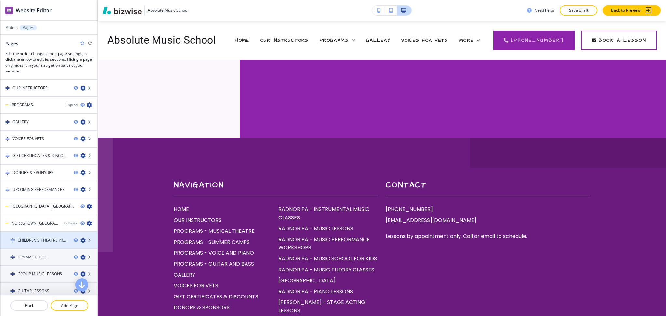
click at [80, 239] on icon "button" at bounding box center [82, 240] width 5 height 5
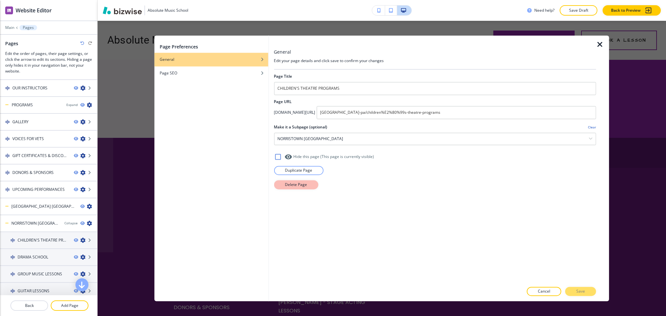
click at [287, 183] on p "Delete Page" at bounding box center [296, 185] width 22 height 6
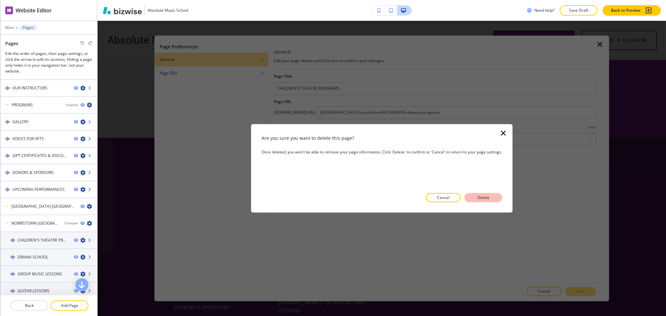
click at [472, 198] on button "Delete" at bounding box center [484, 197] width 38 height 9
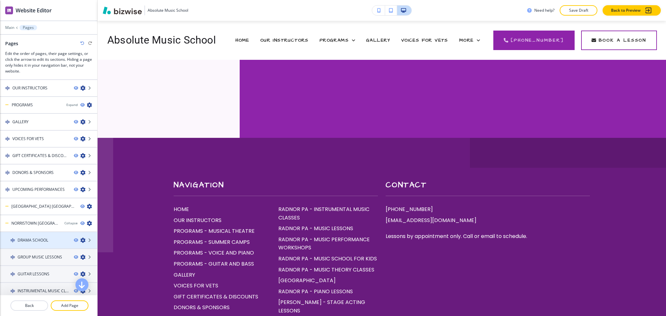
click at [79, 238] on div at bounding box center [85, 240] width 23 height 5
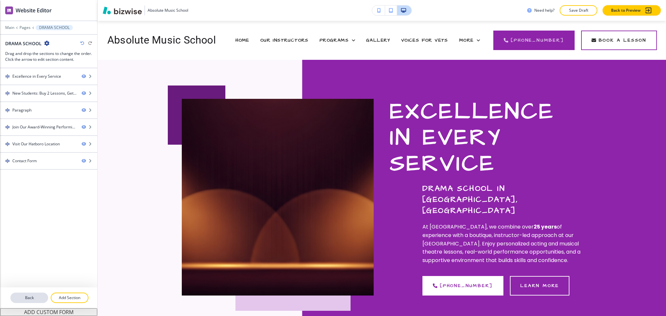
click at [31, 300] on p "Back" at bounding box center [29, 298] width 36 height 6
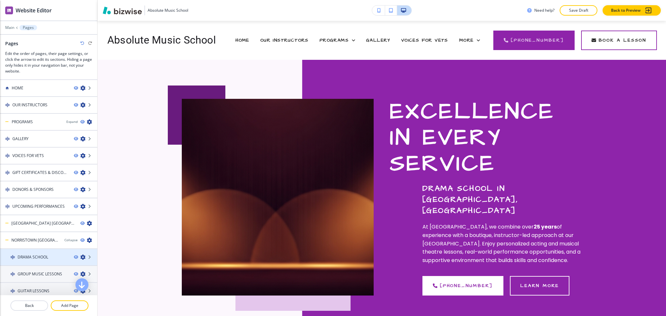
click at [80, 255] on icon "button" at bounding box center [82, 257] width 5 height 5
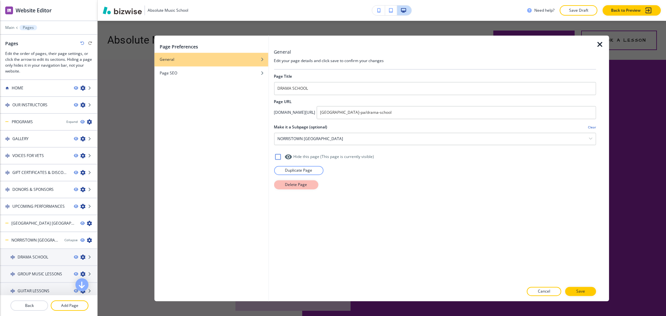
click at [284, 186] on button "Delete Page" at bounding box center [296, 184] width 44 height 9
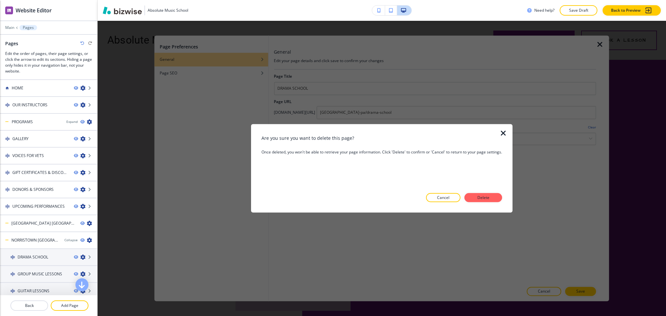
drag, startPoint x: 481, startPoint y: 197, endPoint x: 359, endPoint y: 208, distance: 122.2
click at [481, 197] on p "Delete" at bounding box center [484, 198] width 16 height 6
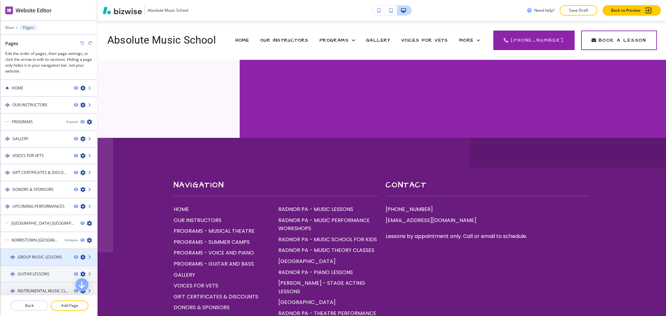
click at [80, 255] on icon "button" at bounding box center [82, 257] width 5 height 5
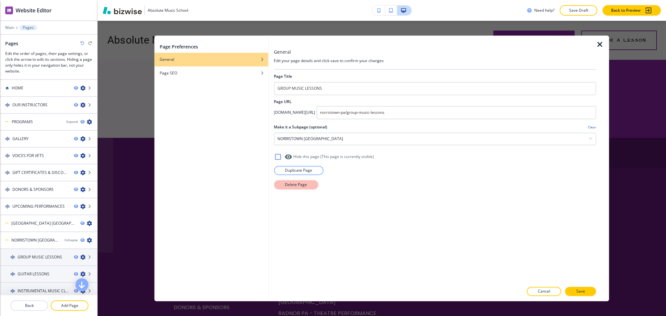
click at [284, 184] on button "Delete Page" at bounding box center [296, 184] width 44 height 9
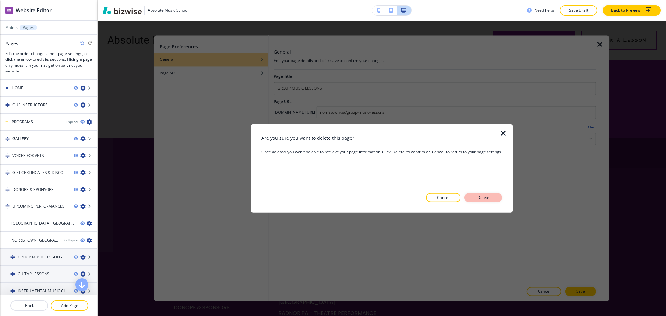
click at [478, 195] on p "Delete" at bounding box center [484, 198] width 16 height 6
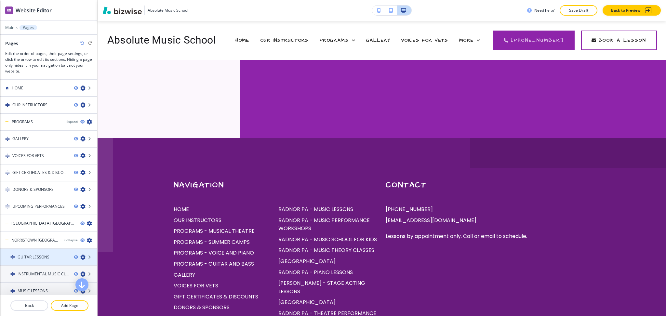
click at [75, 254] on div "GUITAR LESSONS" at bounding box center [48, 257] width 97 height 6
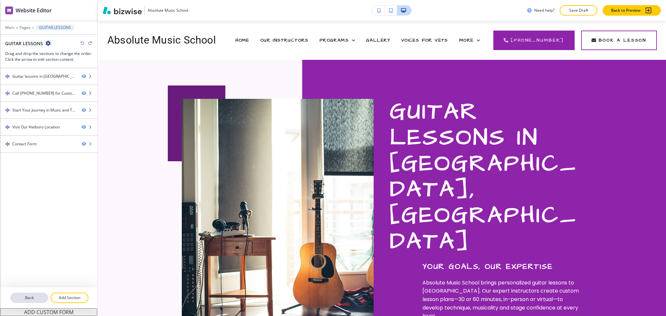
click at [28, 298] on p "Back" at bounding box center [29, 298] width 36 height 6
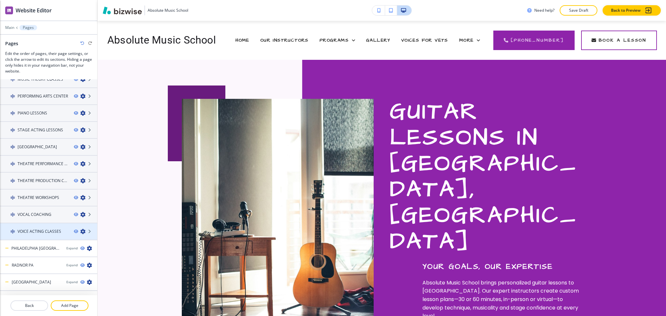
scroll to position [266, 0]
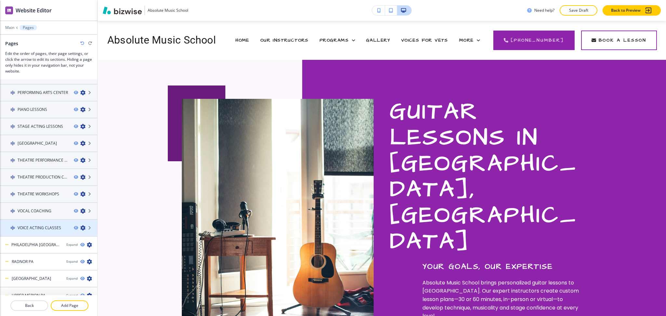
click at [80, 225] on icon "button" at bounding box center [82, 227] width 5 height 5
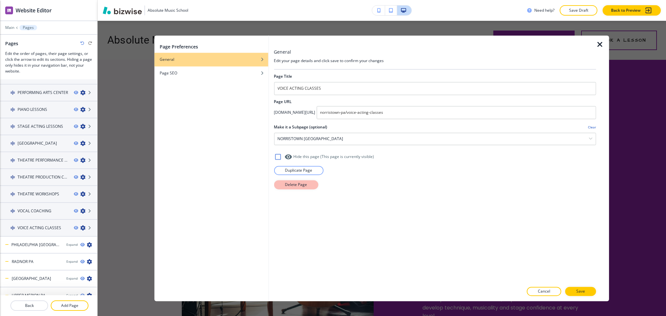
click at [299, 187] on p "Delete Page" at bounding box center [296, 185] width 22 height 6
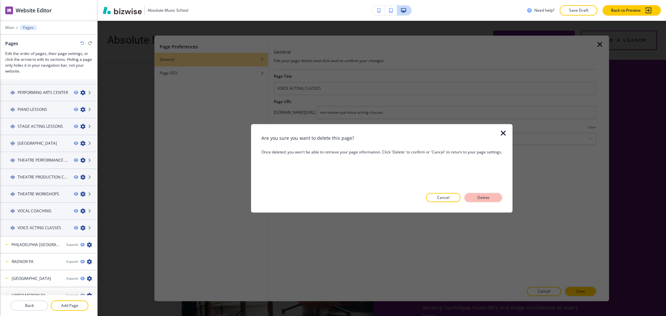
click at [473, 194] on button "Delete" at bounding box center [484, 197] width 38 height 9
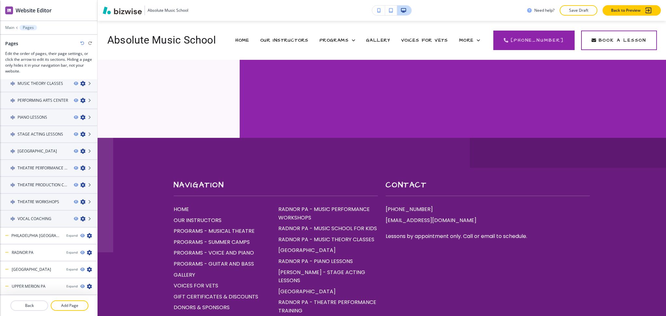
scroll to position [250, 0]
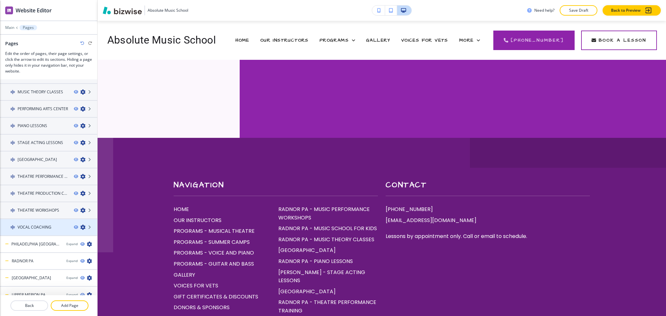
click at [80, 225] on icon "button" at bounding box center [82, 227] width 5 height 5
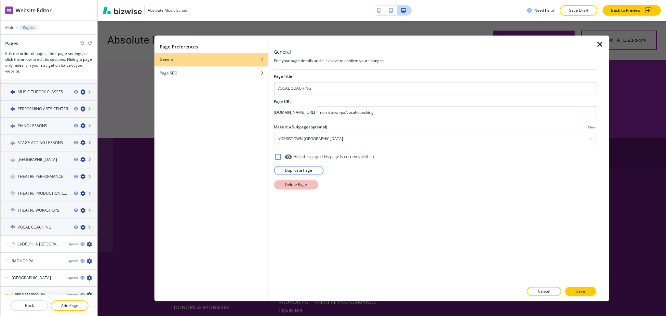
click at [289, 183] on p "Delete Page" at bounding box center [296, 185] width 22 height 6
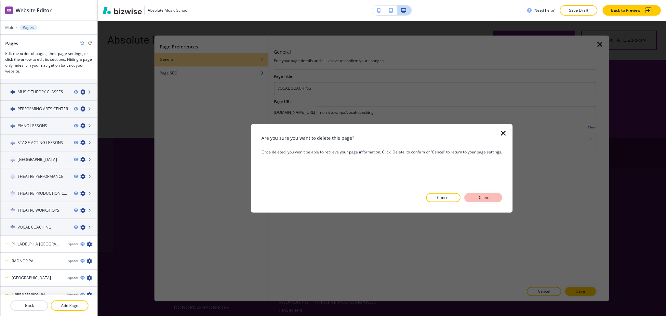
click at [482, 198] on p "Delete" at bounding box center [484, 198] width 16 height 6
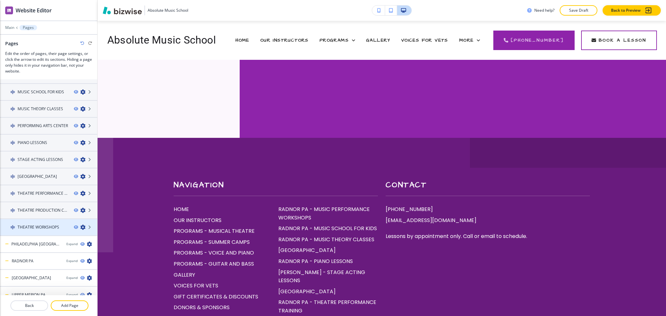
click at [80, 225] on icon "button" at bounding box center [82, 227] width 5 height 5
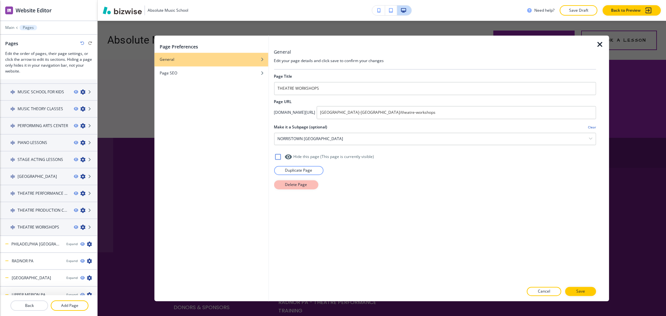
click at [286, 187] on p "Delete Page" at bounding box center [296, 185] width 22 height 6
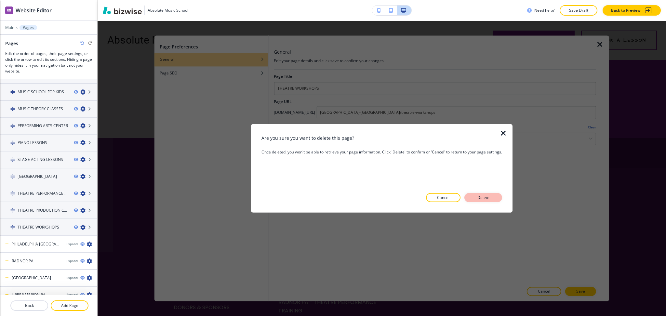
click at [479, 198] on p "Delete" at bounding box center [484, 198] width 16 height 6
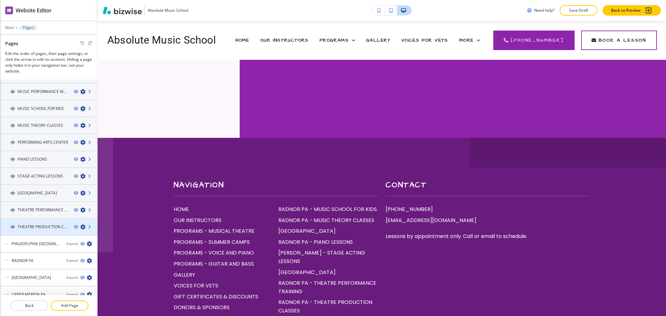
click at [80, 224] on icon "button" at bounding box center [82, 226] width 5 height 5
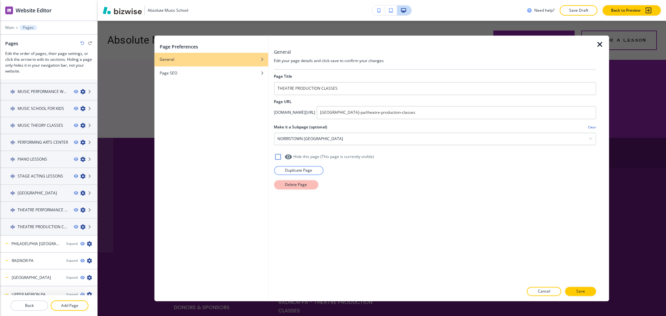
click at [307, 181] on button "Delete Page" at bounding box center [296, 184] width 44 height 9
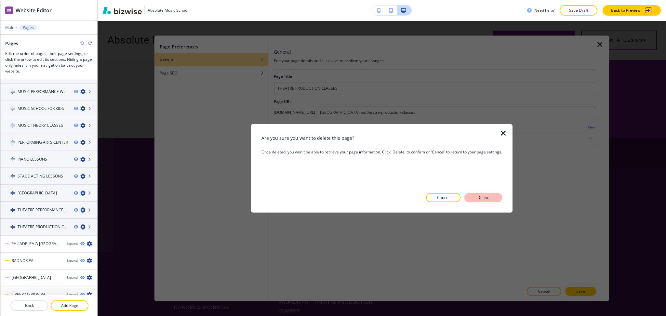
click at [474, 194] on button "Delete" at bounding box center [484, 197] width 38 height 9
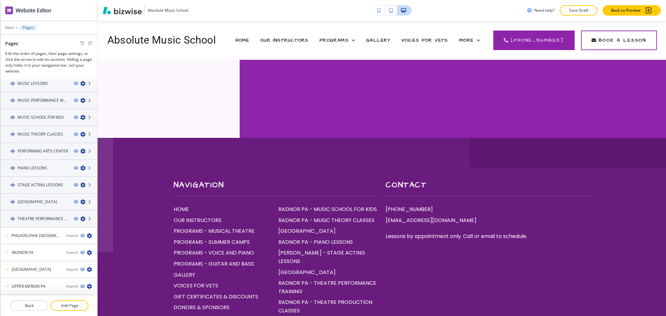
scroll to position [200, 0]
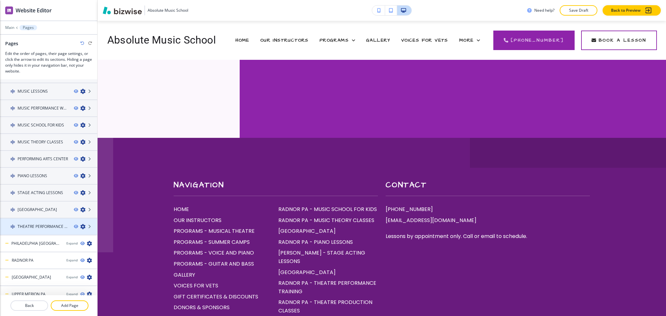
click at [80, 224] on icon "button" at bounding box center [82, 226] width 5 height 5
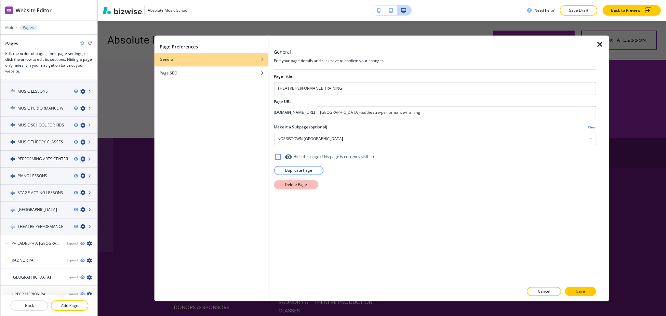
click at [292, 186] on p "Delete Page" at bounding box center [296, 185] width 22 height 6
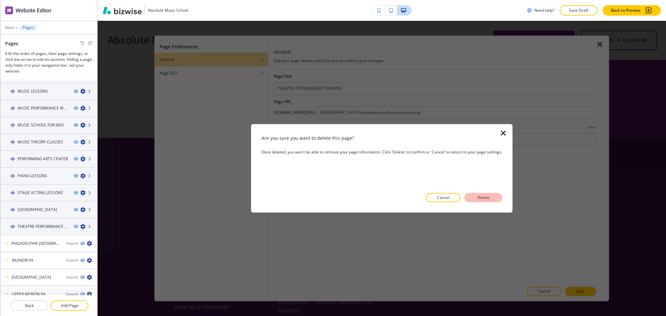
click at [476, 197] on p "Delete" at bounding box center [484, 198] width 16 height 6
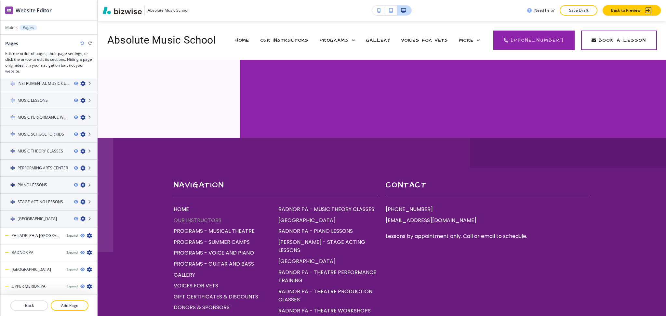
scroll to position [183, 0]
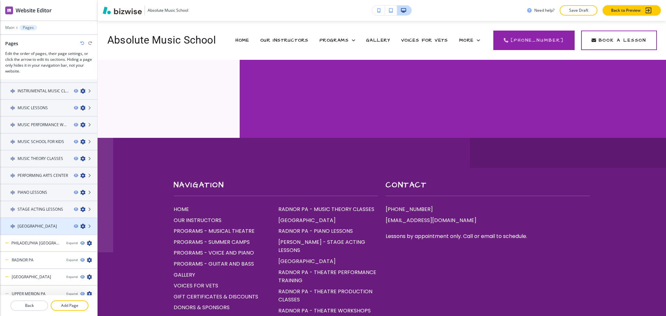
click at [80, 224] on icon "button" at bounding box center [82, 226] width 5 height 5
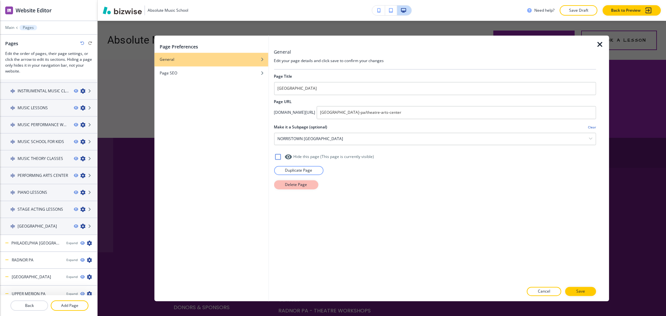
click at [278, 187] on button "Delete Page" at bounding box center [296, 184] width 44 height 9
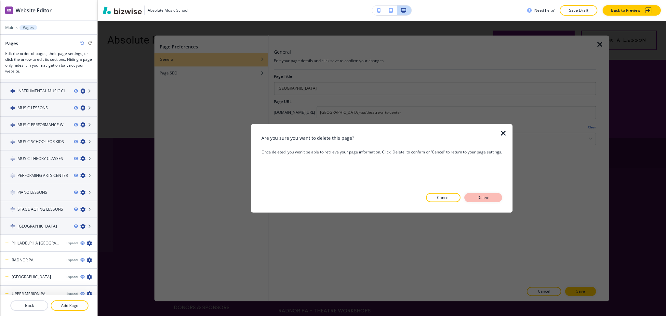
click at [474, 195] on button "Delete" at bounding box center [484, 197] width 38 height 9
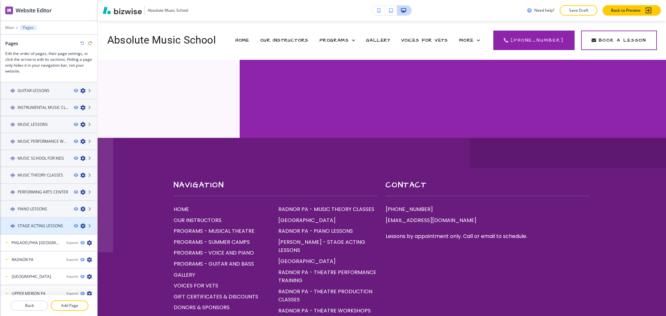
click at [80, 223] on icon "button" at bounding box center [82, 225] width 5 height 5
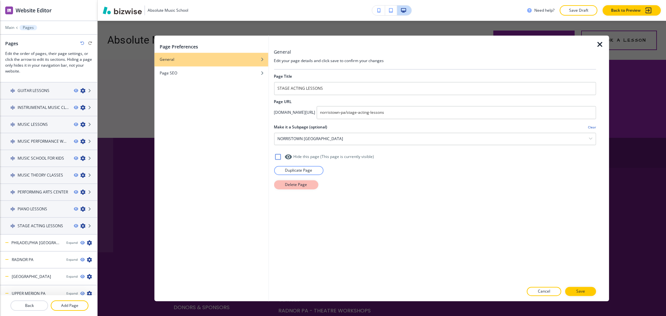
click at [292, 189] on button "Delete Page" at bounding box center [296, 184] width 44 height 9
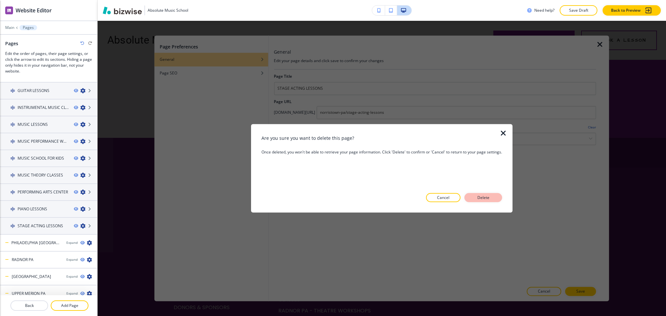
click at [501, 196] on button "Delete" at bounding box center [484, 197] width 38 height 9
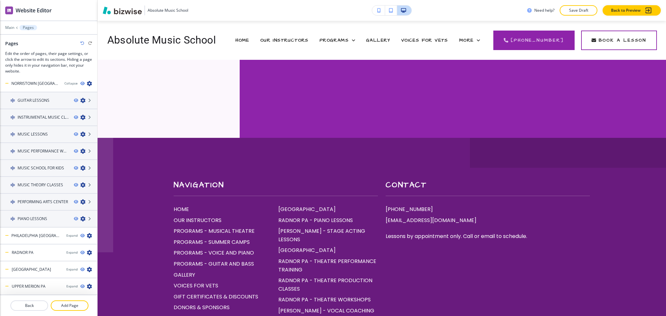
scroll to position [150, 0]
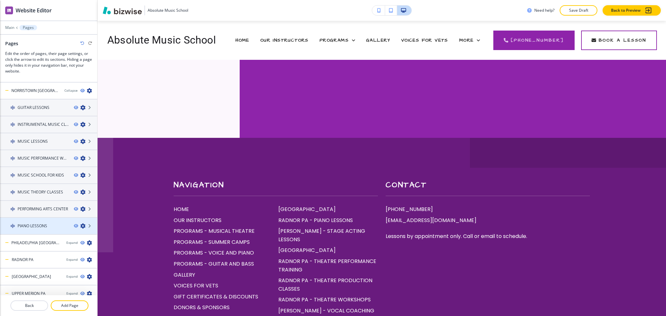
click at [80, 223] on icon "button" at bounding box center [82, 225] width 5 height 5
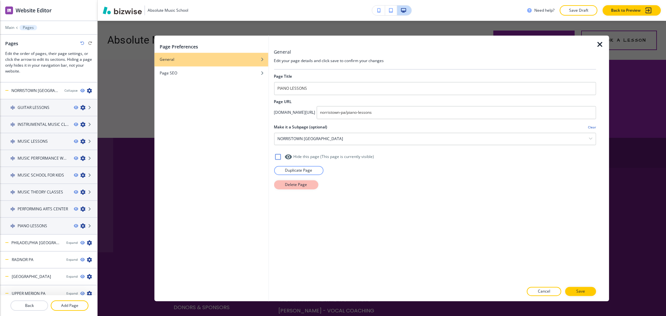
click at [284, 185] on button "Delete Page" at bounding box center [296, 184] width 44 height 9
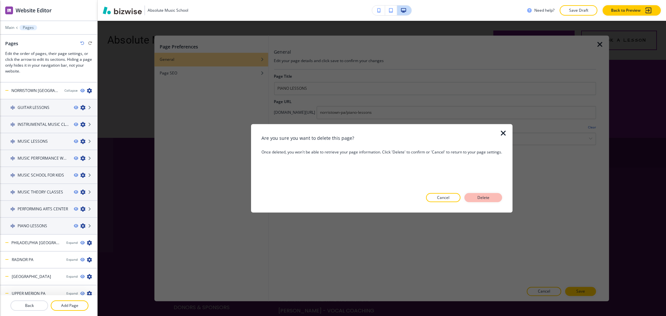
click at [479, 199] on p "Delete" at bounding box center [484, 198] width 16 height 6
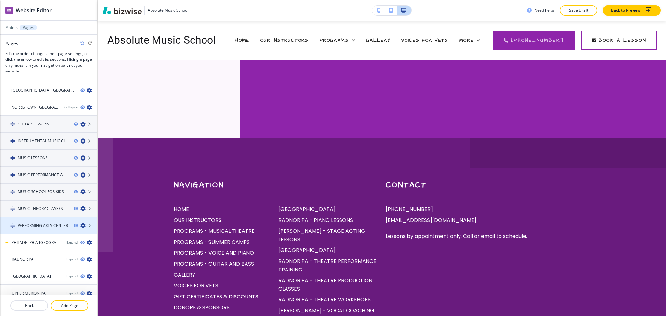
click at [80, 223] on icon "button" at bounding box center [82, 225] width 5 height 5
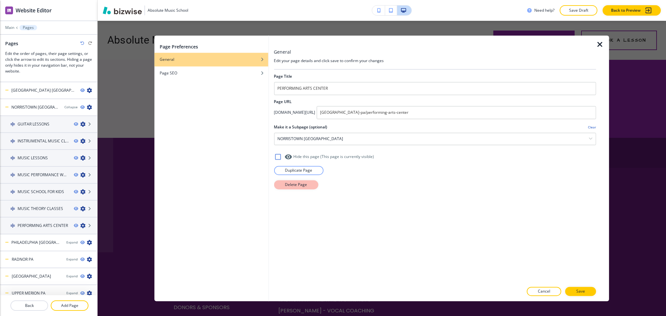
click at [283, 186] on button "Delete Page" at bounding box center [296, 184] width 44 height 9
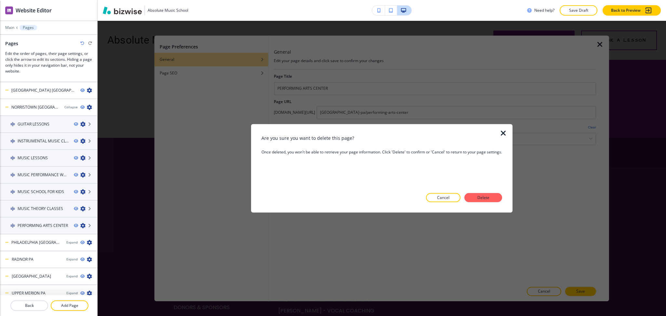
click at [481, 200] on p "Delete" at bounding box center [484, 198] width 16 height 6
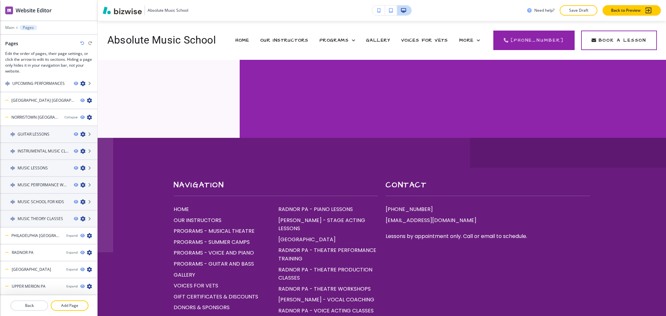
scroll to position [117, 0]
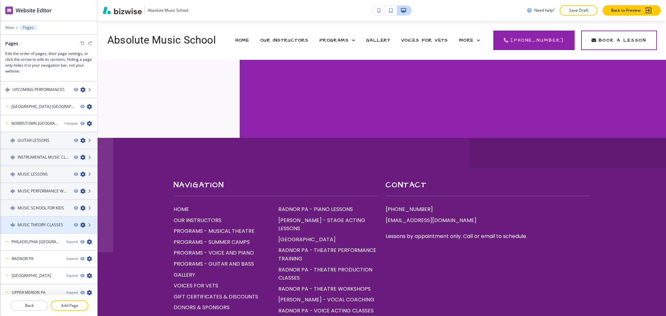
click at [80, 223] on icon "button" at bounding box center [82, 225] width 5 height 5
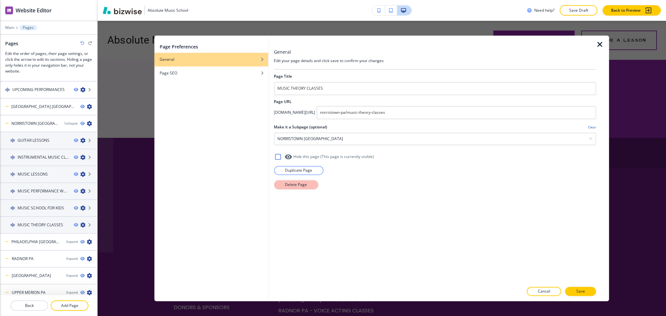
click at [313, 188] on button "Delete Page" at bounding box center [296, 184] width 44 height 9
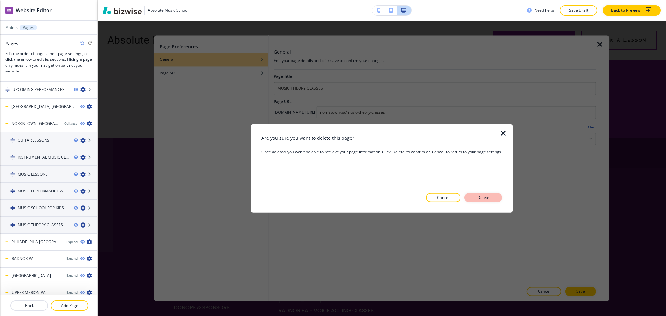
click at [481, 196] on p "Delete" at bounding box center [484, 198] width 16 height 6
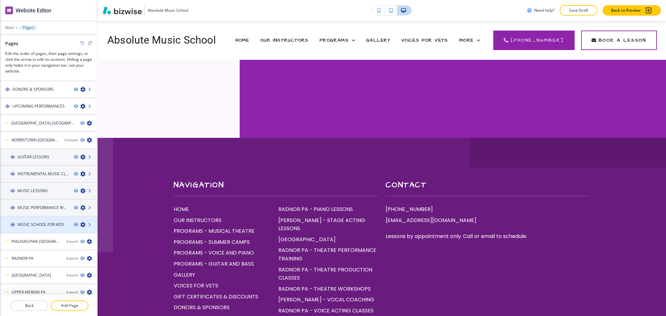
click at [80, 222] on icon "button" at bounding box center [82, 224] width 5 height 5
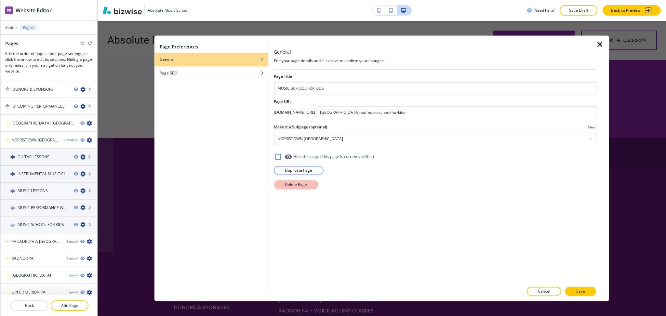
click at [285, 185] on p "Delete Page" at bounding box center [296, 185] width 22 height 6
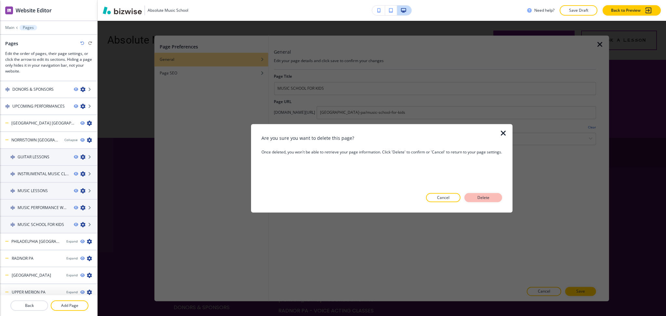
click at [478, 196] on p "Delete" at bounding box center [484, 198] width 16 height 6
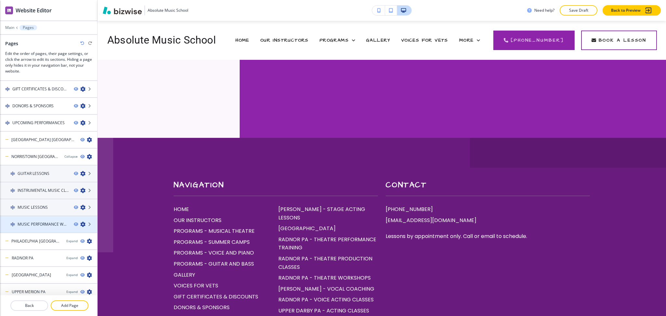
click at [80, 222] on icon "button" at bounding box center [82, 224] width 5 height 5
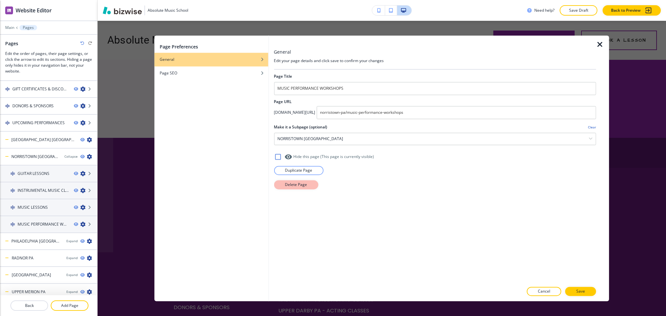
click at [280, 187] on button "Delete Page" at bounding box center [296, 184] width 44 height 9
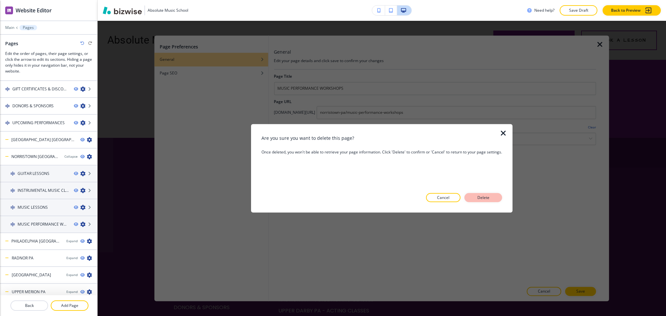
drag, startPoint x: 474, startPoint y: 198, endPoint x: 464, endPoint y: 199, distance: 10.4
click at [475, 198] on button "Delete" at bounding box center [484, 197] width 38 height 9
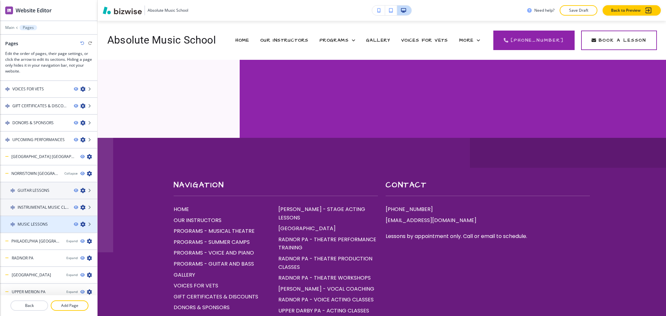
click at [80, 222] on icon "button" at bounding box center [82, 224] width 5 height 5
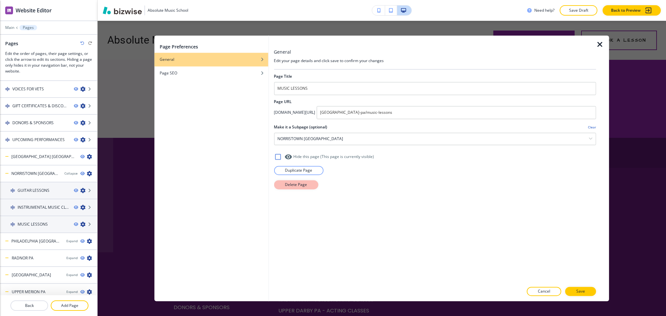
click at [279, 184] on button "Delete Page" at bounding box center [296, 184] width 44 height 9
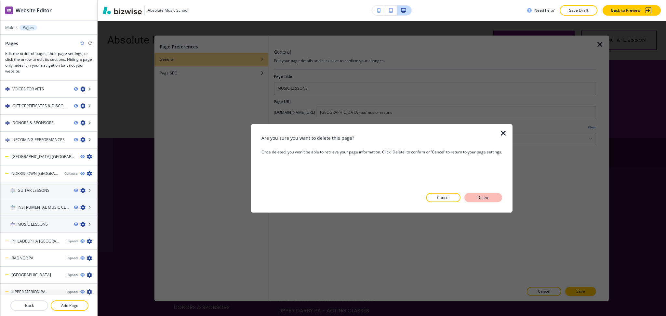
click at [491, 197] on p "Delete" at bounding box center [484, 198] width 16 height 6
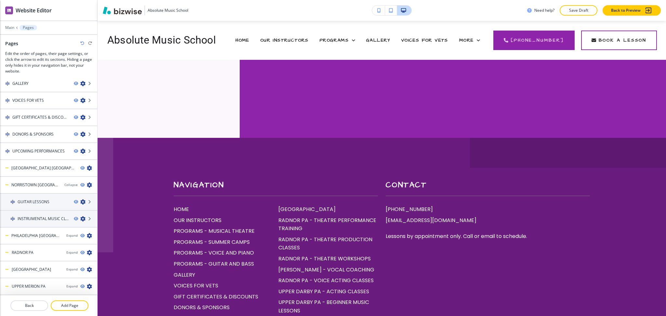
scroll to position [50, 0]
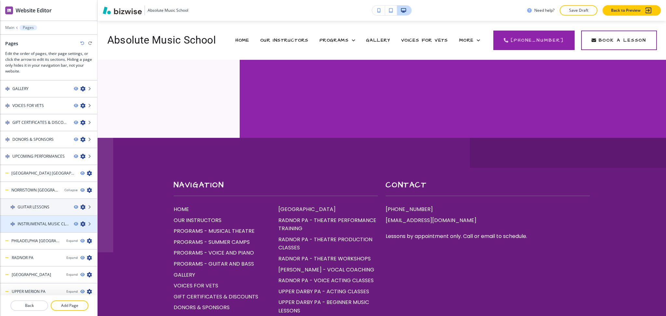
click at [80, 222] on icon "button" at bounding box center [82, 224] width 5 height 5
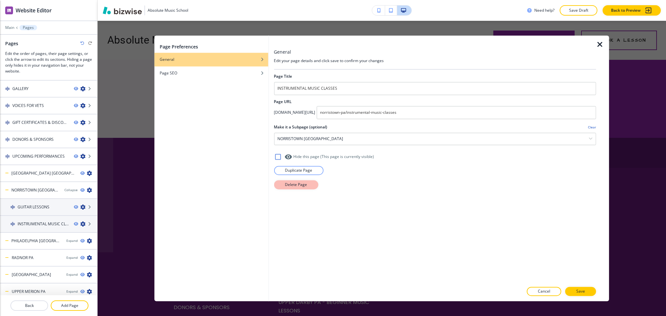
click at [282, 185] on button "Delete Page" at bounding box center [296, 184] width 44 height 9
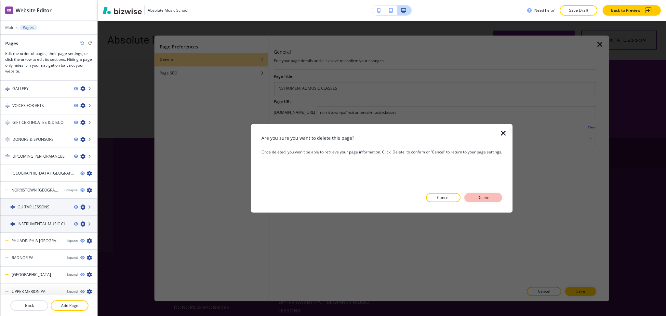
click at [483, 200] on p "Delete" at bounding box center [484, 198] width 16 height 6
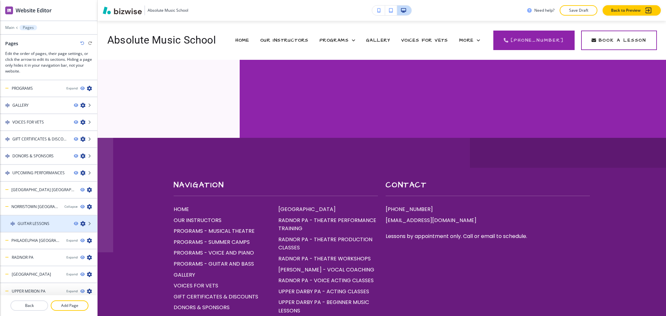
click at [80, 221] on icon "button" at bounding box center [82, 223] width 5 height 5
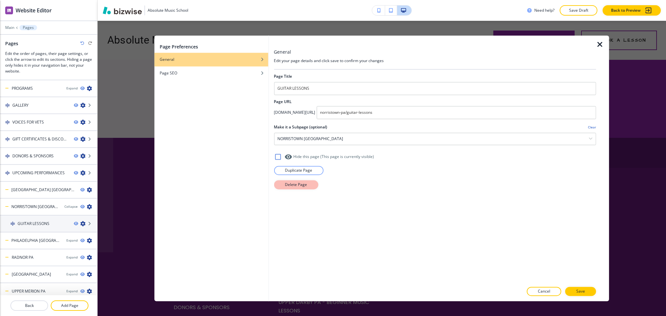
click at [279, 185] on button "Delete Page" at bounding box center [296, 184] width 44 height 9
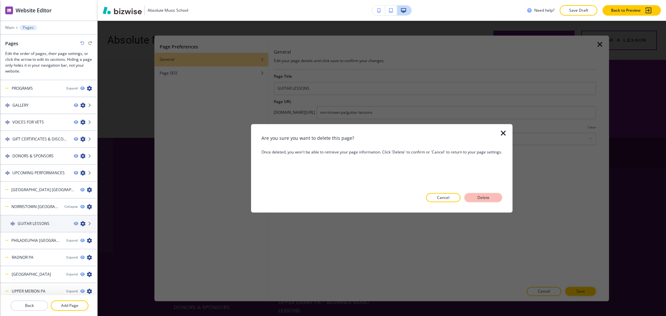
click at [475, 195] on button "Delete" at bounding box center [484, 197] width 38 height 9
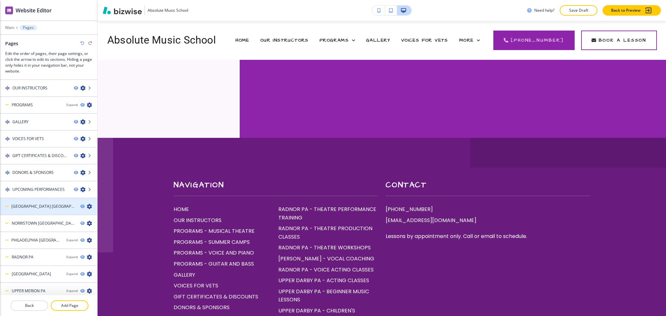
click at [87, 204] on icon "button" at bounding box center [89, 206] width 5 height 5
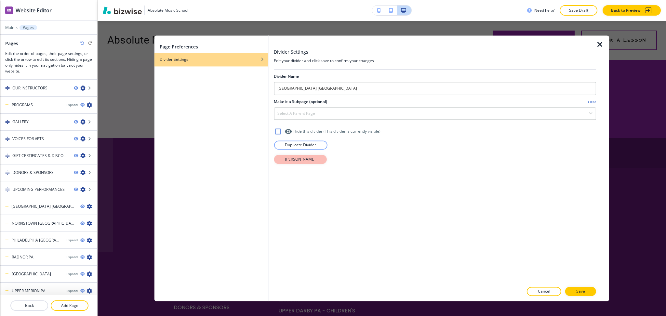
click at [297, 161] on p "Delete Divider" at bounding box center [300, 159] width 31 height 6
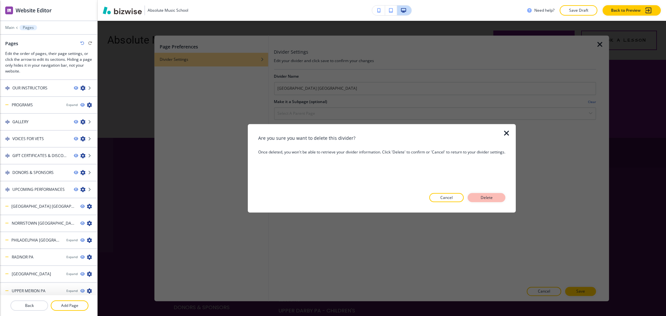
click at [474, 195] on button "Delete" at bounding box center [487, 197] width 38 height 9
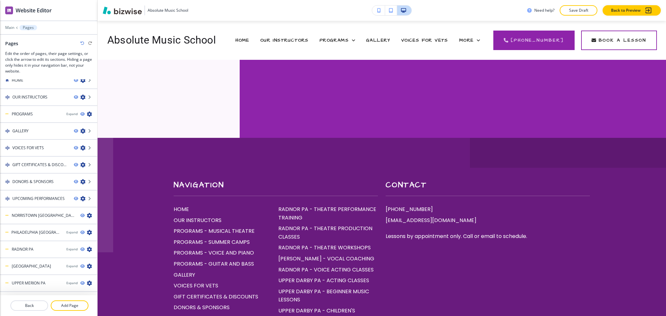
scroll to position [8, 0]
click at [87, 214] on icon "button" at bounding box center [89, 215] width 5 height 5
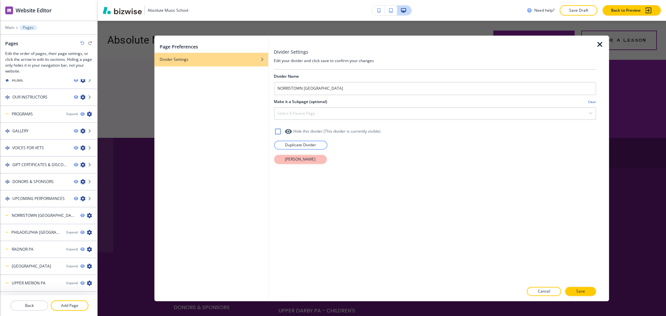
click at [295, 159] on p "Delete Divider" at bounding box center [300, 159] width 31 height 6
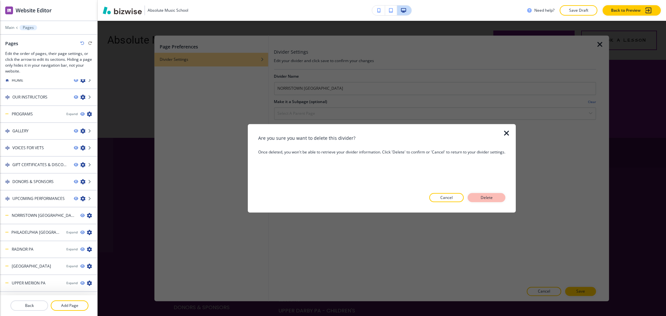
click at [488, 197] on p "Delete" at bounding box center [487, 198] width 16 height 6
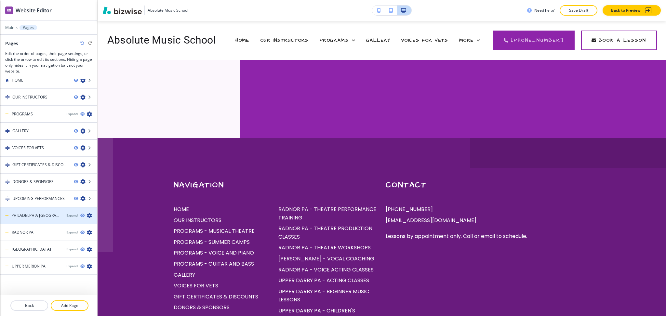
scroll to position [0, 0]
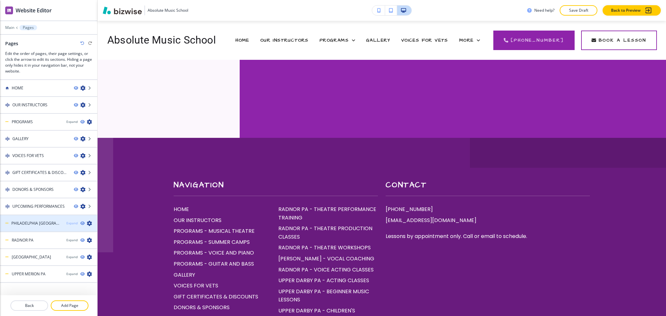
click at [66, 221] on div "Expand" at bounding box center [71, 223] width 11 height 5
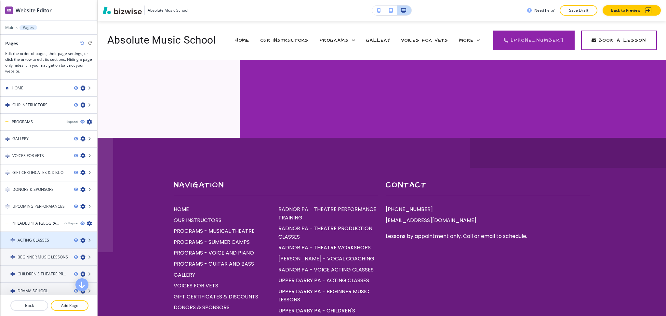
click at [80, 238] on icon "button" at bounding box center [82, 240] width 5 height 5
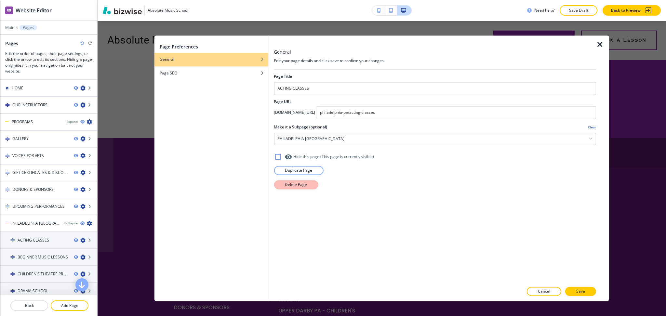
click at [299, 186] on p "Delete Page" at bounding box center [296, 185] width 22 height 6
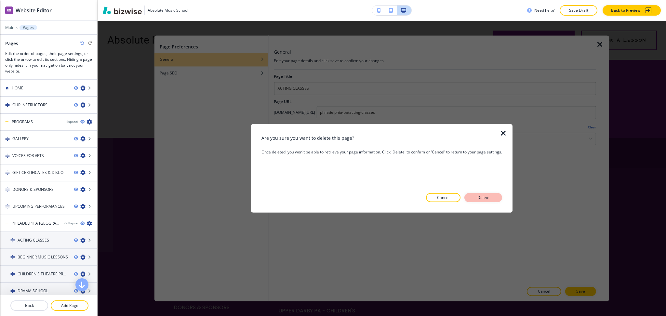
click at [481, 198] on p "Delete" at bounding box center [484, 198] width 16 height 6
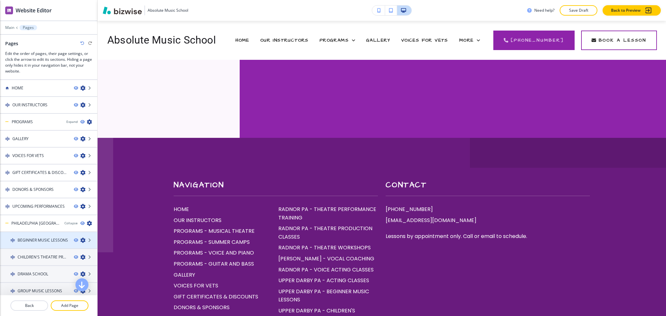
click at [80, 238] on icon "button" at bounding box center [82, 240] width 5 height 5
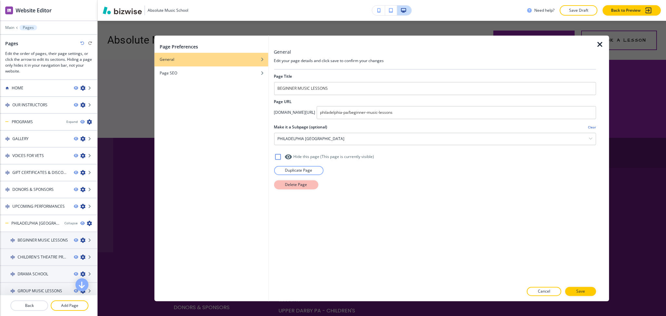
click at [302, 186] on p "Delete Page" at bounding box center [296, 185] width 22 height 6
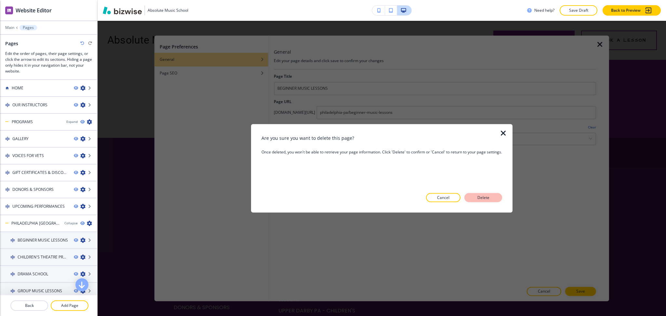
click at [483, 200] on p "Delete" at bounding box center [484, 198] width 16 height 6
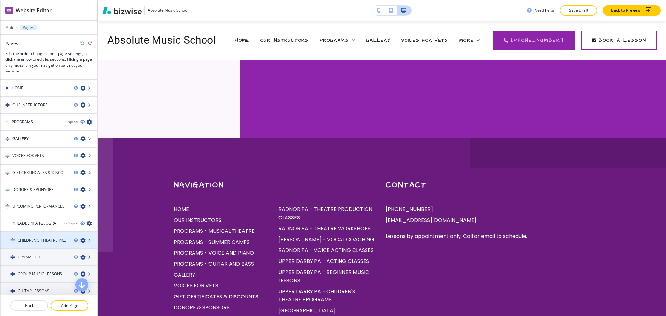
click at [80, 238] on icon "button" at bounding box center [82, 240] width 5 height 5
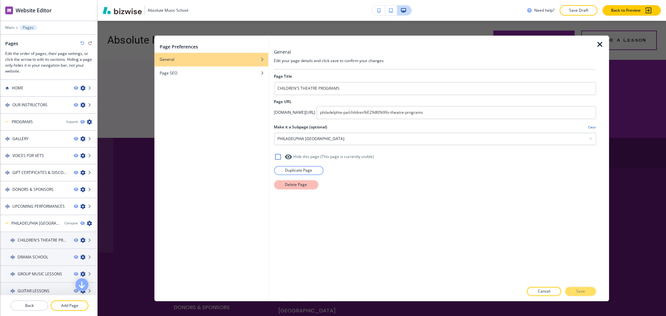
click at [305, 183] on p "Delete Page" at bounding box center [296, 185] width 22 height 6
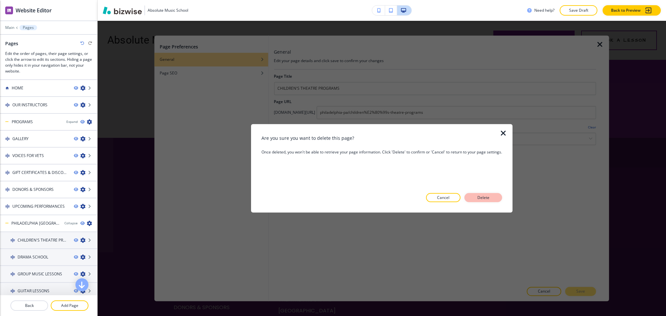
click at [485, 196] on p "Delete" at bounding box center [484, 198] width 16 height 6
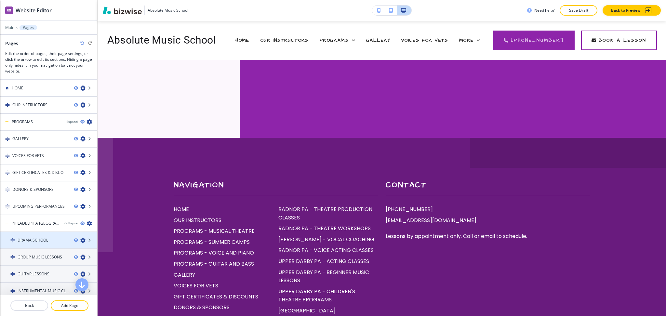
click at [80, 238] on icon "button" at bounding box center [82, 240] width 5 height 5
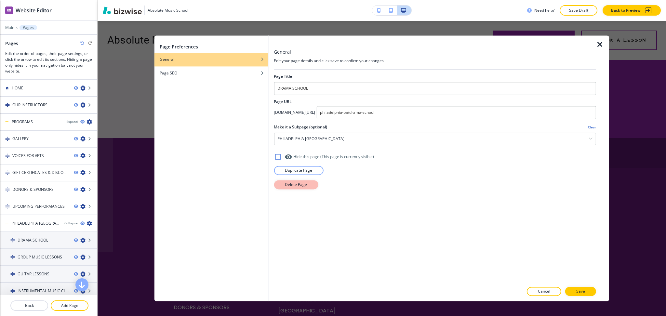
click at [293, 188] on button "Delete Page" at bounding box center [296, 184] width 44 height 9
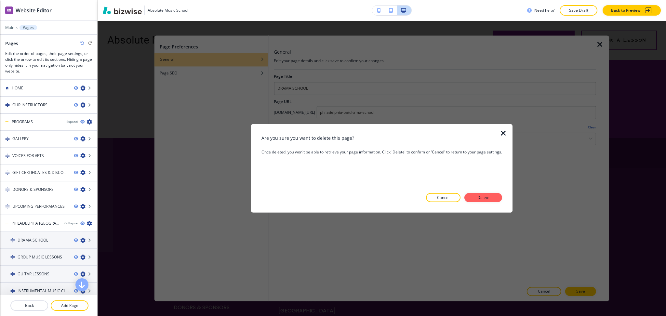
click at [499, 200] on button "Delete" at bounding box center [484, 197] width 38 height 9
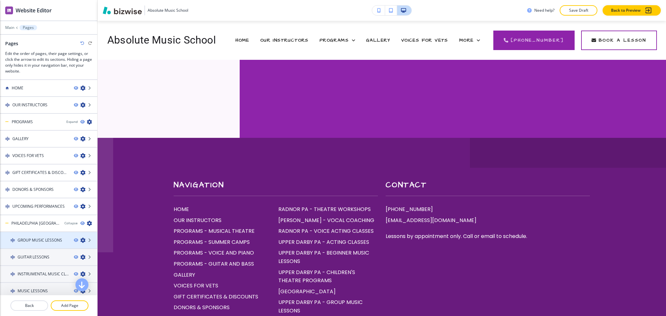
click at [80, 238] on icon "button" at bounding box center [82, 240] width 5 height 5
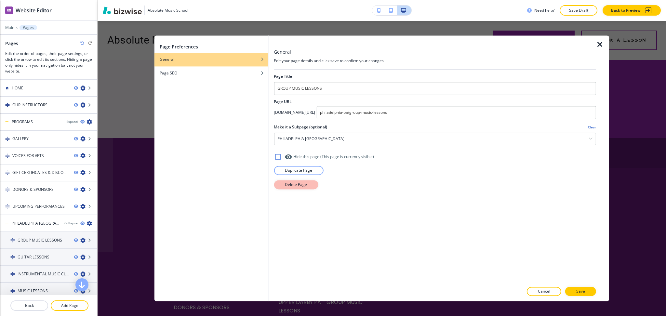
click at [301, 180] on button "Delete Page" at bounding box center [296, 184] width 44 height 9
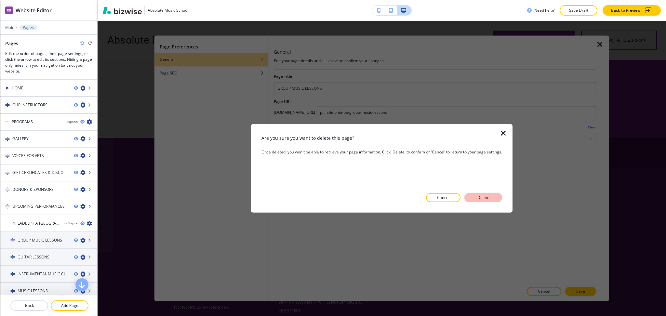
click at [486, 196] on p "Delete" at bounding box center [484, 198] width 16 height 6
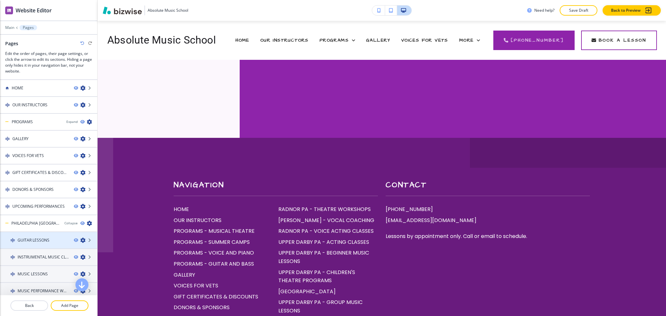
click at [80, 238] on icon "button" at bounding box center [82, 240] width 5 height 5
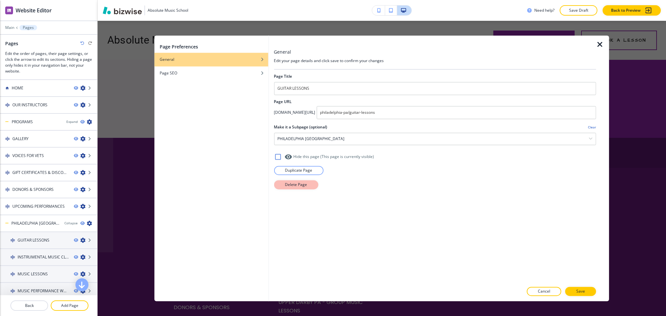
click at [310, 187] on button "Delete Page" at bounding box center [296, 184] width 44 height 9
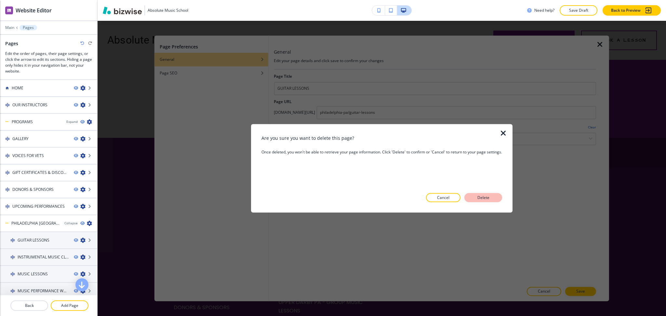
click at [494, 197] on button "Delete" at bounding box center [484, 197] width 38 height 9
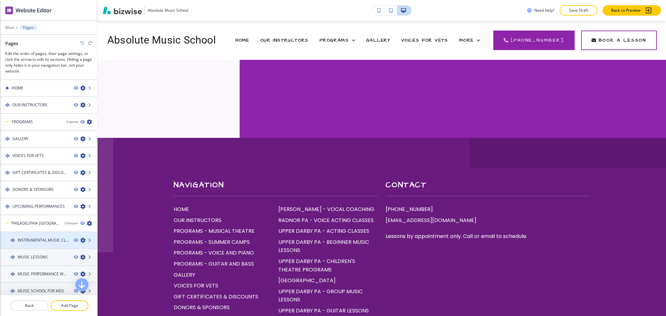
drag, startPoint x: 75, startPoint y: 239, endPoint x: 87, endPoint y: 238, distance: 12.1
click at [80, 239] on icon "button" at bounding box center [82, 240] width 5 height 5
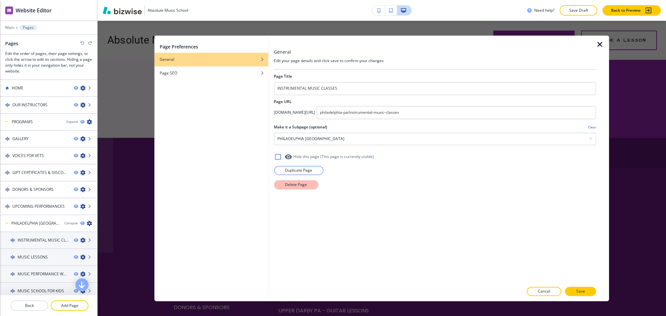
click at [295, 187] on p "Delete Page" at bounding box center [296, 185] width 22 height 6
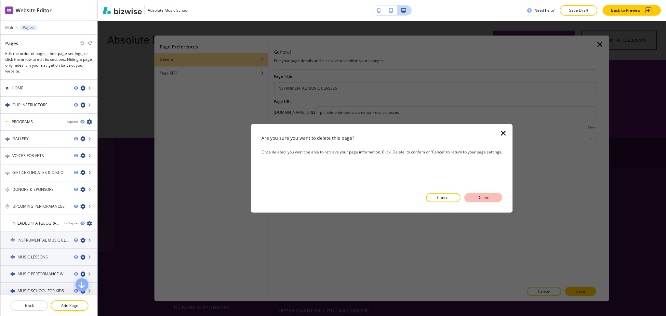
click at [480, 200] on p "Delete" at bounding box center [484, 198] width 16 height 6
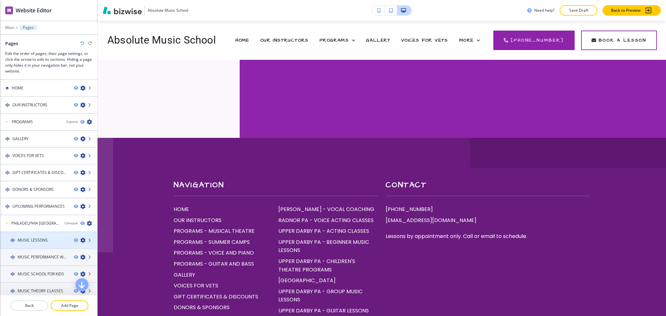
click at [80, 239] on icon "button" at bounding box center [82, 240] width 5 height 5
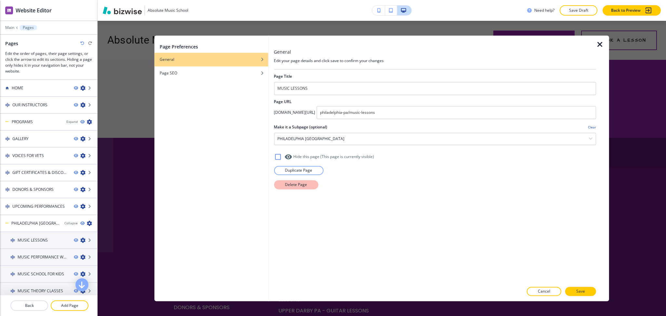
click at [309, 187] on button "Delete Page" at bounding box center [296, 184] width 44 height 9
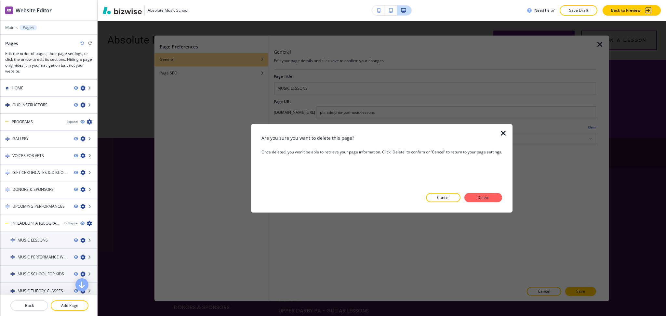
click at [477, 195] on p "Delete" at bounding box center [484, 198] width 16 height 6
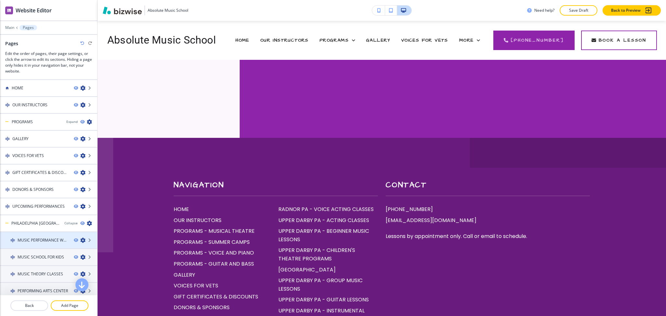
click at [80, 238] on icon "button" at bounding box center [82, 240] width 5 height 5
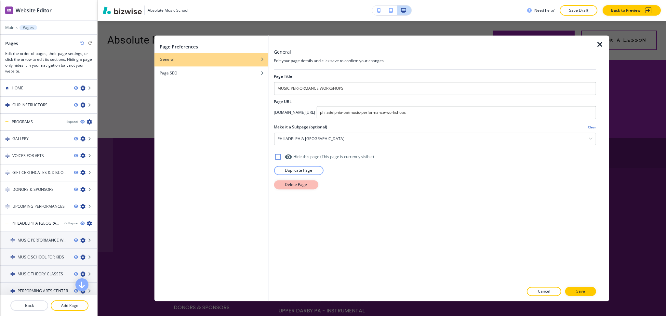
click at [299, 185] on p "Delete Page" at bounding box center [296, 185] width 22 height 6
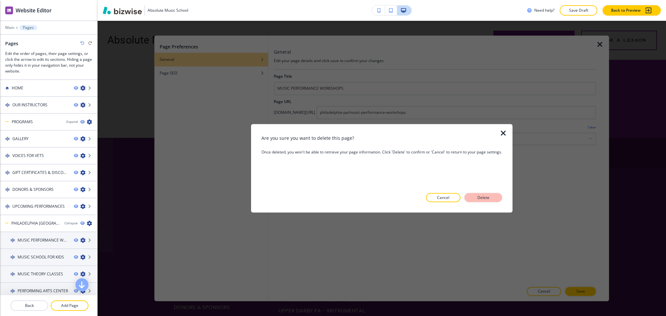
click at [498, 196] on button "Delete" at bounding box center [484, 197] width 38 height 9
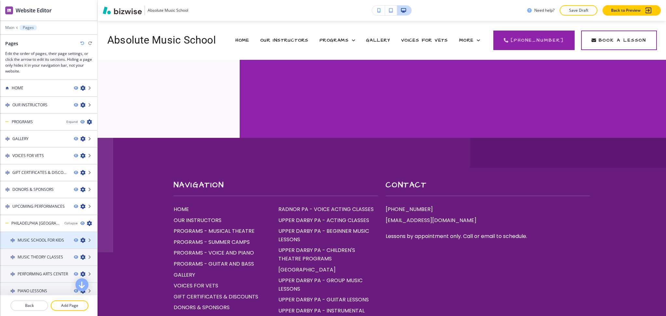
click at [74, 238] on div at bounding box center [85, 240] width 23 height 5
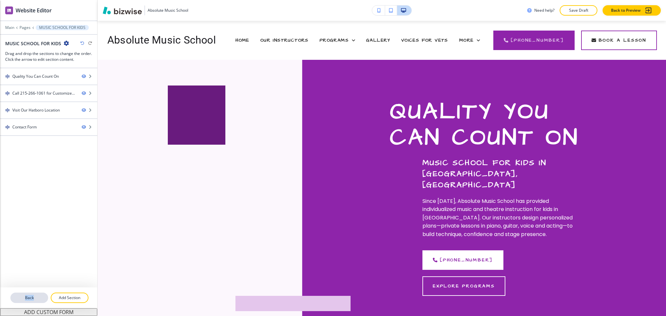
click at [38, 293] on div "Back Add Section" at bounding box center [48, 298] width 97 height 21
click at [41, 295] on p "Back" at bounding box center [29, 298] width 36 height 6
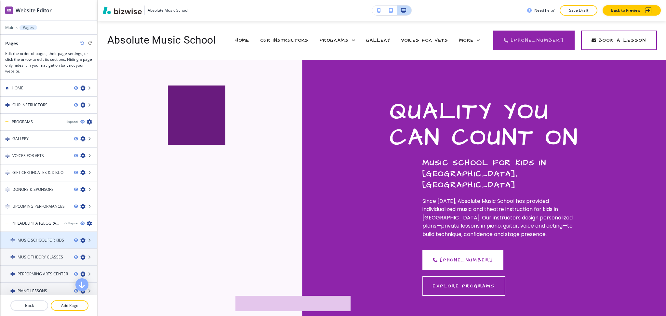
click at [80, 238] on icon "button" at bounding box center [82, 240] width 5 height 5
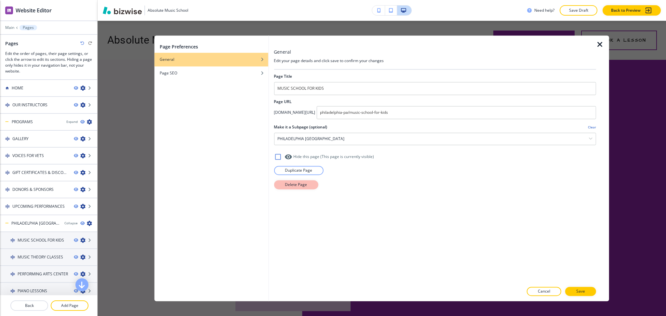
click at [287, 187] on p "Delete Page" at bounding box center [296, 185] width 22 height 6
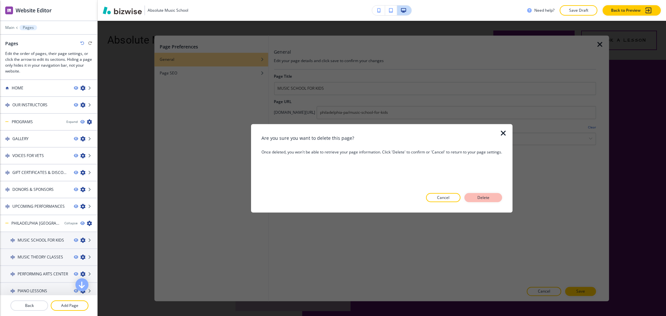
click at [484, 199] on p "Delete" at bounding box center [484, 198] width 16 height 6
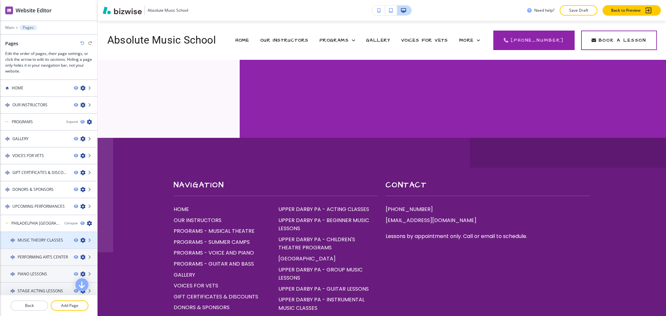
click at [80, 238] on icon "button" at bounding box center [82, 240] width 5 height 5
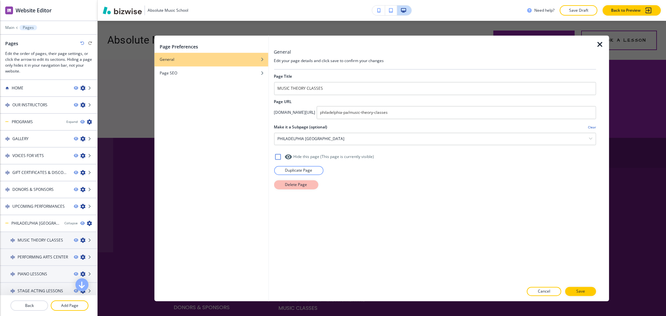
click at [290, 187] on p "Delete Page" at bounding box center [296, 185] width 22 height 6
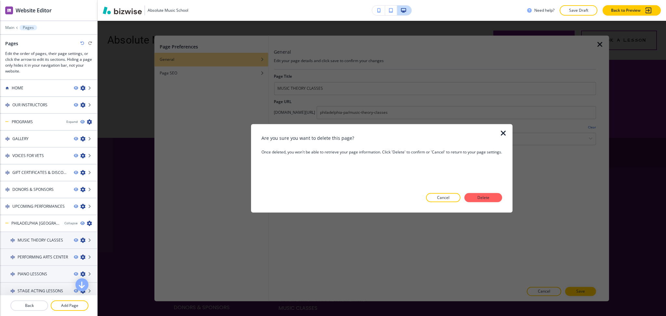
click at [490, 196] on button "Delete" at bounding box center [484, 197] width 38 height 9
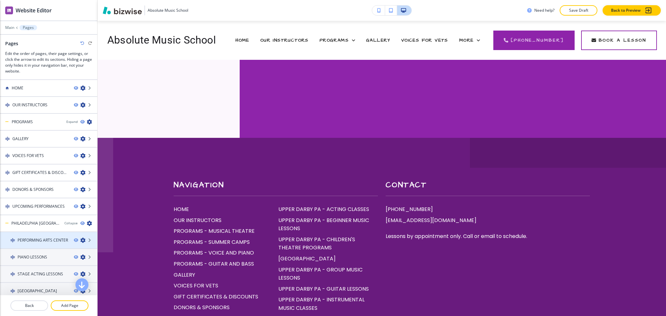
click at [80, 238] on icon "button" at bounding box center [82, 240] width 5 height 5
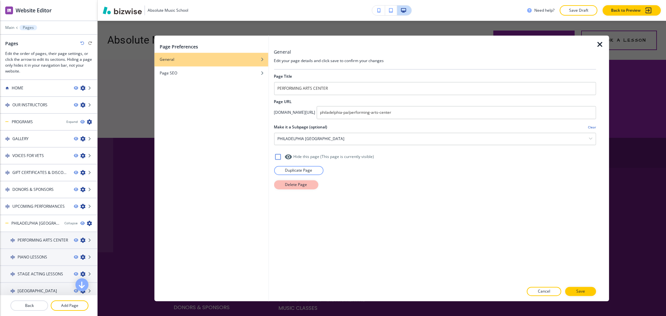
click at [294, 188] on button "Delete Page" at bounding box center [296, 184] width 44 height 9
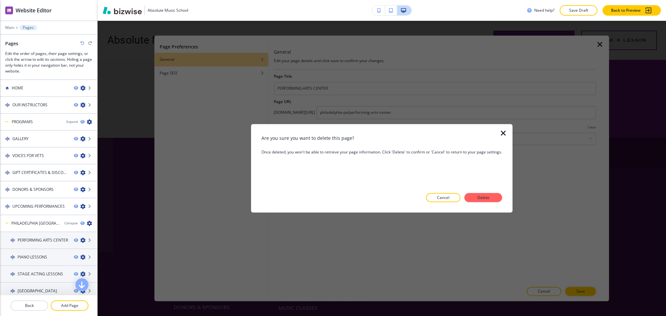
drag, startPoint x: 475, startPoint y: 200, endPoint x: 445, endPoint y: 207, distance: 30.6
click at [475, 200] on button "Delete" at bounding box center [484, 197] width 38 height 9
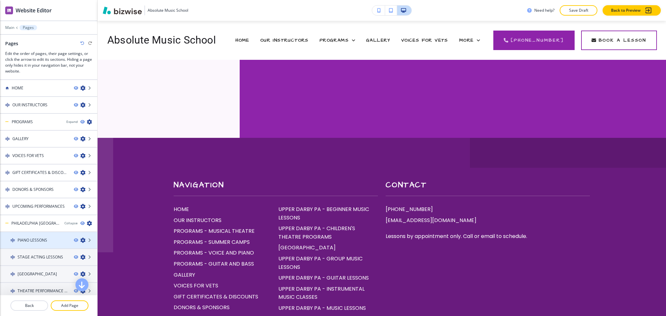
click at [80, 238] on icon "button" at bounding box center [82, 240] width 5 height 5
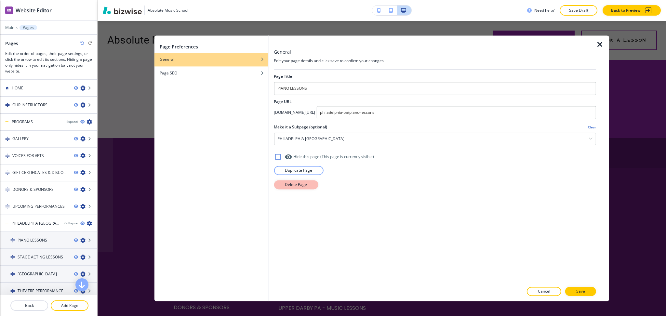
click at [293, 182] on p "Delete Page" at bounding box center [296, 185] width 22 height 6
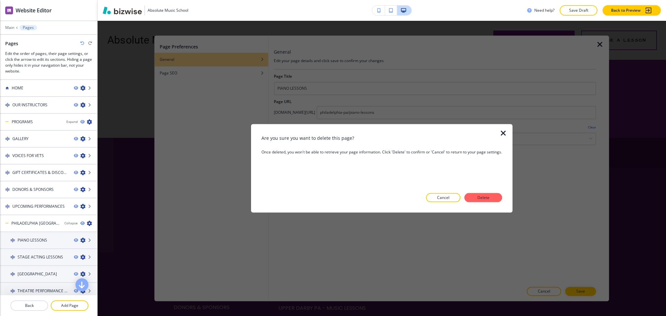
click at [481, 194] on button "Delete" at bounding box center [484, 197] width 38 height 9
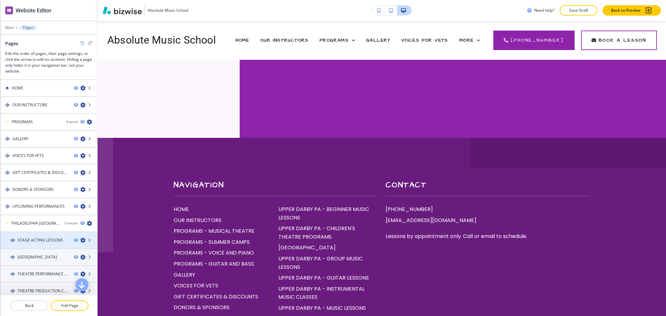
click at [80, 238] on icon "button" at bounding box center [82, 240] width 5 height 5
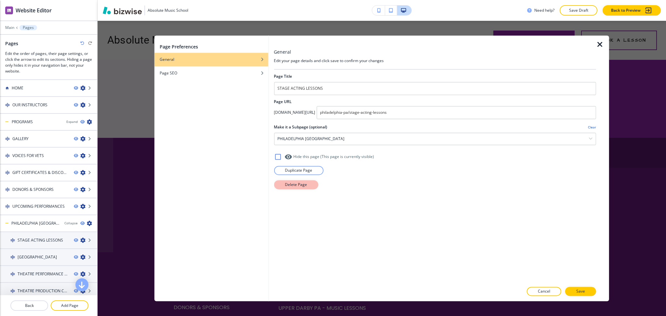
click at [292, 183] on p "Delete Page" at bounding box center [296, 185] width 22 height 6
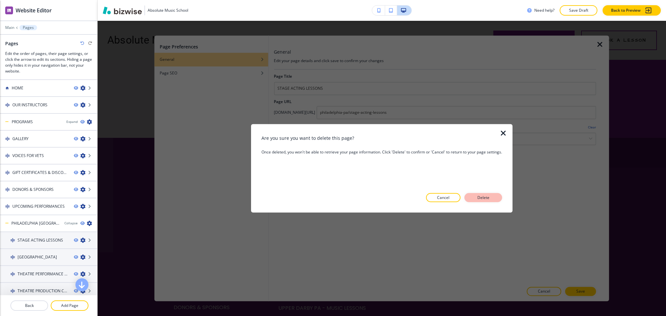
click at [498, 198] on button "Delete" at bounding box center [484, 197] width 38 height 9
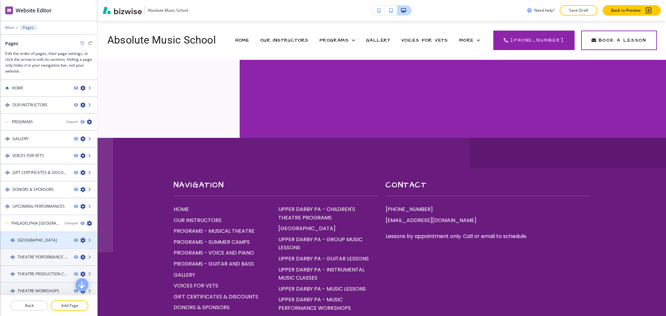
click at [80, 238] on icon "button" at bounding box center [82, 240] width 5 height 5
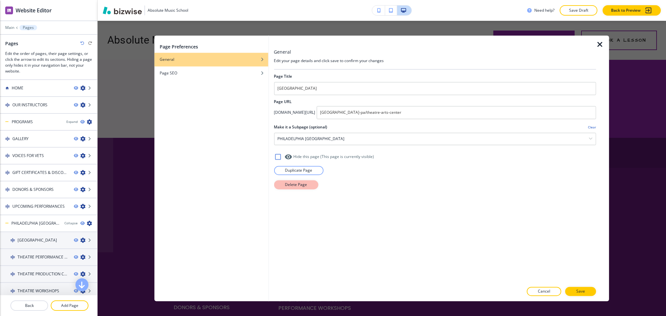
click at [286, 187] on p "Delete Page" at bounding box center [296, 185] width 22 height 6
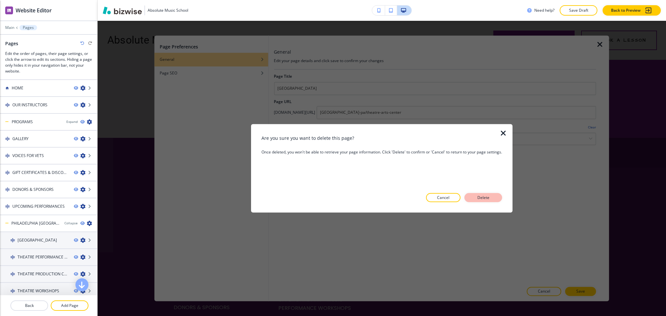
click at [474, 201] on button "Delete" at bounding box center [484, 197] width 38 height 9
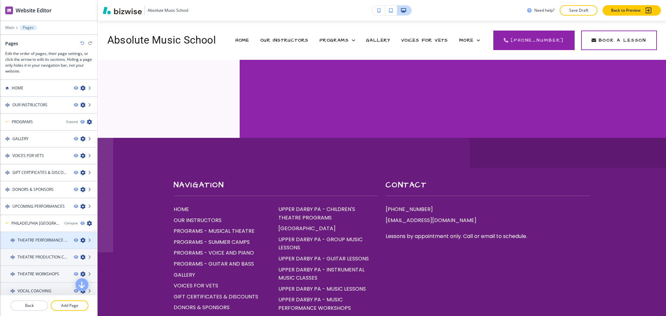
click at [80, 238] on icon "button" at bounding box center [82, 240] width 5 height 5
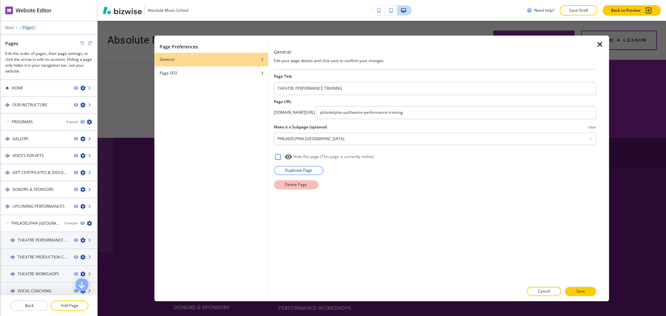
click at [301, 188] on p "Delete Page" at bounding box center [296, 185] width 22 height 6
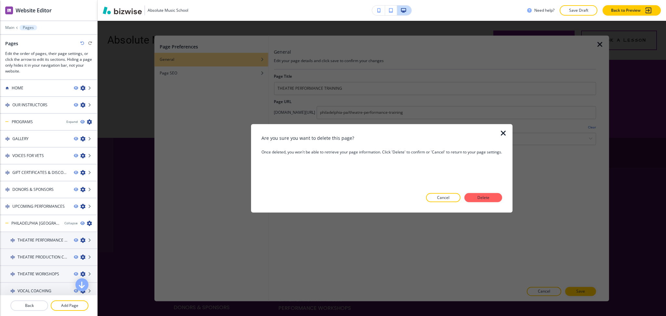
click at [498, 196] on button "Delete" at bounding box center [484, 197] width 38 height 9
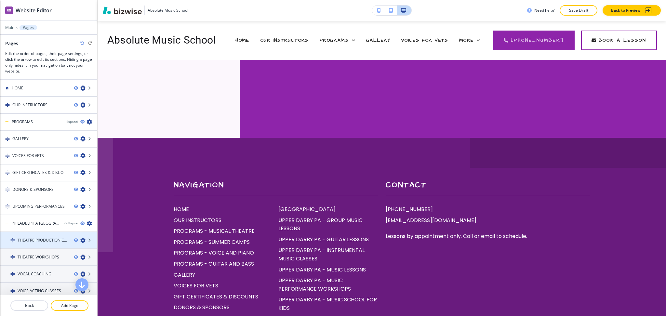
click at [80, 238] on icon "button" at bounding box center [82, 240] width 5 height 5
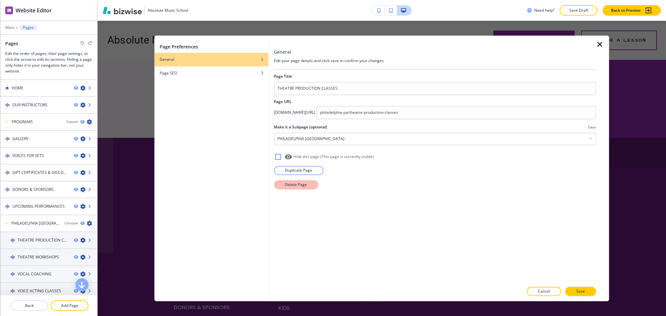
click at [302, 184] on p "Delete Page" at bounding box center [296, 185] width 22 height 6
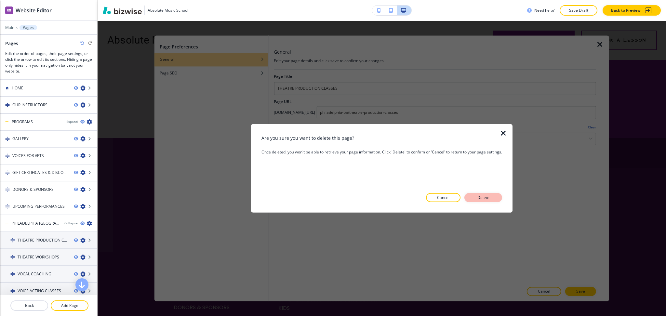
click at [500, 199] on button "Delete" at bounding box center [484, 197] width 38 height 9
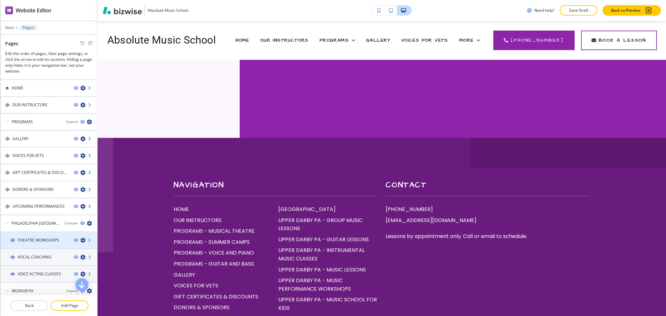
click at [80, 238] on icon "button" at bounding box center [82, 240] width 5 height 5
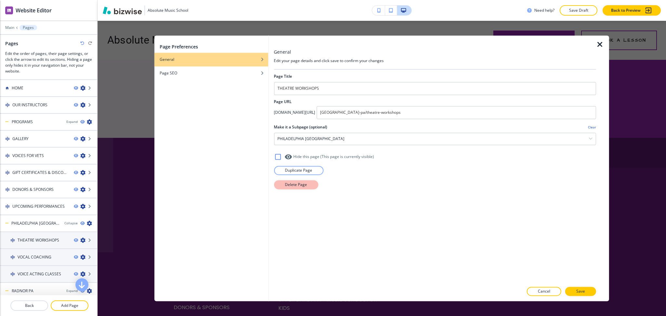
click at [304, 184] on p "Delete Page" at bounding box center [296, 185] width 22 height 6
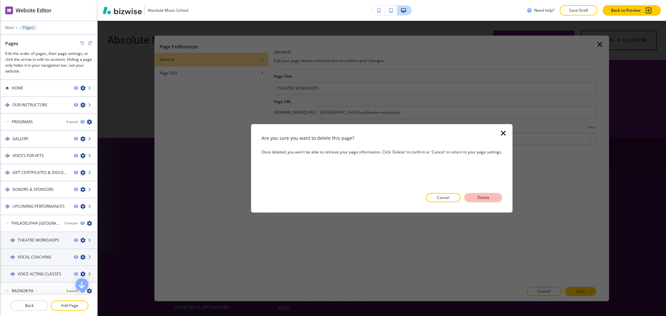
click at [486, 196] on p "Delete" at bounding box center [484, 198] width 16 height 6
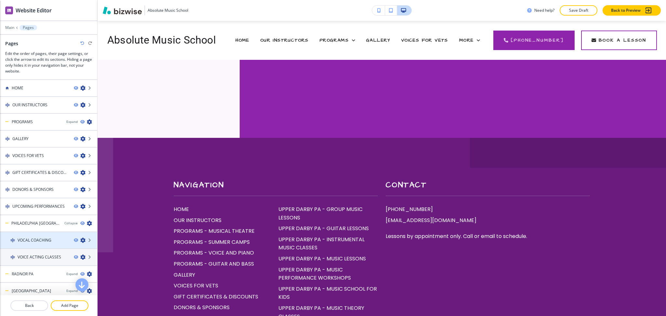
click at [80, 238] on icon "button" at bounding box center [82, 240] width 5 height 5
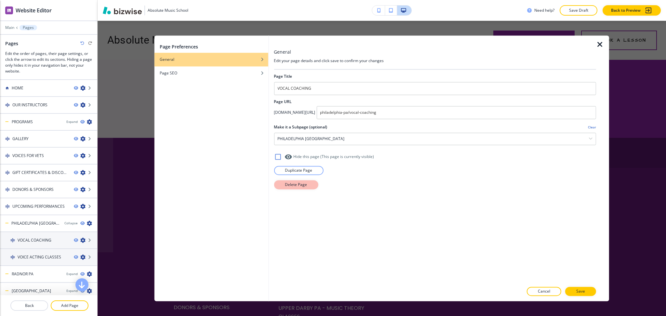
click at [309, 184] on button "Delete Page" at bounding box center [296, 184] width 44 height 9
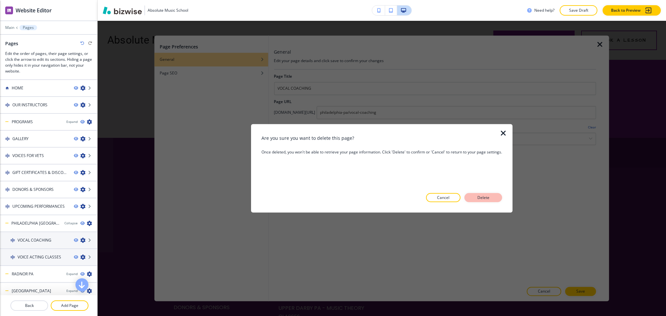
click at [489, 196] on p "Delete" at bounding box center [484, 198] width 16 height 6
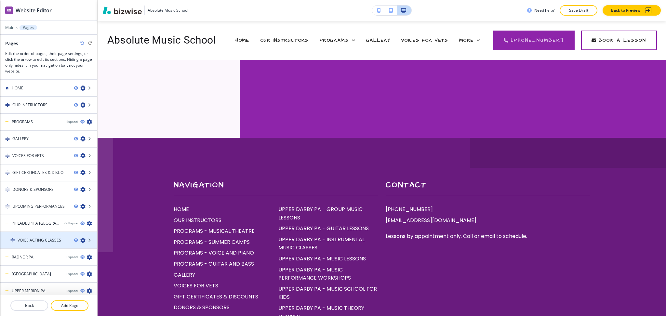
click at [80, 238] on icon "button" at bounding box center [82, 240] width 5 height 5
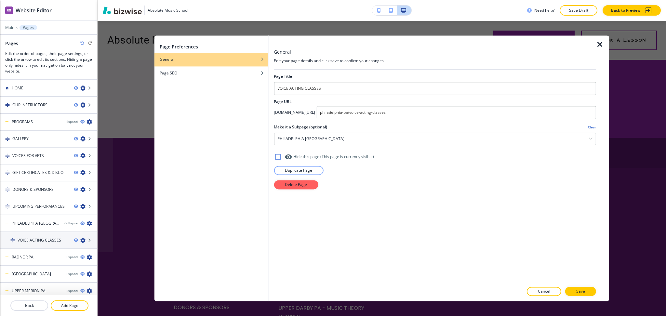
click at [283, 191] on div "Page Title VOICE ACTING CLASSES Page URL app.bizwise.com/preview?id=92lhl6fzfnn…" at bounding box center [435, 176] width 322 height 213
click at [290, 189] on button "Delete Page" at bounding box center [296, 184] width 44 height 9
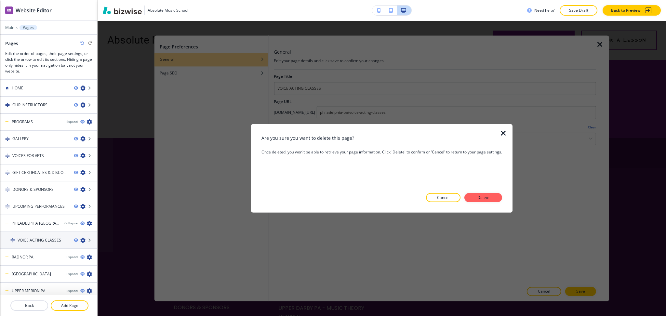
click at [476, 198] on button "Delete" at bounding box center [484, 197] width 38 height 9
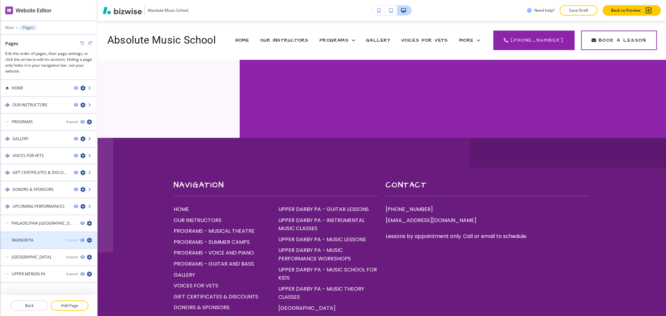
click at [66, 238] on div "Expand" at bounding box center [71, 240] width 11 height 5
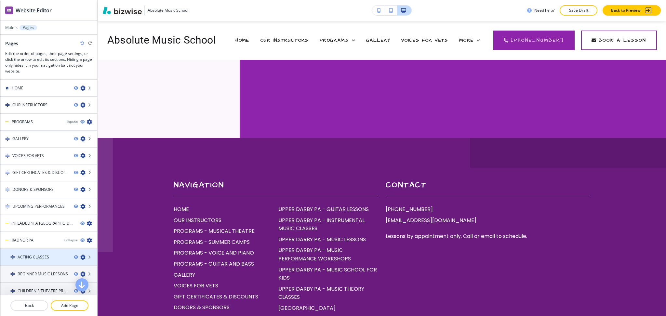
click at [80, 255] on icon "button" at bounding box center [82, 257] width 5 height 5
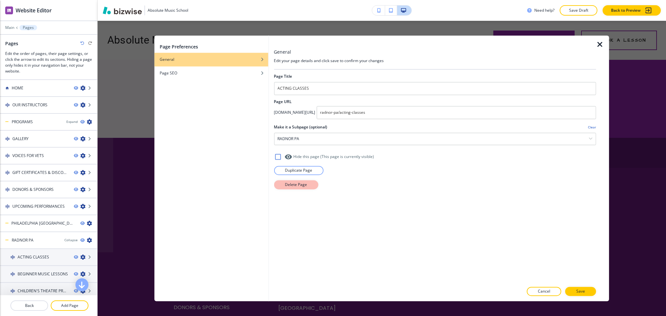
click at [285, 187] on p "Delete Page" at bounding box center [296, 185] width 22 height 6
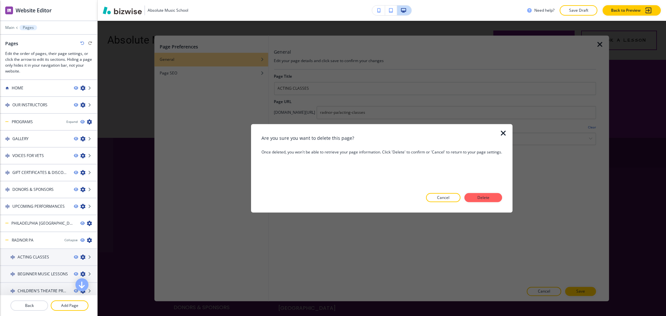
drag, startPoint x: 474, startPoint y: 199, endPoint x: 447, endPoint y: 208, distance: 28.2
click at [474, 199] on button "Delete" at bounding box center [484, 197] width 38 height 9
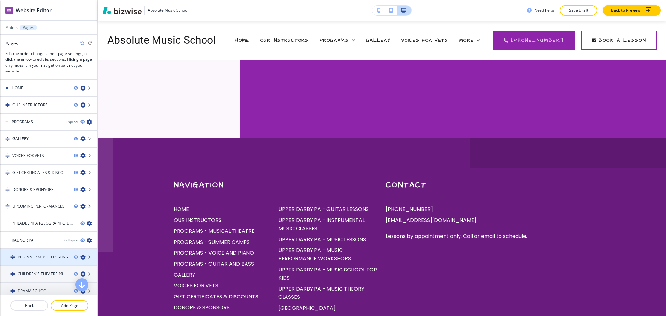
click at [80, 255] on icon "button" at bounding box center [82, 257] width 5 height 5
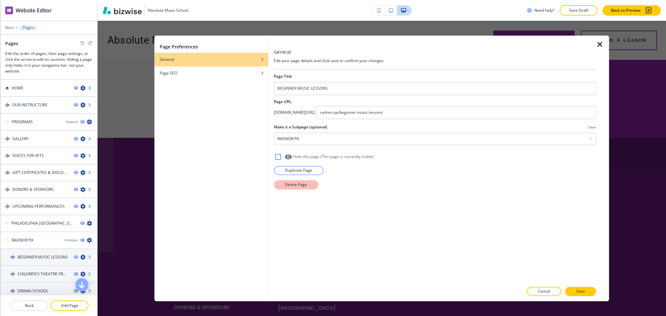
click at [288, 185] on p "Delete Page" at bounding box center [296, 185] width 22 height 6
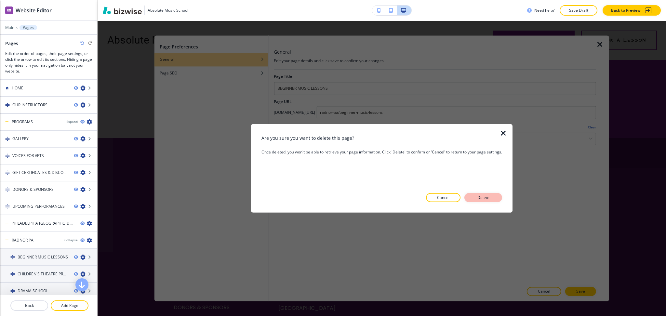
click at [477, 197] on p "Delete" at bounding box center [484, 198] width 16 height 6
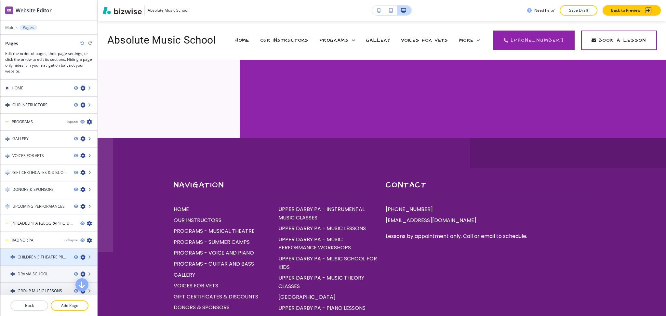
click at [80, 255] on icon "button" at bounding box center [82, 257] width 5 height 5
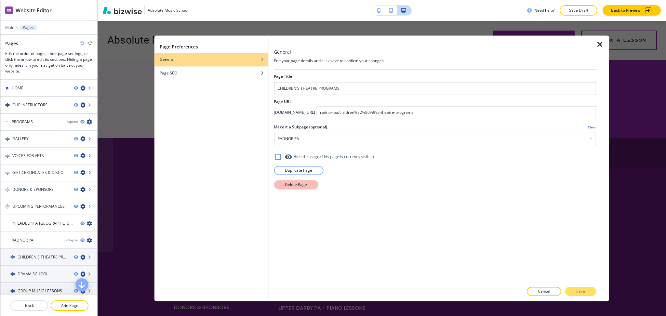
click at [284, 185] on button "Delete Page" at bounding box center [296, 184] width 44 height 9
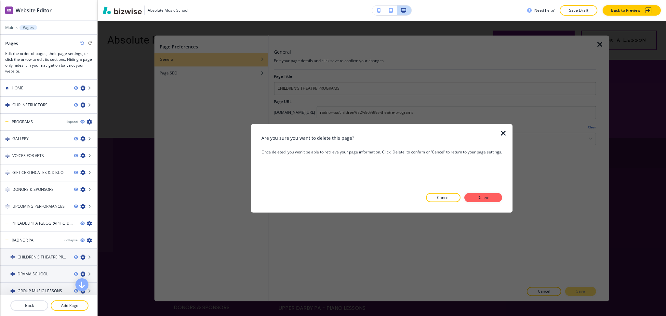
click at [473, 199] on button "Delete" at bounding box center [484, 197] width 38 height 9
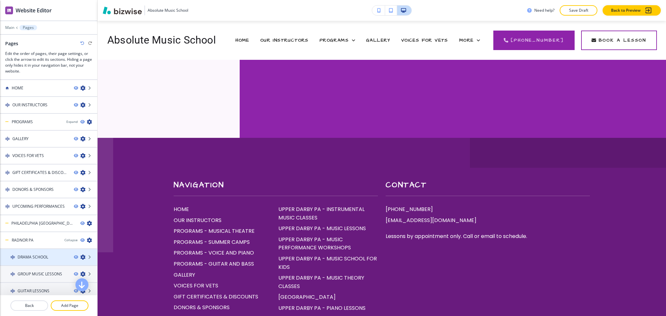
click at [80, 255] on icon "button" at bounding box center [82, 257] width 5 height 5
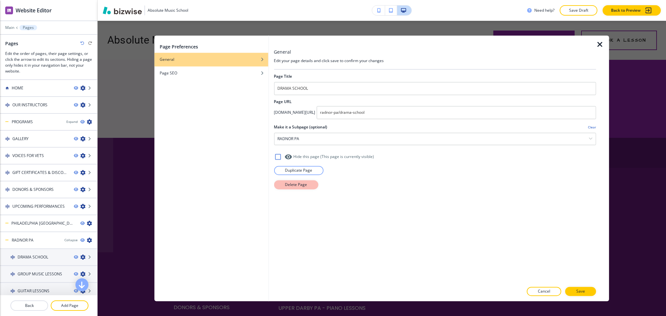
click at [280, 183] on button "Delete Page" at bounding box center [296, 184] width 44 height 9
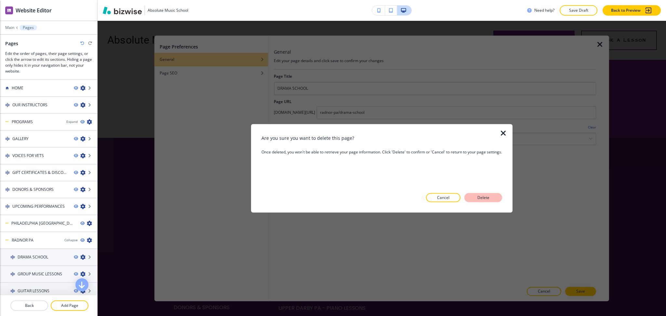
click at [475, 201] on button "Delete" at bounding box center [484, 197] width 38 height 9
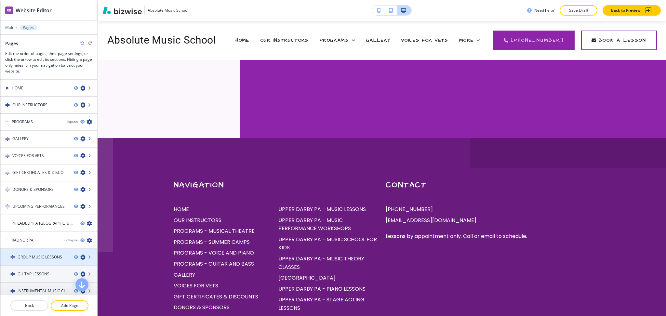
click at [80, 256] on icon "button" at bounding box center [82, 257] width 5 height 5
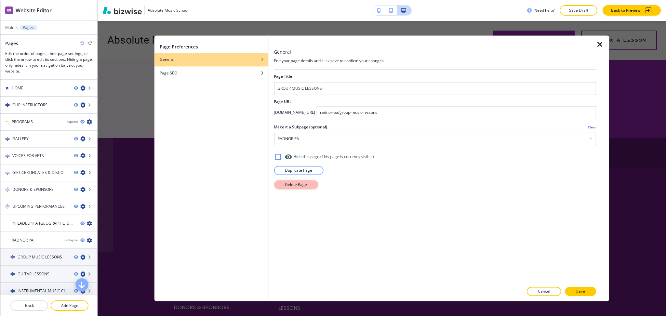
click at [295, 183] on p "Delete Page" at bounding box center [296, 185] width 22 height 6
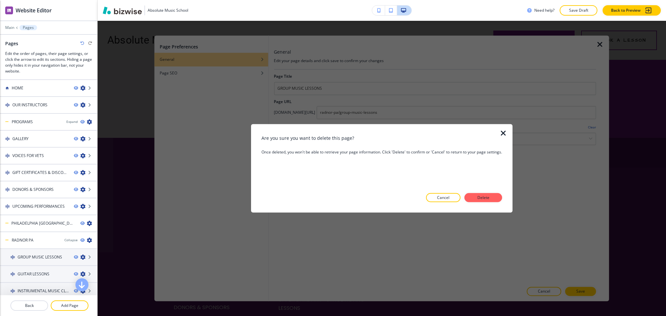
click at [481, 198] on p "Delete" at bounding box center [484, 198] width 16 height 6
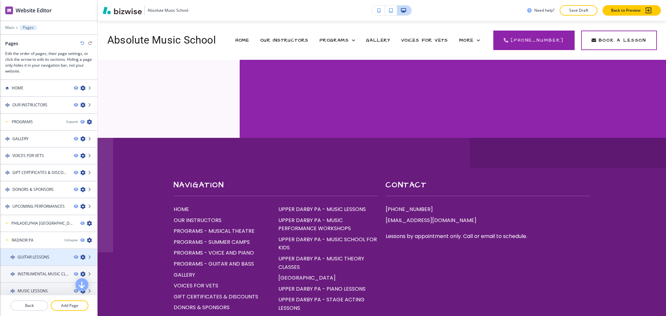
click at [80, 255] on icon "button" at bounding box center [82, 257] width 5 height 5
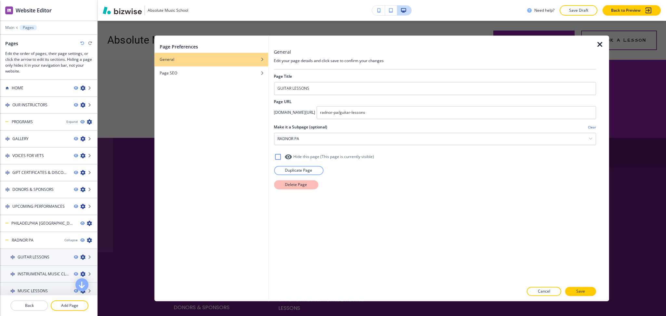
click at [303, 187] on p "Delete Page" at bounding box center [296, 185] width 22 height 6
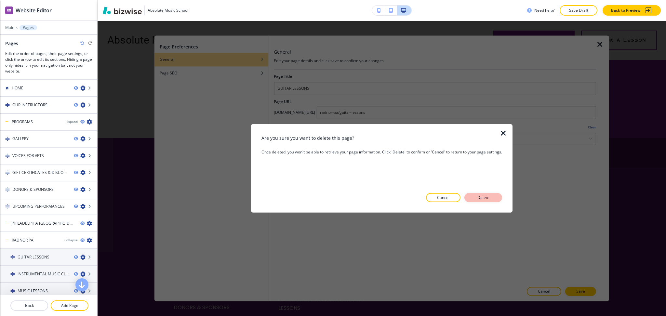
click at [475, 199] on button "Delete" at bounding box center [484, 197] width 38 height 9
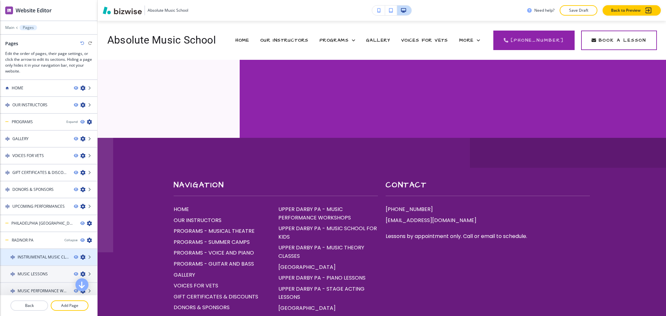
click at [80, 255] on icon "button" at bounding box center [82, 257] width 5 height 5
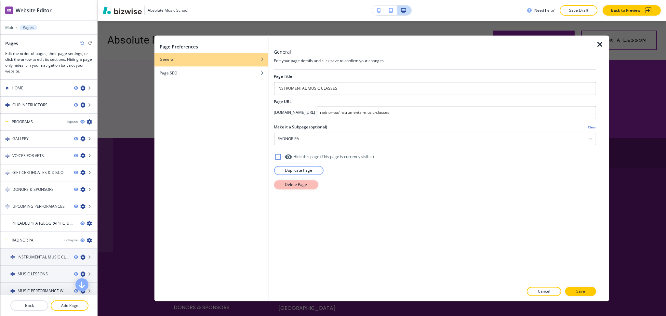
click at [282, 185] on button "Delete Page" at bounding box center [296, 184] width 44 height 9
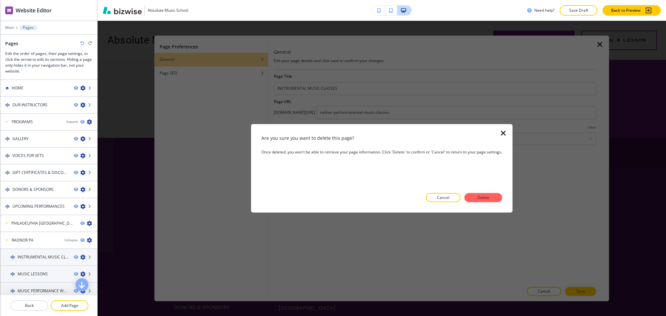
click at [470, 196] on button "Delete" at bounding box center [484, 197] width 38 height 9
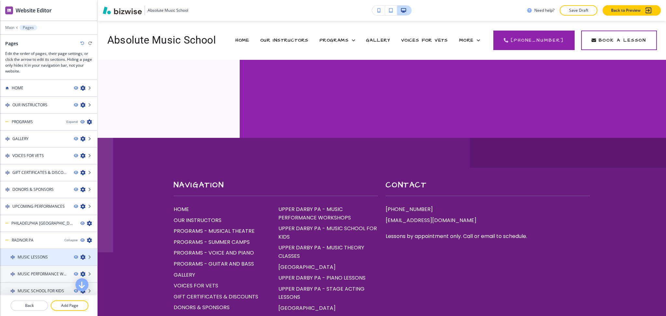
click at [80, 255] on icon "button" at bounding box center [82, 257] width 5 height 5
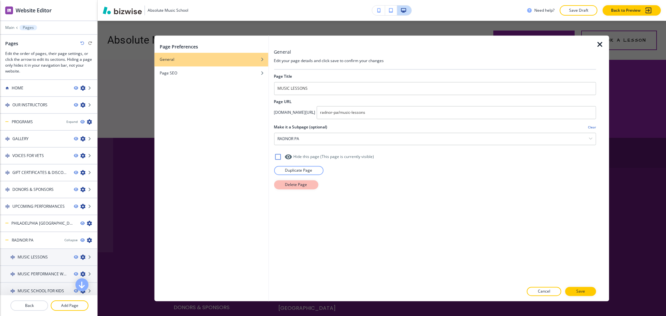
click at [277, 181] on button "Delete Page" at bounding box center [296, 184] width 44 height 9
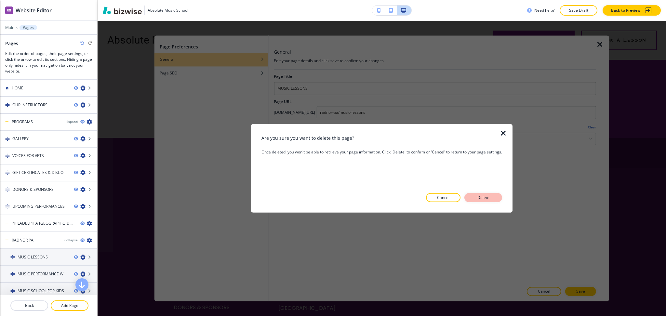
click at [474, 195] on button "Delete" at bounding box center [484, 197] width 38 height 9
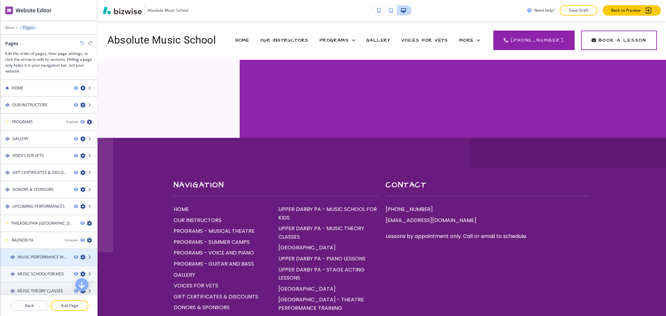
click at [80, 255] on icon "button" at bounding box center [82, 257] width 5 height 5
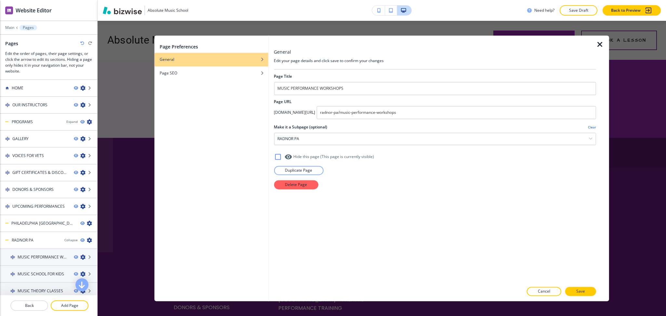
click at [294, 179] on div at bounding box center [435, 177] width 322 height 5
click at [295, 182] on button "Delete Page" at bounding box center [296, 184] width 44 height 9
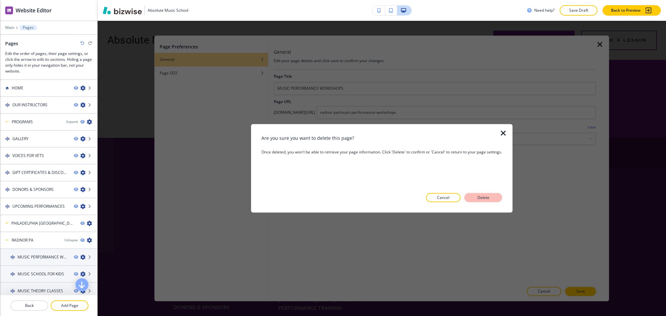
click at [493, 196] on button "Delete" at bounding box center [484, 197] width 38 height 9
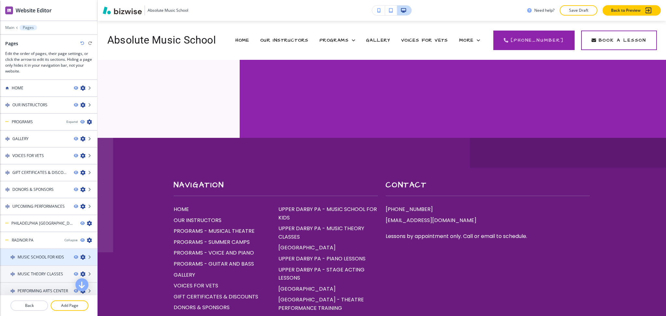
click at [80, 255] on icon "button" at bounding box center [82, 257] width 5 height 5
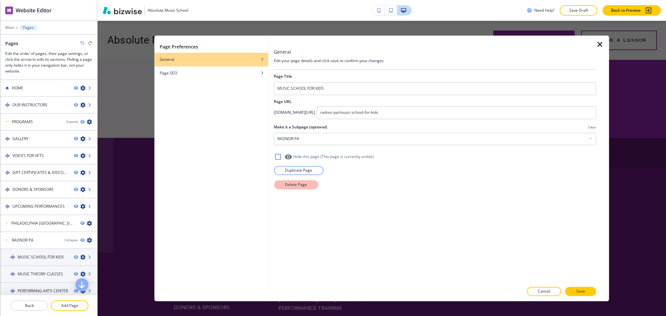
click at [282, 185] on button "Delete Page" at bounding box center [296, 184] width 44 height 9
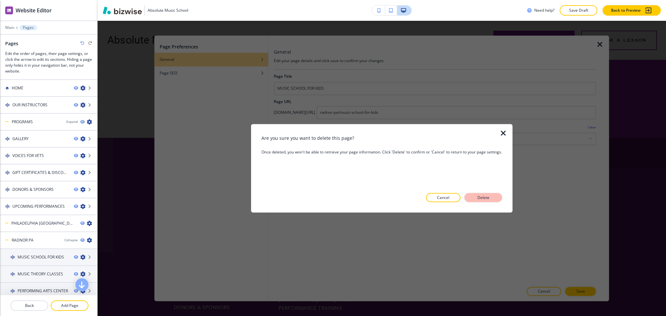
click at [473, 198] on button "Delete" at bounding box center [484, 197] width 38 height 9
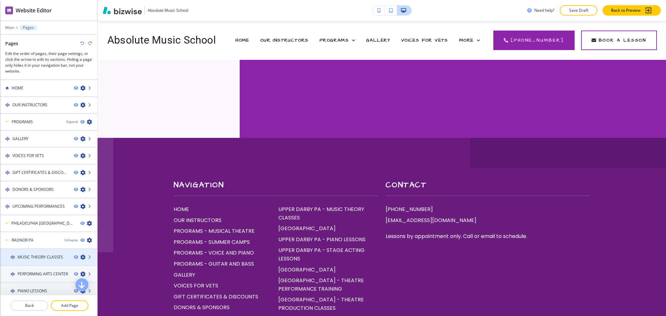
click at [80, 255] on icon "button" at bounding box center [82, 257] width 5 height 5
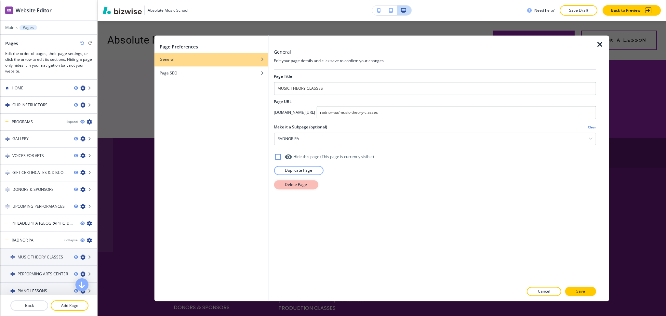
click at [287, 188] on button "Delete Page" at bounding box center [296, 184] width 44 height 9
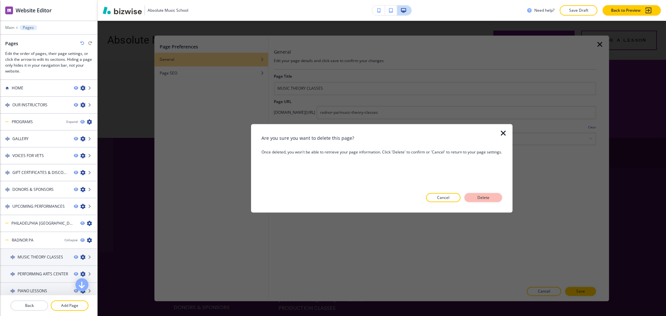
click at [488, 199] on p "Delete" at bounding box center [484, 198] width 16 height 6
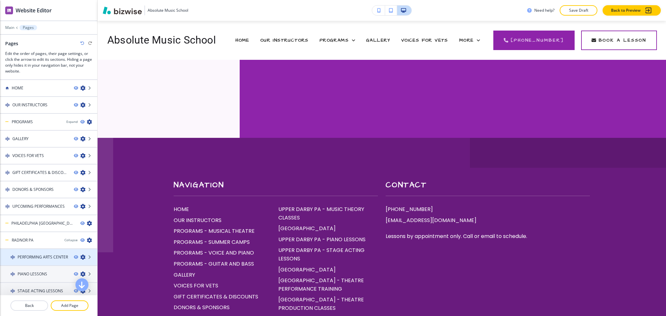
click at [80, 255] on icon "button" at bounding box center [82, 257] width 5 height 5
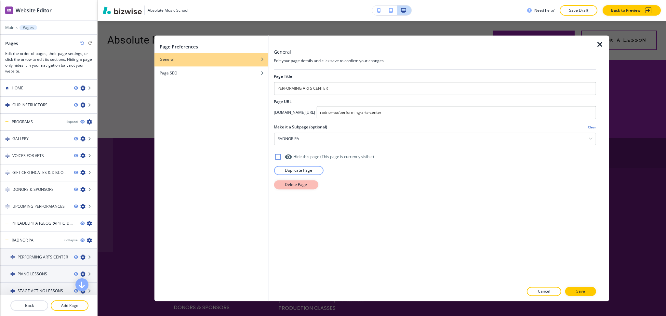
click at [284, 186] on button "Delete Page" at bounding box center [296, 184] width 44 height 9
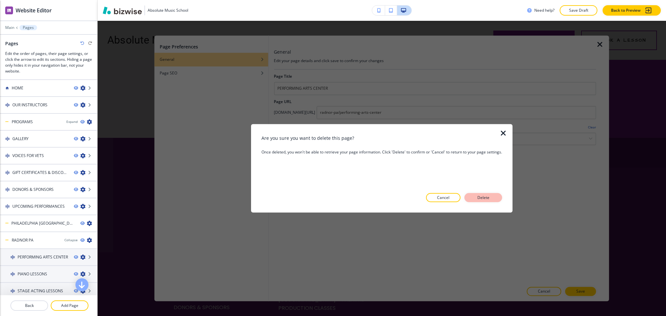
click at [490, 199] on p "Delete" at bounding box center [484, 198] width 16 height 6
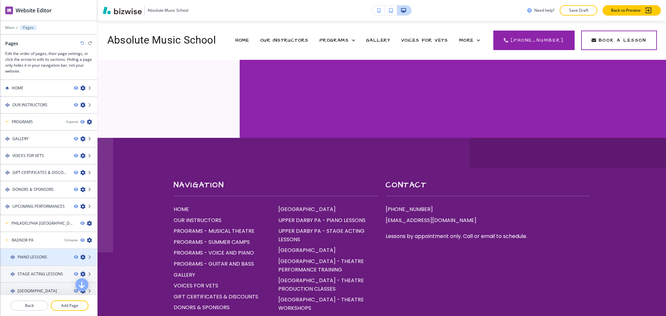
click at [80, 255] on icon "button" at bounding box center [82, 257] width 5 height 5
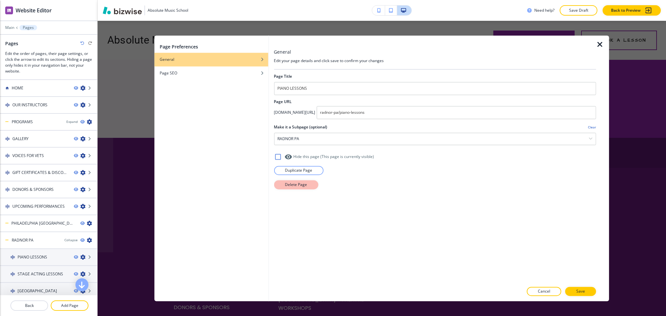
click at [284, 183] on button "Delete Page" at bounding box center [296, 184] width 44 height 9
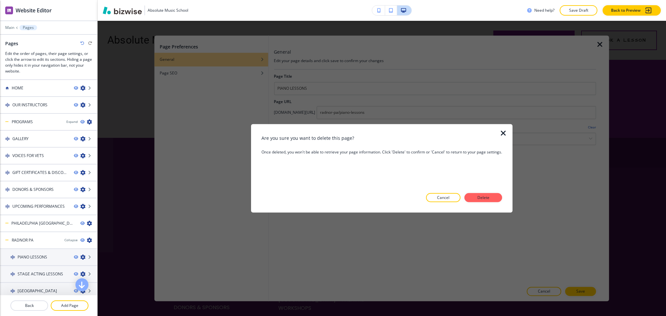
click at [489, 197] on p "Delete" at bounding box center [484, 198] width 16 height 6
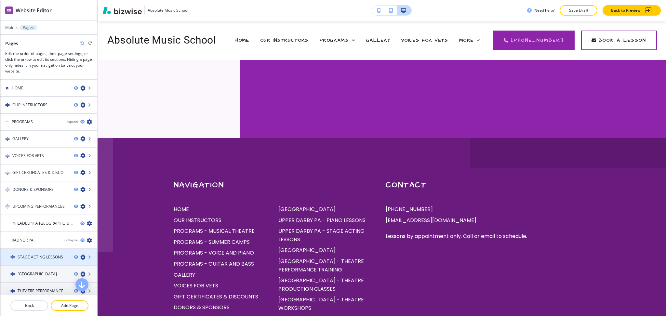
click at [80, 255] on icon "button" at bounding box center [82, 257] width 5 height 5
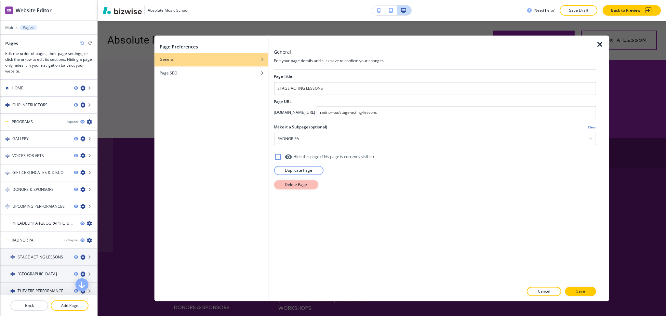
click at [291, 183] on p "Delete Page" at bounding box center [296, 185] width 22 height 6
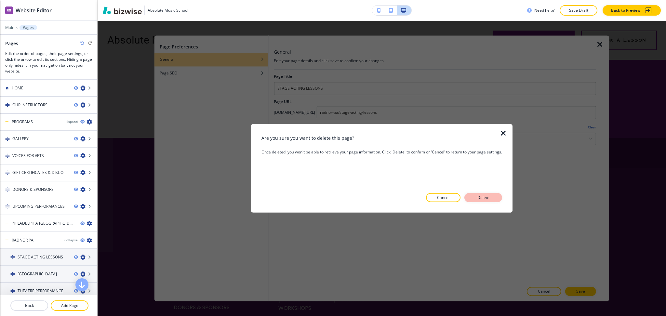
click at [479, 197] on p "Delete" at bounding box center [484, 198] width 16 height 6
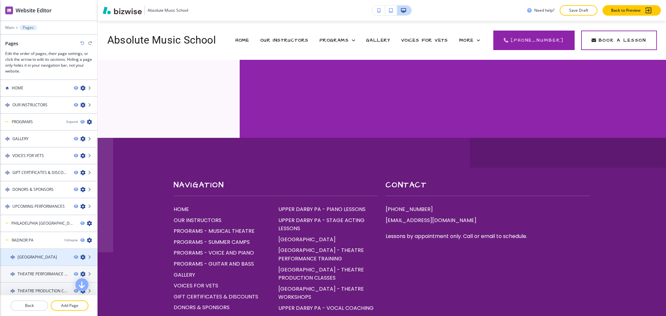
click at [80, 257] on icon "button" at bounding box center [82, 257] width 5 height 5
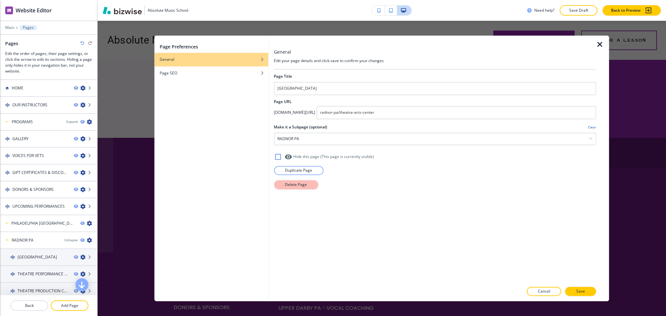
click at [298, 180] on button "Delete Page" at bounding box center [296, 184] width 44 height 9
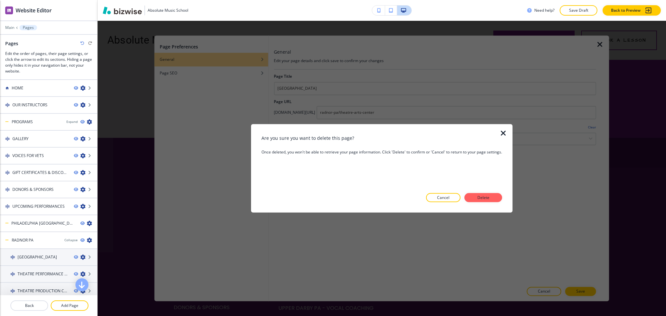
click at [485, 193] on div "Are you sure you want to delete this page? Once deleted, you won't be able to r…" at bounding box center [382, 169] width 241 height 68
click at [488, 199] on p "Delete" at bounding box center [484, 198] width 16 height 6
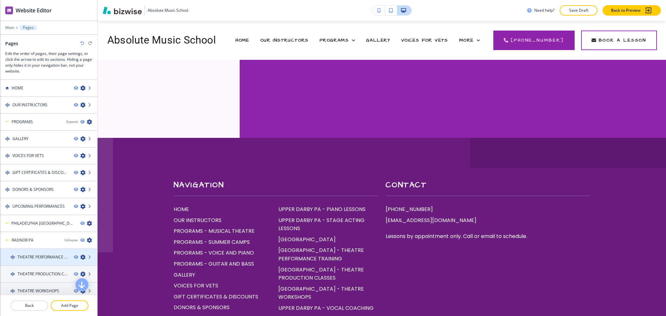
click at [80, 255] on icon "button" at bounding box center [82, 257] width 5 height 5
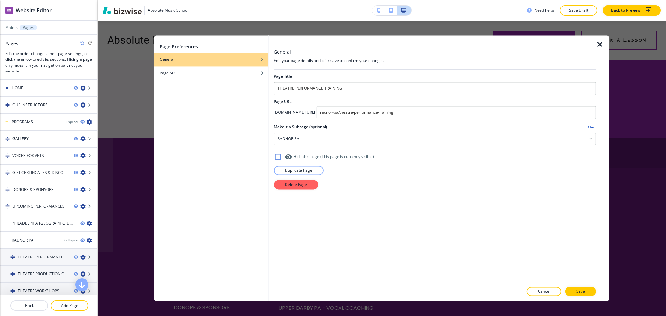
click at [318, 179] on div at bounding box center [435, 177] width 322 height 5
click at [314, 181] on button "Delete Page" at bounding box center [296, 184] width 44 height 9
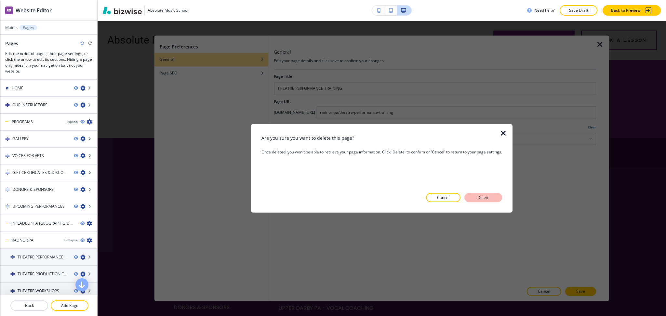
click at [476, 197] on p "Delete" at bounding box center [484, 198] width 16 height 6
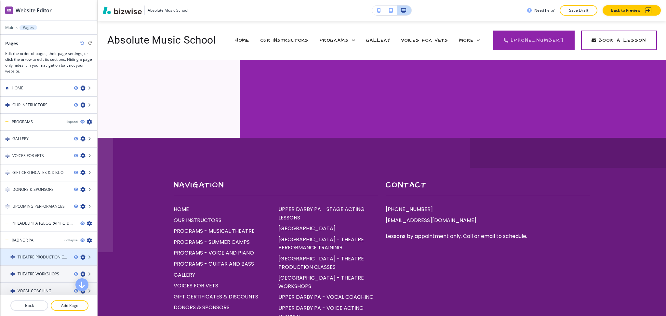
click at [80, 255] on icon "button" at bounding box center [82, 257] width 5 height 5
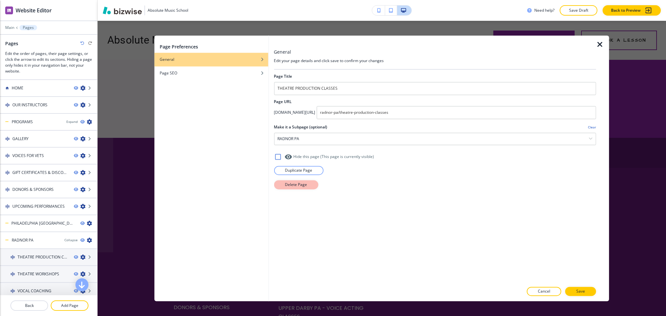
click at [298, 183] on p "Delete Page" at bounding box center [296, 185] width 22 height 6
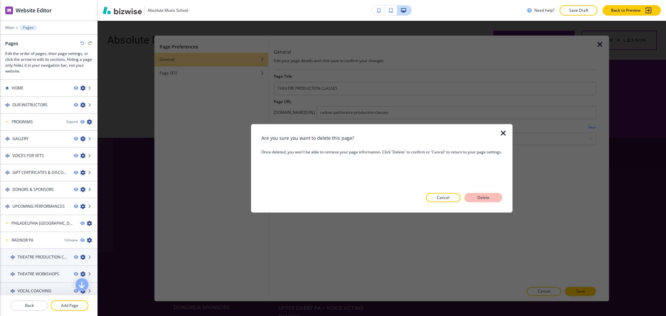
click at [481, 199] on p "Delete" at bounding box center [484, 198] width 16 height 6
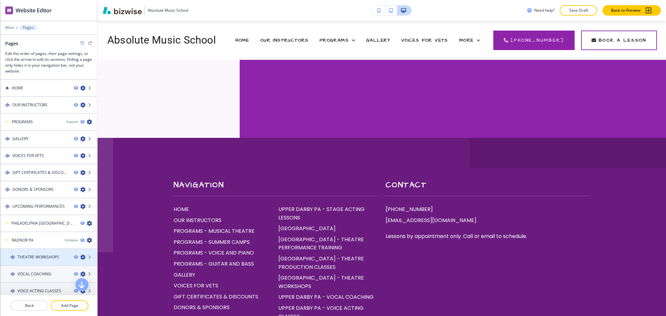
click at [80, 255] on icon "button" at bounding box center [82, 257] width 5 height 5
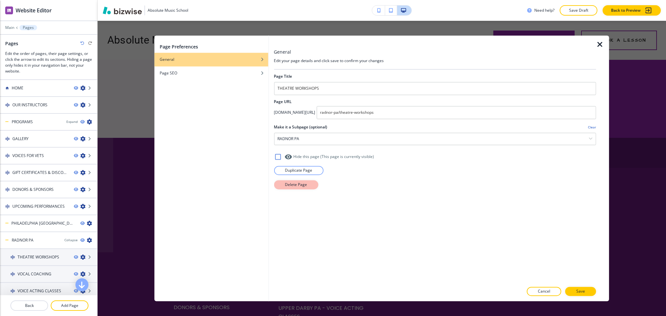
click at [290, 183] on p "Delete Page" at bounding box center [296, 185] width 22 height 6
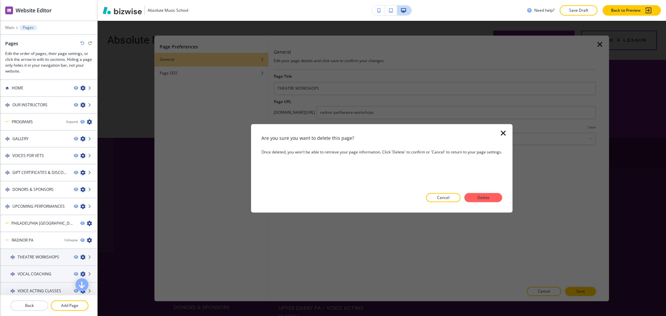
drag, startPoint x: 482, startPoint y: 198, endPoint x: 438, endPoint y: 210, distance: 46.0
click at [483, 198] on p "Delete" at bounding box center [484, 198] width 16 height 6
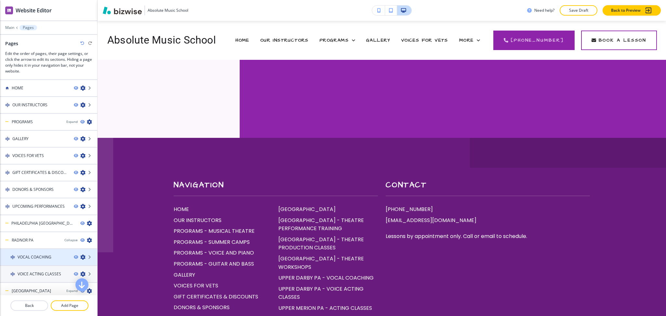
click at [80, 255] on icon "button" at bounding box center [82, 257] width 5 height 5
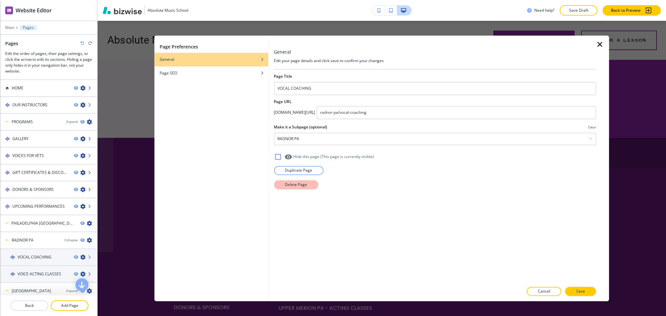
click at [287, 187] on p "Delete Page" at bounding box center [296, 185] width 22 height 6
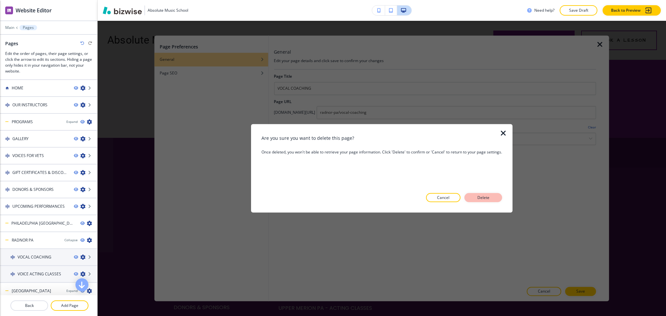
click at [479, 197] on p "Delete" at bounding box center [484, 198] width 16 height 6
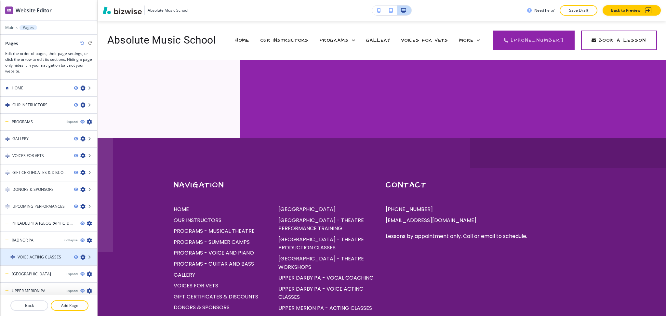
click at [80, 255] on icon "button" at bounding box center [82, 257] width 5 height 5
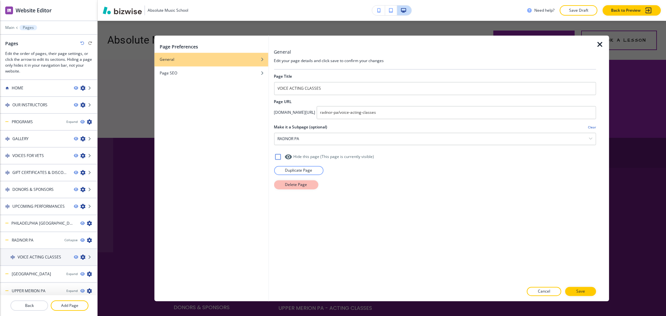
click at [286, 180] on button "Delete Page" at bounding box center [296, 184] width 44 height 9
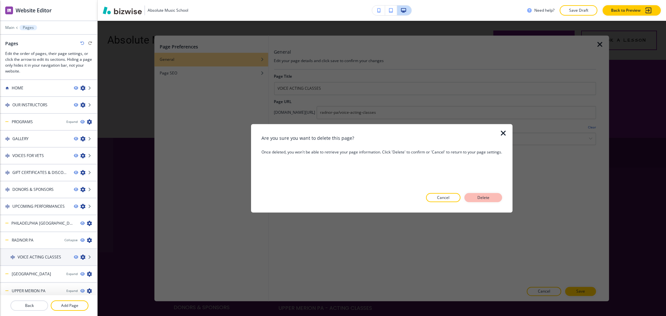
click at [481, 199] on p "Delete" at bounding box center [484, 198] width 16 height 6
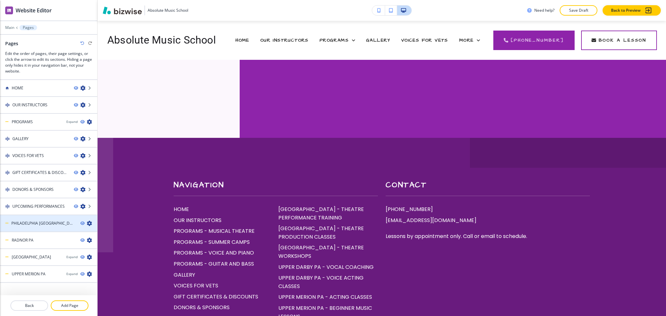
click at [87, 221] on icon "button" at bounding box center [89, 223] width 5 height 5
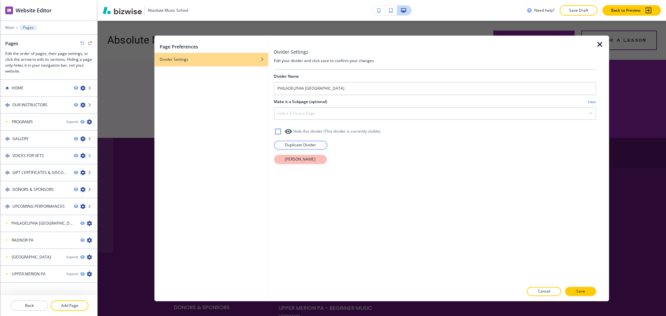
click at [278, 160] on button "Delete Divider" at bounding box center [300, 159] width 53 height 9
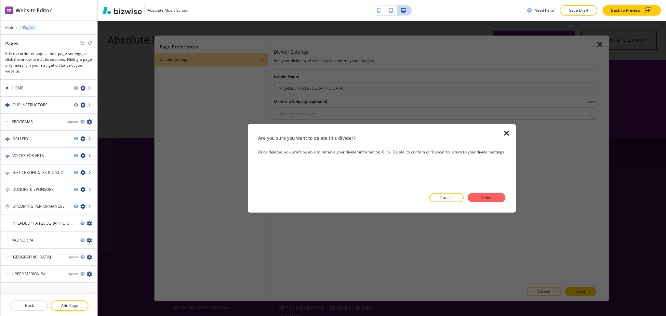
drag, startPoint x: 478, startPoint y: 199, endPoint x: 460, endPoint y: 206, distance: 19.2
click at [478, 199] on button "Delete" at bounding box center [487, 197] width 38 height 9
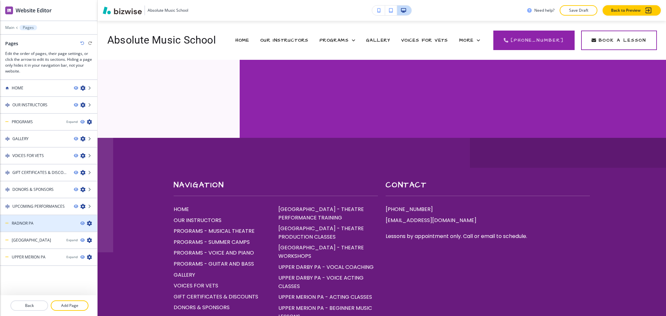
click at [89, 222] on icon "button" at bounding box center [89, 223] width 5 height 5
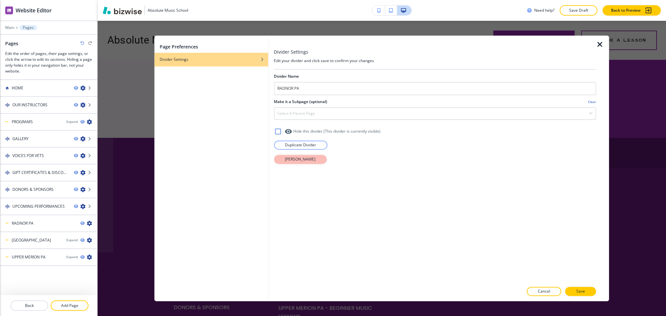
click at [286, 159] on p "Delete Divider" at bounding box center [300, 159] width 31 height 6
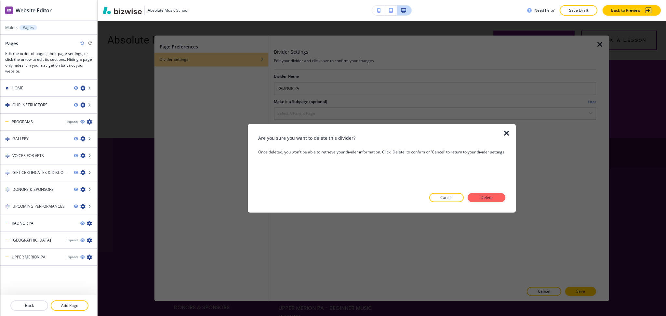
click at [483, 195] on p "Delete" at bounding box center [487, 198] width 16 height 6
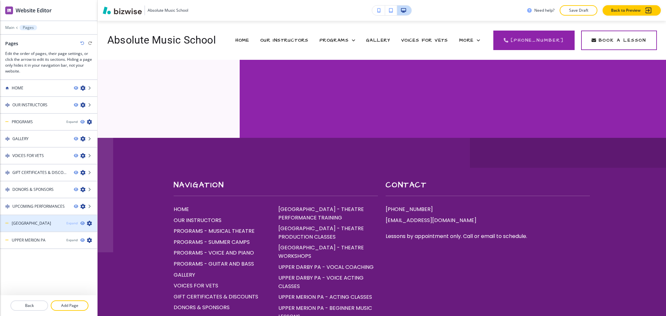
click at [71, 221] on div "Expand" at bounding box center [71, 223] width 11 height 5
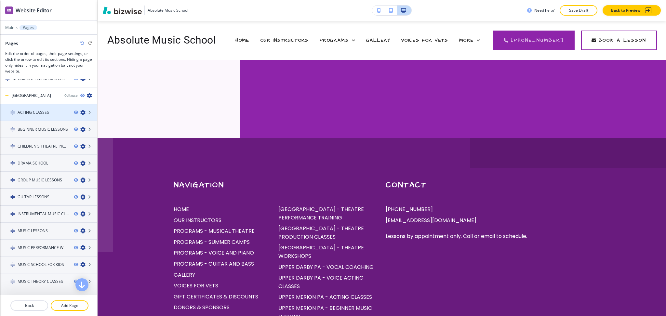
click at [80, 111] on icon "button" at bounding box center [82, 112] width 5 height 5
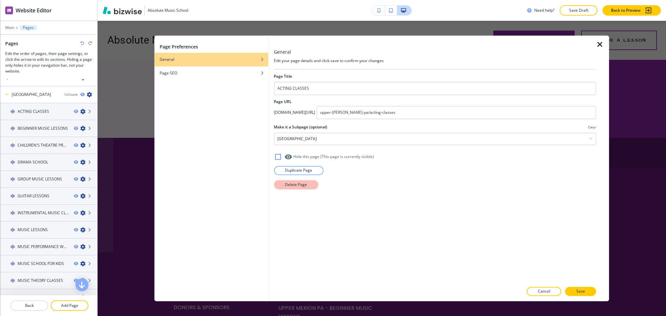
scroll to position [129, 0]
click at [288, 187] on p "Delete Page" at bounding box center [296, 185] width 22 height 6
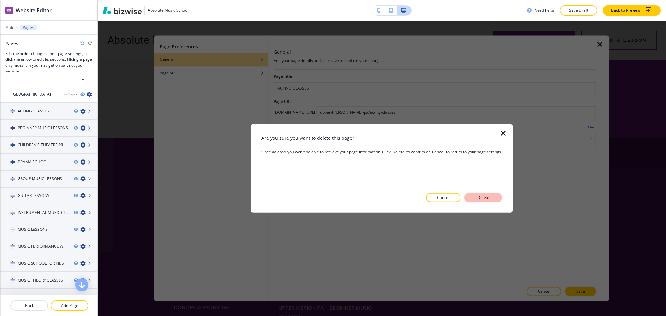
click at [491, 198] on p "Delete" at bounding box center [484, 198] width 16 height 6
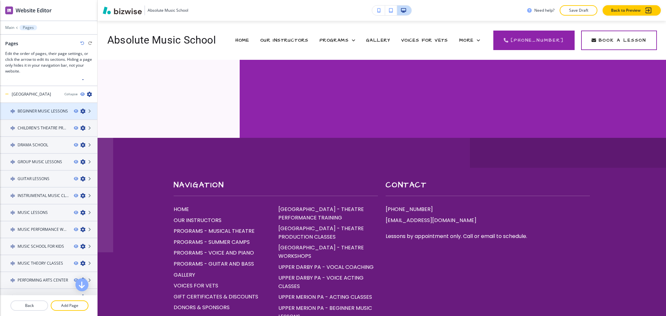
click at [80, 109] on icon "button" at bounding box center [82, 111] width 5 height 5
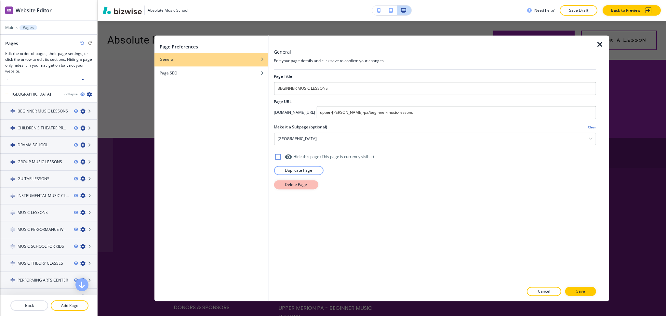
click at [290, 183] on p "Delete Page" at bounding box center [296, 185] width 22 height 6
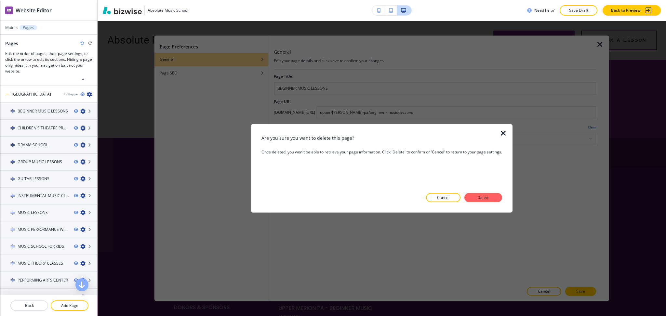
click at [501, 198] on button "Delete" at bounding box center [484, 197] width 38 height 9
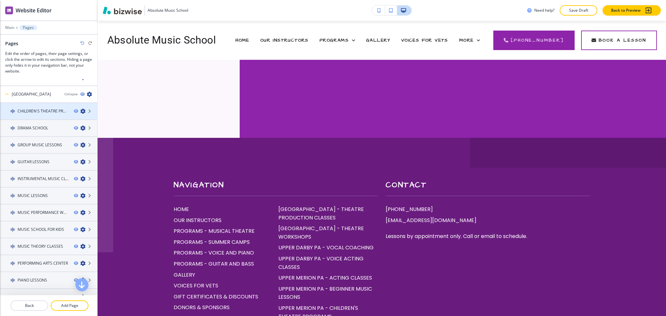
click at [80, 109] on icon "button" at bounding box center [82, 111] width 5 height 5
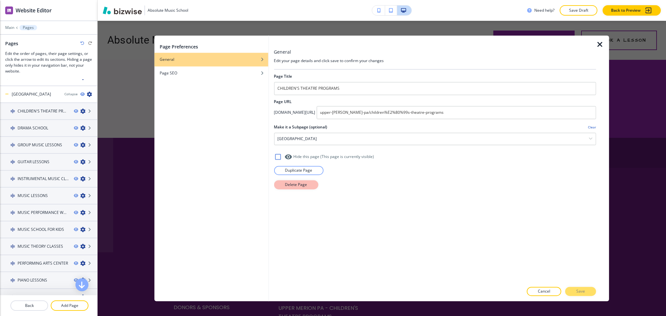
click at [306, 182] on button "Delete Page" at bounding box center [296, 184] width 44 height 9
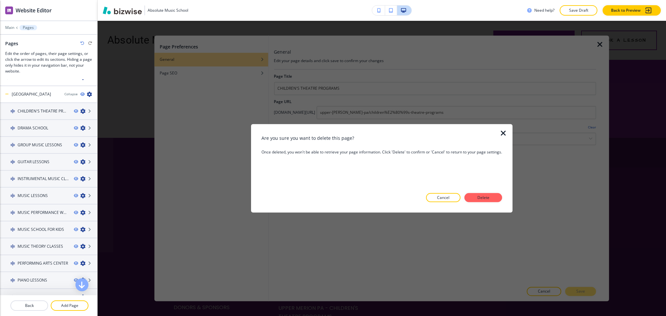
click at [486, 203] on div at bounding box center [382, 207] width 241 height 10
click at [487, 200] on p "Delete" at bounding box center [484, 198] width 16 height 6
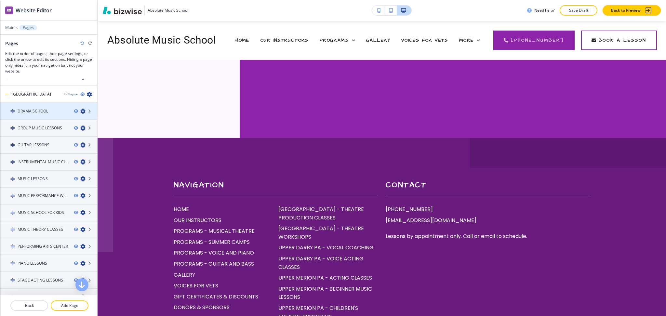
click at [80, 109] on icon "button" at bounding box center [82, 111] width 5 height 5
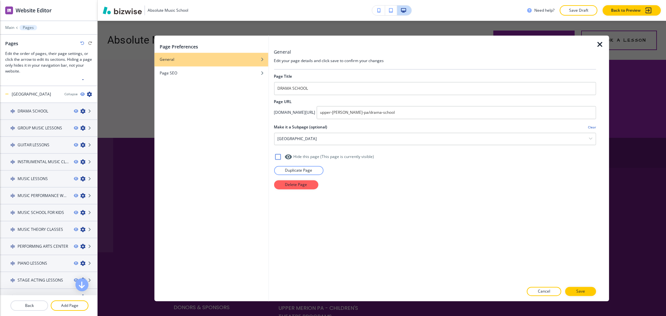
click at [302, 178] on div at bounding box center [435, 177] width 322 height 5
click at [303, 182] on p "Delete Page" at bounding box center [296, 185] width 22 height 6
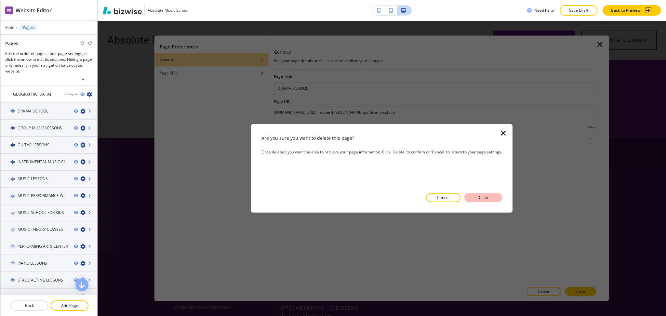
click at [484, 199] on p "Delete" at bounding box center [484, 198] width 16 height 6
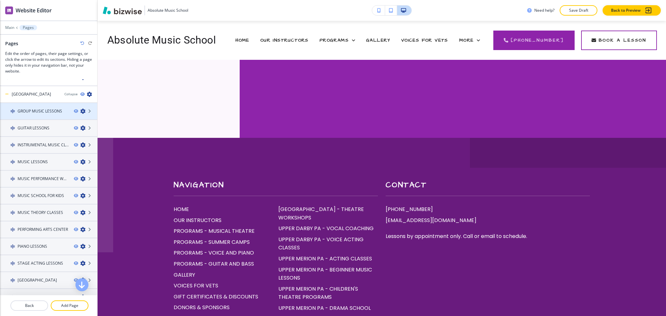
click at [80, 109] on icon "button" at bounding box center [82, 111] width 5 height 5
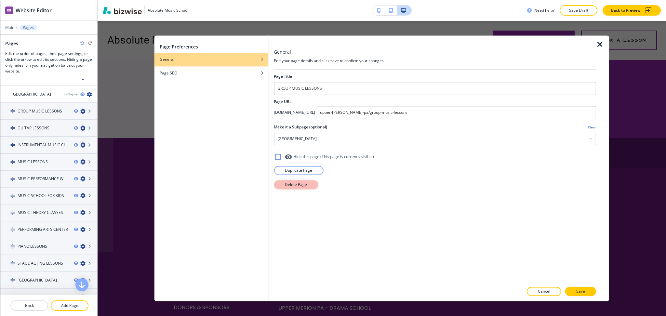
click at [284, 180] on button "Delete Page" at bounding box center [296, 184] width 44 height 9
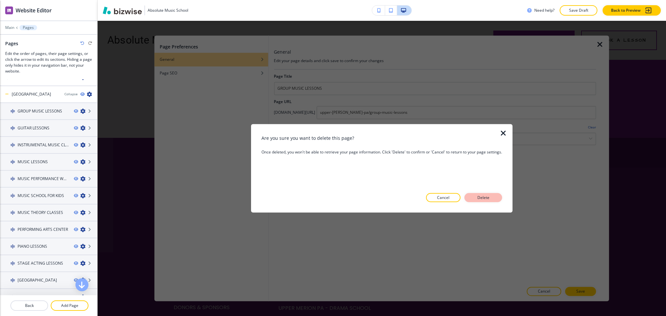
click at [476, 196] on p "Delete" at bounding box center [484, 198] width 16 height 6
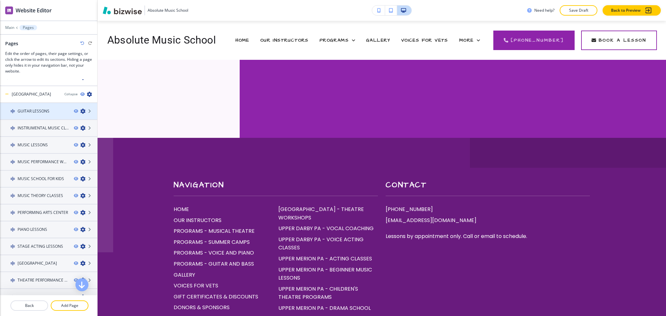
click at [80, 109] on icon "button" at bounding box center [82, 111] width 5 height 5
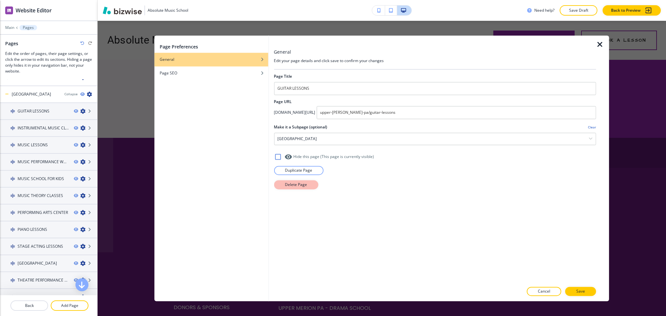
click at [300, 183] on p "Delete Page" at bounding box center [296, 185] width 22 height 6
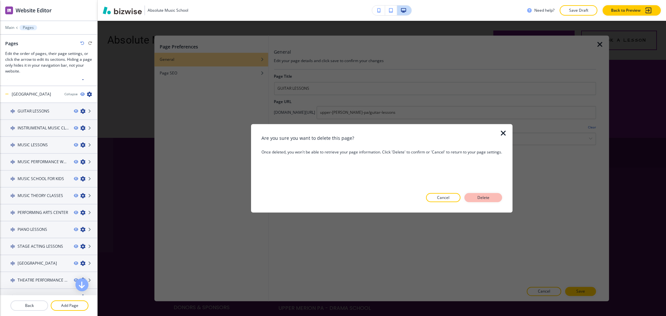
click at [498, 198] on button "Delete" at bounding box center [484, 197] width 38 height 9
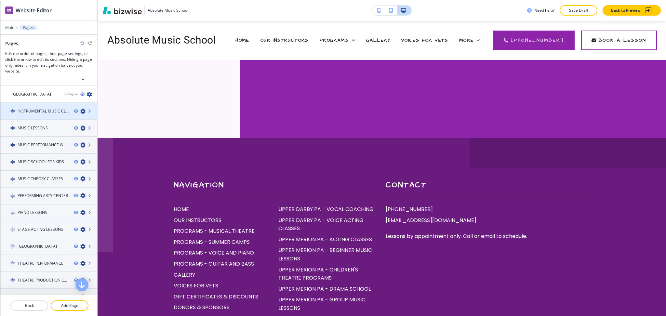
click at [80, 109] on icon "button" at bounding box center [82, 111] width 5 height 5
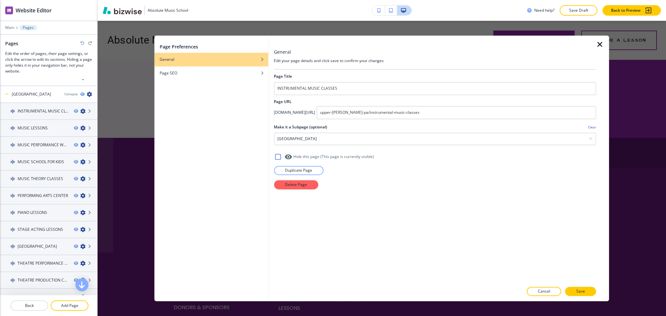
click at [280, 180] on div at bounding box center [435, 177] width 322 height 5
click at [285, 185] on p "Delete Page" at bounding box center [296, 185] width 22 height 6
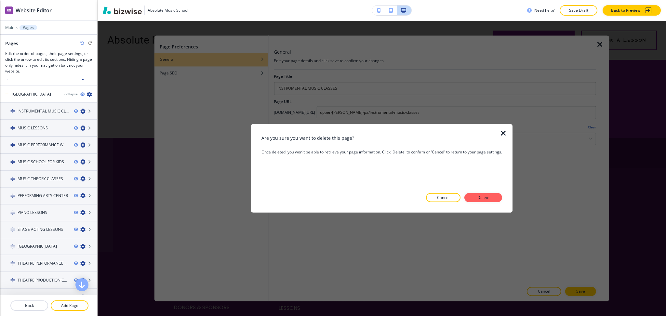
click at [467, 192] on div "Are you sure you want to delete this page? Once deleted, you won't be able to r…" at bounding box center [382, 169] width 241 height 68
click at [469, 197] on button "Delete" at bounding box center [484, 197] width 38 height 9
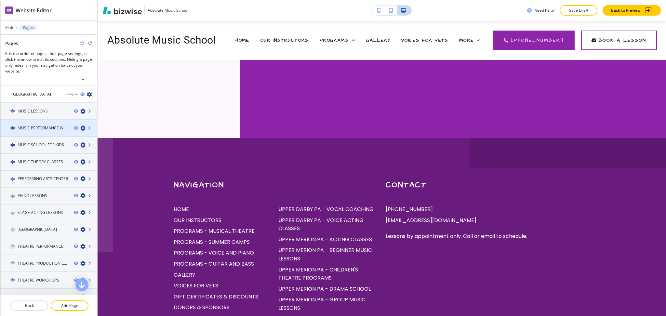
click at [74, 126] on div at bounding box center [85, 128] width 23 height 5
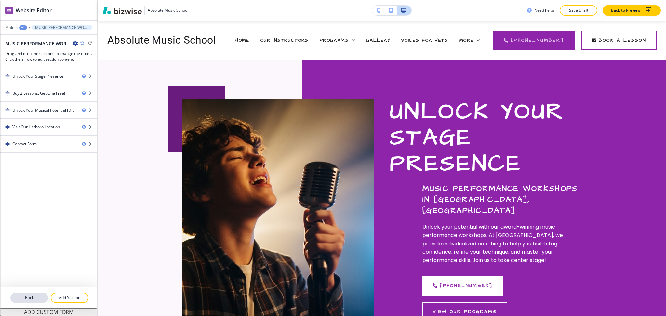
click at [36, 299] on p "Back" at bounding box center [29, 298] width 36 height 6
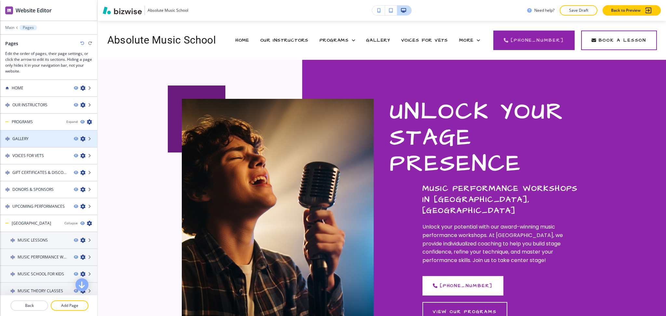
click at [80, 136] on icon "button" at bounding box center [82, 138] width 5 height 5
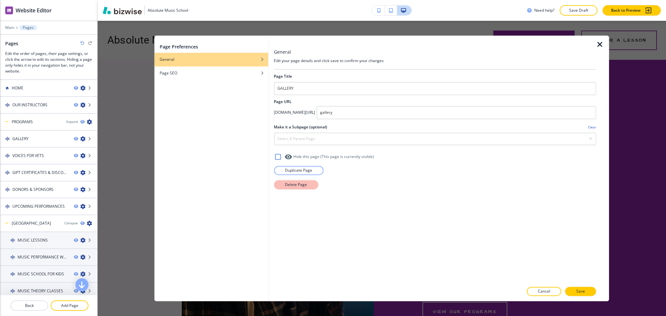
click at [283, 189] on button "Delete Page" at bounding box center [296, 184] width 44 height 9
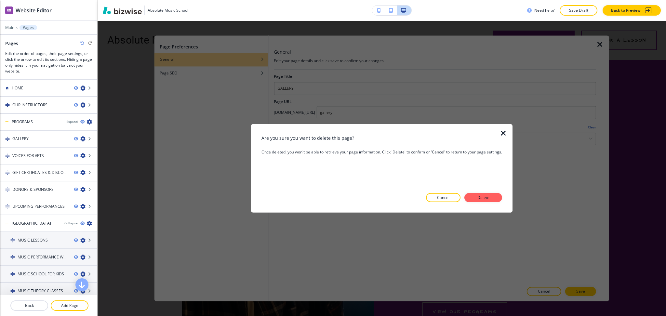
click at [482, 197] on p "Delete" at bounding box center [484, 198] width 16 height 6
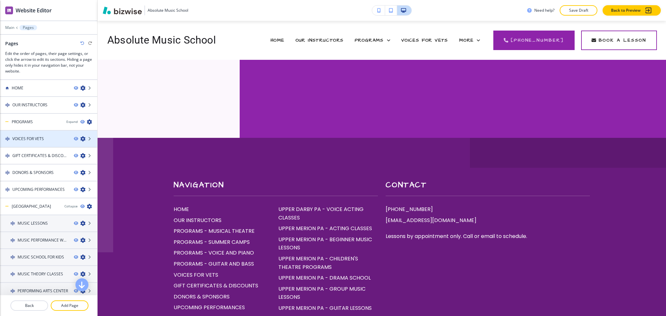
click at [80, 137] on icon "button" at bounding box center [82, 138] width 5 height 5
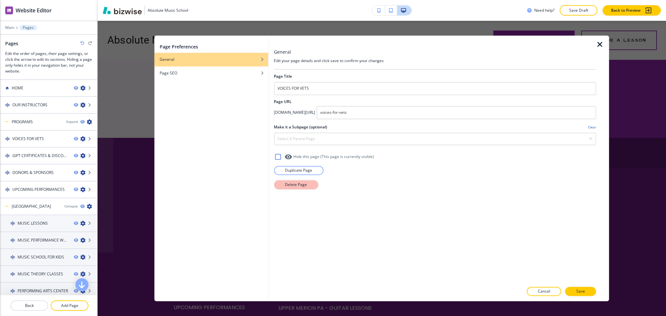
click at [279, 185] on button "Delete Page" at bounding box center [296, 184] width 44 height 9
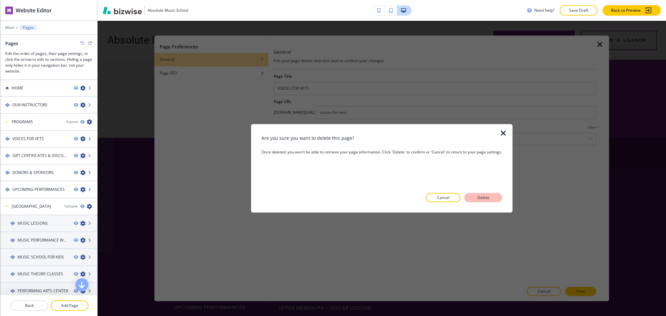
click at [487, 198] on p "Delete" at bounding box center [484, 198] width 16 height 6
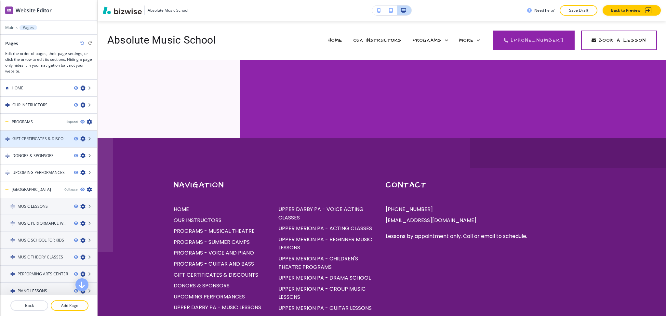
click at [80, 137] on icon "button" at bounding box center [82, 138] width 5 height 5
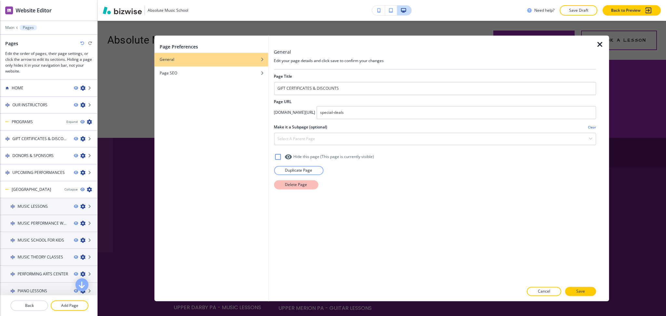
click at [289, 184] on p "Delete Page" at bounding box center [296, 185] width 22 height 6
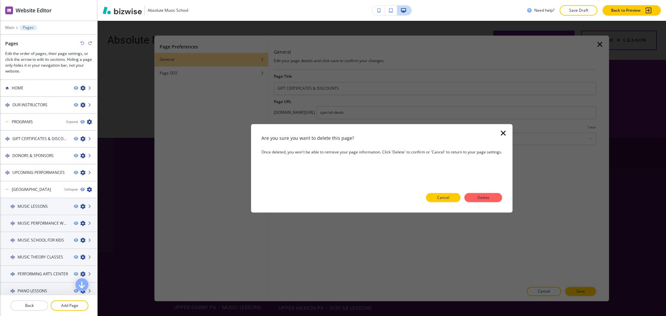
click at [447, 198] on p "Cancel" at bounding box center [443, 198] width 12 height 6
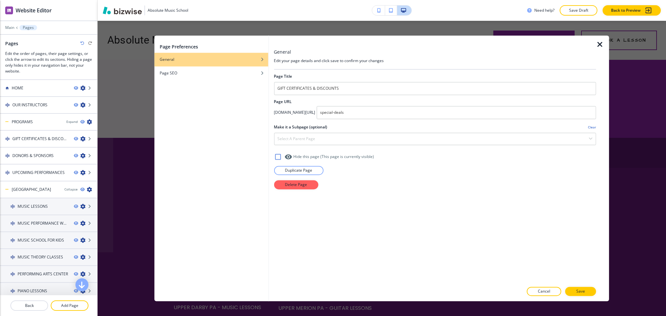
click at [81, 43] on icon "button" at bounding box center [82, 43] width 4 height 4
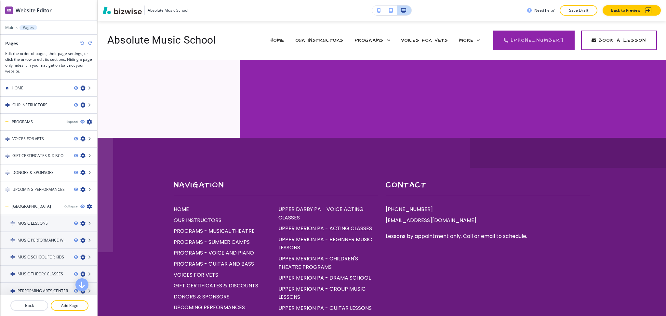
click at [82, 43] on icon "button" at bounding box center [82, 43] width 4 height 4
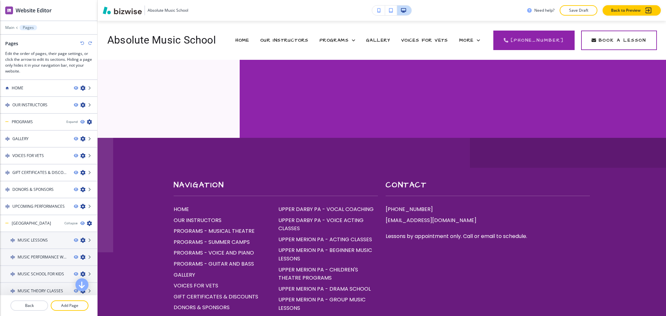
click at [82, 43] on icon "button" at bounding box center [82, 43] width 4 height 4
click at [90, 43] on icon "button" at bounding box center [90, 43] width 4 height 4
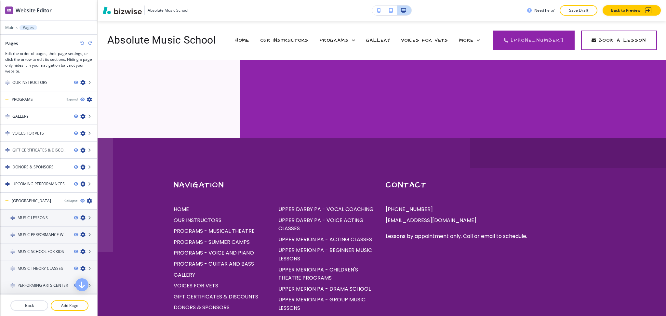
scroll to position [0, 0]
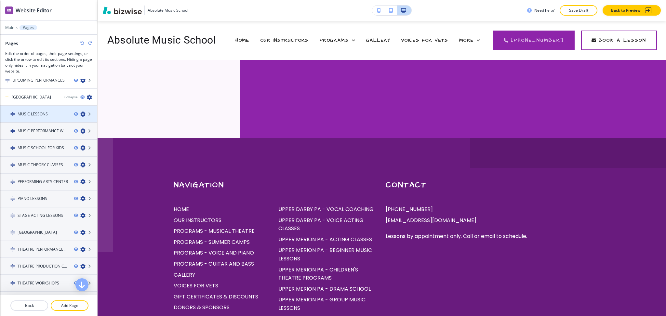
click at [80, 114] on icon "button" at bounding box center [82, 114] width 5 height 5
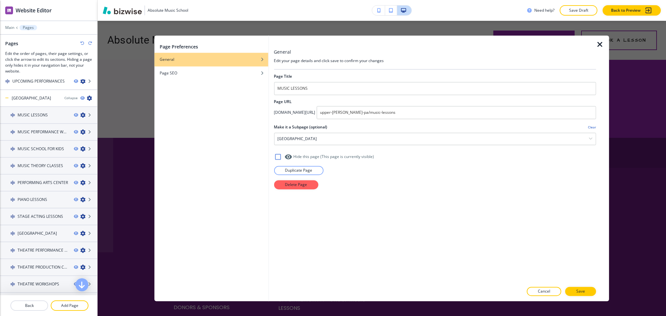
scroll to position [125, 0]
click at [294, 183] on p "Delete Page" at bounding box center [296, 185] width 22 height 6
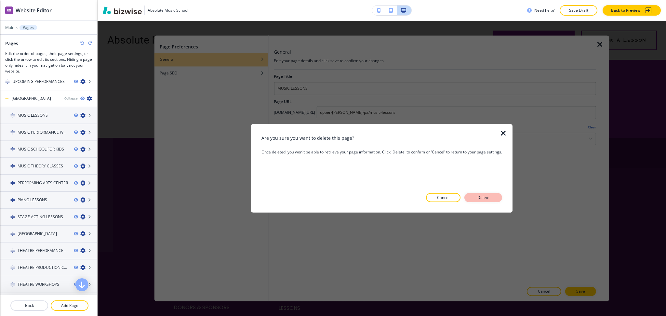
click at [499, 194] on button "Delete" at bounding box center [484, 197] width 38 height 9
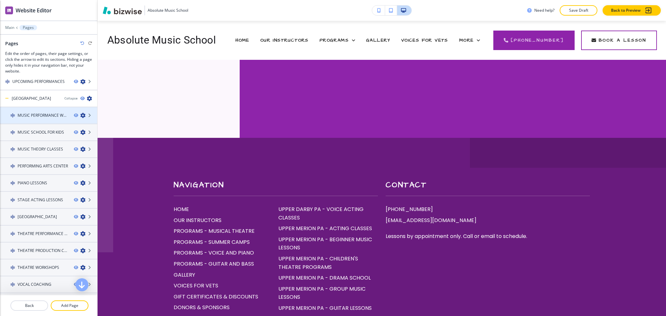
click at [80, 113] on icon "button" at bounding box center [82, 115] width 5 height 5
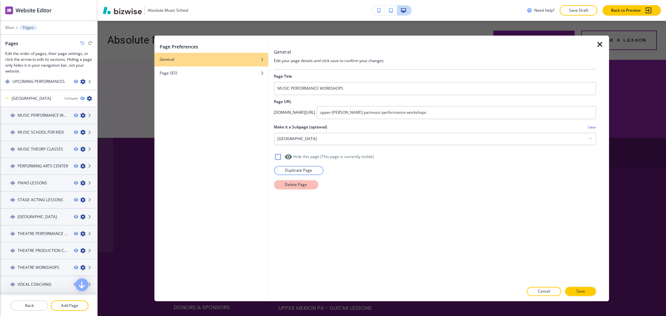
click at [304, 186] on p "Delete Page" at bounding box center [296, 185] width 22 height 6
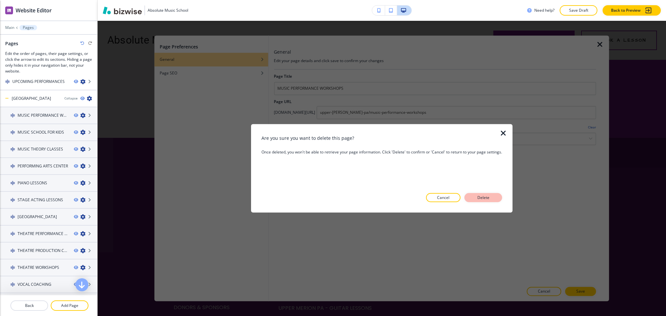
click at [492, 199] on button "Delete" at bounding box center [484, 197] width 38 height 9
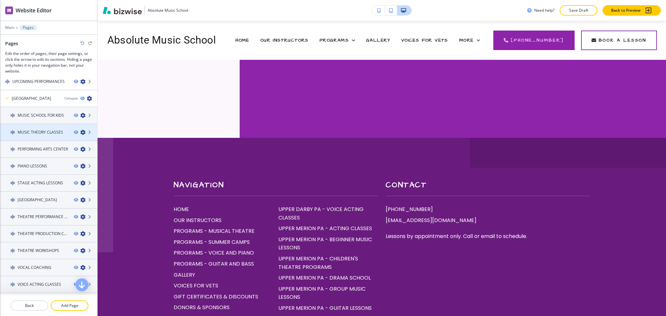
click at [80, 130] on icon "button" at bounding box center [82, 132] width 5 height 5
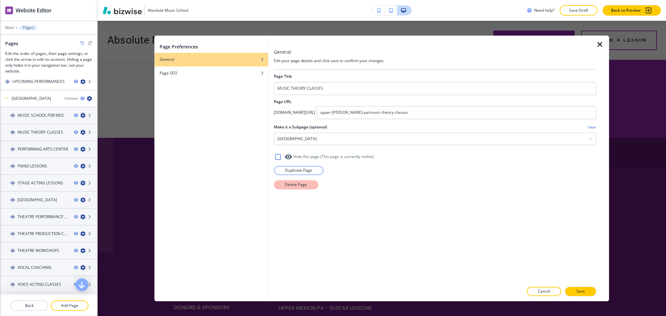
click at [289, 184] on p "Delete Page" at bounding box center [296, 185] width 22 height 6
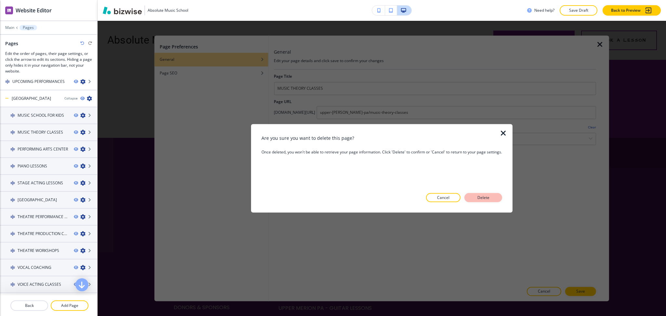
click at [496, 197] on button "Delete" at bounding box center [484, 197] width 38 height 9
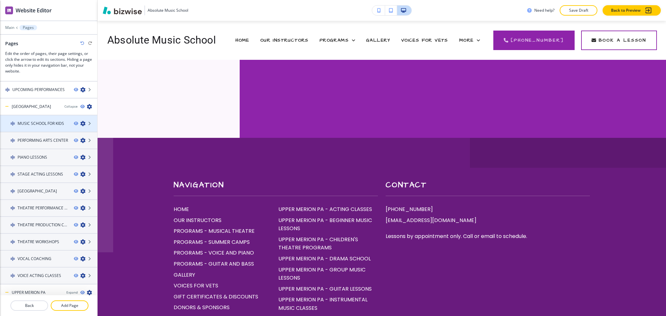
click at [80, 121] on icon "button" at bounding box center [82, 123] width 5 height 5
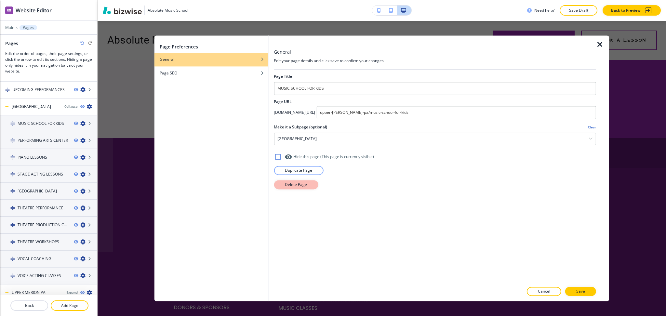
click at [282, 184] on button "Delete Page" at bounding box center [296, 184] width 44 height 9
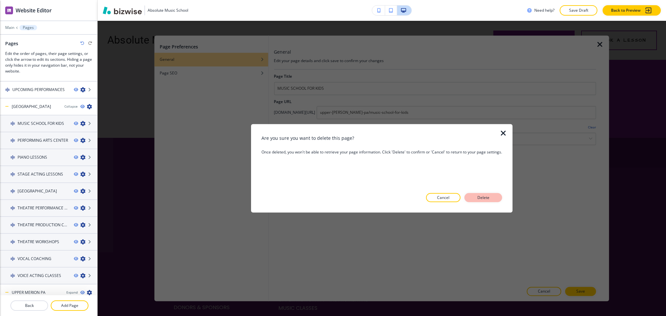
click at [487, 196] on p "Delete" at bounding box center [484, 198] width 16 height 6
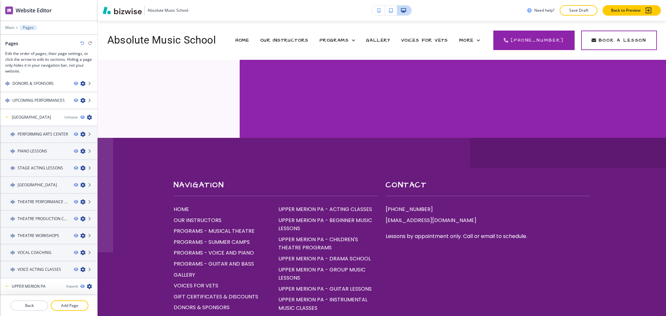
scroll to position [100, 0]
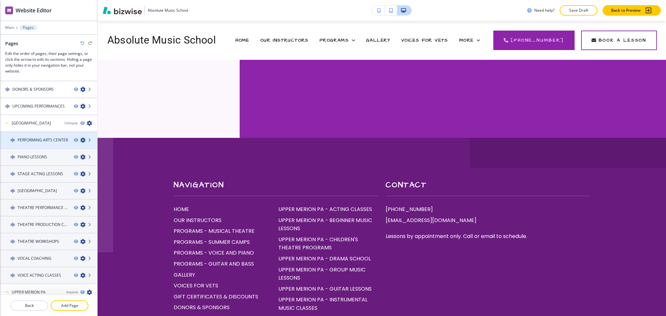
click at [80, 138] on icon "button" at bounding box center [82, 140] width 5 height 5
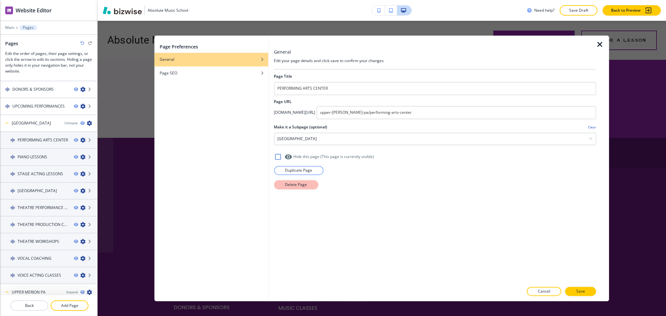
click at [306, 184] on p "Delete Page" at bounding box center [296, 185] width 22 height 6
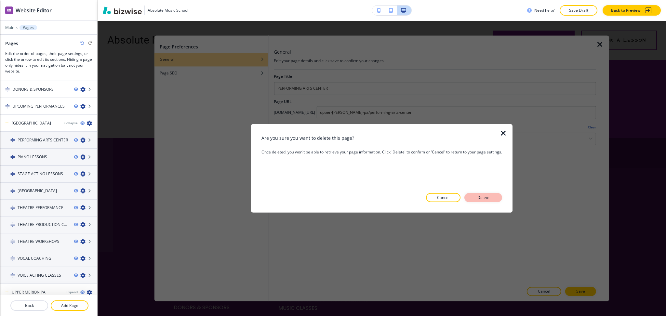
click at [468, 195] on button "Delete" at bounding box center [484, 197] width 38 height 9
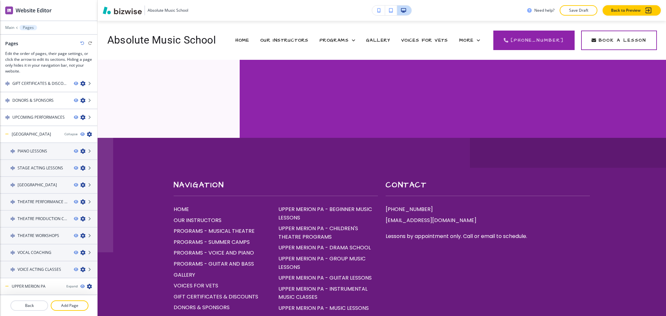
scroll to position [84, 0]
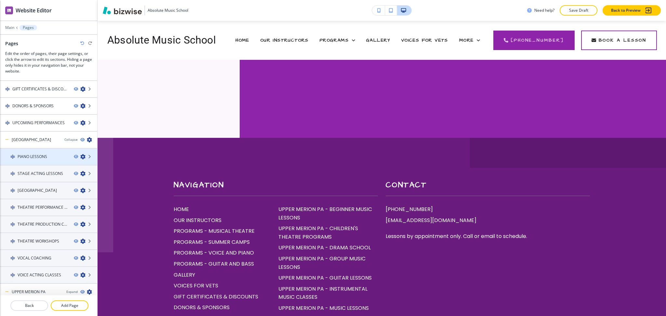
click at [80, 154] on icon "button" at bounding box center [82, 156] width 5 height 5
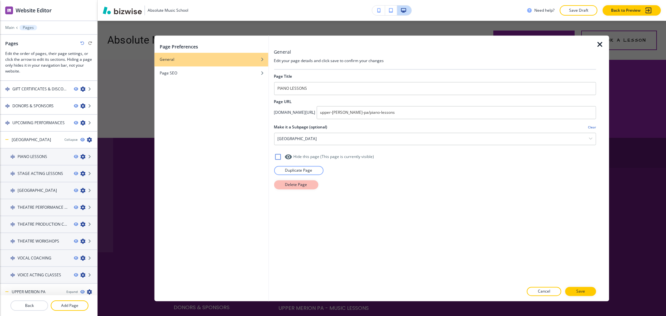
click at [288, 182] on p "Delete Page" at bounding box center [296, 185] width 22 height 6
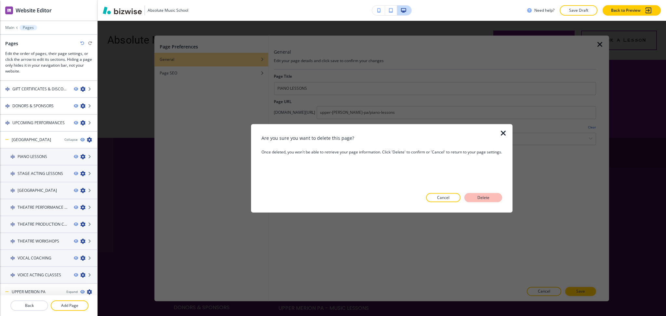
click at [473, 196] on button "Delete" at bounding box center [484, 197] width 38 height 9
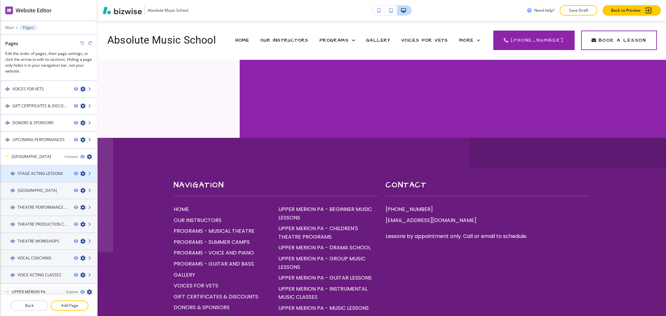
click at [80, 171] on icon "button" at bounding box center [82, 173] width 5 height 5
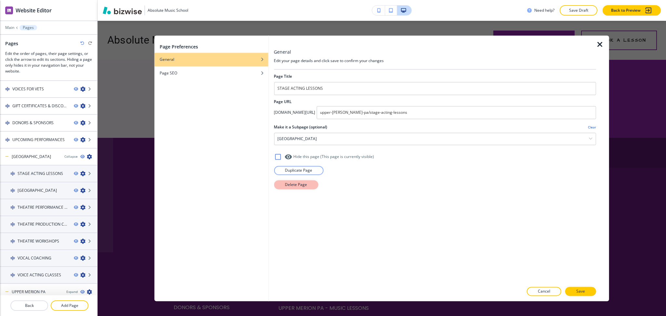
click at [278, 185] on button "Delete Page" at bounding box center [296, 184] width 44 height 9
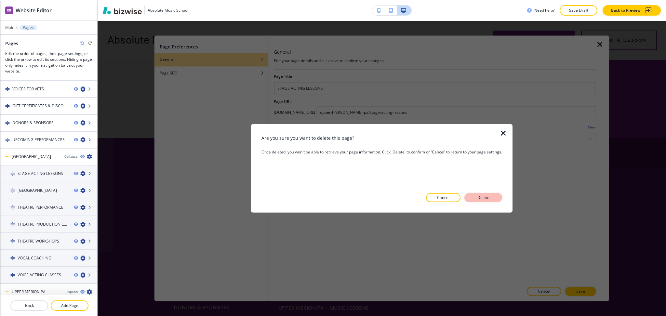
click at [495, 199] on button "Delete" at bounding box center [484, 197] width 38 height 9
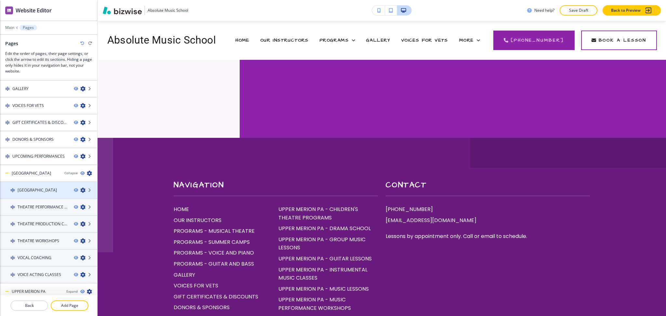
click at [80, 188] on icon "button" at bounding box center [82, 190] width 5 height 5
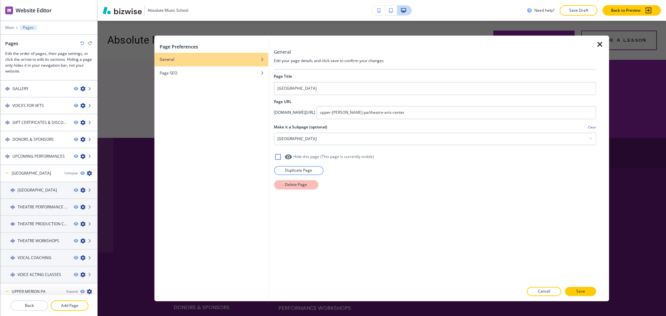
click at [307, 187] on button "Delete Page" at bounding box center [296, 184] width 44 height 9
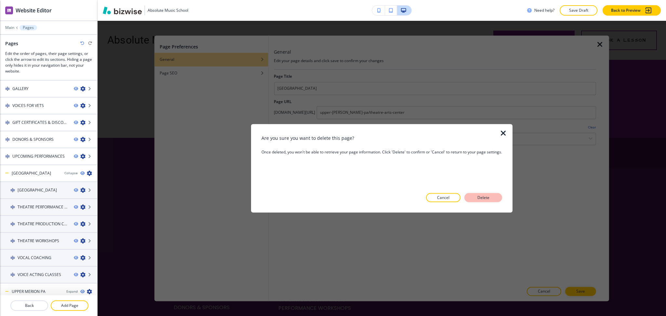
click at [486, 198] on p "Delete" at bounding box center [484, 198] width 16 height 6
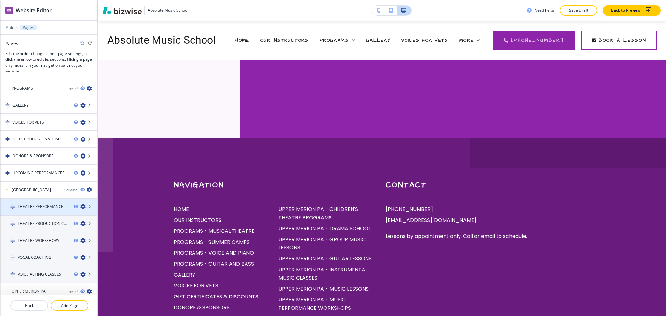
click at [80, 205] on icon "button" at bounding box center [82, 206] width 5 height 5
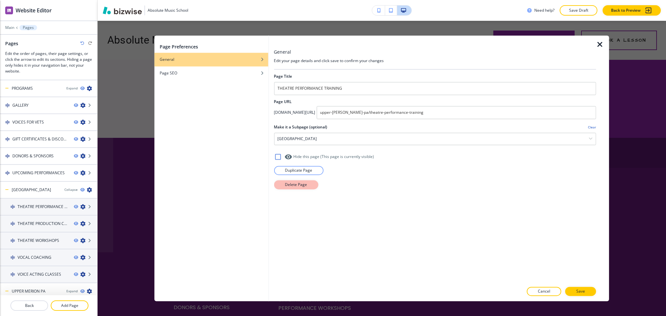
click at [296, 188] on button "Delete Page" at bounding box center [296, 184] width 44 height 9
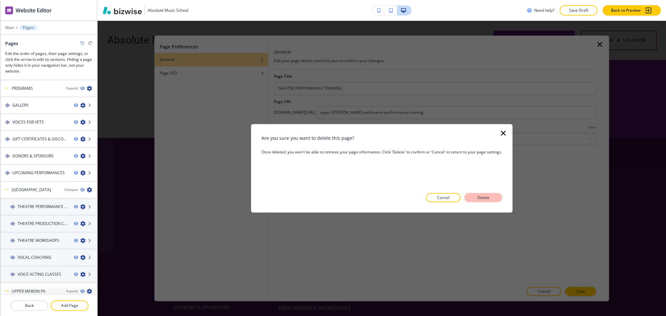
click at [476, 200] on p "Delete" at bounding box center [484, 198] width 16 height 6
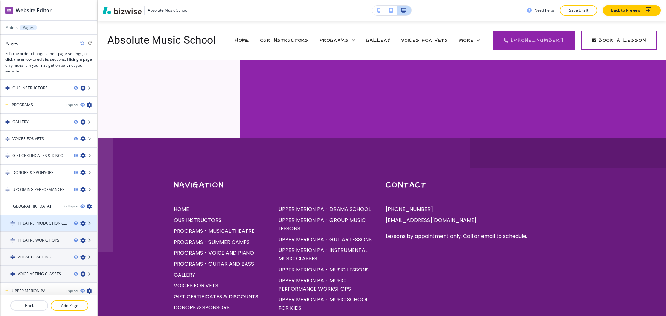
click at [80, 221] on icon "button" at bounding box center [82, 223] width 5 height 5
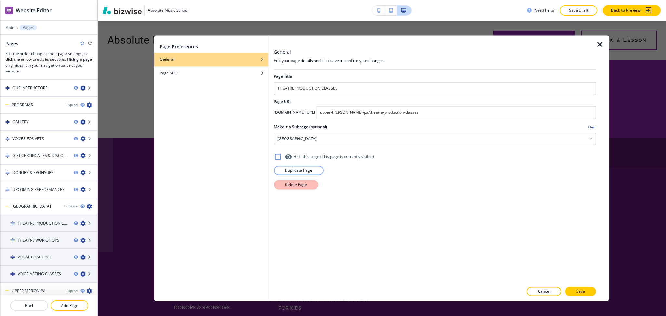
click at [298, 185] on p "Delete Page" at bounding box center [296, 185] width 22 height 6
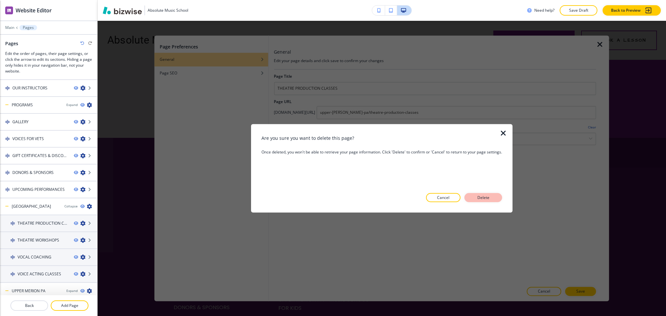
click at [484, 198] on p "Delete" at bounding box center [484, 198] width 16 height 6
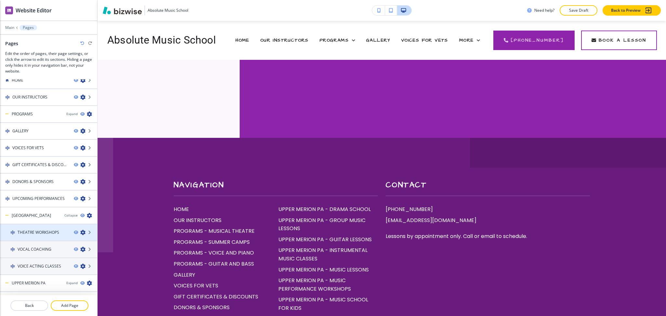
click at [80, 230] on icon "button" at bounding box center [82, 232] width 5 height 5
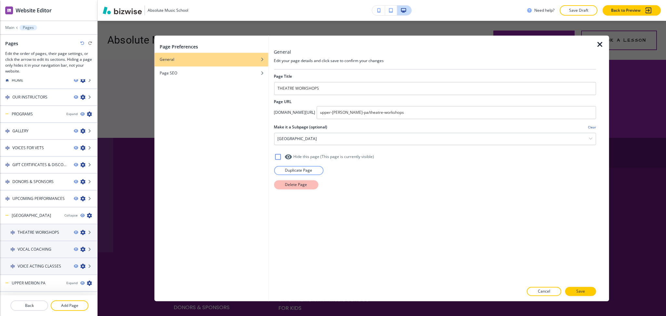
click at [297, 184] on p "Delete Page" at bounding box center [296, 185] width 22 height 6
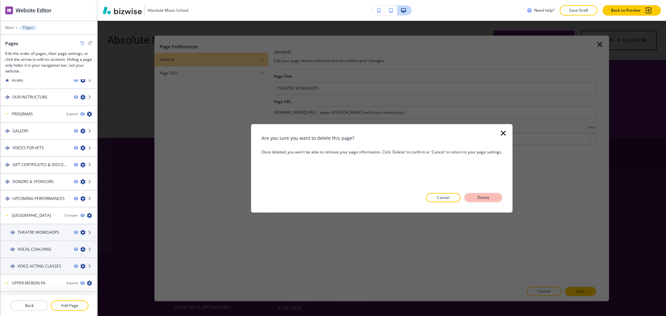
click at [469, 196] on button "Delete" at bounding box center [484, 197] width 38 height 9
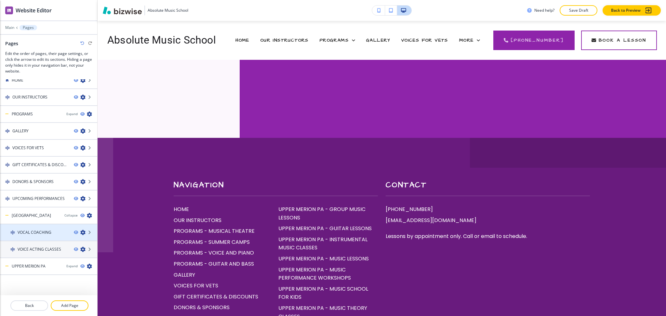
click at [80, 231] on icon "button" at bounding box center [82, 232] width 5 height 5
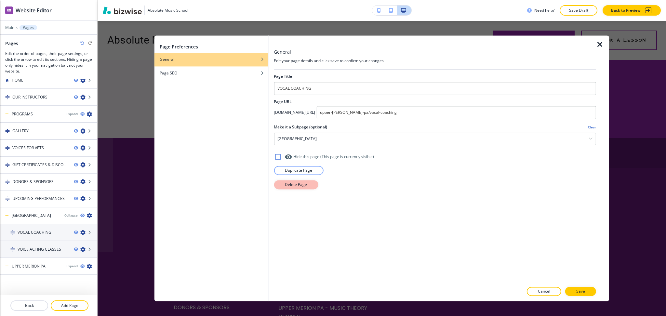
click at [285, 185] on p "Delete Page" at bounding box center [296, 185] width 22 height 6
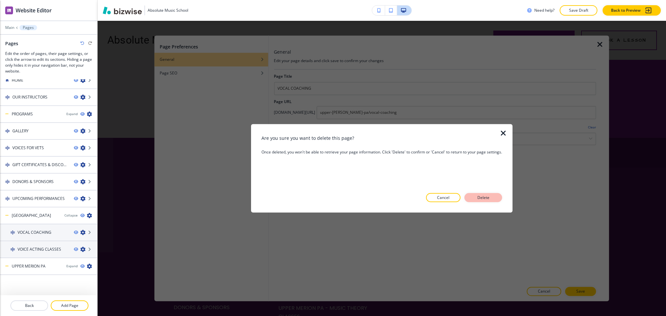
click at [476, 196] on p "Delete" at bounding box center [484, 198] width 16 height 6
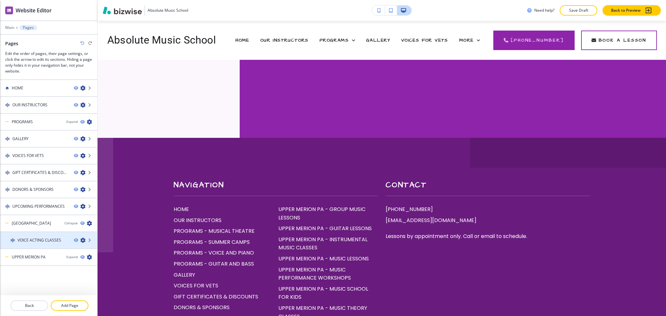
click at [83, 238] on icon "button" at bounding box center [82, 240] width 5 height 5
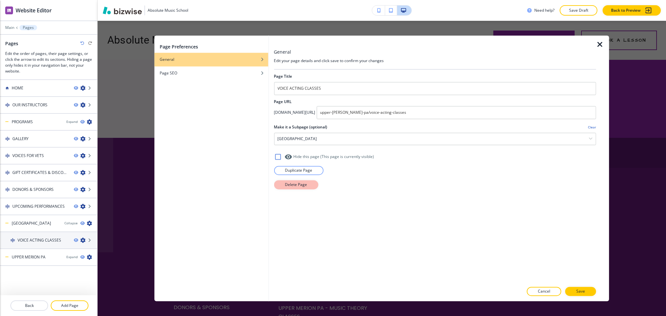
click at [285, 189] on button "Delete Page" at bounding box center [296, 184] width 44 height 9
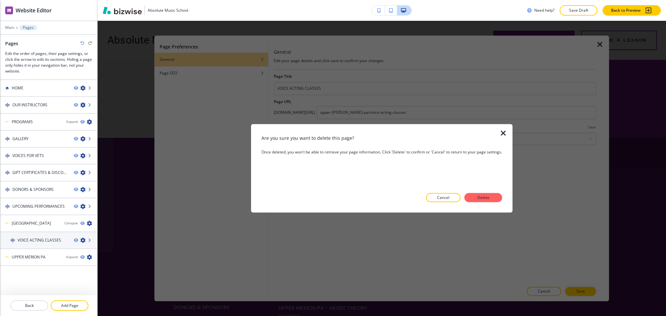
click at [475, 196] on button "Delete" at bounding box center [484, 197] width 38 height 9
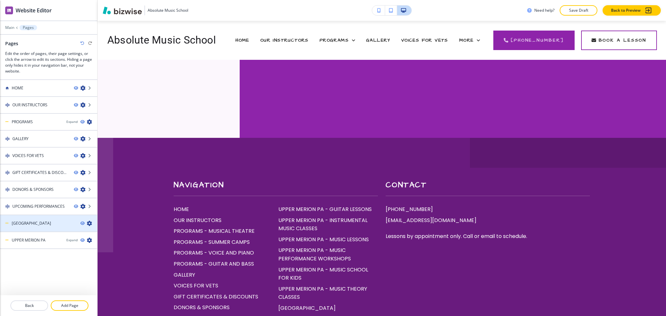
click at [89, 222] on icon "button" at bounding box center [89, 223] width 5 height 5
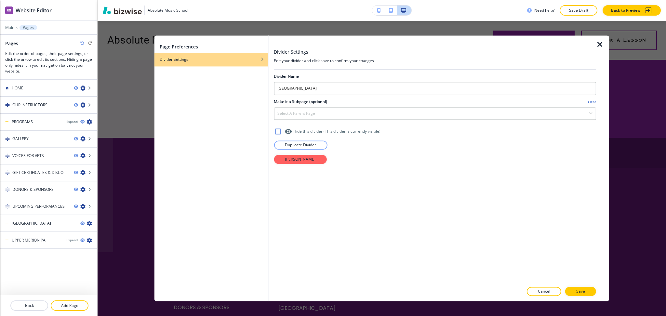
click at [275, 164] on div "Divider Name UPPER DARBY PA Make it a Subpage (optional) Clear Select a parent …" at bounding box center [435, 176] width 322 height 213
click at [279, 161] on button "Delete Divider" at bounding box center [300, 159] width 53 height 9
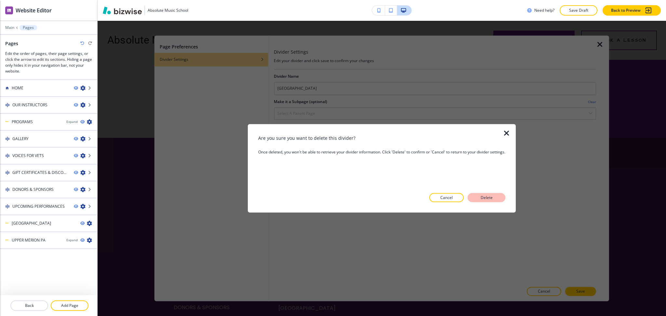
click at [480, 199] on p "Delete" at bounding box center [487, 198] width 16 height 6
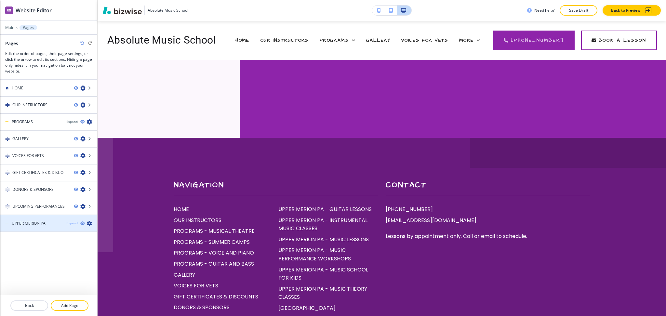
click at [67, 221] on div "Expand" at bounding box center [71, 223] width 11 height 5
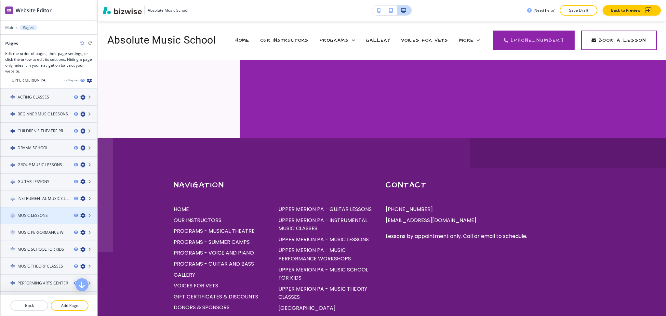
scroll to position [143, 0]
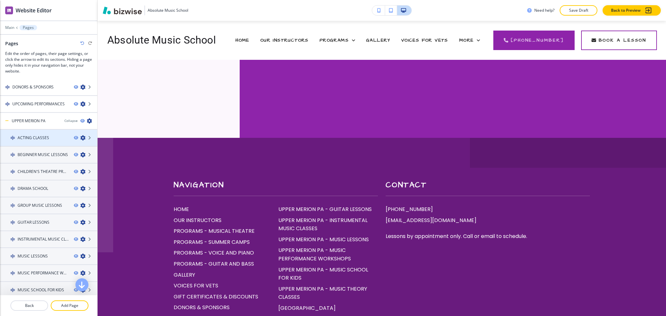
click at [80, 137] on icon "button" at bounding box center [82, 137] width 5 height 5
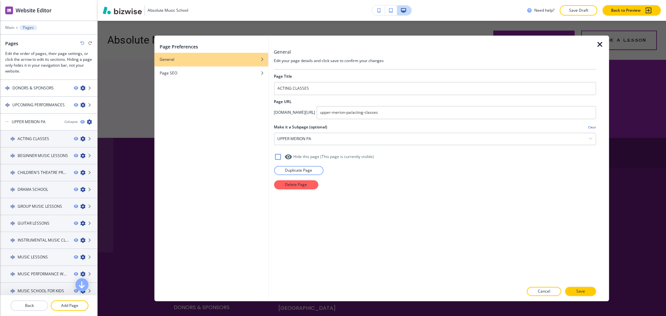
scroll to position [101, 0]
click at [289, 184] on p "Delete Page" at bounding box center [296, 185] width 22 height 6
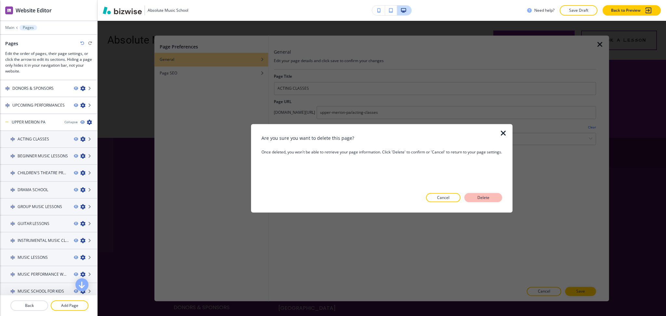
click at [491, 197] on p "Delete" at bounding box center [484, 198] width 16 height 6
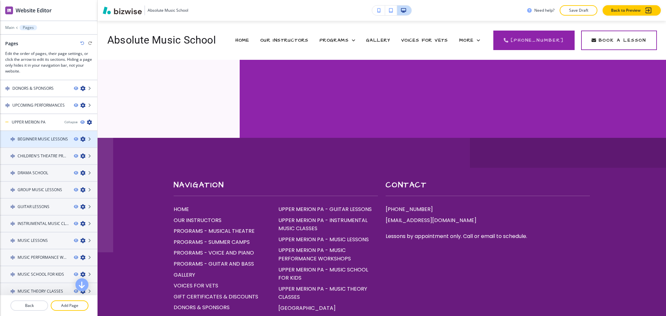
click at [80, 137] on icon "button" at bounding box center [82, 139] width 5 height 5
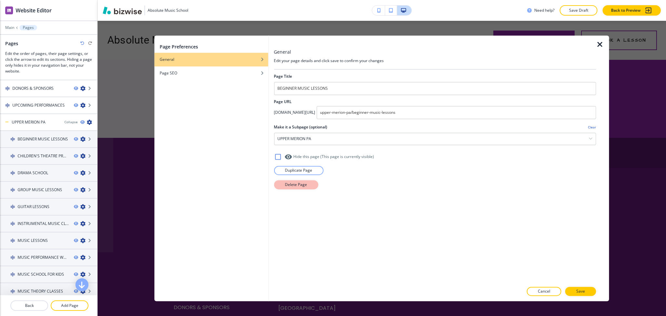
click at [303, 187] on p "Delete Page" at bounding box center [296, 185] width 22 height 6
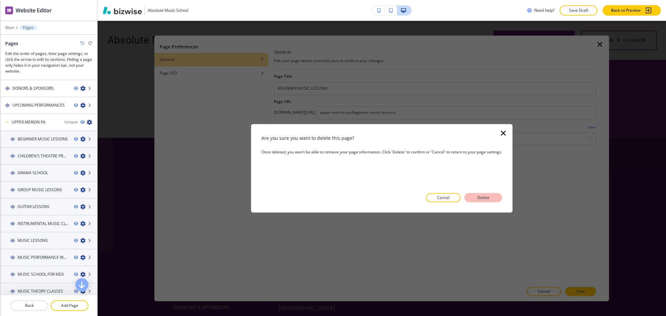
click at [478, 199] on p "Delete" at bounding box center [484, 198] width 16 height 6
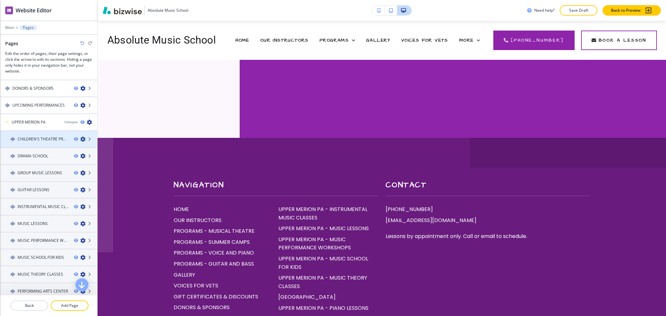
click at [80, 137] on icon "button" at bounding box center [82, 139] width 5 height 5
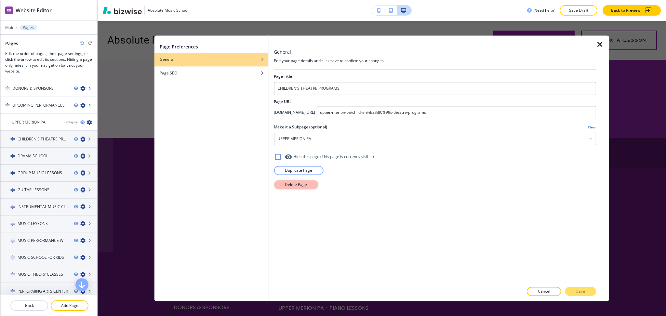
click at [280, 187] on button "Delete Page" at bounding box center [296, 184] width 44 height 9
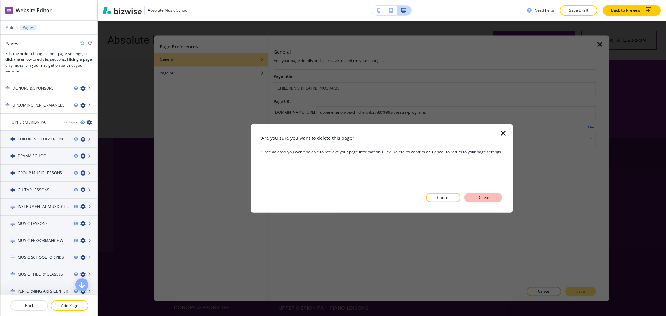
click at [479, 197] on p "Delete" at bounding box center [484, 198] width 16 height 6
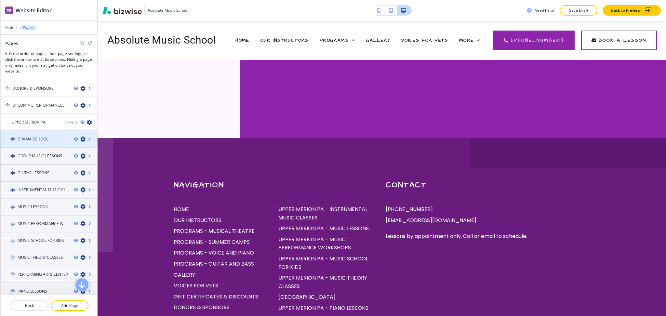
click at [80, 137] on icon "button" at bounding box center [82, 139] width 5 height 5
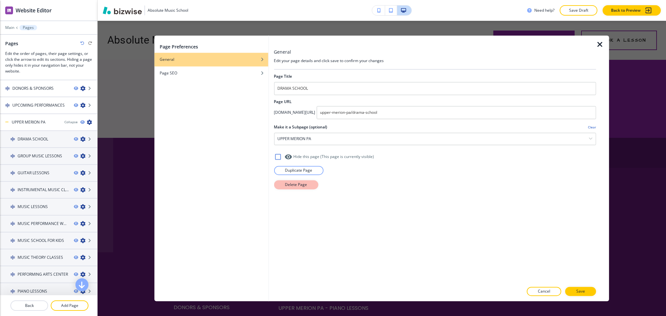
click at [300, 185] on p "Delete Page" at bounding box center [296, 185] width 22 height 6
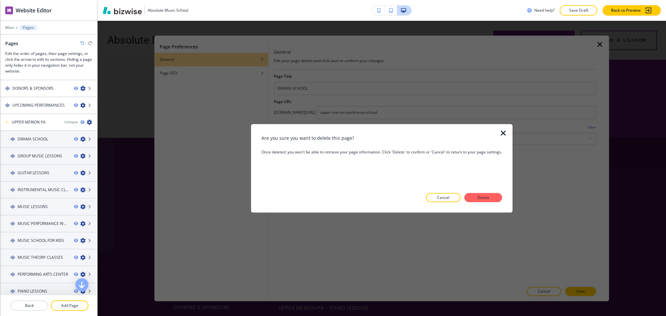
click at [475, 203] on div at bounding box center [382, 207] width 241 height 10
click at [470, 197] on button "Delete" at bounding box center [484, 197] width 38 height 9
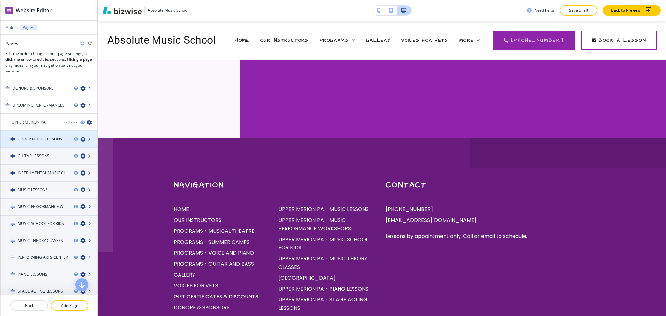
click at [80, 137] on icon "button" at bounding box center [82, 139] width 5 height 5
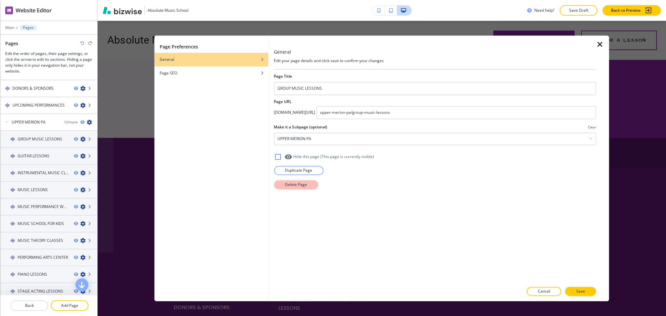
click at [283, 185] on button "Delete Page" at bounding box center [296, 184] width 44 height 9
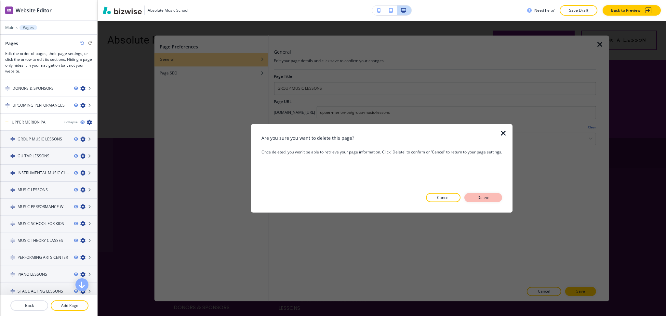
click at [483, 199] on p "Delete" at bounding box center [484, 198] width 16 height 6
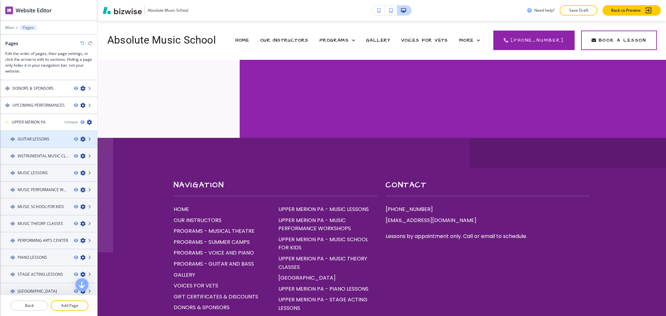
click at [80, 137] on icon "button" at bounding box center [82, 139] width 5 height 5
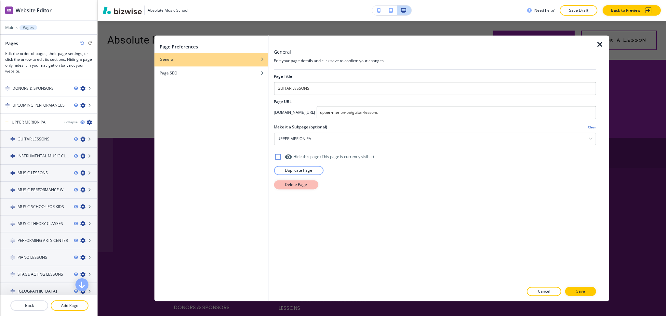
click at [281, 183] on button "Delete Page" at bounding box center [296, 184] width 44 height 9
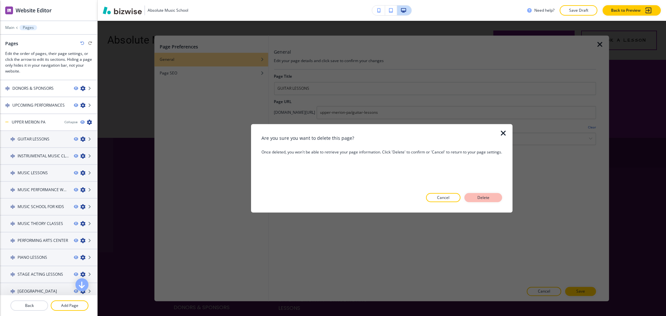
click at [480, 194] on button "Delete" at bounding box center [484, 197] width 38 height 9
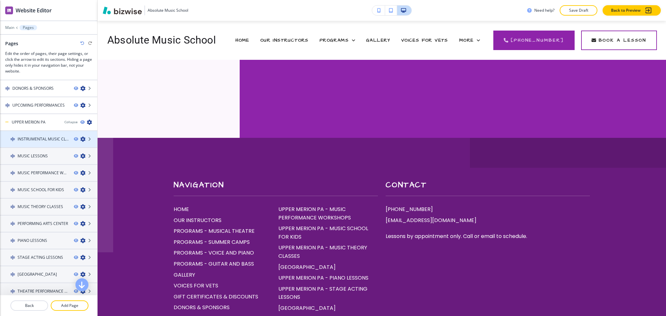
click at [80, 137] on icon "button" at bounding box center [82, 139] width 5 height 5
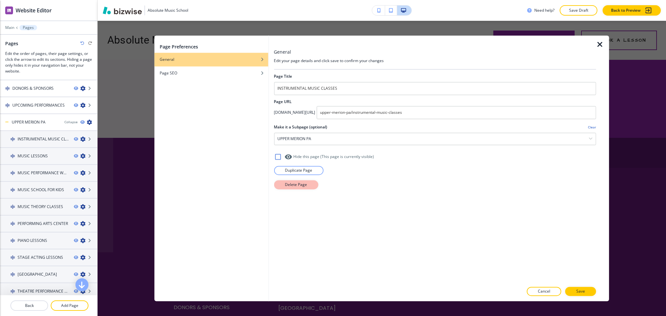
click at [299, 186] on p "Delete Page" at bounding box center [296, 185] width 22 height 6
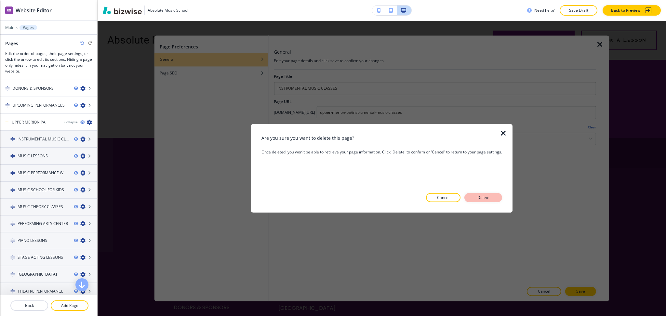
click at [488, 199] on p "Delete" at bounding box center [484, 198] width 16 height 6
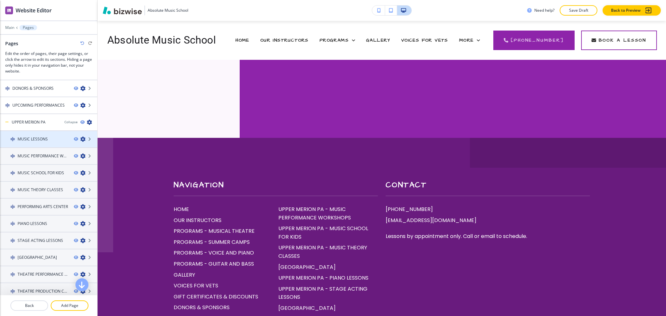
click at [80, 137] on icon "button" at bounding box center [82, 139] width 5 height 5
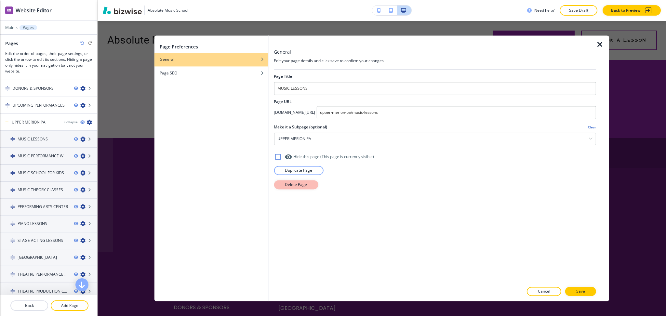
click at [283, 188] on button "Delete Page" at bounding box center [296, 184] width 44 height 9
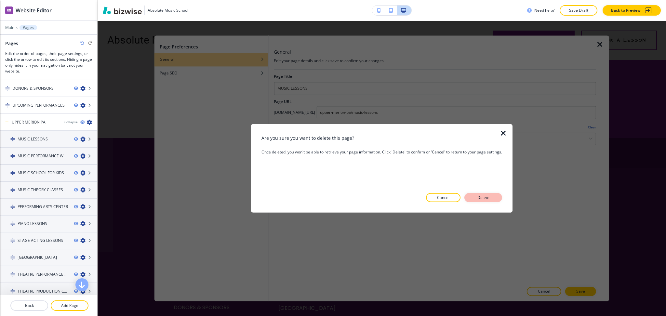
click at [491, 201] on button "Delete" at bounding box center [484, 197] width 38 height 9
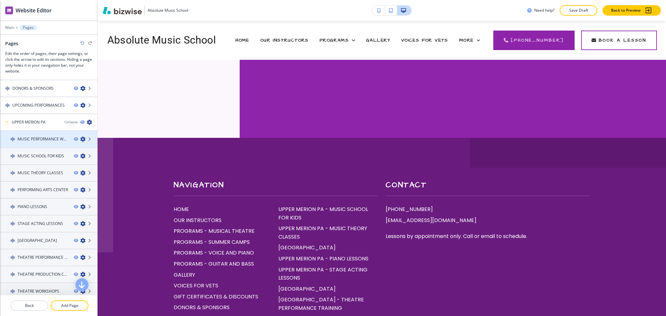
click at [80, 137] on icon "button" at bounding box center [82, 139] width 5 height 5
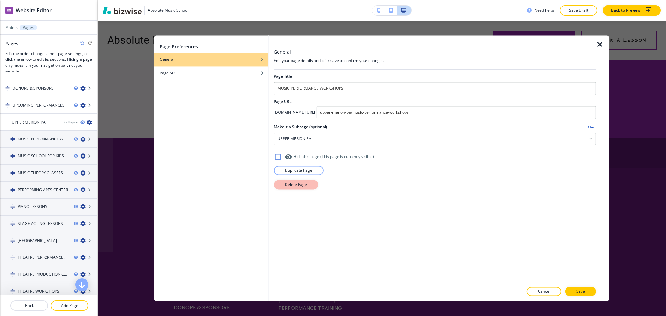
click at [283, 185] on button "Delete Page" at bounding box center [296, 184] width 44 height 9
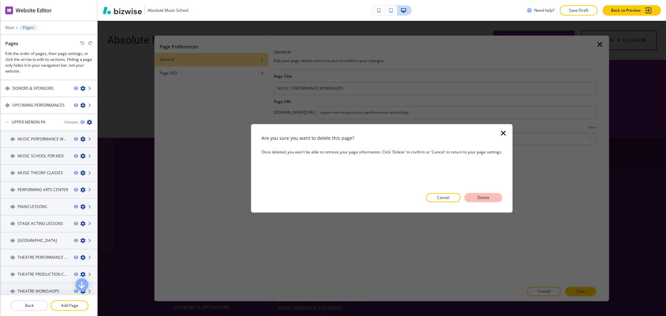
click at [500, 198] on button "Delete" at bounding box center [484, 197] width 38 height 9
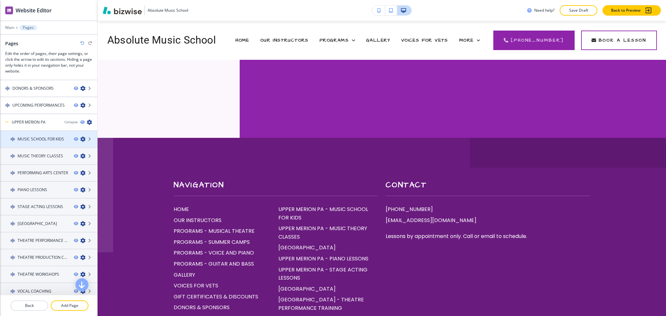
click at [80, 137] on icon "button" at bounding box center [82, 139] width 5 height 5
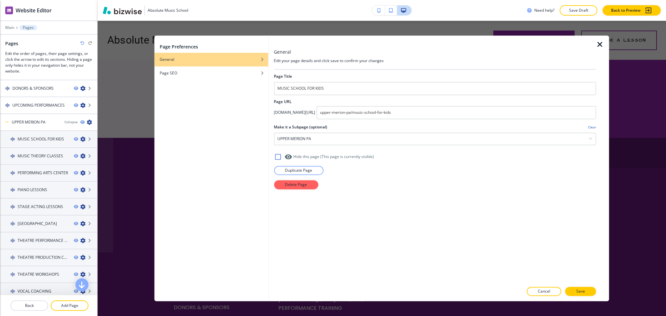
click at [306, 178] on div at bounding box center [435, 177] width 322 height 5
click at [302, 187] on p "Delete Page" at bounding box center [296, 185] width 22 height 6
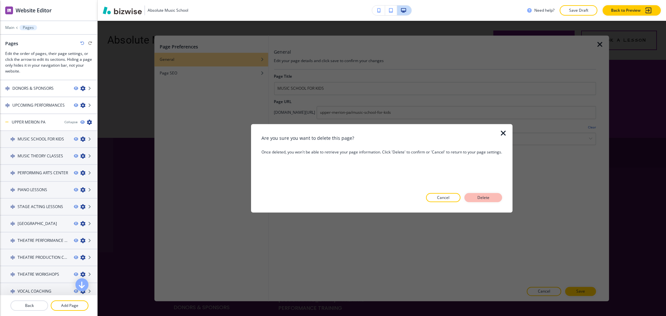
click at [489, 199] on p "Delete" at bounding box center [484, 198] width 16 height 6
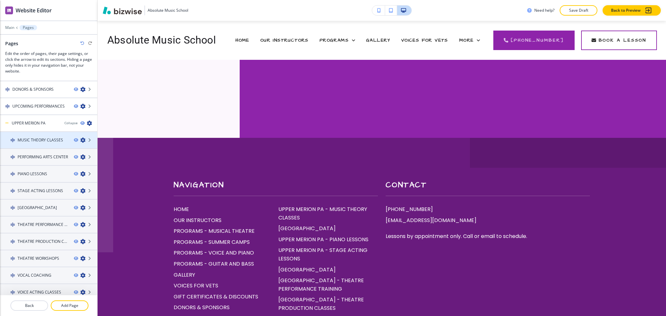
click at [80, 138] on icon "button" at bounding box center [82, 140] width 5 height 5
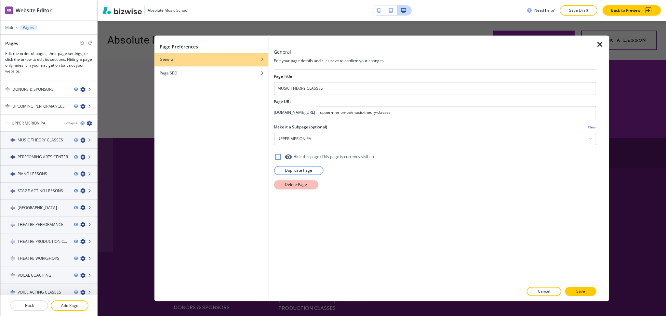
click at [288, 188] on button "Delete Page" at bounding box center [296, 184] width 44 height 9
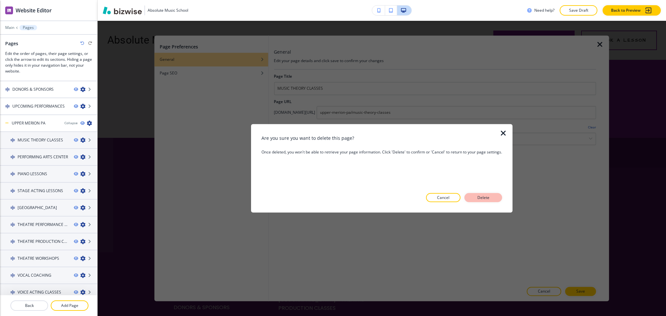
click at [489, 198] on p "Delete" at bounding box center [484, 198] width 16 height 6
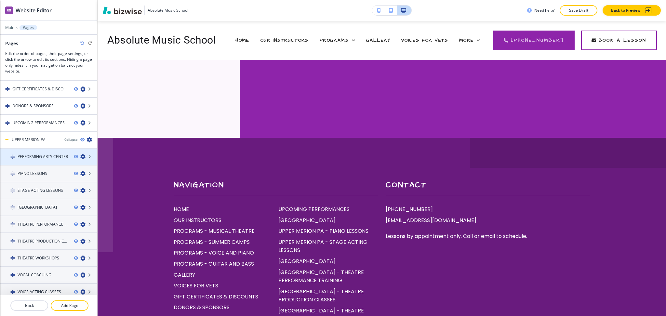
click at [80, 155] on icon "button" at bounding box center [82, 156] width 5 height 5
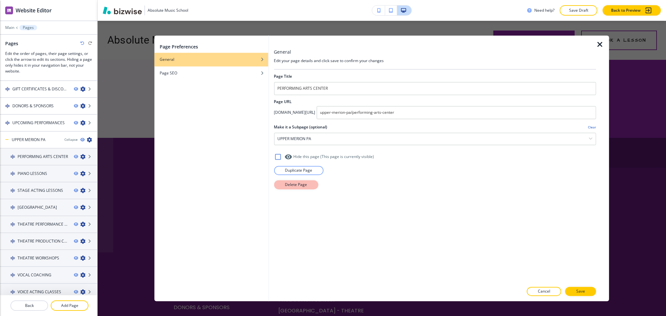
click at [311, 188] on button "Delete Page" at bounding box center [296, 184] width 44 height 9
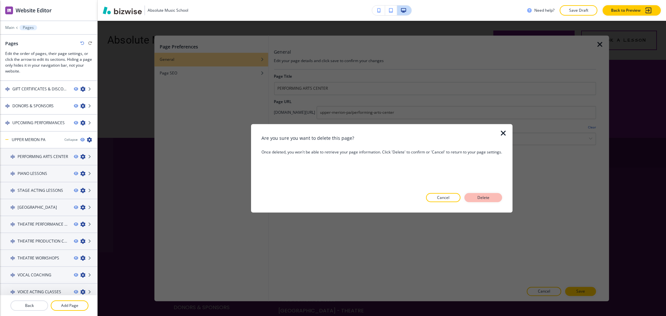
click at [478, 198] on p "Delete" at bounding box center [484, 198] width 16 height 6
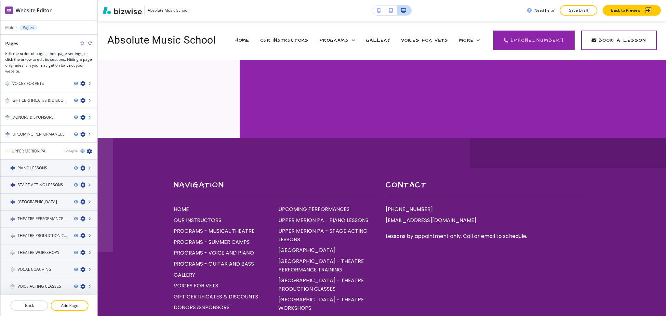
scroll to position [67, 0]
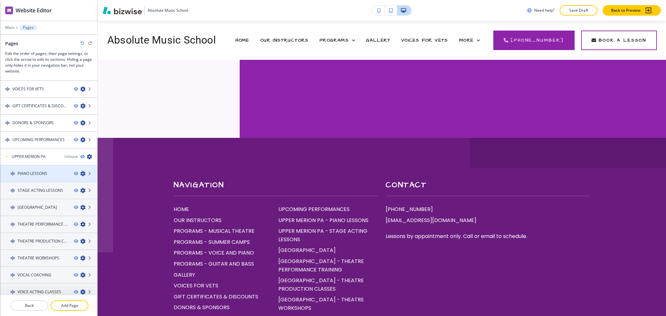
click at [80, 171] on icon "button" at bounding box center [82, 173] width 5 height 5
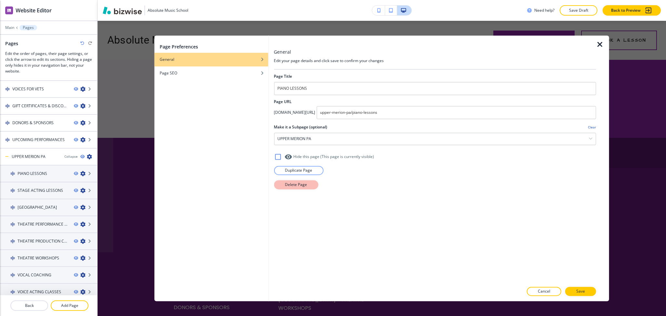
click at [314, 186] on button "Delete Page" at bounding box center [296, 184] width 44 height 9
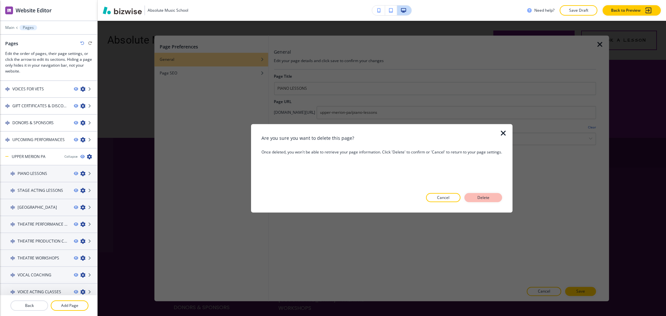
click at [494, 199] on button "Delete" at bounding box center [484, 197] width 38 height 9
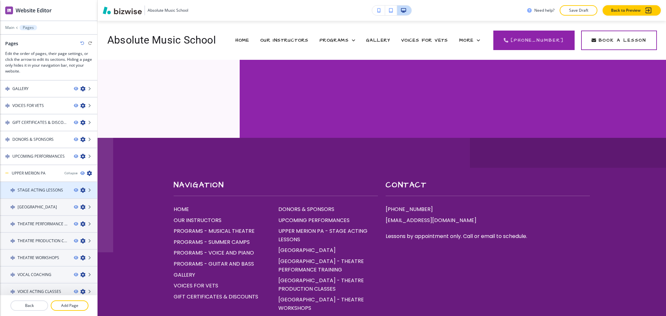
click at [80, 188] on icon "button" at bounding box center [82, 190] width 5 height 5
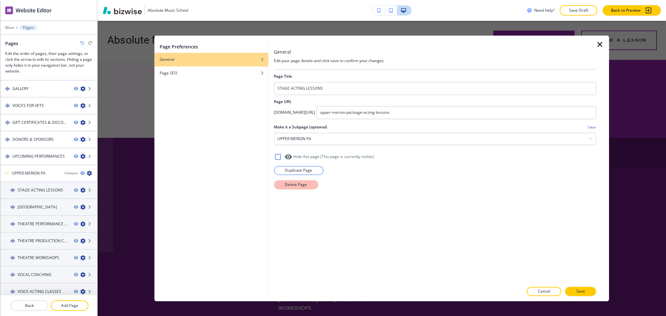
click at [295, 187] on p "Delete Page" at bounding box center [296, 185] width 22 height 6
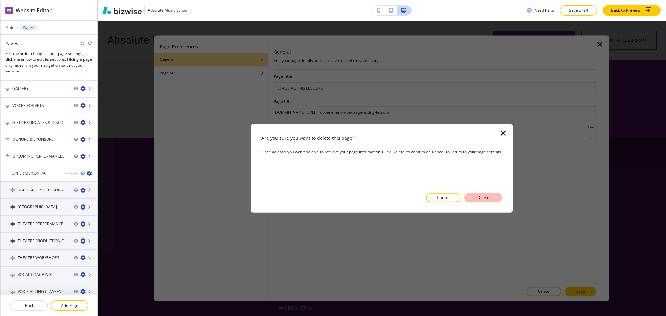
click at [491, 201] on button "Delete" at bounding box center [484, 197] width 38 height 9
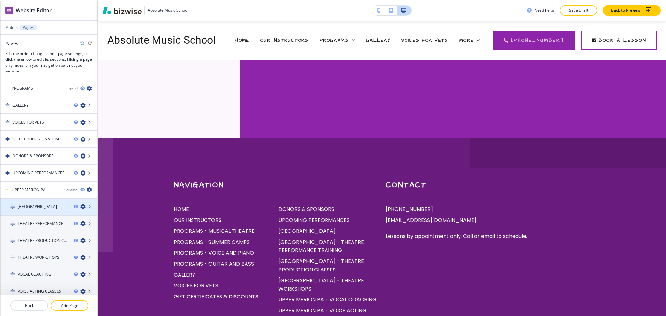
click at [80, 204] on icon "button" at bounding box center [82, 206] width 5 height 5
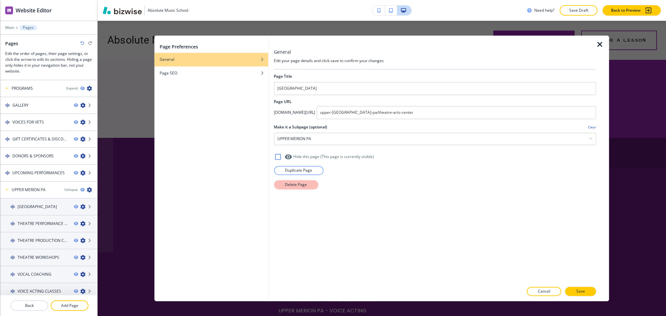
click at [285, 186] on p "Delete Page" at bounding box center [296, 185] width 22 height 6
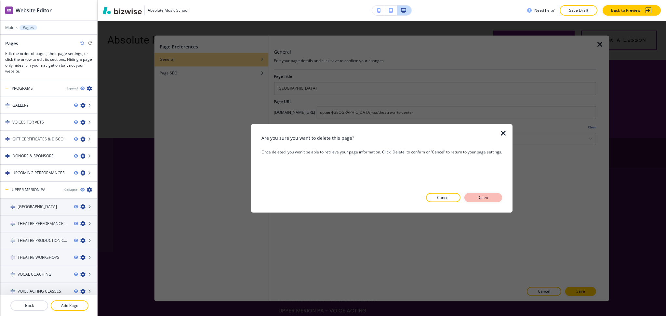
click at [483, 194] on button "Delete" at bounding box center [484, 197] width 38 height 9
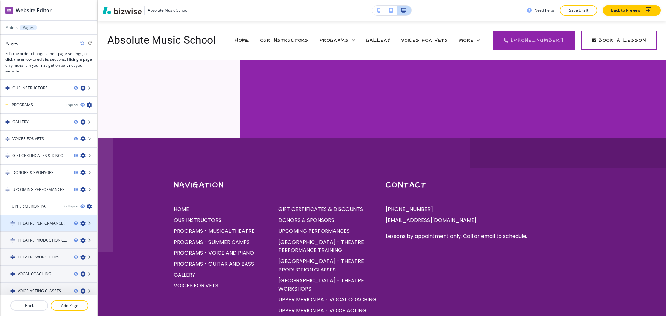
click at [80, 221] on icon "button" at bounding box center [82, 223] width 5 height 5
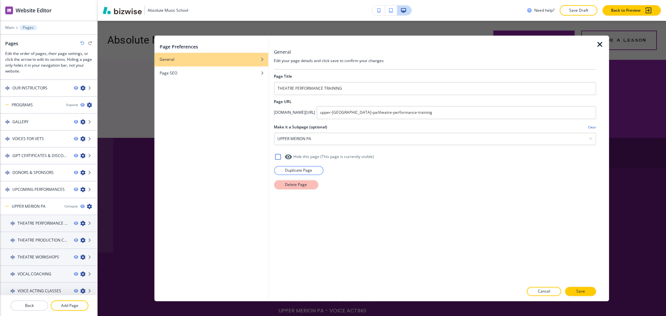
click at [301, 183] on p "Delete Page" at bounding box center [296, 185] width 22 height 6
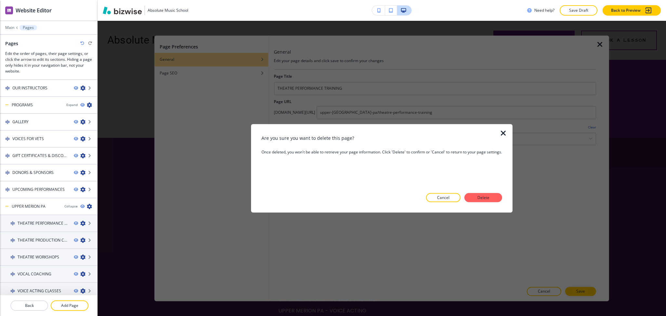
click at [477, 190] on div "Are you sure you want to delete this page? Once deleted, you won't be able to r…" at bounding box center [382, 169] width 241 height 68
click at [485, 200] on p "Delete" at bounding box center [484, 198] width 16 height 6
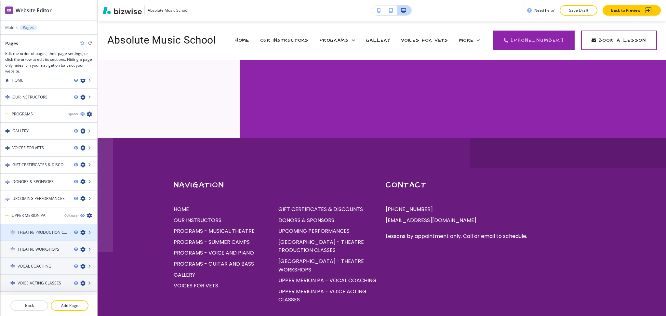
click at [80, 230] on icon "button" at bounding box center [82, 232] width 5 height 5
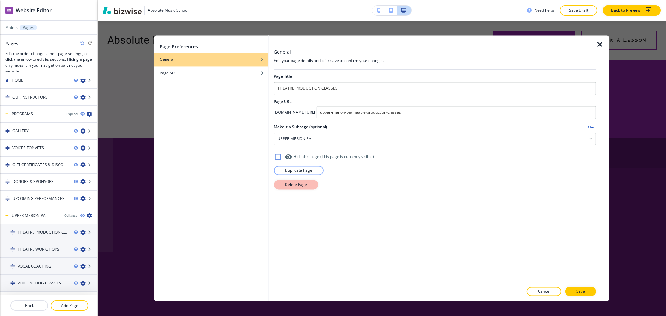
click at [300, 182] on p "Delete Page" at bounding box center [296, 185] width 22 height 6
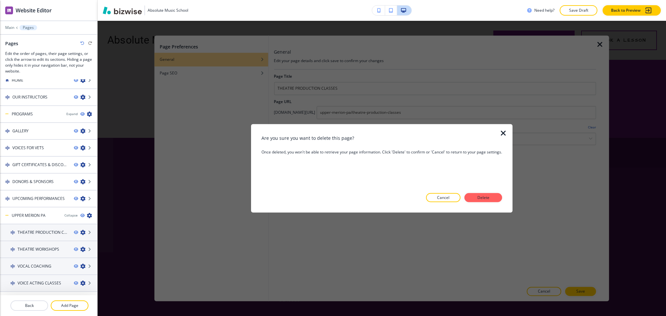
click at [495, 192] on div "Are you sure you want to delete this page? Once deleted, you won't be able to r…" at bounding box center [382, 169] width 241 height 68
click at [496, 199] on button "Delete" at bounding box center [484, 197] width 38 height 9
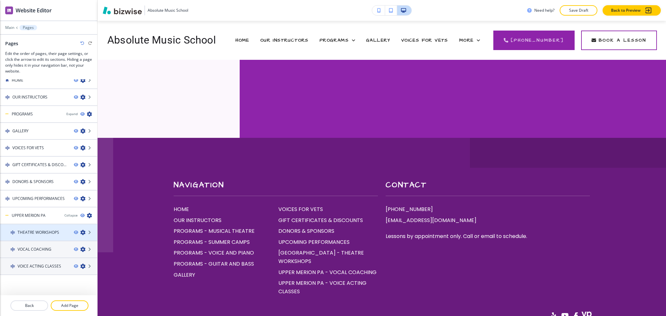
click at [80, 230] on icon "button" at bounding box center [82, 232] width 5 height 5
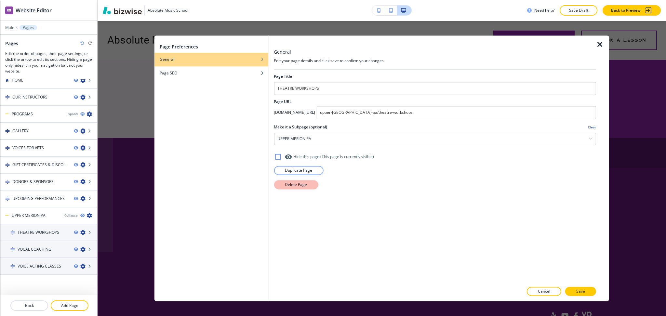
click at [305, 184] on p "Delete Page" at bounding box center [296, 185] width 22 height 6
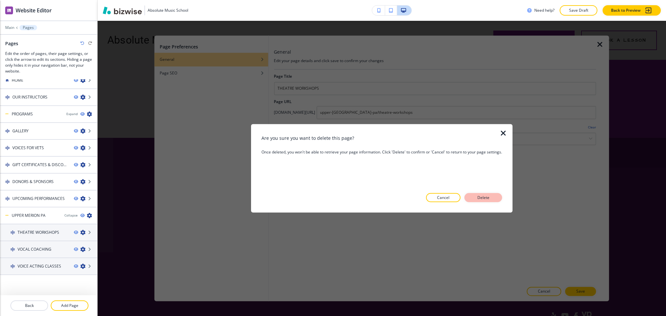
click at [489, 198] on p "Delete" at bounding box center [484, 198] width 16 height 6
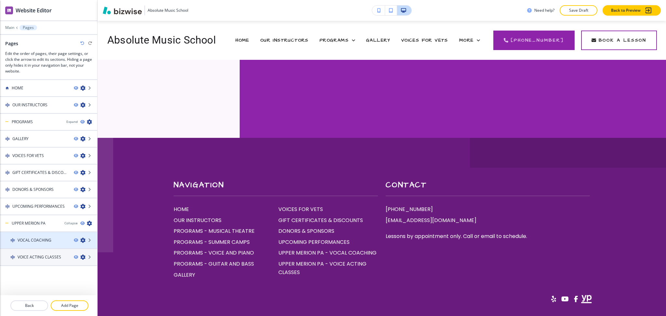
click at [83, 238] on icon "button" at bounding box center [82, 240] width 5 height 5
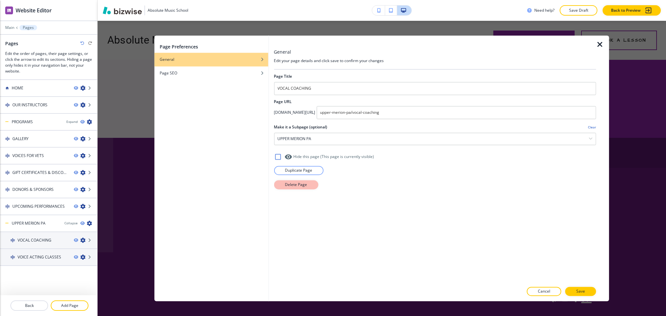
click at [284, 183] on button "Delete Page" at bounding box center [296, 184] width 44 height 9
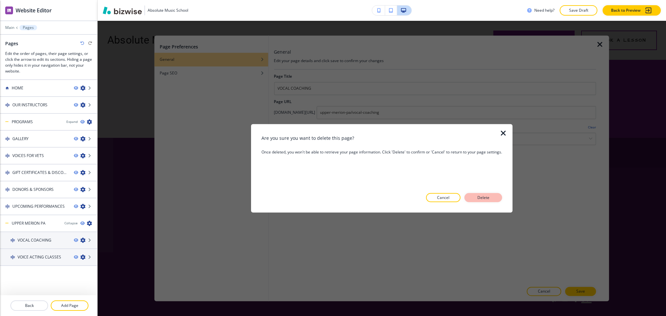
click at [497, 198] on button "Delete" at bounding box center [484, 197] width 38 height 9
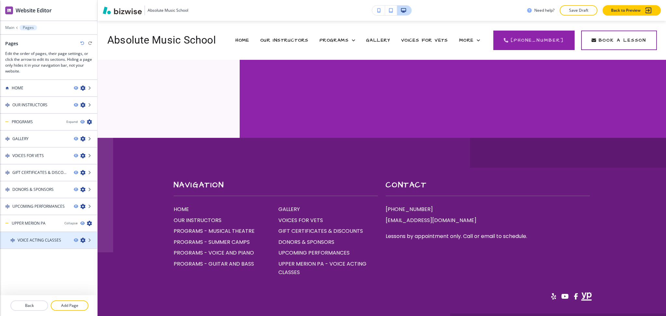
click at [83, 238] on icon "button" at bounding box center [82, 240] width 5 height 5
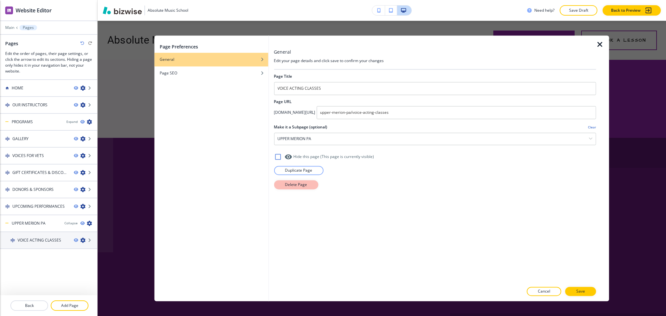
click at [290, 181] on button "Delete Page" at bounding box center [296, 184] width 44 height 9
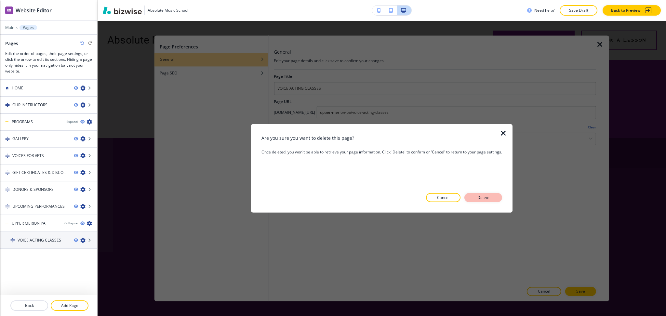
click at [484, 198] on p "Delete" at bounding box center [484, 198] width 16 height 6
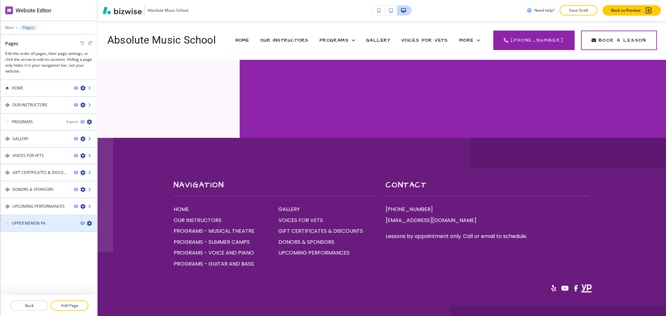
click at [91, 221] on icon "button" at bounding box center [89, 223] width 5 height 5
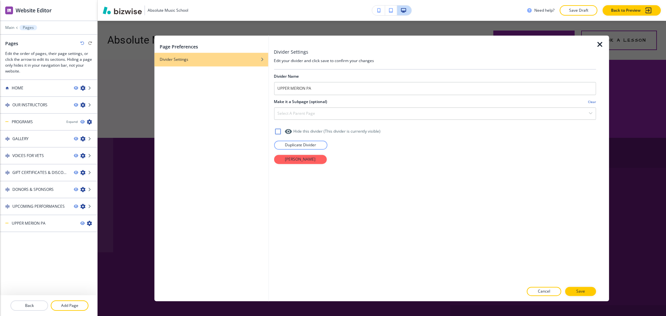
click at [304, 165] on div "Divider Name UPPER MERION PA Make it a Subpage (optional) Clear Select a parent…" at bounding box center [435, 176] width 322 height 213
click at [304, 161] on p "Delete Divider" at bounding box center [300, 159] width 31 height 6
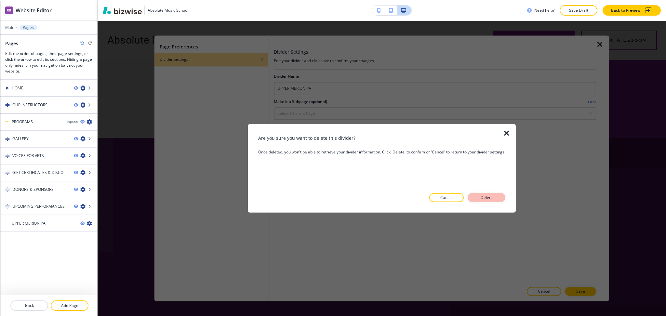
click at [487, 198] on p "Delete" at bounding box center [487, 198] width 16 height 6
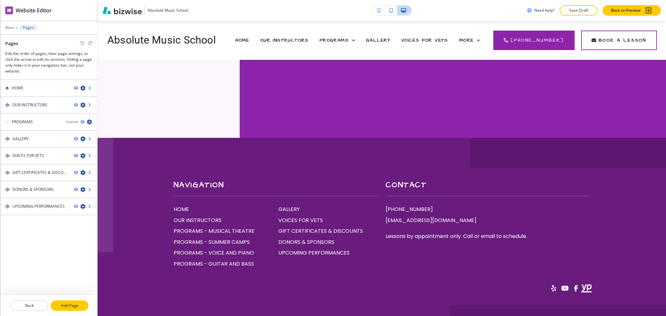
click at [64, 309] on button "Add Page" at bounding box center [70, 306] width 38 height 10
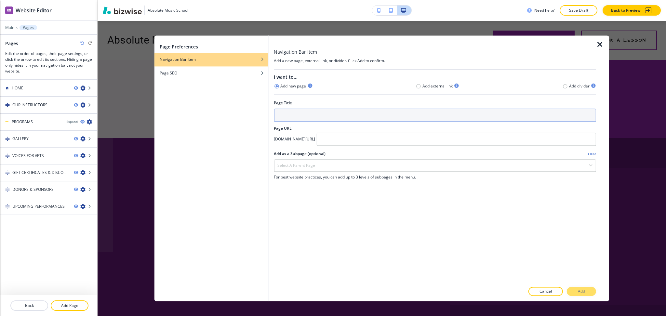
click at [317, 112] on input "text" at bounding box center [435, 115] width 322 height 13
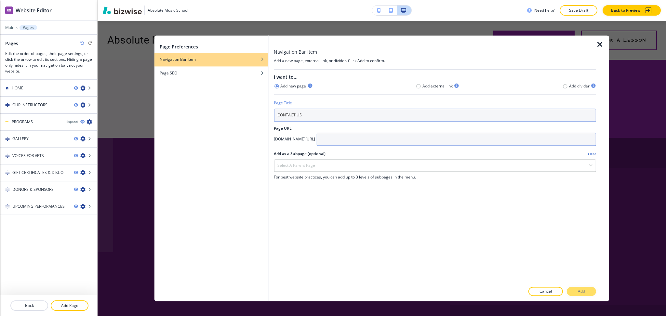
type input "CONTACT US"
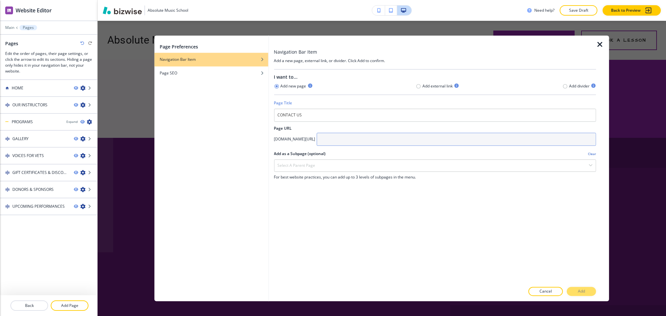
click at [365, 136] on input "text" at bounding box center [457, 139] width 280 height 13
type input "contact-us"
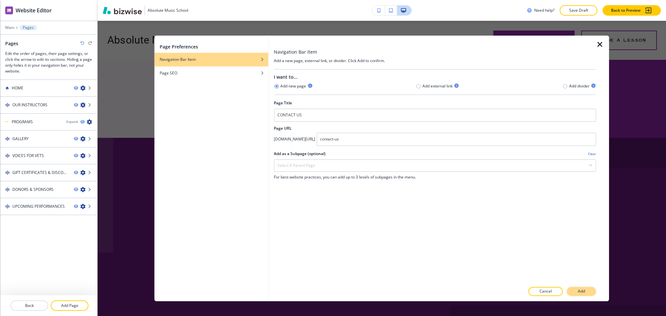
click at [590, 288] on button "Add" at bounding box center [581, 291] width 29 height 9
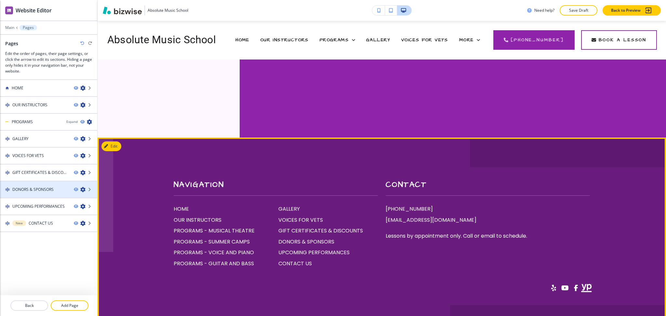
scroll to position [1, 0]
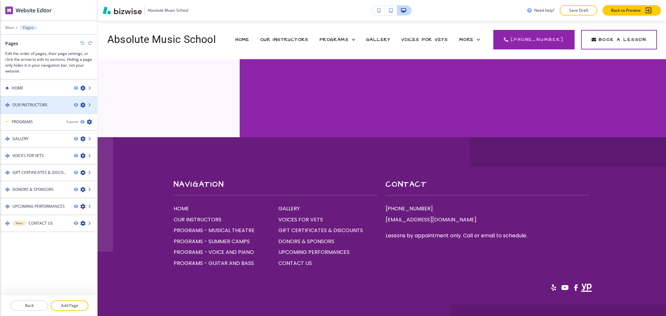
click at [33, 104] on h4 "OUR INSTRUCTORS" at bounding box center [29, 105] width 35 height 6
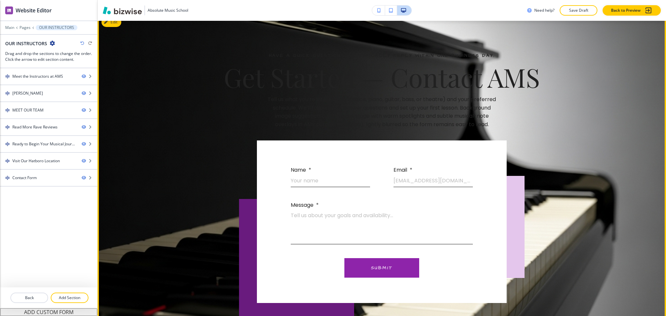
scroll to position [2034, 0]
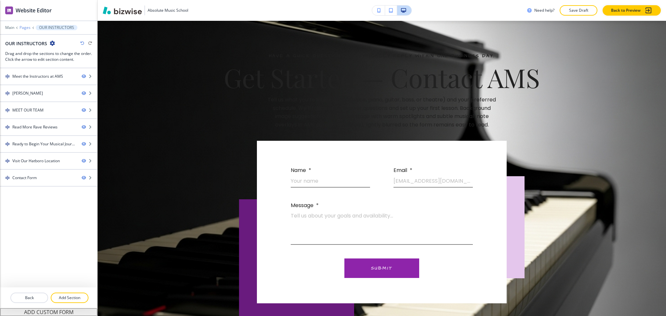
click at [25, 28] on p "Pages" at bounding box center [25, 27] width 11 height 5
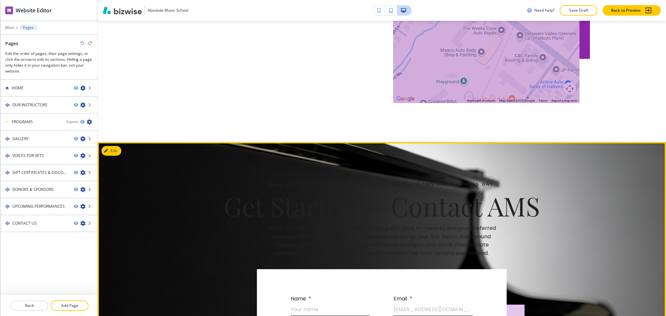
click at [121, 146] on button "Edit" at bounding box center [112, 151] width 20 height 10
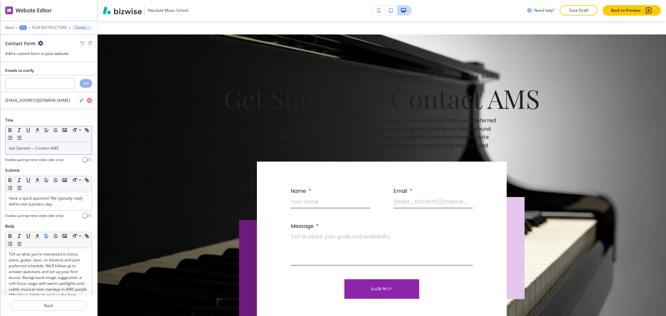
scroll to position [2014, 0]
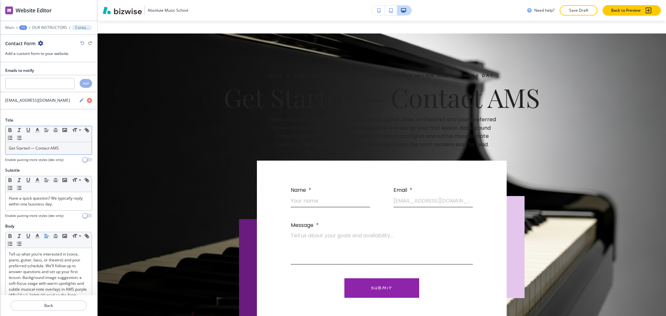
click at [59, 151] on p "Get Started — Contact AMS" at bounding box center [49, 148] width 80 height 6
click at [38, 131] on icon "button" at bounding box center [37, 130] width 6 height 6
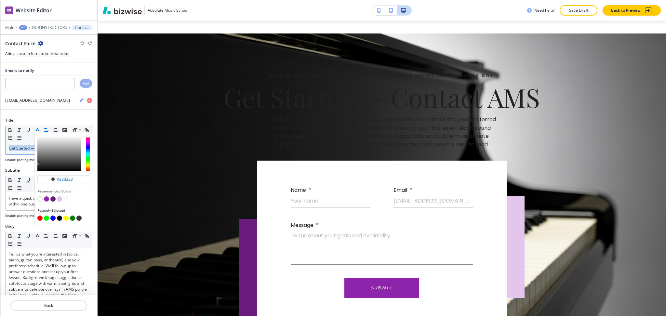
click at [41, 199] on button "button" at bounding box center [39, 198] width 5 height 5
type input "#ffffff"
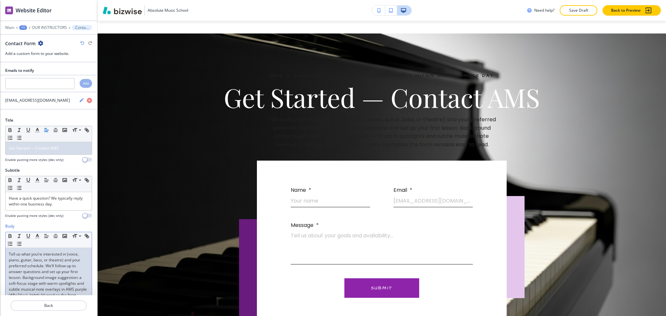
click at [34, 266] on p "Tell us what you’re interested in (voice, piano, guitar, bass, or theatre) and …" at bounding box center [49, 277] width 80 height 53
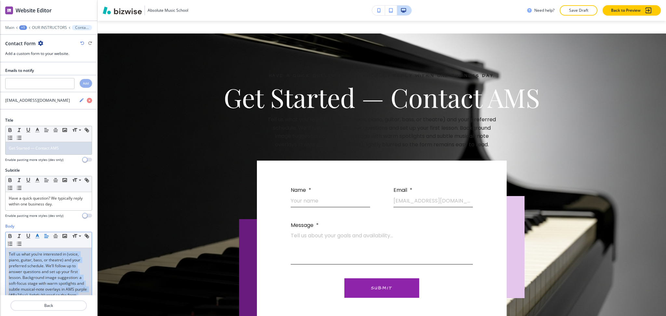
click at [37, 236] on icon "button" at bounding box center [37, 236] width 6 height 6
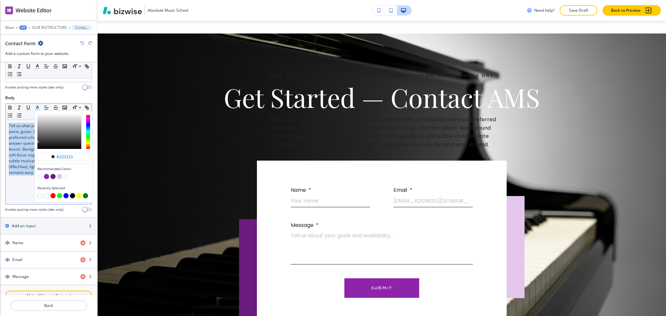
click at [39, 177] on button "button" at bounding box center [39, 176] width 5 height 5
type input "#ffffff"
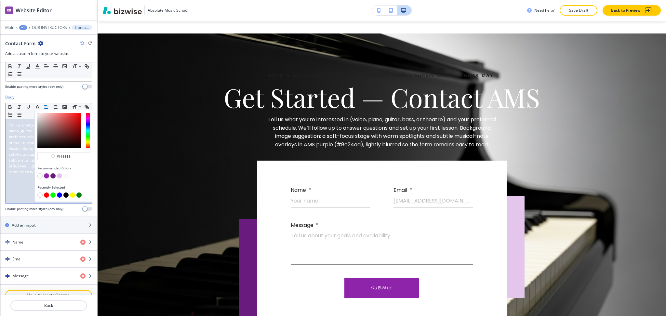
scroll to position [129, 0]
click at [23, 164] on span "Tell us what you’re interested in (voice, piano, guitar, bass, or theatre) and …" at bounding box center [48, 148] width 79 height 52
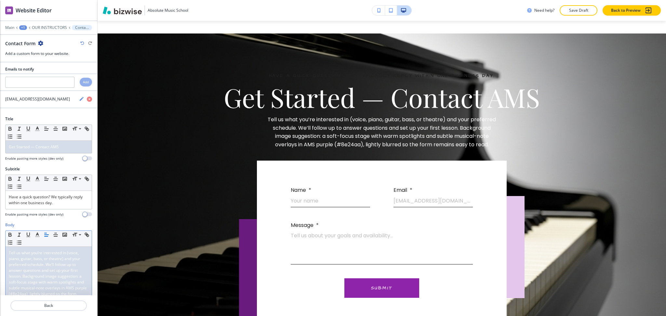
scroll to position [0, 0]
click at [50, 202] on p "Have a quick question? We typically reply within one business day." at bounding box center [49, 202] width 80 height 12
click at [35, 182] on icon "button" at bounding box center [37, 180] width 6 height 6
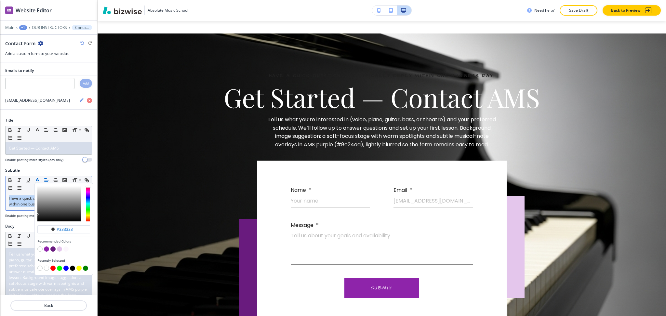
click at [39, 251] on button "button" at bounding box center [39, 249] width 5 height 5
type input "#ffffff"
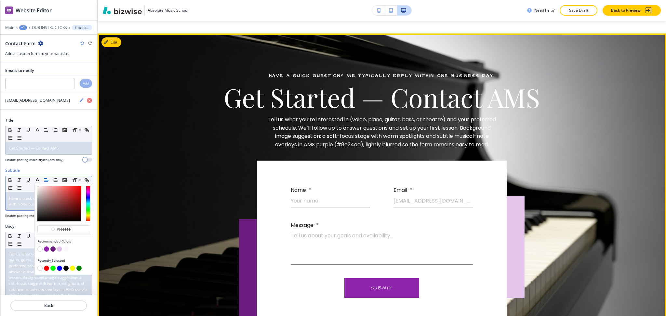
click at [383, 116] on span "Tell us what you’re interested in (voice, piano, guitar, bass, or theatre) and …" at bounding box center [383, 132] width 230 height 33
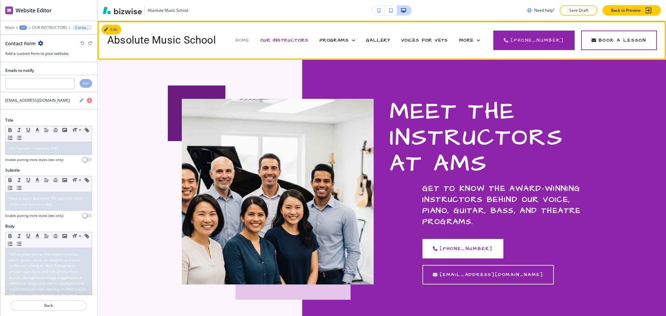
click at [248, 39] on span "HOME" at bounding box center [243, 40] width 14 height 7
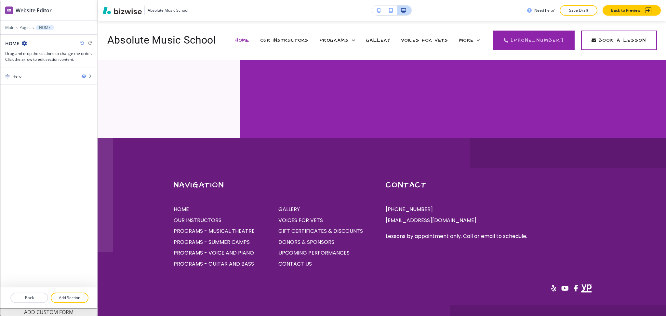
click at [341, 44] on div "PROGRAMS" at bounding box center [337, 40] width 47 height 26
click at [342, 42] on span "PROGRAMS" at bounding box center [334, 40] width 29 height 7
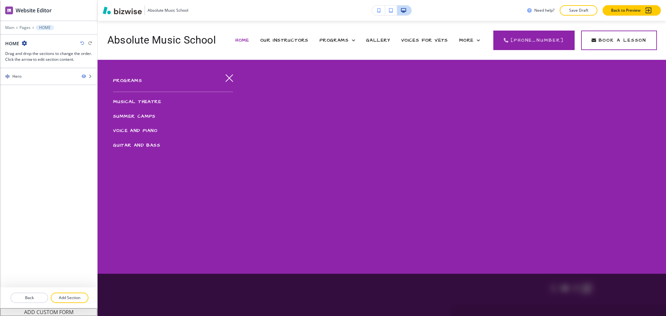
click at [135, 102] on span "MUSICAL THEATRE" at bounding box center [137, 102] width 48 height 7
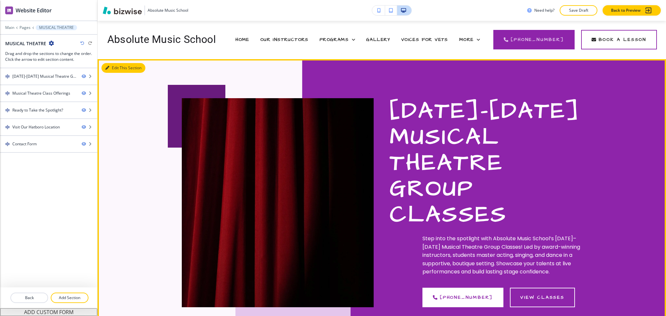
click at [113, 69] on button "Edit This Section" at bounding box center [124, 68] width 44 height 10
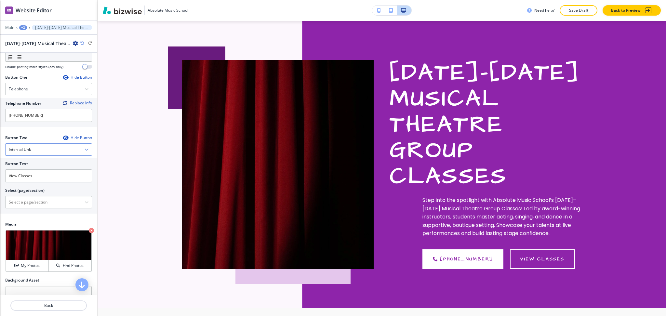
scroll to position [316, 0]
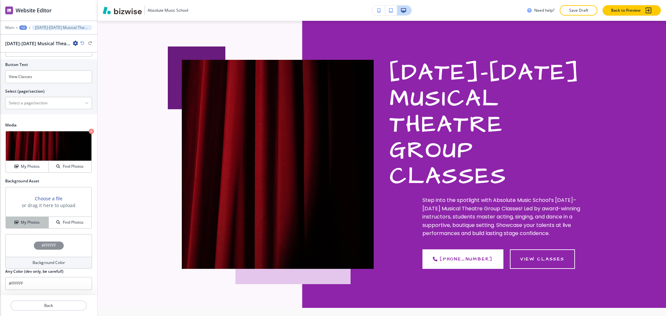
click at [29, 224] on h4 "My Photos" at bounding box center [30, 223] width 19 height 6
click at [25, 222] on h4 "My Photos" at bounding box center [30, 223] width 19 height 6
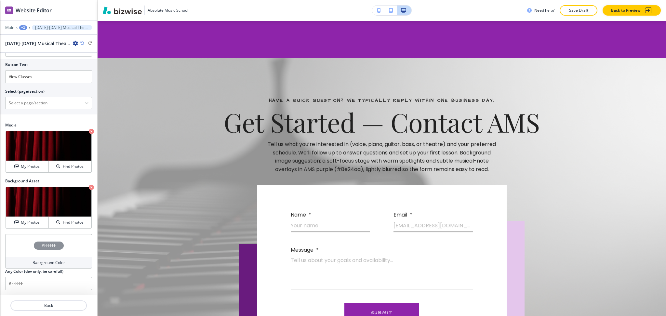
scroll to position [1333, 0]
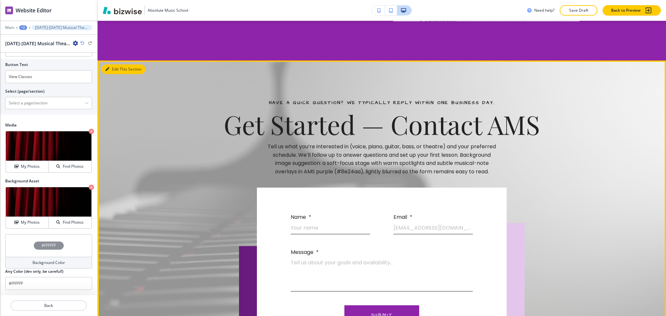
click at [112, 61] on div at bounding box center [382, 234] width 569 height 347
click at [114, 64] on button "Edit This Section" at bounding box center [124, 69] width 44 height 10
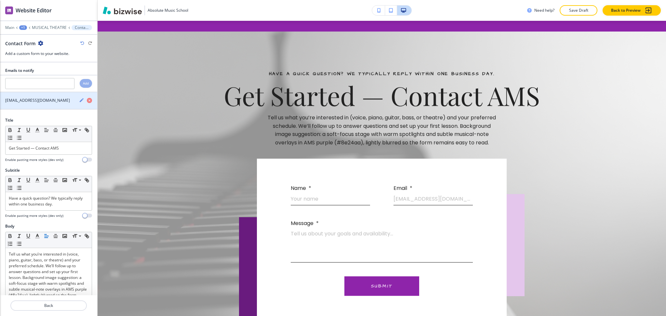
scroll to position [1363, 0]
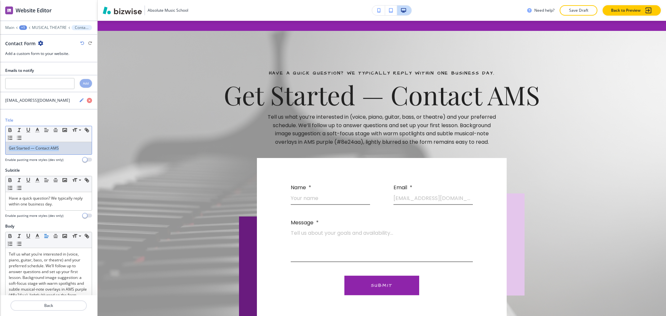
drag, startPoint x: 78, startPoint y: 150, endPoint x: 0, endPoint y: 154, distance: 78.2
click at [0, 157] on div "Title Small Normal Large Huge Get Started — Contact AMS Enable pasting more sty…" at bounding box center [48, 142] width 97 height 50
paste div
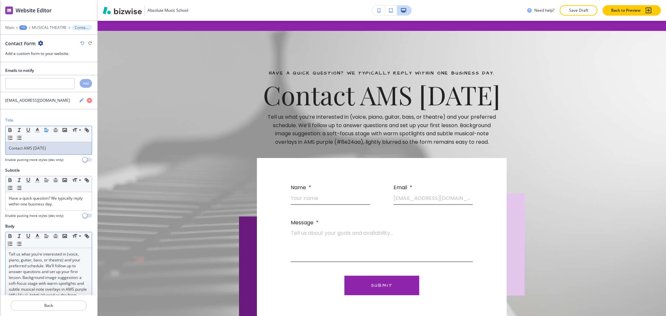
click at [72, 262] on p "Tell us what you’re interested in (voice, piano, guitar, bass, or theatre) and …" at bounding box center [49, 277] width 80 height 53
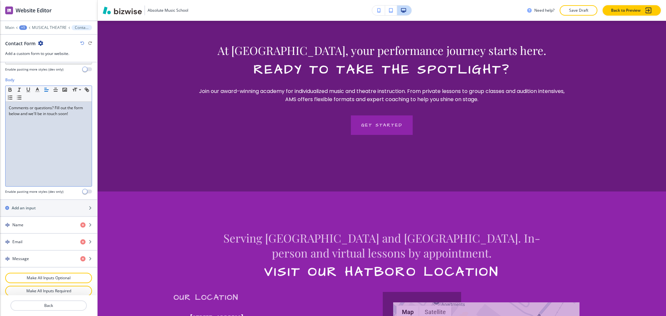
scroll to position [0, 0]
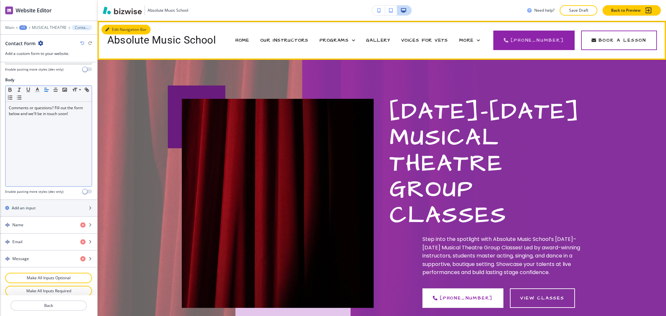
click at [108, 29] on icon "button" at bounding box center [107, 30] width 4 height 4
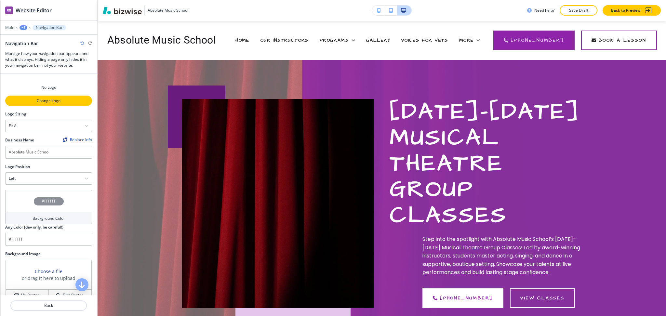
drag, startPoint x: 56, startPoint y: 100, endPoint x: 63, endPoint y: 99, distance: 7.5
click at [55, 99] on p "Change Logo" at bounding box center [49, 101] width 86 height 6
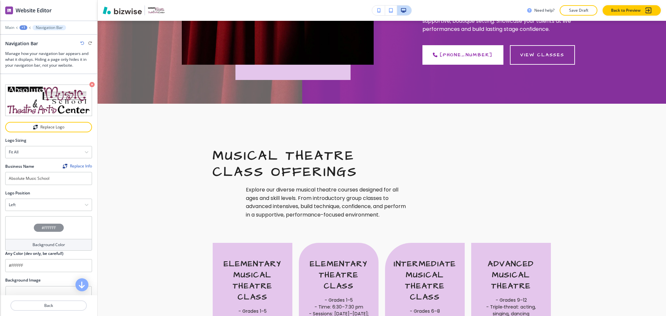
scroll to position [1632, 0]
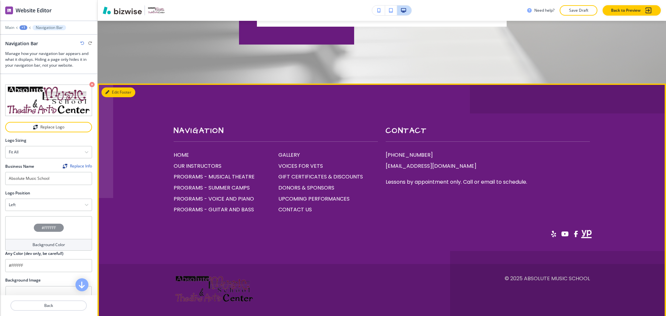
click at [114, 88] on button "Edit Footer" at bounding box center [119, 93] width 34 height 10
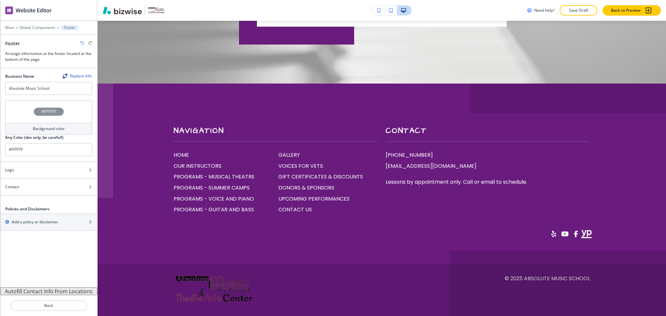
click at [53, 130] on h4 "Background color" at bounding box center [49, 129] width 32 height 6
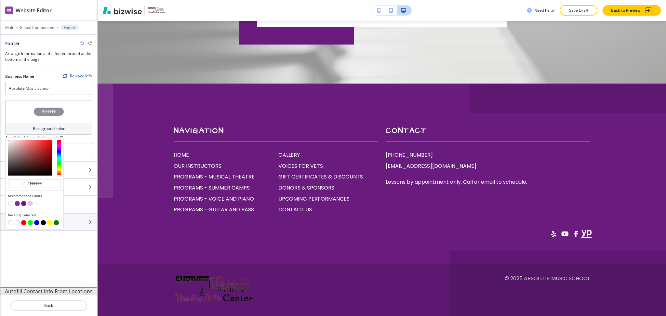
click at [30, 202] on button "button" at bounding box center [30, 203] width 5 height 5
type input "#e4c6ec"
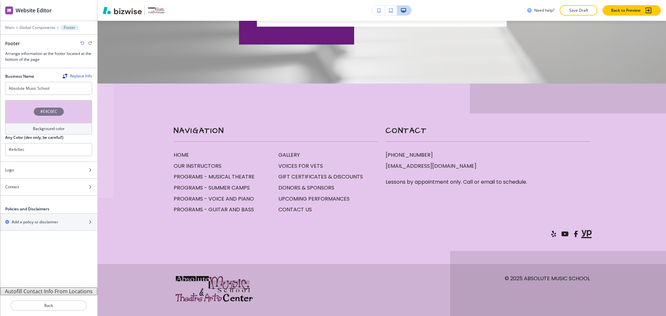
click at [59, 294] on button "Autofill Contact Info From Locations" at bounding box center [48, 292] width 97 height 8
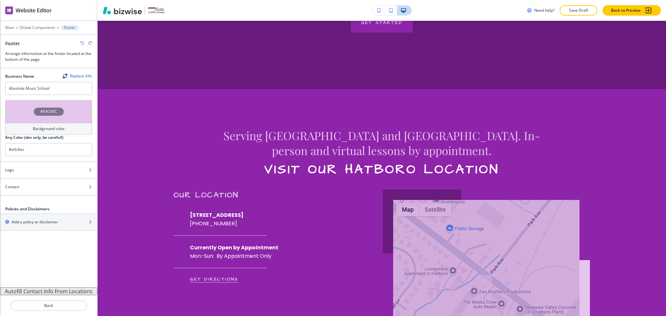
scroll to position [961, 0]
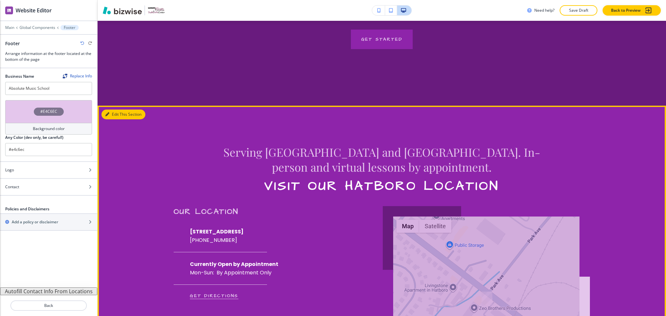
click at [119, 110] on button "Edit This Section" at bounding box center [124, 115] width 44 height 10
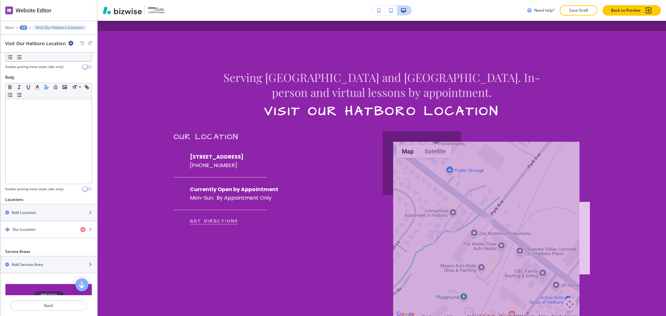
scroll to position [145, 0]
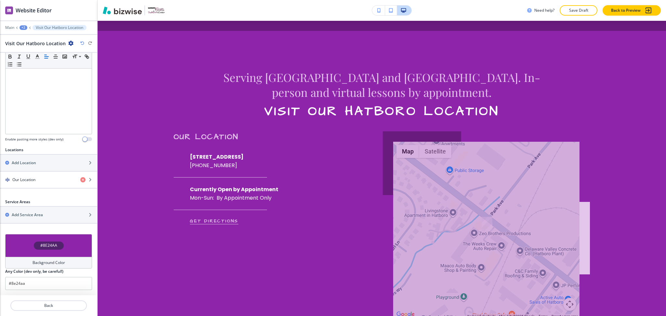
click at [54, 261] on h4 "Background Color" at bounding box center [49, 263] width 33 height 6
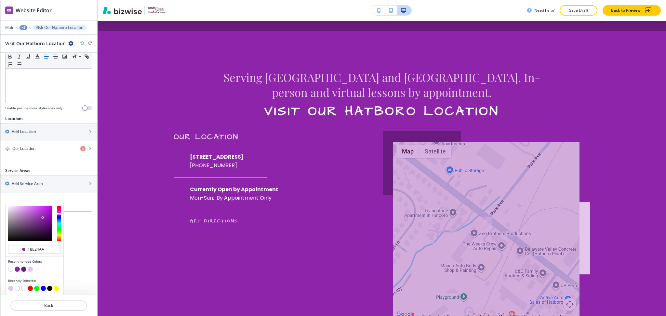
click at [30, 269] on button "button" at bounding box center [30, 269] width 5 height 5
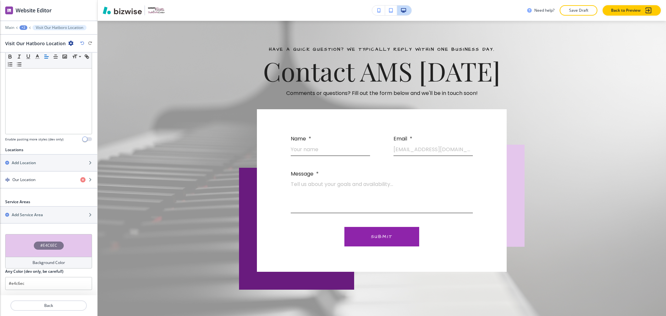
click at [35, 263] on h4 "Background Color" at bounding box center [49, 263] width 33 height 6
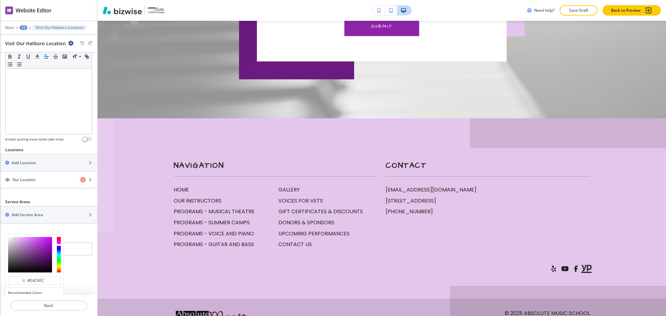
scroll to position [1598, 0]
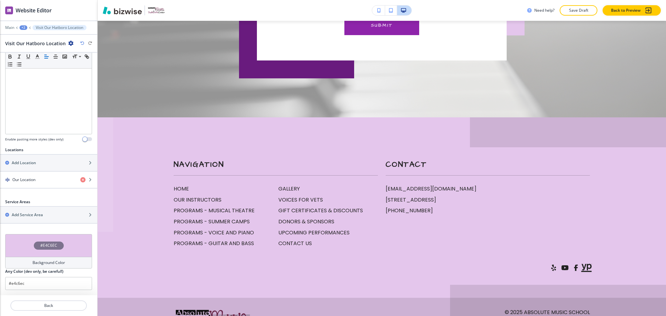
click at [36, 263] on h4 "Background Color" at bounding box center [49, 263] width 33 height 6
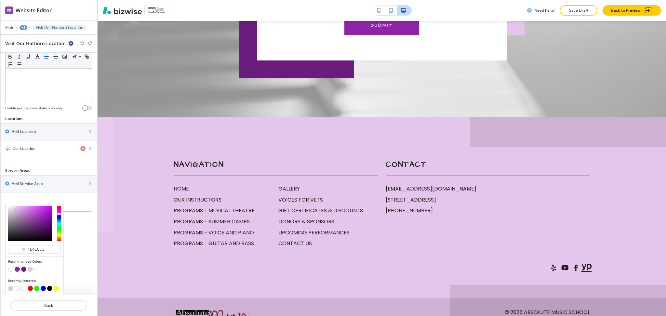
click at [11, 270] on button "button" at bounding box center [10, 269] width 5 height 5
type input "#FFFFFF"
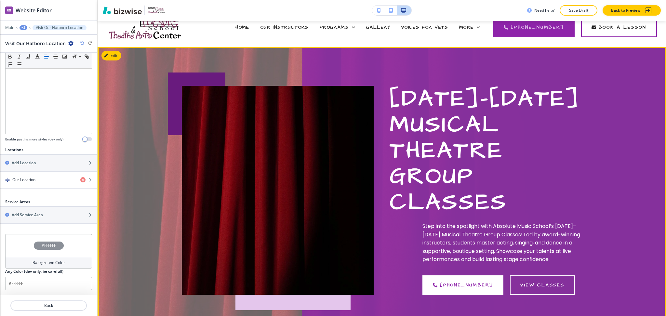
scroll to position [0, 0]
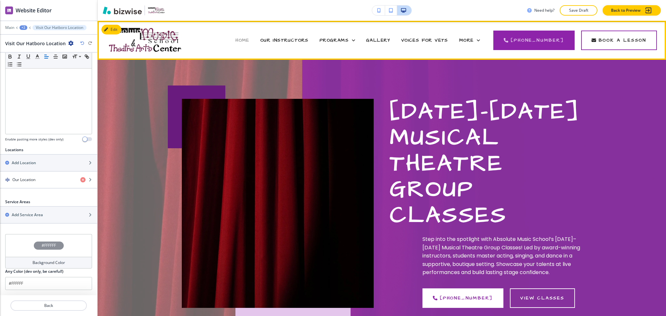
click at [249, 42] on span "HOME" at bounding box center [243, 40] width 14 height 7
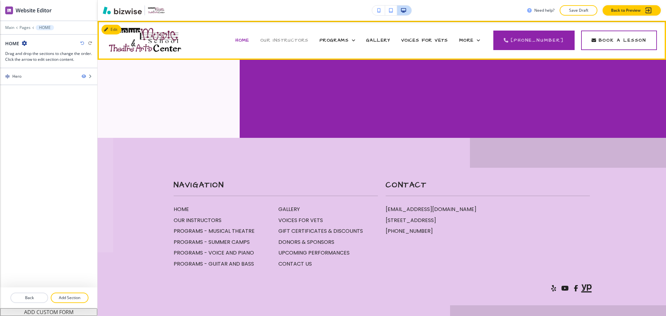
click at [292, 39] on span "OUR INSTRUCTORS" at bounding box center [285, 40] width 48 height 7
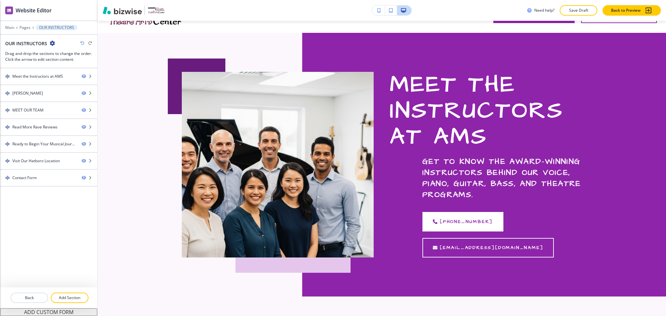
scroll to position [24, 0]
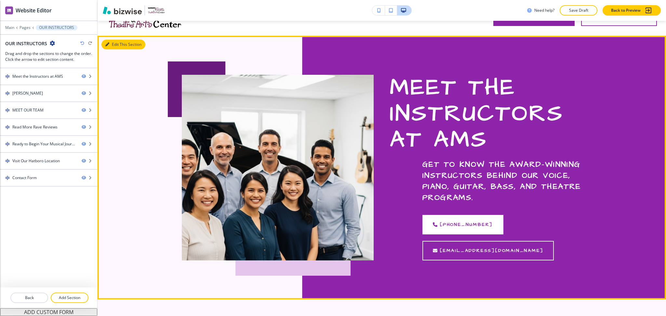
click at [112, 45] on button "Edit This Section" at bounding box center [124, 45] width 44 height 10
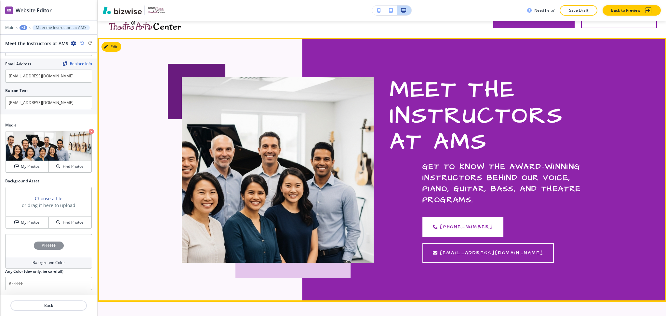
scroll to position [0, 0]
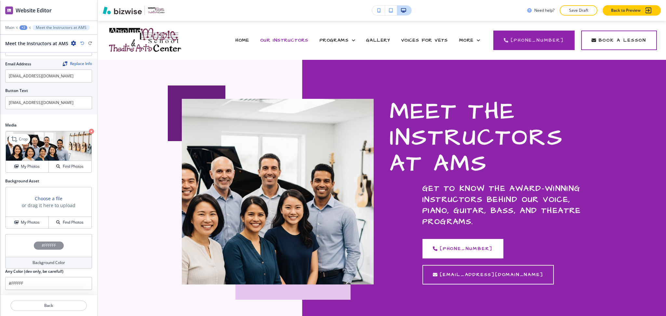
click at [89, 132] on icon "button" at bounding box center [91, 131] width 5 height 5
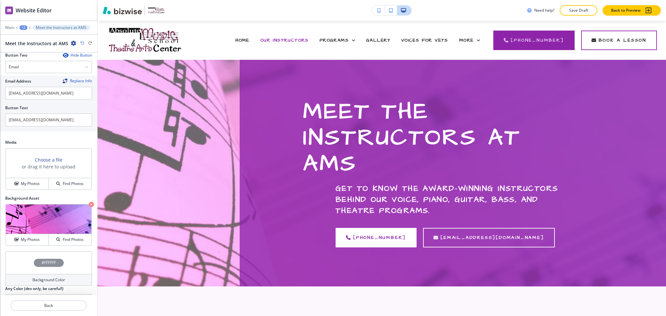
scroll to position [318, 0]
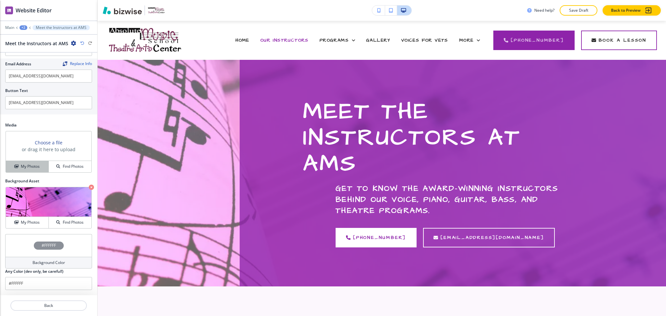
click at [16, 165] on icon "button" at bounding box center [16, 167] width 4 height 4
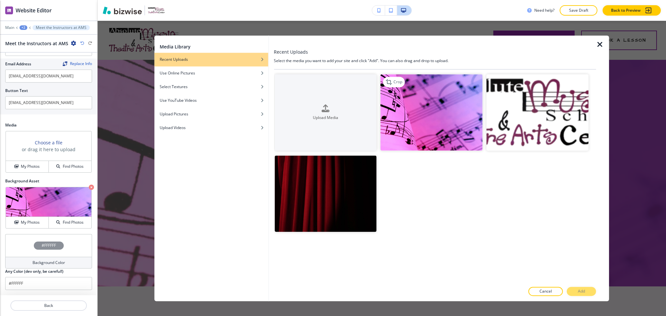
click at [410, 117] on img "button" at bounding box center [432, 112] width 102 height 76
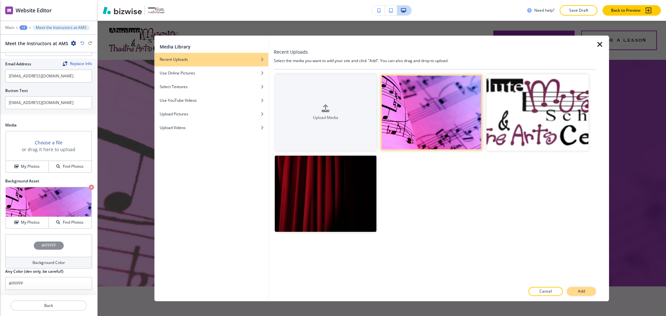
click at [588, 293] on button "Add" at bounding box center [581, 291] width 29 height 9
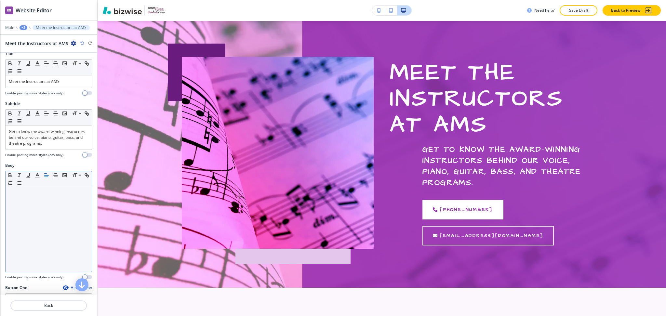
scroll to position [0, 0]
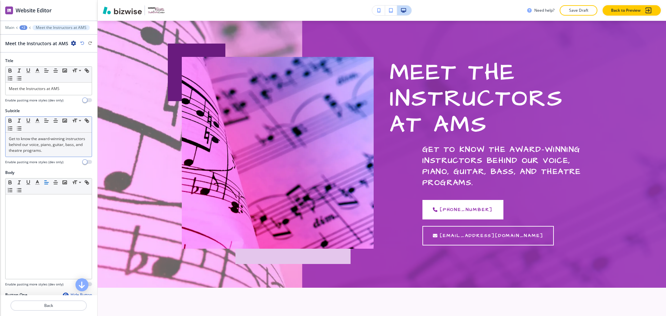
click at [69, 146] on p "Get to know the award‑winning instructors behind our voice, piano, guitar, bass…" at bounding box center [49, 145] width 80 height 18
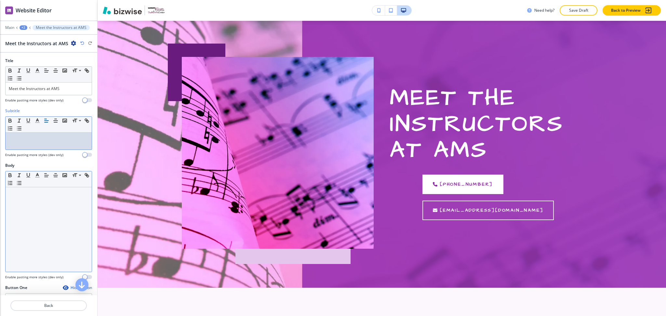
click at [61, 219] on div at bounding box center [49, 229] width 86 height 85
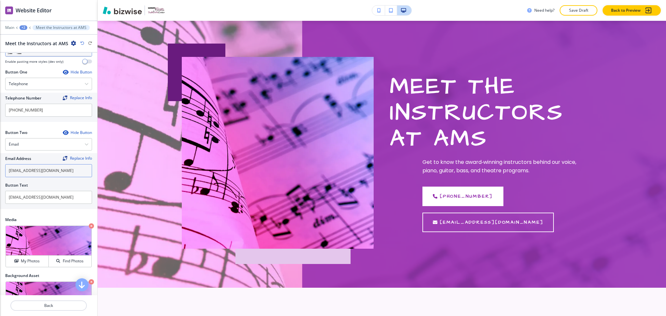
scroll to position [216, 0]
click at [38, 147] on div "Email" at bounding box center [49, 144] width 86 height 12
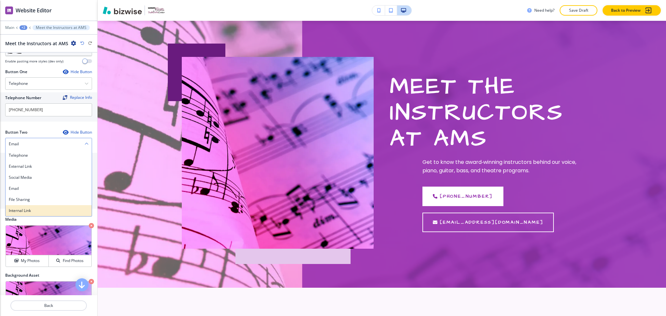
click at [33, 211] on h4 "Internal Link" at bounding box center [49, 211] width 80 height 6
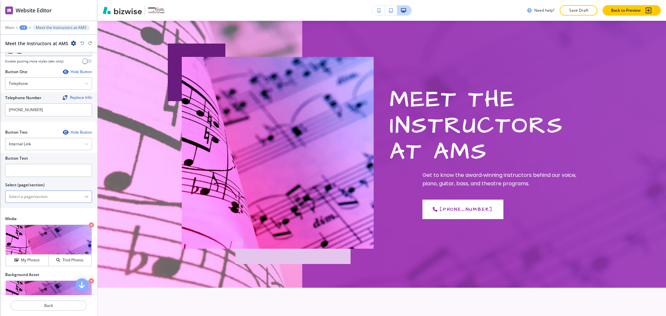
drag, startPoint x: 33, startPoint y: 200, endPoint x: 37, endPoint y: 194, distance: 7.5
click at [33, 200] on \(page\/section\) "Manual Input" at bounding box center [45, 196] width 79 height 11
type \(page\/section\) "CONTACT US"
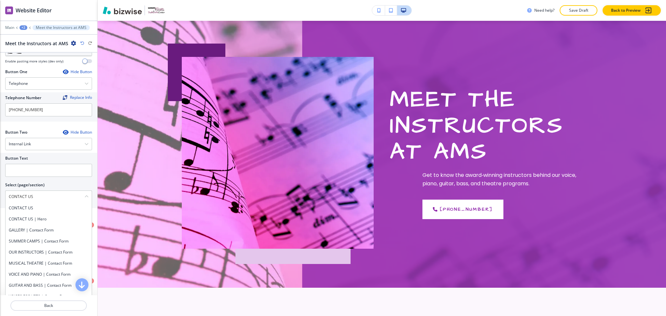
drag, startPoint x: 46, startPoint y: 198, endPoint x: 2, endPoint y: 198, distance: 43.6
click at [0, 198] on div "Button Text Select (page/section) CONTACT US CONTACT US CONTACT US | Hero GALLE…" at bounding box center [48, 180] width 97 height 55
click at [17, 208] on h4 "CONTACT US" at bounding box center [49, 208] width 80 height 6
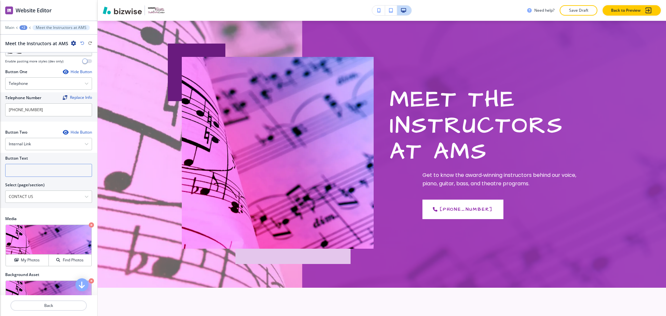
click at [18, 171] on input "text" at bounding box center [48, 170] width 87 height 13
paste input "CONTACT US"
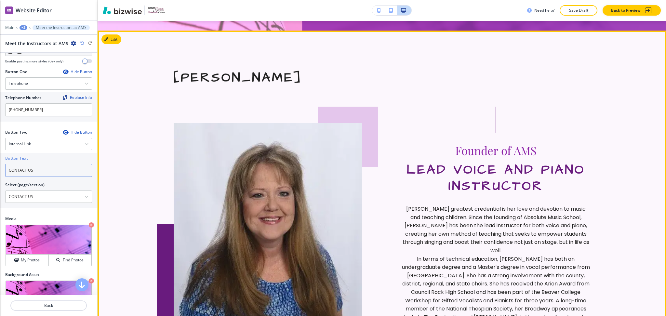
scroll to position [300, 0]
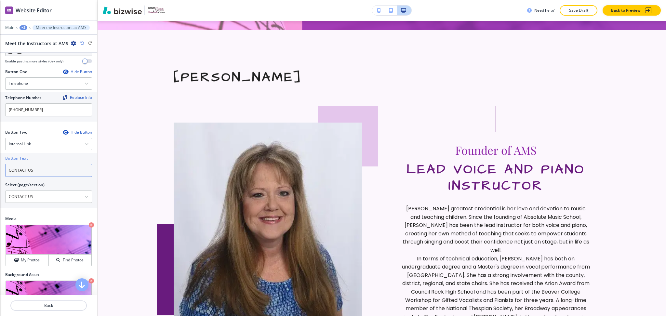
type input "CONTACT US"
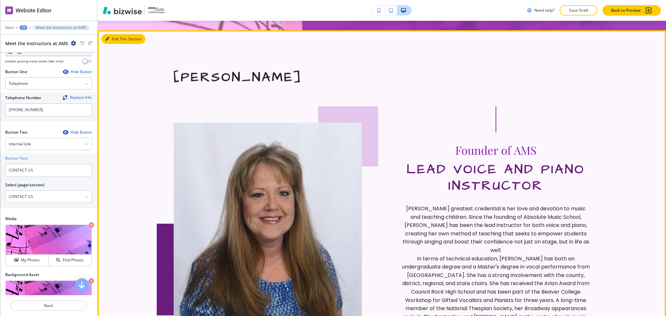
click at [117, 37] on button "Edit This Section" at bounding box center [124, 39] width 44 height 10
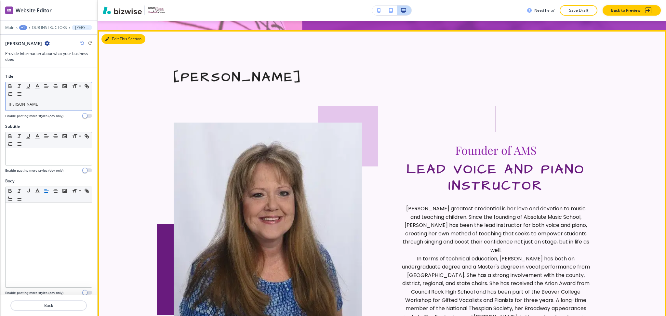
scroll to position [309, 0]
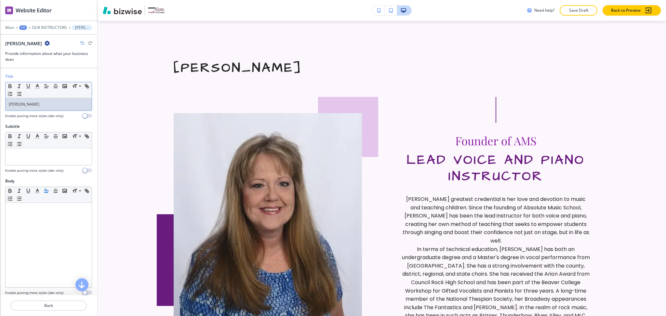
click at [45, 107] on p "[PERSON_NAME]" at bounding box center [49, 105] width 80 height 6
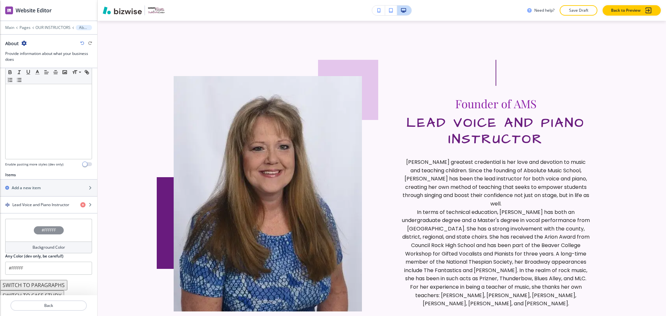
scroll to position [157, 0]
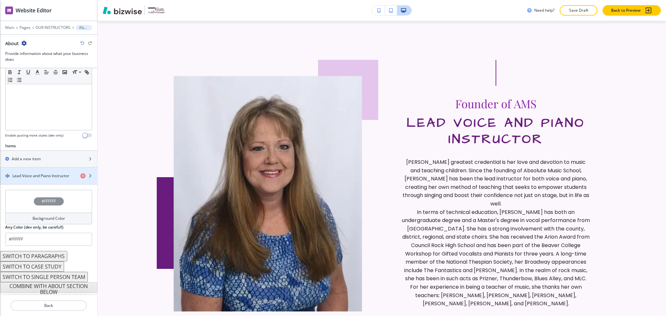
click at [46, 176] on h4 "Lead Voice and Piano Instructor" at bounding box center [40, 176] width 57 height 6
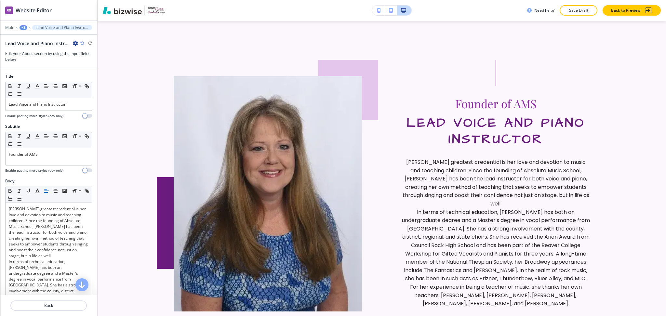
scroll to position [0, 0]
click at [9, 102] on p "Lead Voice and Piano Instructor" at bounding box center [49, 104] width 80 height 6
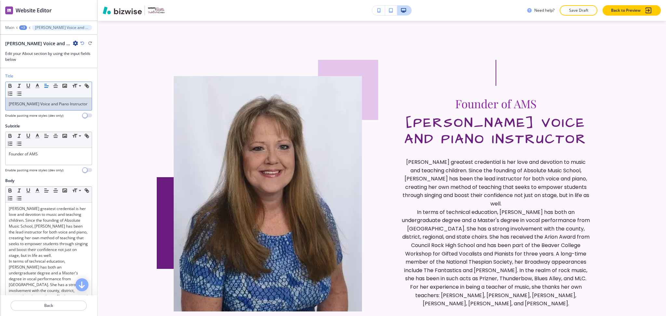
drag, startPoint x: 63, startPoint y: 110, endPoint x: 60, endPoint y: 110, distance: 3.6
click at [63, 107] on p "Nancy RodzwicLead Voice and Piano Instructor" at bounding box center [49, 104] width 80 height 6
click at [38, 105] on p "Nancy RodzwicLead Voice and Piano Instructor" at bounding box center [49, 104] width 80 height 6
drag, startPoint x: 36, startPoint y: 102, endPoint x: 42, endPoint y: 116, distance: 15.3
click at [42, 116] on div "Title Small Normal Large Huge Nancy RodzwicLead Voice and Piano Instructor Enab…" at bounding box center [48, 95] width 87 height 45
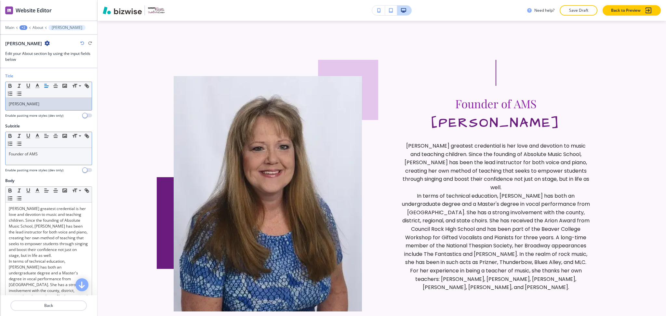
click at [43, 163] on div "Founder of AMS" at bounding box center [49, 156] width 86 height 17
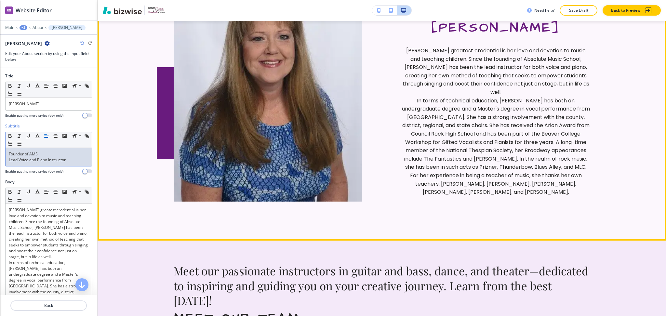
scroll to position [419, 0]
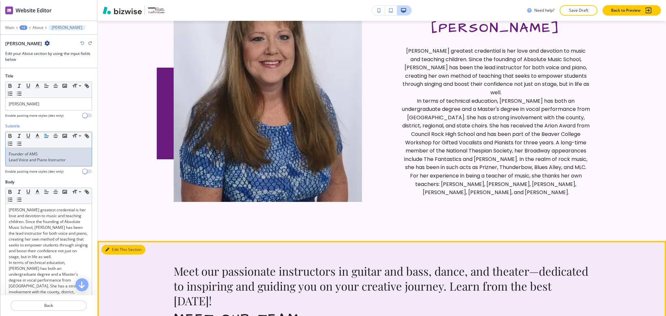
click at [112, 247] on button "Edit This Section" at bounding box center [124, 250] width 44 height 10
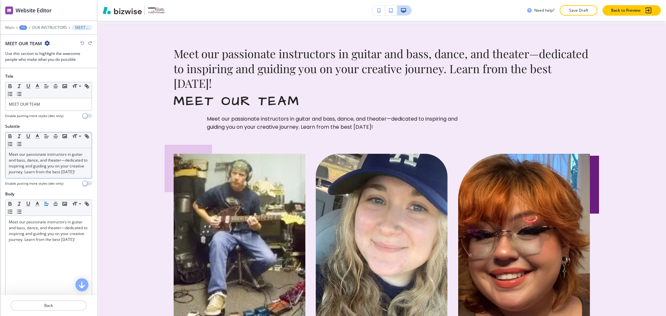
scroll to position [639, 0]
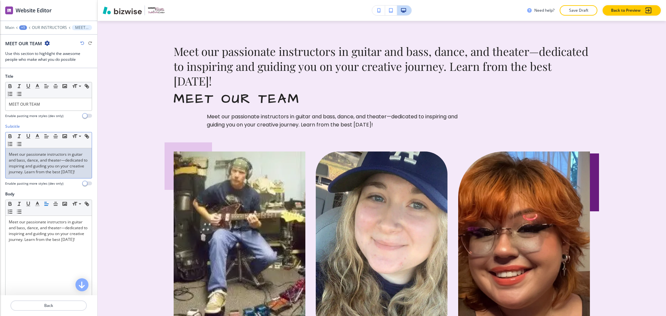
click at [49, 163] on p "Meet our passionate instructors in guitar and bass, dance, and theater—dedicate…" at bounding box center [49, 163] width 80 height 23
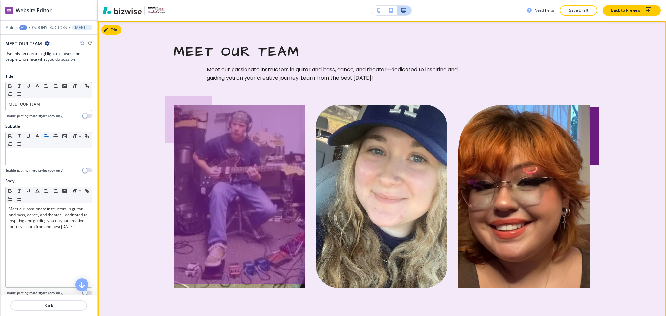
click at [224, 217] on div at bounding box center [240, 195] width 132 height 180
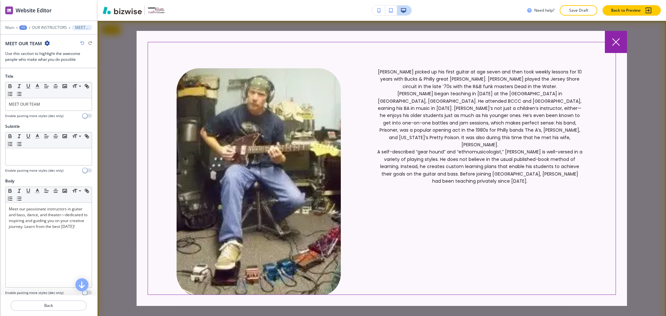
click at [615, 42] on icon at bounding box center [616, 42] width 8 height 8
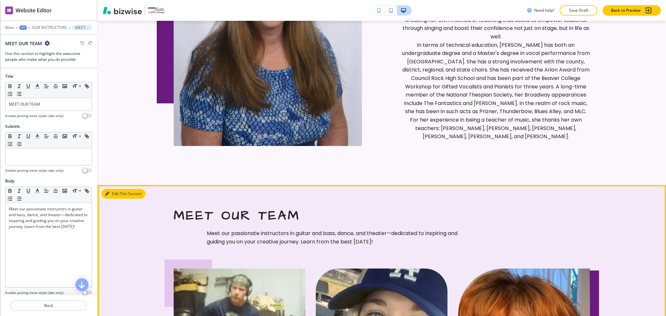
scroll to position [474, 0]
click at [113, 196] on button "Edit This Section" at bounding box center [124, 194] width 44 height 10
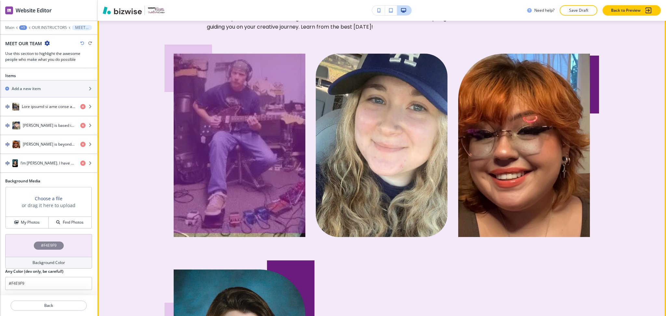
scroll to position [690, 0]
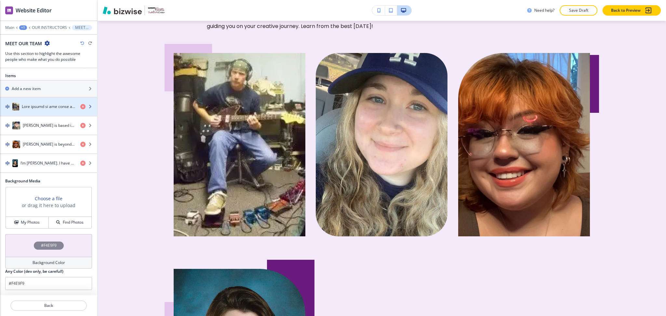
click at [34, 107] on h4 "button" at bounding box center [48, 107] width 53 height 6
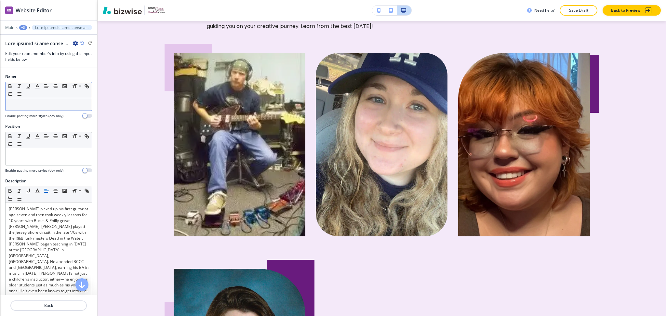
click at [24, 106] on p at bounding box center [49, 105] width 80 height 6
paste div
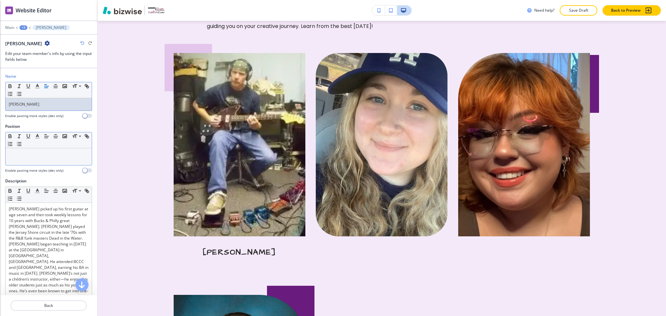
click at [19, 156] on p at bounding box center [49, 155] width 80 height 6
paste div
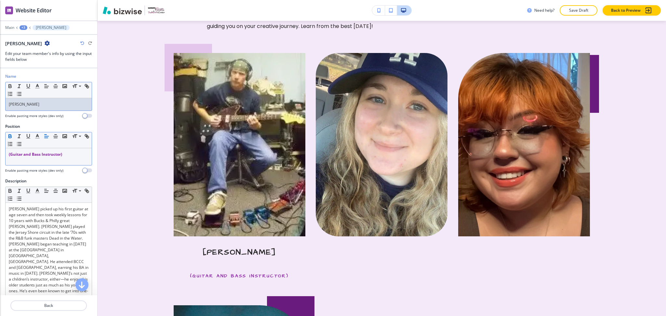
click at [70, 103] on p "Andy Rodzwic" at bounding box center [49, 105] width 80 height 6
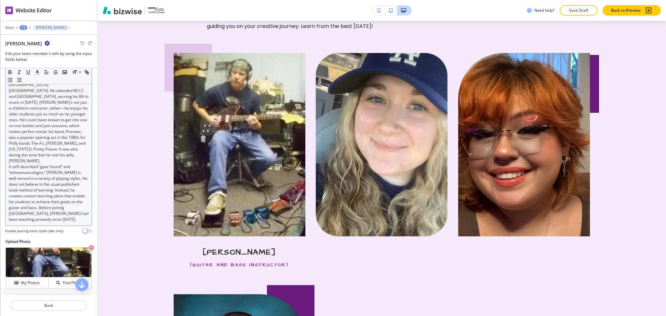
click at [25, 164] on p "A self-described “gear hound” and “ethnomusicologist,” Andy is well-versed in a…" at bounding box center [49, 193] width 80 height 59
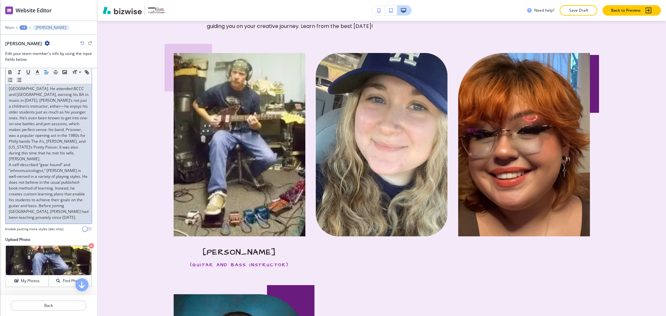
scroll to position [173, 0]
click at [28, 153] on p "Andy began teaching in 1980 at the Music Barn in Warminster, PA. He attended BC…" at bounding box center [49, 115] width 80 height 94
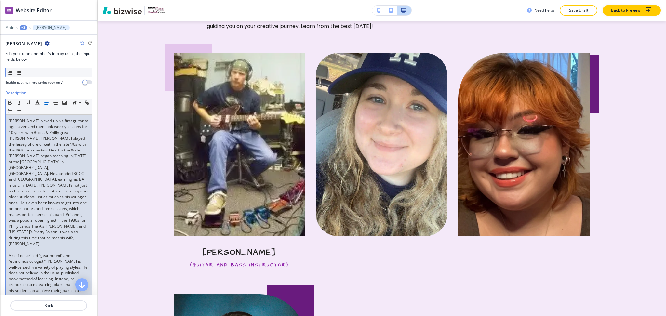
click at [65, 153] on div "Andy picked up his first guitar at age seven and then took weekly lessons for 1…" at bounding box center [49, 215] width 86 height 200
click at [66, 146] on p "Andy picked up his first guitar at age seven and then took weekly lessons for 1…" at bounding box center [49, 136] width 80 height 35
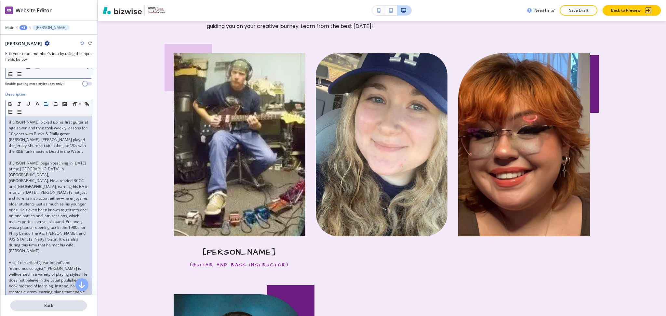
click at [58, 305] on p "Back" at bounding box center [48, 306] width 75 height 6
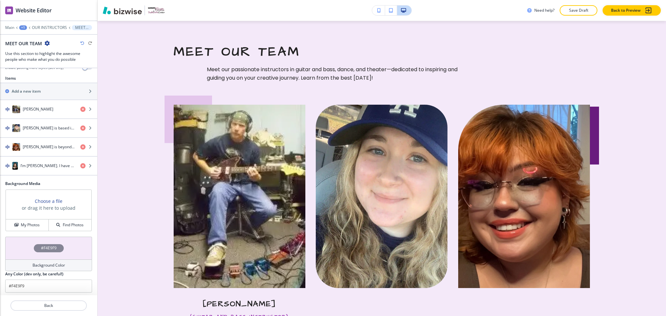
scroll to position [228, 0]
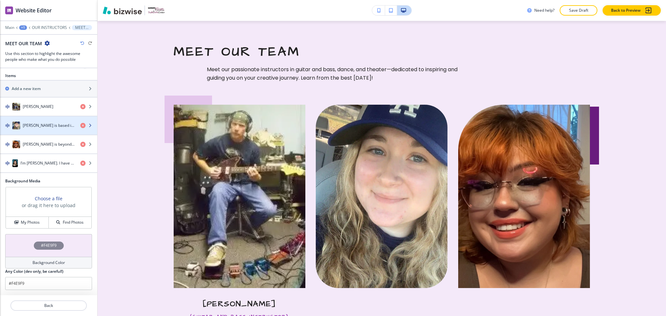
click at [37, 126] on h4 "Sophia Egner is based in Bucks County, PA. She recently earned her undergraduat…" at bounding box center [49, 126] width 52 height 6
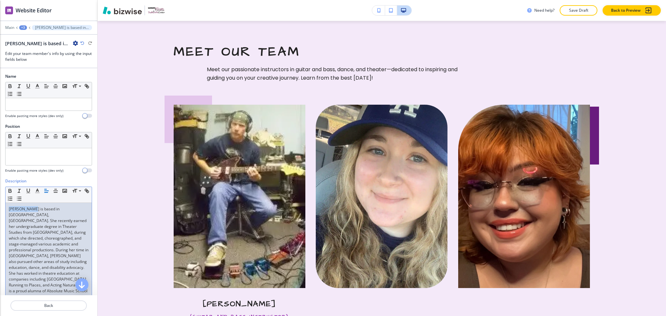
drag, startPoint x: 32, startPoint y: 208, endPoint x: 0, endPoint y: 206, distance: 32.0
click at [0, 206] on div "Description Small Normal Large Huge Sophia Egner is based in Bucks County, PA. …" at bounding box center [48, 253] width 97 height 150
copy p "Sophia Egner"
click at [50, 106] on p at bounding box center [49, 105] width 80 height 6
paste div
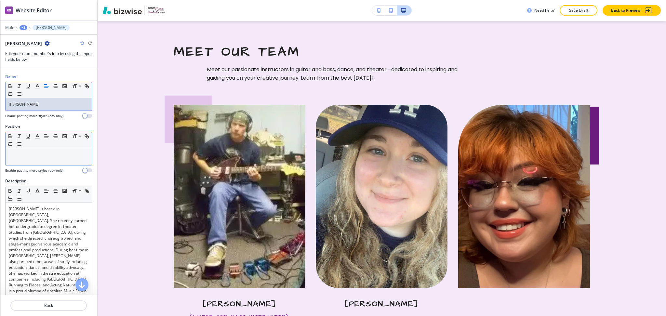
click at [29, 157] on p at bounding box center [49, 155] width 80 height 6
paste div
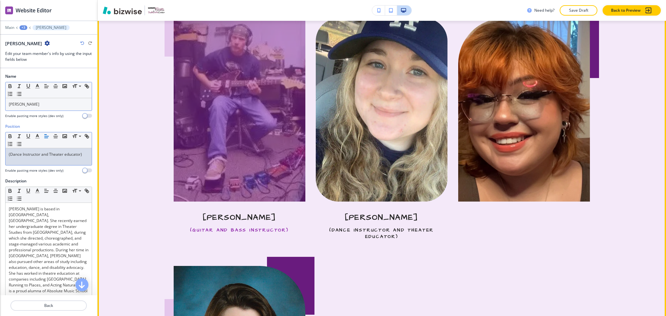
scroll to position [725, 0]
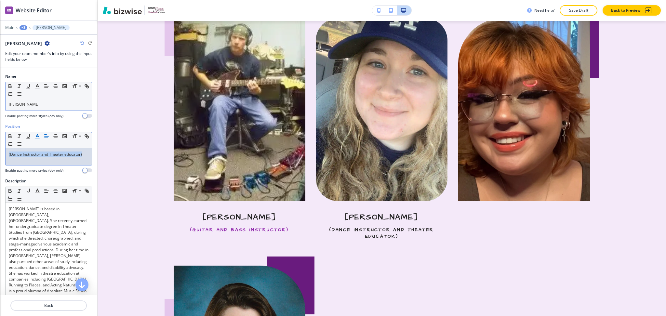
click at [37, 138] on icon "button" at bounding box center [37, 136] width 6 height 6
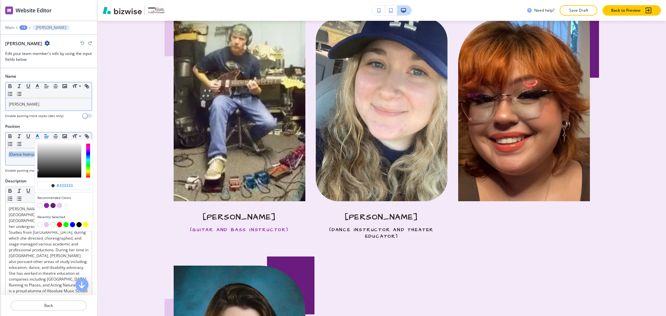
click at [48, 205] on button "button" at bounding box center [46, 205] width 5 height 5
type input "#8e24aa"
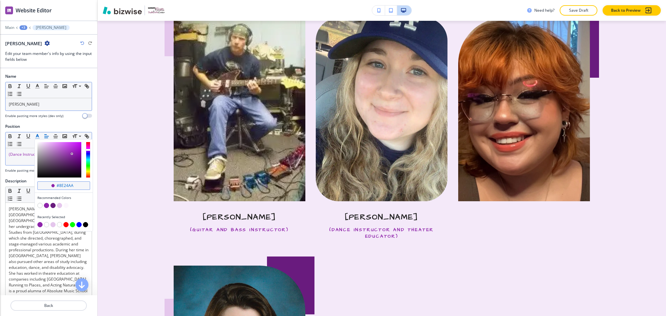
click at [72, 187] on input "#8e24aa" at bounding box center [67, 185] width 23 height 5
drag, startPoint x: 34, startPoint y: 104, endPoint x: 0, endPoint y: 107, distance: 34.6
click at [0, 107] on div "Name Small Normal Large Huge Sophia Egner Enable pasting more styles (dev only)" at bounding box center [48, 99] width 97 height 50
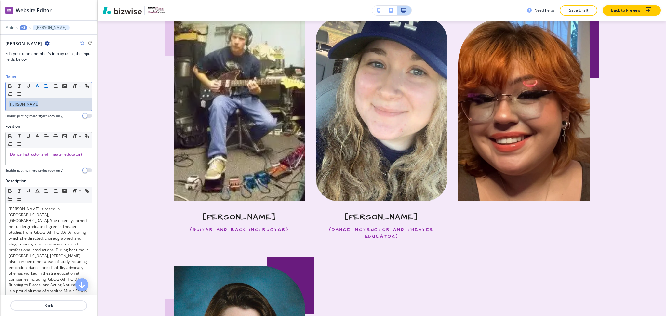
click at [35, 86] on icon "button" at bounding box center [37, 86] width 6 height 6
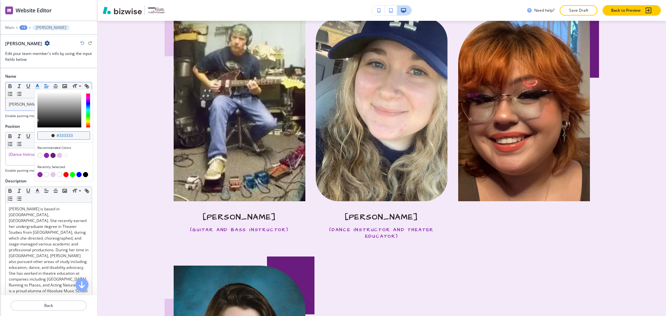
click at [74, 136] on input "#333333" at bounding box center [67, 135] width 23 height 5
paste input "792654"
type input "#792654"
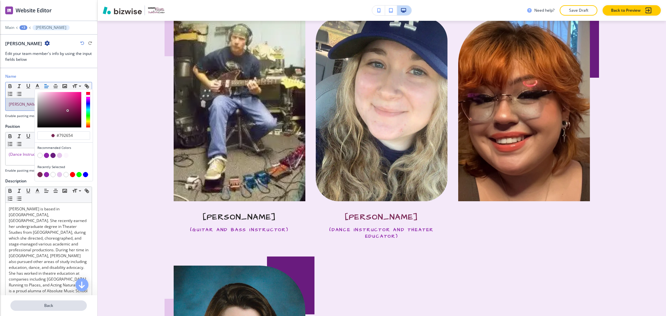
click at [56, 305] on p "Back" at bounding box center [48, 306] width 75 height 6
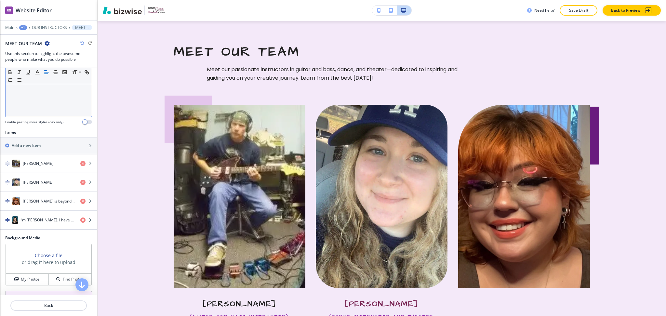
scroll to position [228, 0]
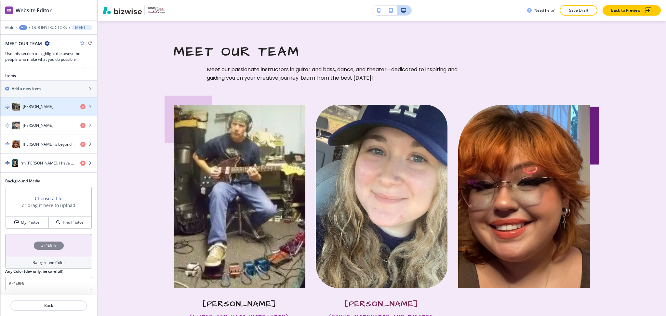
click at [23, 106] on h4 "Andy Rodzwic" at bounding box center [38, 107] width 31 height 6
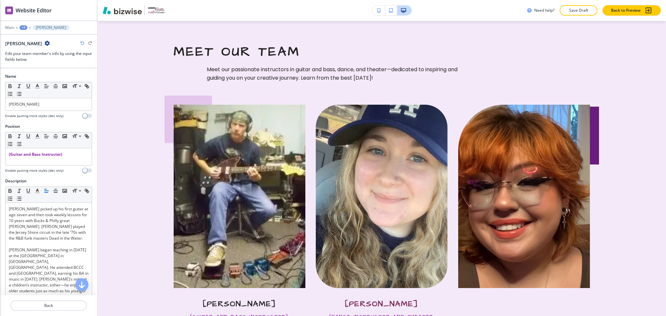
scroll to position [0, 0]
drag, startPoint x: 50, startPoint y: 106, endPoint x: 0, endPoint y: 105, distance: 49.8
click at [0, 105] on div "Name Small Normal Large Huge Andy Rodzwic Enable pasting more styles (dev only)" at bounding box center [48, 98] width 97 height 50
click at [38, 84] on icon "button" at bounding box center [37, 86] width 6 height 6
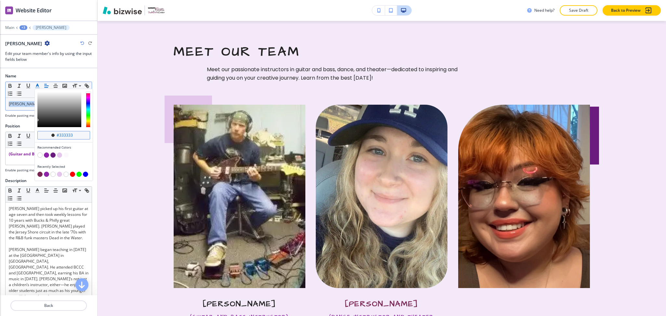
click at [81, 133] on div "#333333" at bounding box center [63, 135] width 53 height 8
click at [75, 136] on input "#333333" at bounding box center [67, 135] width 23 height 5
paste input "792654"
type input "#792654"
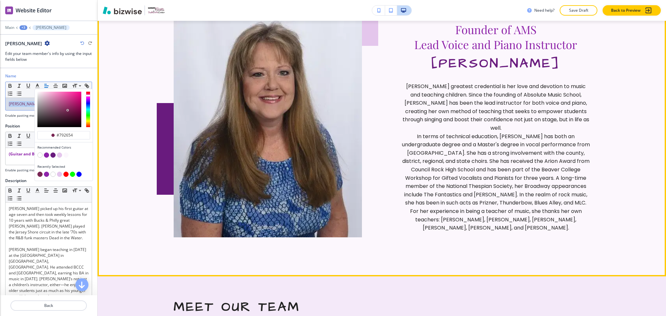
scroll to position [383, 0]
click at [460, 107] on p "Nancy Rodzwic's greatest credential is her love and devotion to music and teach…" at bounding box center [496, 108] width 188 height 50
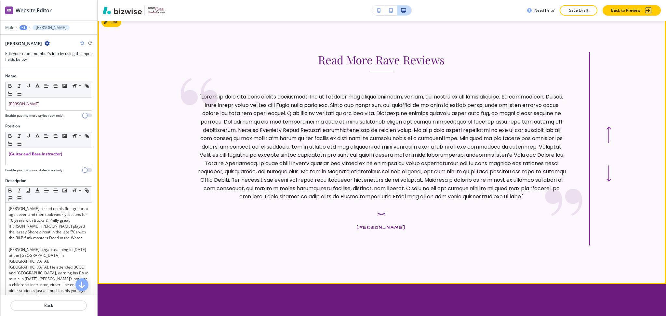
scroll to position [1211, 0]
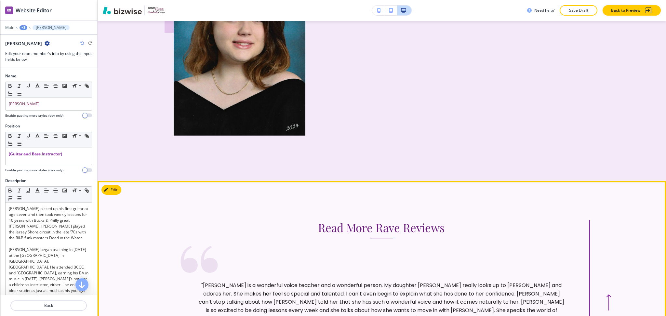
click at [116, 187] on button "Edit" at bounding box center [112, 190] width 20 height 10
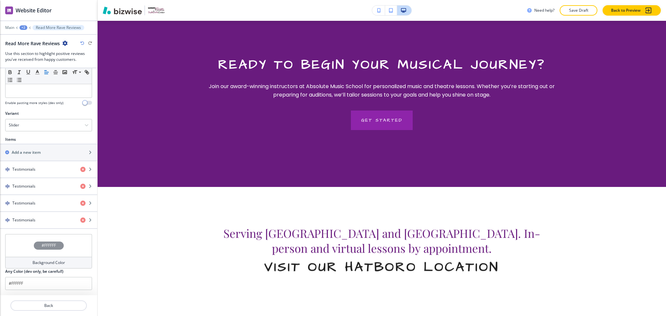
scroll to position [1513, 0]
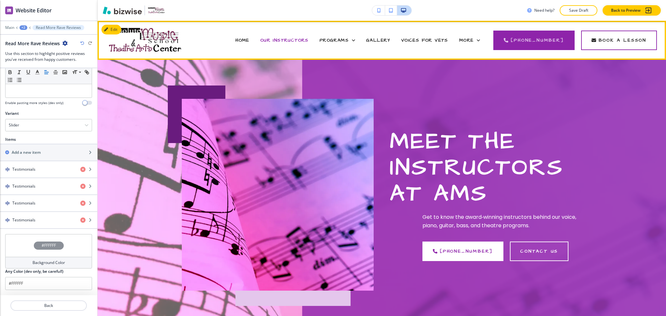
click at [250, 36] on div "HOME" at bounding box center [242, 40] width 25 height 26
click at [250, 39] on span "HOME" at bounding box center [243, 40] width 14 height 7
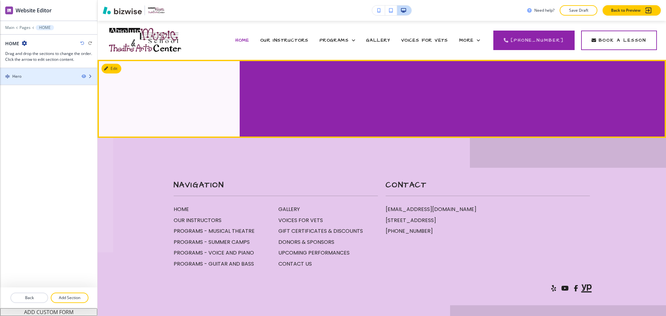
click at [54, 77] on div "Hero" at bounding box center [38, 77] width 76 height 6
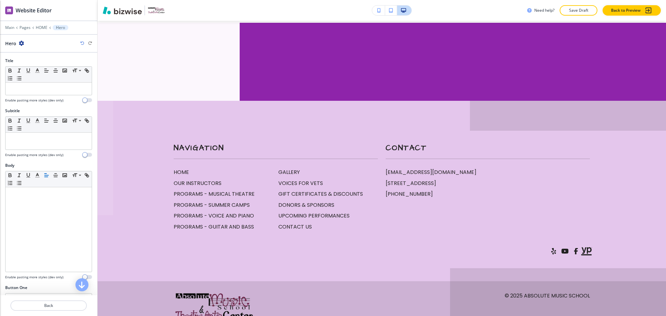
scroll to position [39, 0]
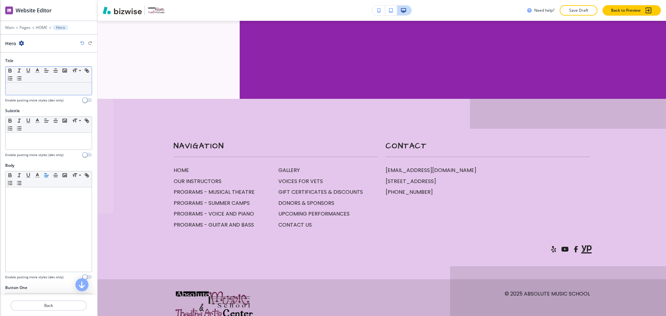
click at [40, 91] on p at bounding box center [49, 89] width 80 height 6
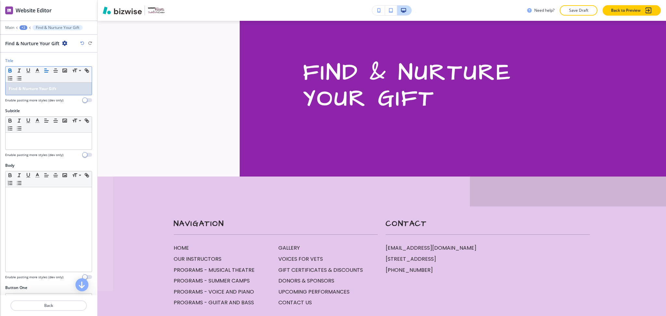
scroll to position [0, 0]
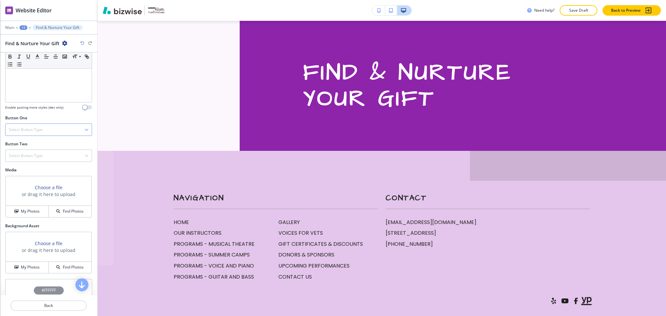
click at [38, 132] on h4 "Select Button Type" at bounding box center [26, 130] width 34 height 6
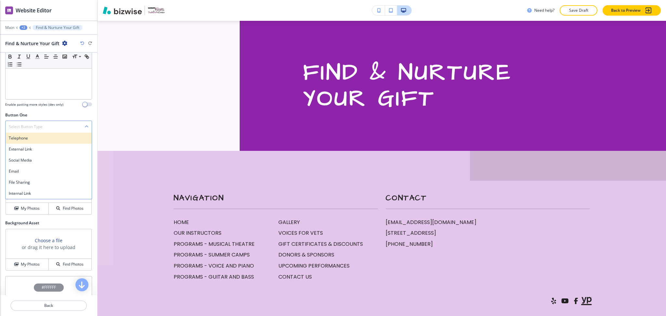
click at [35, 139] on h4 "Telephone" at bounding box center [49, 138] width 80 height 6
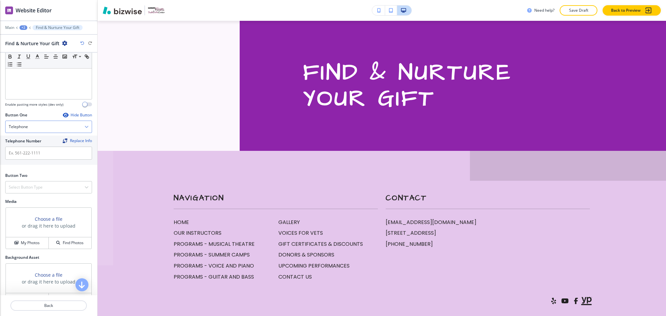
scroll to position [173, 0]
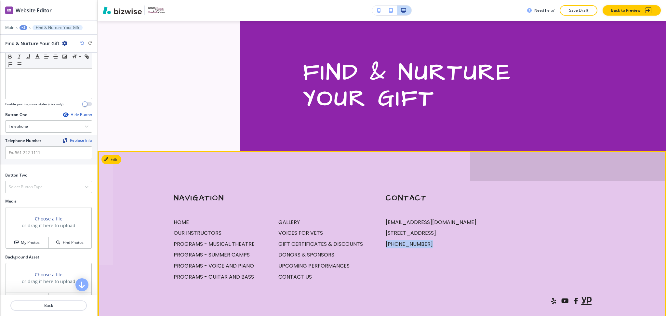
drag, startPoint x: 423, startPoint y: 248, endPoint x: 199, endPoint y: 212, distance: 226.3
click at [379, 239] on div "Contact [EMAIL_ADDRESS][DOMAIN_NAME] [STREET_ADDRESS] [PHONE_NUMBER]" at bounding box center [484, 229] width 212 height 106
copy p "[PHONE_NUMBER]"
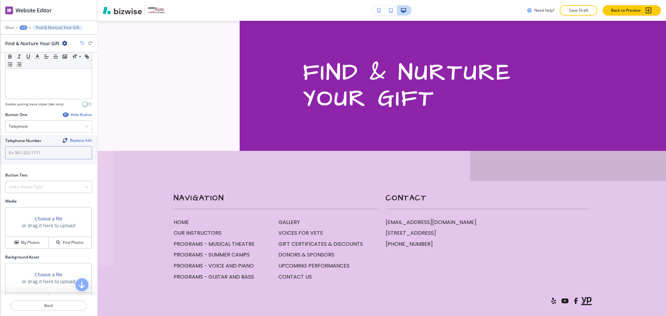
click at [40, 151] on input "text" at bounding box center [48, 152] width 87 height 13
paste input "[PHONE_NUMBER]"
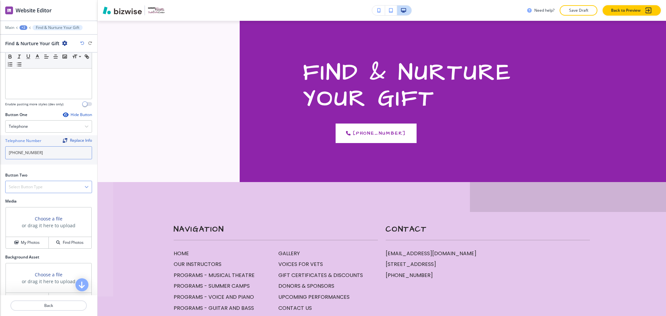
type input "[PHONE_NUMBER]"
click at [64, 190] on div "Select Button Type" at bounding box center [49, 187] width 86 height 12
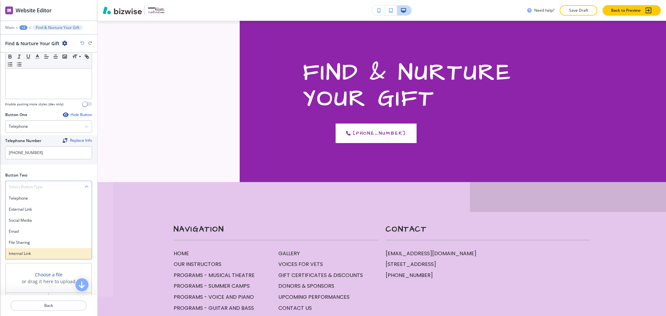
click at [38, 251] on h4 "Internal Link" at bounding box center [49, 254] width 80 height 6
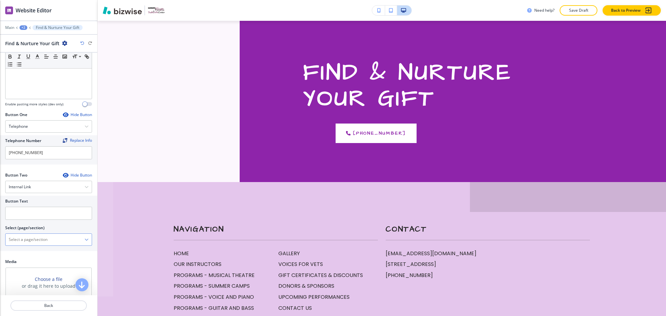
click at [34, 237] on \(page\/section\) "Manual Input" at bounding box center [45, 239] width 79 height 11
type \(page\/section\) "CONTACT US"
drag, startPoint x: 35, startPoint y: 246, endPoint x: 1, endPoint y: 242, distance: 34.4
click at [1, 242] on div "Button Text Select (page/section) CONTACT US CONTACT US CONTACT US | Hero GALLE…" at bounding box center [48, 223] width 97 height 55
click at [49, 240] on \(page\/section\) "CONTACT US" at bounding box center [45, 239] width 79 height 11
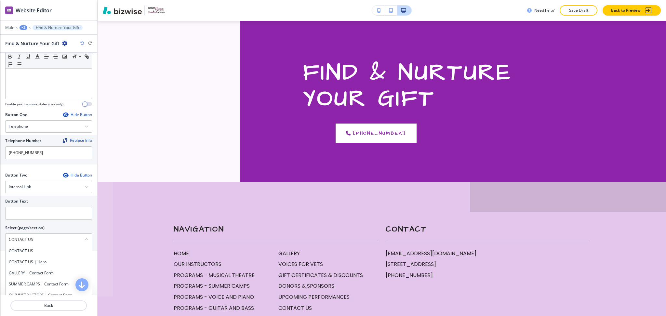
drag, startPoint x: 49, startPoint y: 240, endPoint x: 0, endPoint y: 237, distance: 48.5
click at [0, 237] on div "Button Text Select (page/section) CONTACT US CONTACT US CONTACT US | Hero GALLE…" at bounding box center [48, 223] width 97 height 55
click at [16, 251] on h4 "CONTACT US" at bounding box center [49, 251] width 80 height 6
click at [14, 216] on input "text" at bounding box center [48, 213] width 87 height 13
paste input "CONTACT US"
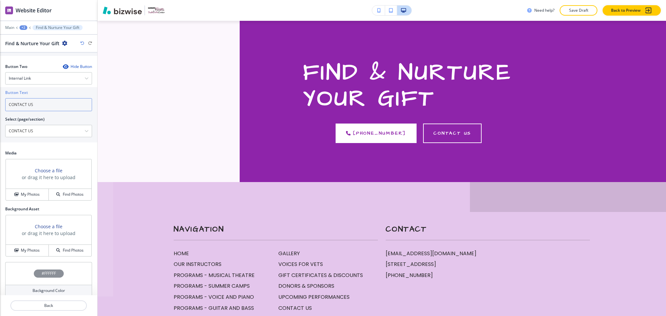
scroll to position [310, 0]
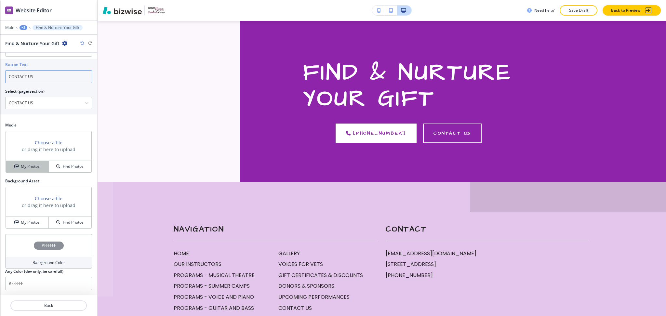
type input "CONTACT US"
click at [18, 165] on div "My Photos" at bounding box center [27, 167] width 43 height 6
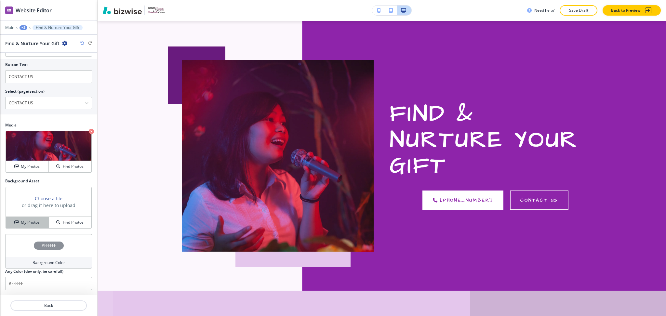
click at [28, 221] on h4 "My Photos" at bounding box center [30, 223] width 19 height 6
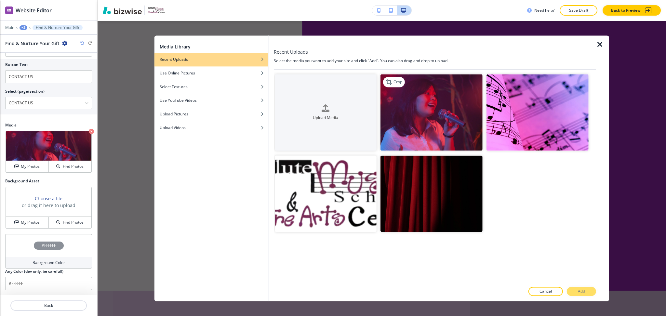
click at [425, 118] on img "button" at bounding box center [432, 112] width 102 height 76
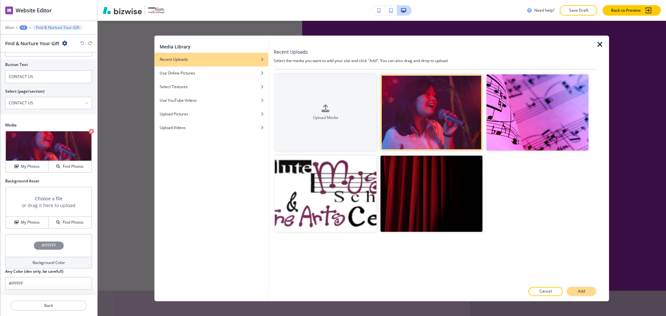
click at [587, 294] on button "Add" at bounding box center [581, 291] width 29 height 9
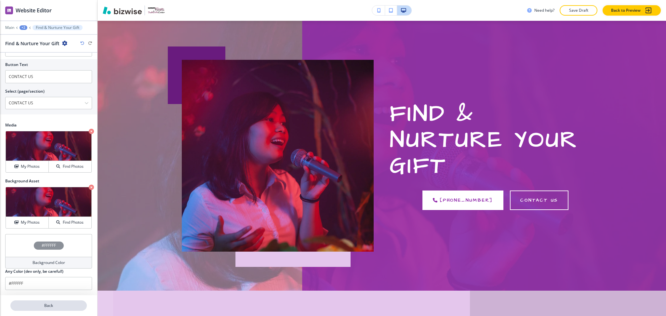
click at [46, 306] on p "Back" at bounding box center [48, 306] width 75 height 6
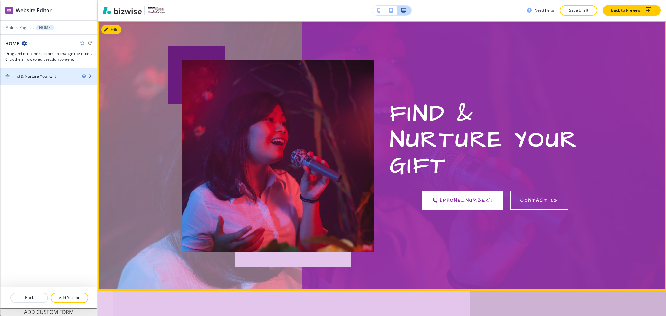
click at [30, 82] on div at bounding box center [48, 81] width 97 height 5
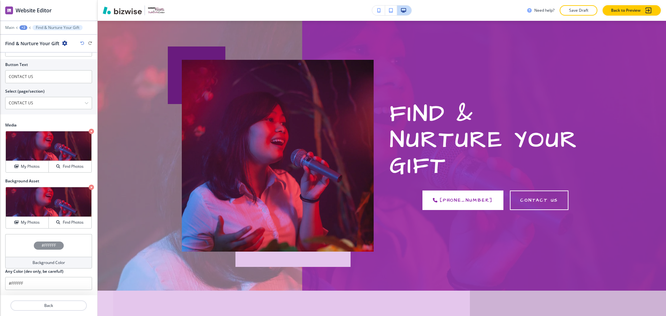
click at [63, 43] on icon "button" at bounding box center [64, 43] width 5 height 5
click at [75, 66] on p "Duplicate Section" at bounding box center [82, 66] width 33 height 6
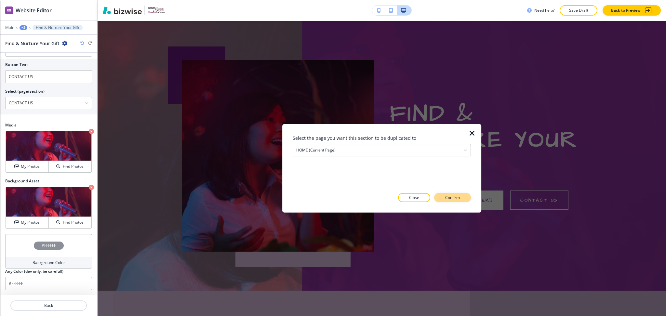
click at [453, 196] on p "Confirm" at bounding box center [452, 198] width 15 height 6
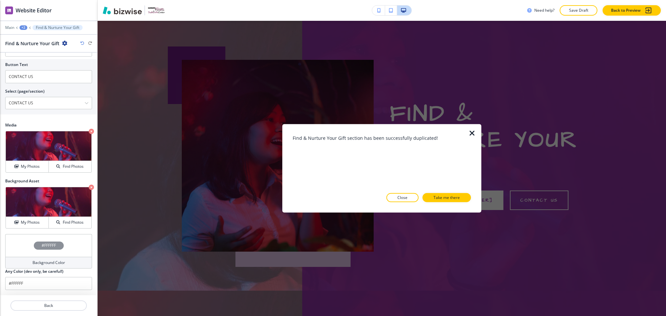
click at [62, 41] on icon "button" at bounding box center [64, 43] width 5 height 5
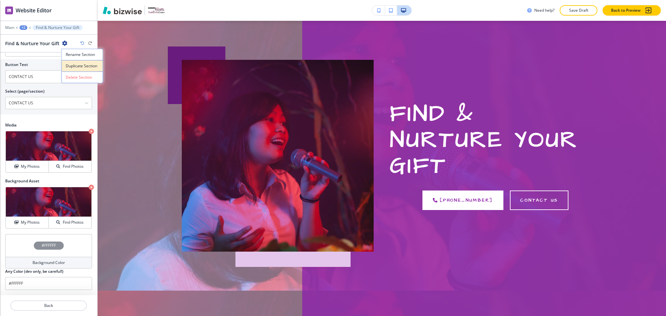
click at [85, 68] on p "Duplicate Section" at bounding box center [82, 66] width 33 height 6
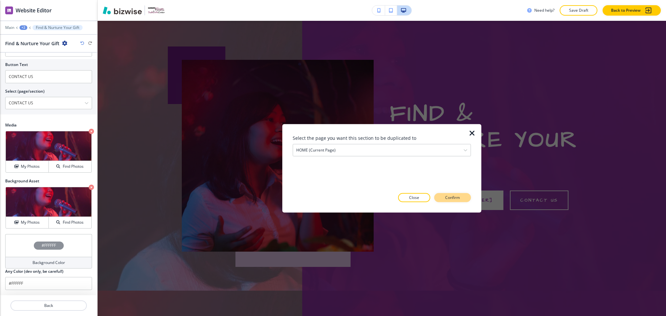
click at [453, 198] on p "Confirm" at bounding box center [452, 198] width 15 height 6
click at [404, 198] on p "Close" at bounding box center [403, 198] width 10 height 6
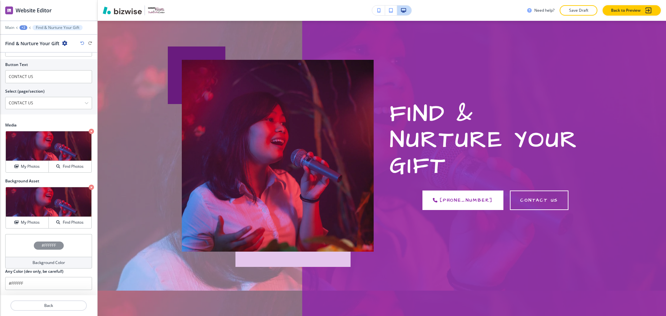
click at [62, 44] on icon "button" at bounding box center [64, 43] width 5 height 5
click at [81, 63] on p "Duplicate Section" at bounding box center [82, 66] width 33 height 6
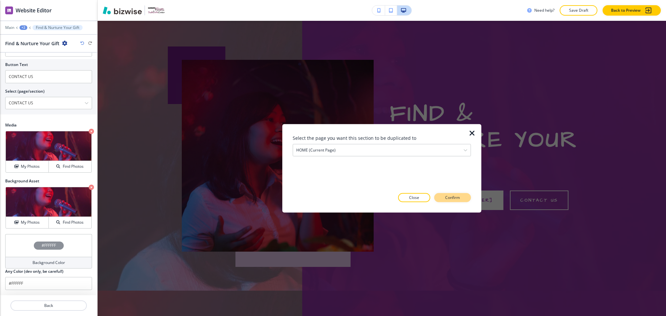
click at [456, 198] on p "Confirm" at bounding box center [452, 198] width 15 height 6
click at [64, 43] on icon "button" at bounding box center [64, 43] width 5 height 5
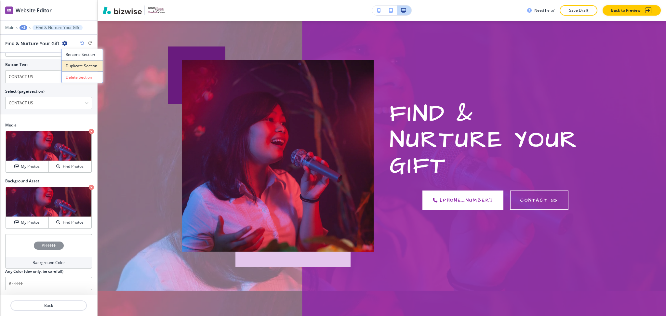
click at [84, 65] on p "Duplicate Section" at bounding box center [82, 66] width 33 height 6
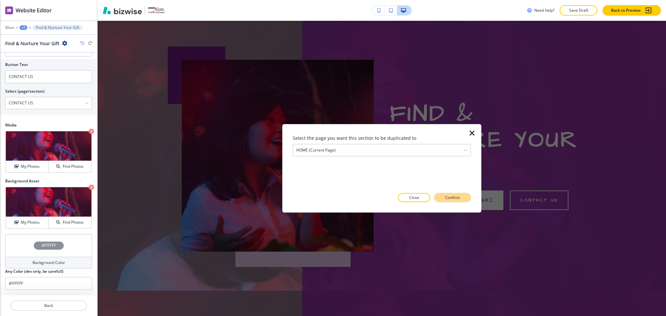
click at [449, 196] on p "Confirm" at bounding box center [452, 198] width 15 height 6
click at [413, 198] on button "Close" at bounding box center [402, 197] width 32 height 9
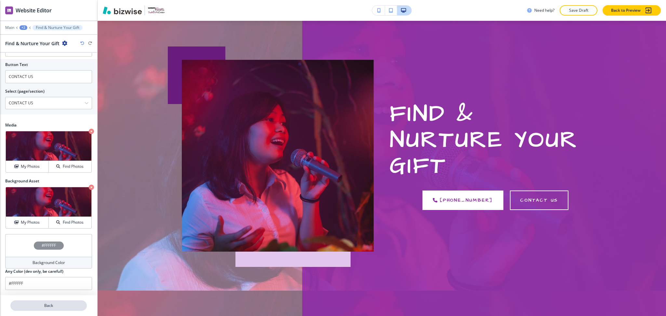
click at [52, 309] on button "Back" at bounding box center [48, 306] width 76 height 10
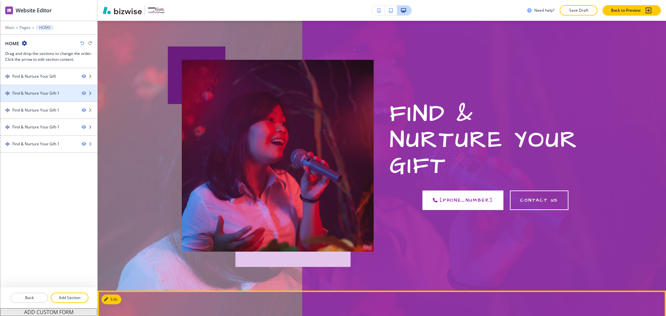
click at [32, 91] on div "Find & Nurture Your Gift-1" at bounding box center [35, 93] width 47 height 6
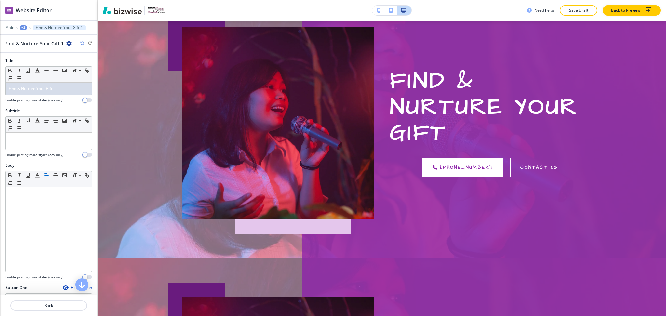
scroll to position [0, 0]
click at [81, 43] on icon "button" at bounding box center [82, 43] width 4 height 4
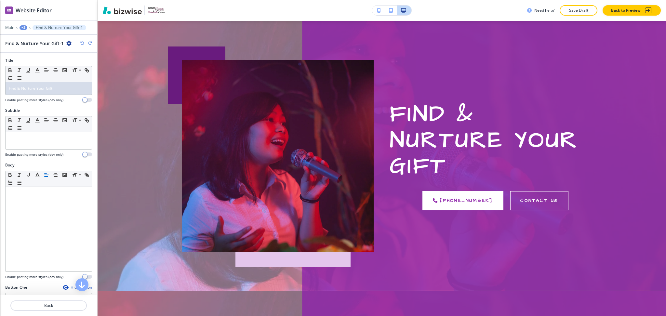
click at [81, 43] on icon "button" at bounding box center [82, 43] width 4 height 4
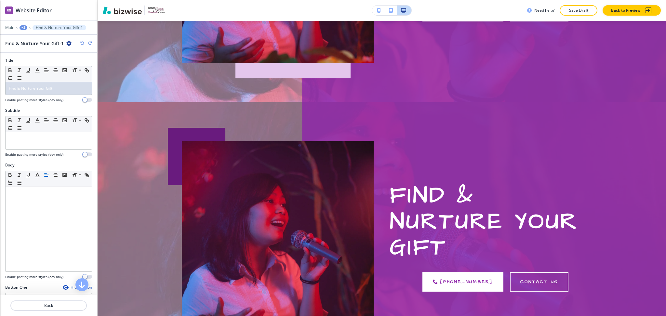
click at [81, 43] on icon "button" at bounding box center [82, 43] width 4 height 4
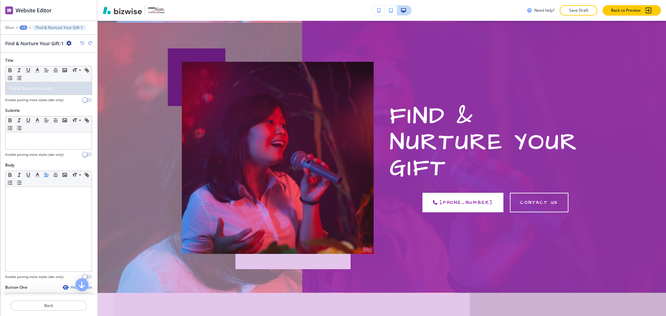
scroll to position [309, 0]
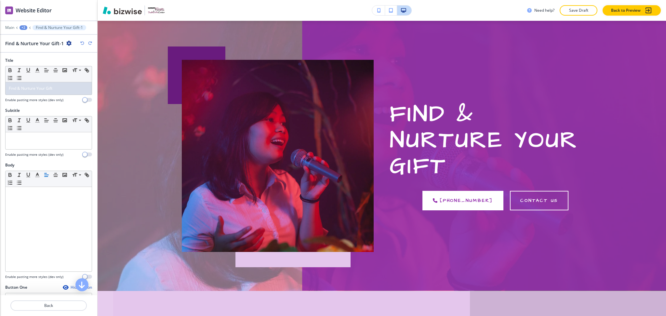
click at [81, 43] on icon "button" at bounding box center [82, 43] width 4 height 4
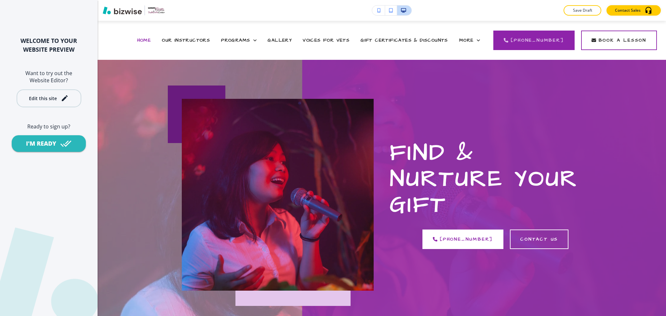
click at [62, 100] on icon "button" at bounding box center [65, 98] width 6 height 6
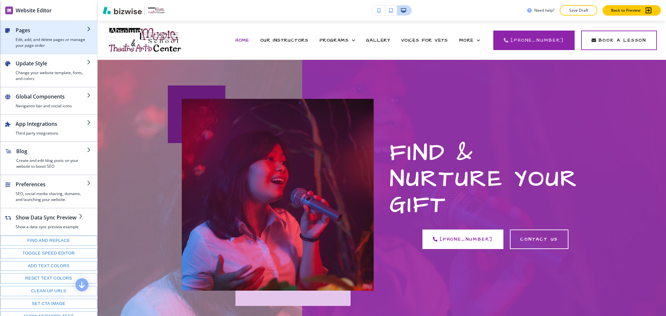
click at [44, 37] on h4 "Edit, add, and delete pages or manage your page order" at bounding box center [51, 43] width 71 height 12
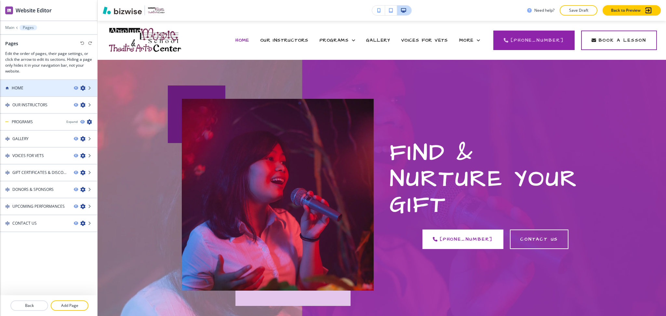
click at [22, 95] on div at bounding box center [48, 93] width 97 height 5
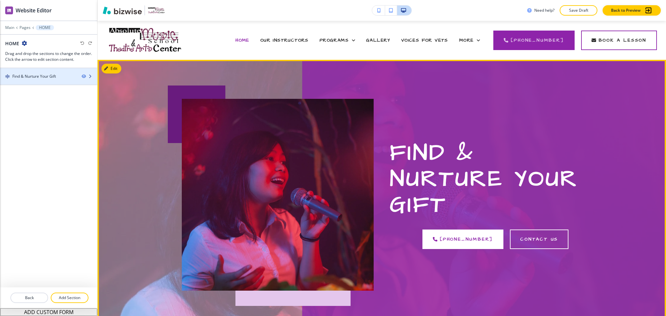
click at [26, 74] on div "Find & Nurture Your Gift" at bounding box center [34, 77] width 44 height 6
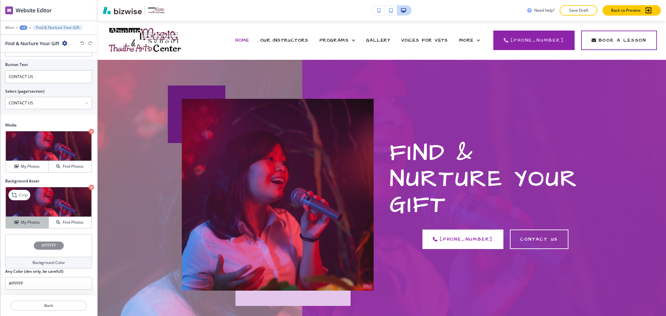
click at [33, 226] on button "My Photos" at bounding box center [27, 222] width 43 height 11
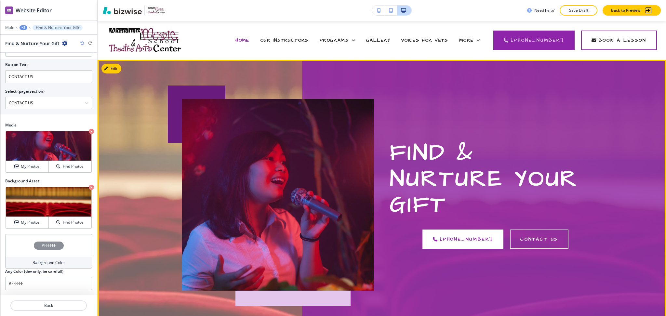
scroll to position [217, 0]
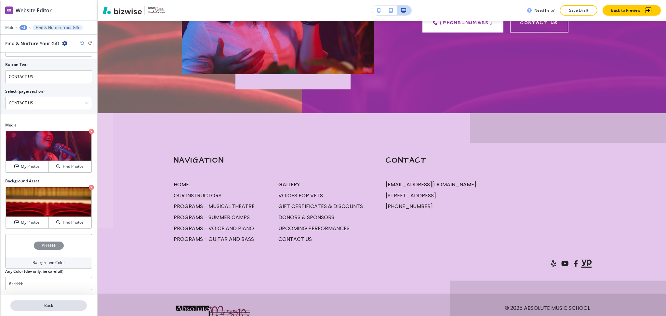
click at [40, 304] on p "Back" at bounding box center [48, 306] width 75 height 6
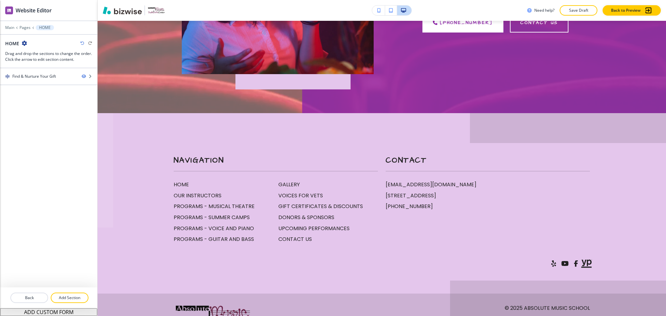
drag, startPoint x: 81, startPoint y: 301, endPoint x: 84, endPoint y: 287, distance: 13.7
click at [81, 301] on p "Add Section" at bounding box center [69, 298] width 36 height 6
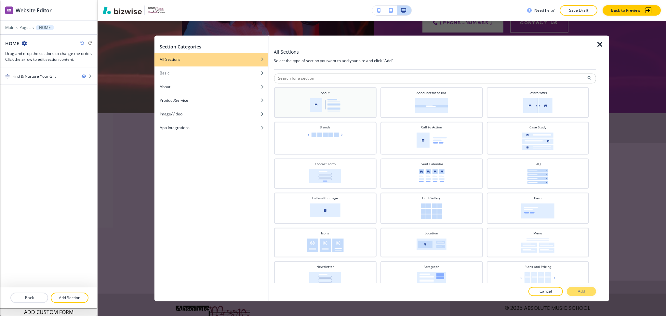
click at [319, 101] on img at bounding box center [325, 105] width 31 height 14
drag, startPoint x: 582, startPoint y: 290, endPoint x: 551, endPoint y: 267, distance: 38.1
click at [582, 290] on p "Add" at bounding box center [581, 292] width 7 height 6
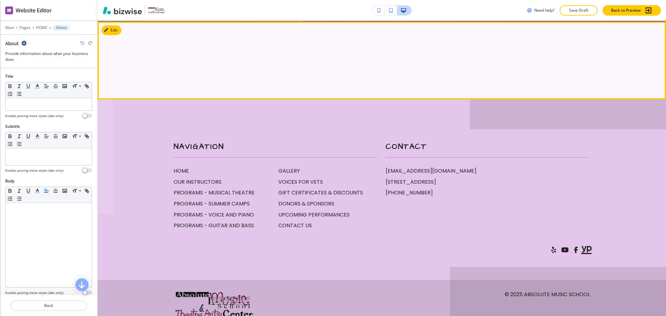
scroll to position [309, 0]
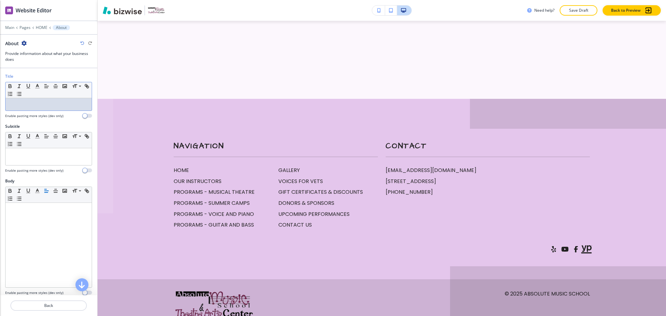
click at [52, 110] on div at bounding box center [49, 104] width 86 height 12
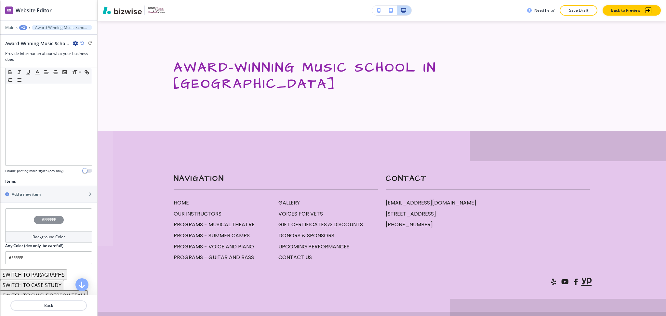
scroll to position [146, 0]
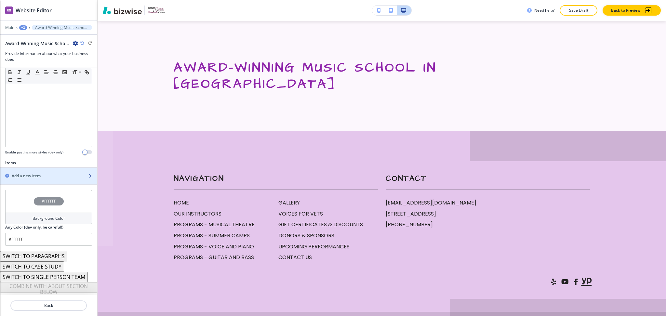
click at [34, 172] on div "button" at bounding box center [48, 170] width 97 height 5
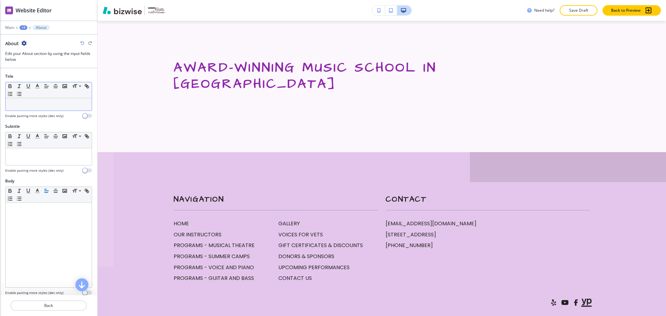
click at [64, 104] on p at bounding box center [49, 105] width 80 height 6
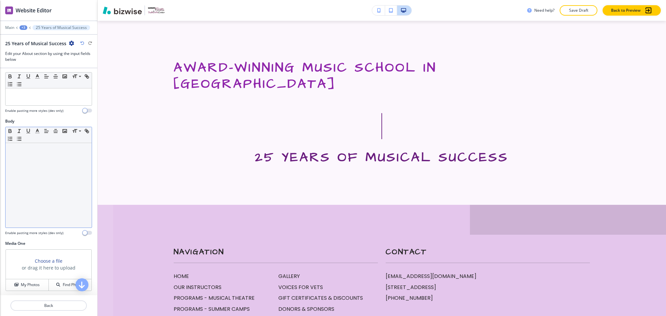
scroll to position [0, 0]
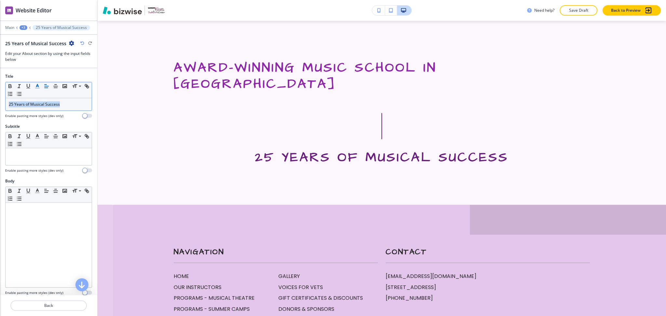
click at [38, 85] on icon "button" at bounding box center [37, 86] width 6 height 6
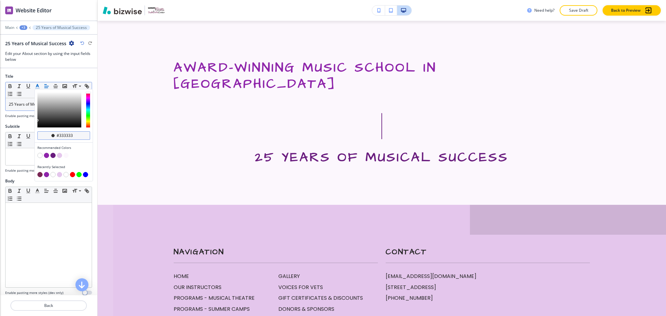
click at [76, 137] on input "#333333" at bounding box center [67, 135] width 23 height 5
paste input "792654"
type input "#792654"
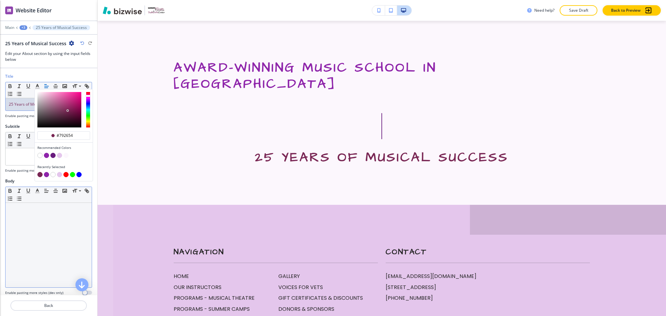
click at [65, 236] on div at bounding box center [49, 245] width 86 height 85
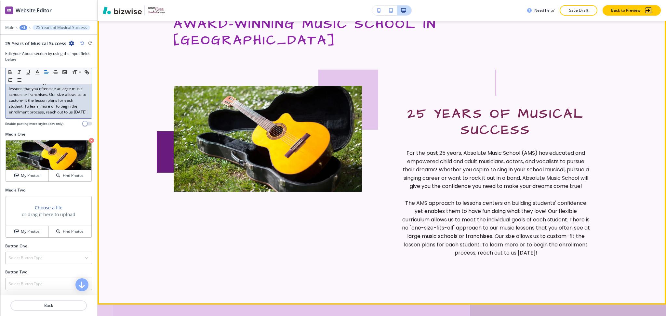
scroll to position [354, 0]
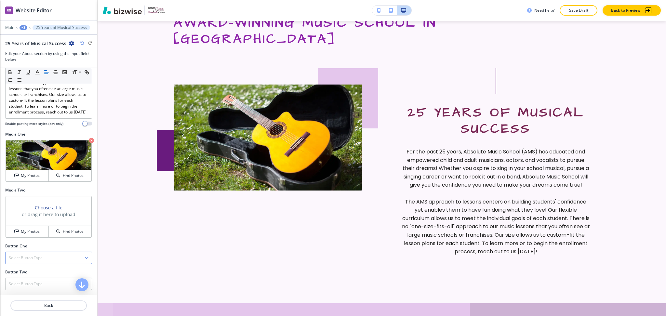
click at [26, 261] on h4 "Select Button Type" at bounding box center [26, 258] width 34 height 6
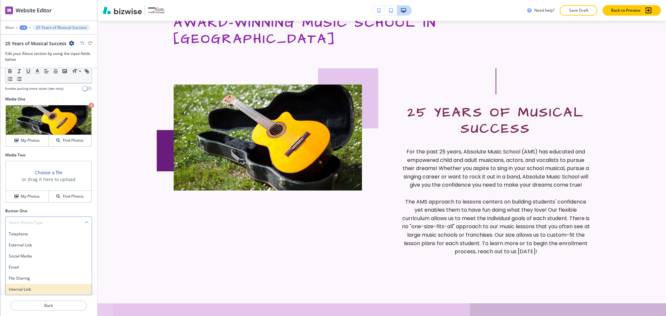
click at [19, 294] on div "Internal Link" at bounding box center [49, 289] width 86 height 11
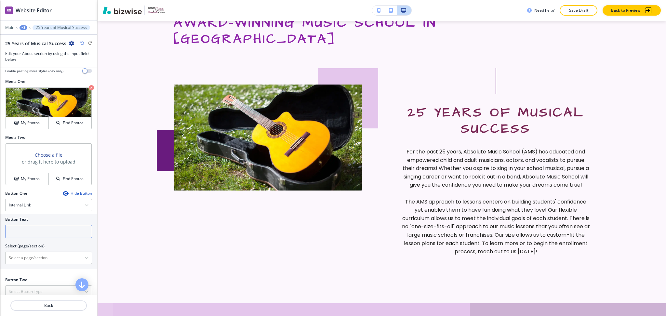
scroll to position [267, 0]
click at [19, 238] on input "text" at bounding box center [48, 231] width 87 height 13
paste input "REACH OUT NOW"
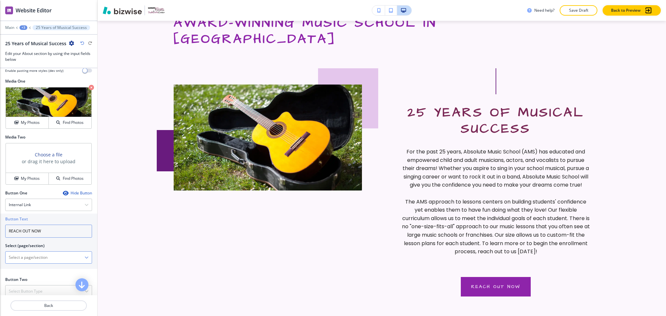
type input "REACH OUT NOW"
click at [25, 263] on \(page\/section\) "Manual Input" at bounding box center [45, 257] width 79 height 11
type \(page\/section\) "CONTACT US"
click at [30, 272] on h4 "CONTACT US" at bounding box center [49, 269] width 80 height 6
click at [44, 238] on input "REACH OUT NOW" at bounding box center [48, 231] width 87 height 13
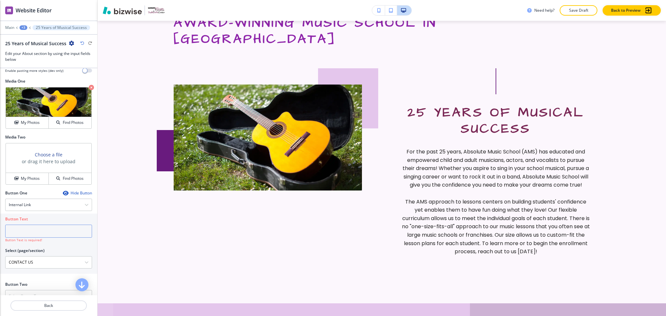
paste input "REACH OUT NOW"
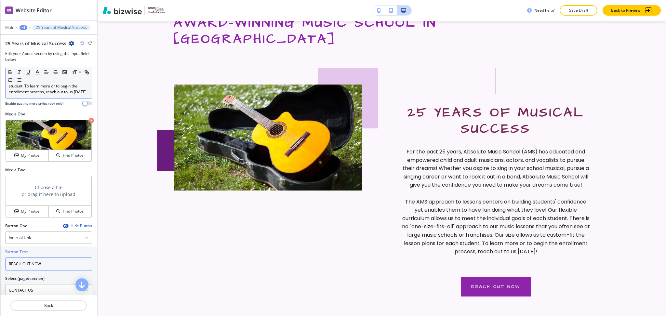
type input "REACH OUT NOW"
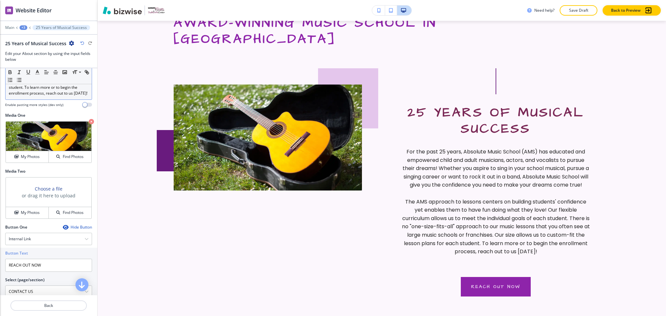
click at [60, 96] on p "The AMS approach to lessons centers on building students' confidence yet enable…" at bounding box center [49, 64] width 80 height 64
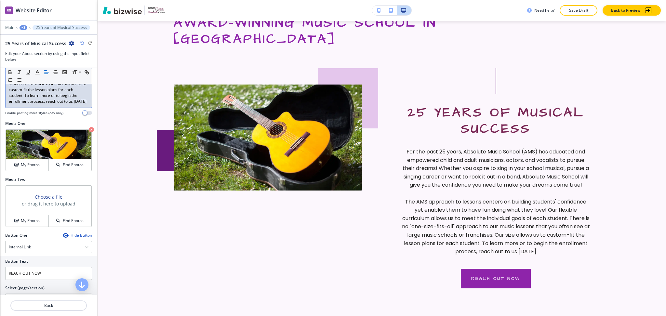
scroll to position [224, 0]
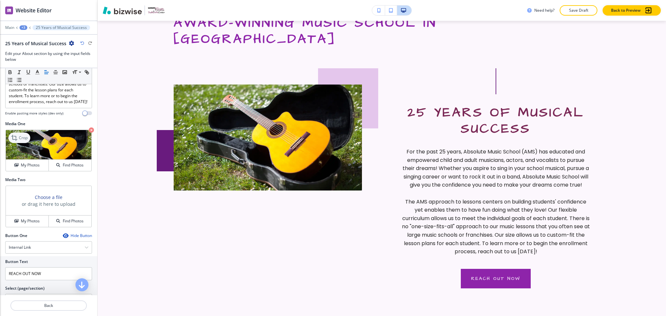
click at [23, 141] on p "Crop" at bounding box center [23, 138] width 9 height 6
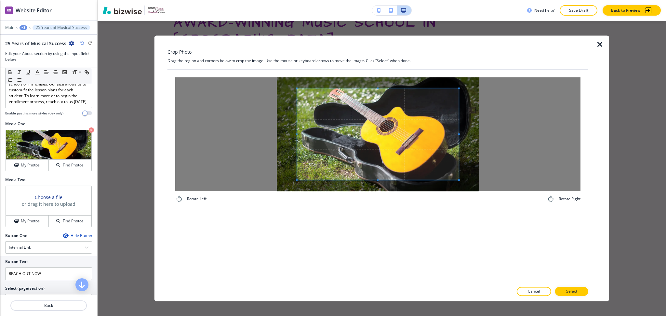
click at [378, 56] on div "Crop Photo Drag the region and corners below to crop the image. Use the mouse o…" at bounding box center [378, 168] width 421 height 266
click at [386, 211] on div "Rotate Left Rotate Right" at bounding box center [378, 176] width 421 height 213
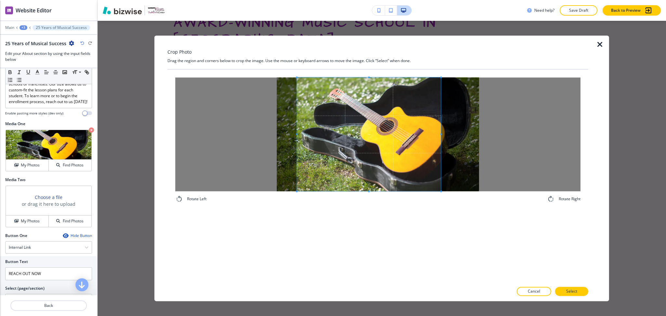
click at [440, 136] on span at bounding box center [441, 134] width 2 height 114
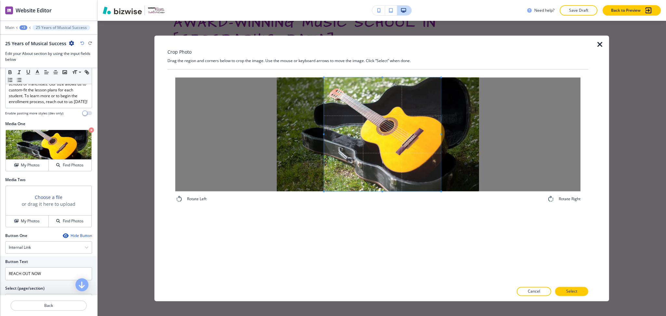
click at [324, 132] on div at bounding box center [382, 134] width 117 height 114
click at [571, 290] on p "Select" at bounding box center [571, 292] width 11 height 6
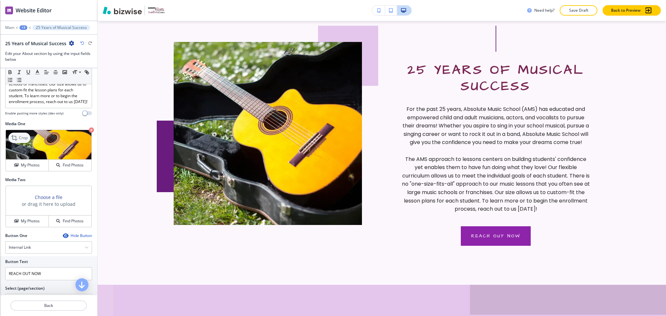
scroll to position [397, 0]
click at [23, 141] on p "Crop" at bounding box center [23, 138] width 9 height 6
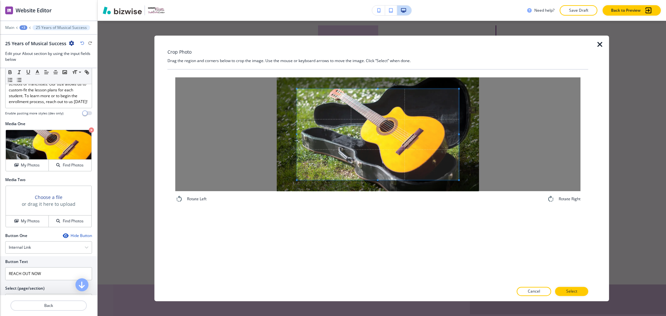
click at [382, 53] on div "Crop Photo Drag the region and corners below to crop the image. Use the mouse o…" at bounding box center [378, 168] width 421 height 266
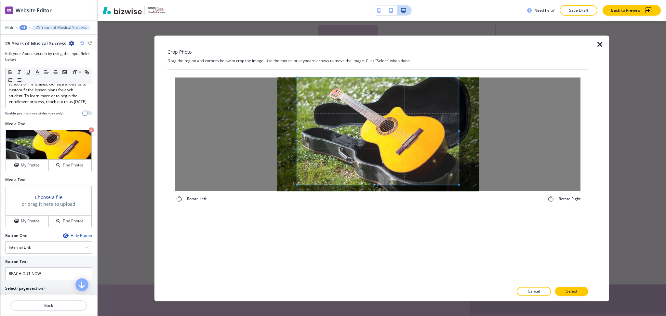
click at [386, 213] on div "Rotate Left Rotate Right" at bounding box center [378, 176] width 421 height 213
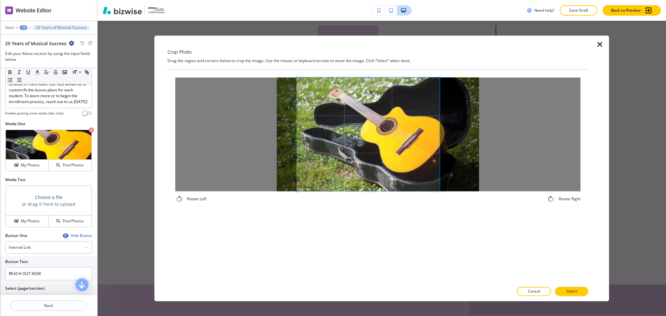
click at [438, 132] on div at bounding box center [368, 134] width 143 height 114
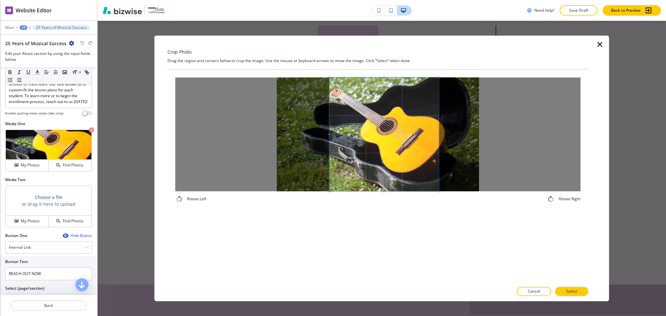
click at [330, 132] on div at bounding box center [384, 134] width 109 height 114
click at [418, 142] on span at bounding box center [381, 134] width 109 height 114
click at [436, 133] on span at bounding box center [436, 134] width 2 height 114
click at [434, 133] on span at bounding box center [434, 134] width 2 height 114
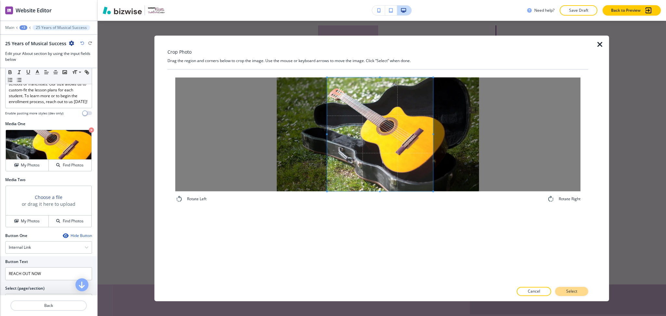
click at [571, 291] on p "Select" at bounding box center [571, 292] width 11 height 6
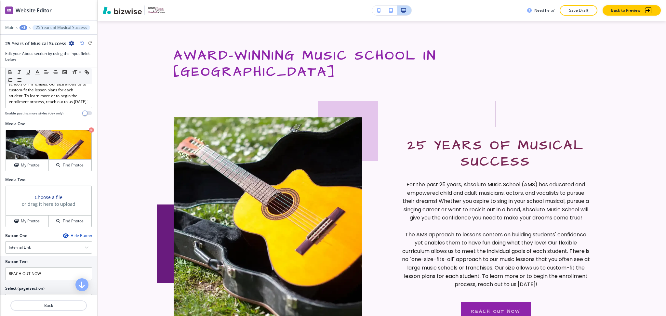
scroll to position [319, 0]
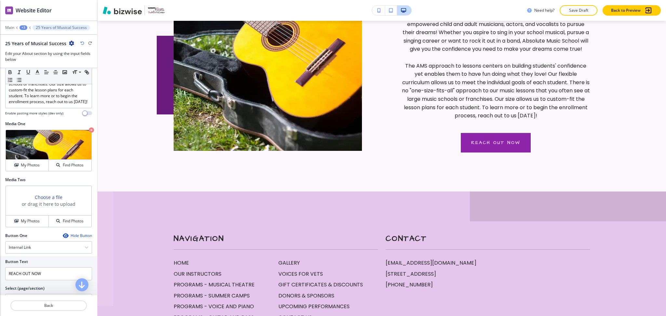
click at [25, 25] on div "+3" at bounding box center [24, 27] width 8 height 5
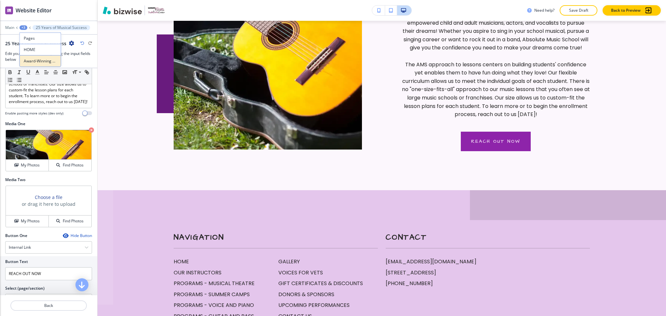
scroll to position [492, 0]
click at [37, 48] on p "HOME" at bounding box center [40, 50] width 33 height 6
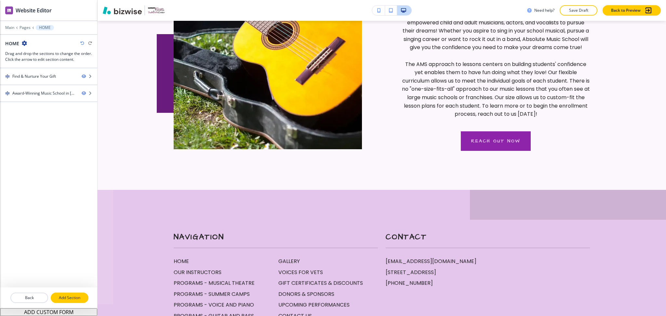
click at [73, 298] on p "Add Section" at bounding box center [69, 298] width 36 height 6
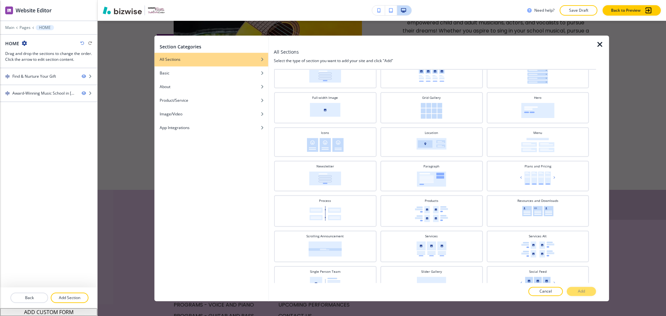
scroll to position [100, 0]
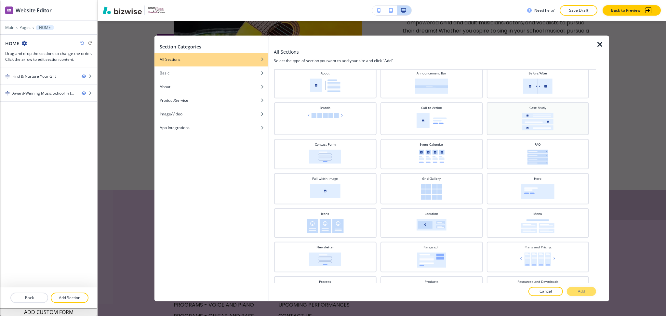
click at [548, 120] on img at bounding box center [538, 122] width 32 height 18
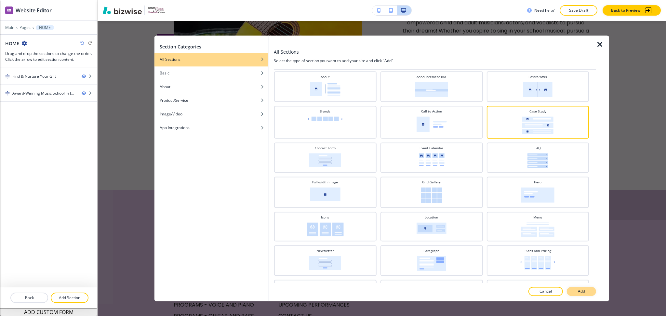
scroll to position [15, 0]
click at [582, 293] on p "Add" at bounding box center [581, 292] width 7 height 6
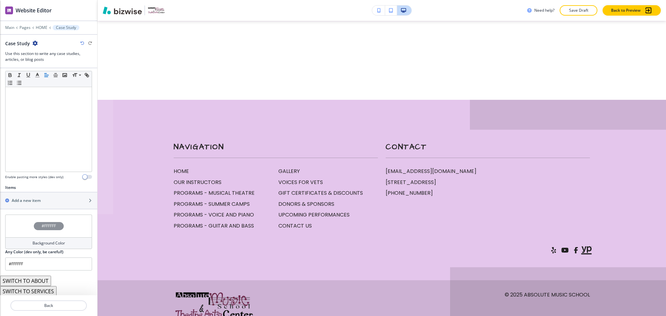
scroll to position [117, 0]
click at [32, 200] on h2 "Add a new item" at bounding box center [26, 199] width 29 height 6
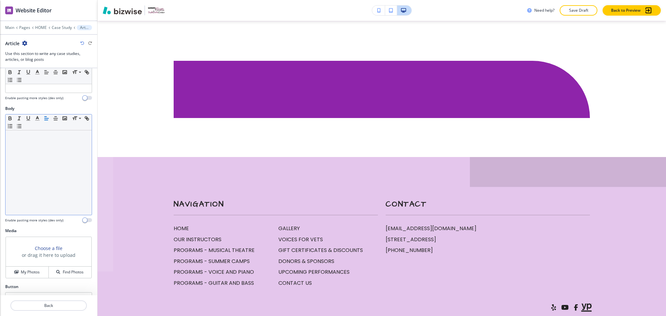
scroll to position [33, 0]
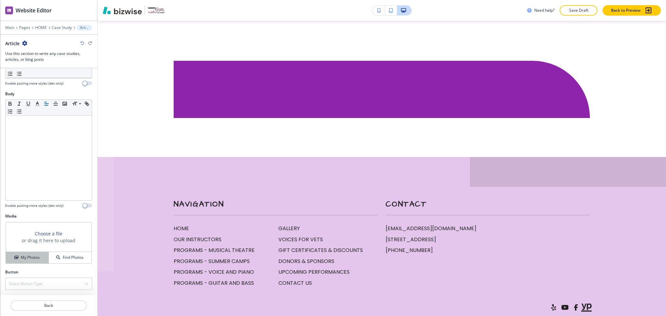
click at [21, 258] on h4 "My Photos" at bounding box center [30, 258] width 19 height 6
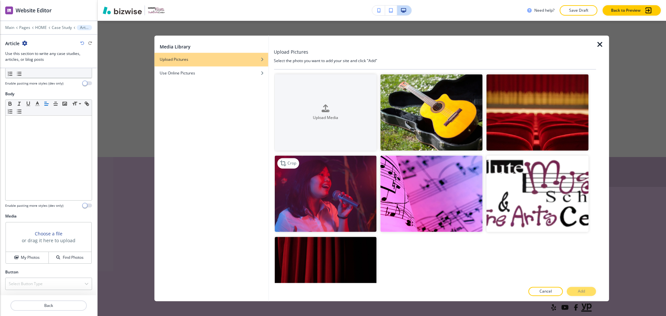
click at [320, 182] on img "button" at bounding box center [326, 194] width 102 height 76
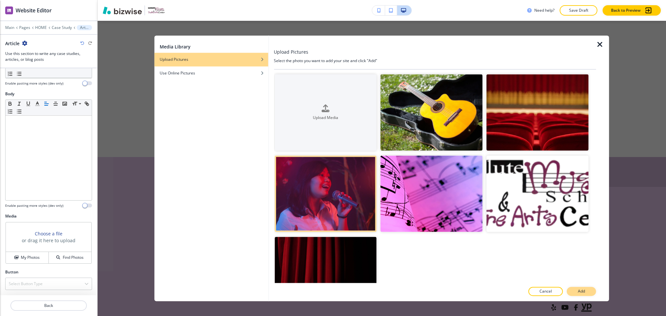
click at [577, 291] on button "Add" at bounding box center [581, 291] width 29 height 9
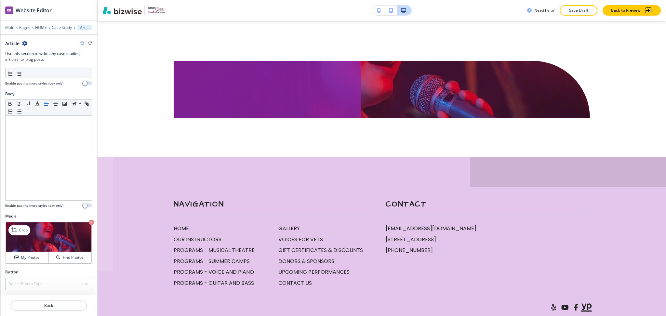
click at [89, 220] on icon "button" at bounding box center [91, 222] width 5 height 5
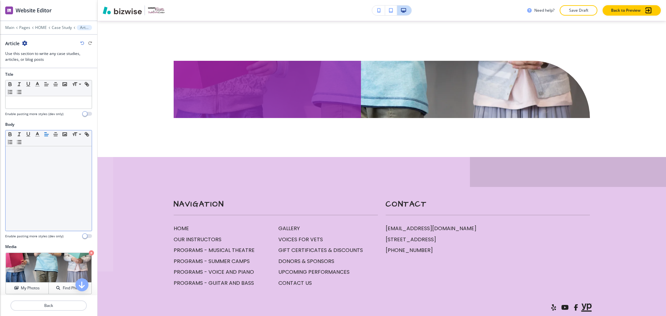
scroll to position [0, 0]
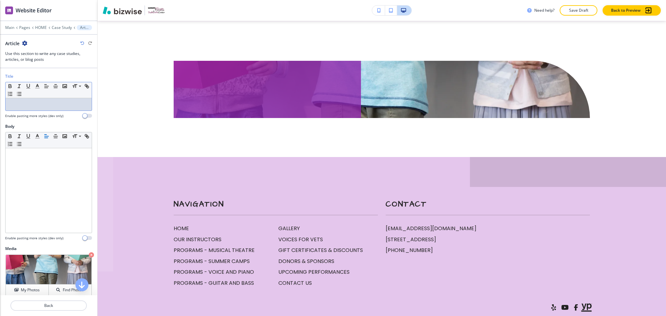
click at [51, 106] on p at bounding box center [49, 105] width 80 height 6
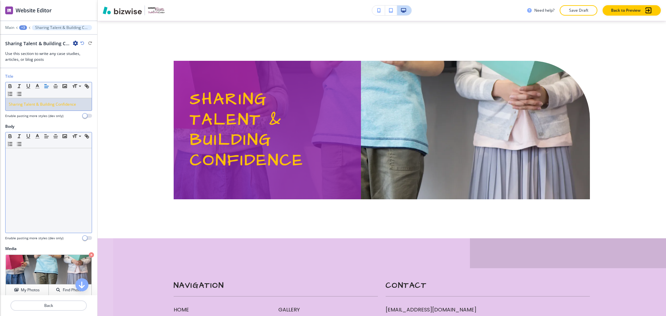
click at [44, 191] on div at bounding box center [49, 190] width 86 height 85
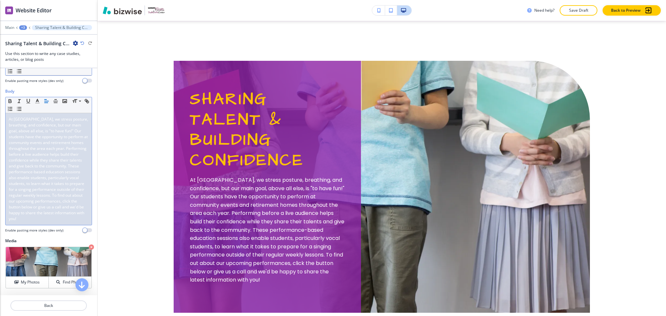
scroll to position [65, 0]
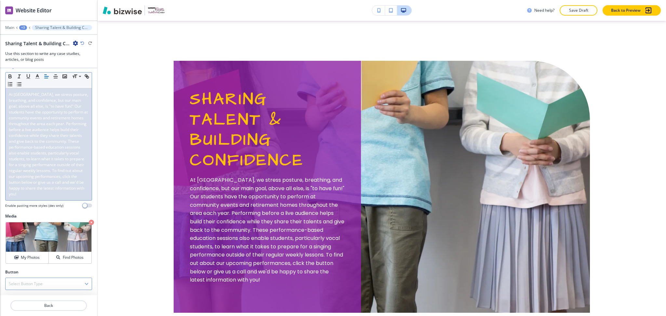
click at [62, 282] on div "Select Button Type" at bounding box center [49, 284] width 86 height 12
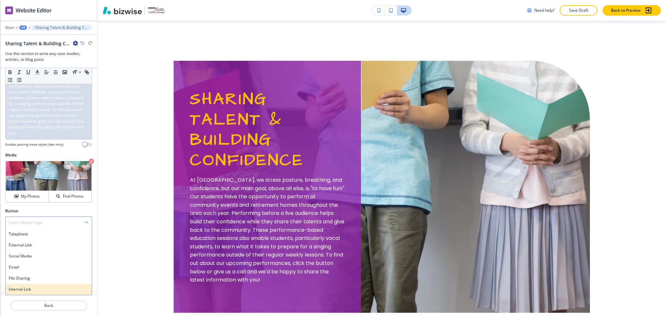
click at [41, 291] on h4 "Internal Link" at bounding box center [49, 290] width 80 height 6
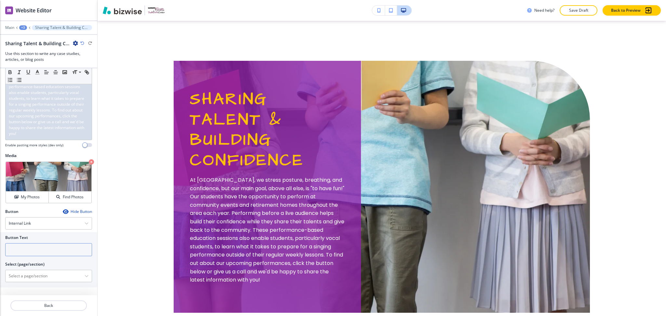
scroll to position [126, 0]
click at [36, 250] on input "text" at bounding box center [48, 249] width 87 height 13
paste input "UPCOMING PERFORMANCES"
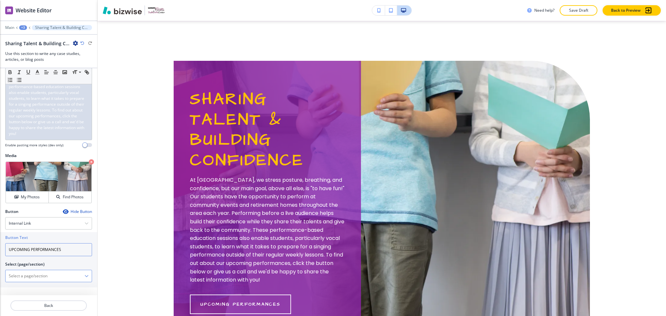
type input "UPCOMING PERFORMANCES"
click at [51, 274] on \(page\/section\) "Manual Input" at bounding box center [45, 276] width 79 height 11
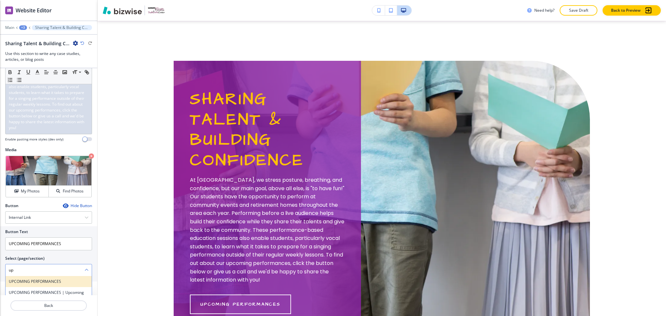
click at [55, 285] on h4 "UPCOMING PERFORMANCES" at bounding box center [49, 282] width 80 height 6
type \(page\/section\) "UPCOMING PERFORMANCES"
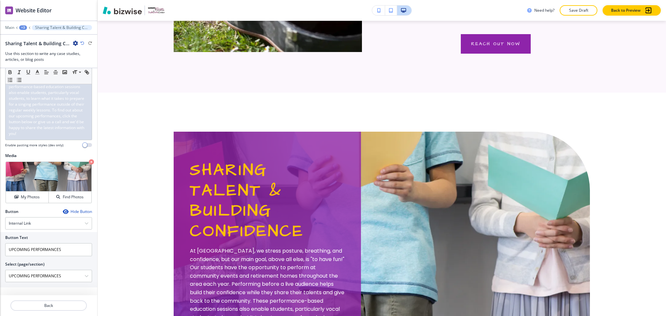
scroll to position [590, 0]
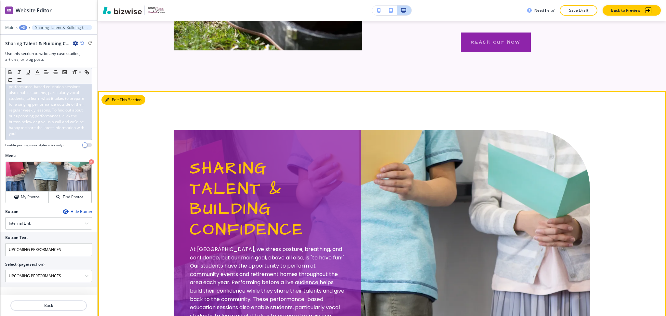
click at [117, 97] on button "Edit This Section" at bounding box center [124, 100] width 44 height 10
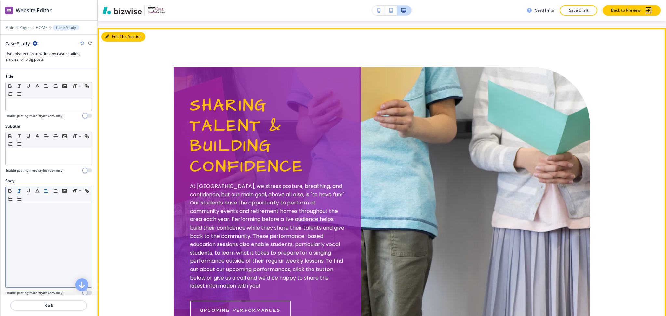
scroll to position [660, 0]
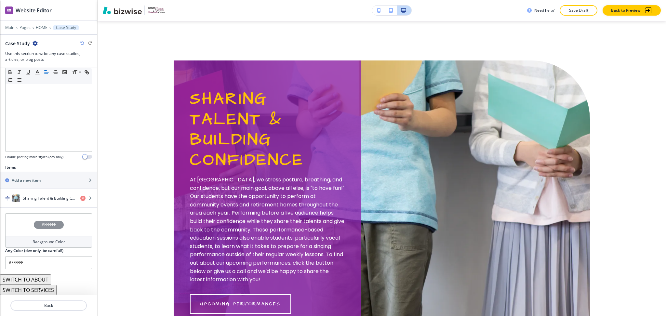
click at [54, 243] on h4 "Background Color" at bounding box center [49, 242] width 33 height 6
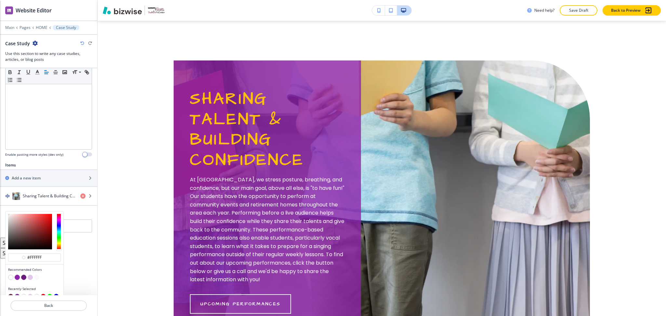
click at [18, 277] on button "button" at bounding box center [17, 277] width 5 height 5
type input "#8e24aa"
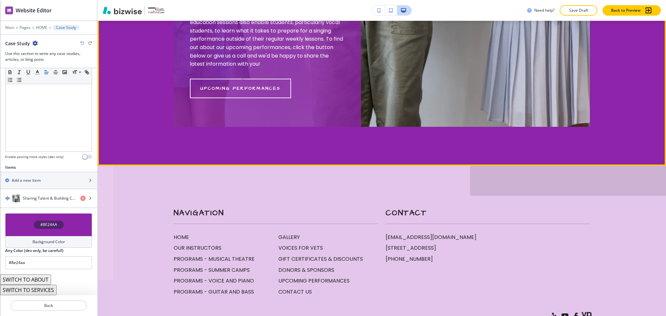
scroll to position [877, 0]
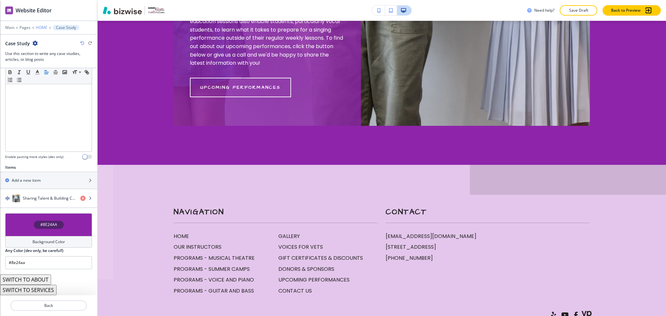
click at [43, 27] on p "HOME" at bounding box center [42, 27] width 12 height 5
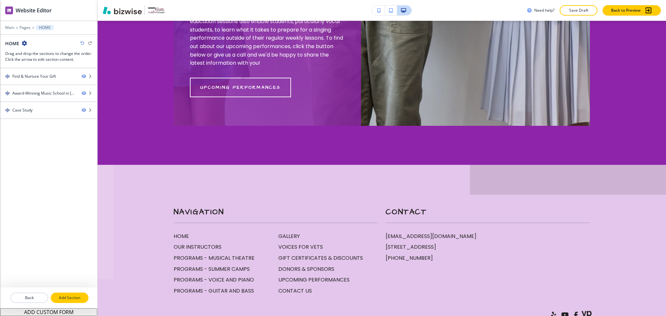
click at [74, 299] on p "Add Section" at bounding box center [69, 298] width 36 height 6
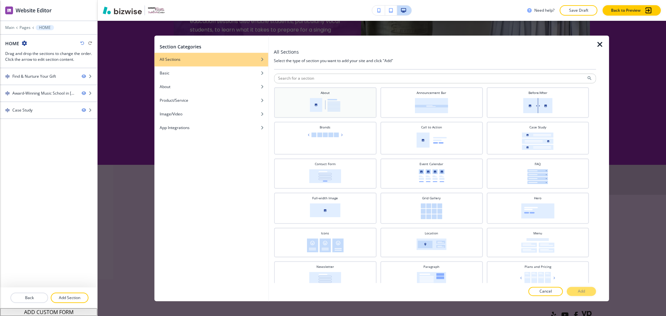
drag, startPoint x: 328, startPoint y: 101, endPoint x: 345, endPoint y: 110, distance: 18.8
click at [329, 101] on img at bounding box center [325, 105] width 31 height 14
click at [591, 290] on button "Add" at bounding box center [581, 291] width 29 height 9
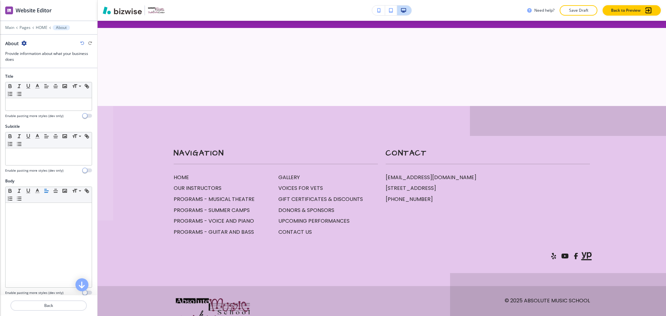
scroll to position [1020, 0]
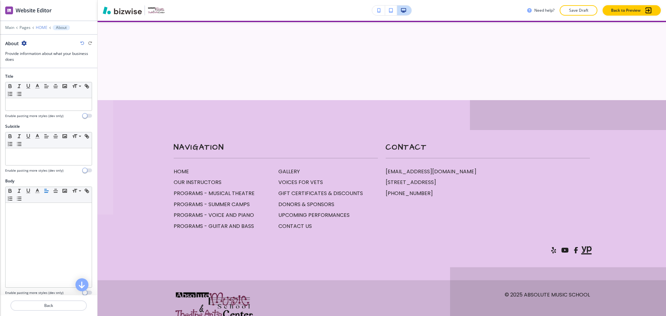
click at [38, 28] on p "HOME" at bounding box center [42, 27] width 12 height 5
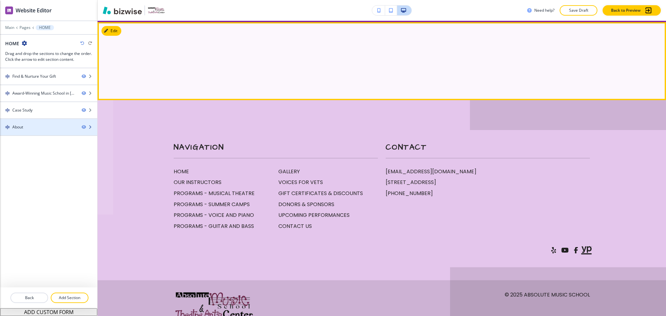
click at [25, 132] on div at bounding box center [48, 132] width 97 height 5
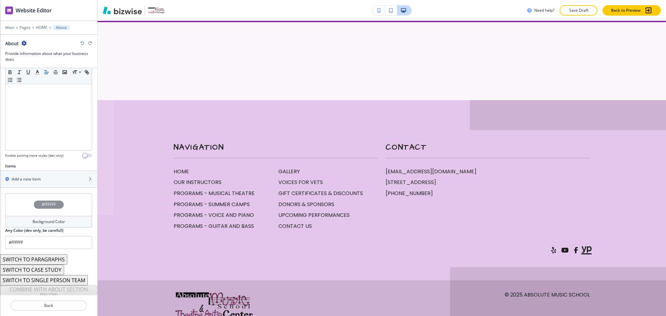
scroll to position [141, 0]
click at [26, 176] on h2 "Add a new item" at bounding box center [26, 176] width 29 height 6
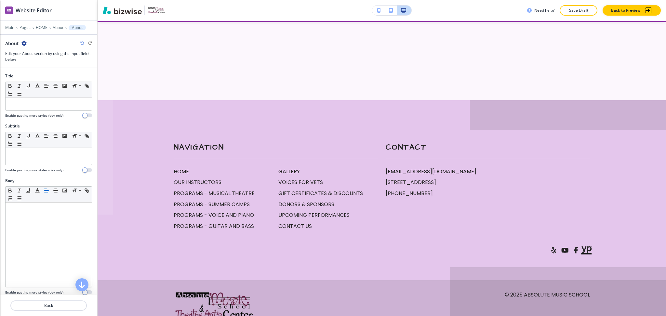
scroll to position [1, 0]
click at [40, 105] on p at bounding box center [49, 104] width 80 height 6
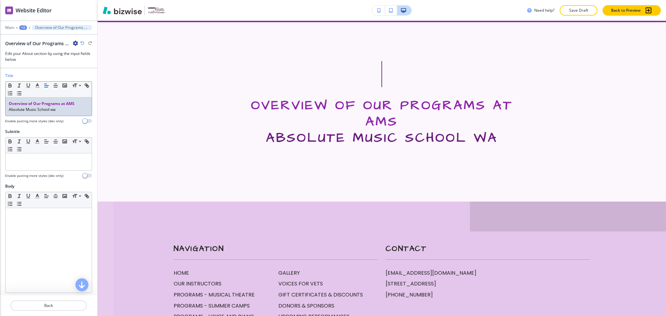
scroll to position [0, 0]
drag, startPoint x: 72, startPoint y: 111, endPoint x: 0, endPoint y: 113, distance: 71.9
click at [0, 113] on div "Title Small Normal Large Huge Overview of Our Programs at AMS Absolute Music Sc…" at bounding box center [48, 101] width 97 height 56
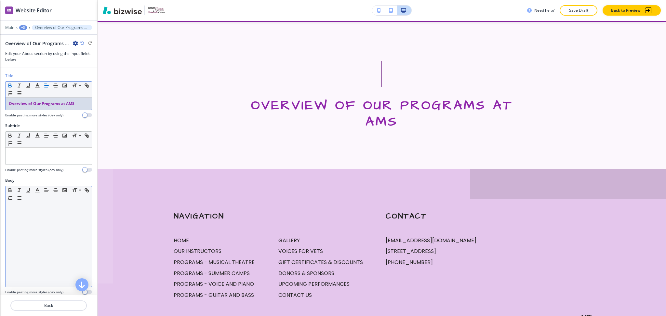
click at [38, 210] on p at bounding box center [49, 209] width 80 height 6
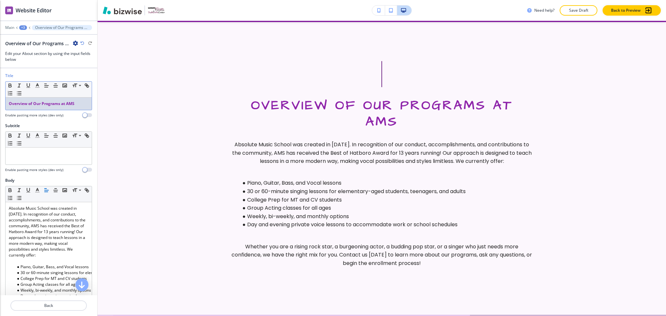
click at [88, 101] on div "Title Small Normal Large Huge Overview of Our Programs at AMS Enable pasting mo…" at bounding box center [48, 98] width 97 height 50
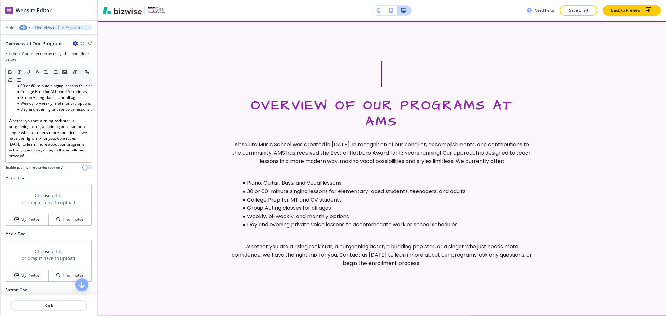
scroll to position [238, 0]
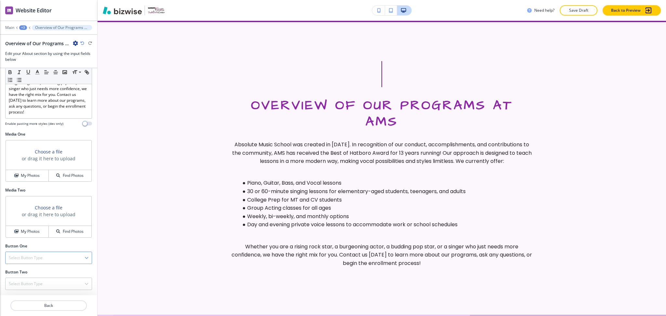
click at [34, 258] on h4 "Select Button Type" at bounding box center [26, 258] width 34 height 6
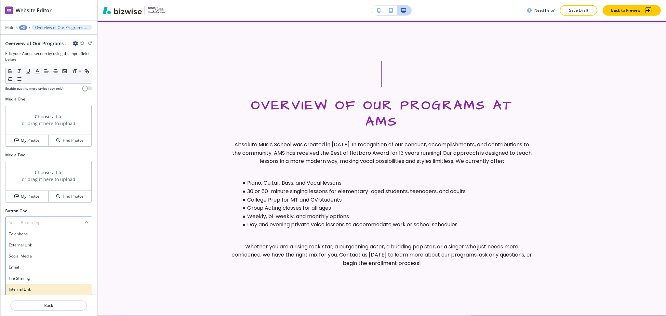
click at [24, 288] on h4 "Internal Link" at bounding box center [49, 290] width 80 height 6
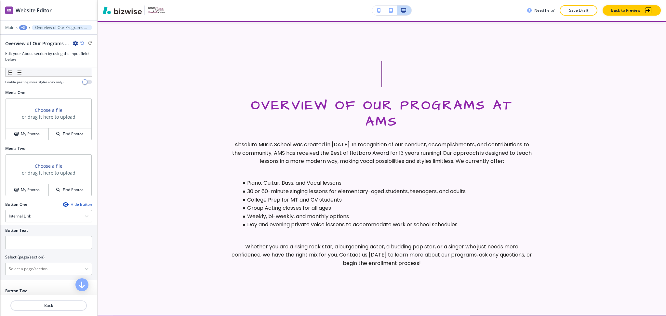
scroll to position [274, 0]
click at [29, 255] on div "Button Text Select (page/section) HOME HOME | Find & Nurture Your Gift OUR INST…" at bounding box center [48, 250] width 87 height 50
click at [29, 249] on input "text" at bounding box center [48, 242] width 87 height 13
paste input "CONTACT AMS"
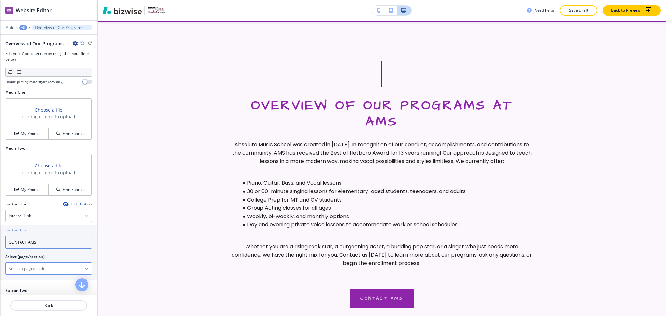
type input "CONTACT AMS"
click at [30, 273] on \(page\/section\) "Manual Input" at bounding box center [45, 268] width 79 height 11
click at [29, 283] on h4 "CONTACT US" at bounding box center [49, 280] width 80 height 6
type \(page\/section\) "CONTACT US"
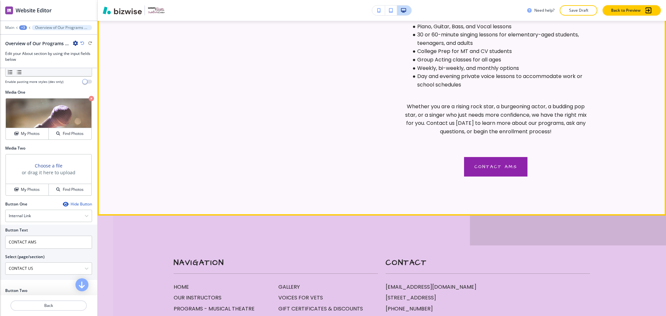
scroll to position [1193, 0]
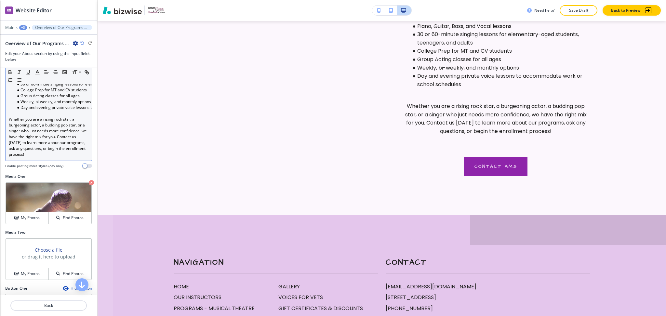
click at [78, 156] on p "Whether you are a rising rock star, a burgeoning actor, a budding pop star, or …" at bounding box center [49, 136] width 80 height 41
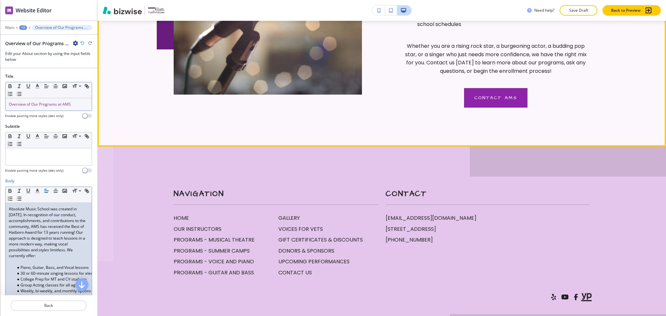
scroll to position [1253, 0]
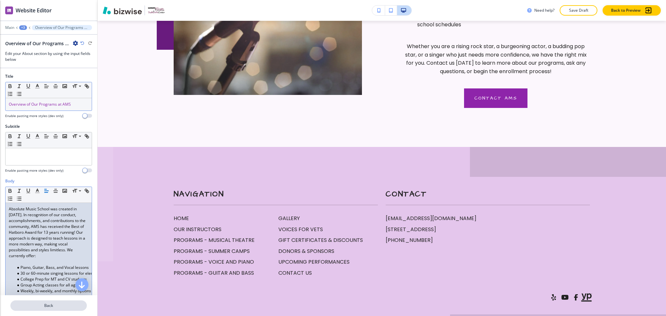
click at [46, 306] on p "Back" at bounding box center [48, 306] width 75 height 6
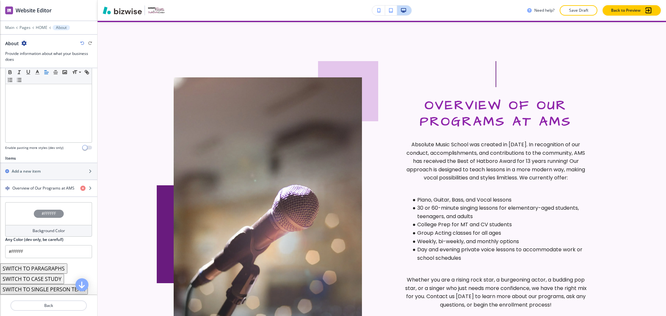
scroll to position [157, 0]
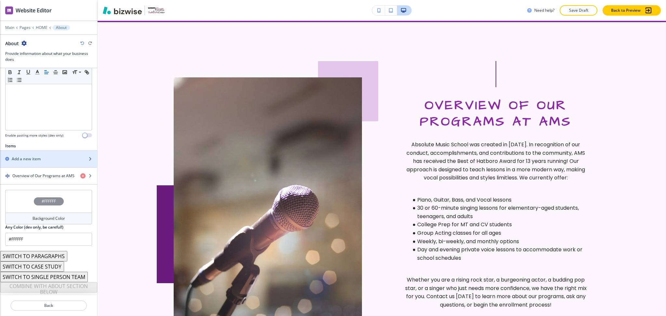
click at [47, 153] on div "button" at bounding box center [48, 153] width 97 height 5
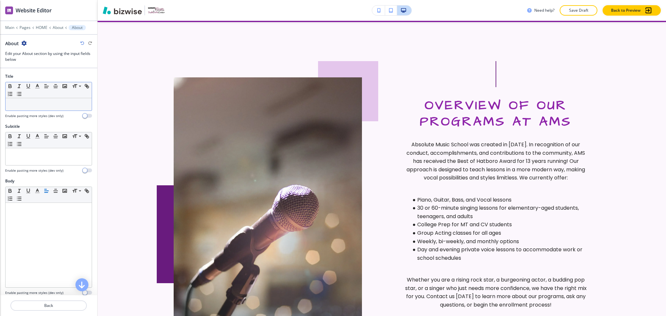
click at [41, 106] on p at bounding box center [49, 105] width 80 height 6
paste div
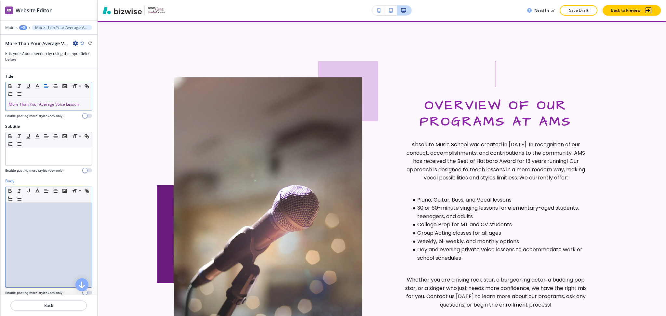
click at [23, 232] on div at bounding box center [49, 245] width 86 height 85
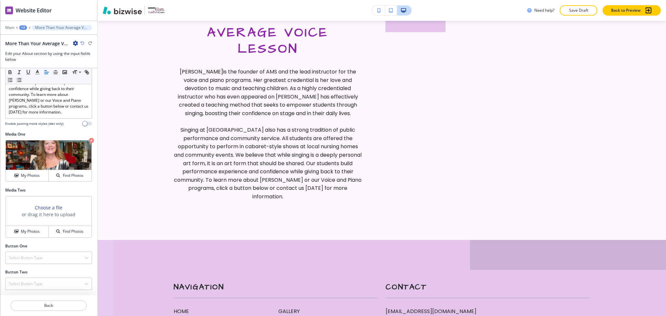
scroll to position [247, 0]
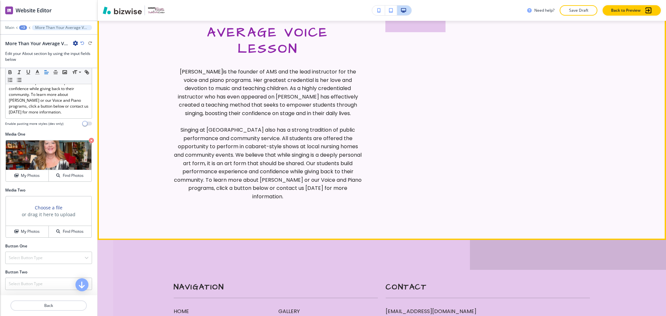
click at [415, 153] on div "More Than Your Average Voice Lesson [PERSON_NAME] is the founder of AMS and the…" at bounding box center [382, 86] width 416 height 229
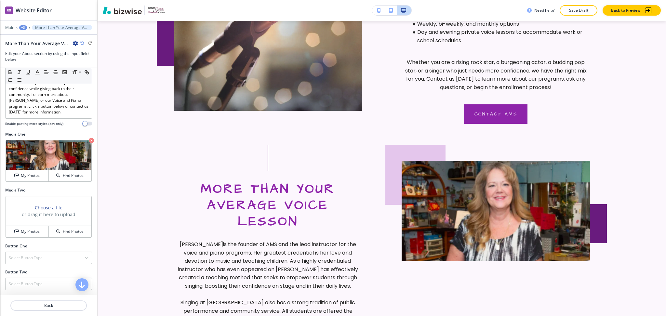
scroll to position [1237, 0]
click at [89, 143] on icon "button" at bounding box center [91, 140] width 5 height 5
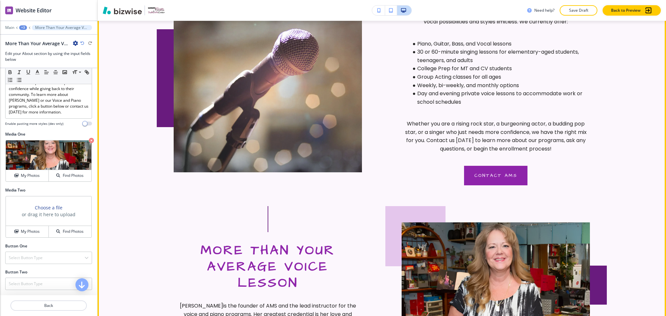
scroll to position [247, 0]
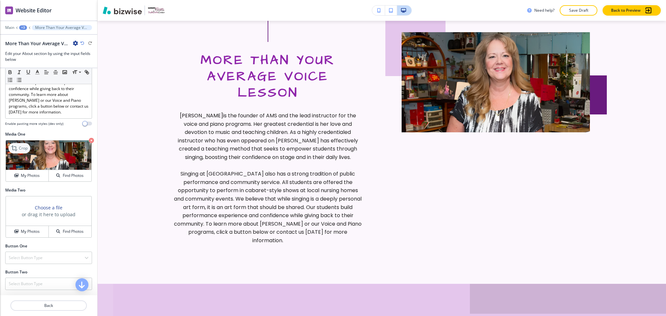
click at [16, 152] on icon at bounding box center [15, 148] width 8 height 8
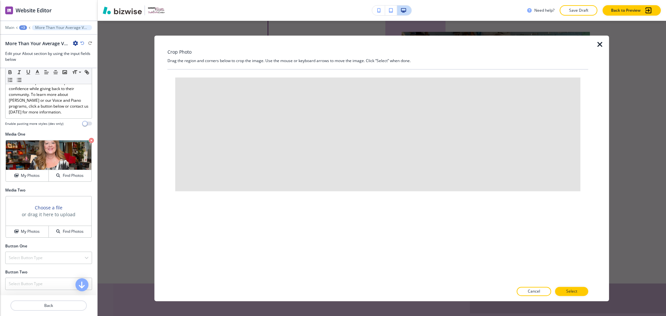
scroll to position [1367, 0]
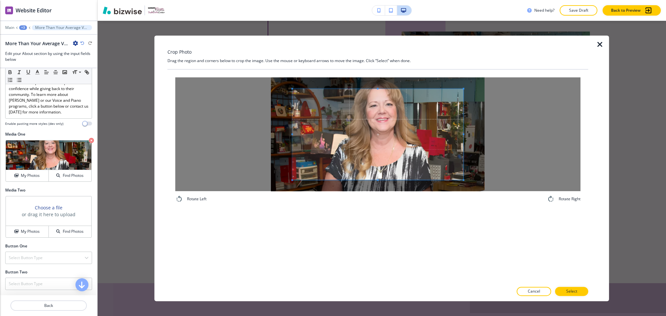
click at [386, 57] on div "Crop Photo Drag the region and corners below to crop the image. Use the mouse o…" at bounding box center [378, 168] width 421 height 266
click at [389, 218] on div "Rotate Left Rotate Right" at bounding box center [378, 176] width 421 height 213
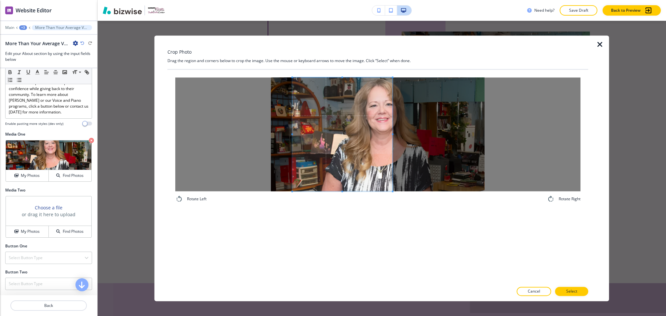
click at [392, 133] on span at bounding box center [393, 134] width 2 height 114
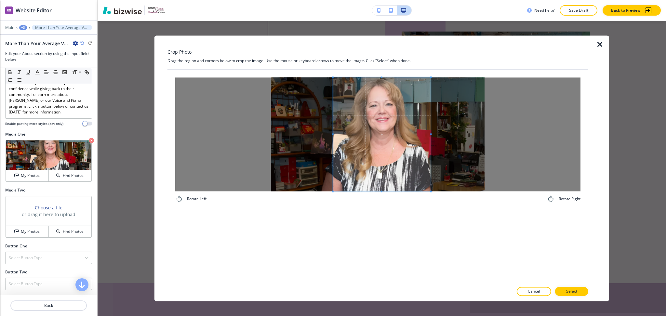
click at [368, 162] on span at bounding box center [382, 134] width 98 height 114
click at [580, 291] on button "Select" at bounding box center [571, 291] width 33 height 9
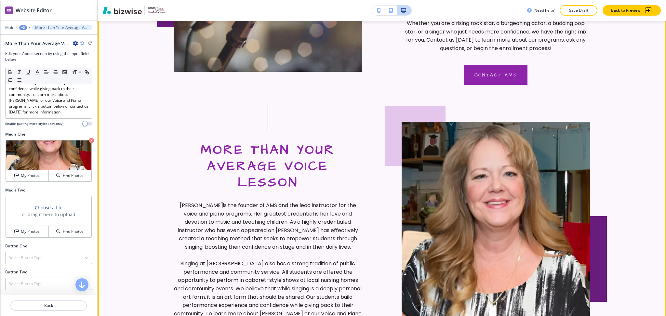
scroll to position [1277, 0]
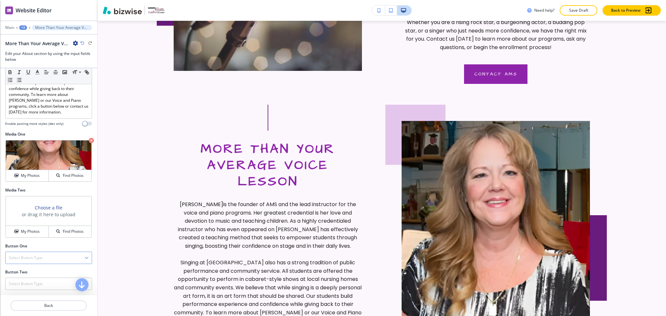
click at [25, 261] on h4 "Select Button Type" at bounding box center [26, 258] width 34 height 6
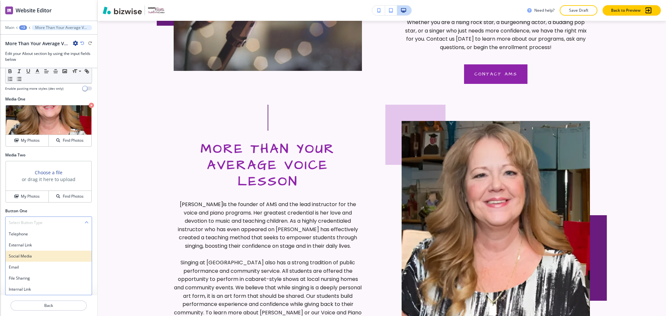
scroll to position [290, 0]
click at [29, 290] on h4 "Internal Link" at bounding box center [49, 290] width 80 height 6
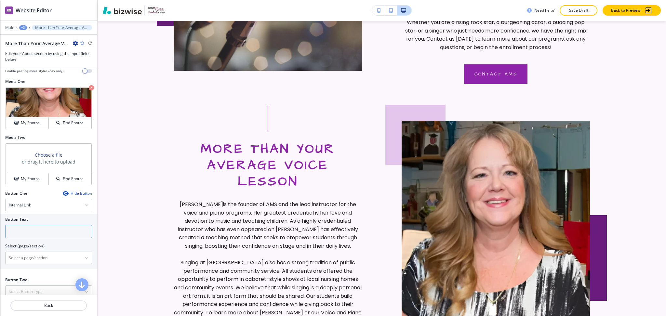
click at [34, 238] on input "text" at bounding box center [48, 231] width 87 height 13
paste input "MORE ABOUT [PERSON_NAME]"
type input "MORE ABOUT [PERSON_NAME]"
click at [59, 264] on \(page\/section\) "Manual Input" at bounding box center [45, 257] width 79 height 11
click at [44, 272] on h4 "OUR INSTRUCTORS" at bounding box center [49, 269] width 80 height 6
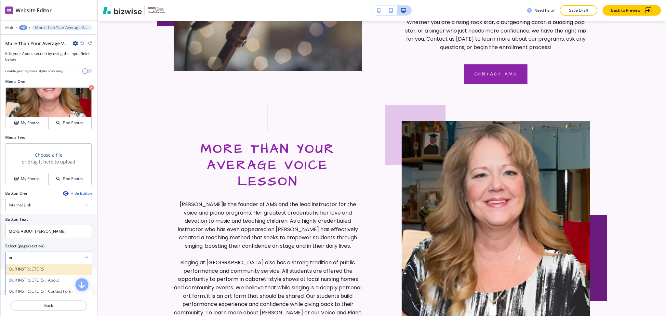
type \(page\/section\) "OUR INSTRUCTORS"
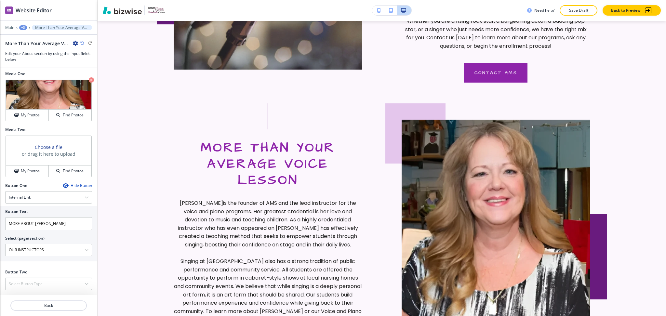
scroll to position [1279, 0]
click at [37, 289] on div "Select Button Type" at bounding box center [49, 284] width 86 height 12
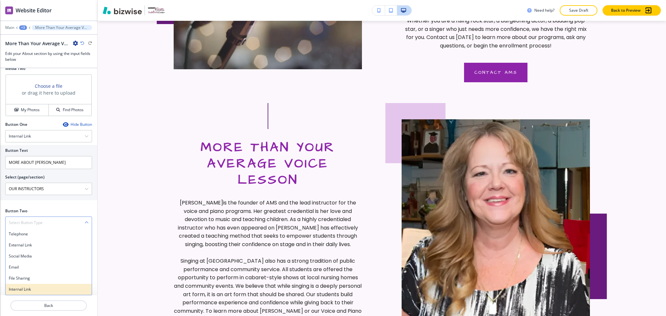
click at [33, 289] on h4 "Internal Link" at bounding box center [49, 290] width 80 height 6
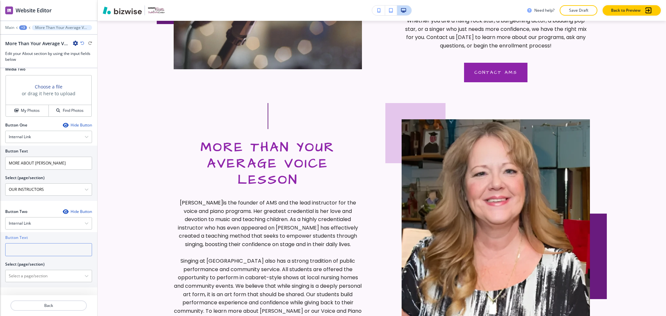
click at [29, 250] on input "text" at bounding box center [48, 249] width 87 height 13
paste input "VOICE & PIANO"
type input "VOICE & PIANO"
click at [37, 277] on \(page\/section\) "Manual Input" at bounding box center [45, 276] width 79 height 11
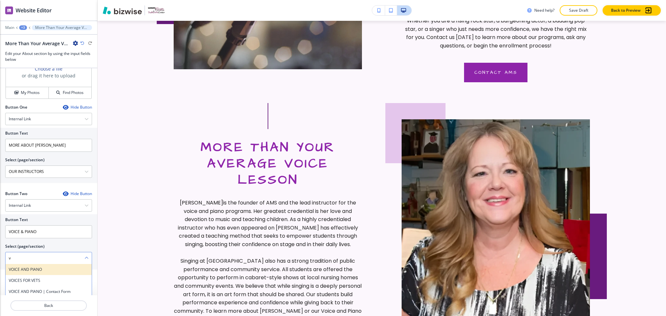
click at [37, 273] on h4 "VOICE AND PIANO" at bounding box center [49, 270] width 80 height 6
type \(page\/section\) "VOICE AND PIANO"
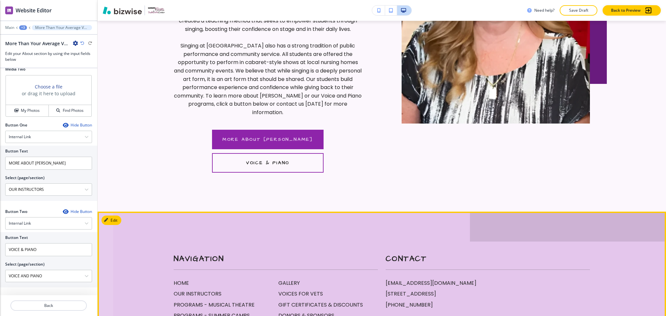
scroll to position [1495, 0]
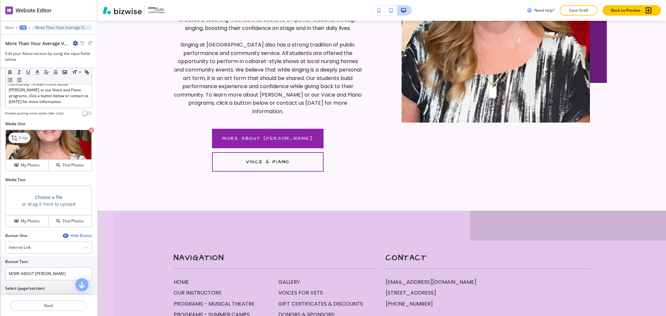
click at [23, 143] on div "Crop" at bounding box center [19, 138] width 22 height 10
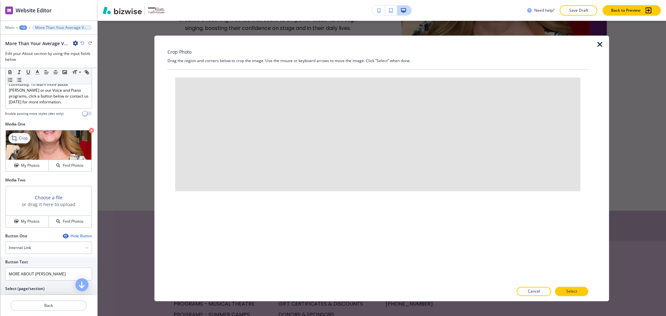
scroll to position [247, 0]
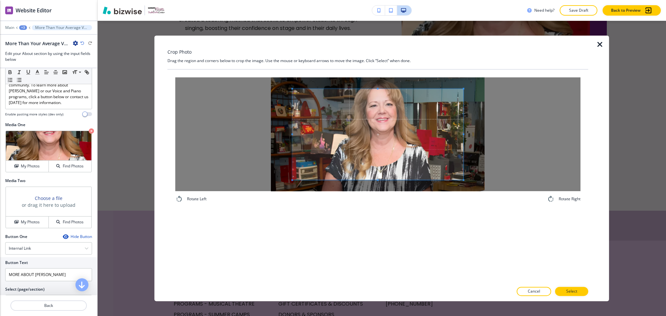
click at [385, 51] on div "Crop Photo Drag the region and corners below to crop the image. Use the mouse o…" at bounding box center [378, 168] width 421 height 266
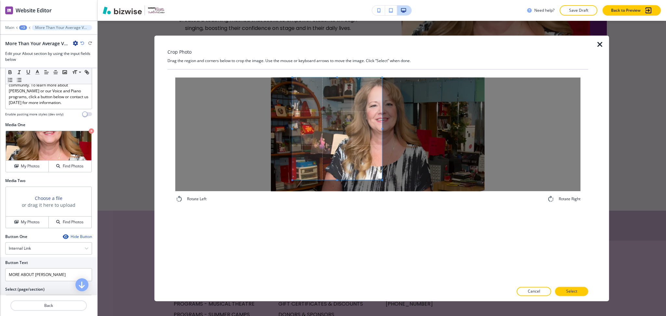
click at [382, 116] on div at bounding box center [337, 128] width 90 height 102
click at [346, 208] on div "Rotate Left Rotate Right" at bounding box center [378, 140] width 421 height 141
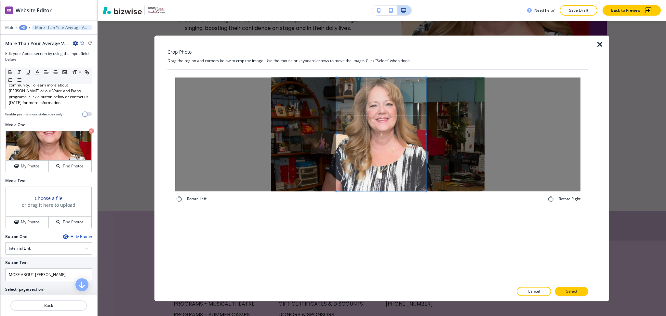
click at [399, 159] on span at bounding box center [381, 134] width 90 height 114
click at [425, 133] on span at bounding box center [426, 134] width 2 height 2
click at [402, 146] on span at bounding box center [381, 134] width 84 height 114
click at [574, 288] on button "Select" at bounding box center [571, 291] width 33 height 9
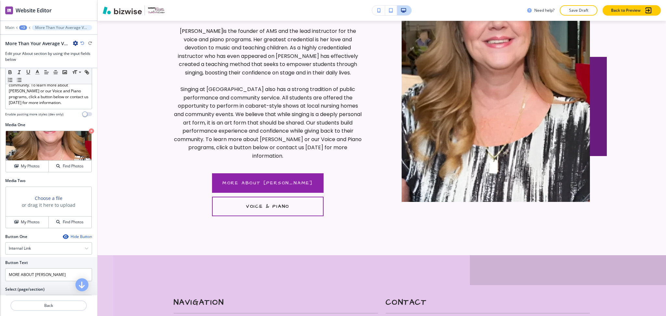
scroll to position [1451, 0]
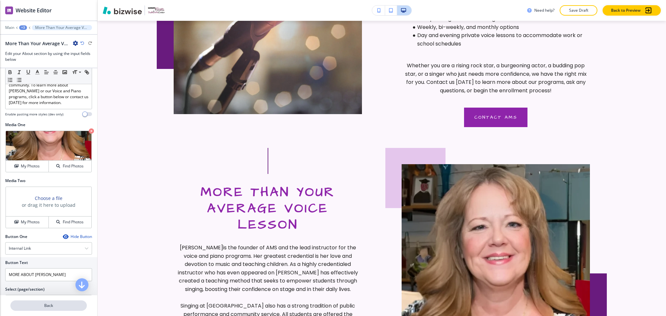
click at [55, 309] on button "Back" at bounding box center [48, 306] width 76 height 10
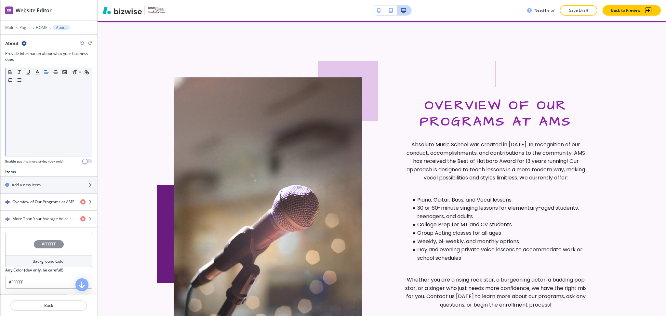
scroll to position [174, 0]
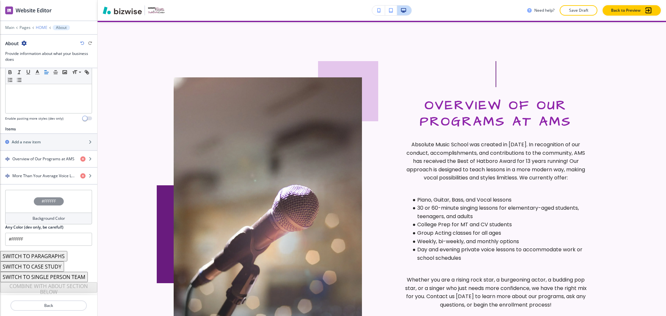
click at [41, 29] on p "HOME" at bounding box center [42, 27] width 12 height 5
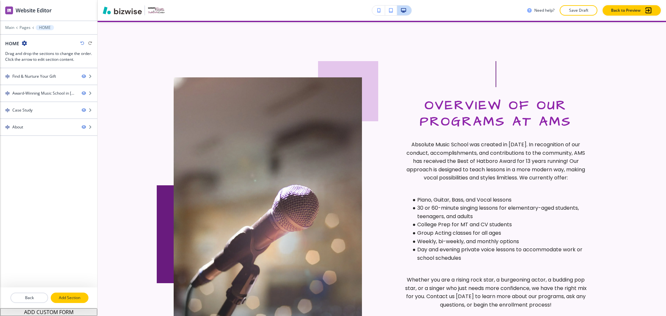
click at [68, 298] on p "Add Section" at bounding box center [69, 298] width 36 height 6
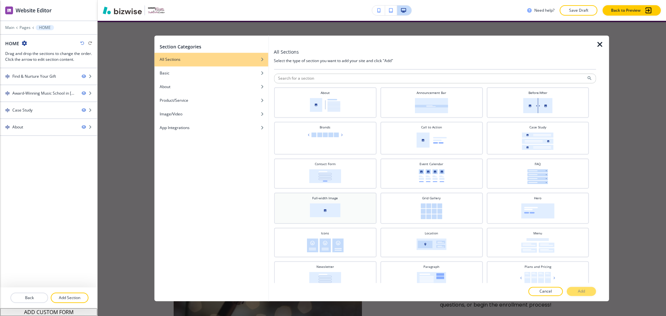
click at [354, 206] on div "Full-width Image" at bounding box center [325, 207] width 96 height 23
click at [587, 292] on button "Add" at bounding box center [581, 291] width 29 height 9
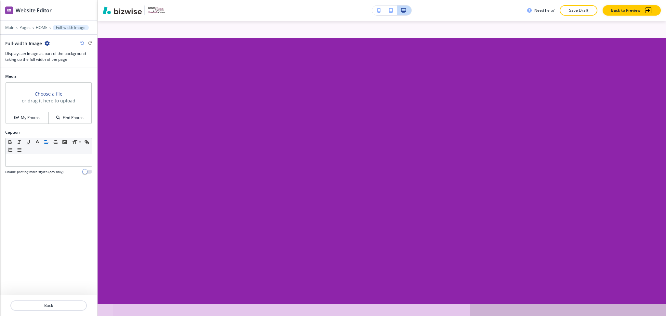
scroll to position [1670, 0]
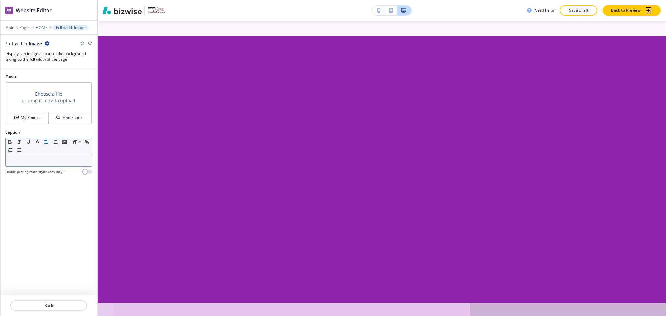
click at [43, 159] on p at bounding box center [49, 160] width 80 height 6
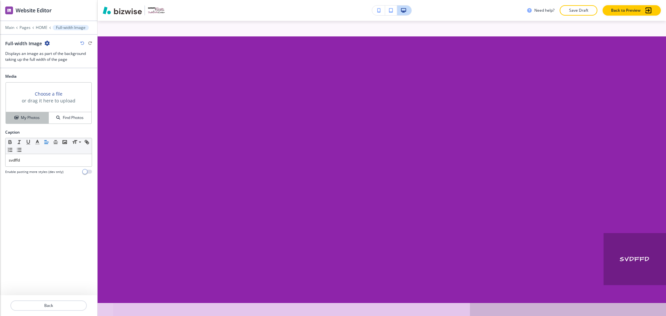
click at [23, 116] on h4 "My Photos" at bounding box center [30, 118] width 19 height 6
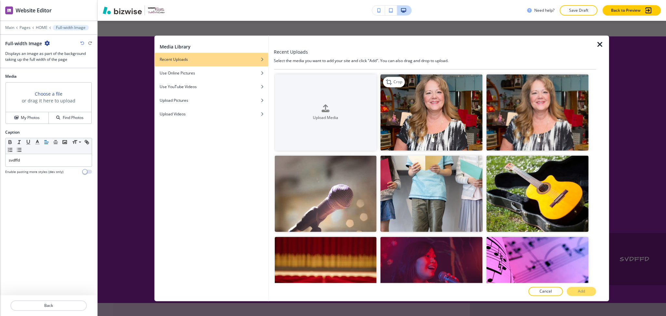
click at [413, 115] on img "button" at bounding box center [432, 112] width 102 height 76
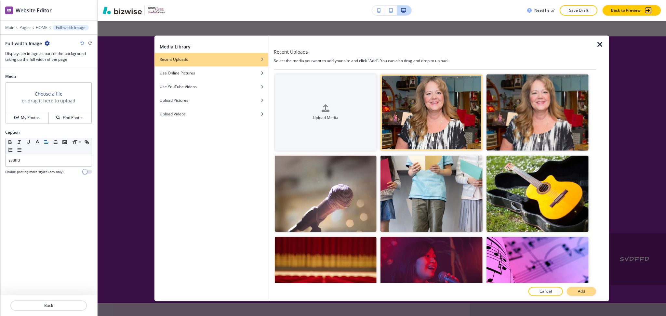
click at [587, 290] on button "Add" at bounding box center [581, 291] width 29 height 9
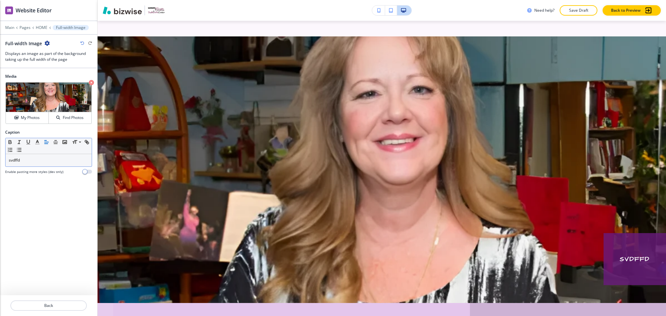
click at [62, 160] on p "svdffd" at bounding box center [49, 160] width 80 height 6
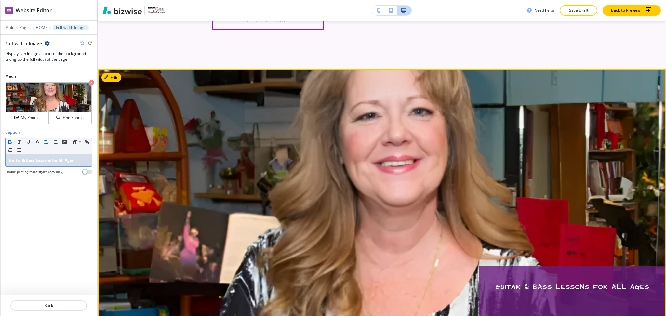
scroll to position [1637, 0]
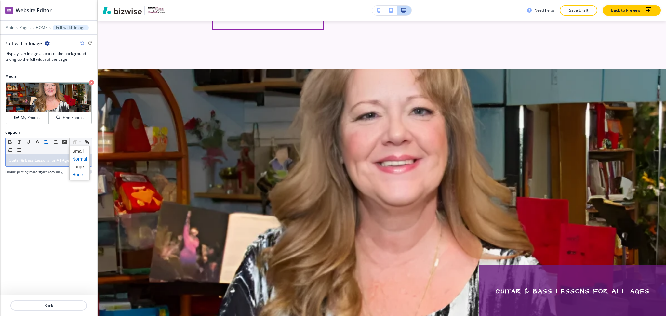
click at [81, 175] on span at bounding box center [79, 175] width 15 height 8
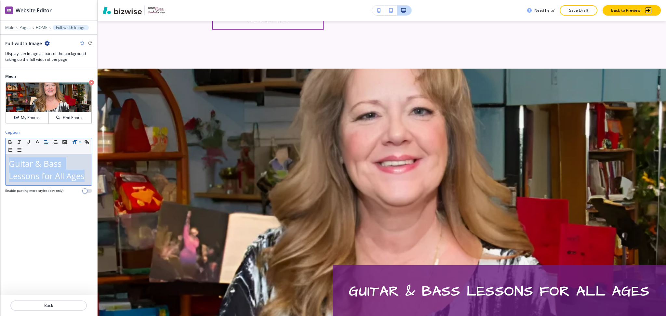
click at [87, 178] on p "Guitar & Bass Lessons for All Ages" at bounding box center [49, 169] width 80 height 25
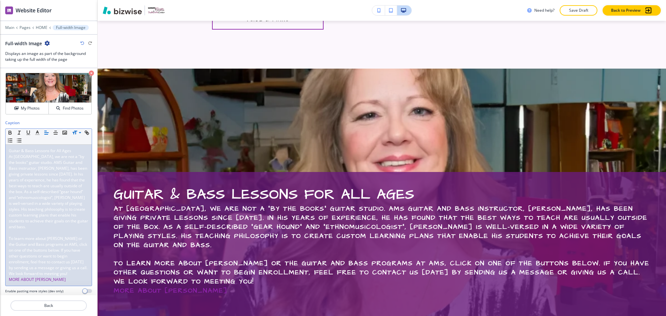
scroll to position [19, 0]
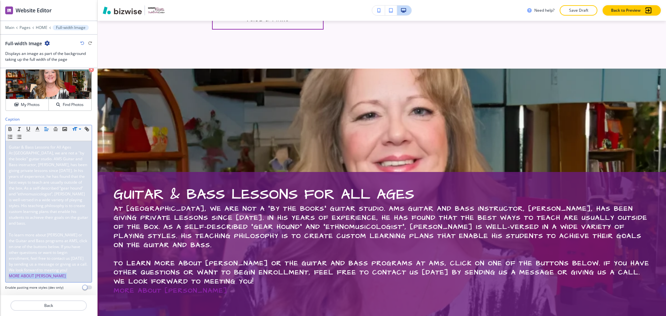
drag, startPoint x: 52, startPoint y: 277, endPoint x: 0, endPoint y: 278, distance: 52.1
click at [0, 278] on div "Caption Small Normal Large Huge Guitar & Bass Lessons for All Ages ﻿At Absolute…" at bounding box center [48, 205] width 97 height 179
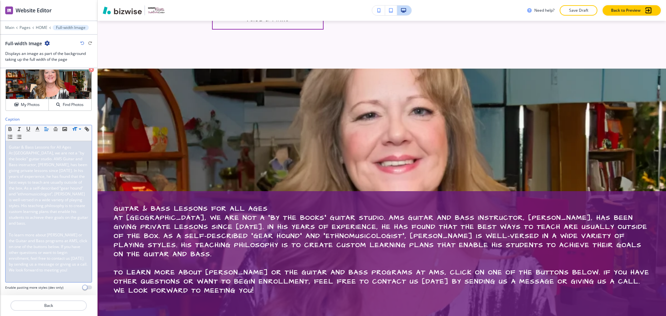
scroll to position [13, 0]
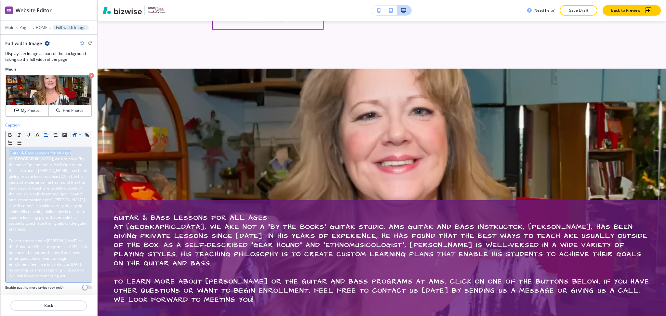
drag, startPoint x: 67, startPoint y: 145, endPoint x: 0, endPoint y: 135, distance: 67.5
click at [0, 135] on div "Caption Small Normal Large Huge Guitar & Bass Lessons for All Ages ﻿At Absolute…" at bounding box center [48, 208] width 97 height 173
click at [35, 137] on line "button" at bounding box center [37, 137] width 4 height 0
click at [81, 165] on span at bounding box center [79, 168] width 15 height 8
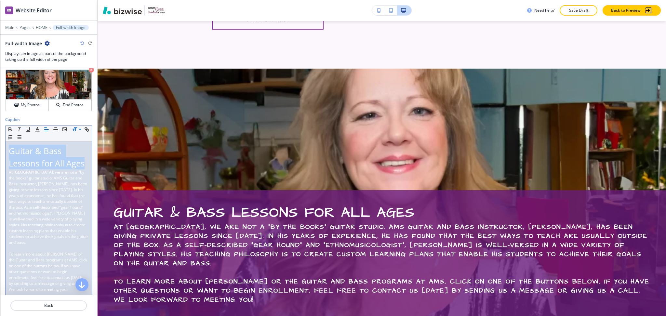
click at [56, 170] on p "Guitar & Bass Lessons for All Ages" at bounding box center [49, 157] width 80 height 25
click at [9, 183] on span "﻿At [GEOGRAPHIC_DATA], we are not a "by the books" guitar studio. AMS Guitar an…" at bounding box center [49, 207] width 80 height 76
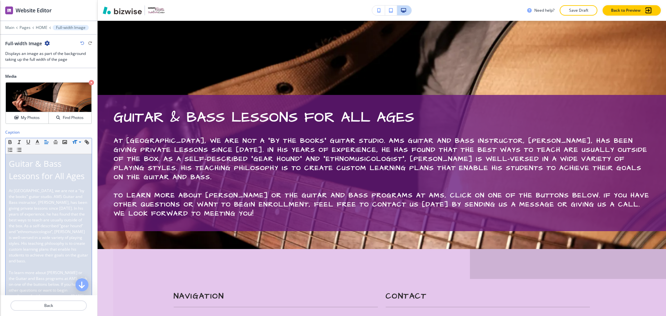
scroll to position [1723, 0]
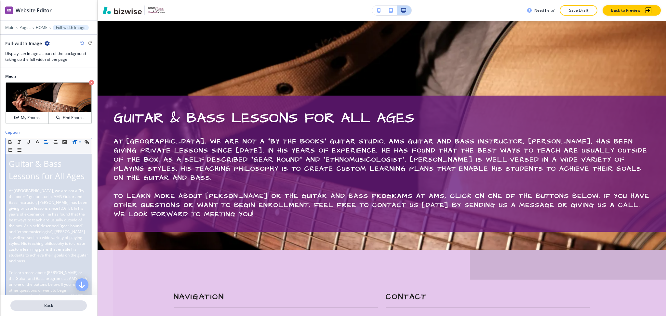
click at [58, 306] on p "Back" at bounding box center [48, 306] width 75 height 6
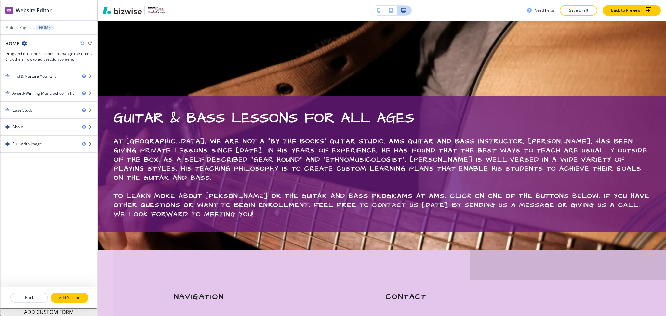
click at [74, 294] on button "Add Section" at bounding box center [70, 298] width 38 height 10
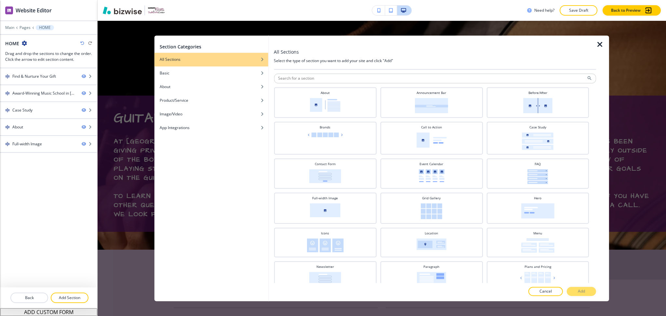
click at [359, 85] on div at bounding box center [435, 85] width 322 height 4
click at [360, 104] on div "About" at bounding box center [325, 101] width 96 height 23
click at [576, 290] on button "Add" at bounding box center [581, 291] width 29 height 9
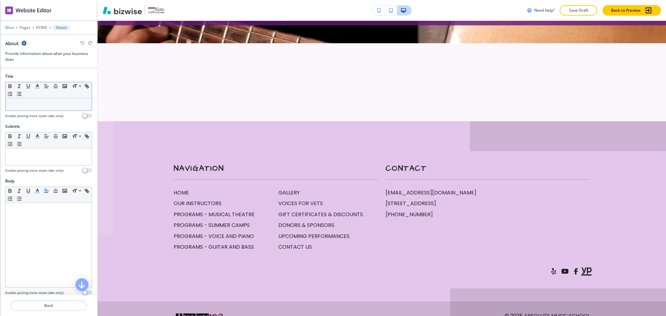
scroll to position [1936, 0]
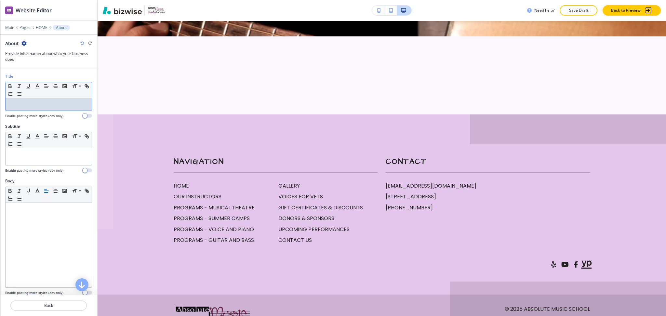
click at [50, 103] on p at bounding box center [49, 105] width 80 height 6
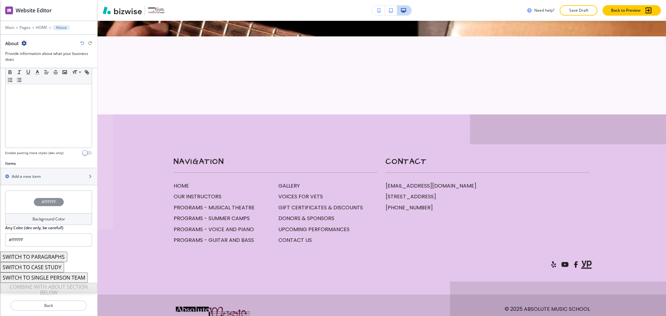
scroll to position [141, 0]
click at [38, 178] on h2 "Add a new item" at bounding box center [26, 176] width 29 height 6
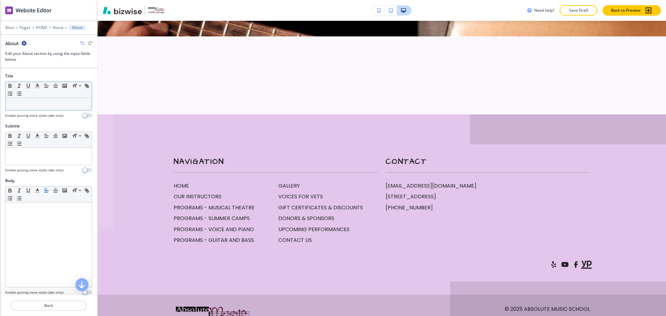
scroll to position [1, 0]
click at [39, 105] on p at bounding box center [49, 104] width 80 height 6
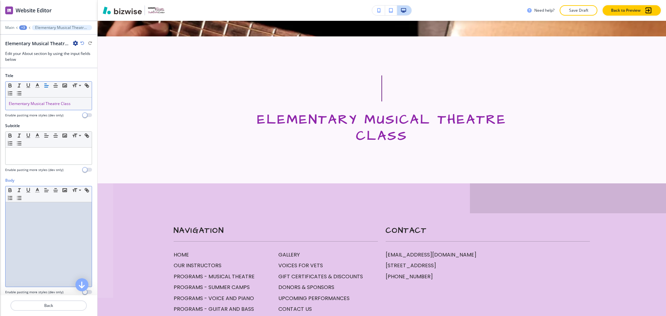
click at [30, 235] on div at bounding box center [49, 244] width 86 height 85
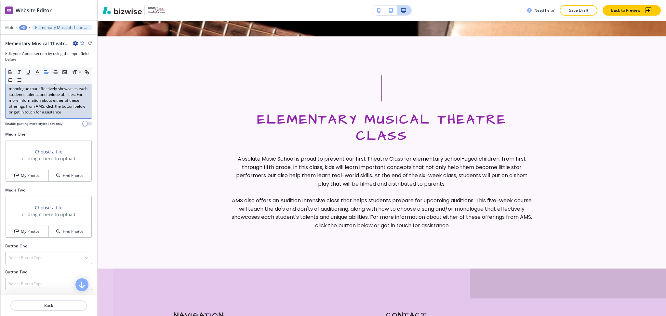
scroll to position [217, 0]
